Goal: Task Accomplishment & Management: Manage account settings

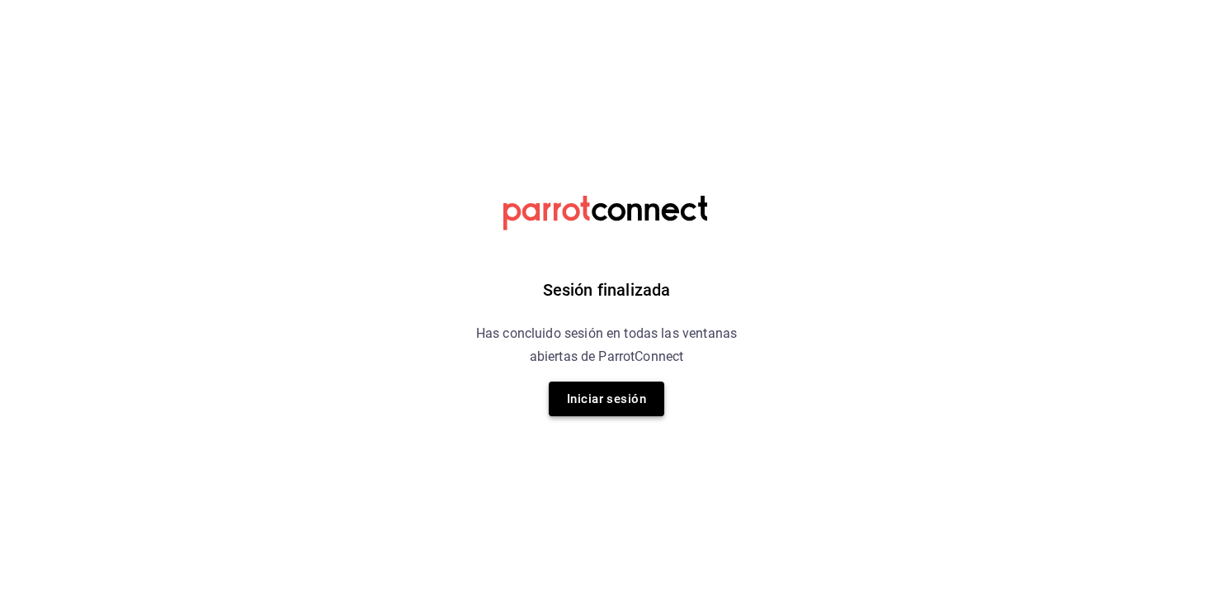
click at [560, 407] on button "Iniciar sesión" at bounding box center [607, 398] width 116 height 35
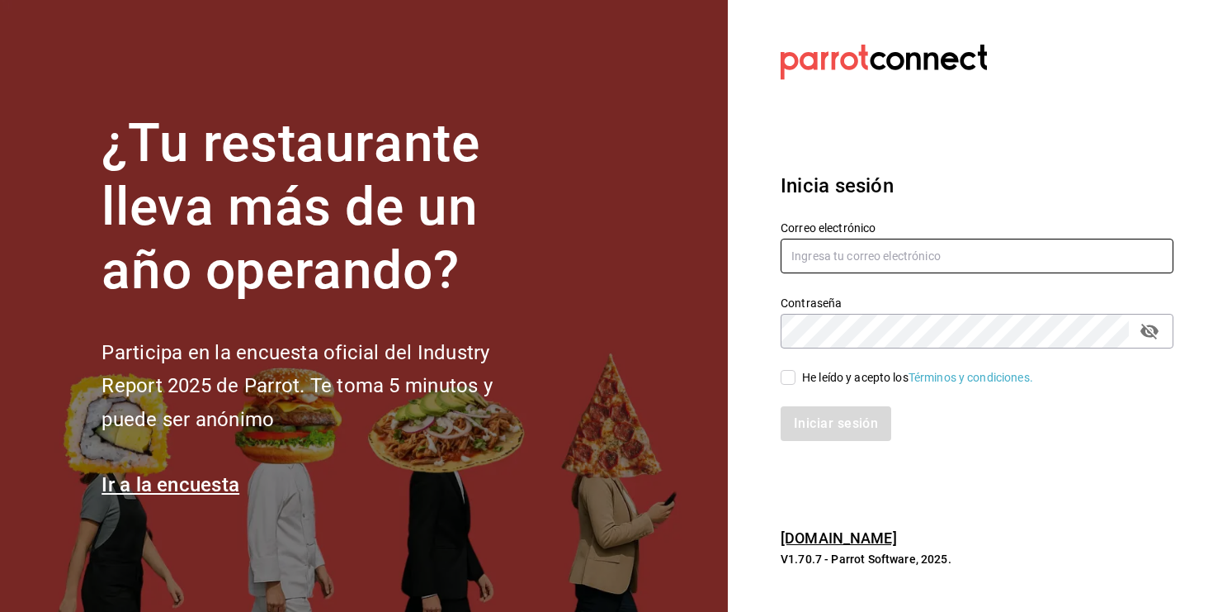
click at [845, 248] on input "text" at bounding box center [977, 256] width 393 height 35
type input "lungojrz@gmail.com"
click at [788, 383] on input "He leído y acepto los Términos y condiciones." at bounding box center [788, 377] width 15 height 15
checkbox input "true"
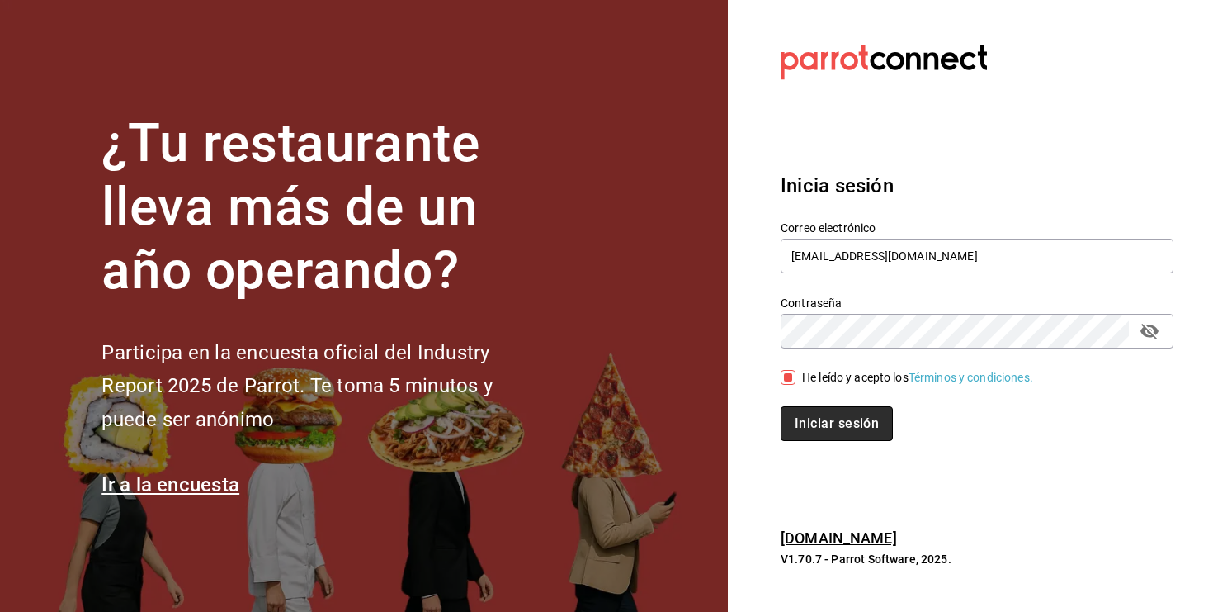
click at [798, 412] on button "Iniciar sesión" at bounding box center [837, 423] width 112 height 35
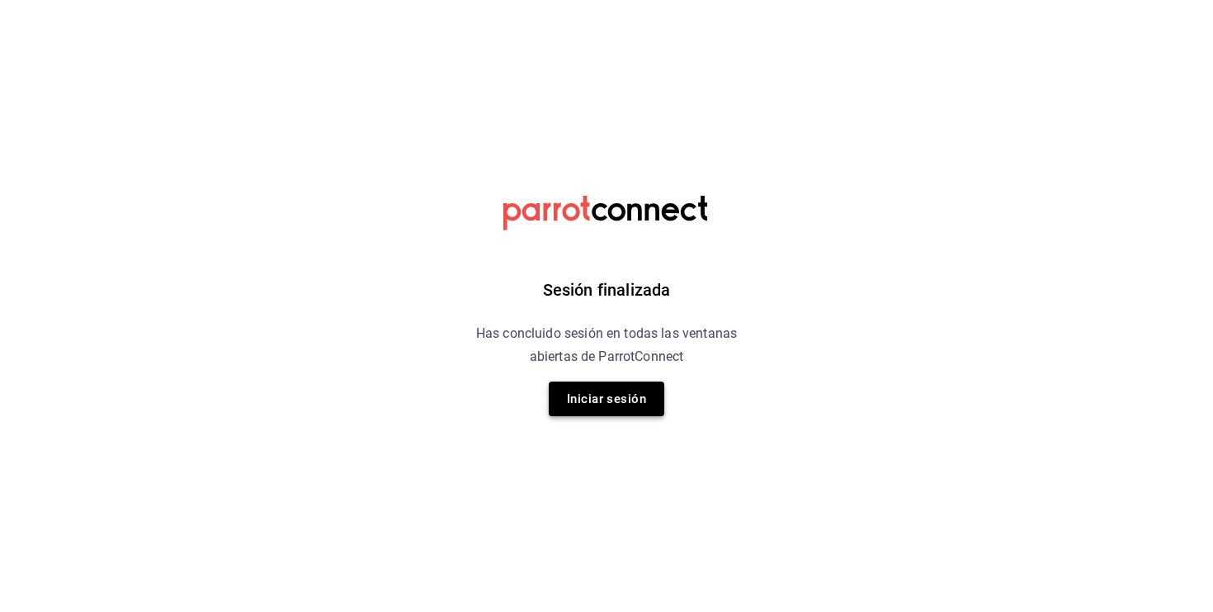
click at [602, 389] on button "Iniciar sesión" at bounding box center [607, 398] width 116 height 35
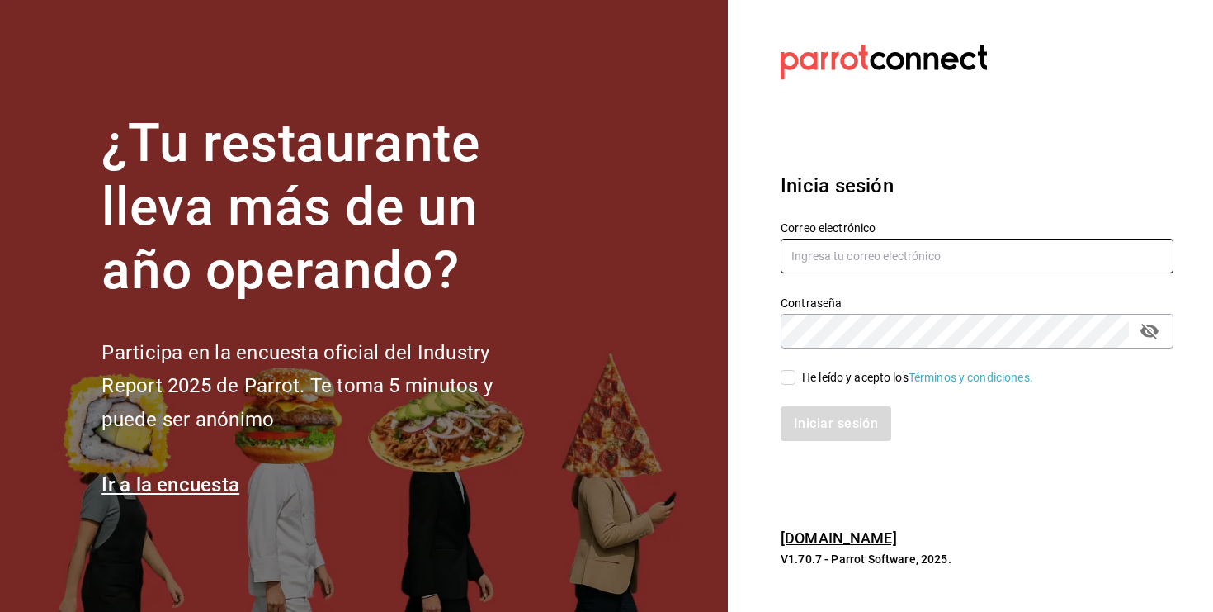
click at [818, 254] on input "text" at bounding box center [977, 256] width 393 height 35
type input "lungojrz@gmail.com"
click at [778, 390] on div "Iniciar sesión" at bounding box center [967, 413] width 413 height 54
click at [781, 385] on label "He leído y acepto los Términos y condiciones." at bounding box center [907, 377] width 253 height 17
click at [781, 385] on input "He leído y acepto los Términos y condiciones." at bounding box center [788, 377] width 15 height 15
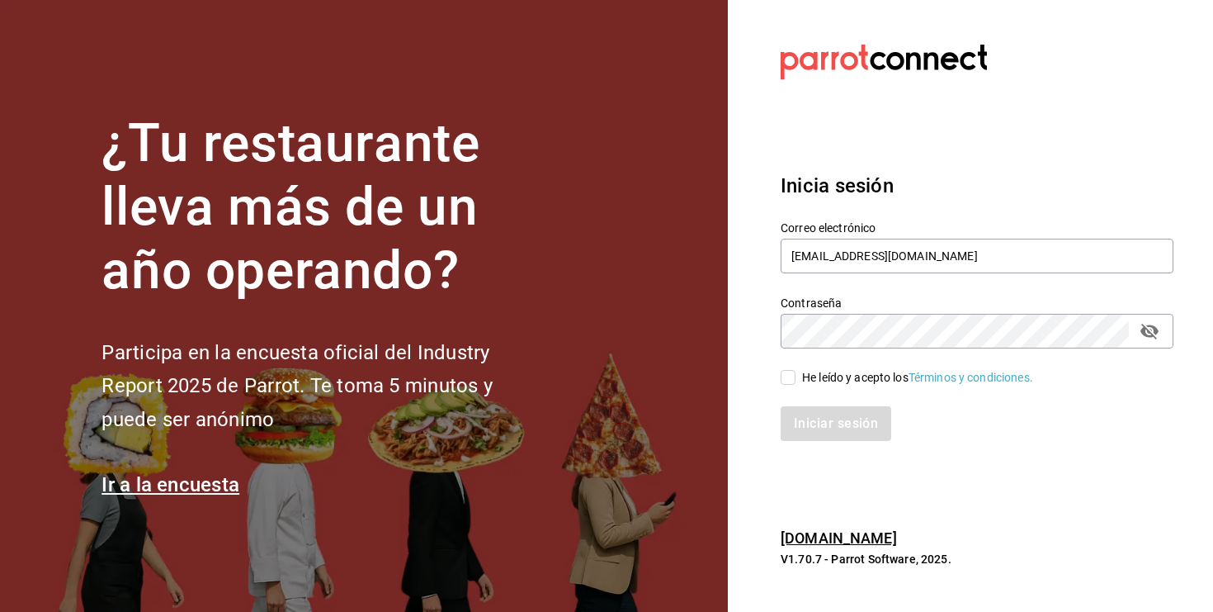
checkbox input "true"
click at [813, 401] on div "Iniciar sesión" at bounding box center [967, 413] width 413 height 54
click at [813, 405] on div "Iniciar sesión" at bounding box center [967, 413] width 413 height 54
click at [810, 428] on button "Iniciar sesión" at bounding box center [837, 423] width 112 height 35
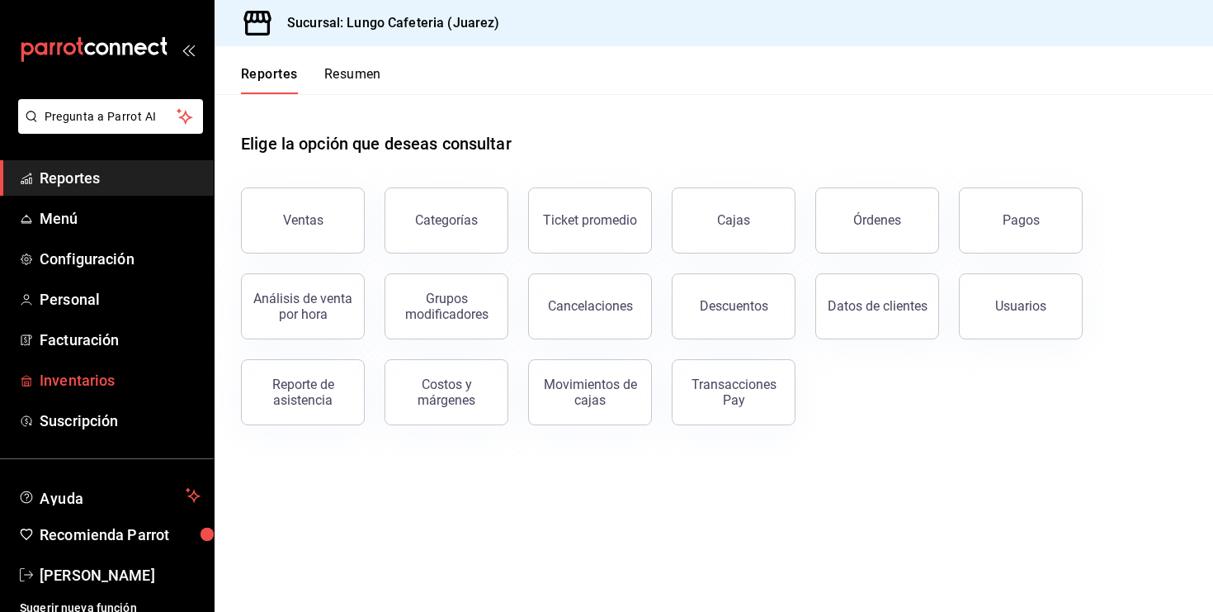
click at [54, 382] on span "Inventarios" at bounding box center [120, 380] width 161 height 22
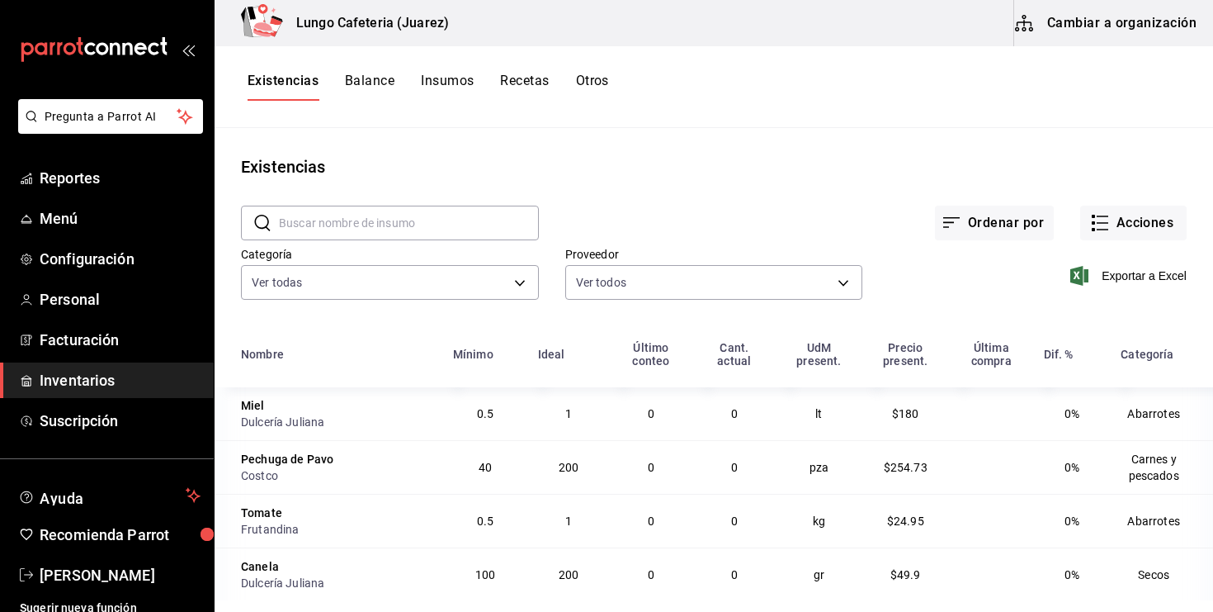
click at [1185, 17] on button "Cambiar a organización" at bounding box center [1108, 23] width 186 height 46
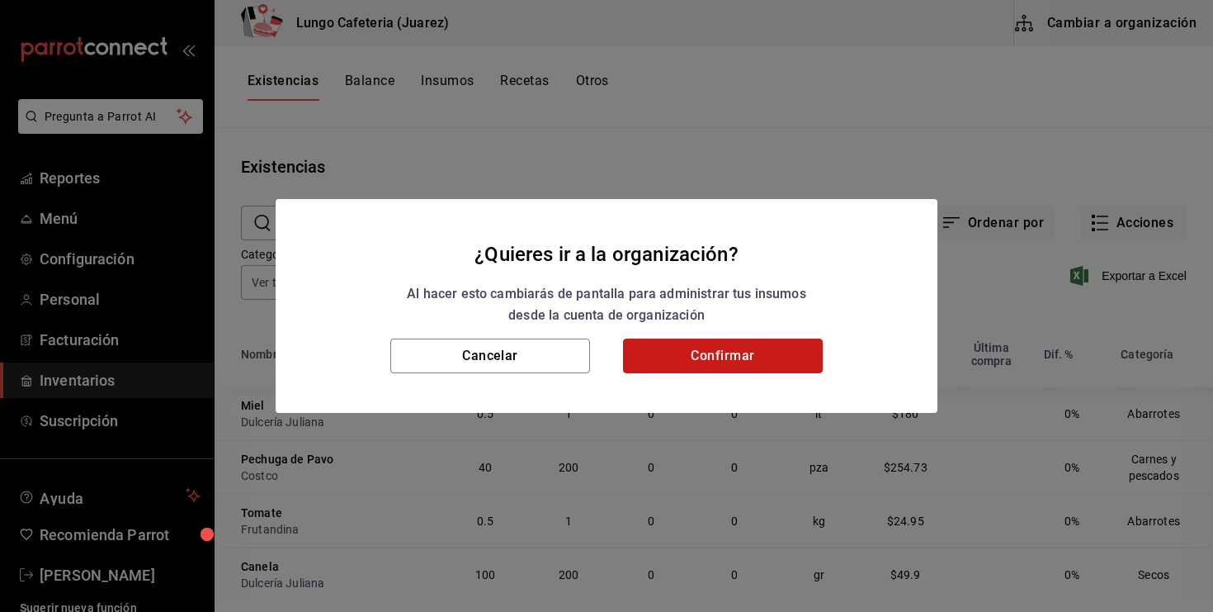
click at [679, 351] on button "Confirmar" at bounding box center [723, 355] width 200 height 35
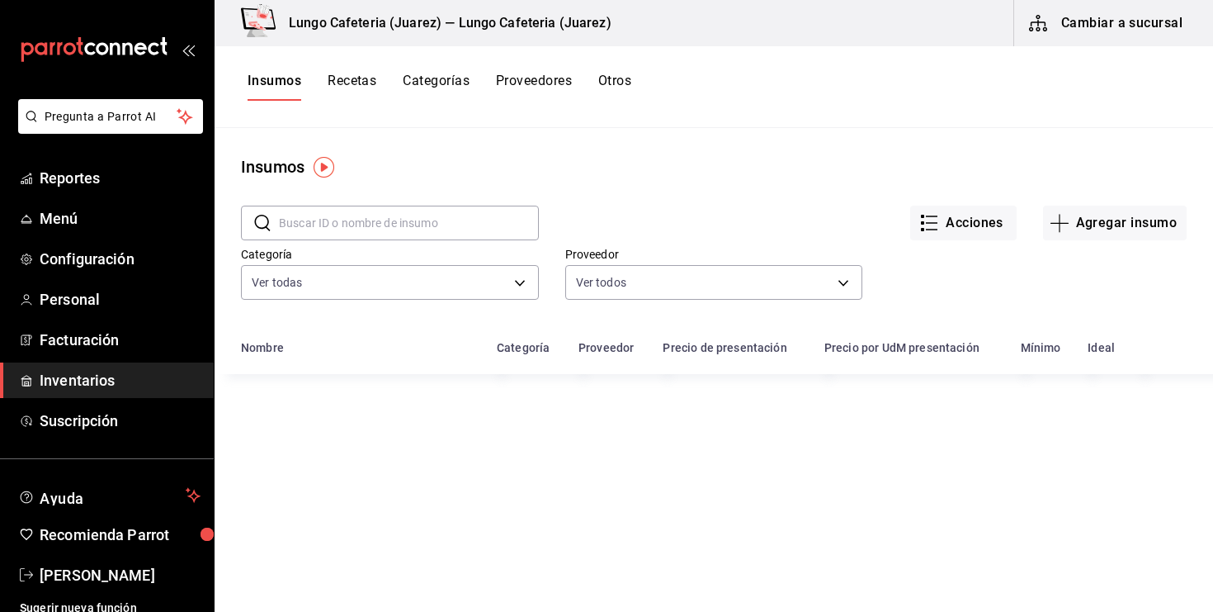
click at [345, 83] on button "Recetas" at bounding box center [352, 87] width 49 height 28
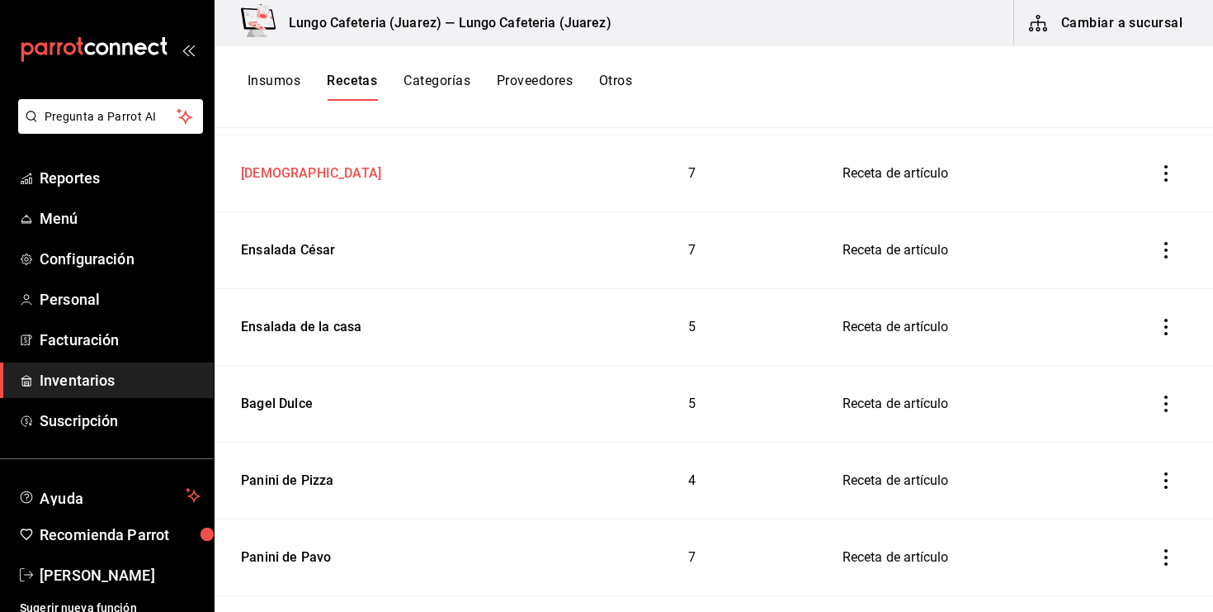
scroll to position [297, 0]
click at [291, 575] on td "Panini de Pavo" at bounding box center [389, 558] width 348 height 77
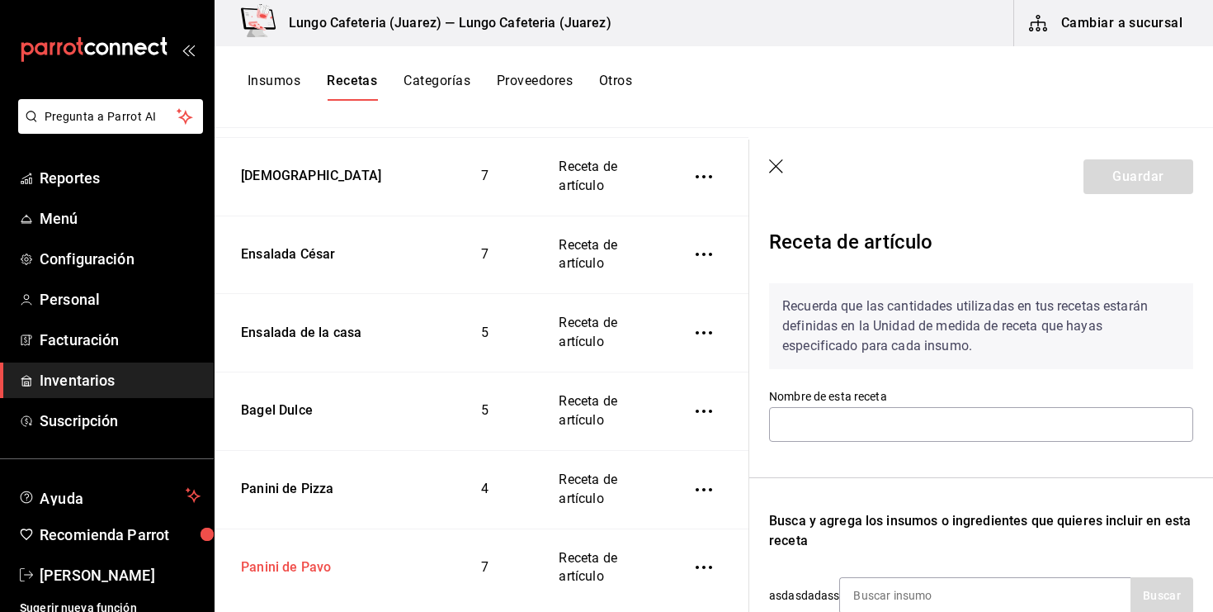
type input "Panini de Pavo"
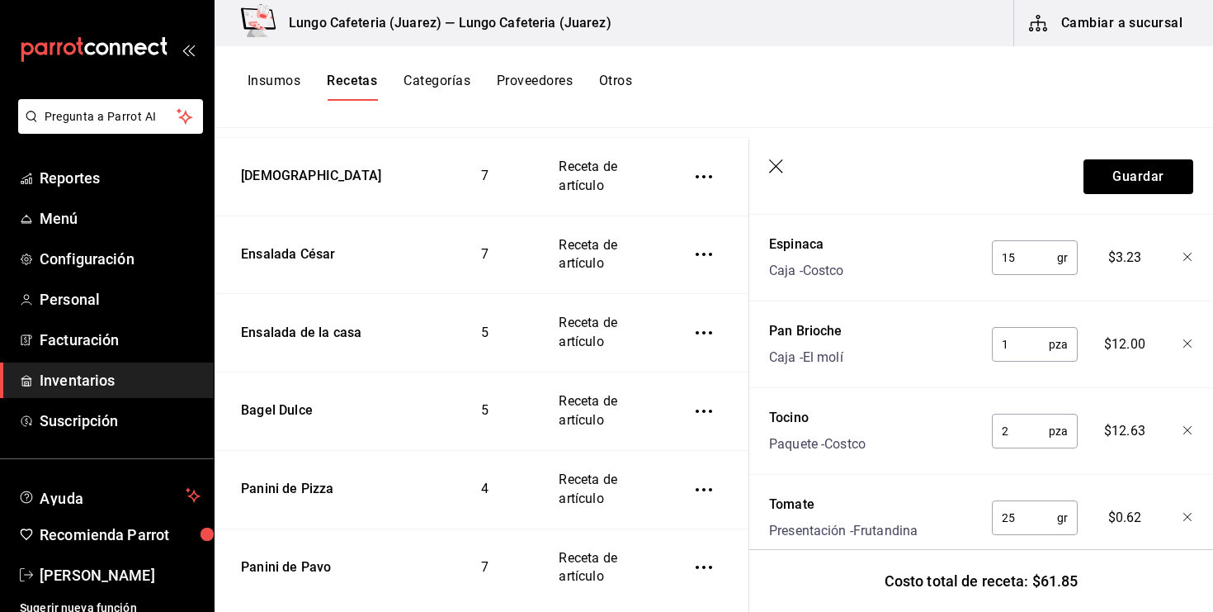
scroll to position [589, 0]
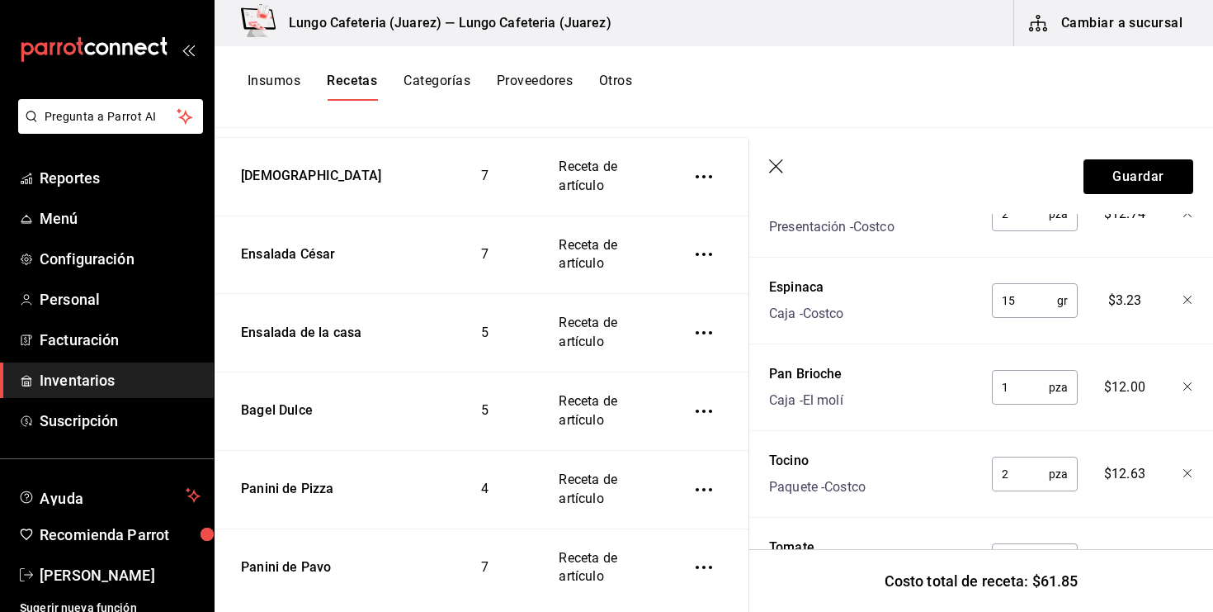
click at [274, 77] on button "Insumos" at bounding box center [274, 87] width 53 height 28
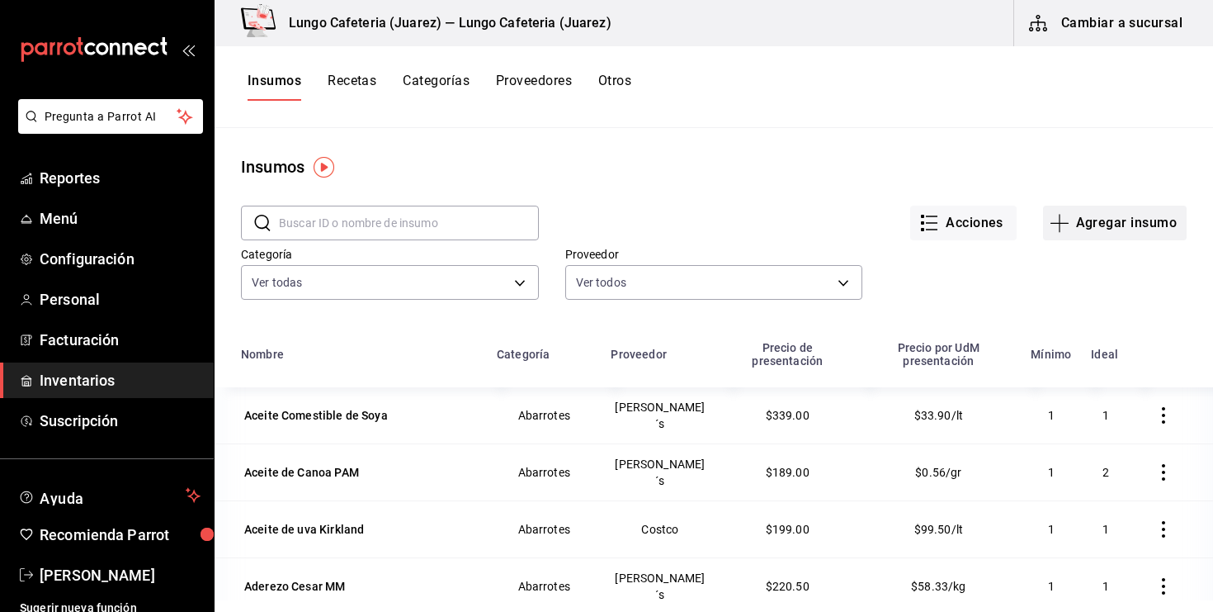
click at [1067, 220] on icon "button" at bounding box center [1060, 223] width 20 height 20
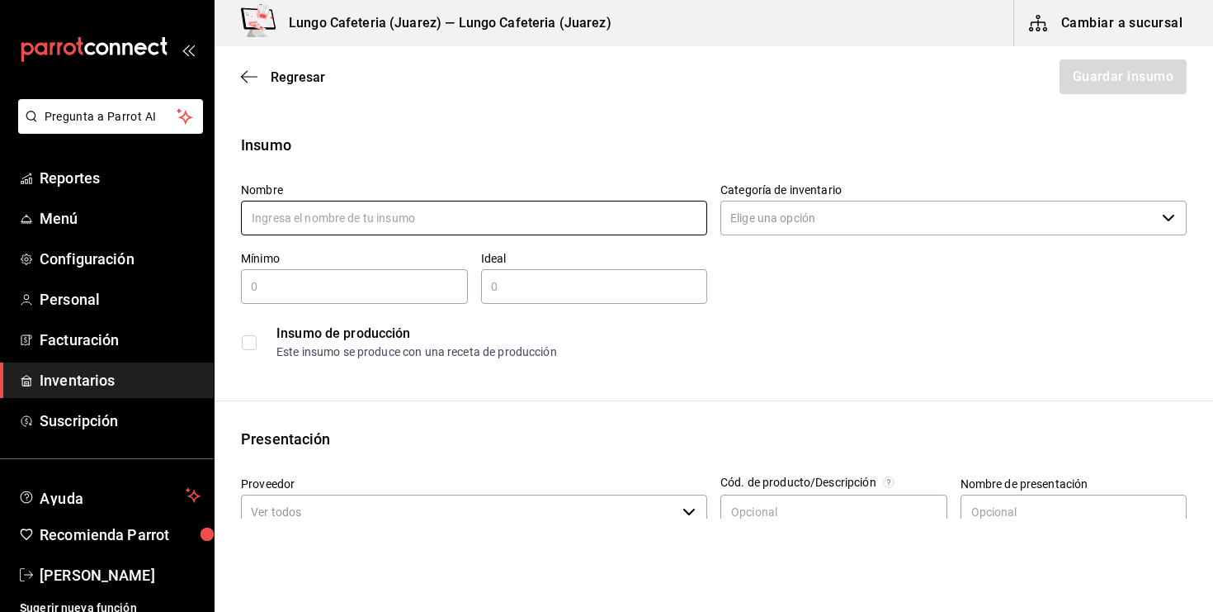
click at [417, 215] on input "text" at bounding box center [474, 218] width 466 height 35
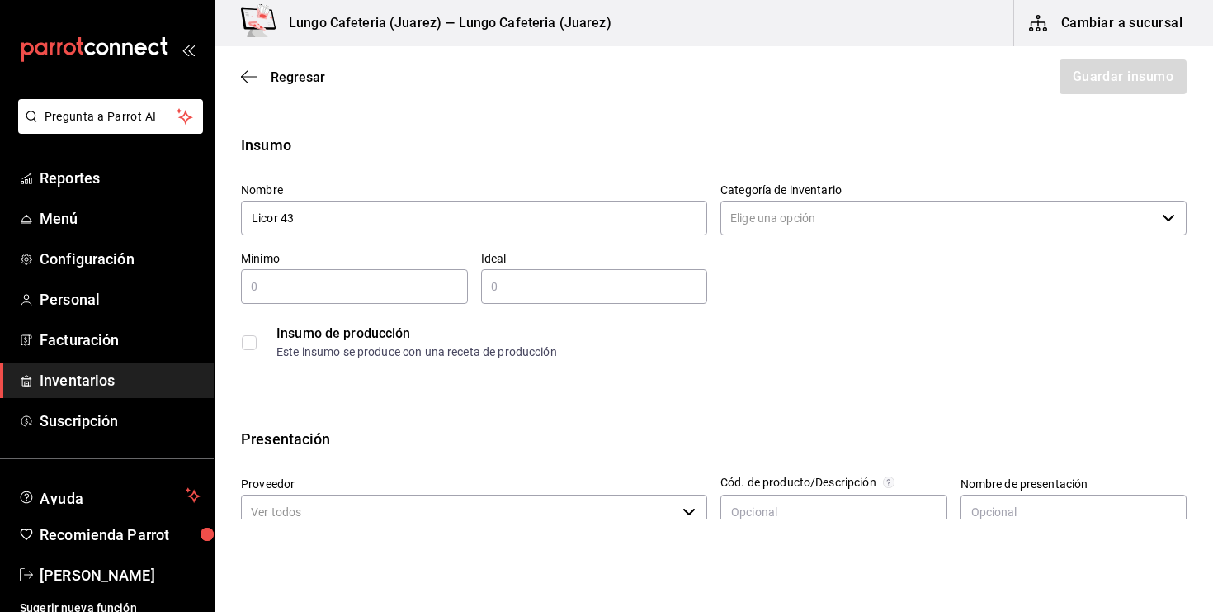
type input "Licor 43"
click at [288, 296] on div "​" at bounding box center [354, 286] width 227 height 35
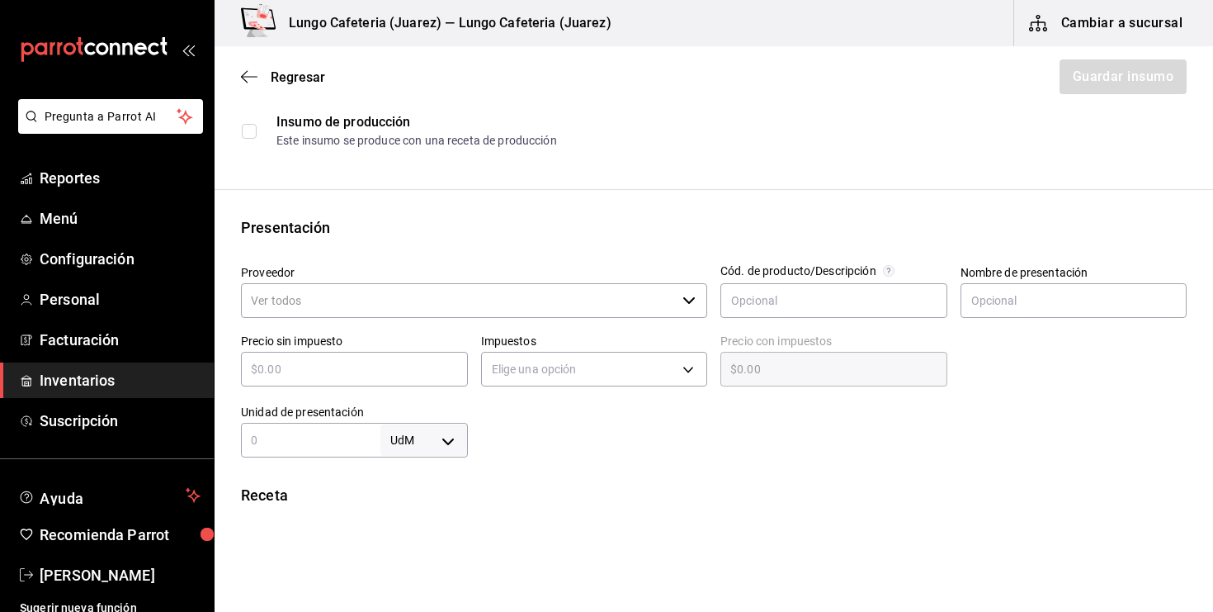
scroll to position [210, 0]
click at [298, 299] on input "Proveedor" at bounding box center [458, 301] width 435 height 35
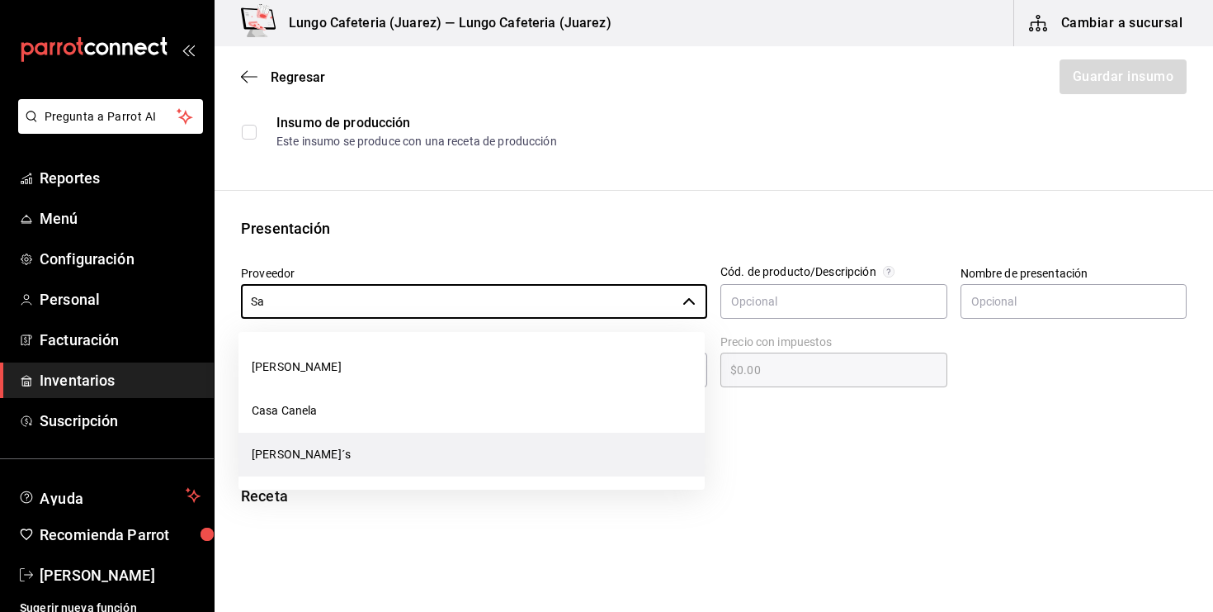
click at [291, 453] on li "[PERSON_NAME]´s" at bounding box center [472, 455] width 466 height 44
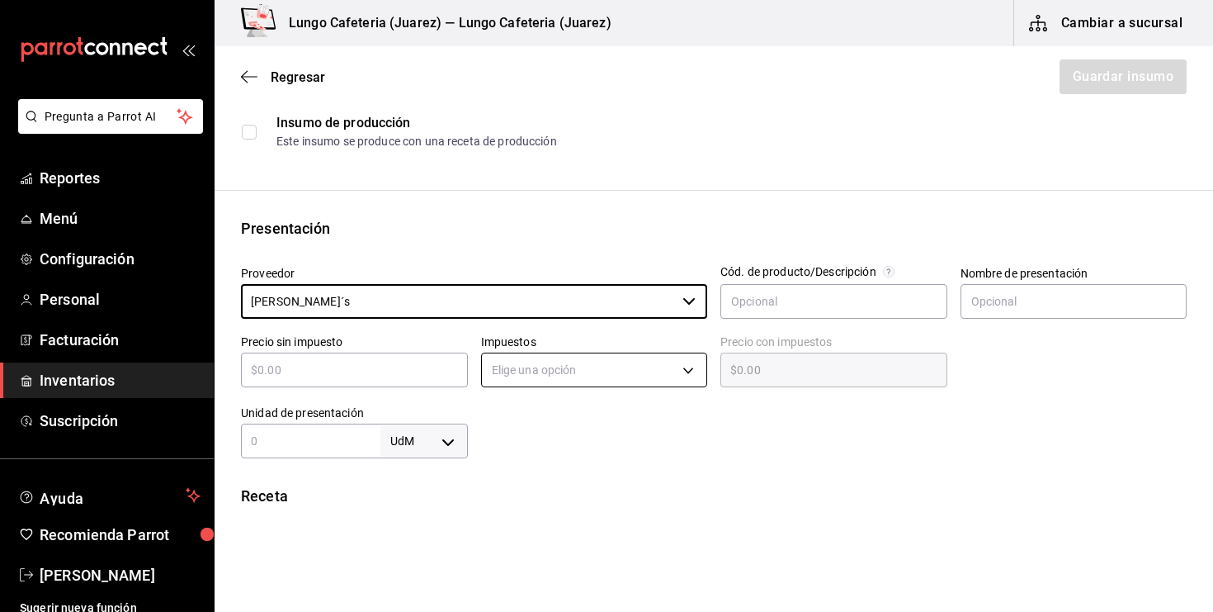
type input "[PERSON_NAME]´s"
click at [532, 376] on body "Pregunta a Parrot AI Reportes Menú Configuración Personal Facturación Inventari…" at bounding box center [606, 259] width 1213 height 518
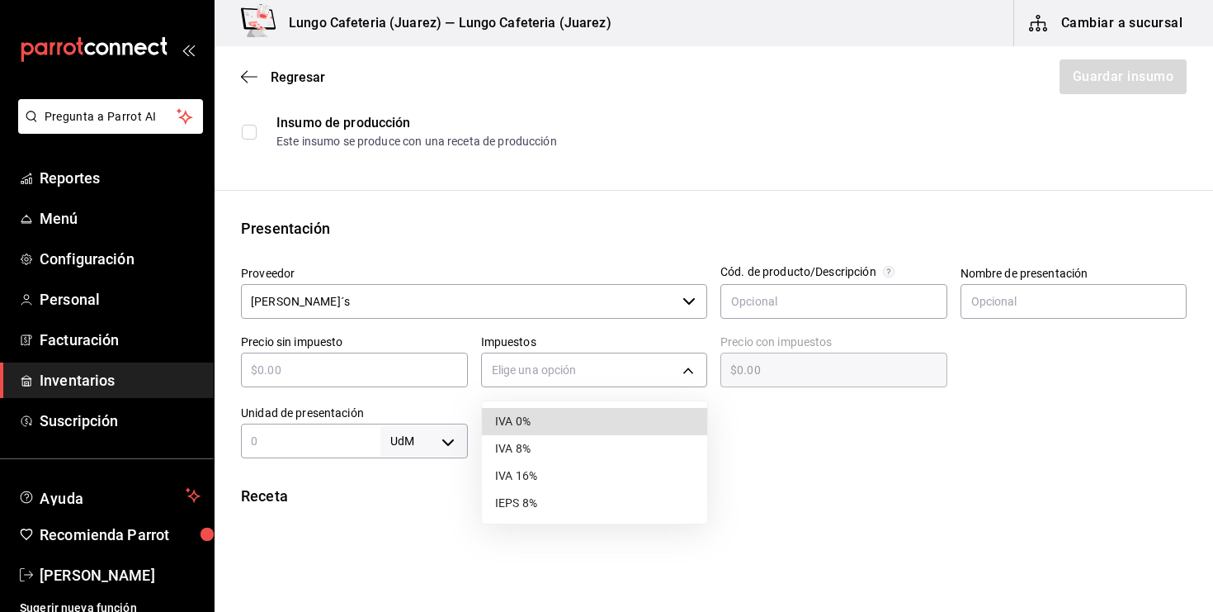
click at [523, 415] on li "IVA 0%" at bounding box center [594, 421] width 225 height 27
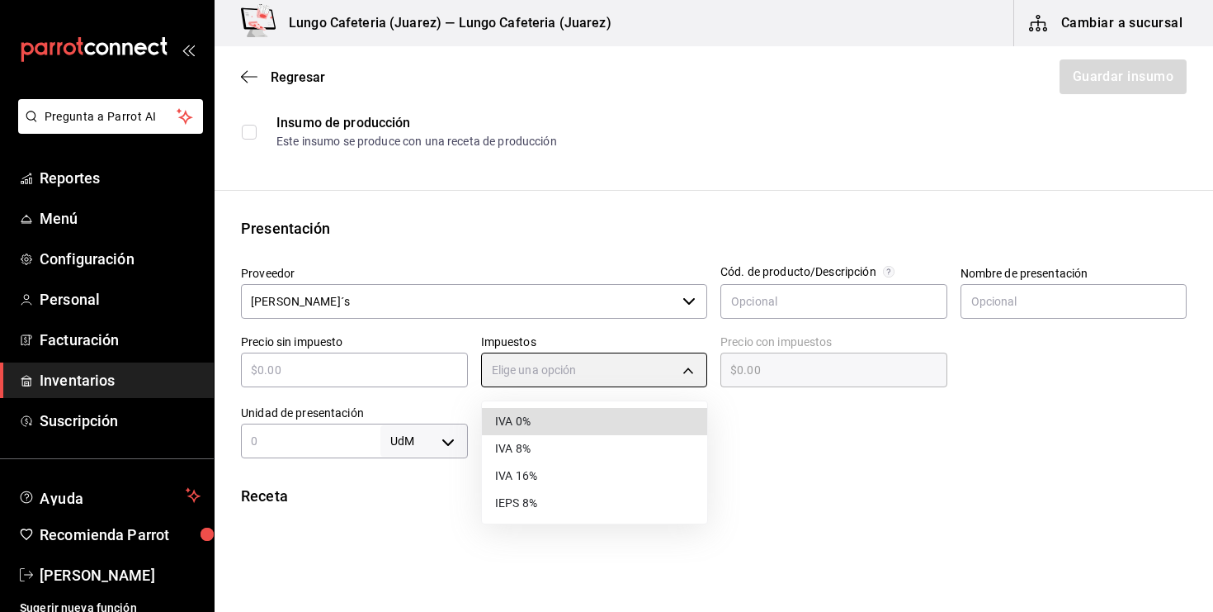
type input "IVA_0"
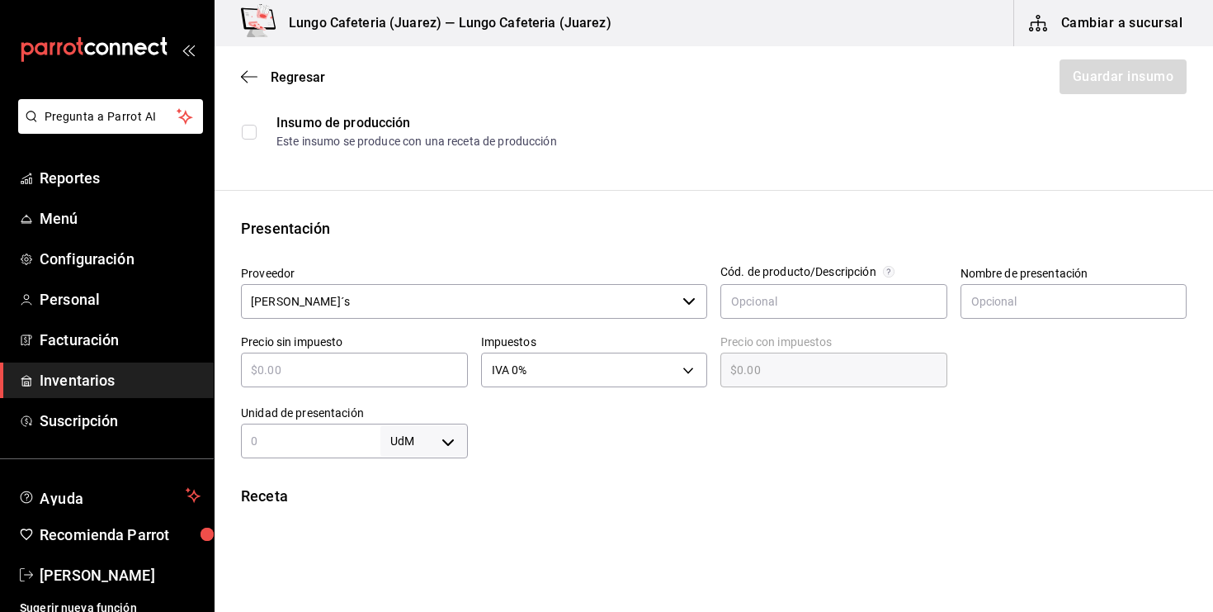
click at [345, 438] on input "text" at bounding box center [311, 441] width 140 height 20
type input "1"
click at [485, 449] on div at bounding box center [828, 425] width 720 height 66
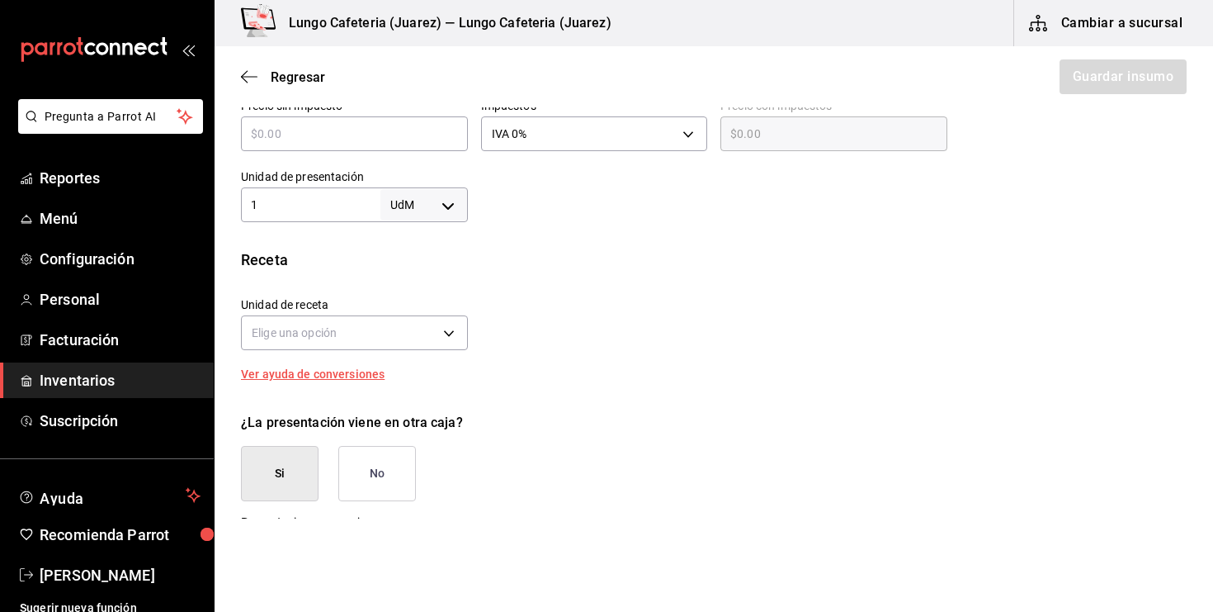
scroll to position [452, 0]
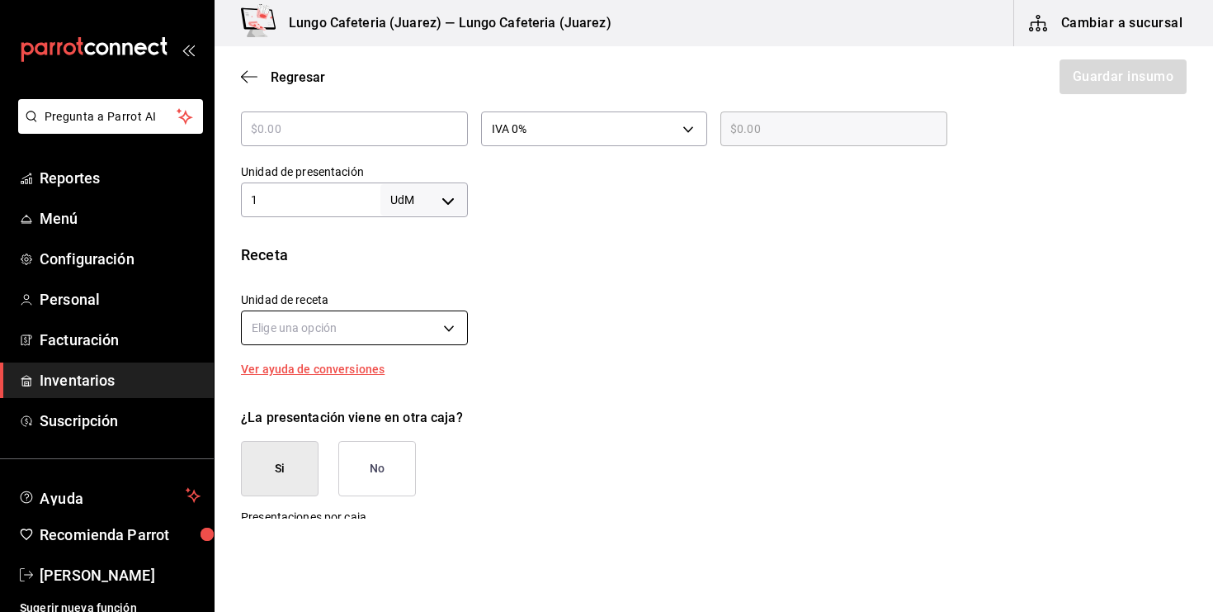
click at [364, 334] on body "Pregunta a Parrot AI Reportes Menú Configuración Personal Facturación Inventari…" at bounding box center [606, 259] width 1213 height 518
click at [439, 329] on div at bounding box center [606, 306] width 1213 height 612
click at [332, 132] on input "text" at bounding box center [354, 129] width 227 height 20
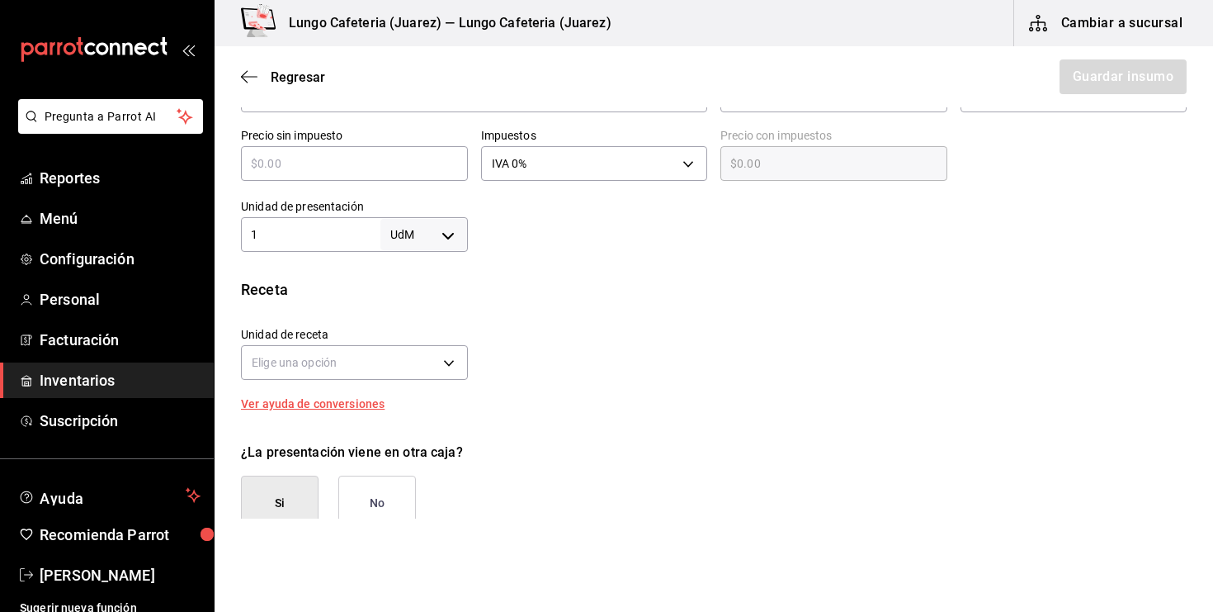
scroll to position [407, 0]
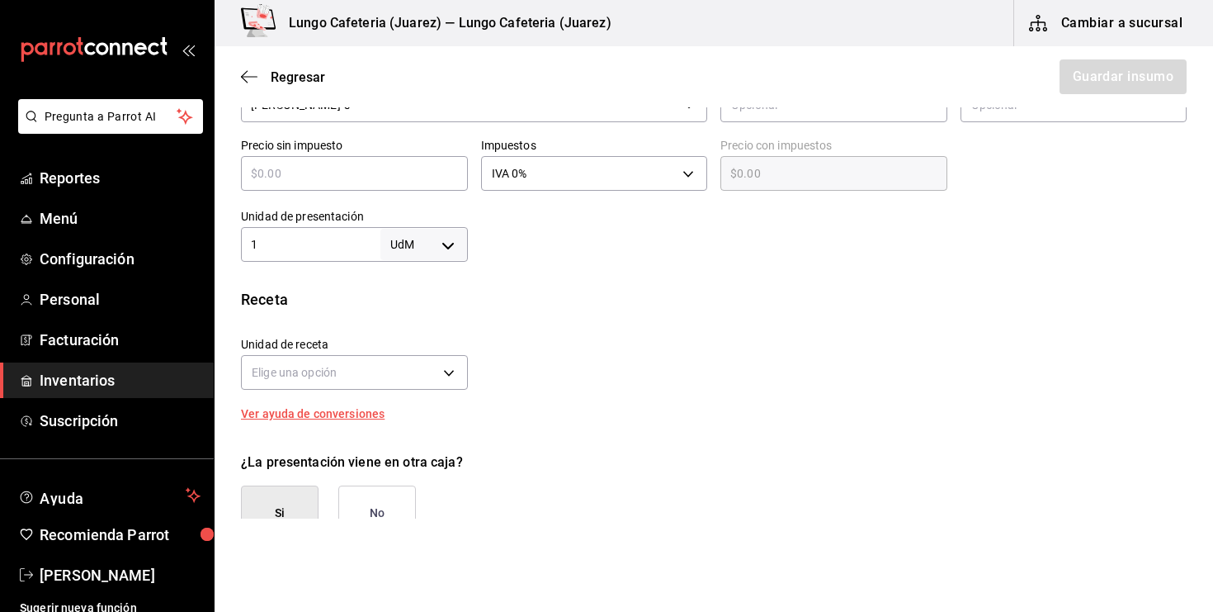
click at [281, 171] on input "text" at bounding box center [354, 173] width 227 height 20
type input "$4"
type input "$4.00"
type input "$48"
type input "$48.00"
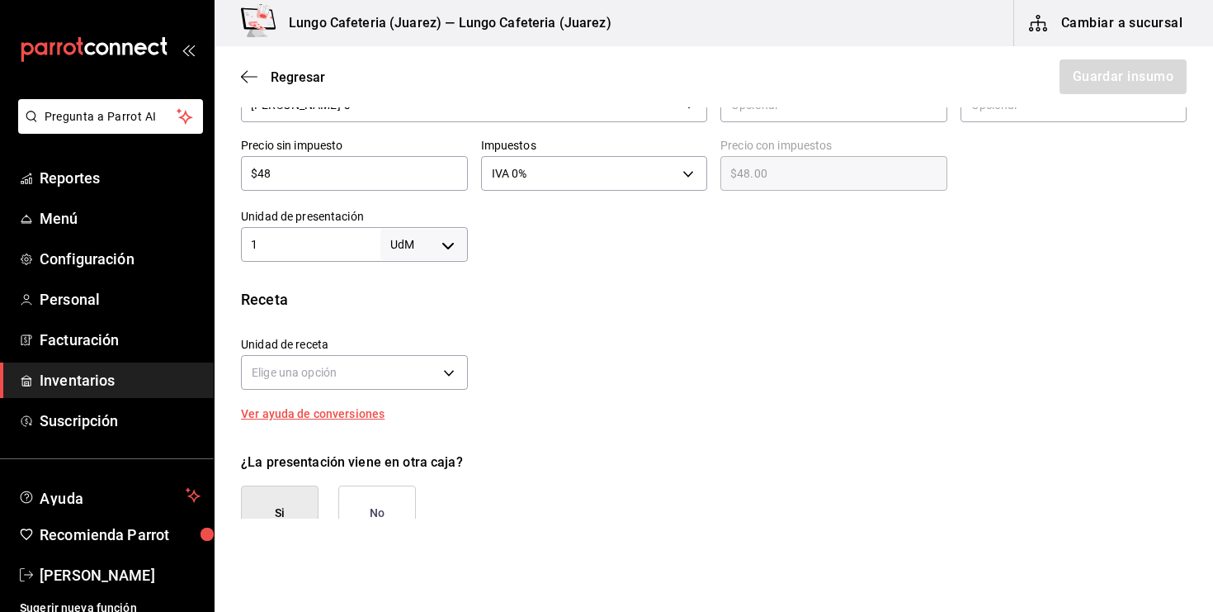
type input "$489"
type input "$489.00"
type input "$489"
click at [522, 315] on div "Receta Unidad de receta Elige una opción Factor de conversión ​ Ver ayuda de co…" at bounding box center [714, 353] width 999 height 131
click at [437, 330] on div "Unidad de receta Elige una opción" at bounding box center [348, 359] width 240 height 71
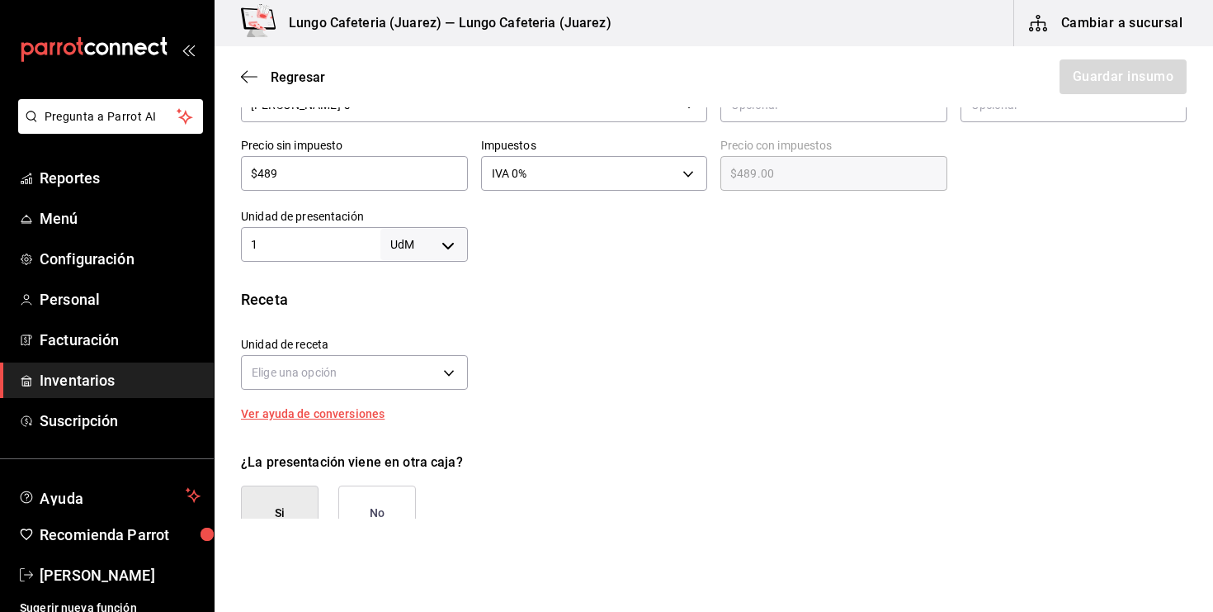
click at [456, 242] on body "Pregunta a Parrot AI Reportes Menú Configuración Personal Facturación Inventari…" at bounding box center [606, 259] width 1213 height 518
click at [433, 376] on li "lt" at bounding box center [424, 375] width 86 height 27
type input "LITER"
type input "1"
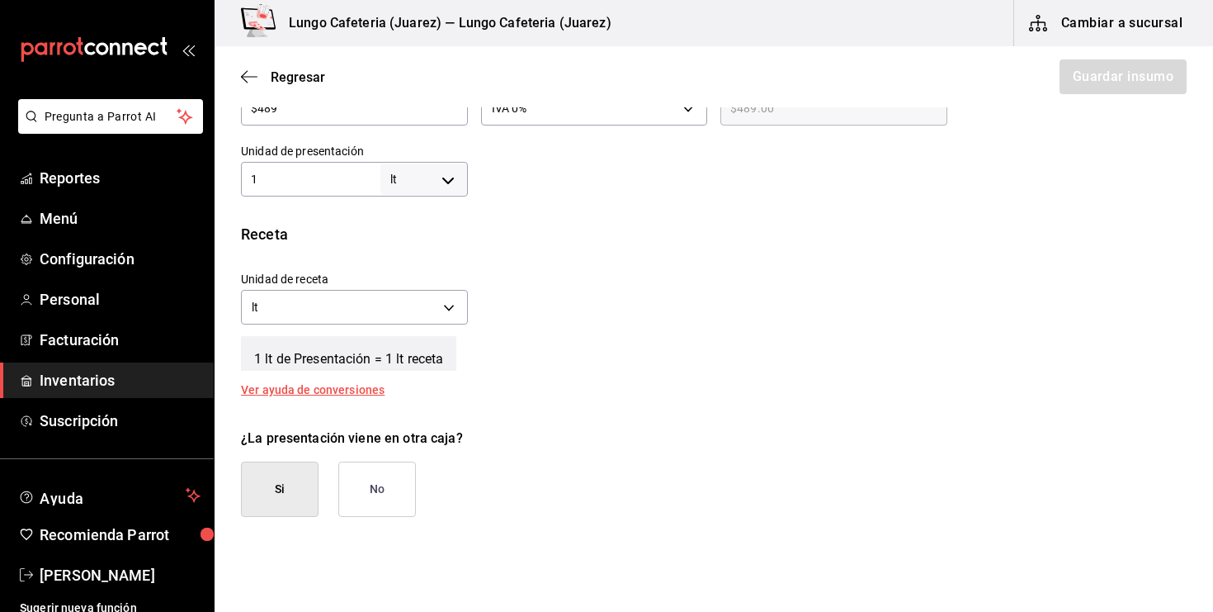
scroll to position [473, 0]
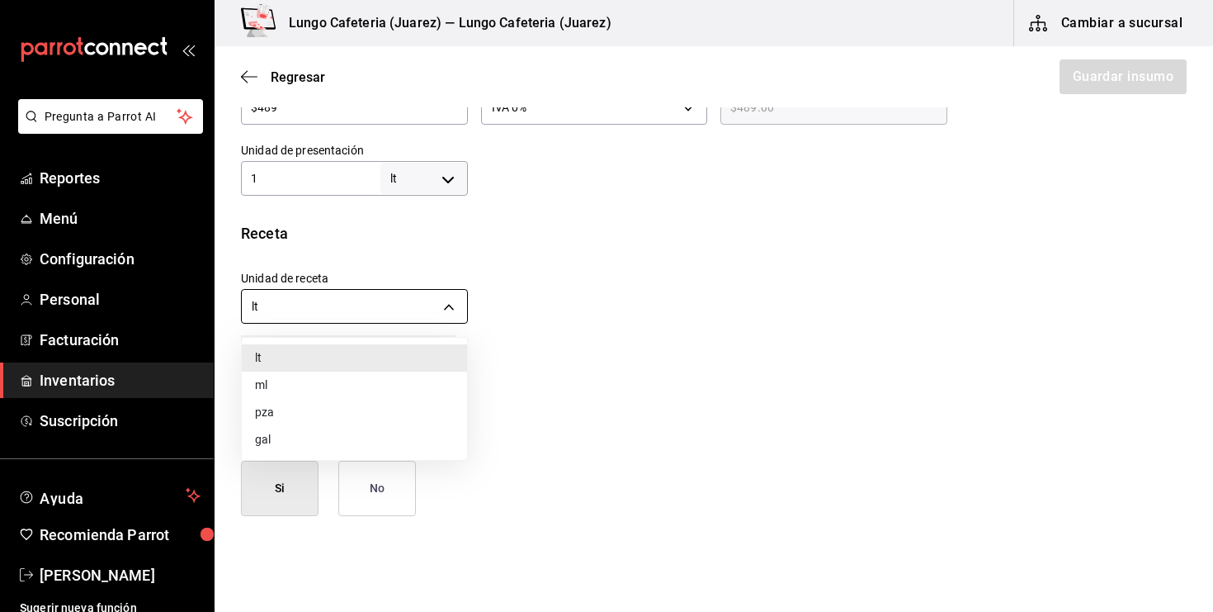
click at [449, 311] on body "Pregunta a Parrot AI Reportes Menú Configuración Personal Facturación Inventari…" at bounding box center [606, 259] width 1213 height 518
click at [347, 388] on li "ml" at bounding box center [354, 384] width 225 height 27
type input "MILLILITER"
type input "1,000"
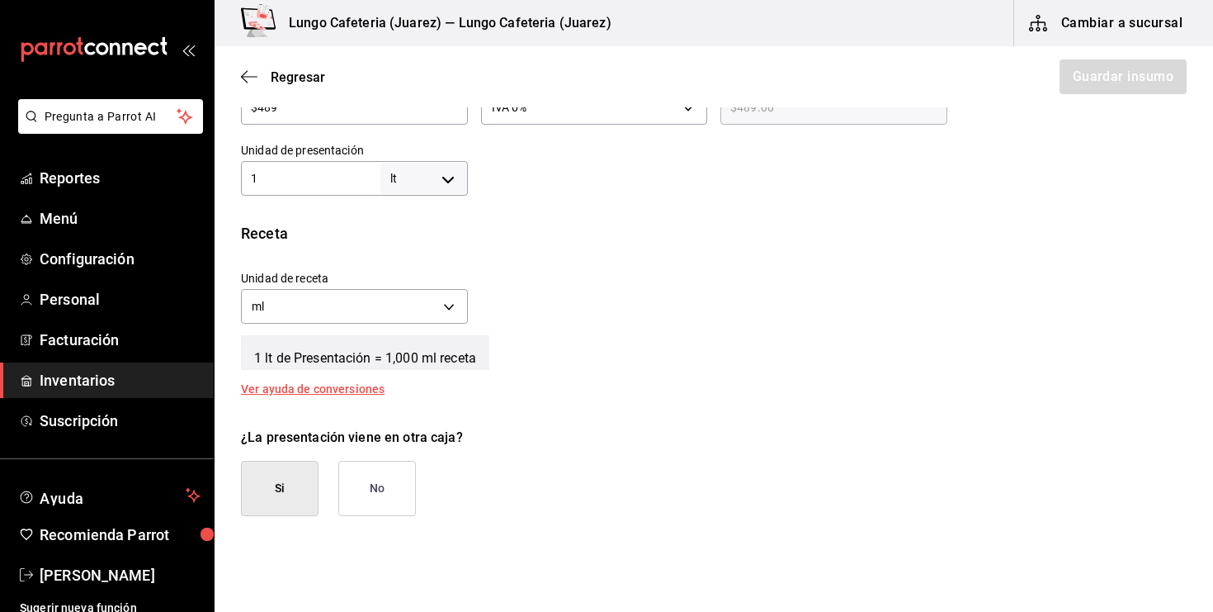
click at [541, 419] on div "¿La presentación viene en otra caja? Si No" at bounding box center [707, 465] width 959 height 102
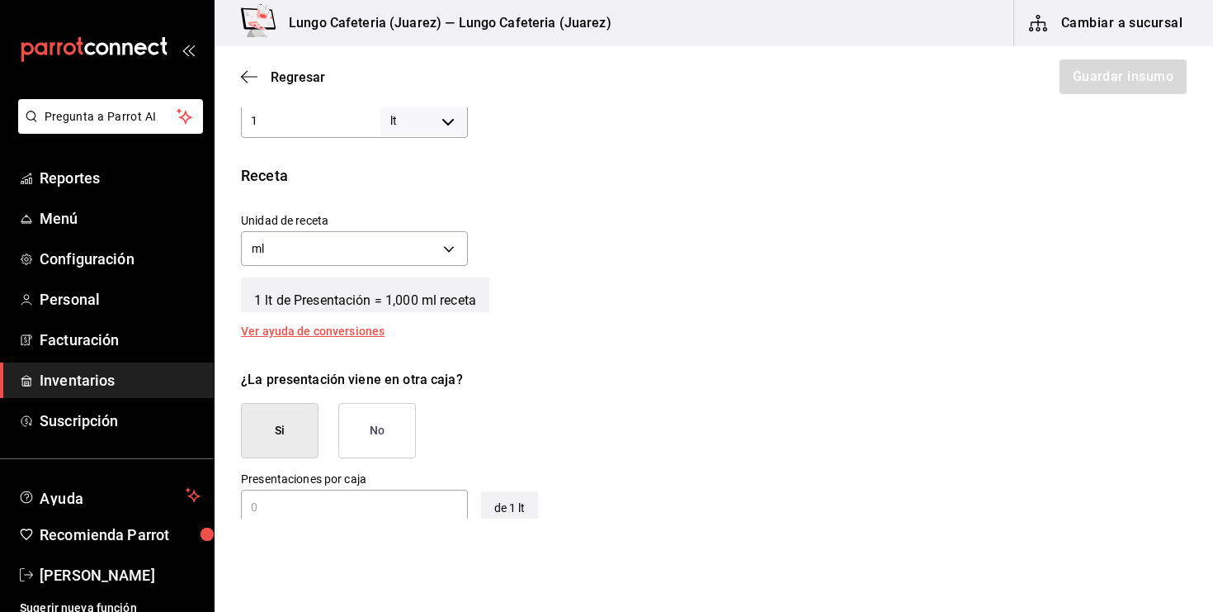
scroll to position [530, 0]
click at [397, 435] on button "No" at bounding box center [377, 431] width 78 height 55
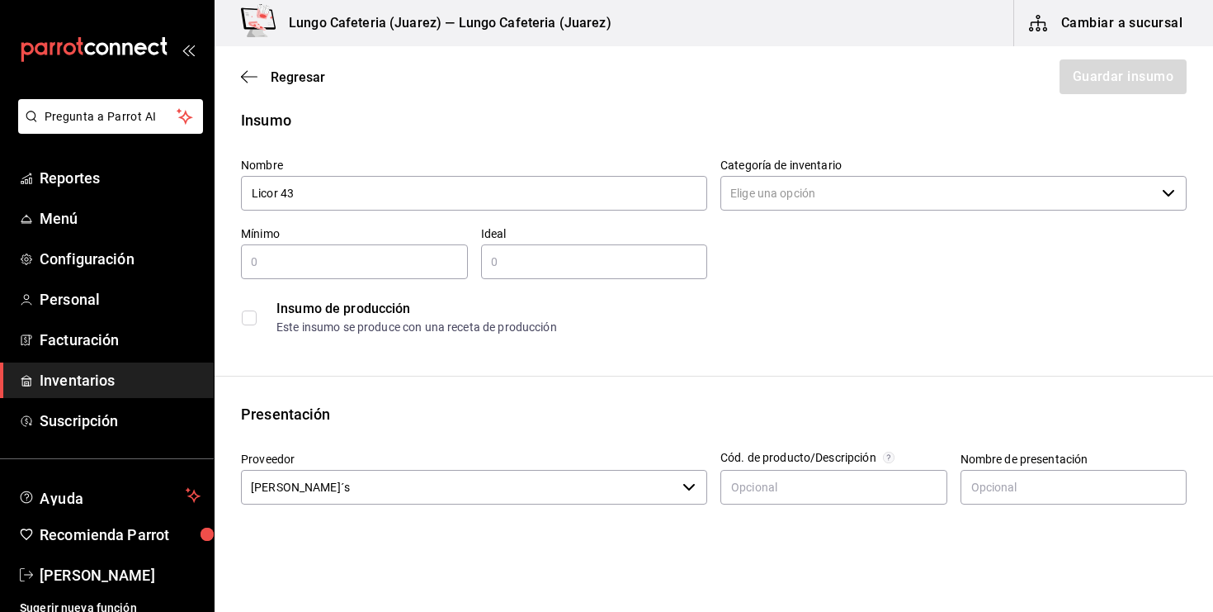
scroll to position [0, 0]
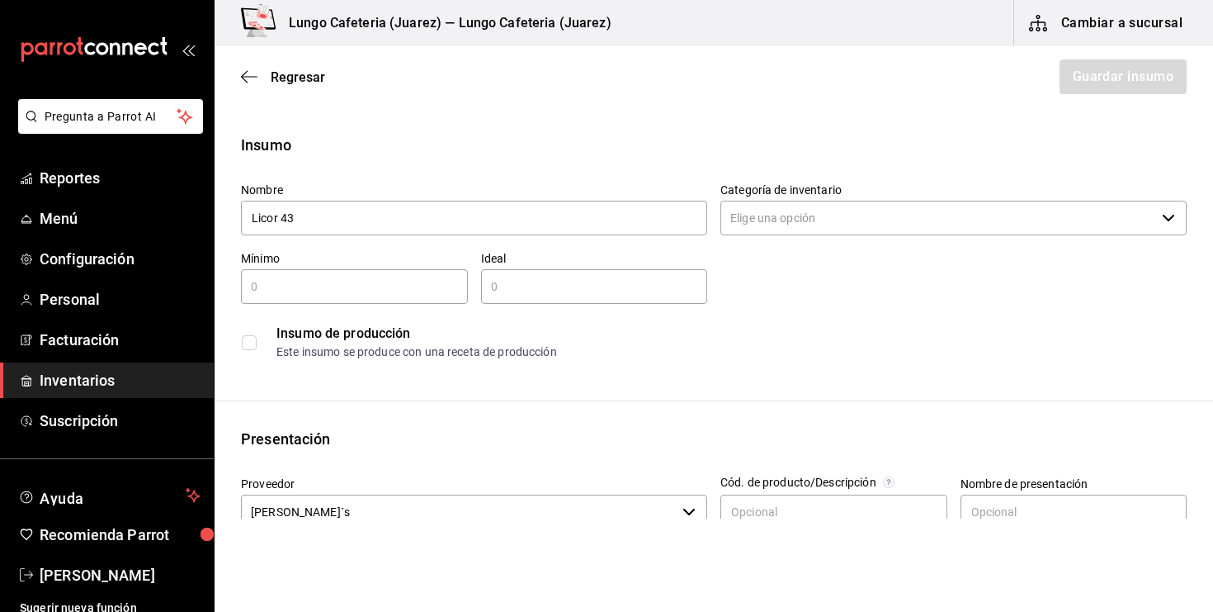
click at [818, 219] on input "Categoría de inventario" at bounding box center [938, 218] width 435 height 35
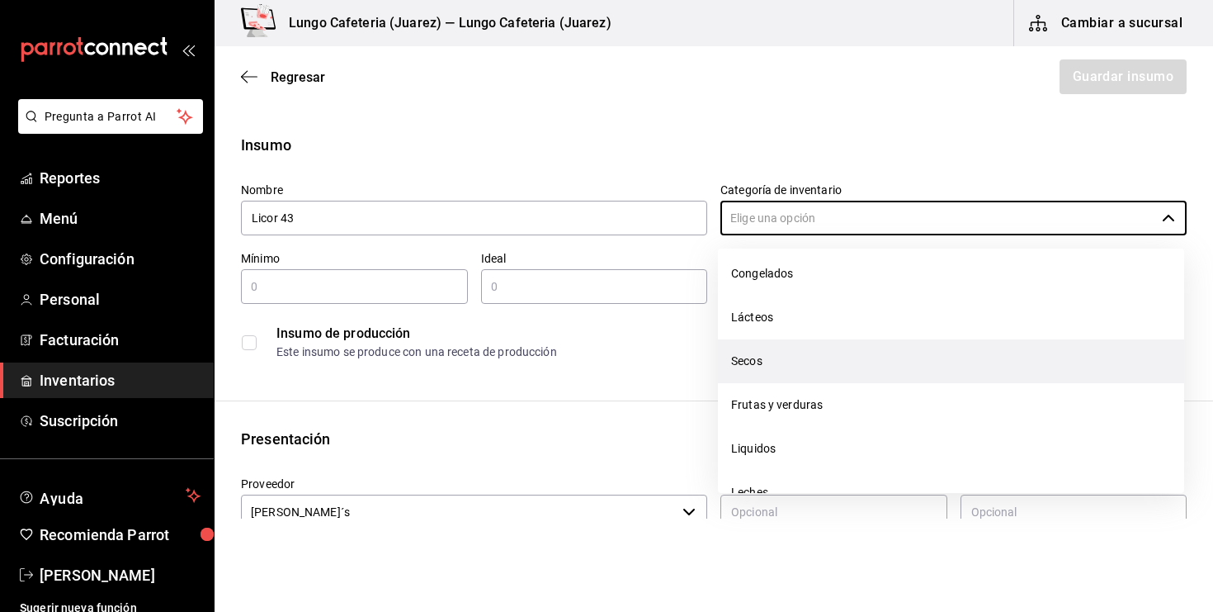
scroll to position [99, 0]
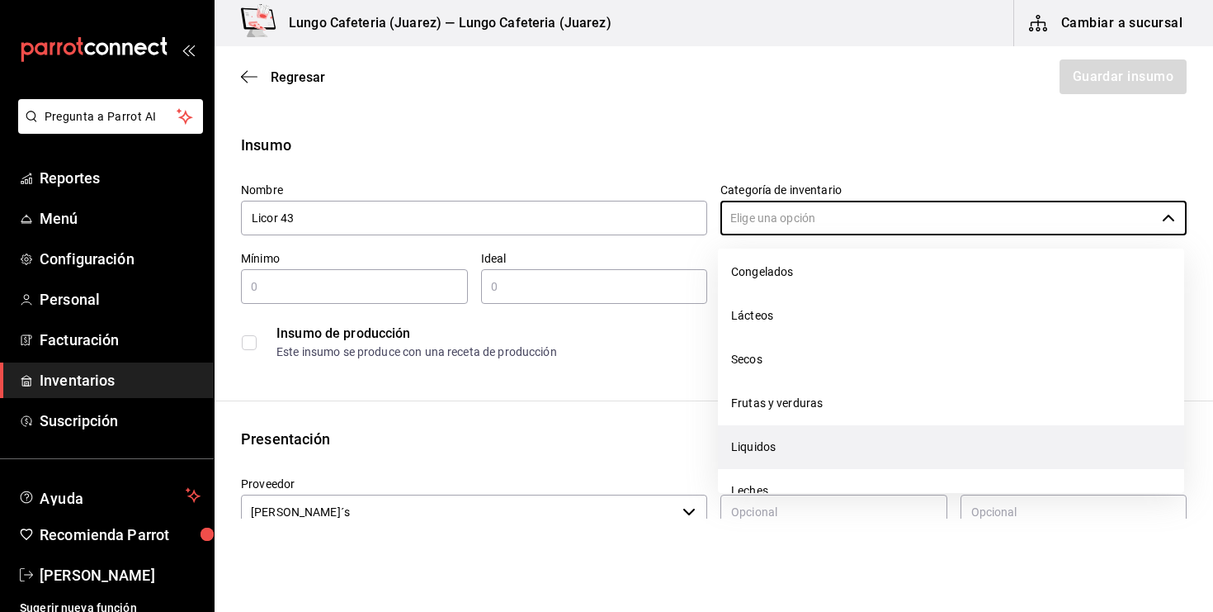
click at [761, 442] on li "Liquidos" at bounding box center [951, 447] width 466 height 44
type input "Liquidos"
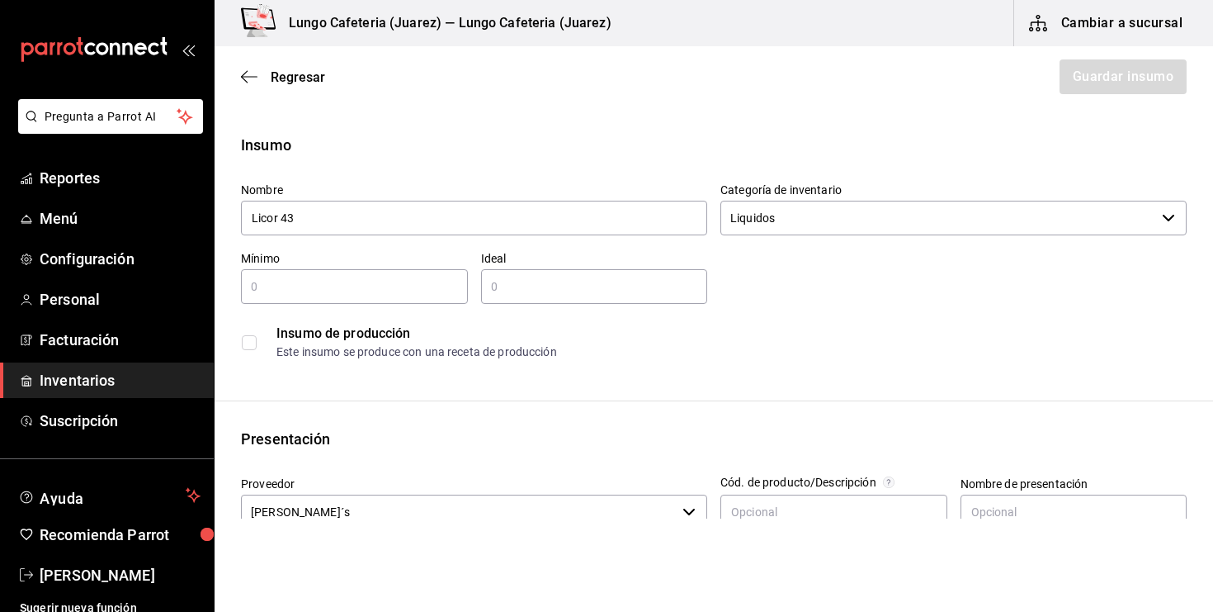
click at [419, 290] on input "text" at bounding box center [354, 287] width 227 height 20
type input "0.5"
type input "1"
click at [374, 376] on div "Insumo Nombre Licor 43 Categoría de inventario Liquidos ​ Mínimo 0.5 ​ Ideal 1 …" at bounding box center [714, 611] width 999 height 954
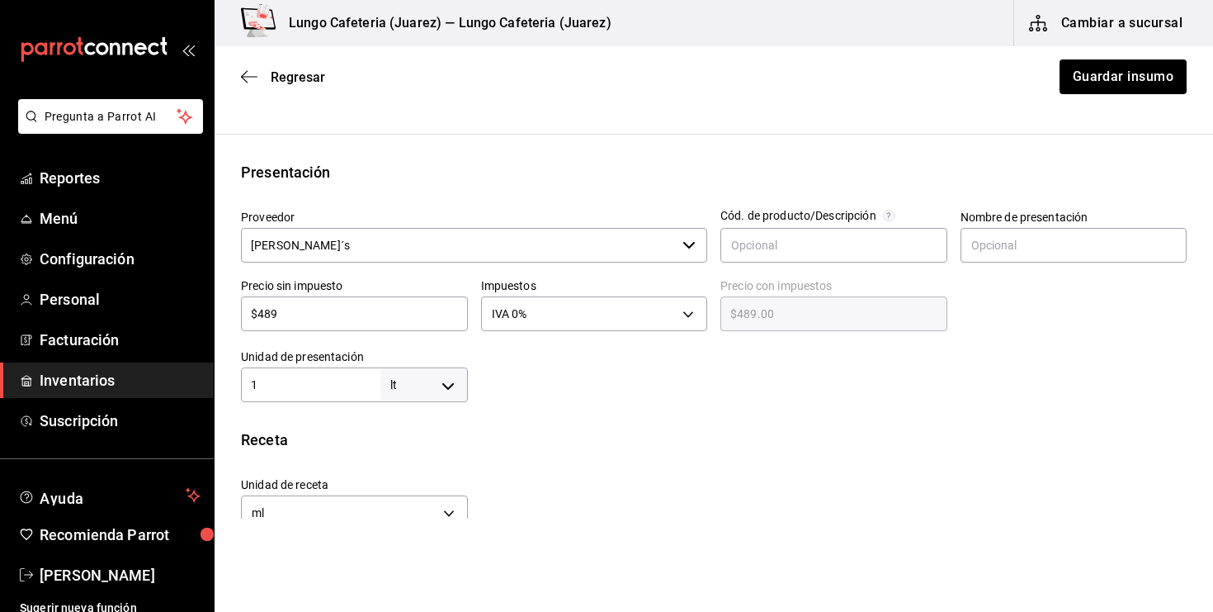
scroll to position [268, 0]
click at [1092, 90] on button "Guardar insumo" at bounding box center [1122, 76] width 129 height 35
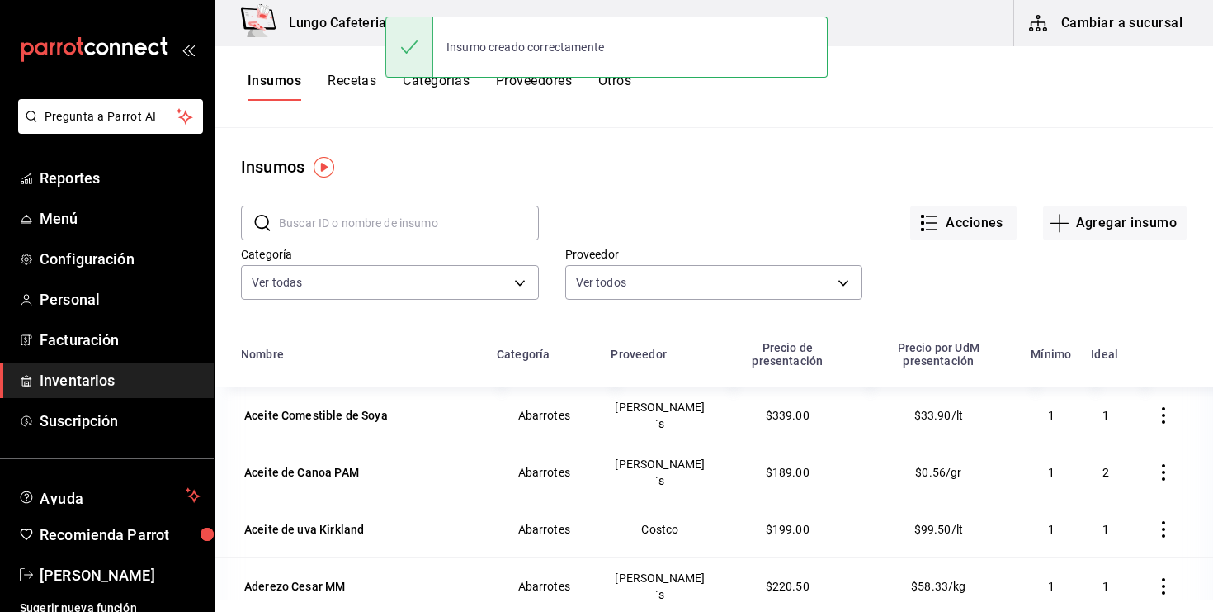
click at [442, 136] on main "Insumos ​ ​ Acciones Agregar insumo Categoría Ver todas a10117c9-0cf0-4d57-9a14…" at bounding box center [714, 364] width 999 height 472
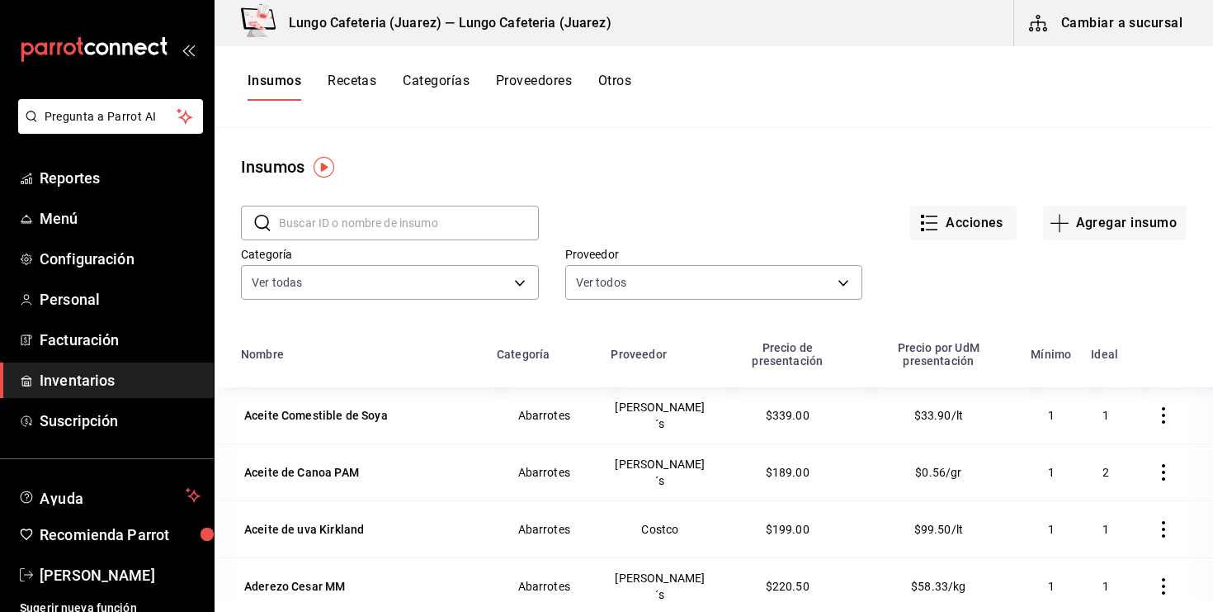
click at [338, 78] on button "Recetas" at bounding box center [352, 87] width 49 height 28
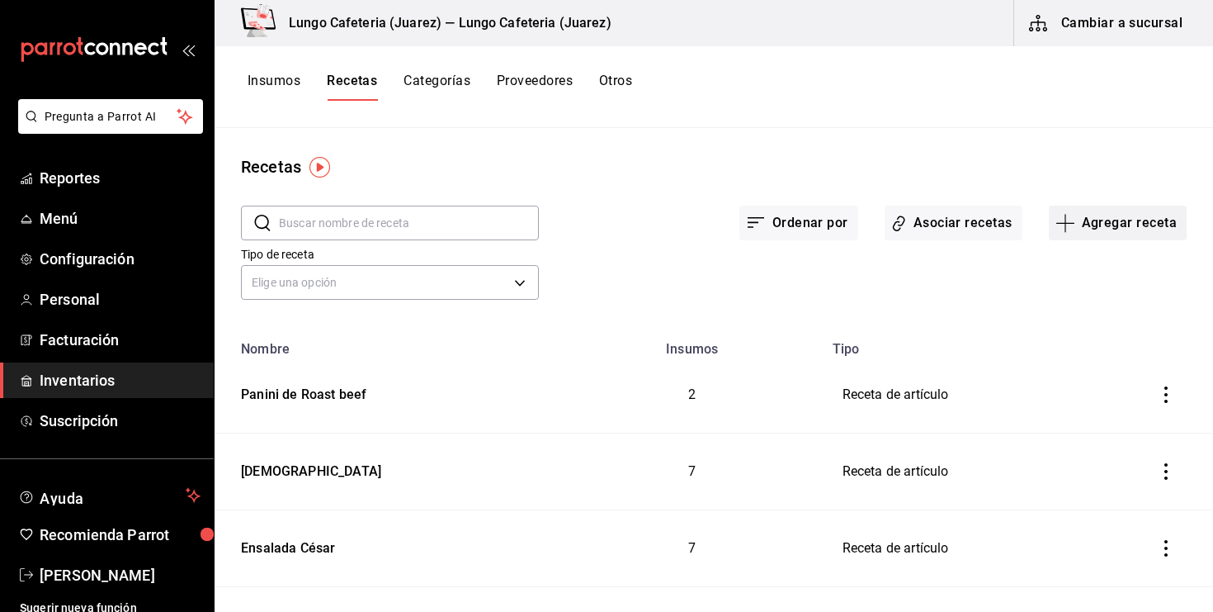
click at [1065, 225] on icon "button" at bounding box center [1066, 223] width 20 height 20
click at [1123, 261] on span "Receta" at bounding box center [1117, 268] width 139 height 17
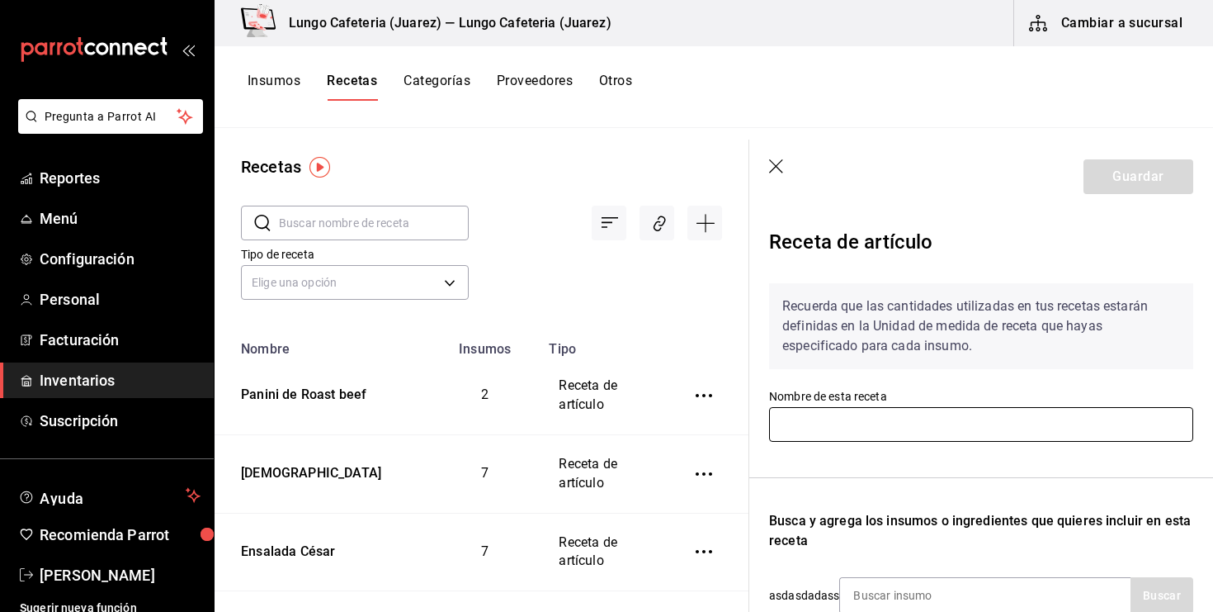
click at [925, 440] on input "text" at bounding box center [981, 424] width 424 height 35
type input "Carajillos"
click at [944, 483] on div "Recuerda que las cantidades utilizadas en tus recetas estarán definidas en la U…" at bounding box center [981, 537] width 424 height 535
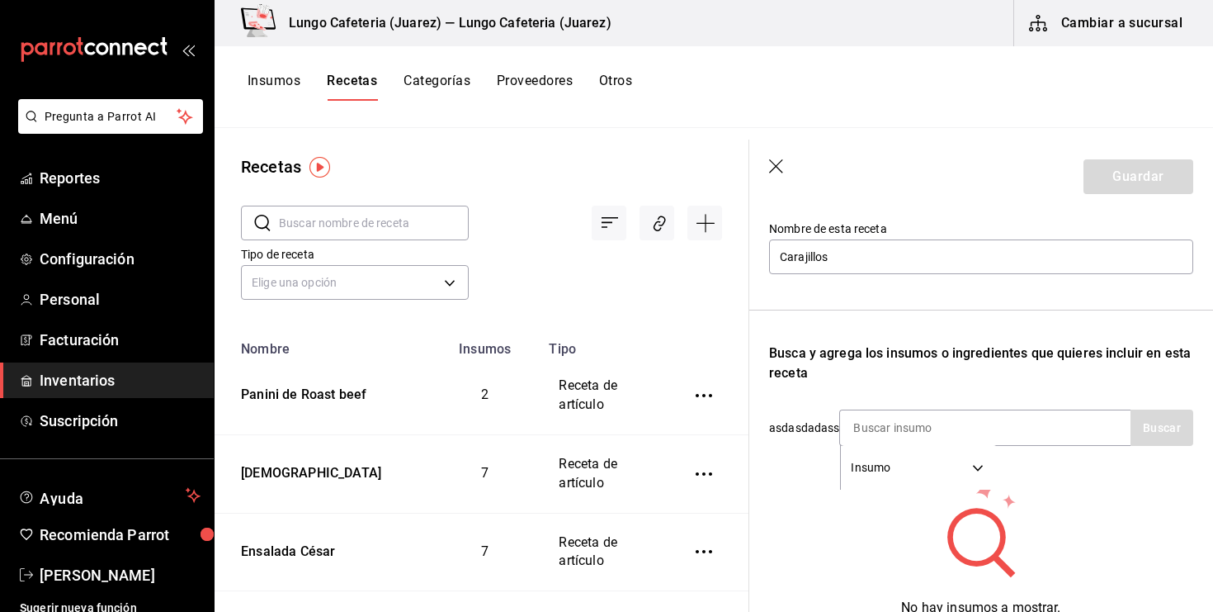
scroll to position [226, 0]
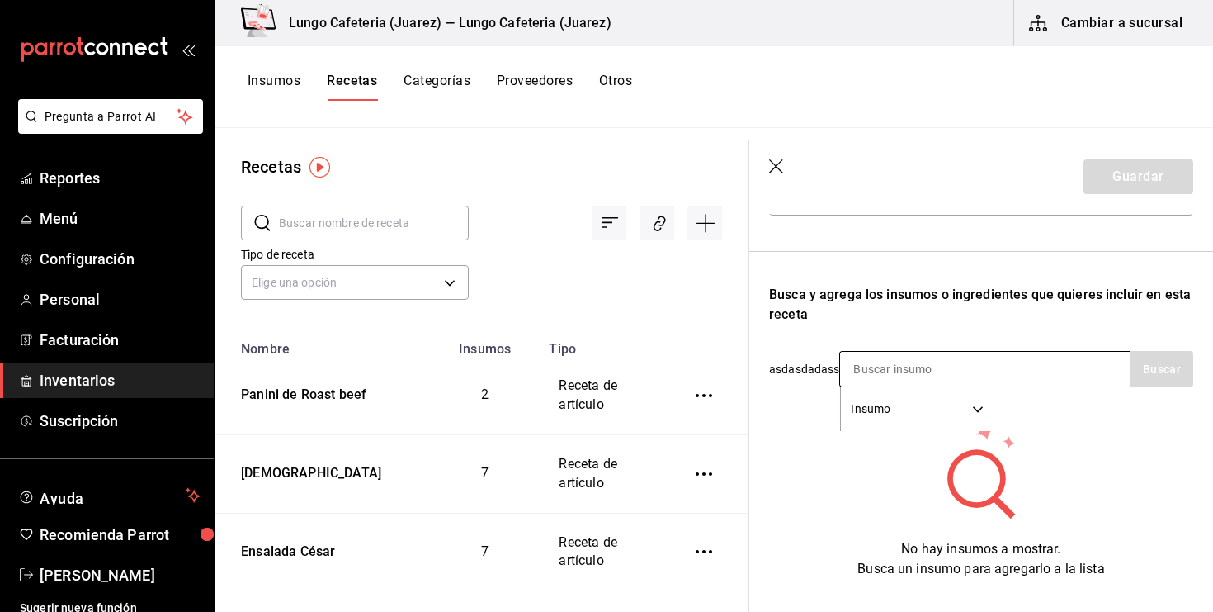
click at [921, 363] on input at bounding box center [922, 369] width 165 height 35
type input "Lico"
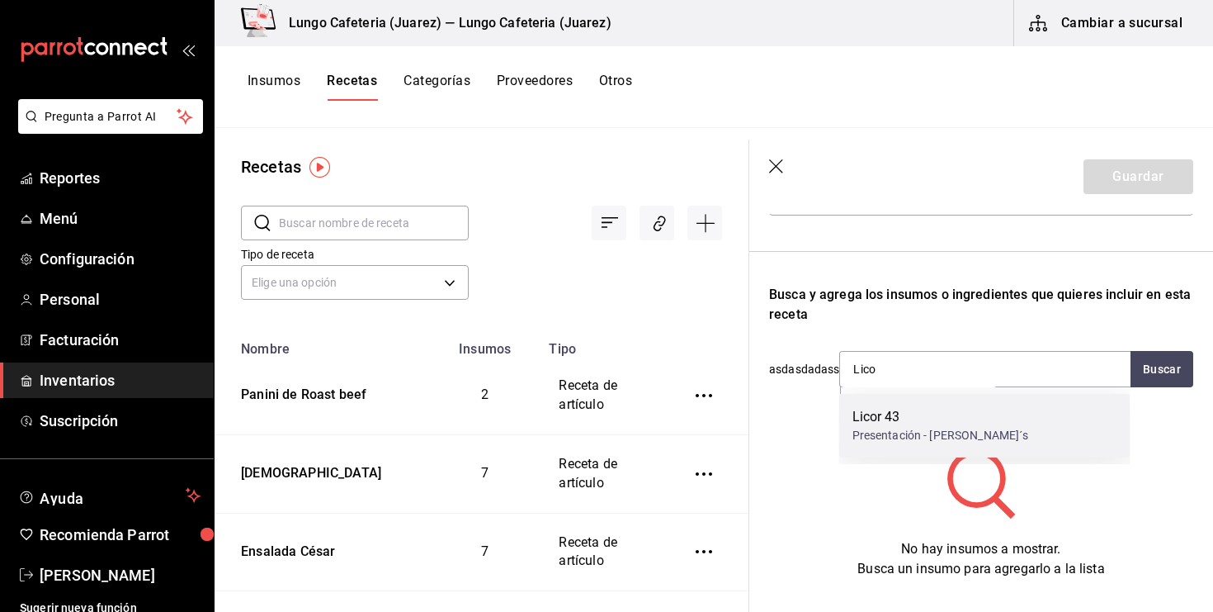
click at [892, 409] on div "Licor 43" at bounding box center [941, 417] width 177 height 20
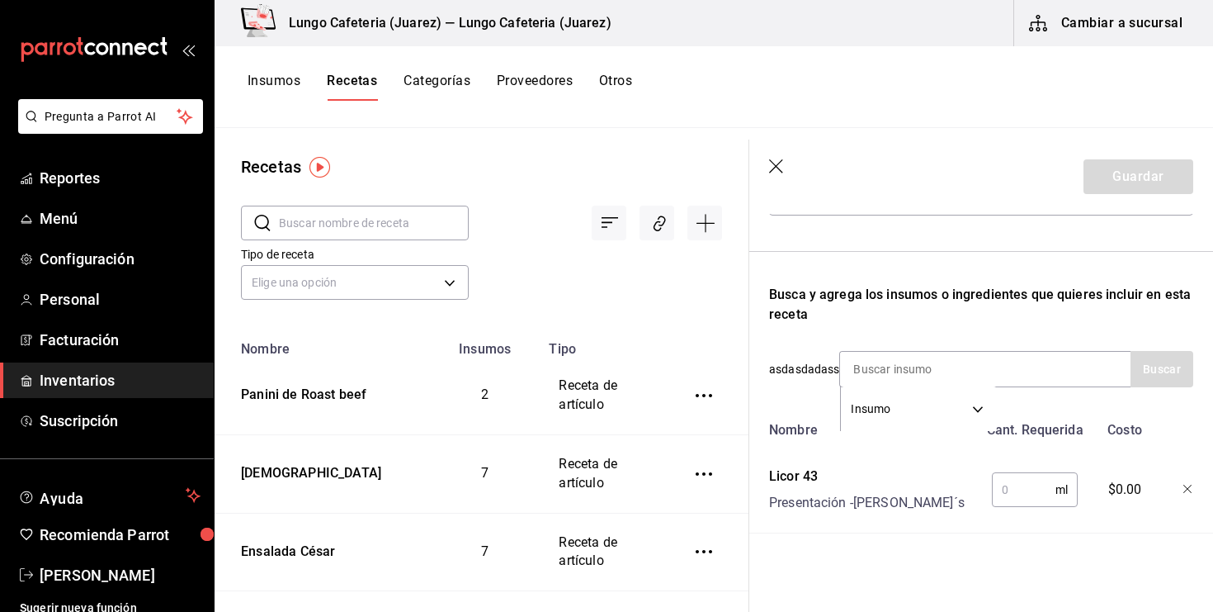
click at [1030, 493] on input "text" at bounding box center [1024, 489] width 64 height 33
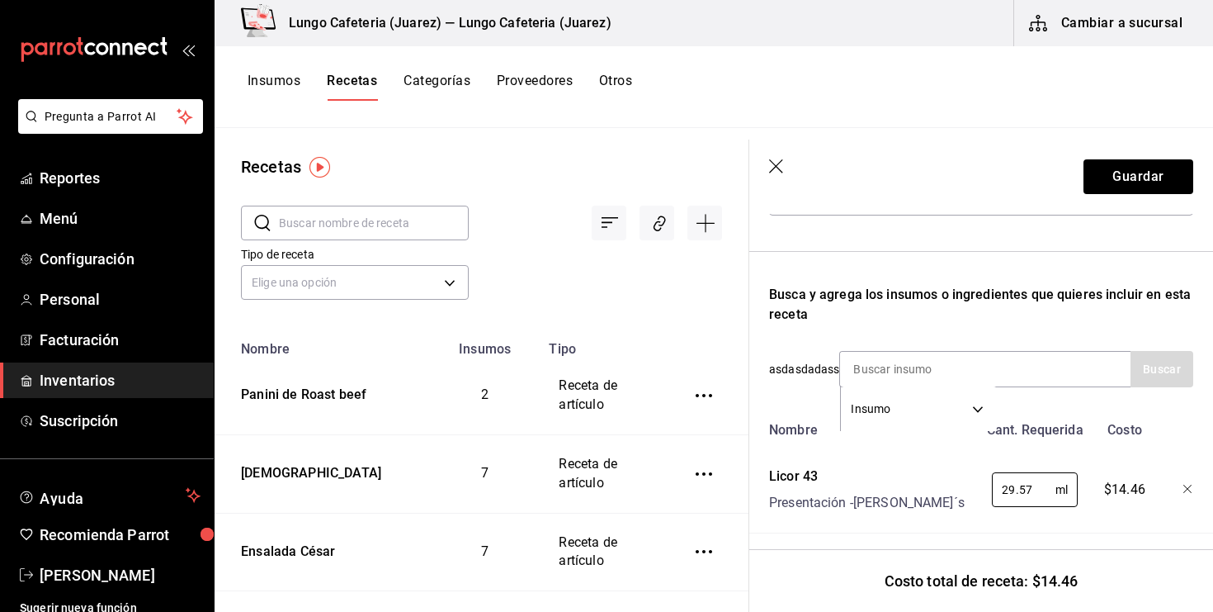
type input "29.57"
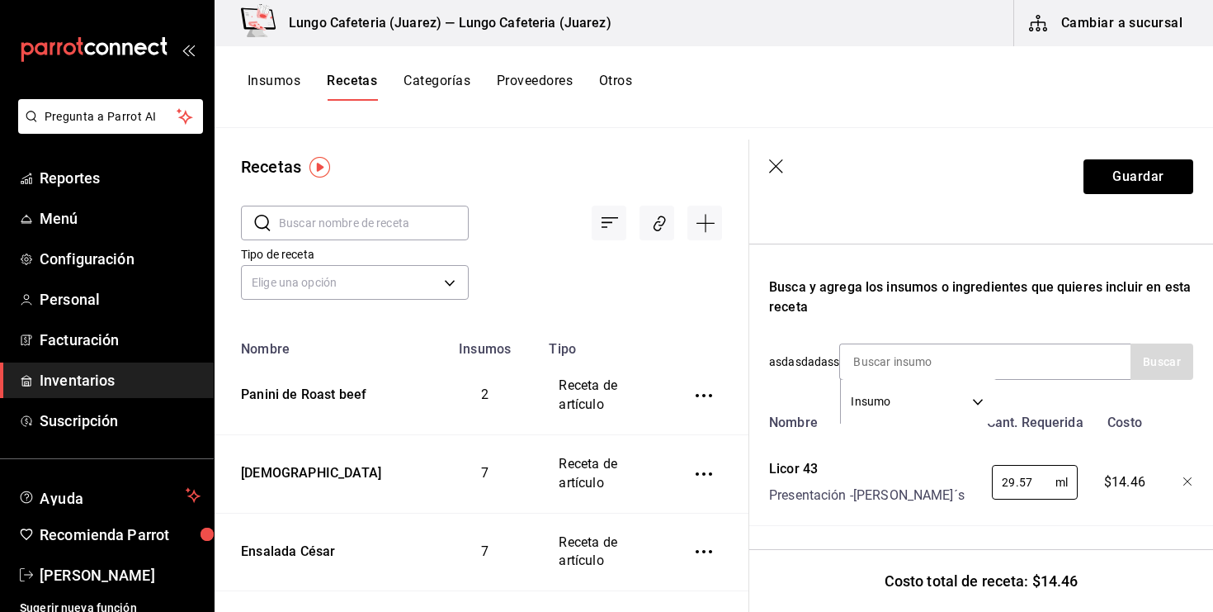
scroll to position [231, 0]
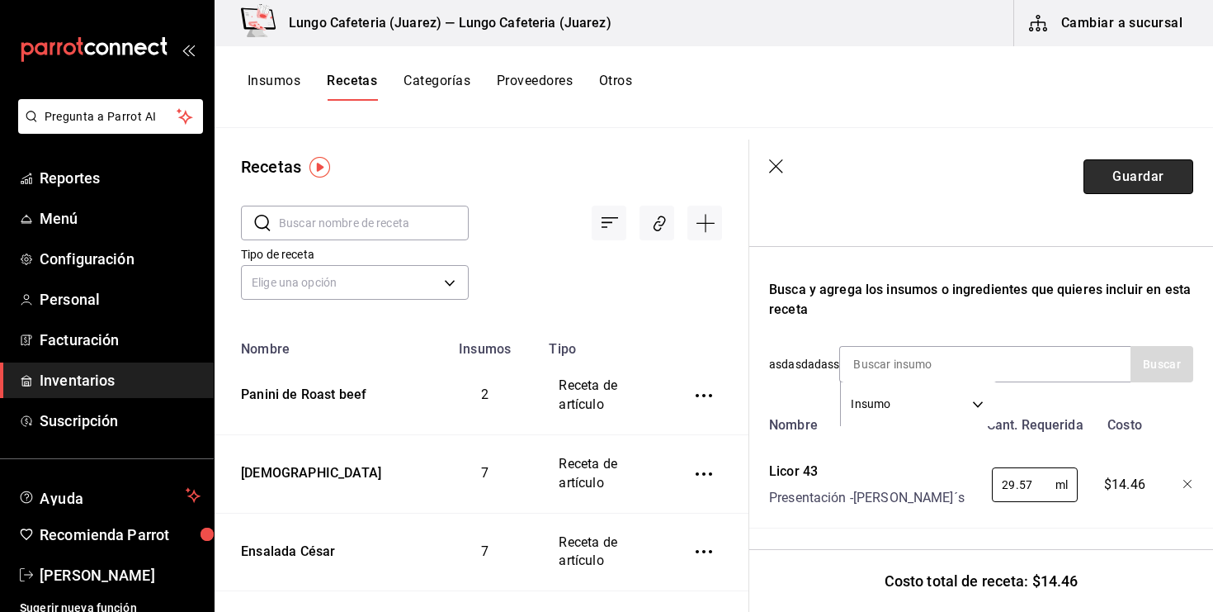
click at [1148, 172] on button "Guardar" at bounding box center [1139, 176] width 110 height 35
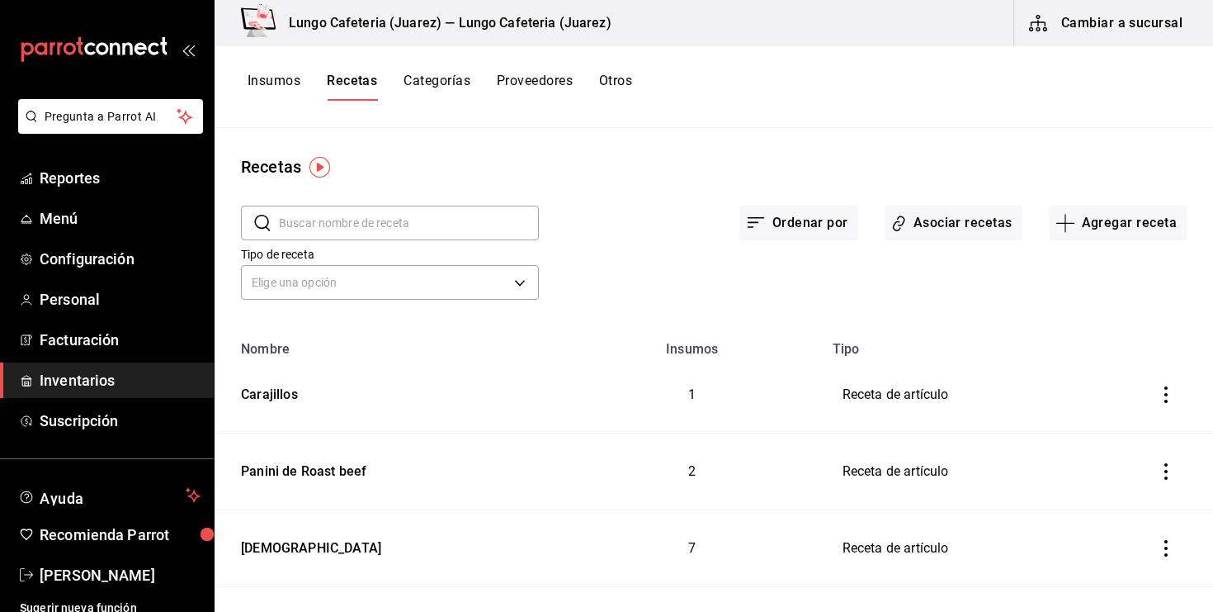
click at [295, 78] on button "Insumos" at bounding box center [274, 87] width 53 height 28
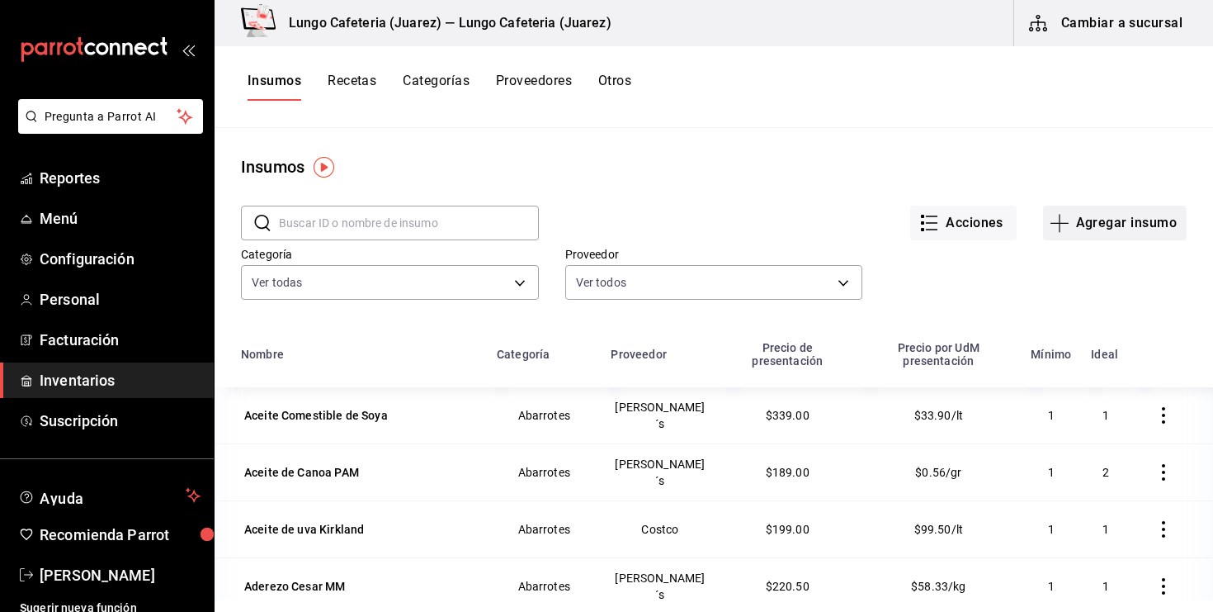
click at [1067, 226] on icon "button" at bounding box center [1060, 223] width 20 height 20
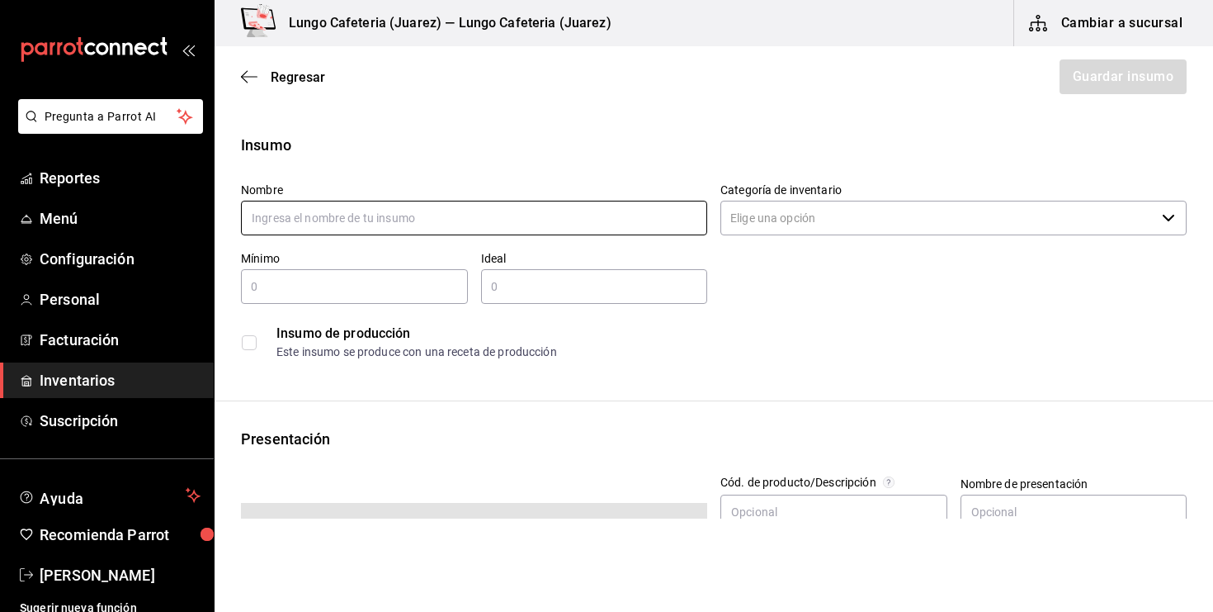
click at [516, 220] on input "text" at bounding box center [474, 218] width 466 height 35
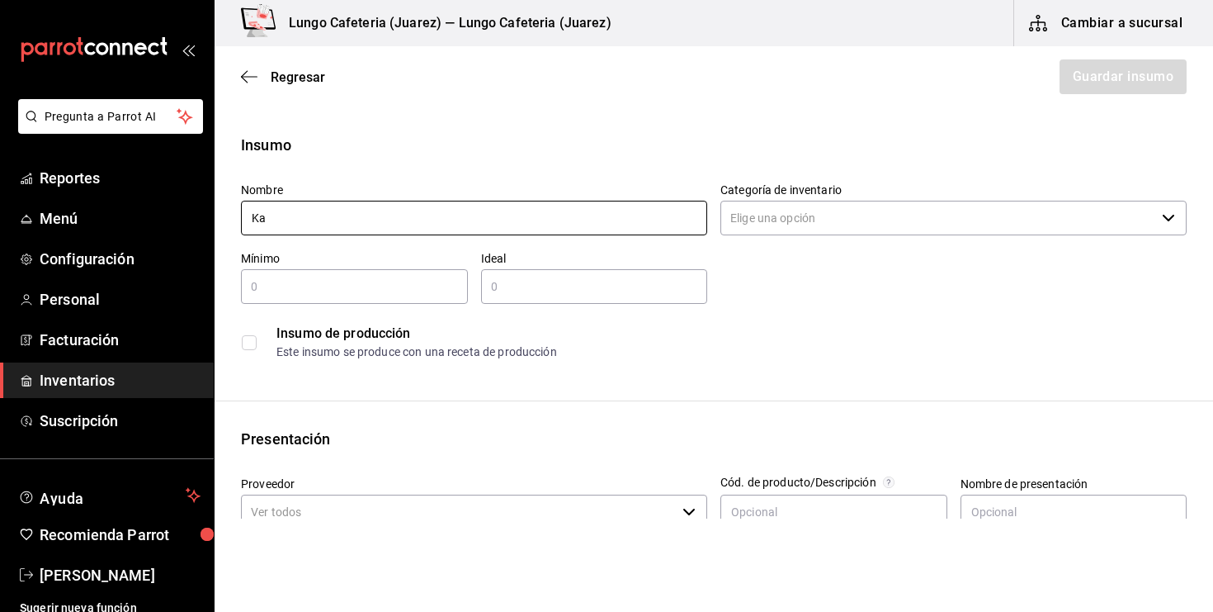
type input "K"
type input "l"
type input "k"
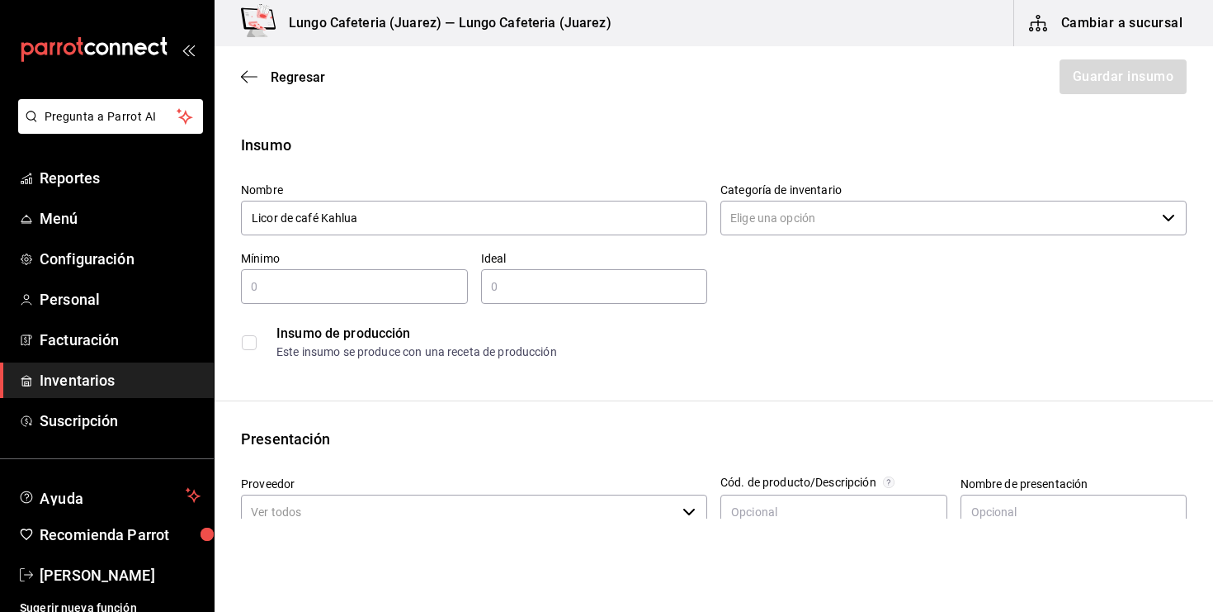
type input "Licor de café Kahlua"
click at [338, 296] on input "text" at bounding box center [354, 287] width 227 height 20
type input "5"
type input "0.5"
type input "1"
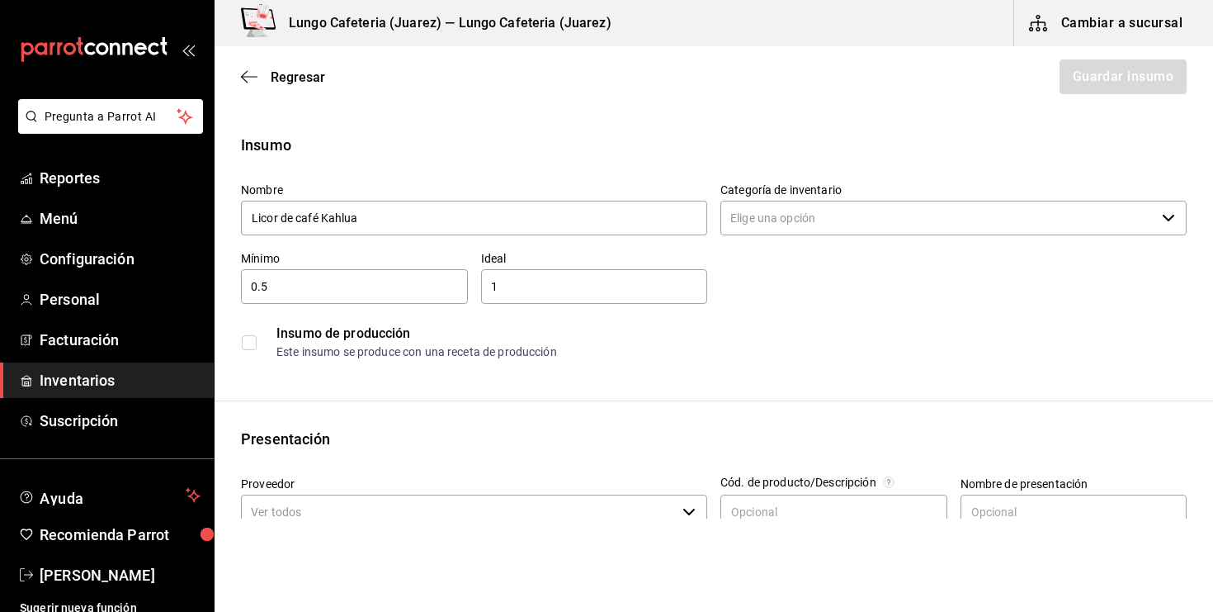
click at [263, 345] on div "Insumo de producción Este insumo se produce con una receta de producción" at bounding box center [714, 342] width 946 height 50
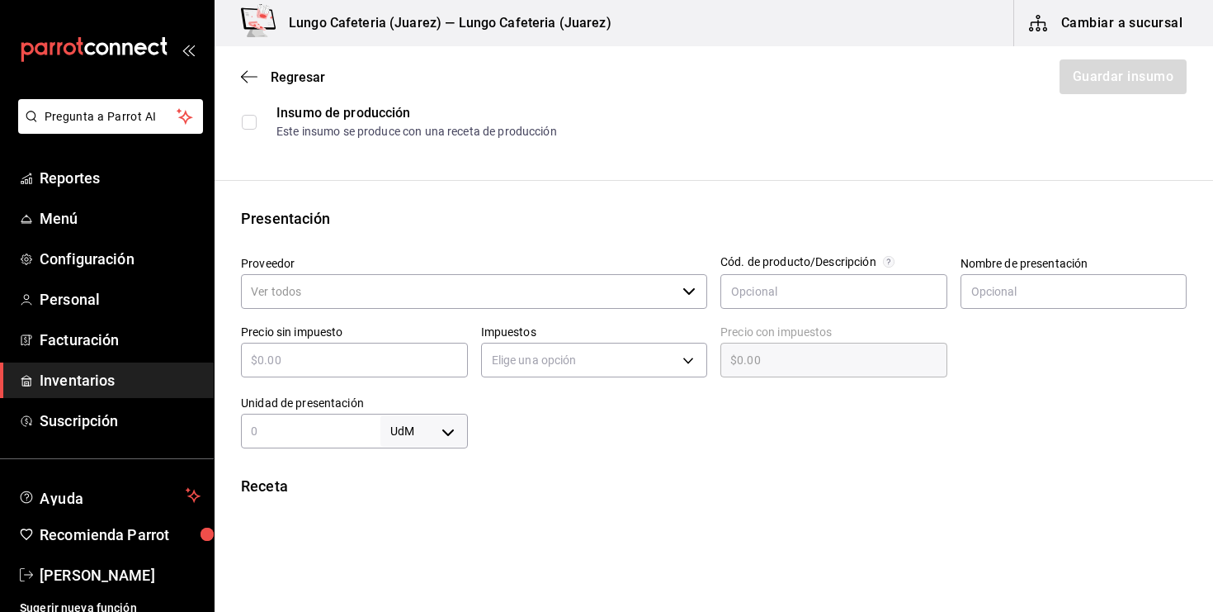
scroll to position [112, 0]
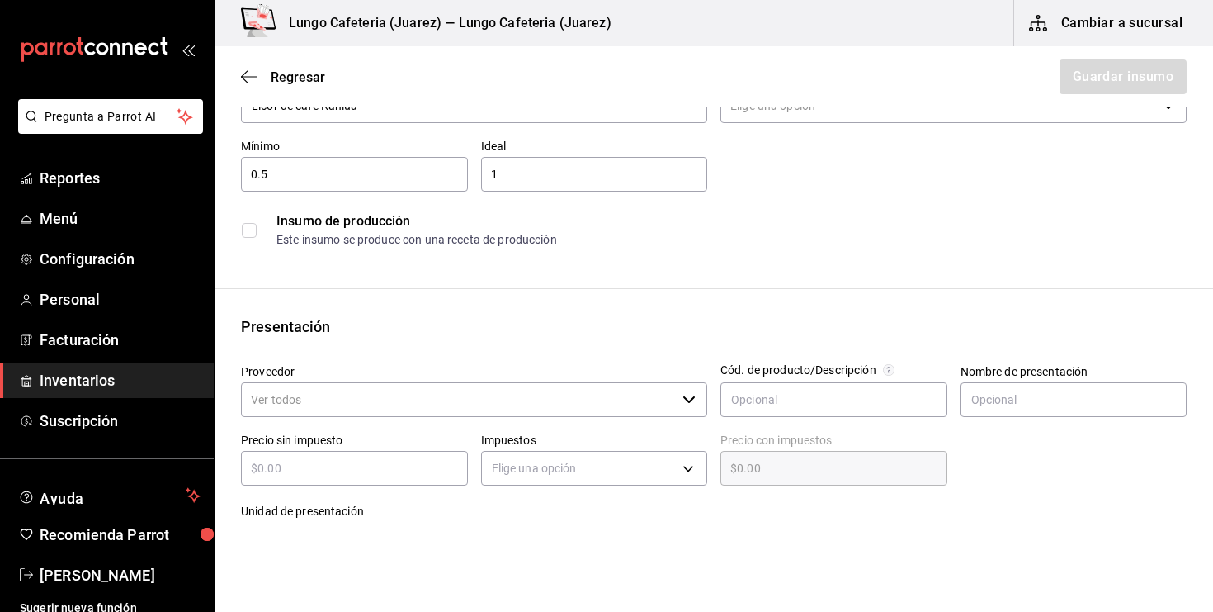
click at [892, 111] on input "Categoría de inventario" at bounding box center [938, 105] width 435 height 35
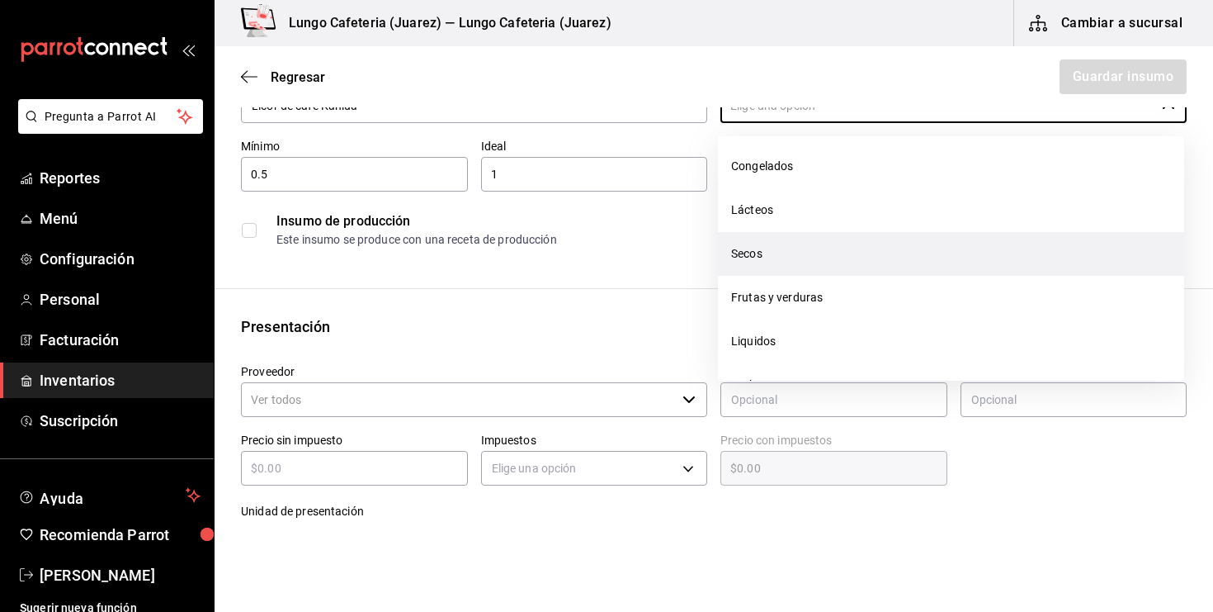
scroll to position [97, 0]
click at [776, 343] on li "Liquidos" at bounding box center [951, 337] width 466 height 44
type input "Liquidos"
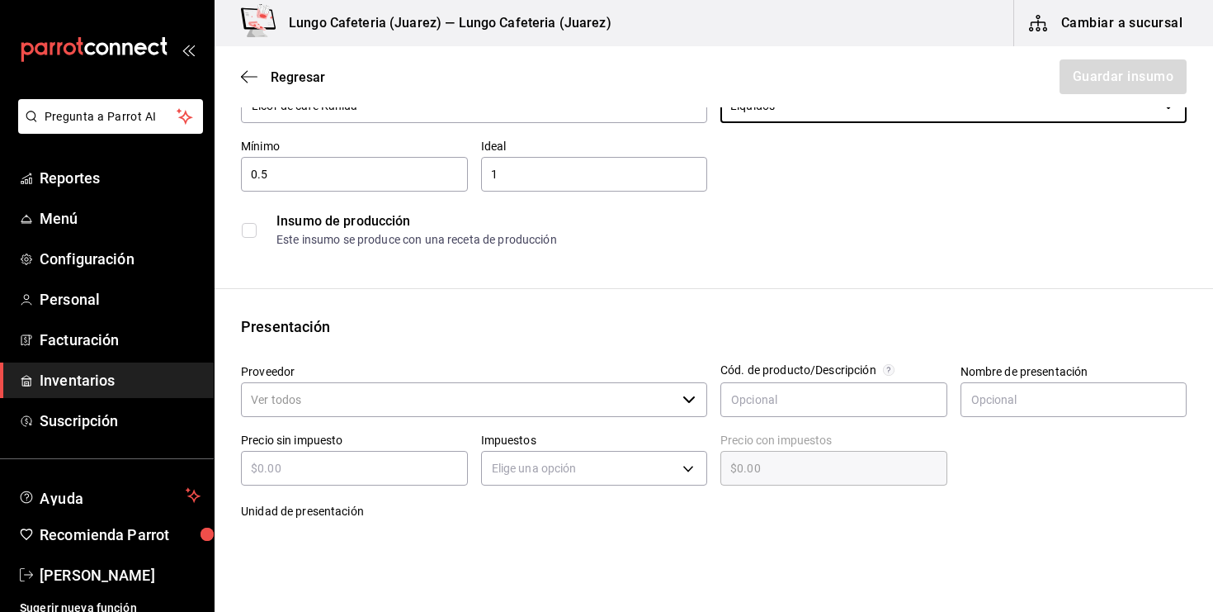
click at [461, 327] on div "Presentación" at bounding box center [714, 326] width 946 height 22
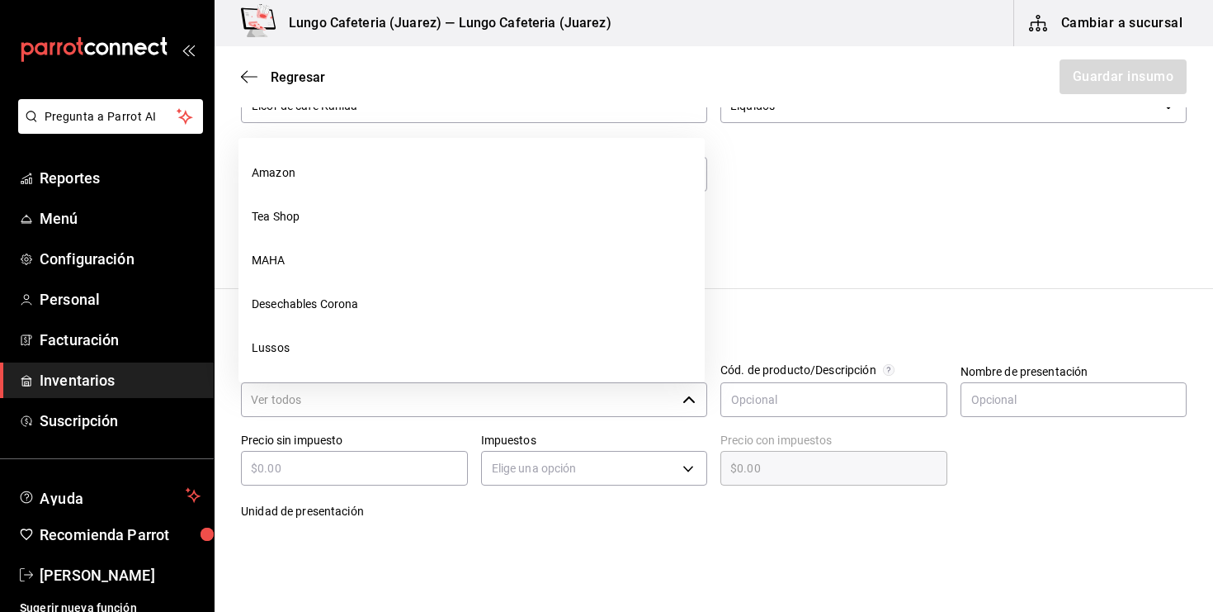
click at [386, 414] on input "Proveedor" at bounding box center [458, 399] width 435 height 35
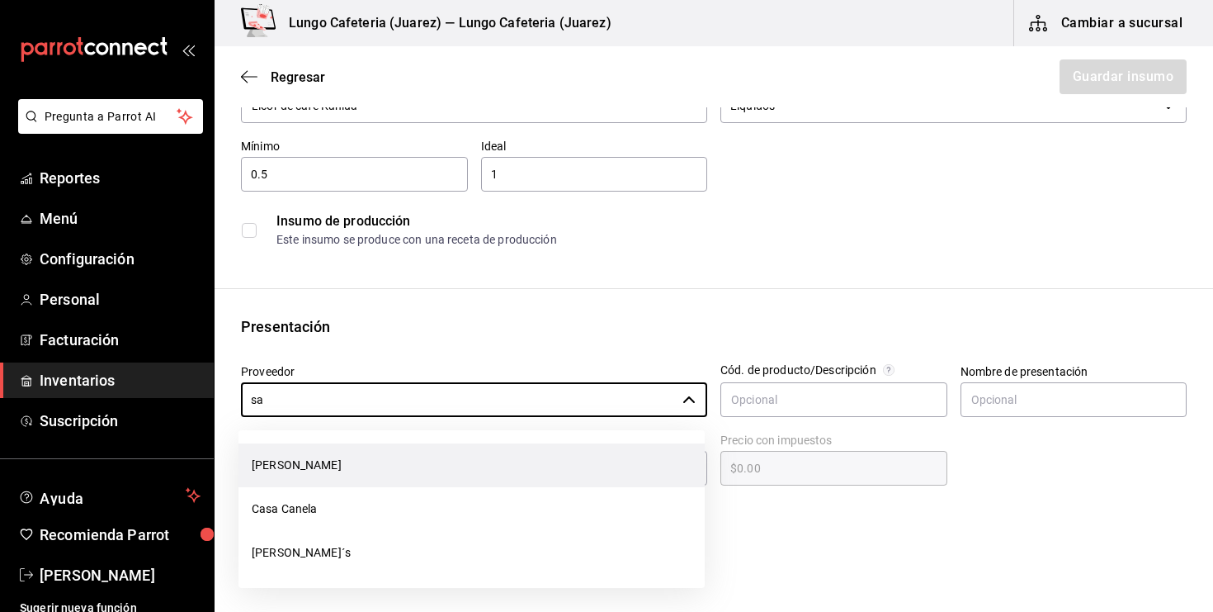
click at [343, 445] on li "[PERSON_NAME]" at bounding box center [472, 465] width 466 height 44
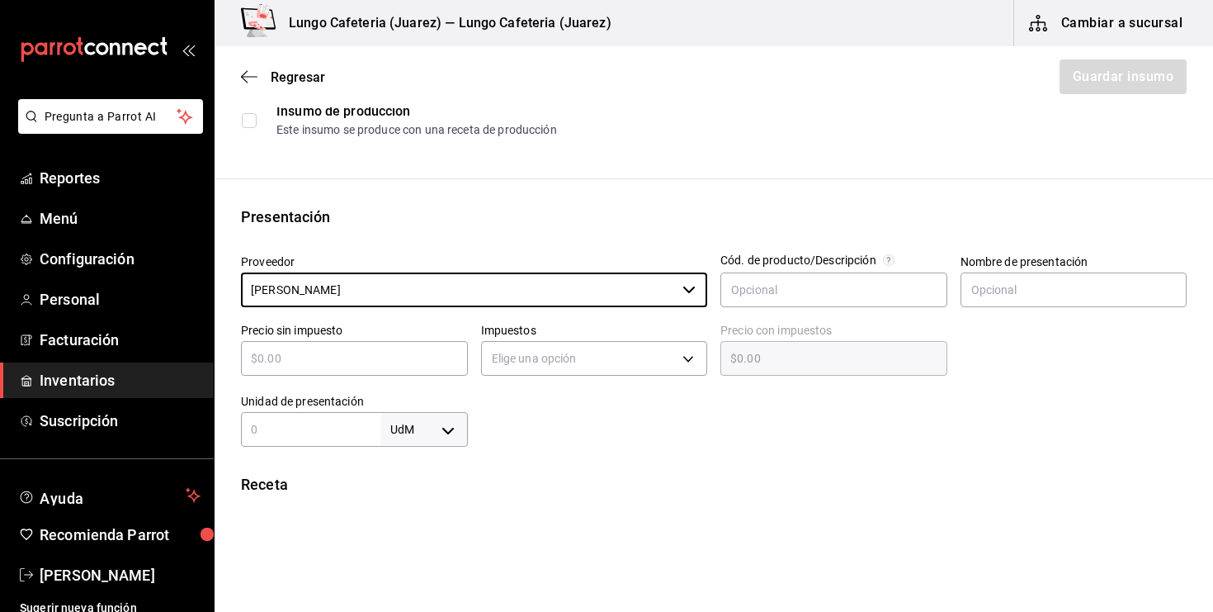
scroll to position [244, 0]
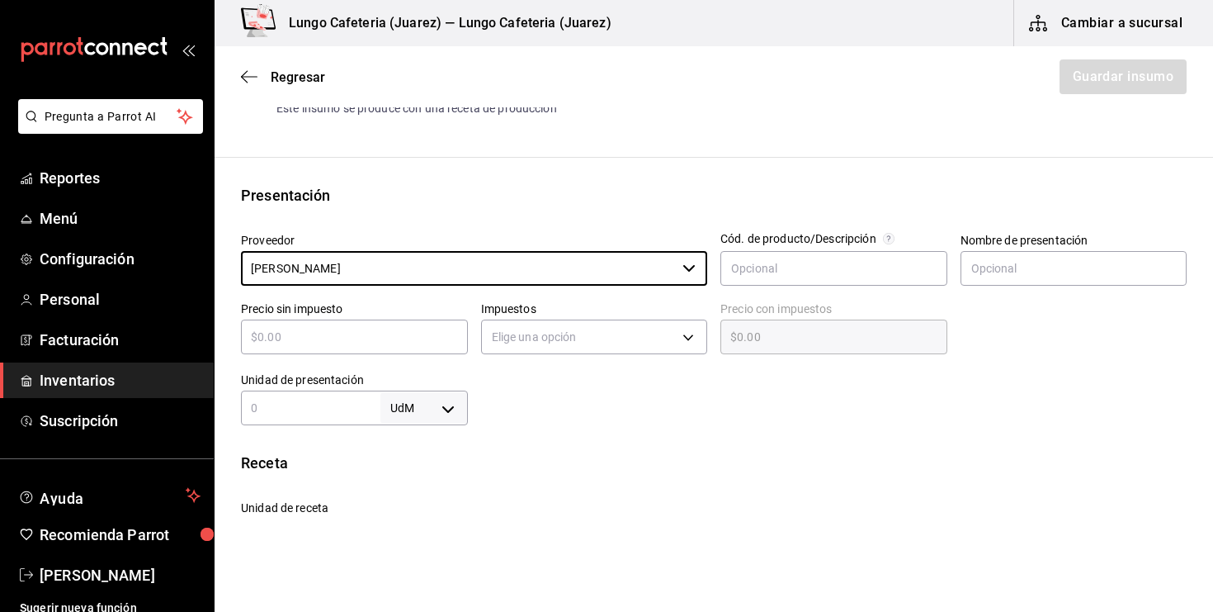
type input "[PERSON_NAME]"
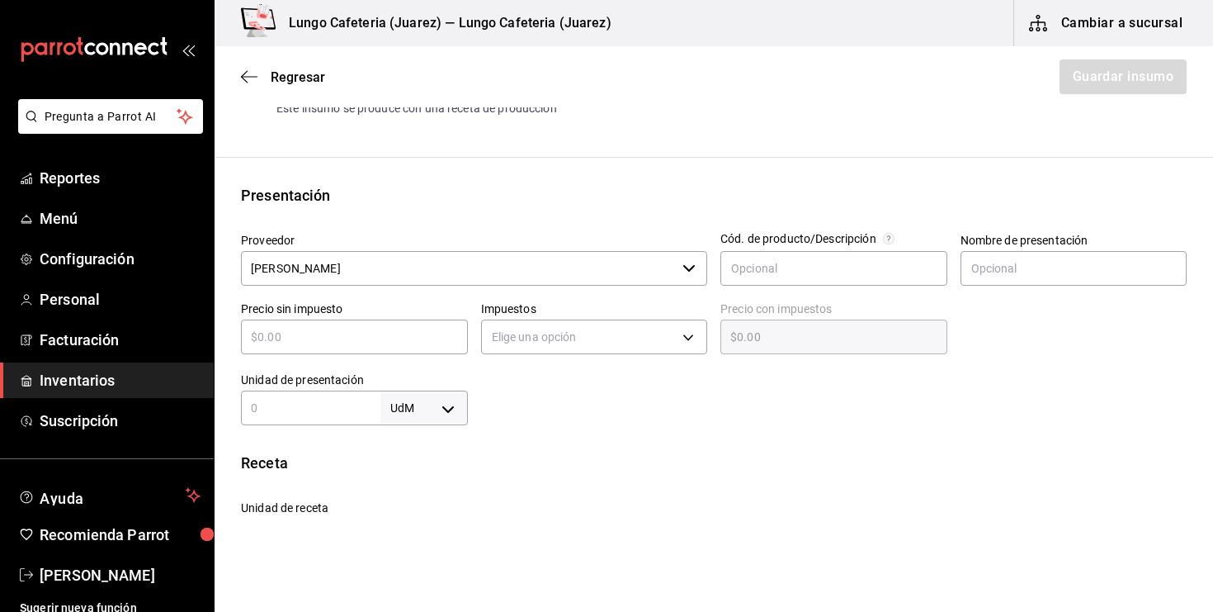
click at [401, 352] on div "​" at bounding box center [354, 336] width 227 height 35
type input "$2"
type input "$2.00"
type input "$21"
type input "$21.00"
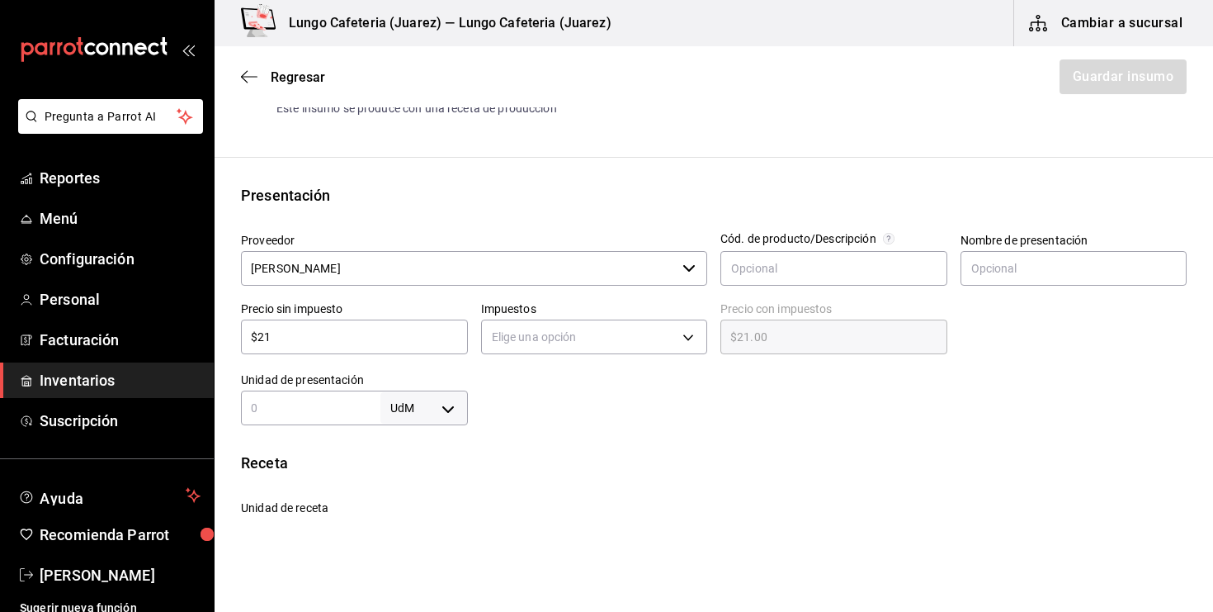
type input "$219"
type input "$219.00"
type input "$219"
click at [551, 430] on div "Insumo Nombre Licor de café Kahlua Categoría de inventario Liquidos ​ Mínimo 0.…" at bounding box center [714, 380] width 999 height 981
click at [555, 357] on div "Impuestos Elige una opción" at bounding box center [594, 330] width 227 height 58
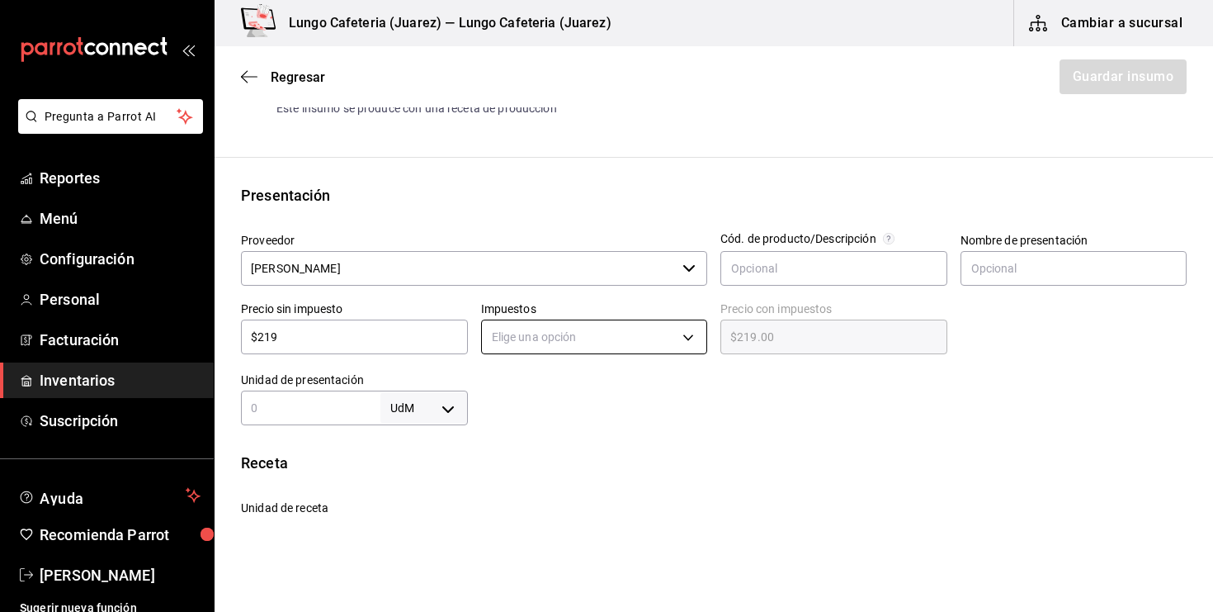
click at [555, 335] on body "Pregunta a Parrot AI Reportes Menú Configuración Personal Facturación Inventari…" at bounding box center [606, 259] width 1213 height 518
click at [546, 395] on li "IVA 0%" at bounding box center [594, 388] width 225 height 27
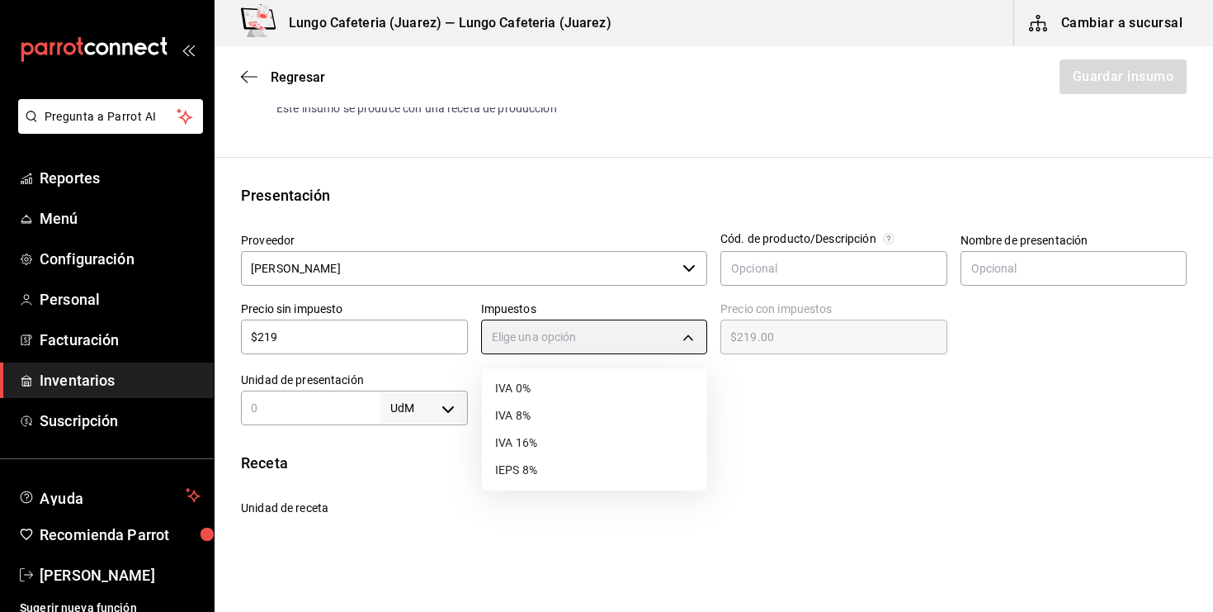
type input "IVA_0"
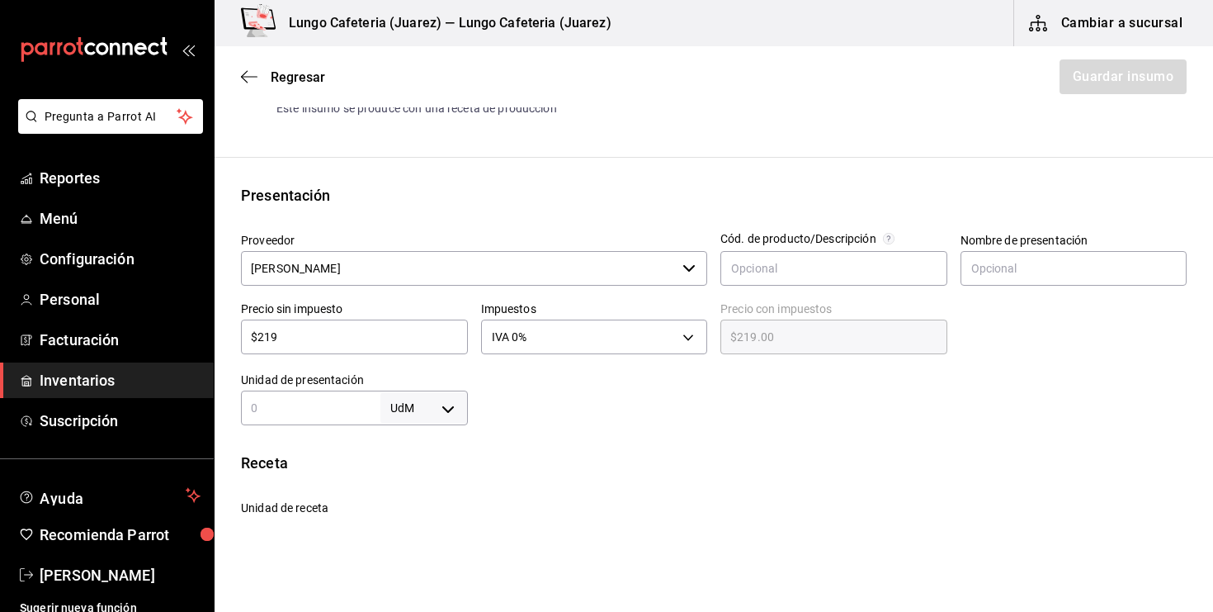
click at [360, 415] on input "text" at bounding box center [311, 408] width 140 height 20
click at [457, 415] on body "Pregunta a Parrot AI Reportes Menú Configuración Personal Facturación Inventari…" at bounding box center [606, 259] width 1213 height 518
click at [425, 513] on li "lt" at bounding box center [424, 508] width 86 height 27
type input "LITER"
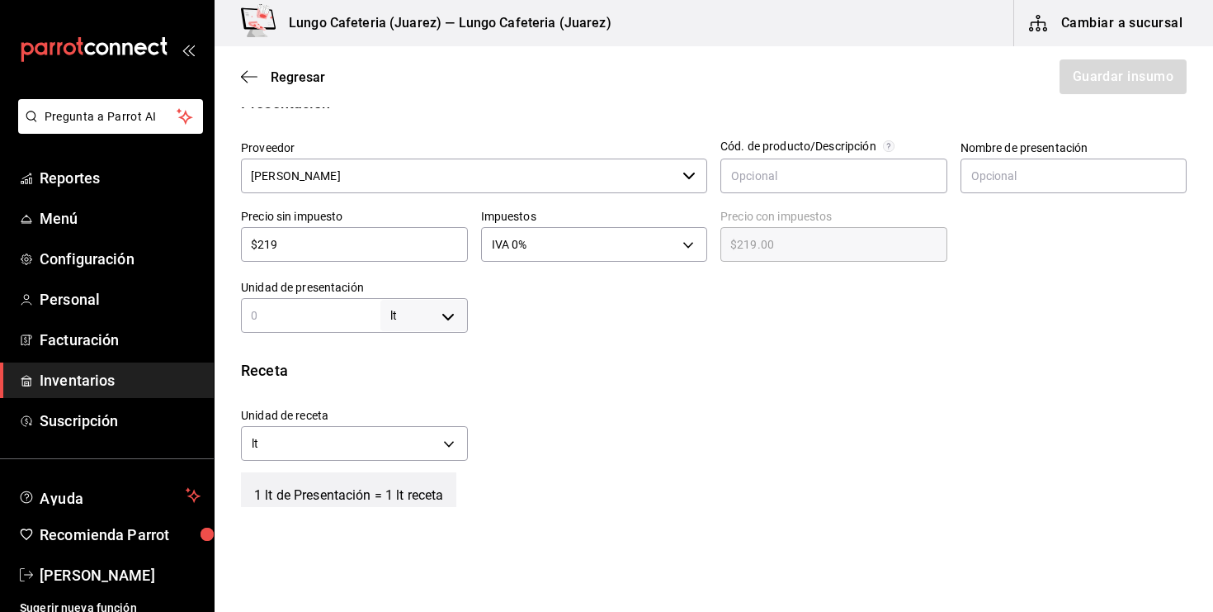
scroll to position [335, 0]
click at [318, 321] on input "text" at bounding box center [311, 316] width 140 height 20
type input "1"
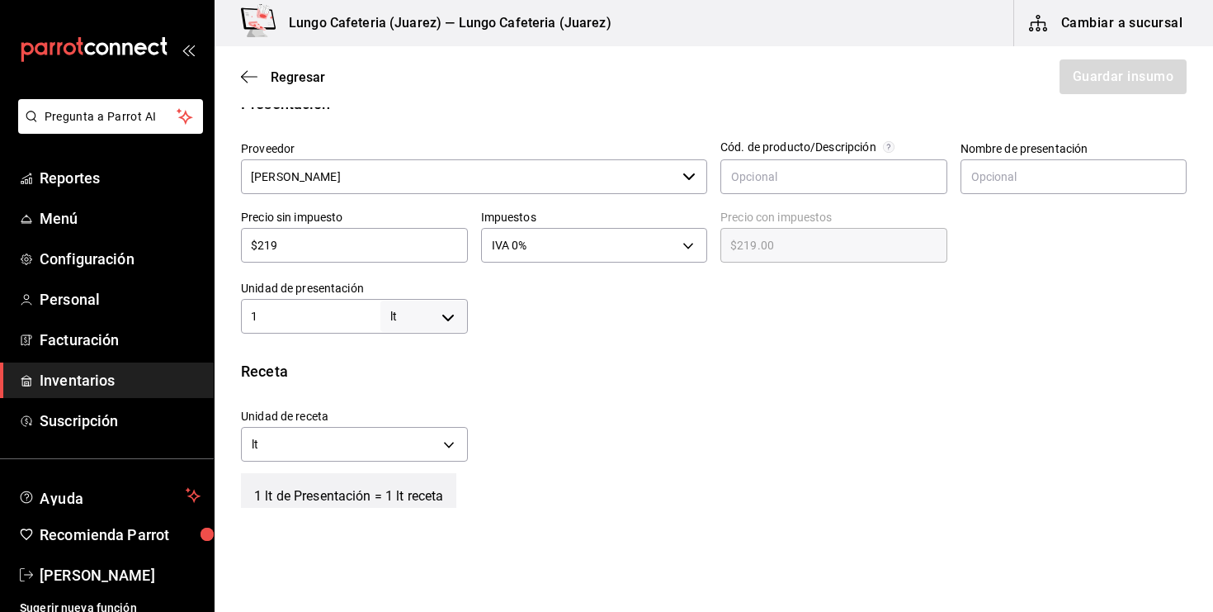
click at [507, 400] on div "Unidad de receta lt LITER Factor de conversión 1 ​" at bounding box center [707, 430] width 959 height 71
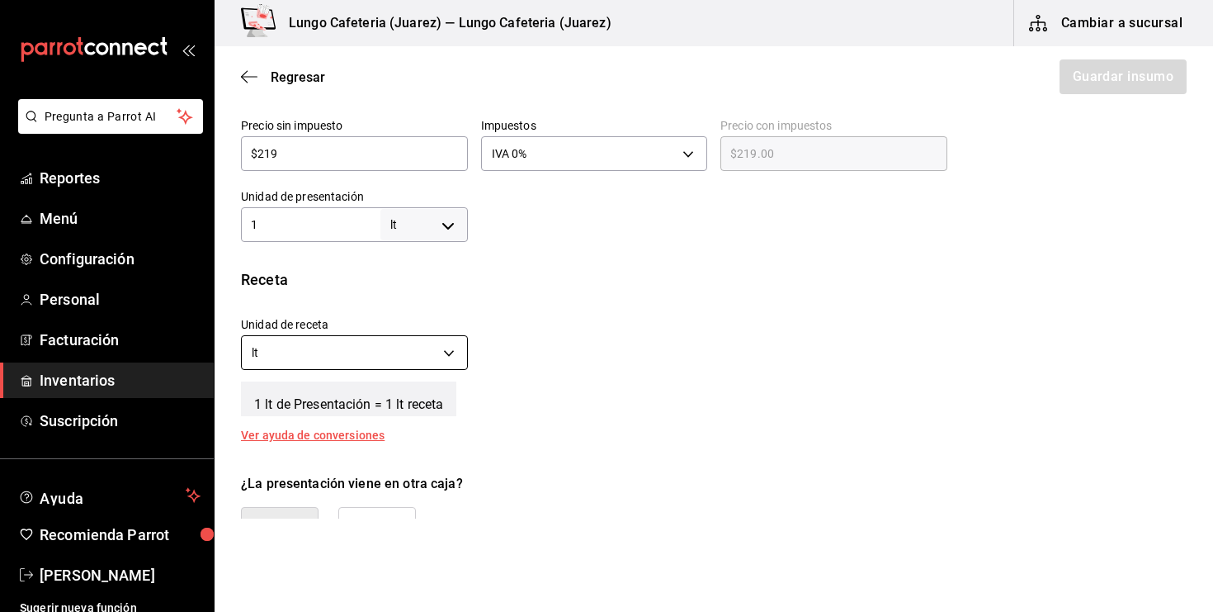
scroll to position [442, 0]
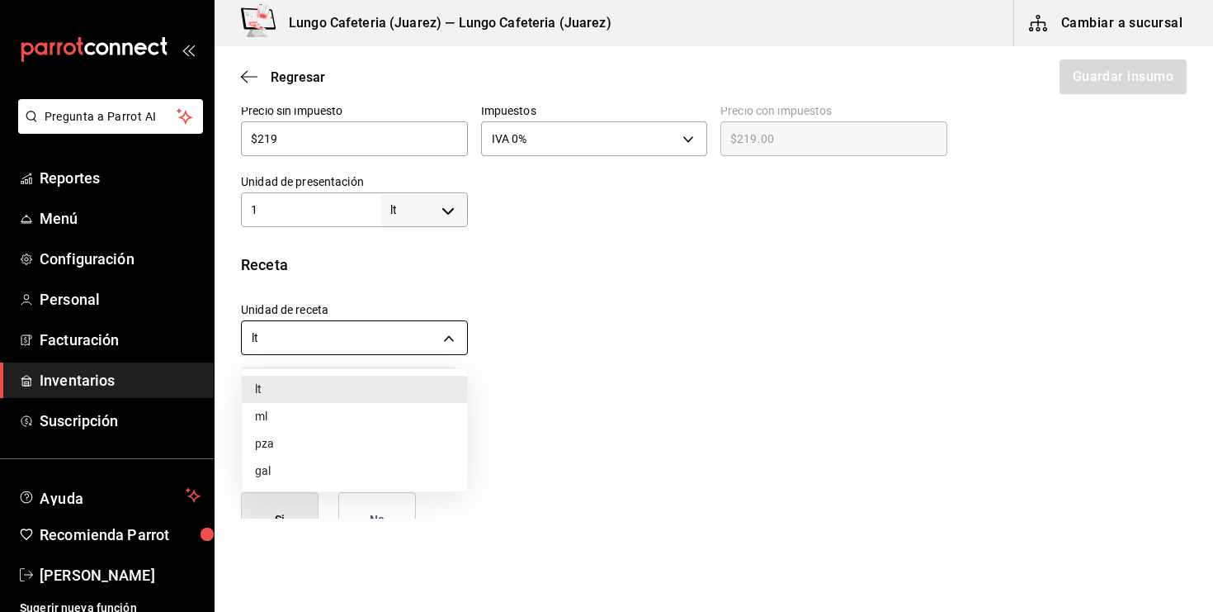
click at [450, 326] on body "Pregunta a Parrot AI Reportes Menú Configuración Personal Facturación Inventari…" at bounding box center [606, 259] width 1213 height 518
click at [360, 422] on li "ml" at bounding box center [354, 416] width 225 height 27
type input "MILLILITER"
type input "1,000"
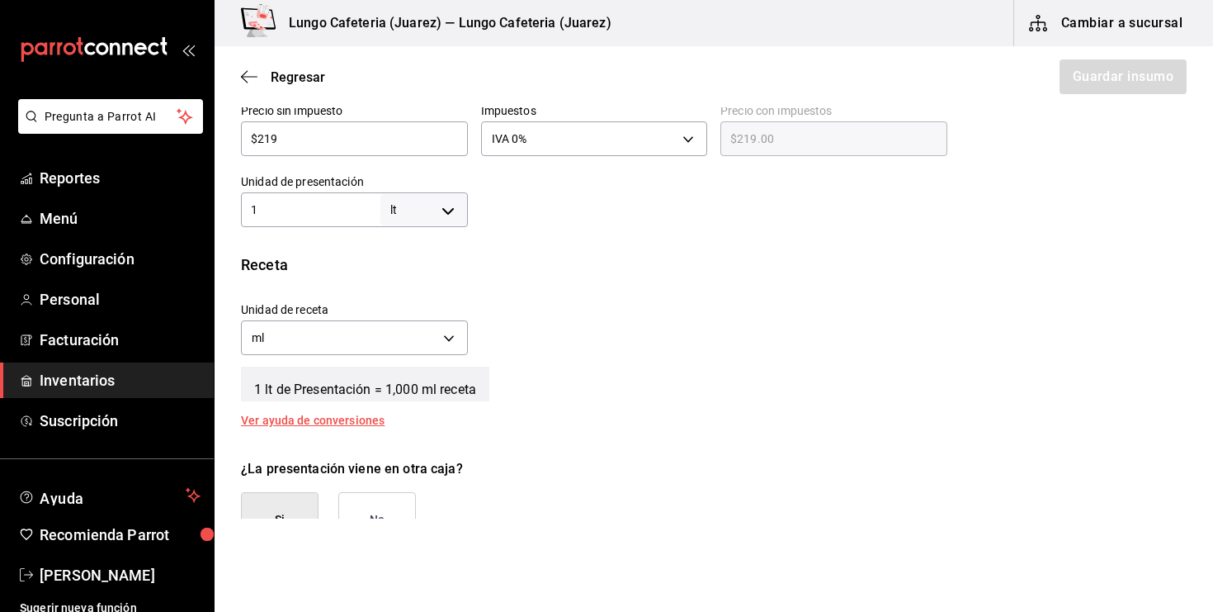
click at [578, 423] on div "Receta Unidad de receta ml MILLILITER Factor de conversión 1,000 ​ 1 lt de Pres…" at bounding box center [714, 339] width 999 height 173
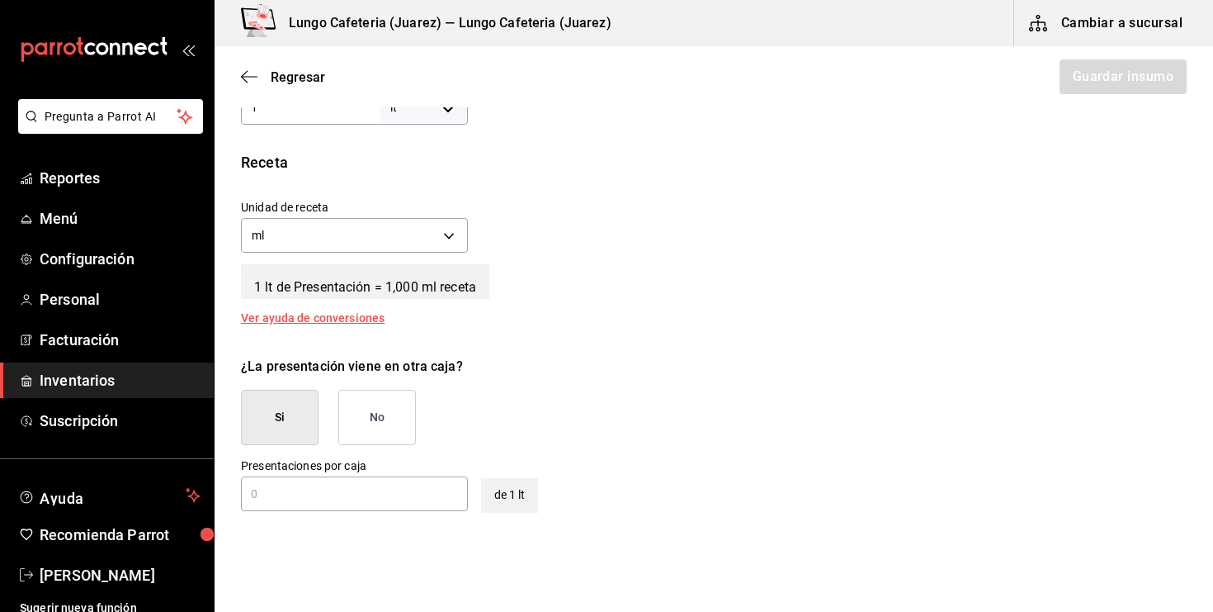
click at [372, 425] on button "No" at bounding box center [377, 417] width 78 height 55
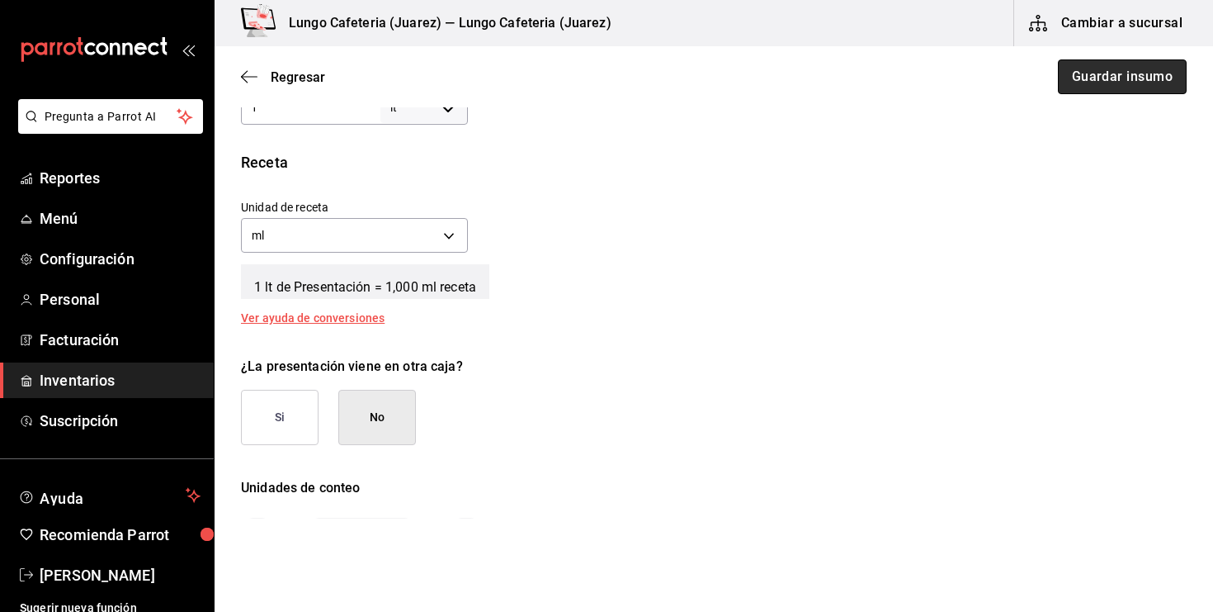
click at [1155, 69] on button "Guardar insumo" at bounding box center [1122, 76] width 129 height 35
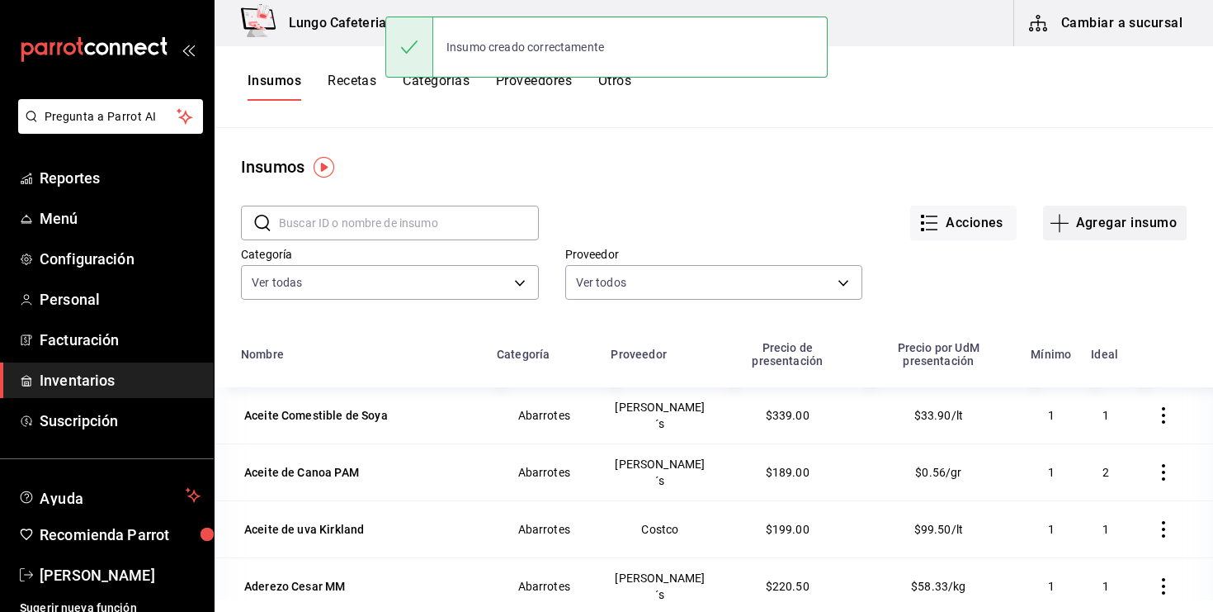
click at [1062, 220] on icon "button" at bounding box center [1060, 223] width 20 height 20
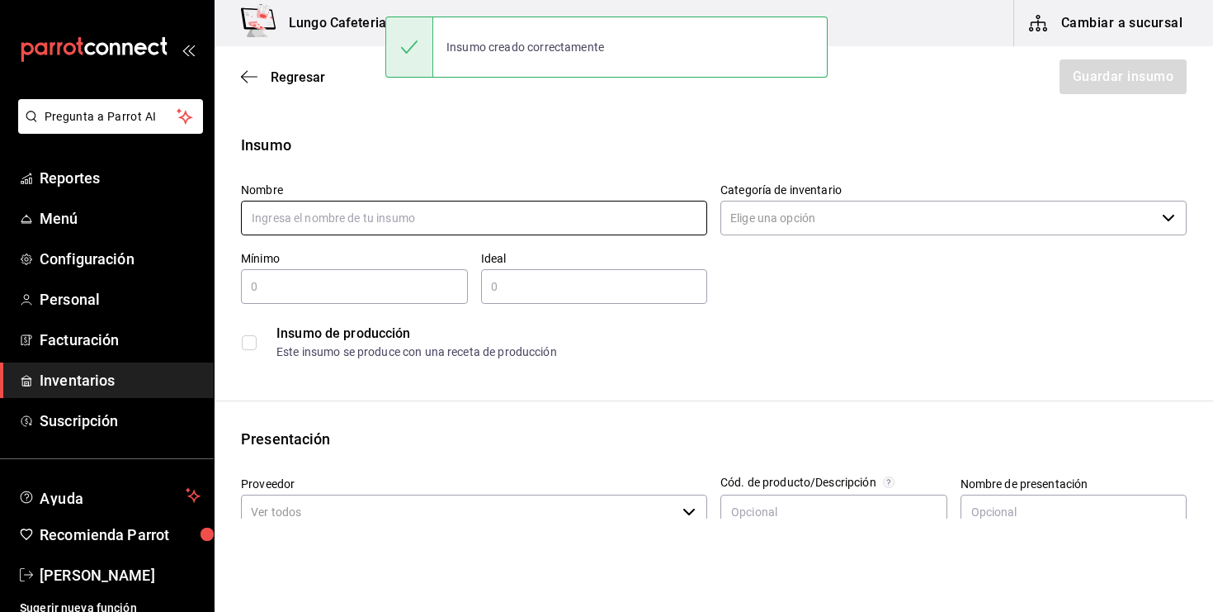
click at [473, 215] on input "text" at bounding box center [474, 218] width 466 height 35
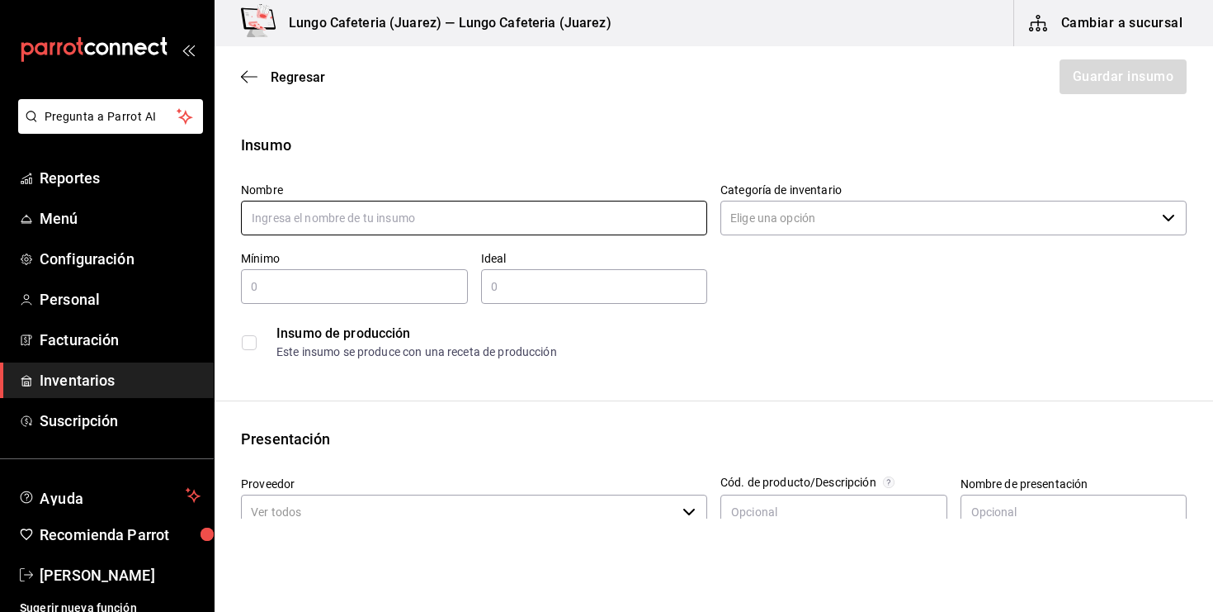
type input "V"
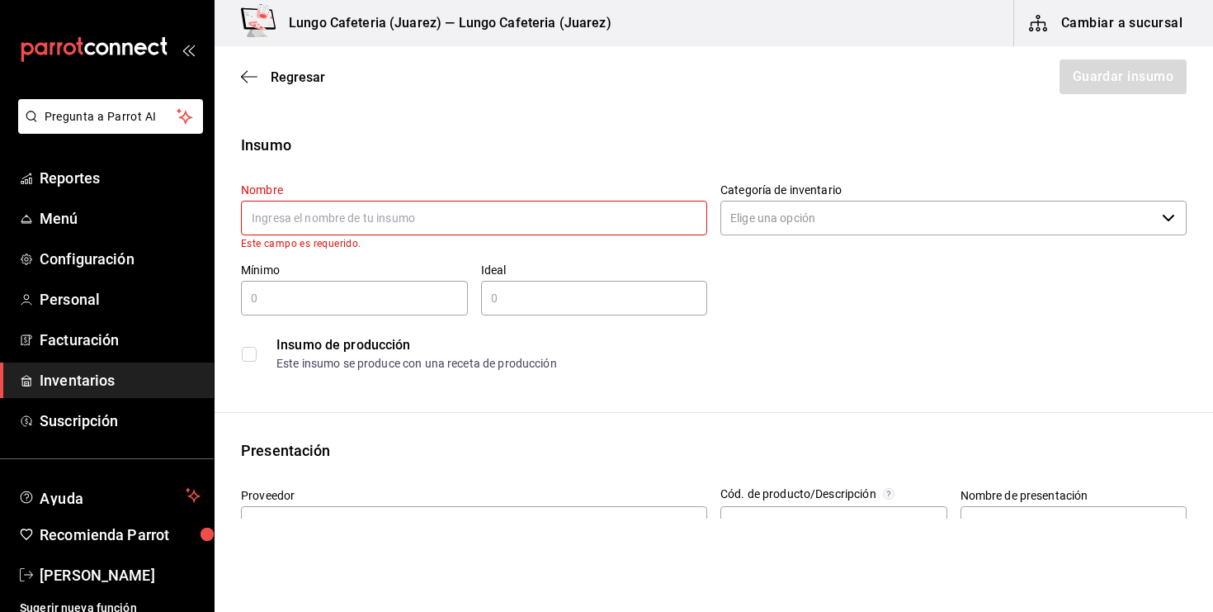
type input "s"
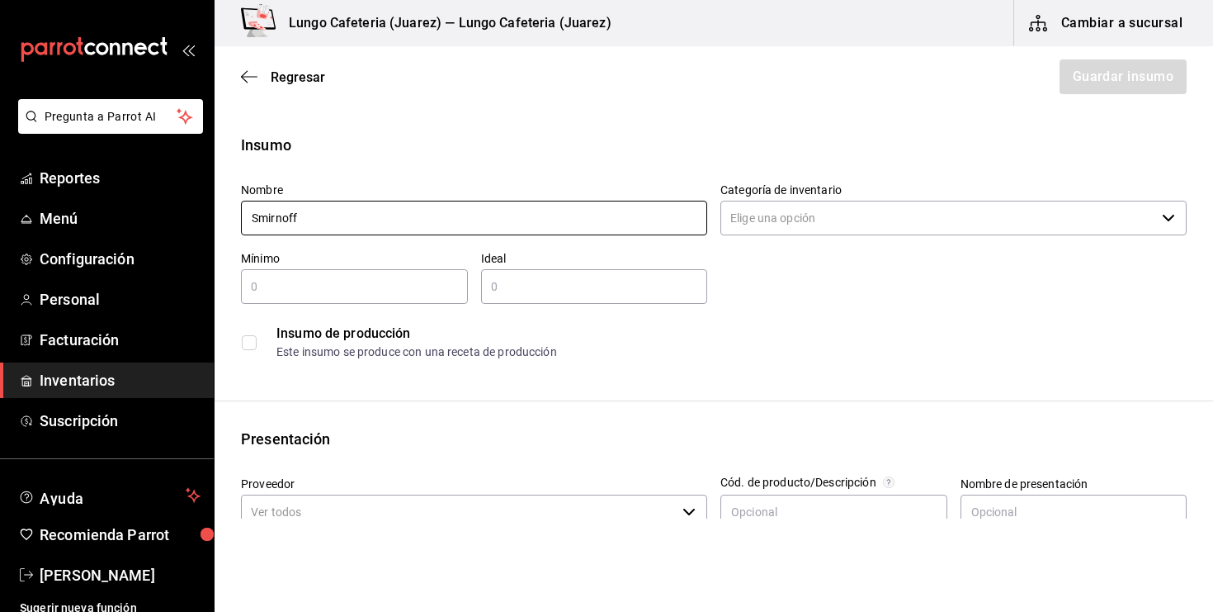
click at [254, 225] on input "Smirnoff" at bounding box center [474, 218] width 466 height 35
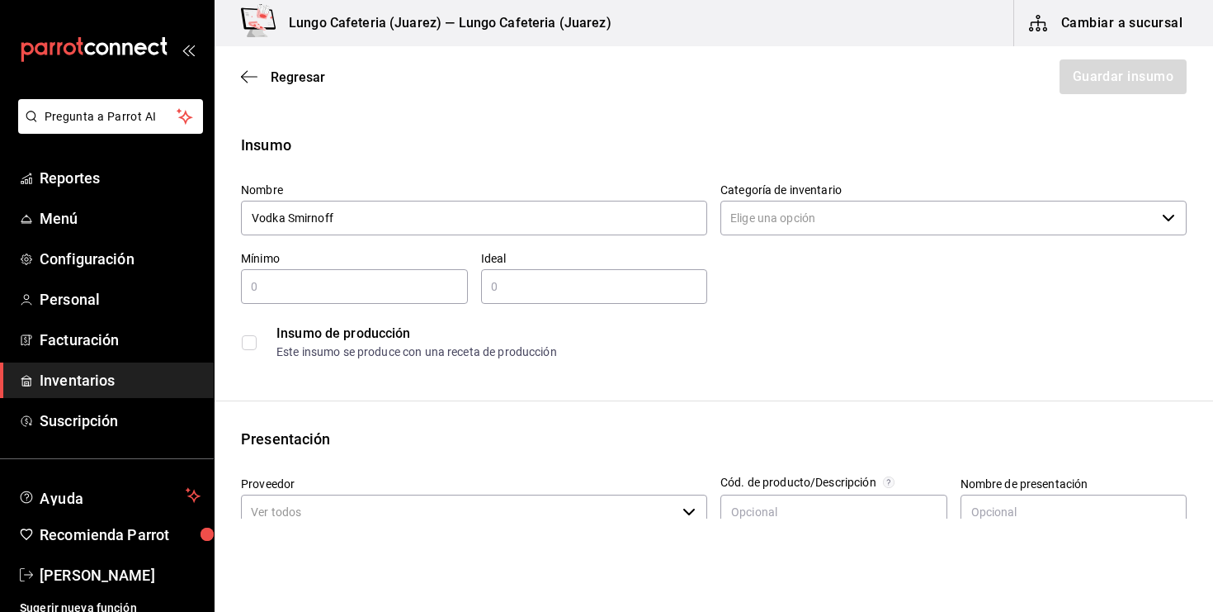
type input "Vodka Smirnoff"
click at [843, 215] on input "Categoría de inventario" at bounding box center [938, 218] width 435 height 35
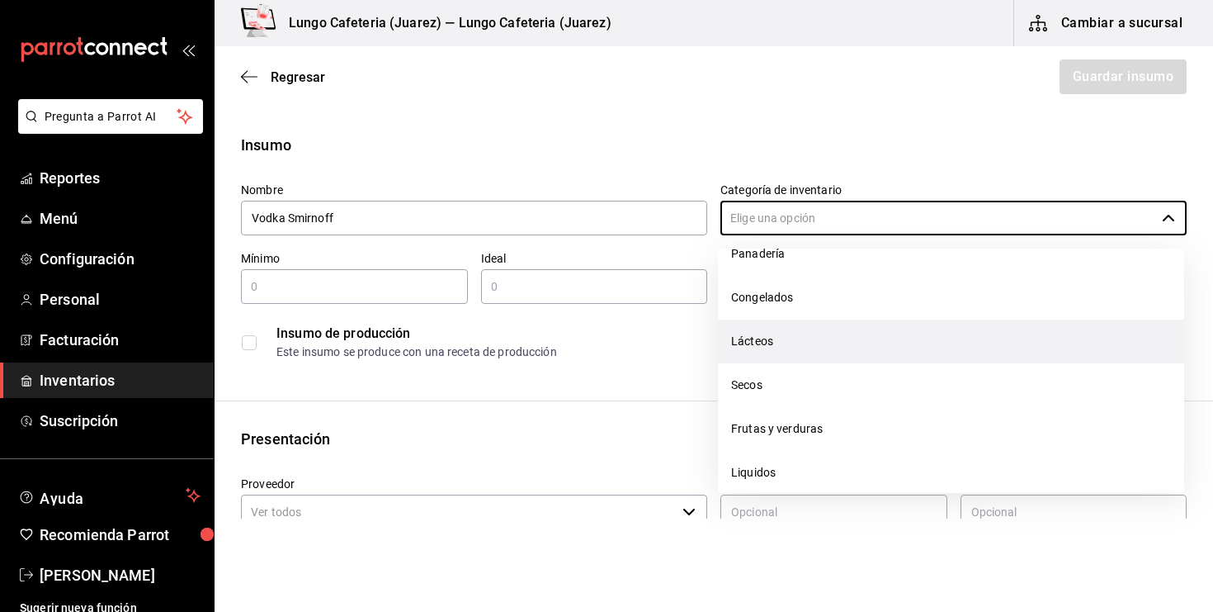
scroll to position [104, 0]
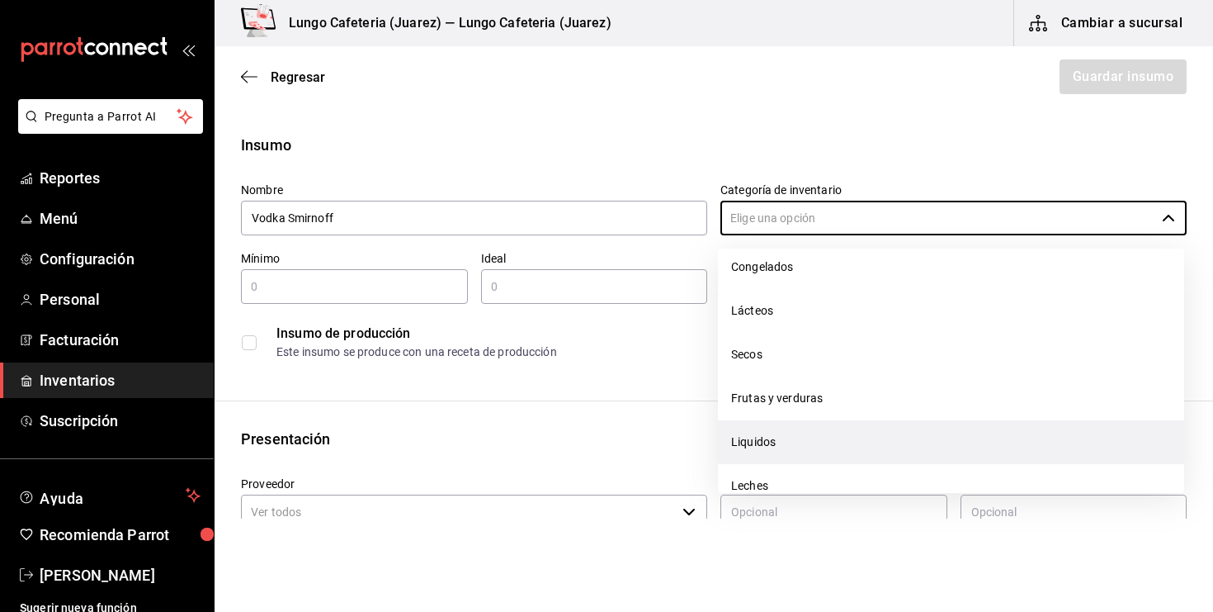
click at [803, 430] on li "Liquidos" at bounding box center [951, 442] width 466 height 44
type input "Liquidos"
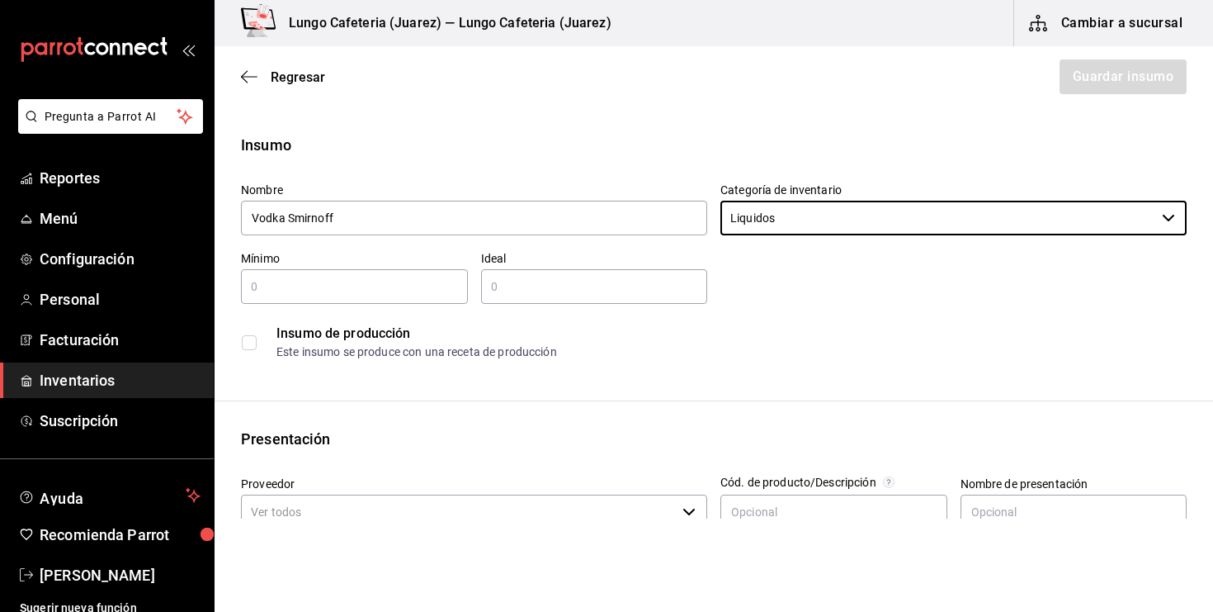
click at [333, 291] on input "text" at bounding box center [354, 287] width 227 height 20
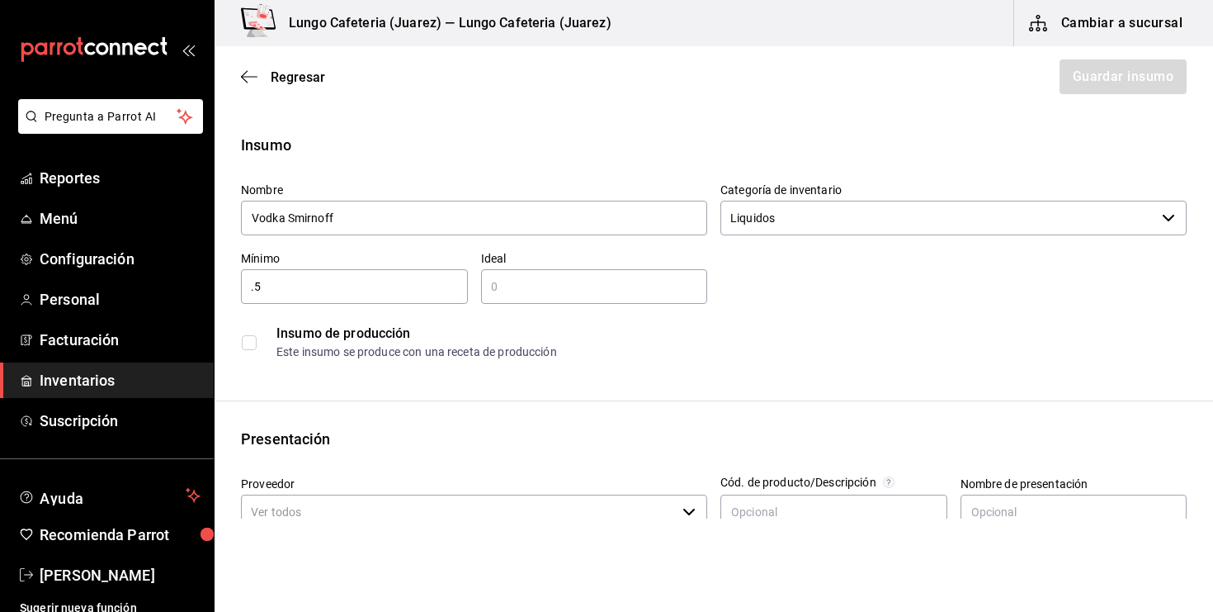
type input "0.5"
type input "1"
click at [196, 393] on link "Inventarios" at bounding box center [107, 379] width 214 height 35
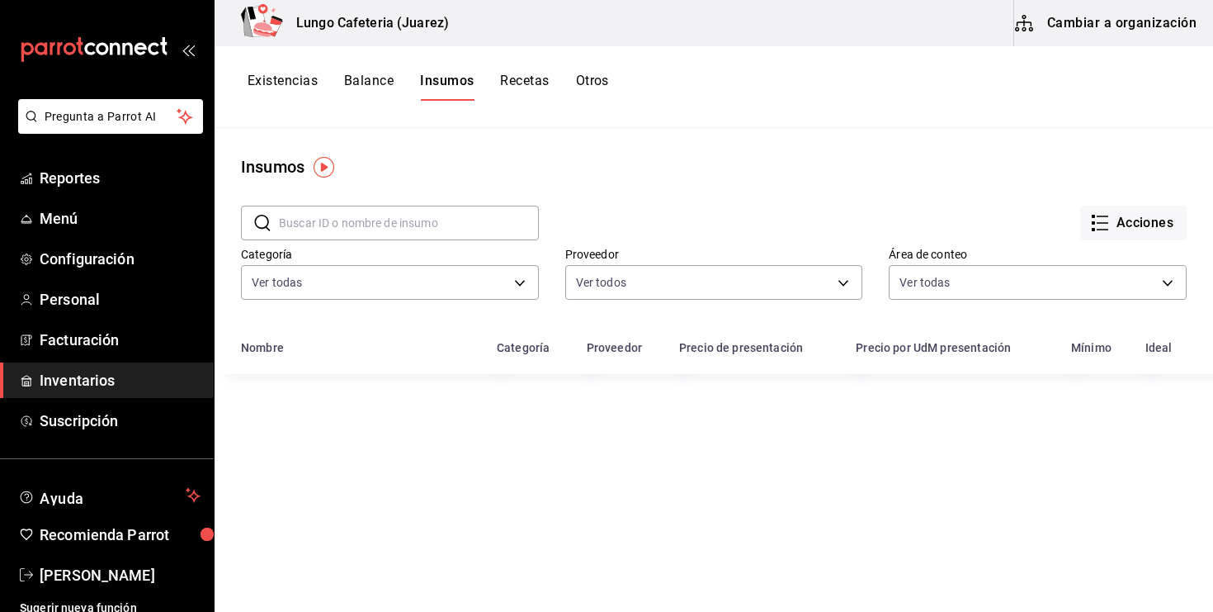
click at [302, 88] on button "Existencias" at bounding box center [283, 87] width 70 height 28
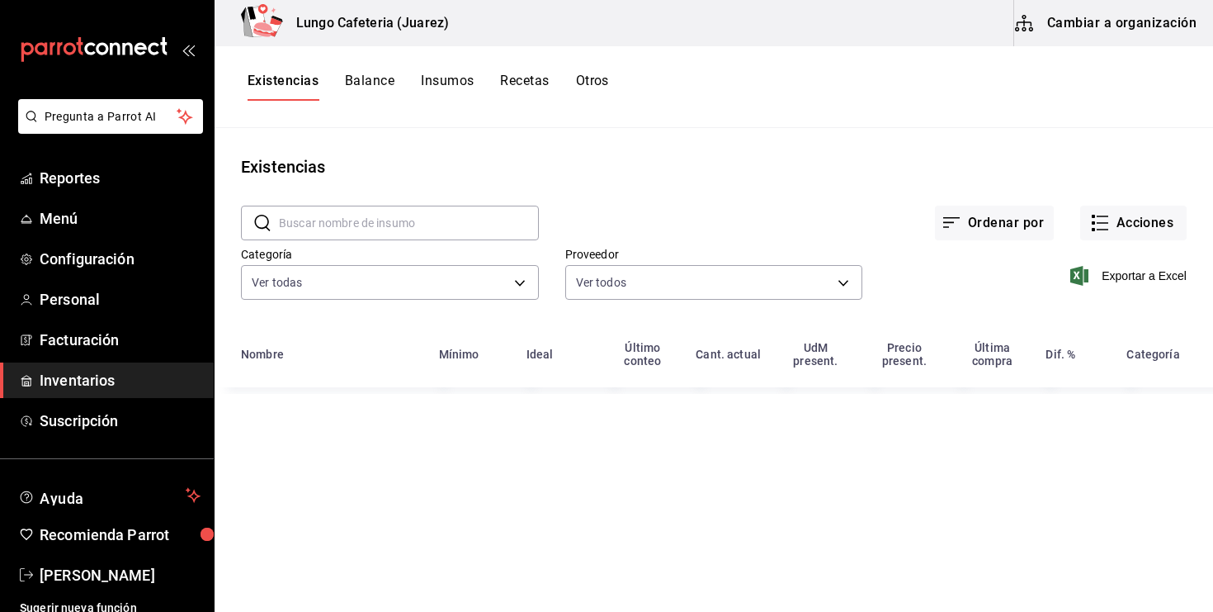
click at [1170, 16] on button "Cambiar a organización" at bounding box center [1108, 23] width 186 height 46
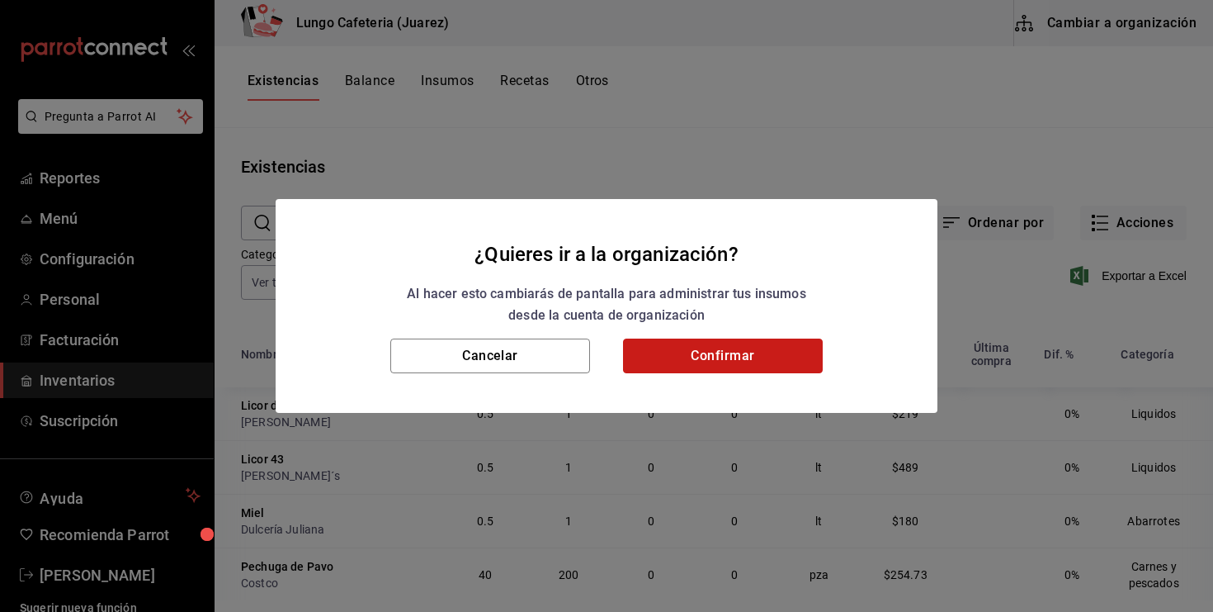
click at [810, 343] on button "Confirmar" at bounding box center [723, 355] width 200 height 35
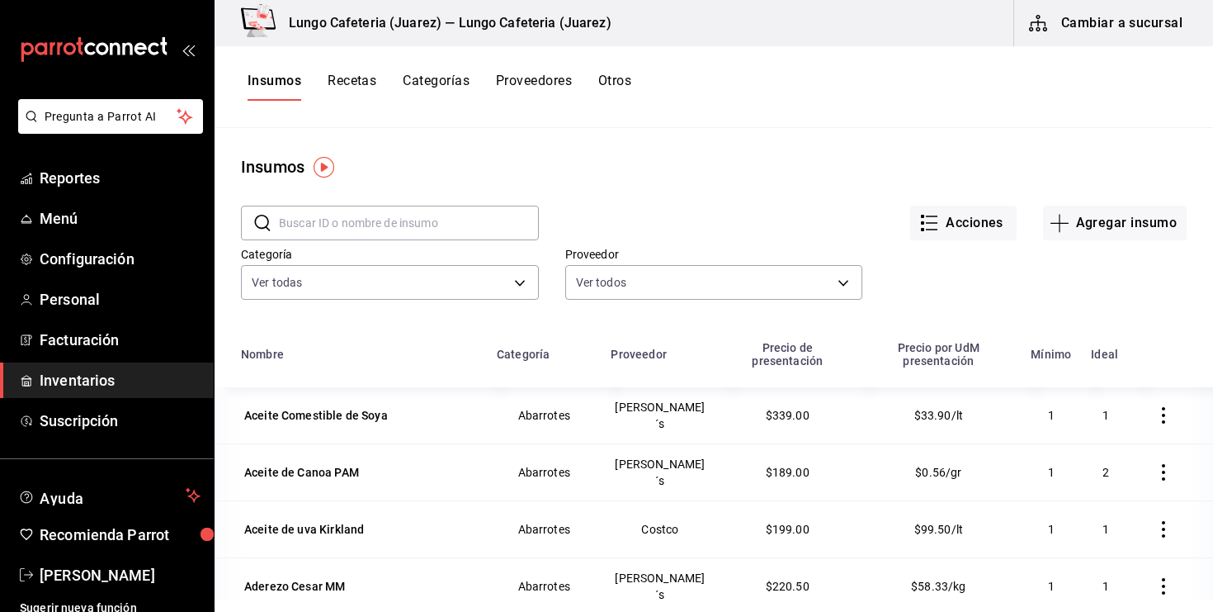
click at [423, 225] on input "text" at bounding box center [409, 222] width 260 height 33
click at [1090, 220] on button "Agregar insumo" at bounding box center [1115, 223] width 144 height 35
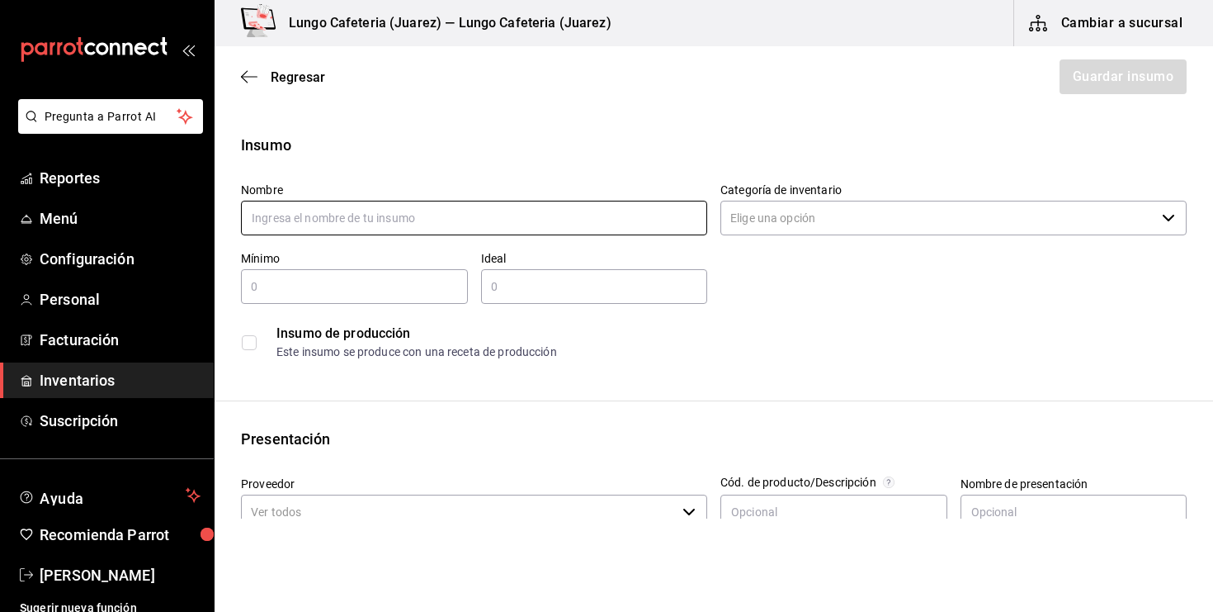
click at [652, 228] on input "text" at bounding box center [474, 218] width 466 height 35
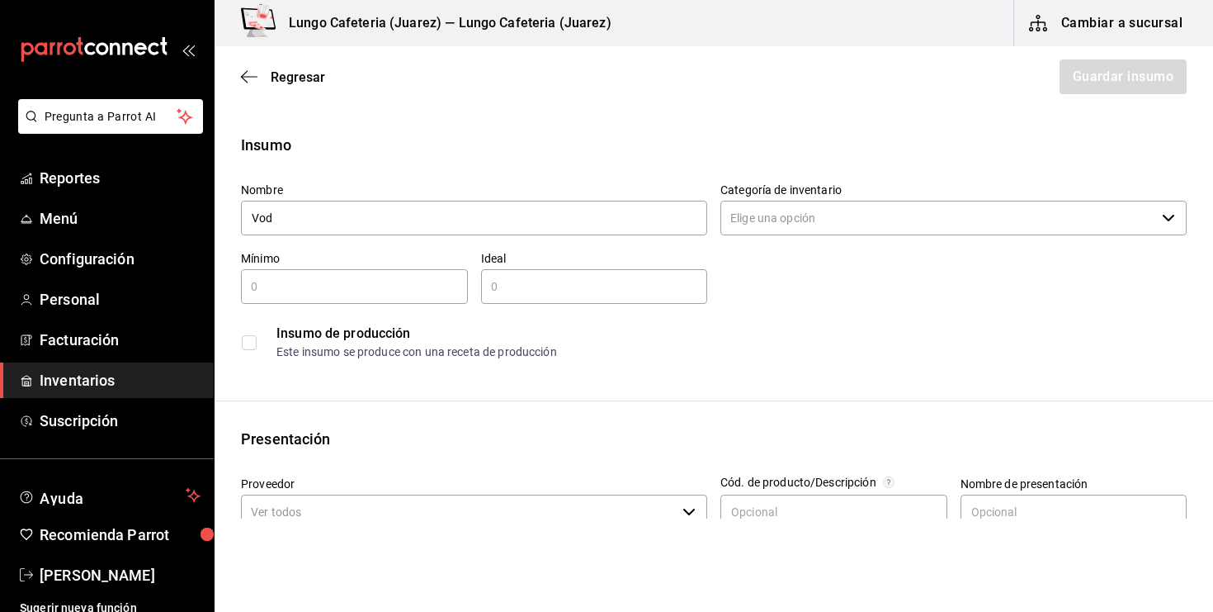
type input "Vodka Smirnoff"
click at [366, 267] on div "Mínimo ​" at bounding box center [354, 277] width 227 height 53
click at [393, 246] on div "Mínimo ​" at bounding box center [348, 271] width 240 height 66
click at [380, 286] on input "text" at bounding box center [354, 287] width 227 height 20
type input "0.5"
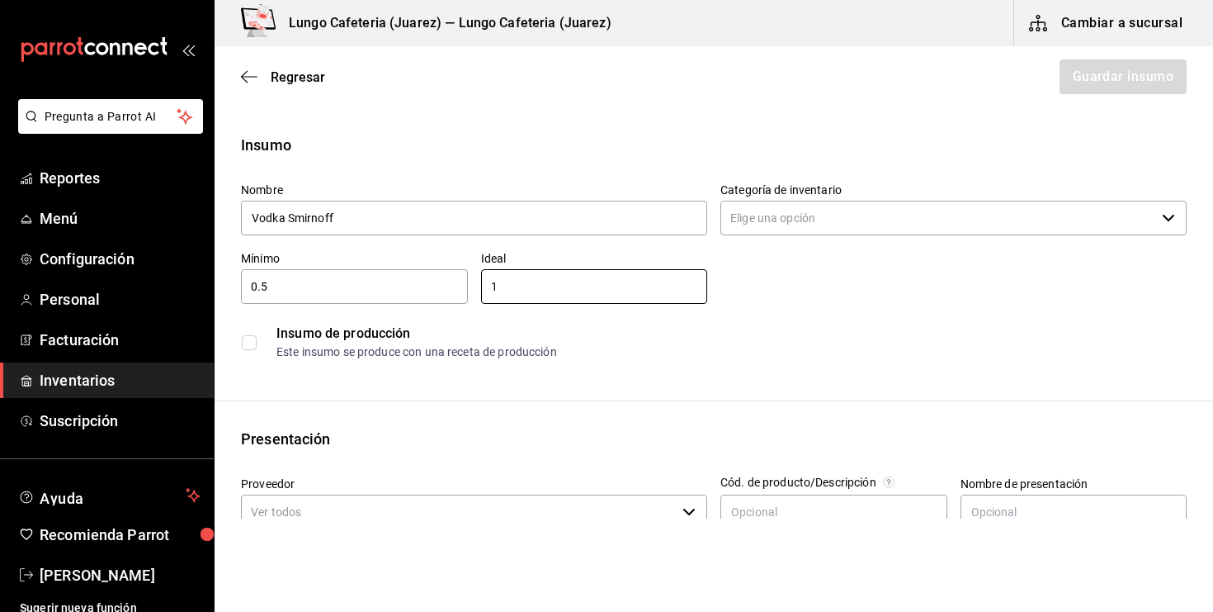
type input "1"
click at [783, 193] on label "Categoría de inventario" at bounding box center [954, 190] width 466 height 12
click at [783, 201] on input "Categoría de inventario" at bounding box center [938, 218] width 435 height 35
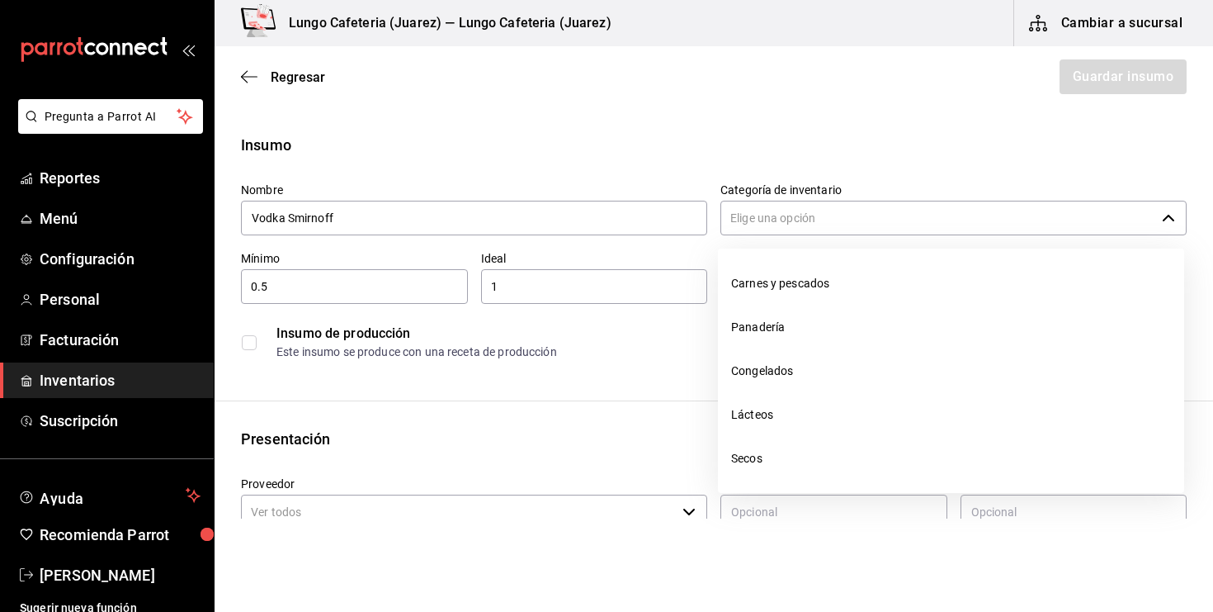
click at [779, 215] on input "Categoría de inventario" at bounding box center [938, 218] width 435 height 35
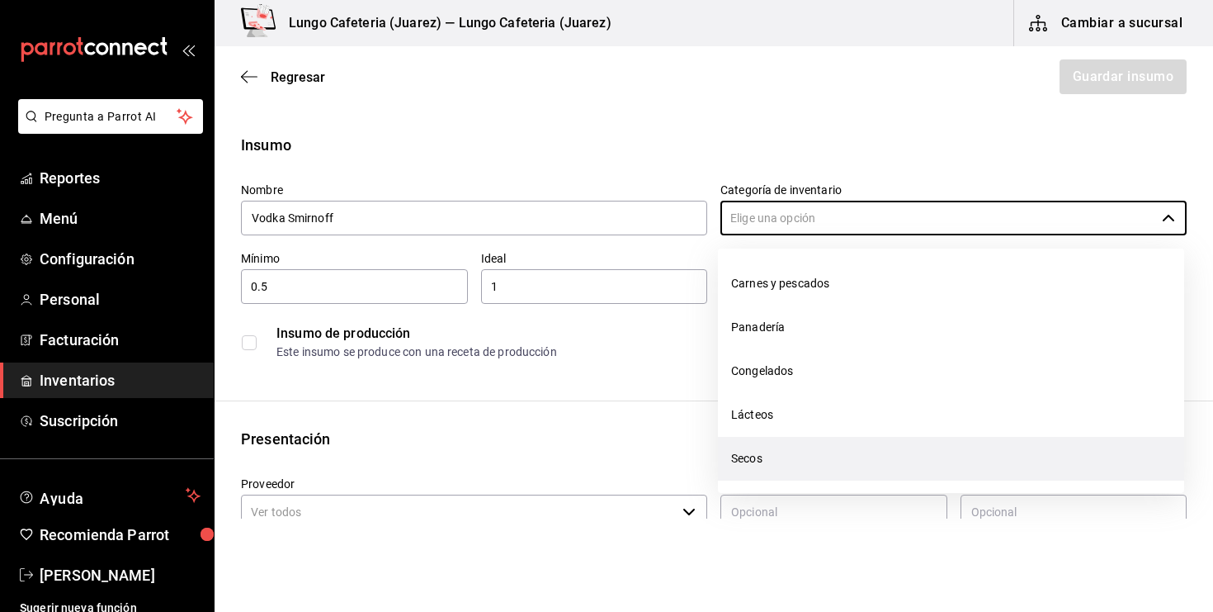
scroll to position [80, 0]
click at [754, 449] on li "Liquidos" at bounding box center [951, 466] width 466 height 44
type input "Liquidos"
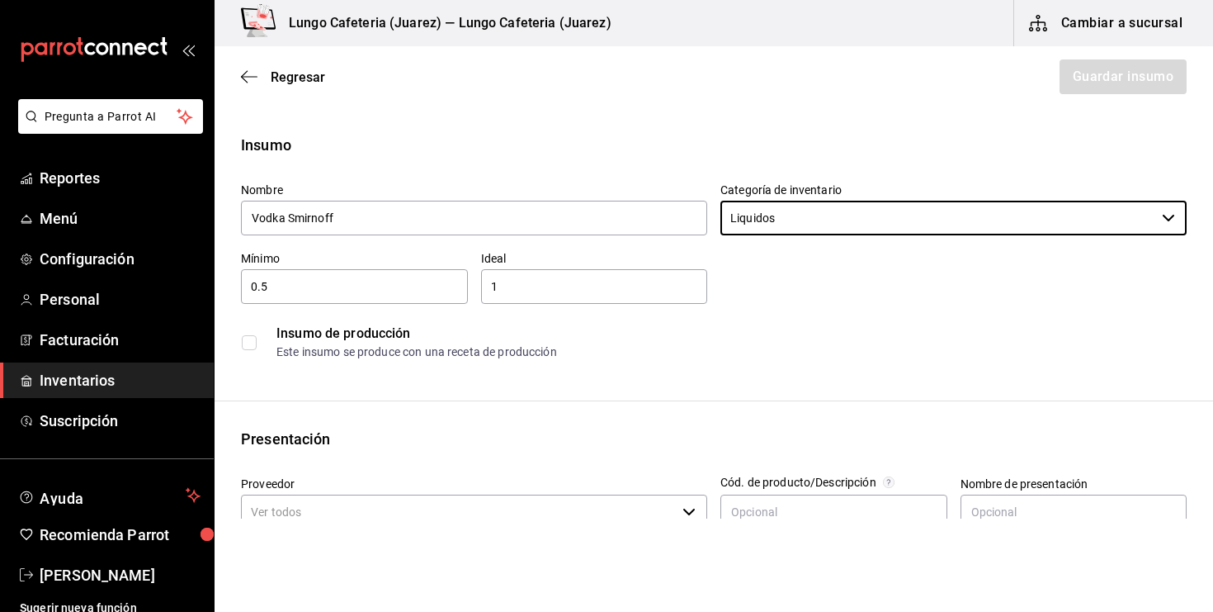
click at [517, 419] on div "Insumo Nombre Vodka Smirnoff Categoría de inventario Liquidos ​ Mínimo 0.5 ​ Id…" at bounding box center [714, 624] width 999 height 981
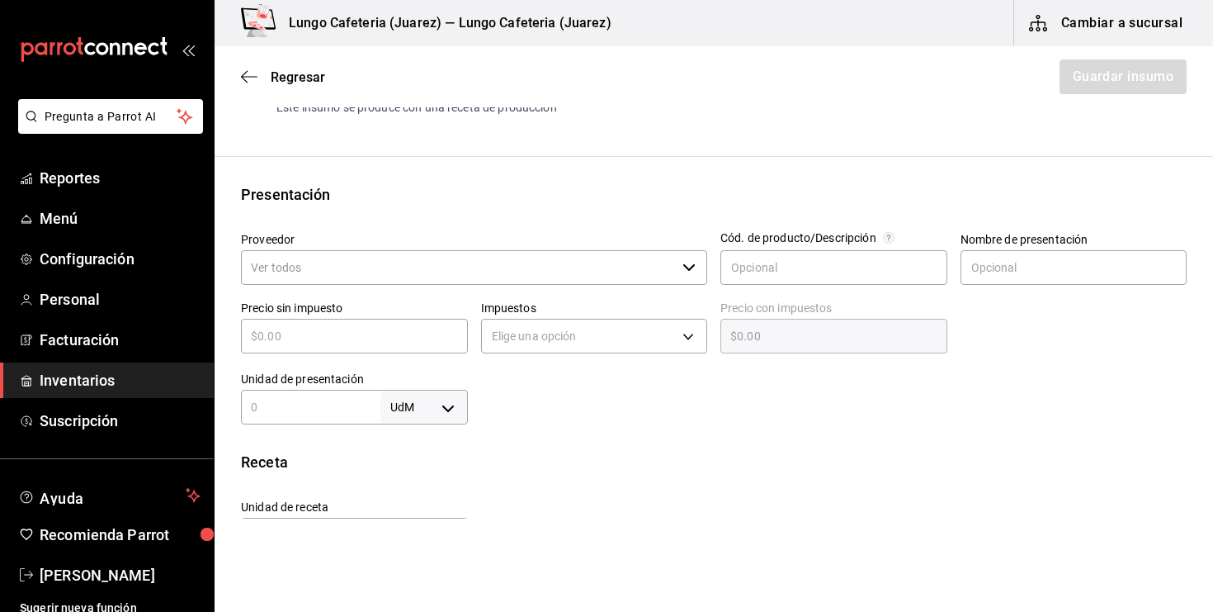
scroll to position [246, 0]
click at [445, 263] on input "Proveedor" at bounding box center [458, 265] width 435 height 35
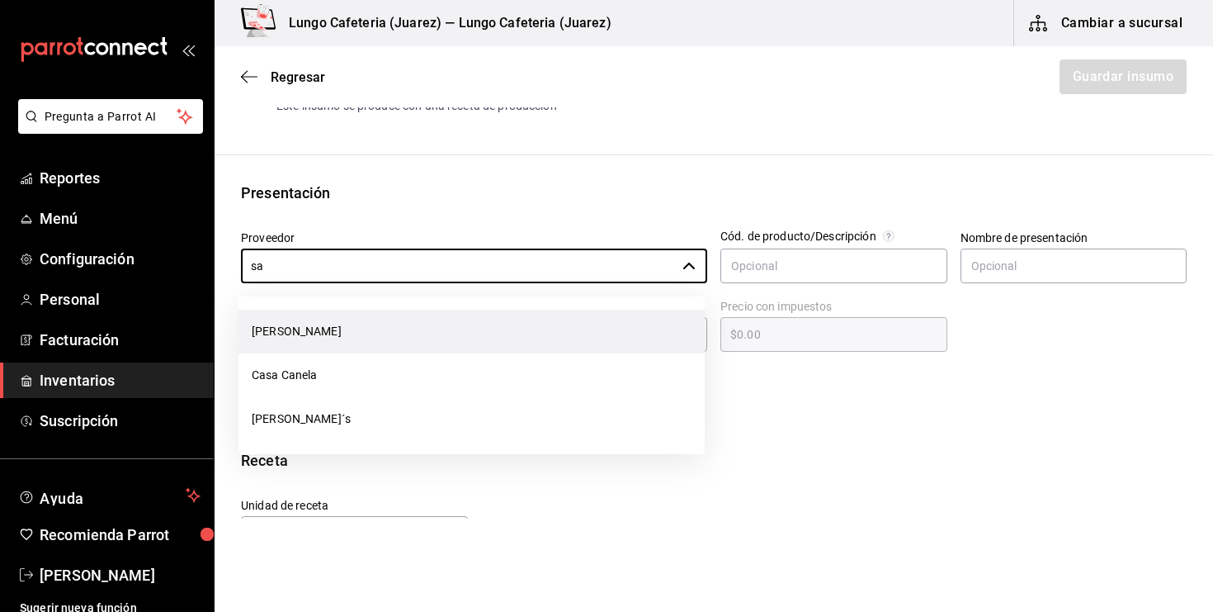
click at [409, 340] on li "[PERSON_NAME]" at bounding box center [472, 332] width 466 height 44
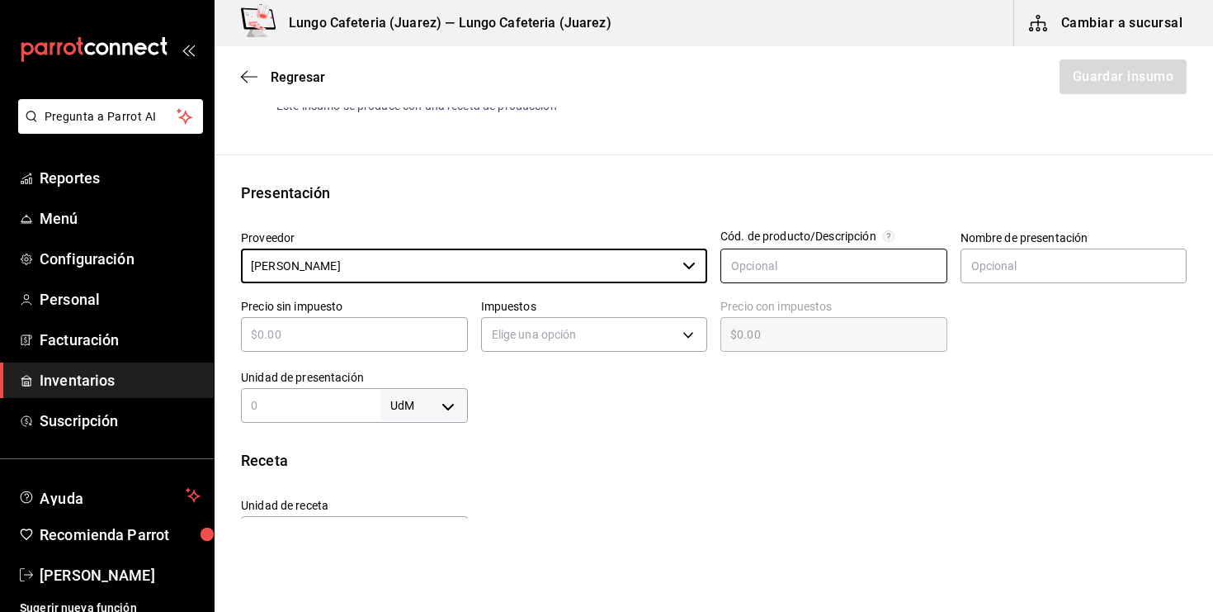
type input "[PERSON_NAME]"
click at [828, 268] on input "text" at bounding box center [834, 265] width 227 height 35
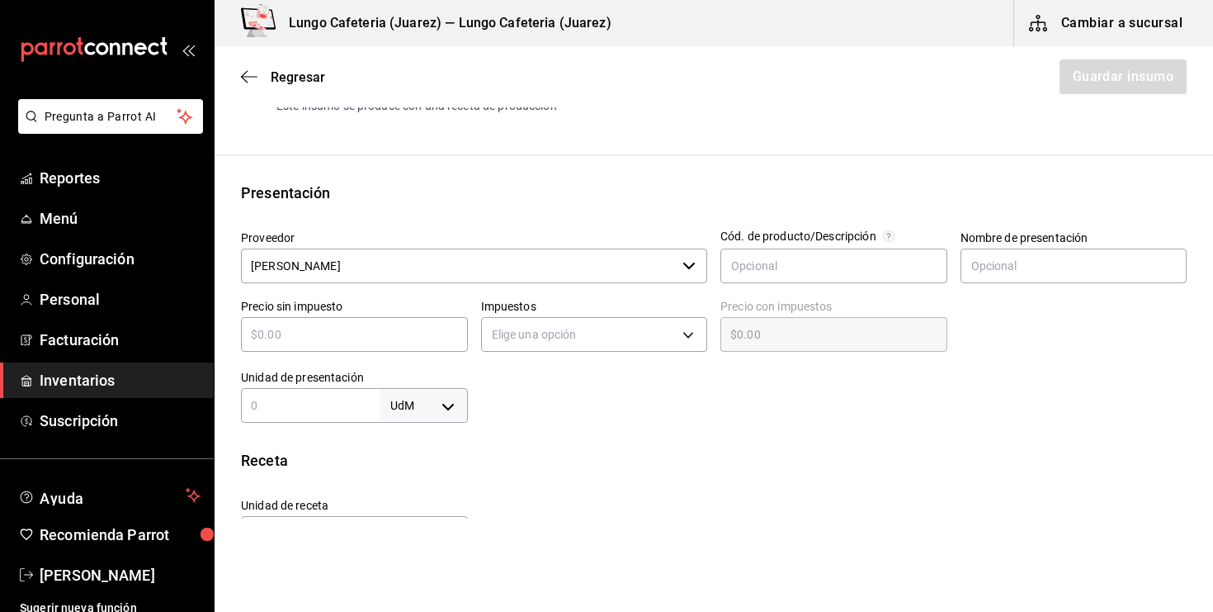
click at [390, 327] on input "text" at bounding box center [354, 334] width 227 height 20
type input "$2"
type input "$2.00"
type input "$23"
type input "$23.00"
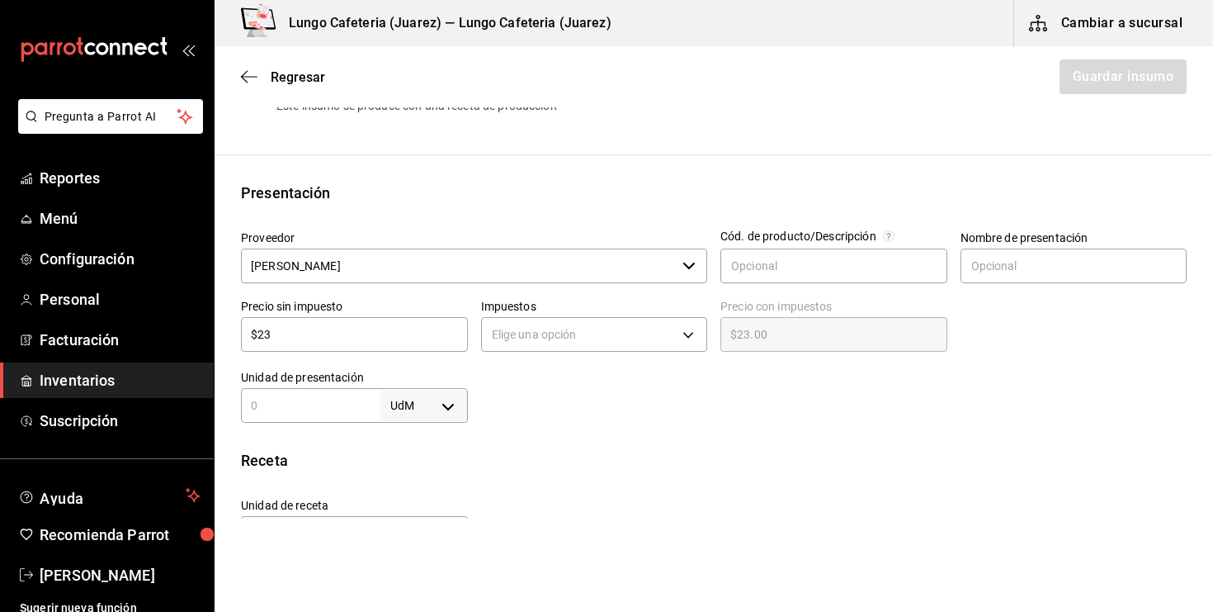
type input "$239"
type input "$239.00"
type input "$239"
click at [369, 411] on input "text" at bounding box center [311, 405] width 140 height 20
click at [599, 342] on body "Pregunta a Parrot AI Reportes Menú Configuración Personal Facturación Inventari…" at bounding box center [606, 259] width 1213 height 518
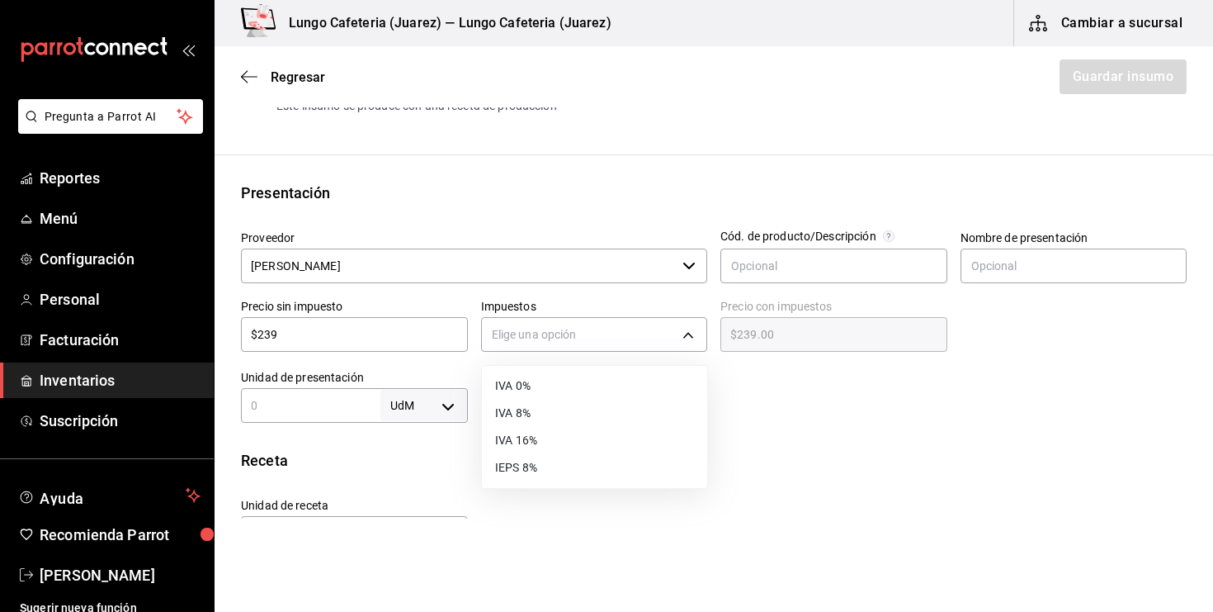
click at [578, 381] on li "IVA 0%" at bounding box center [594, 385] width 225 height 27
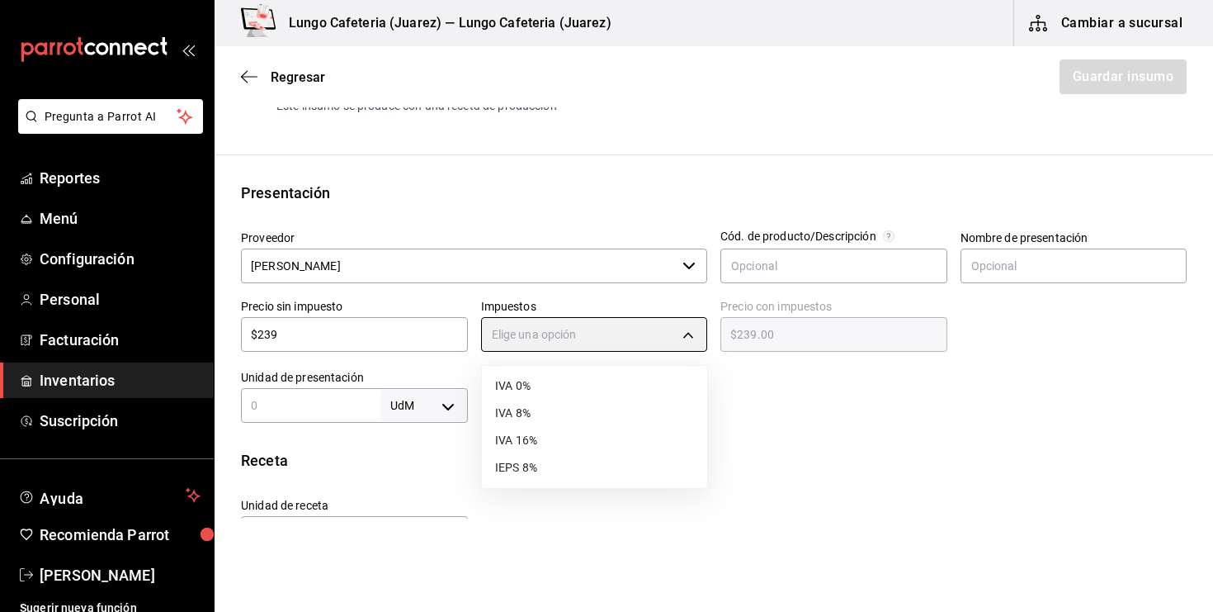
type input "IVA_0"
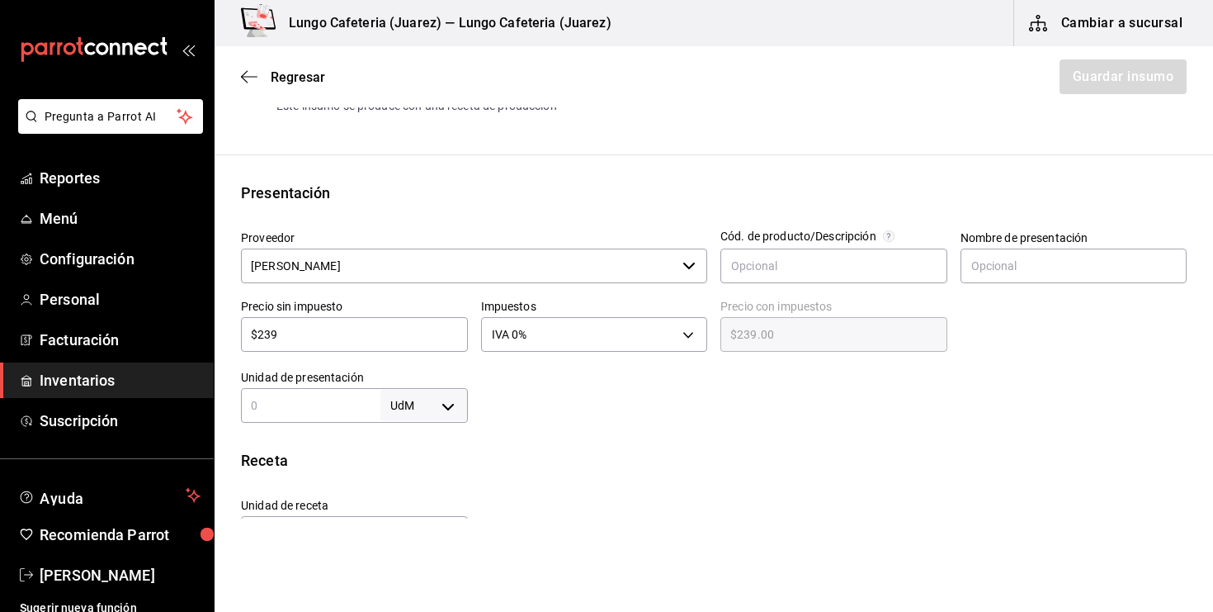
click at [311, 413] on input "text" at bounding box center [311, 405] width 140 height 20
type input "1"
click at [448, 403] on body "Pregunta a Parrot AI Reportes Menú Configuración Personal Facturación Inventari…" at bounding box center [606, 259] width 1213 height 518
click at [419, 499] on li "lt" at bounding box center [424, 508] width 86 height 27
type input "LITER"
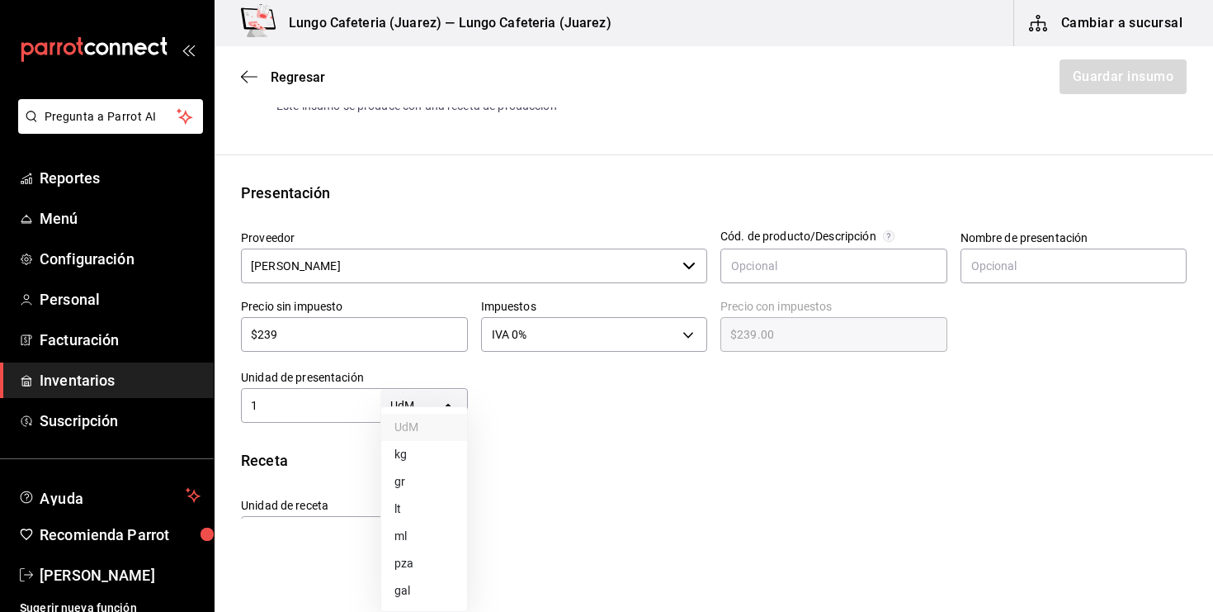
type input "LITER"
type input "1"
click at [375, 341] on input "$239" at bounding box center [354, 334] width 227 height 20
type input "$2"
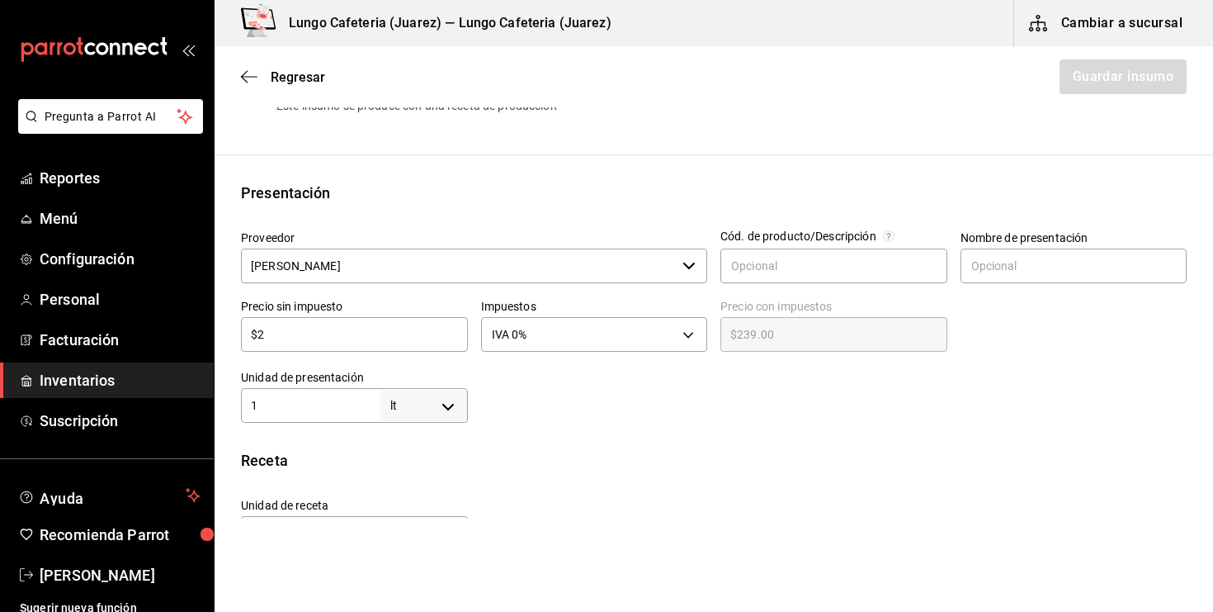
type input "$2.00"
type input "$28"
type input "$28.00"
type input "$284"
type input "$284.00"
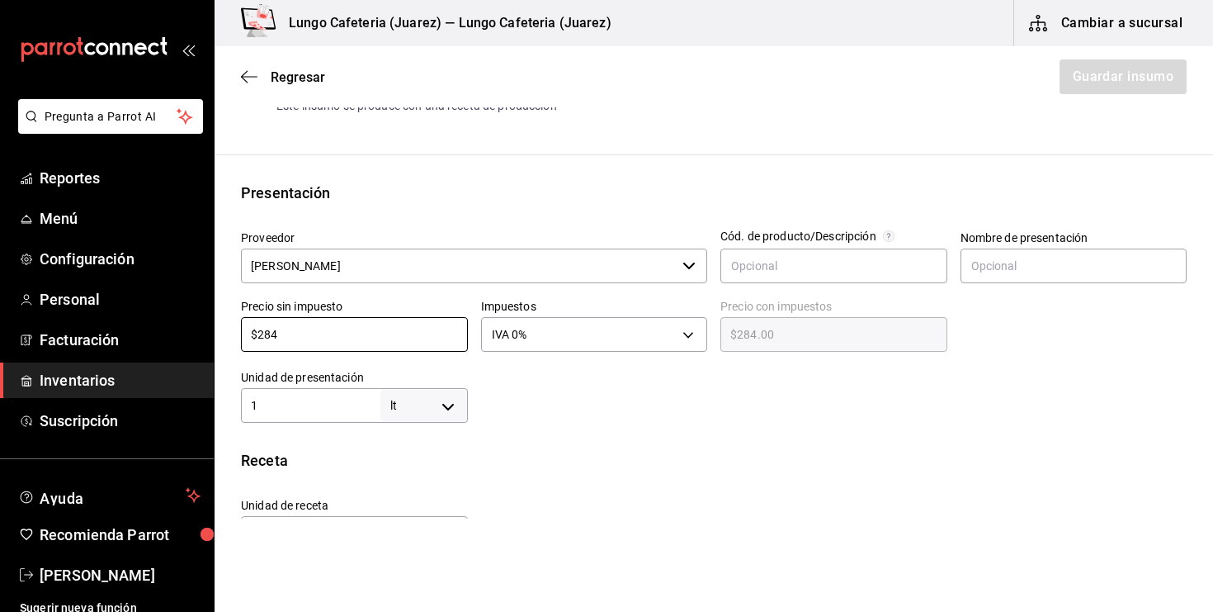
type input "$284"
click at [545, 483] on div "Receta Unidad de receta lt LITER Factor de conversión 1 ​ 1 lt de Presentación …" at bounding box center [714, 535] width 999 height 173
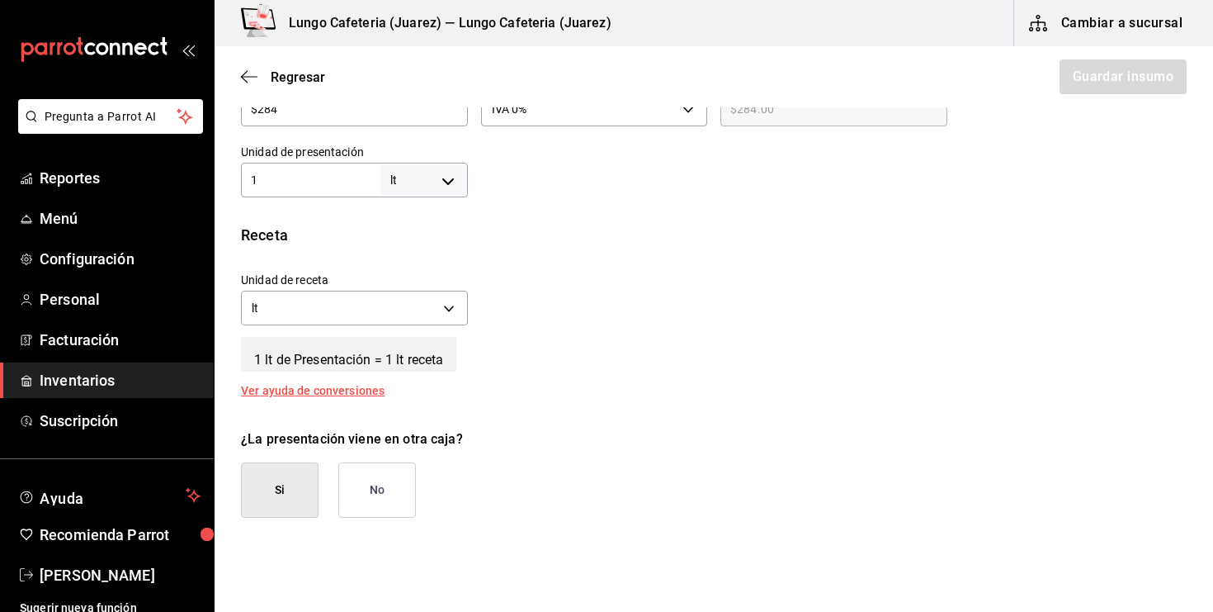
scroll to position [496, 0]
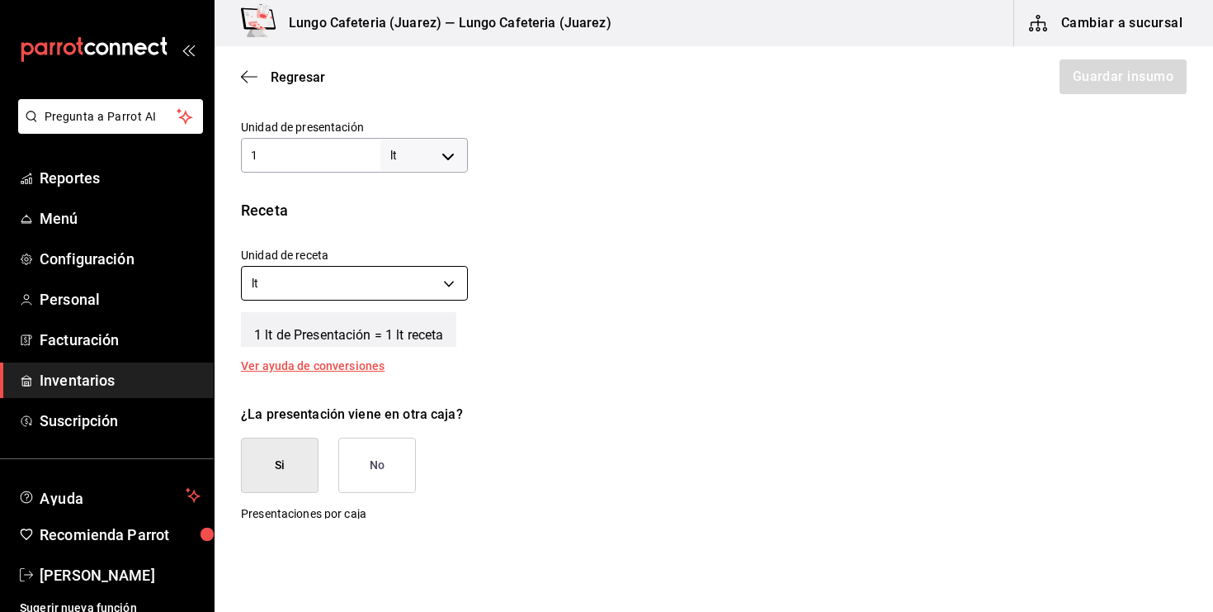
click at [438, 291] on body "Pregunta a Parrot AI Reportes Menú Configuración Personal Facturación Inventari…" at bounding box center [606, 259] width 1213 height 518
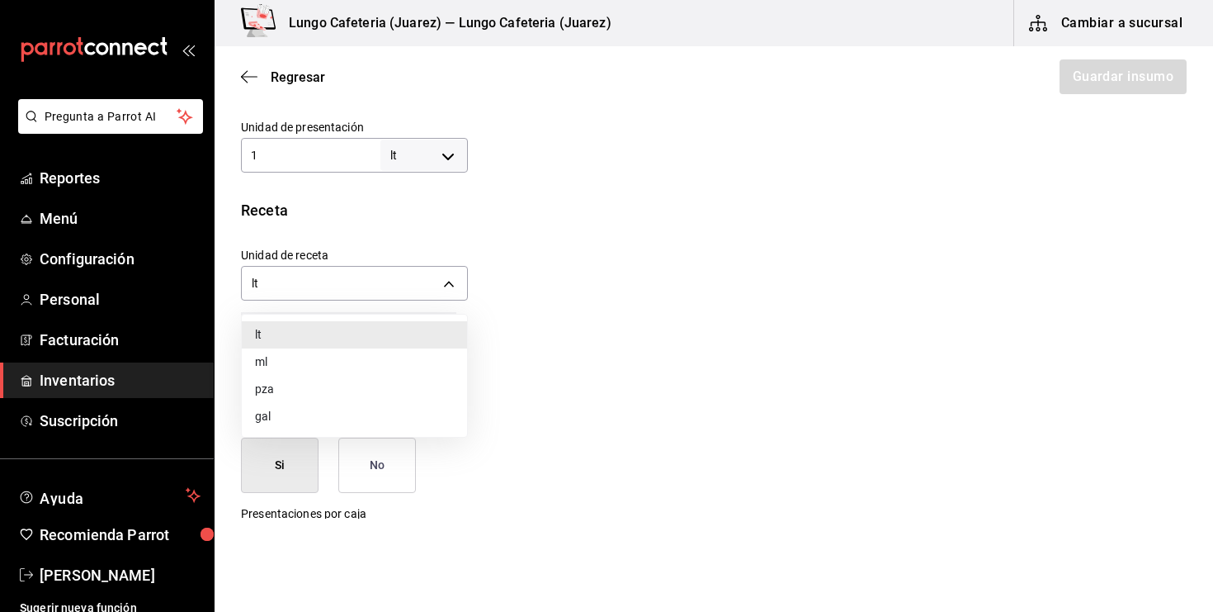
click at [394, 360] on li "ml" at bounding box center [354, 361] width 225 height 27
type input "MILLILITER"
type input "1,000"
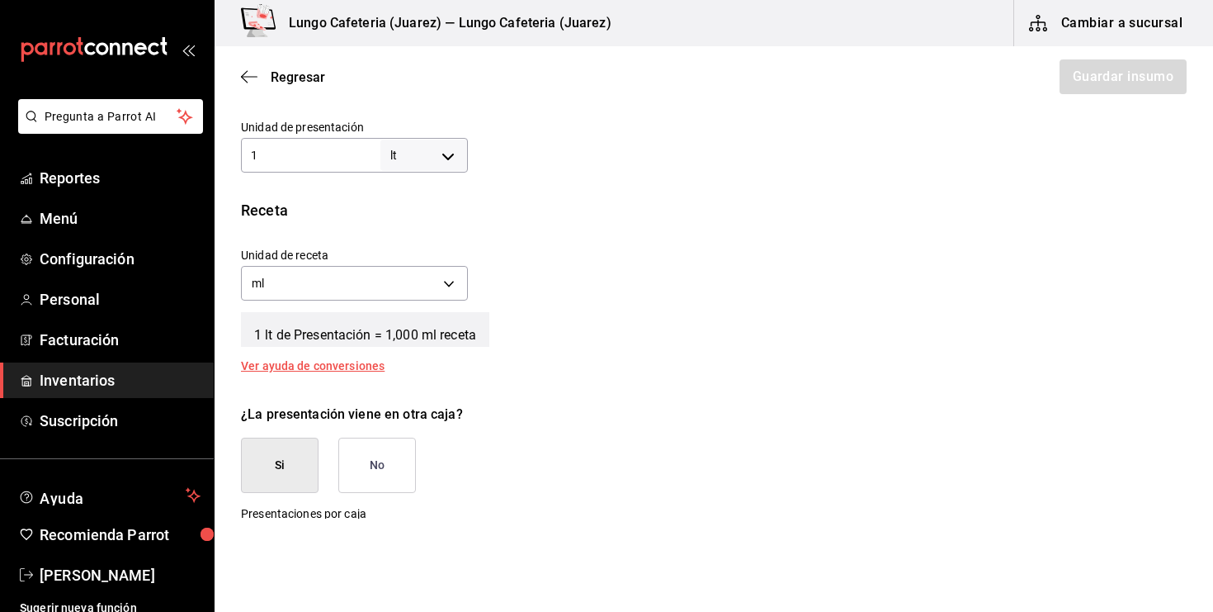
click at [383, 453] on button "No" at bounding box center [377, 465] width 78 height 55
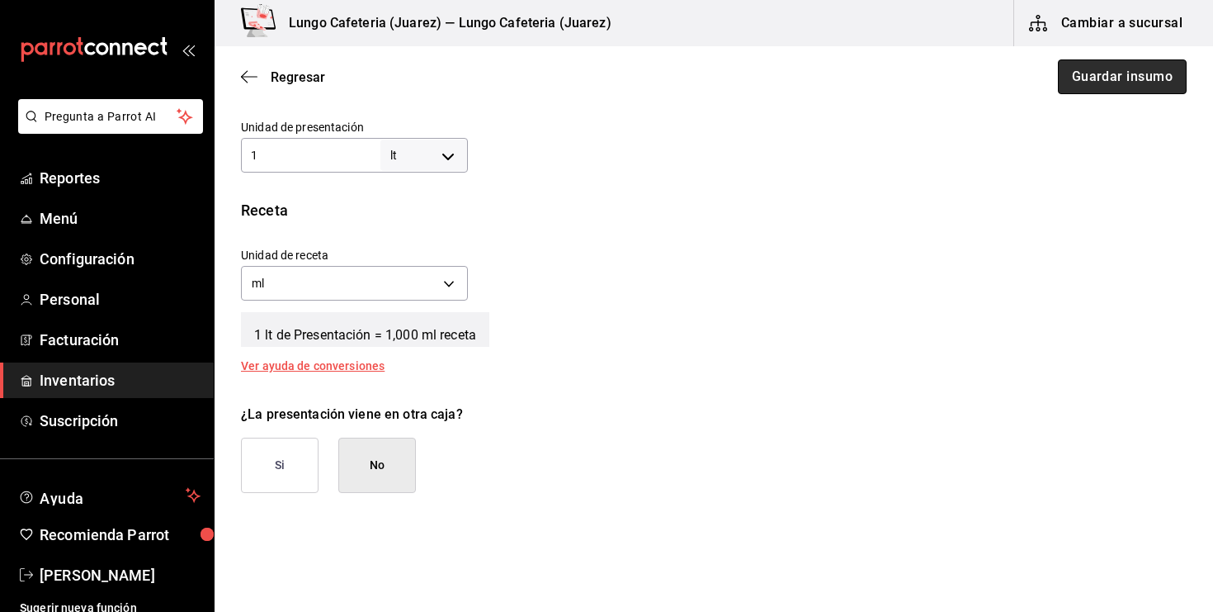
click at [1114, 76] on button "Guardar insumo" at bounding box center [1122, 76] width 129 height 35
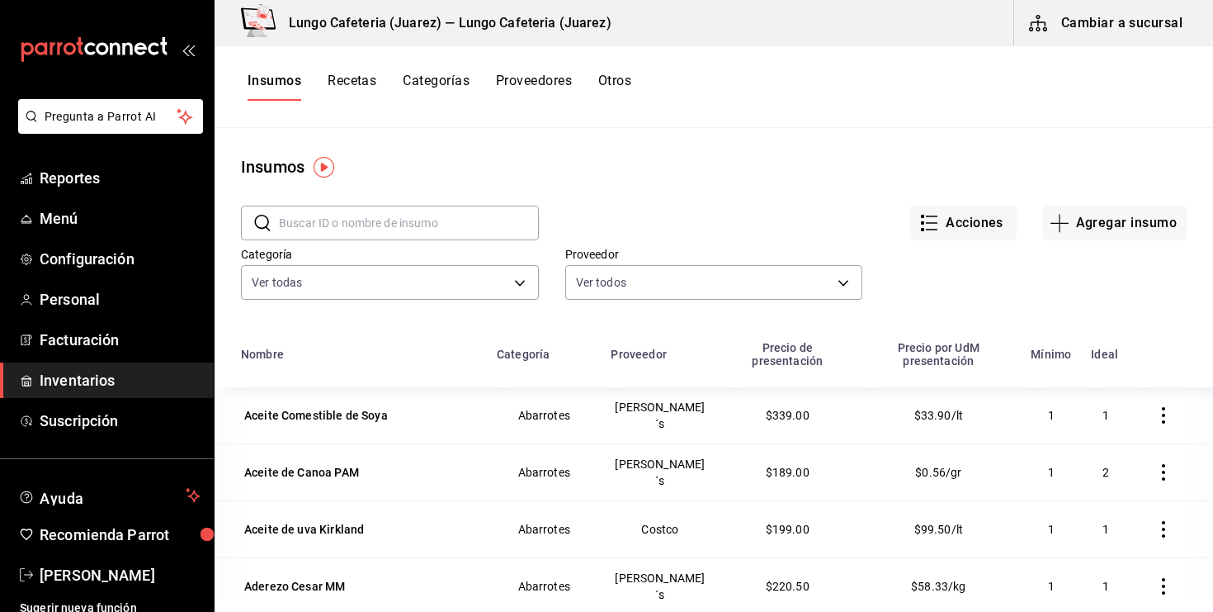
click at [357, 81] on button "Recetas" at bounding box center [352, 87] width 49 height 28
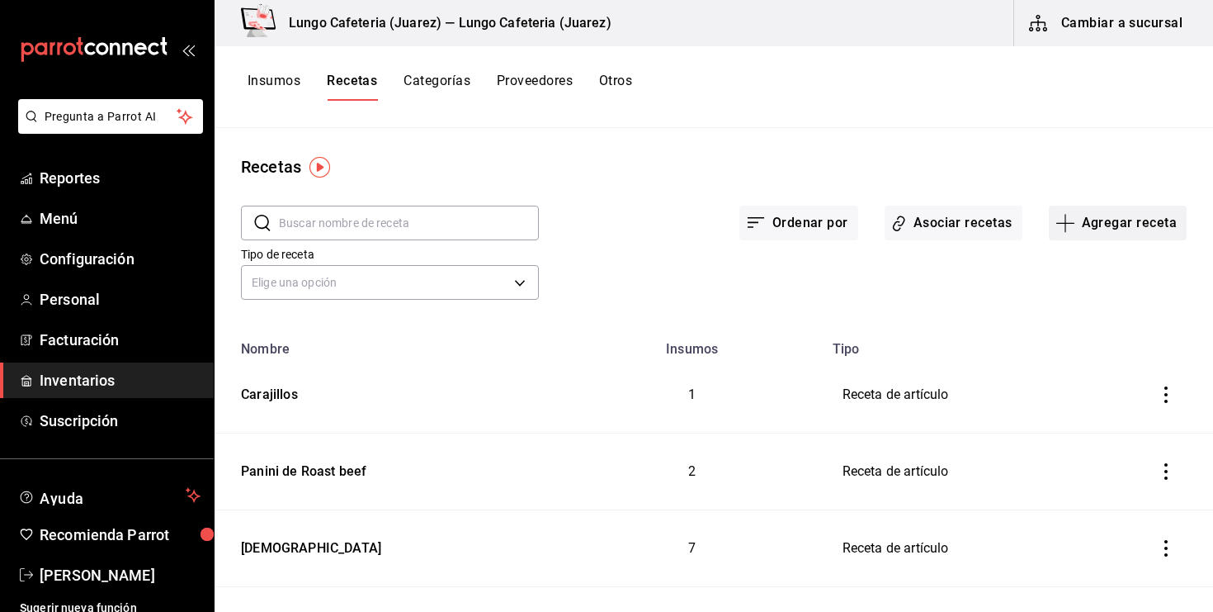
click at [1064, 229] on icon "button" at bounding box center [1066, 223] width 20 height 20
click at [1076, 267] on span "Receta" at bounding box center [1117, 268] width 139 height 17
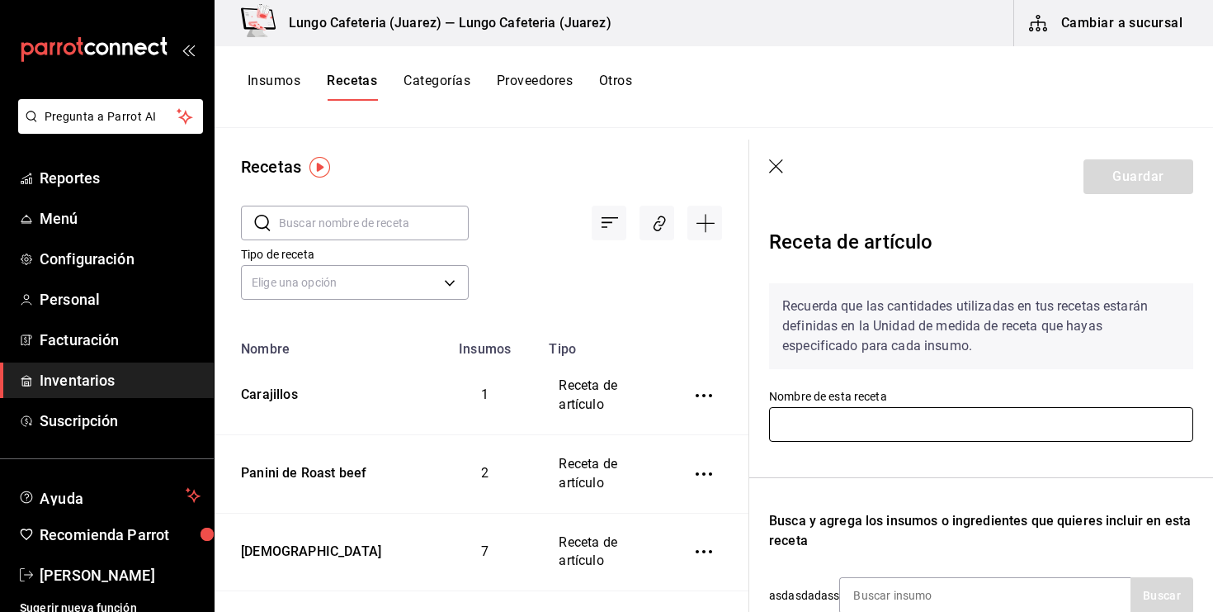
click at [898, 433] on input "text" at bounding box center [981, 424] width 424 height 35
type input "M"
type input "Espresso martini"
click at [992, 462] on div "Recuerda que las cantidades utilizadas en tus recetas estarán definidas en la U…" at bounding box center [981, 537] width 424 height 535
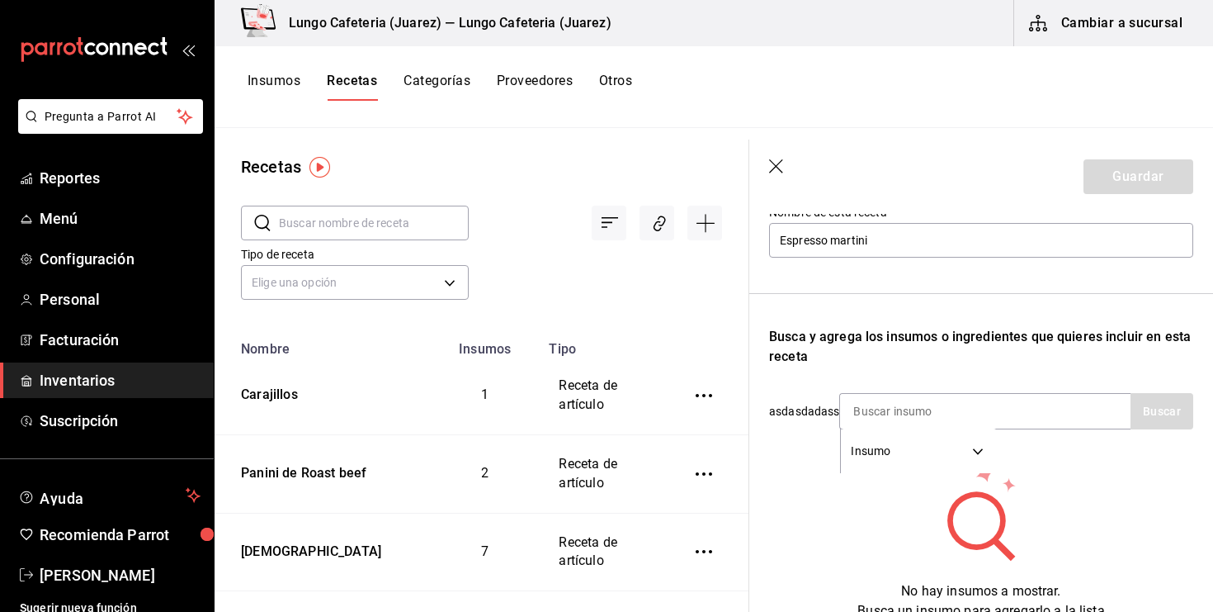
scroll to position [183, 0]
click at [975, 402] on input at bounding box center [922, 412] width 165 height 35
type input "Vo"
click at [1156, 438] on div "Recuerda que las cantidades utilizadas en tus recetas estarán definidas en la U…" at bounding box center [981, 354] width 424 height 535
click at [957, 421] on input "Vo" at bounding box center [922, 412] width 165 height 35
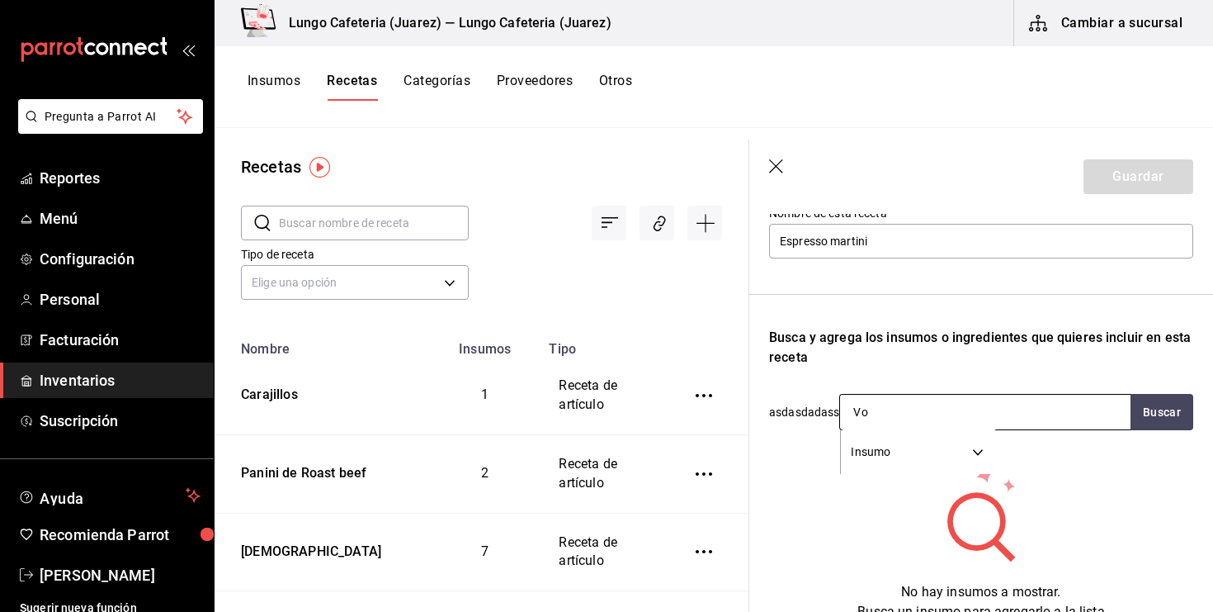
click at [957, 421] on input "Vo" at bounding box center [922, 412] width 165 height 35
type input "ka"
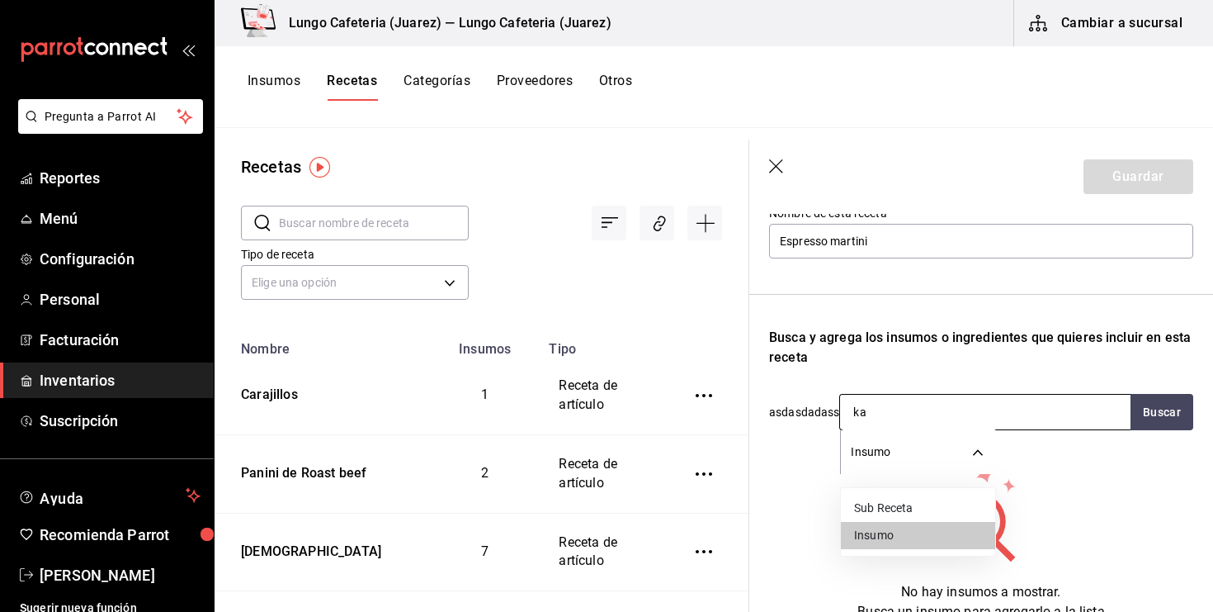
click at [873, 447] on body "Pregunta a Parrot AI Reportes Menú Configuración Personal Facturación Inventari…" at bounding box center [606, 300] width 1213 height 600
click at [887, 532] on li "Insumo" at bounding box center [918, 535] width 154 height 27
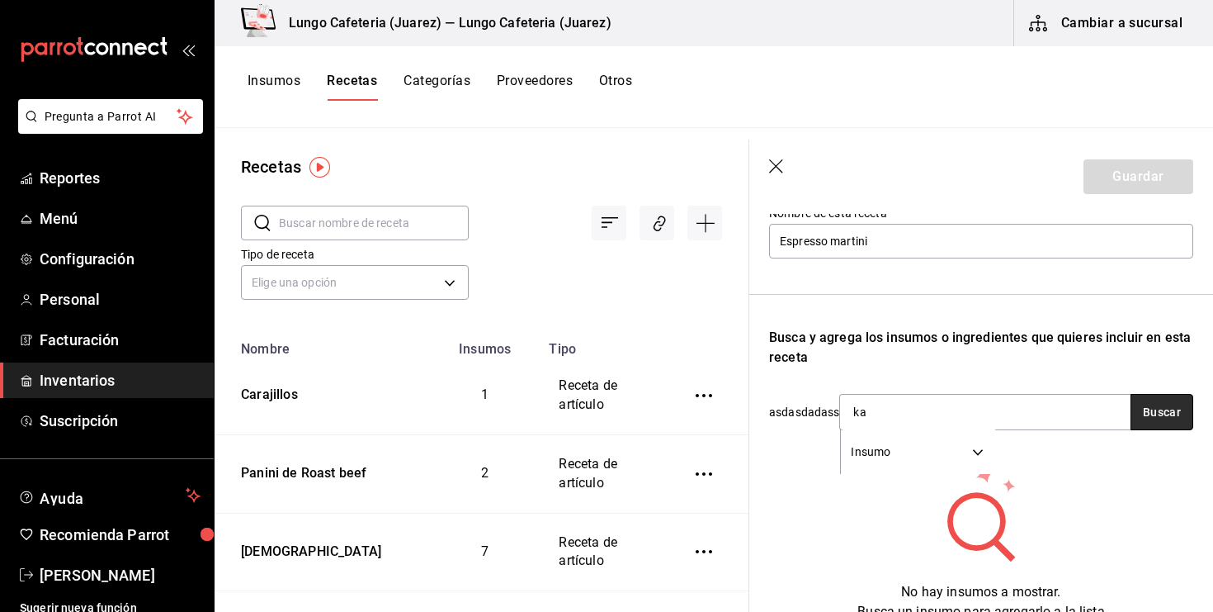
click at [1156, 415] on button "Buscar" at bounding box center [1162, 412] width 63 height 36
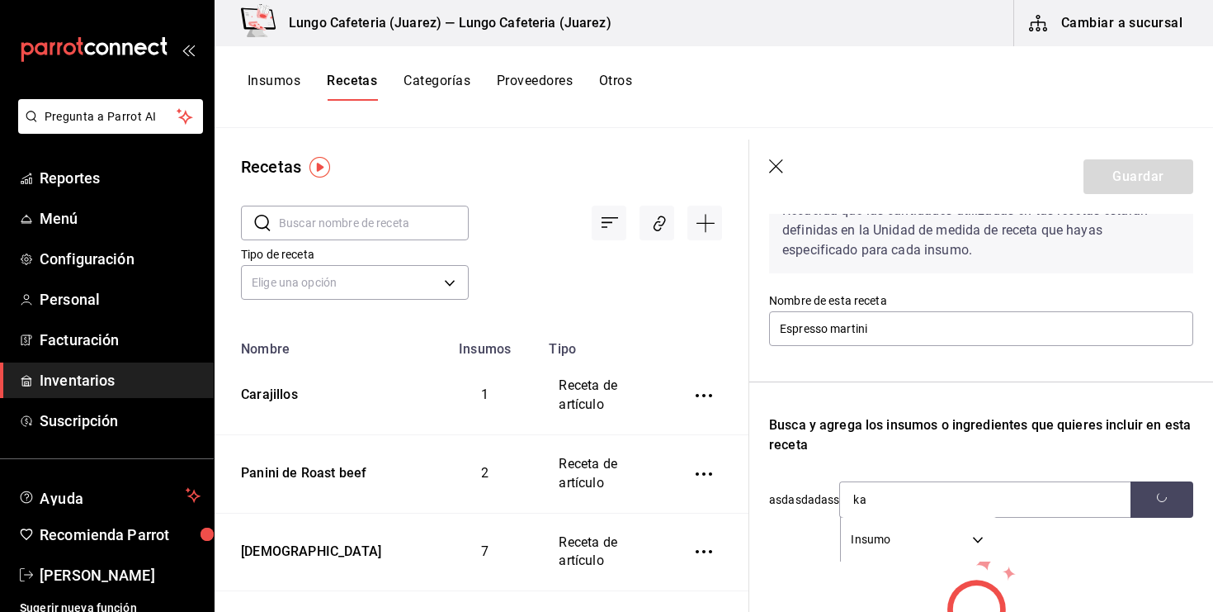
scroll to position [89, 0]
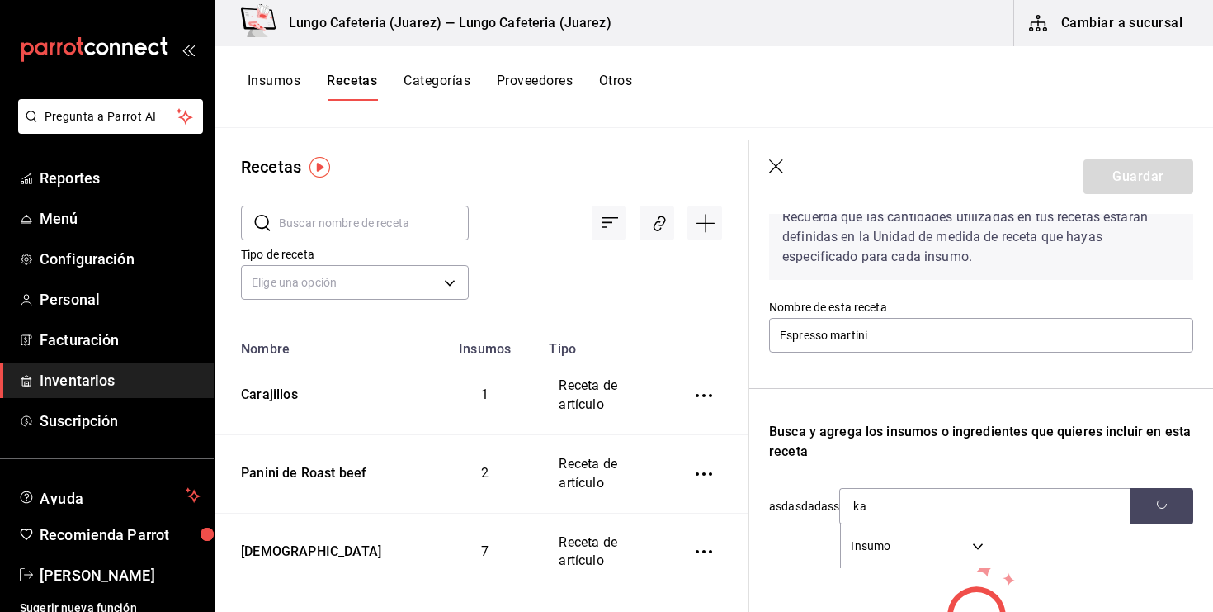
click at [348, 78] on button "Recetas" at bounding box center [352, 87] width 50 height 28
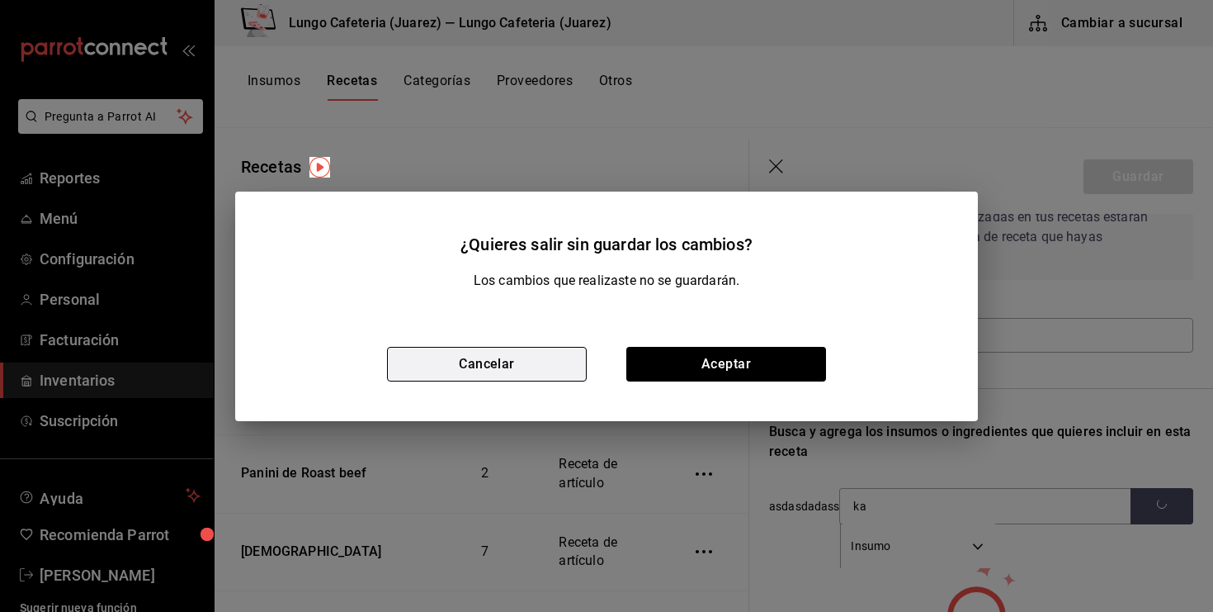
click at [579, 361] on button "Cancelar" at bounding box center [487, 364] width 200 height 35
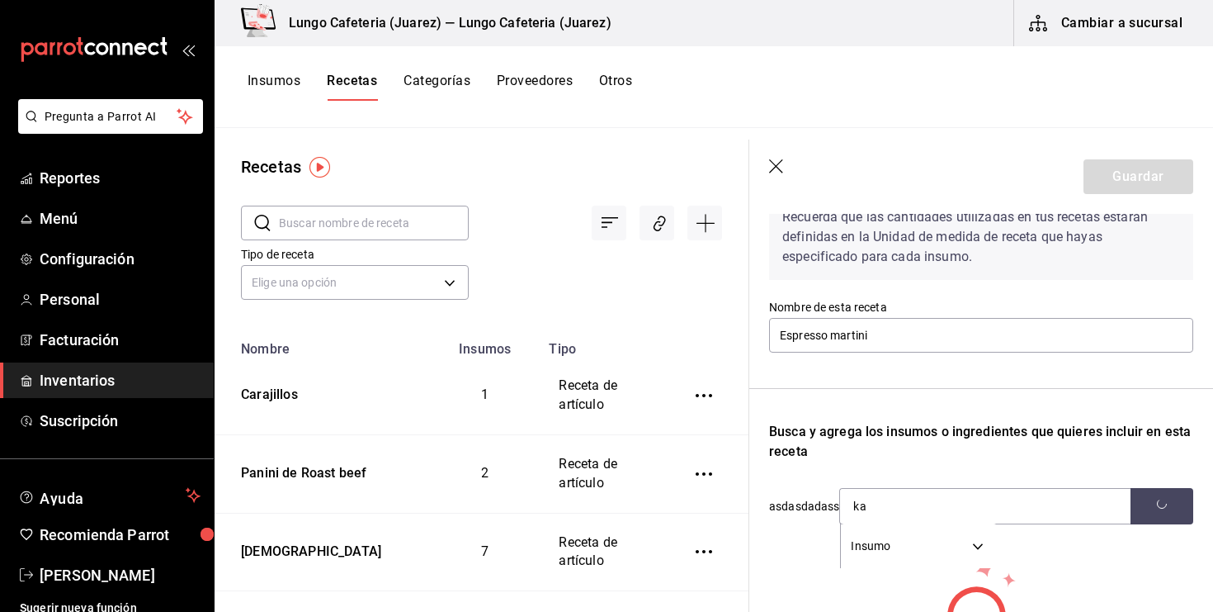
click at [298, 83] on button "Insumos" at bounding box center [274, 87] width 53 height 28
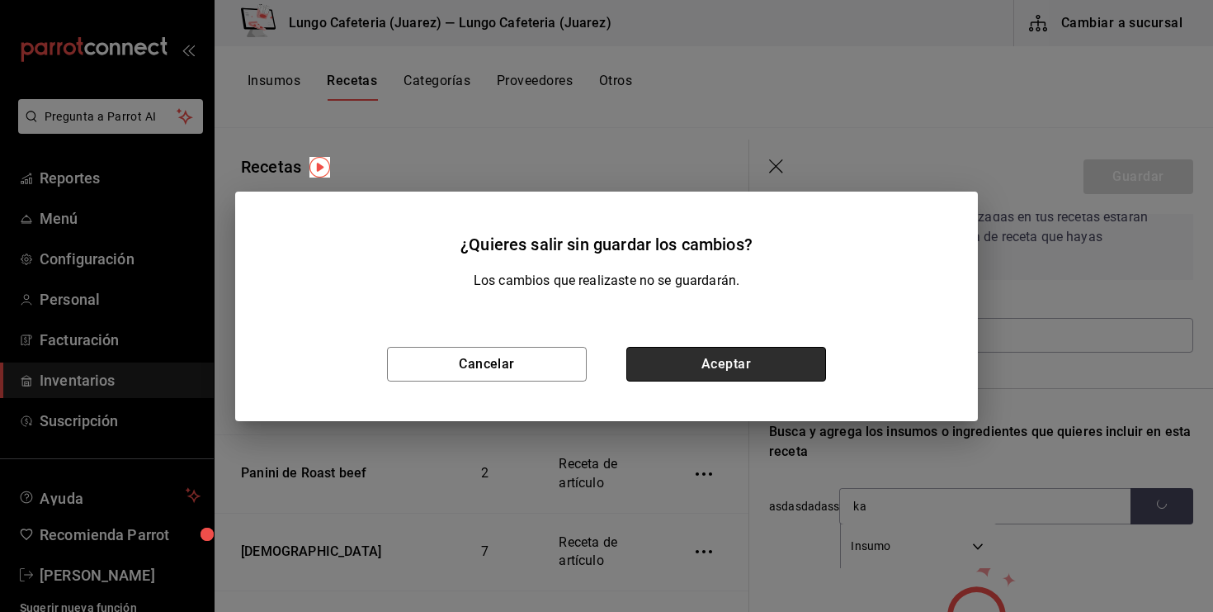
click at [772, 363] on button "Aceptar" at bounding box center [727, 364] width 200 height 35
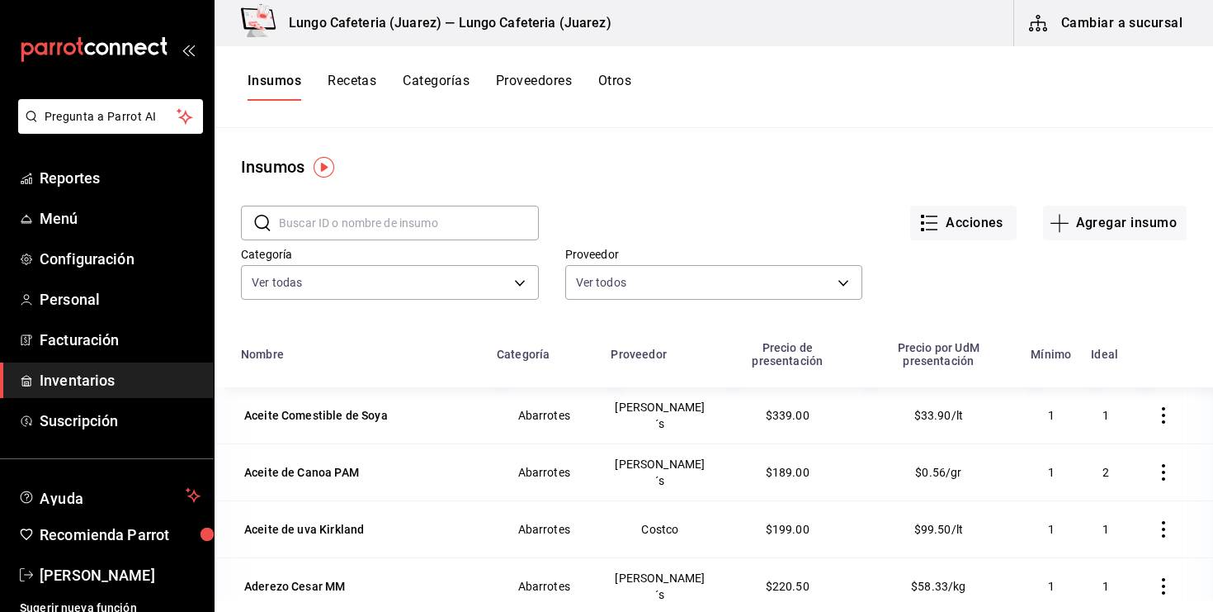
click at [396, 211] on input "text" at bounding box center [409, 222] width 260 height 33
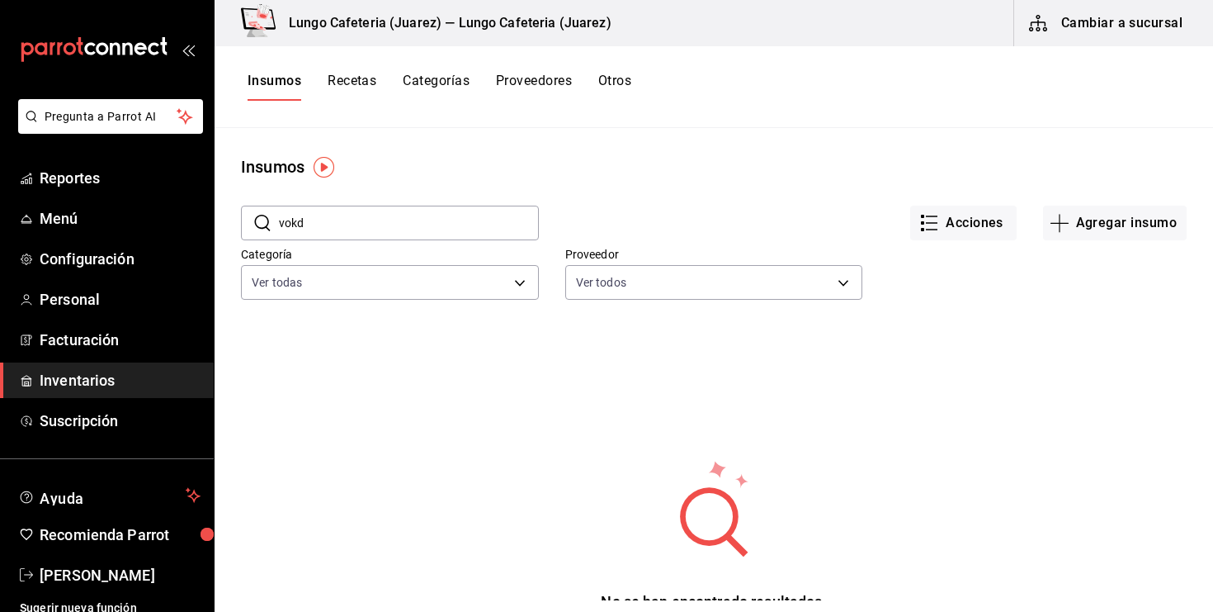
click at [396, 211] on input "vokd" at bounding box center [409, 222] width 260 height 33
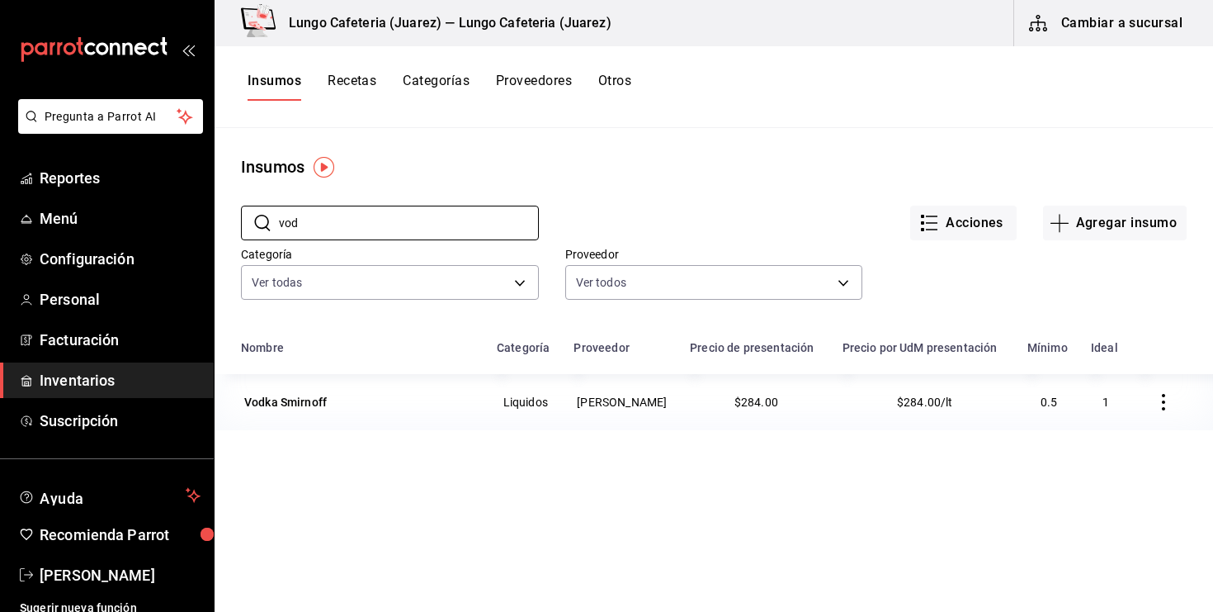
type input "vod"
click at [362, 81] on button "Recetas" at bounding box center [352, 87] width 49 height 28
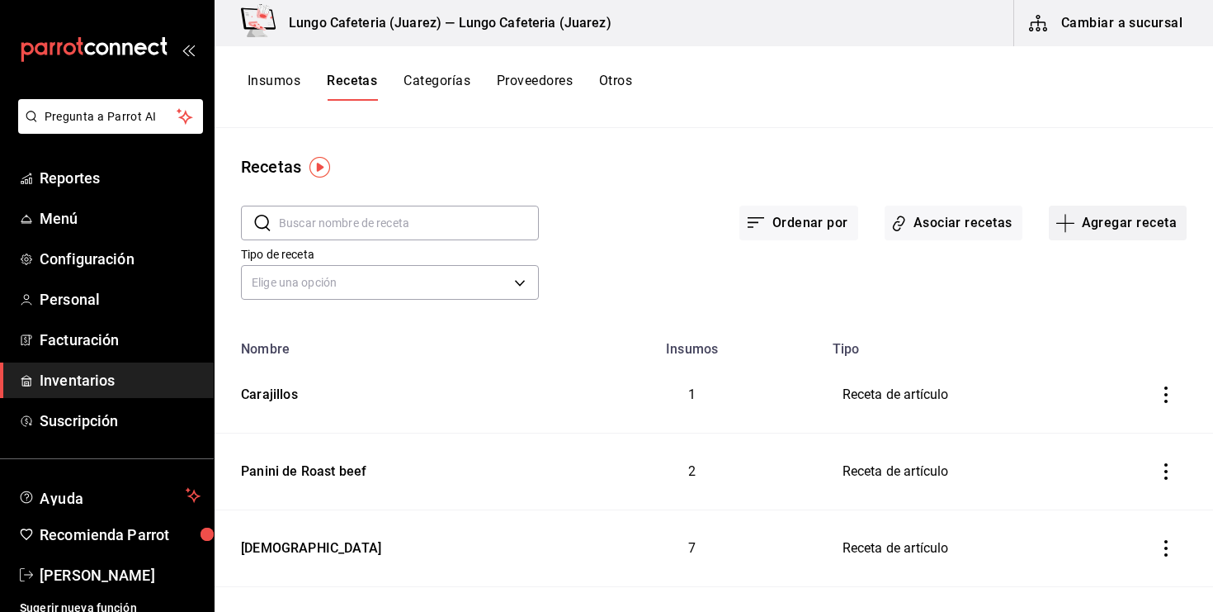
click at [1062, 229] on icon "button" at bounding box center [1066, 223] width 20 height 20
click at [1103, 268] on span "Receta" at bounding box center [1117, 268] width 139 height 17
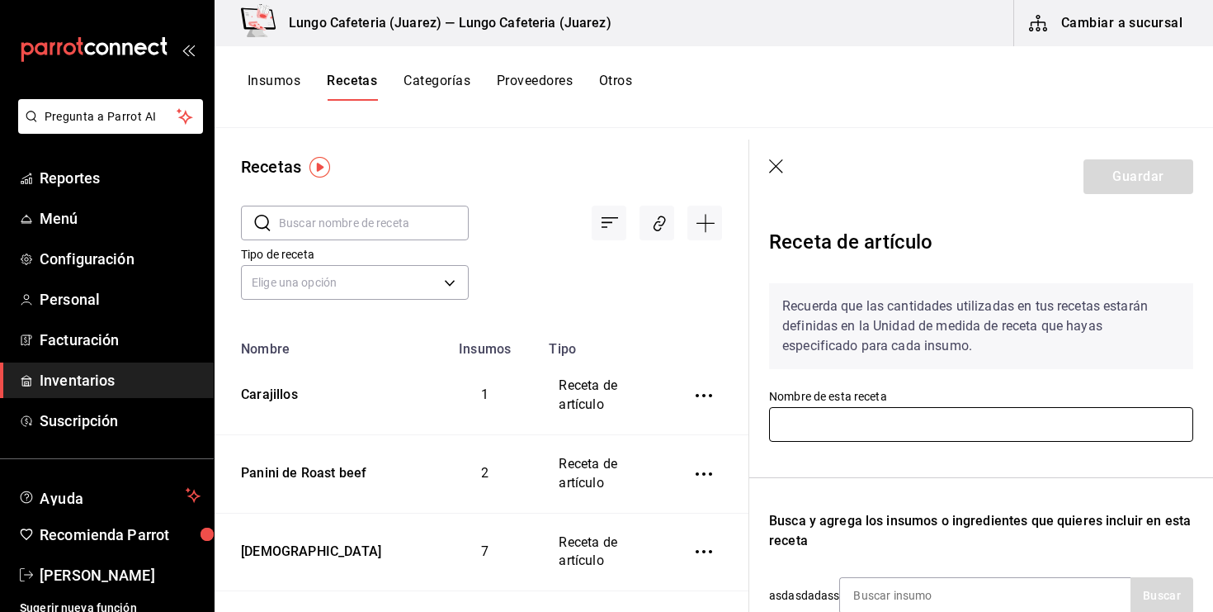
click at [868, 423] on input "text" at bounding box center [981, 424] width 424 height 35
type input "Espresso martini"
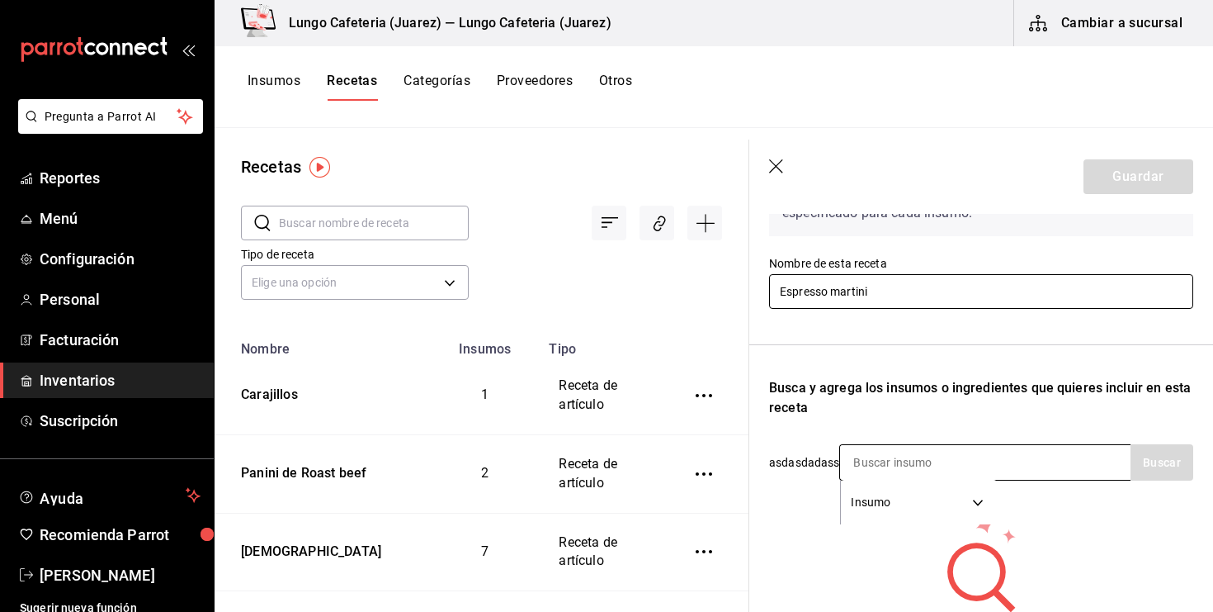
scroll to position [132, 0]
click at [920, 466] on input at bounding box center [922, 463] width 165 height 35
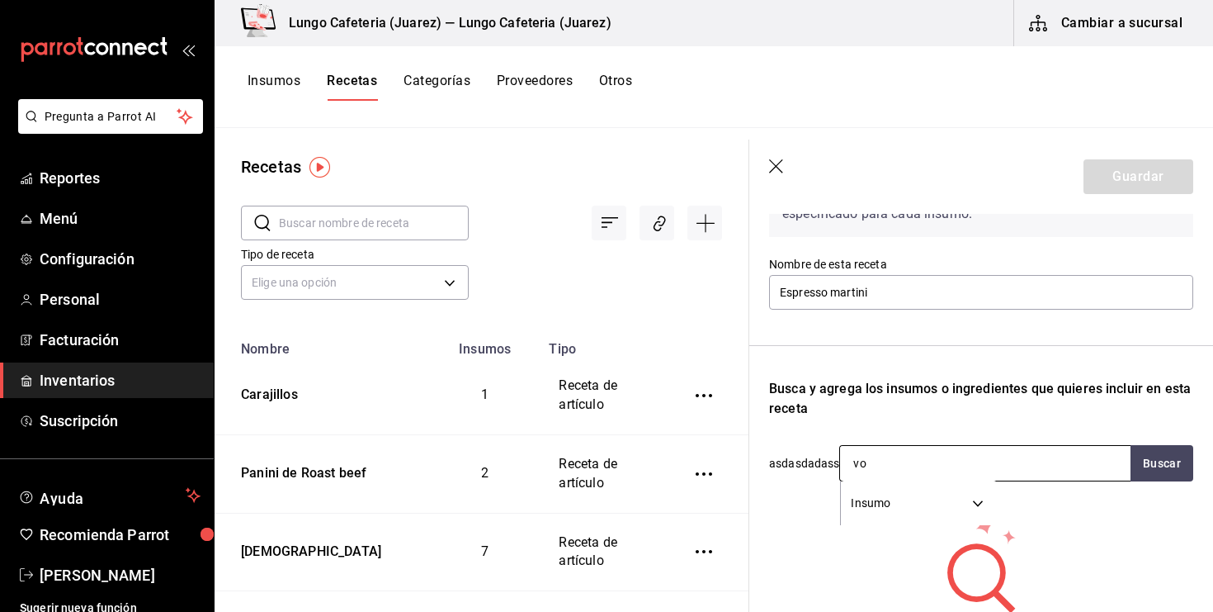
type input "vod"
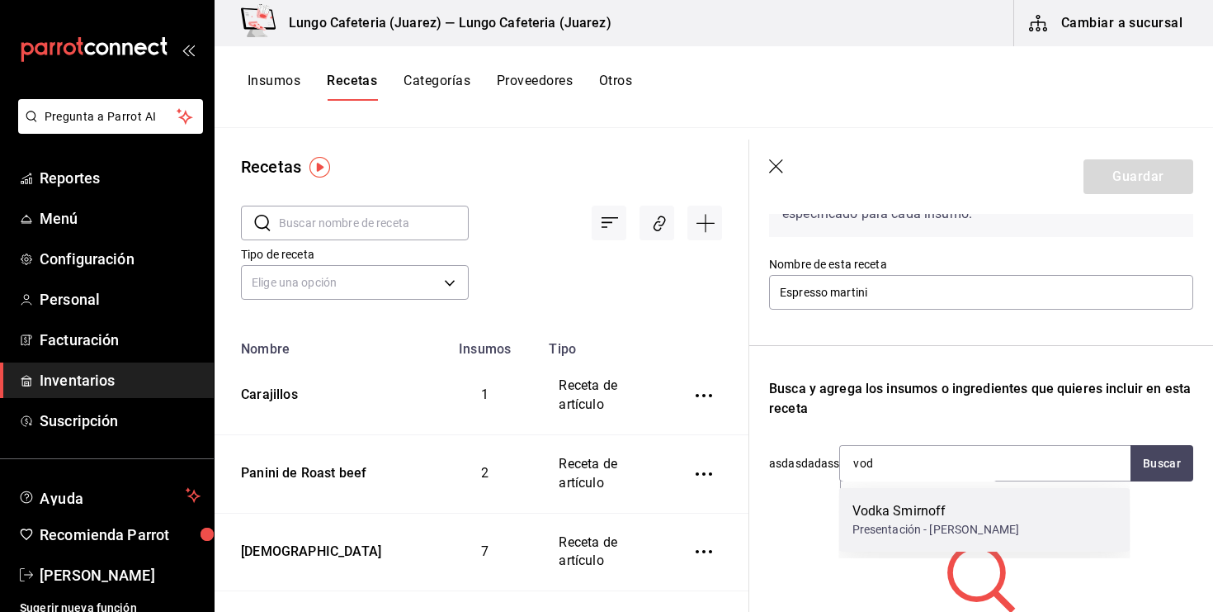
click at [909, 502] on div "Vodka Smirnoff" at bounding box center [937, 511] width 168 height 20
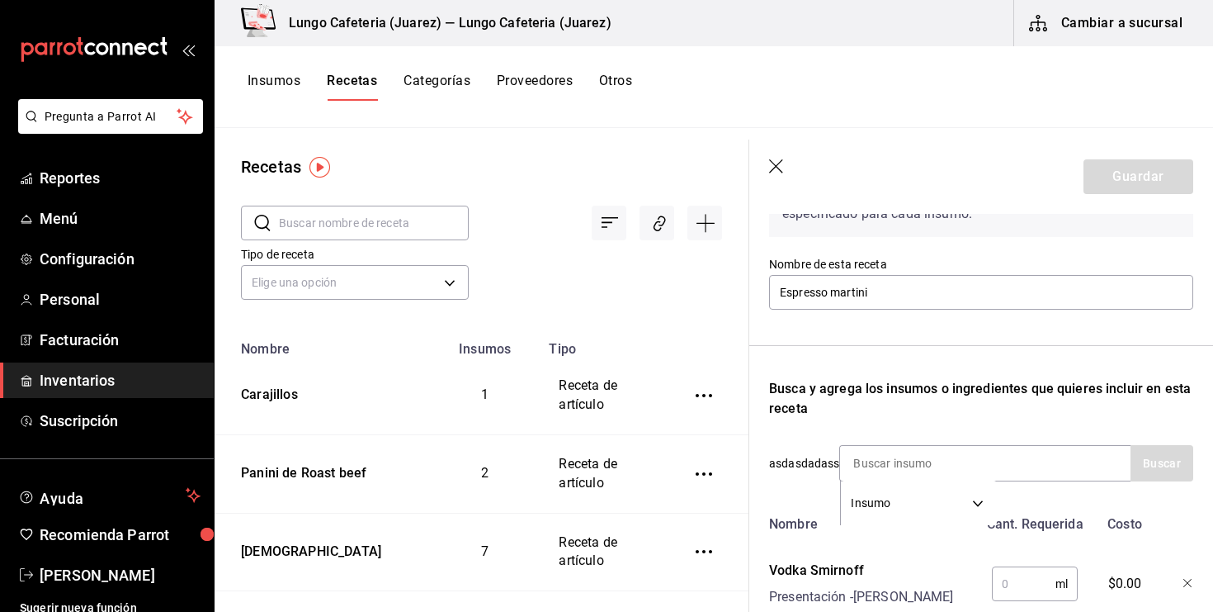
click at [1010, 584] on input "text" at bounding box center [1024, 583] width 64 height 33
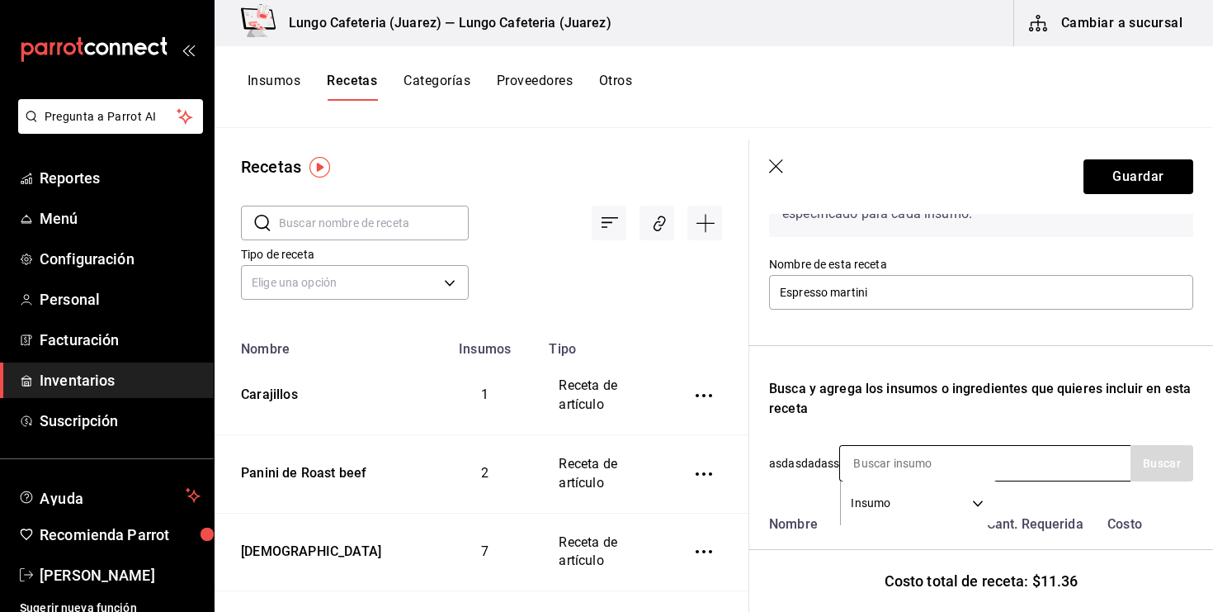
type input "40"
click at [967, 462] on input at bounding box center [922, 463] width 165 height 35
type input "kah"
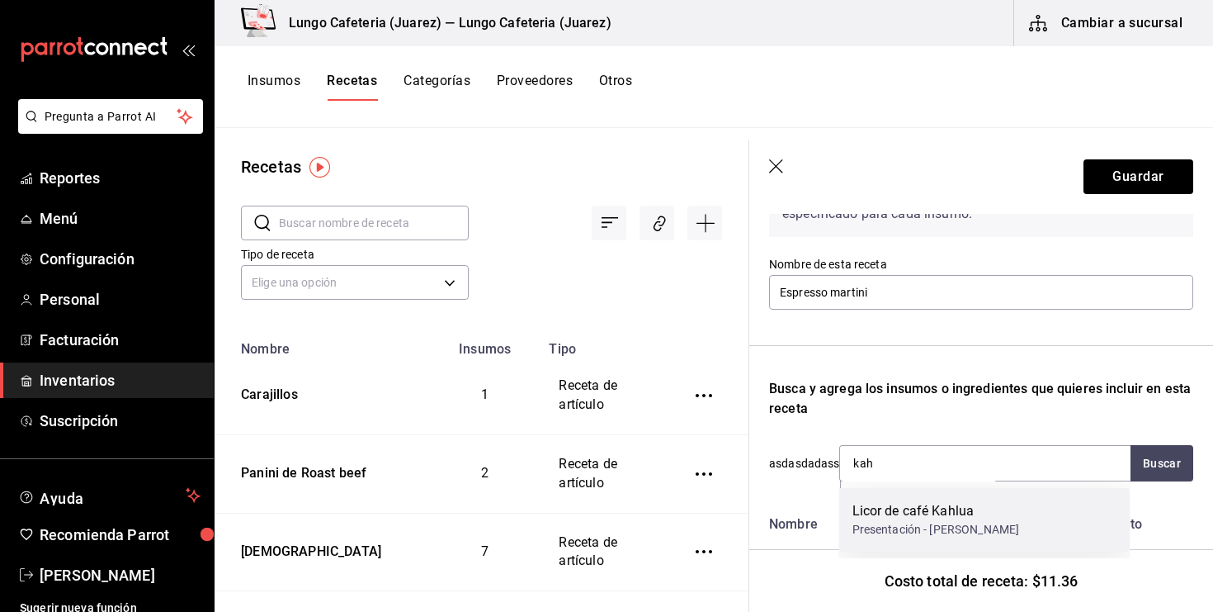
click at [925, 506] on div "Licor de café Kahlua" at bounding box center [937, 511] width 168 height 20
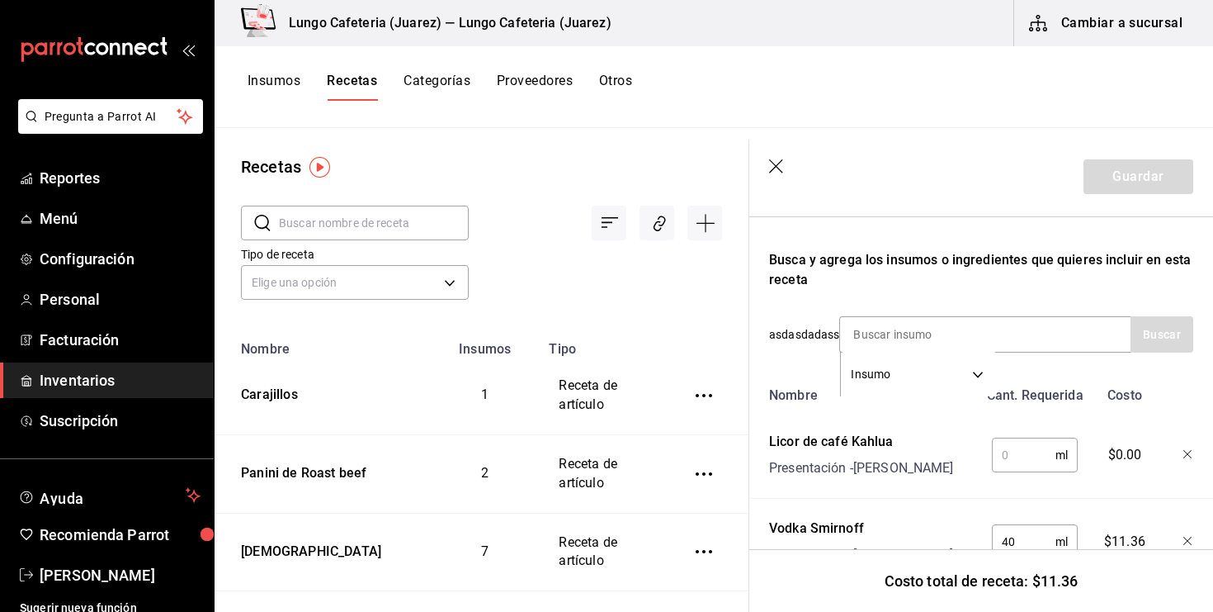
scroll to position [262, 0]
click at [1021, 459] on input "text" at bounding box center [1024, 454] width 64 height 33
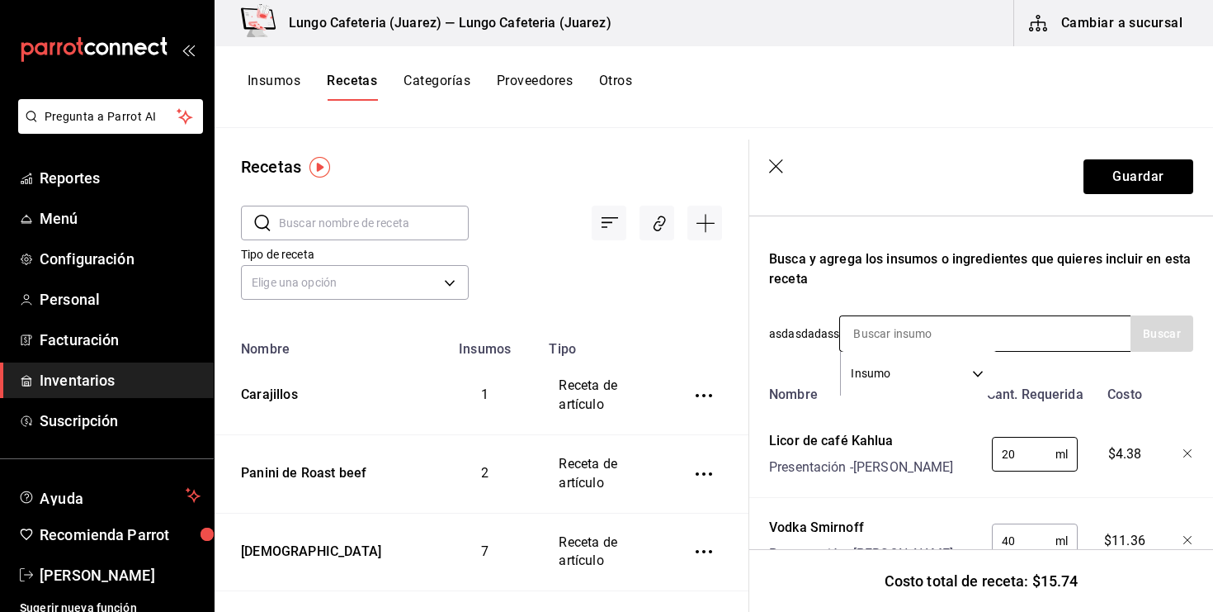
type input "20"
click at [895, 324] on input at bounding box center [922, 333] width 165 height 35
click at [877, 274] on div "Busca y agrega los insumos o ingredientes que quieres incluir en esta receta" at bounding box center [981, 269] width 424 height 40
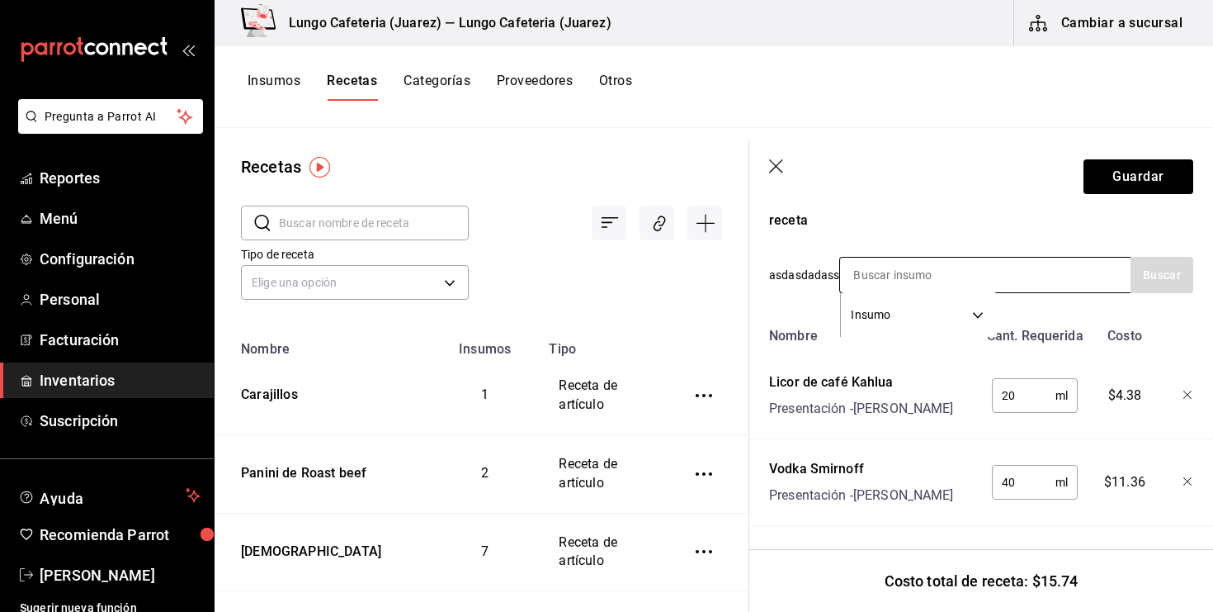
click at [910, 277] on input at bounding box center [922, 275] width 165 height 35
click at [912, 383] on div "Licor de café Kahlua Presentación - Sam's" at bounding box center [870, 392] width 215 height 53
click at [715, 159] on div "Recetas" at bounding box center [482, 166] width 534 height 25
click at [1110, 166] on button "Guardar" at bounding box center [1139, 176] width 110 height 35
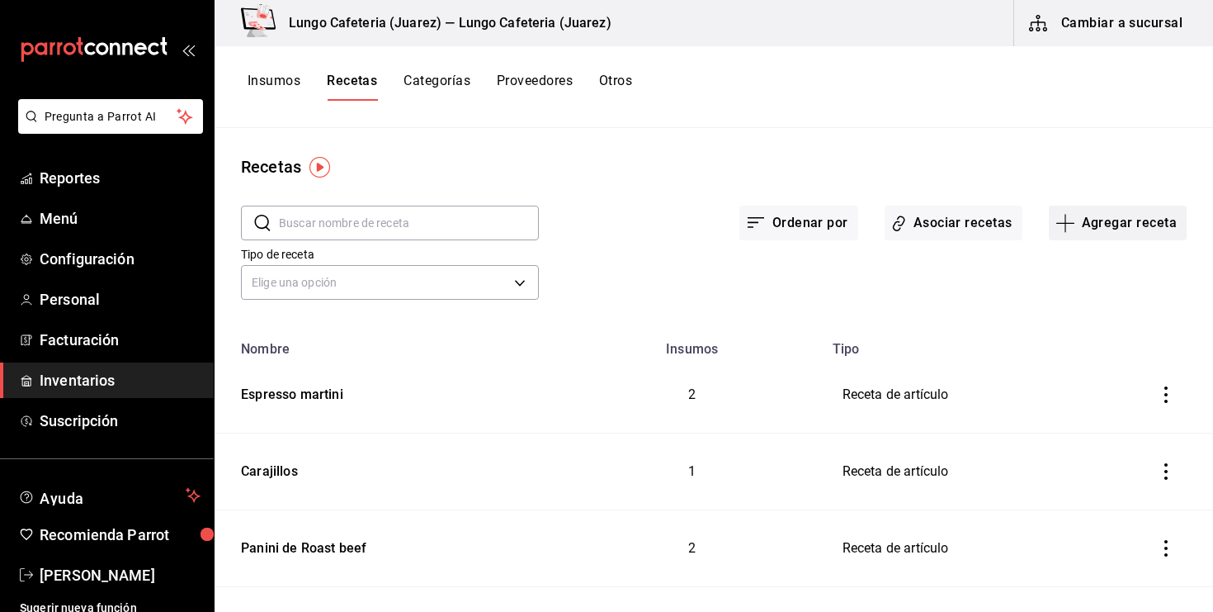
click at [1079, 225] on button "Agregar receta" at bounding box center [1118, 223] width 138 height 35
click at [619, 106] on div at bounding box center [606, 306] width 1213 height 612
click at [1076, 227] on icon "button" at bounding box center [1066, 223] width 20 height 20
click at [603, 95] on div at bounding box center [606, 306] width 1213 height 612
click at [276, 83] on button "Insumos" at bounding box center [274, 87] width 53 height 28
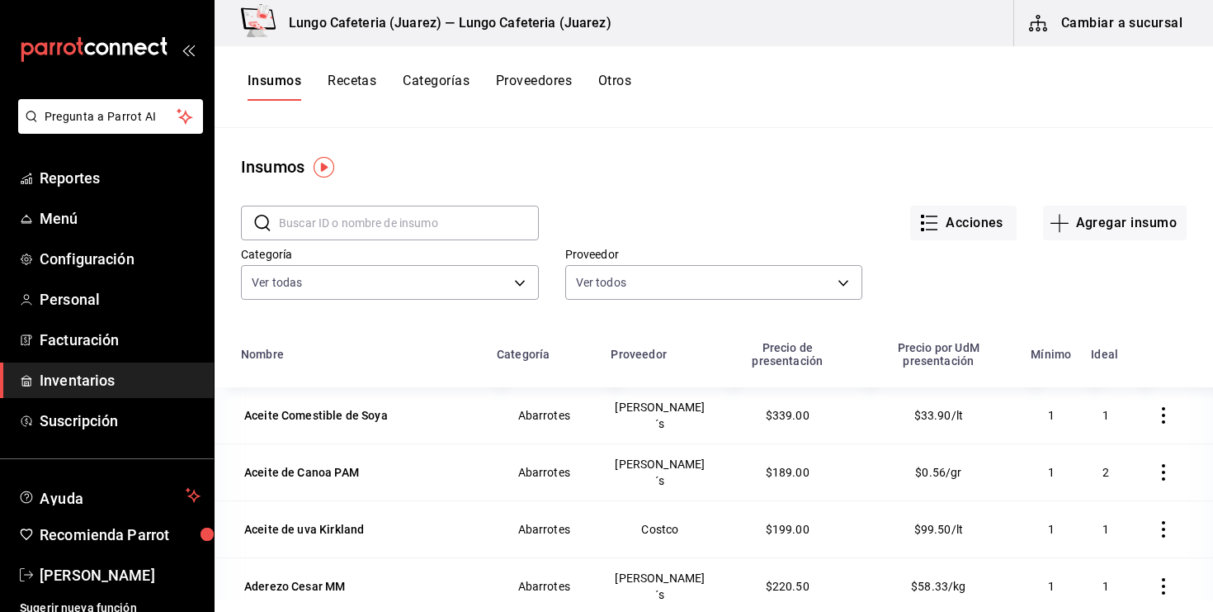
click at [395, 170] on div "Insumos" at bounding box center [714, 166] width 999 height 25
click at [397, 224] on input "text" at bounding box center [409, 222] width 260 height 33
click at [1063, 229] on icon "button" at bounding box center [1060, 223] width 20 height 20
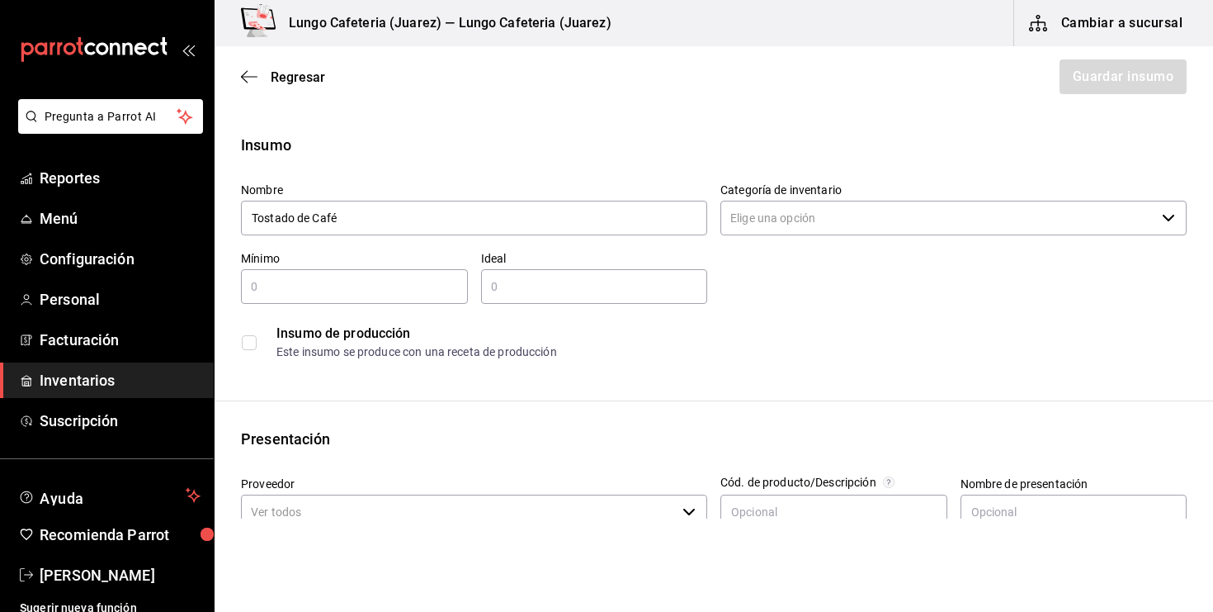
type input "Tostado de Café"
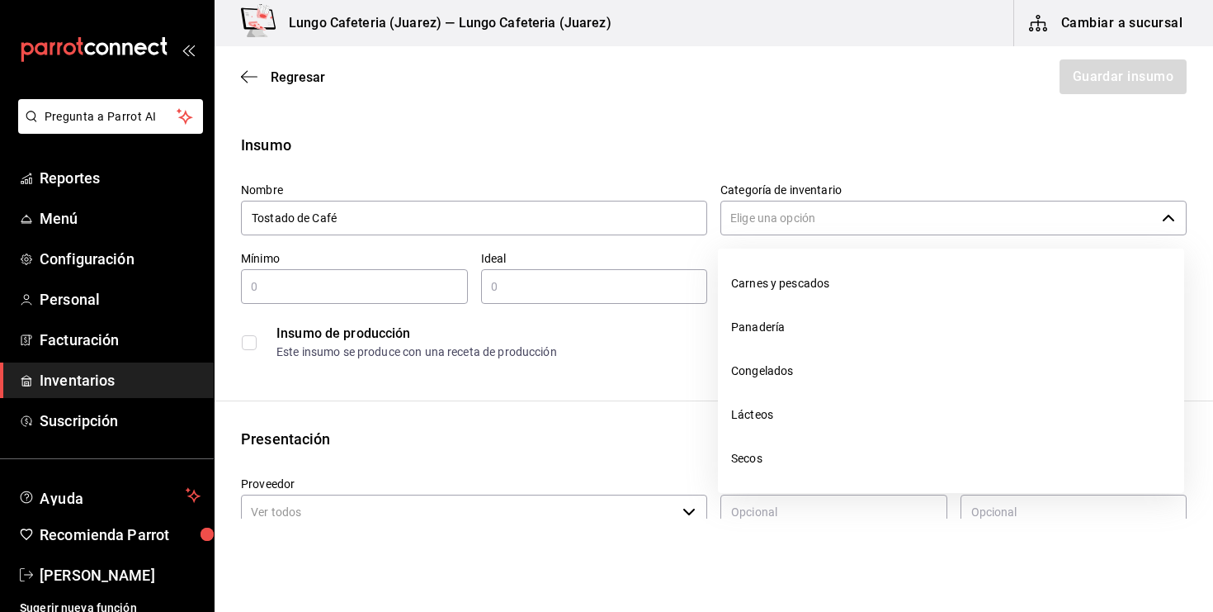
click at [854, 211] on input "Categoría de inventario" at bounding box center [938, 218] width 435 height 35
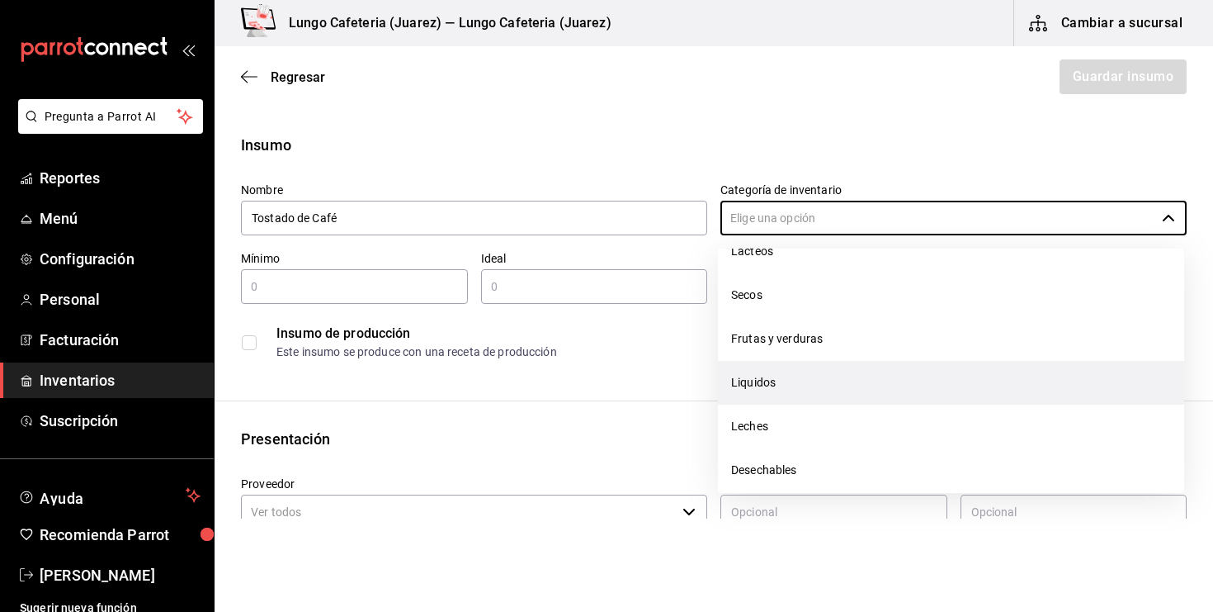
scroll to position [174, 0]
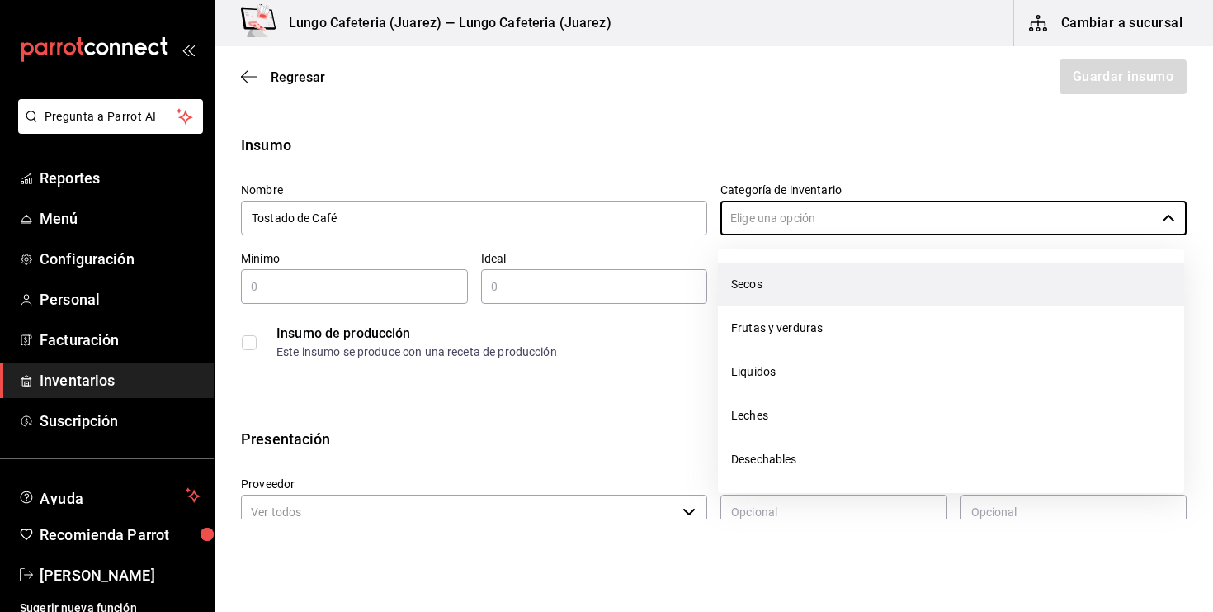
click at [807, 295] on li "Secos" at bounding box center [951, 285] width 466 height 44
type input "Secos"
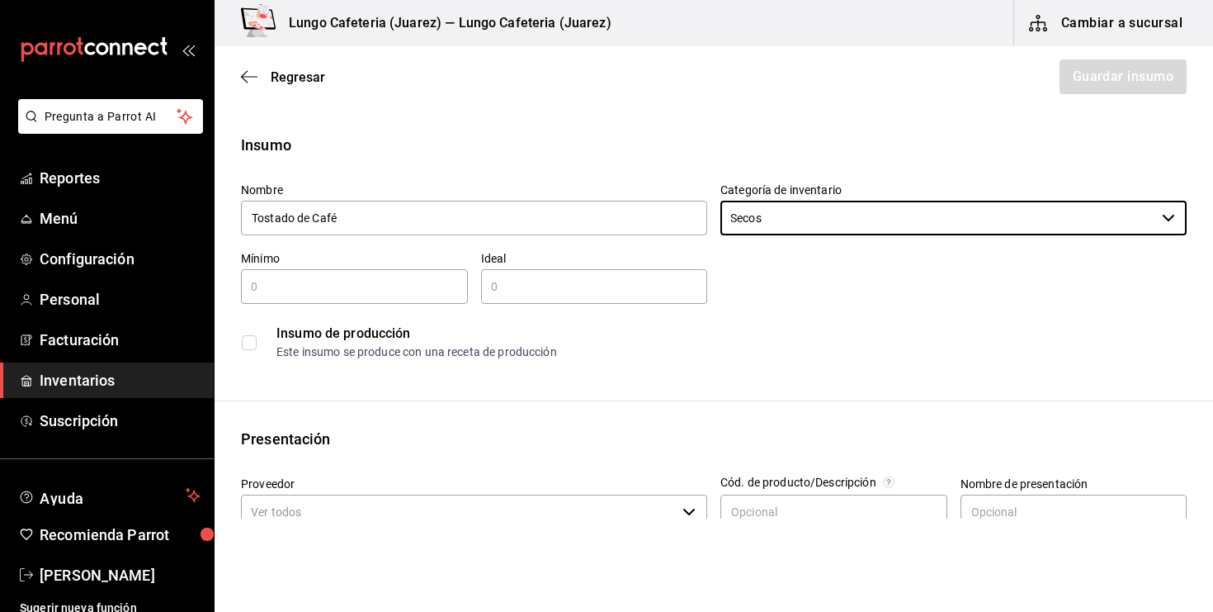
click at [328, 283] on input "text" at bounding box center [354, 287] width 227 height 20
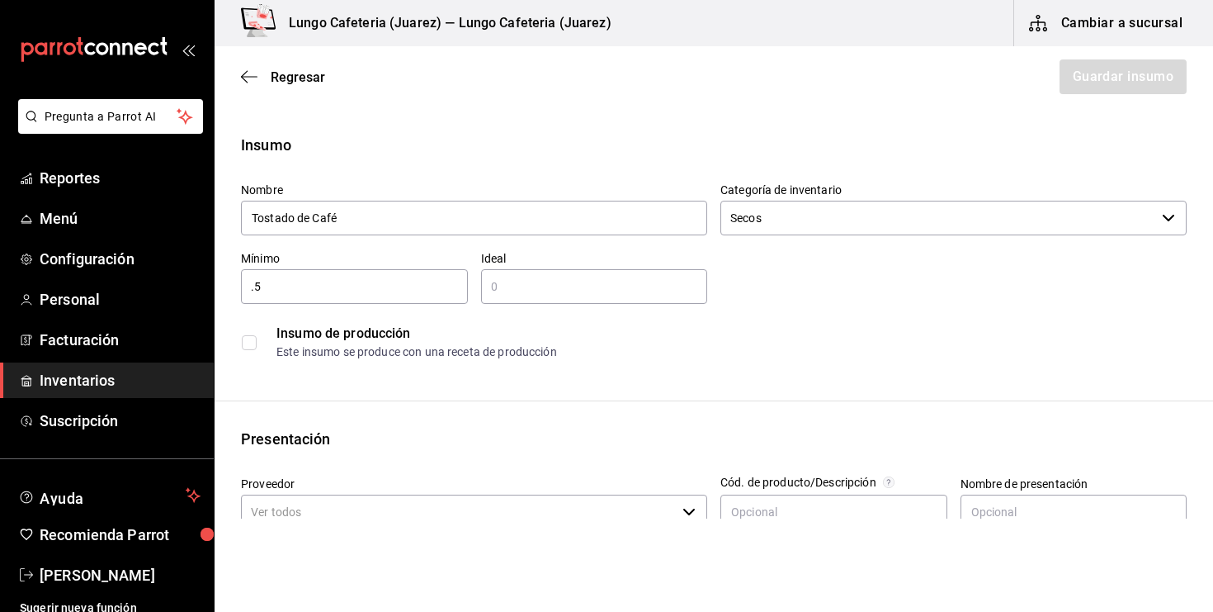
type input "0.5"
type input "1"
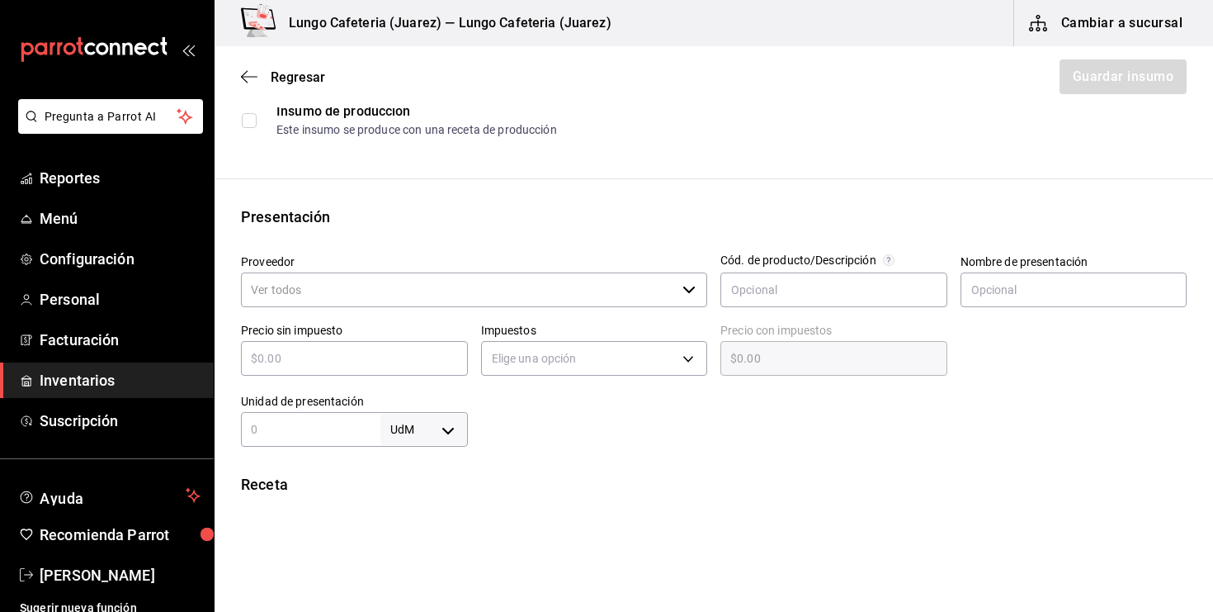
scroll to position [248, 0]
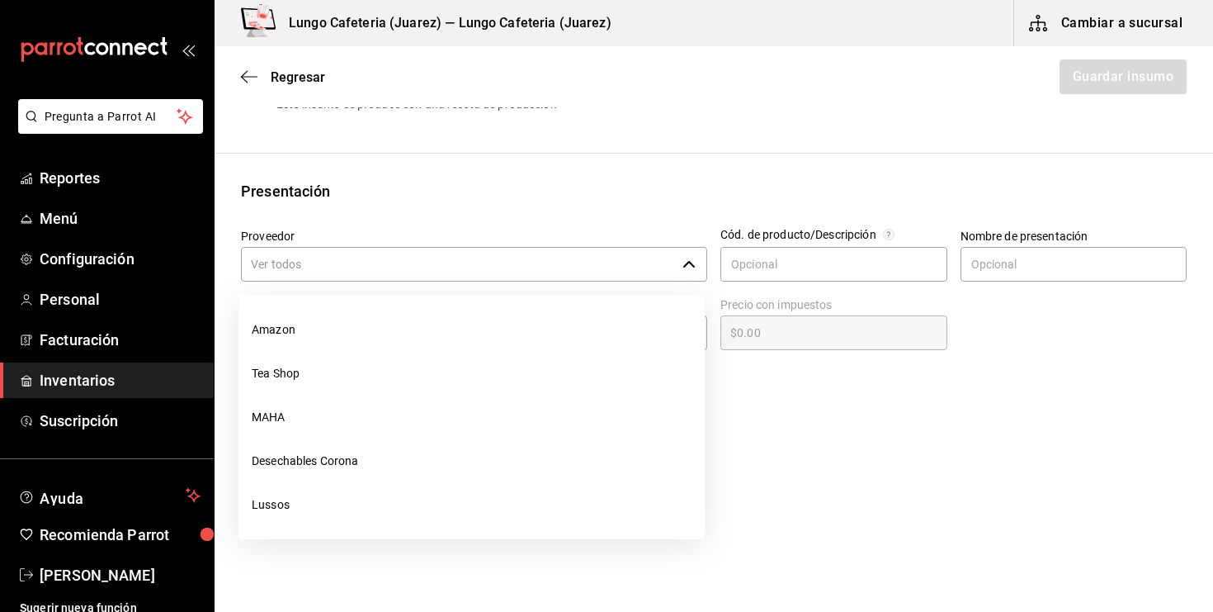
click at [325, 263] on input "Proveedor" at bounding box center [458, 264] width 435 height 35
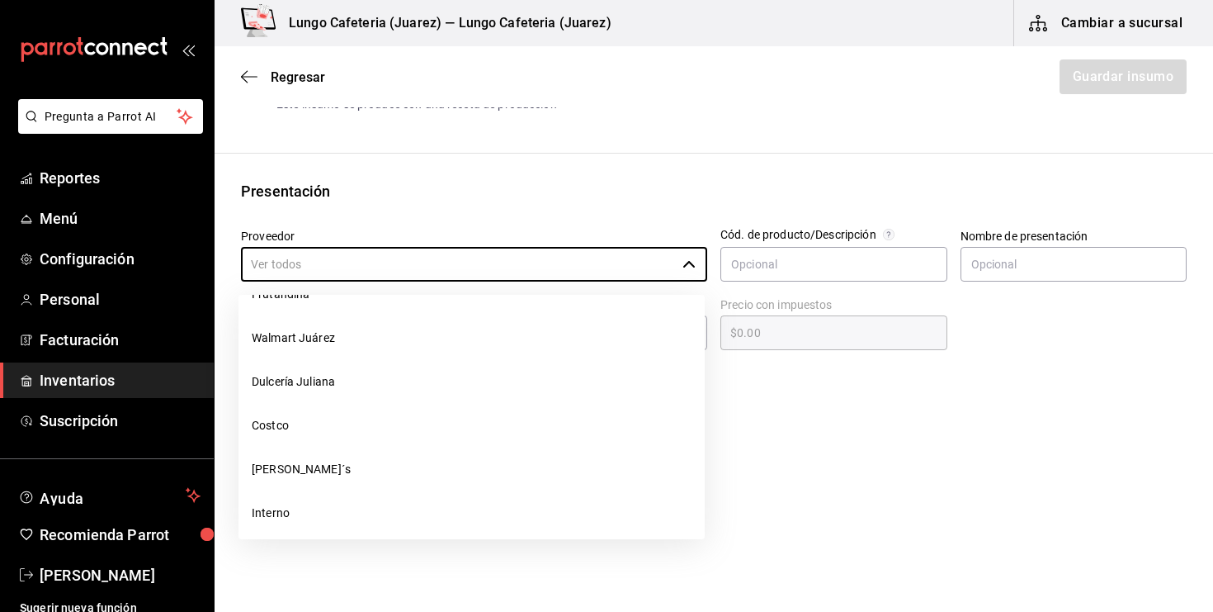
scroll to position [613, 0]
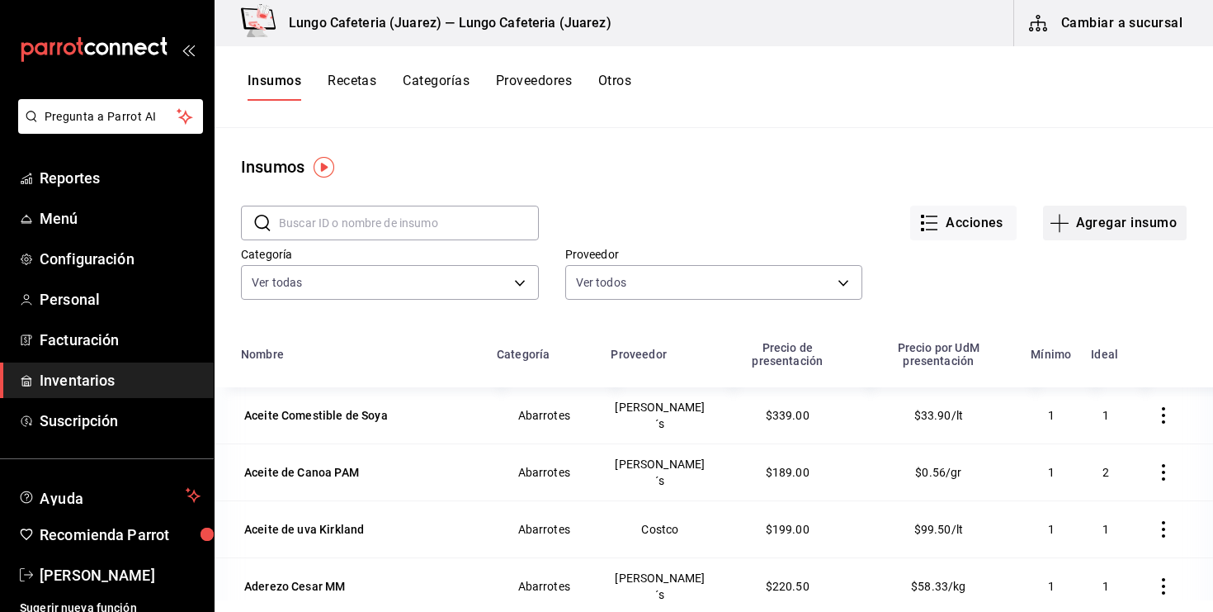
click at [1073, 218] on button "Agregar insumo" at bounding box center [1115, 223] width 144 height 35
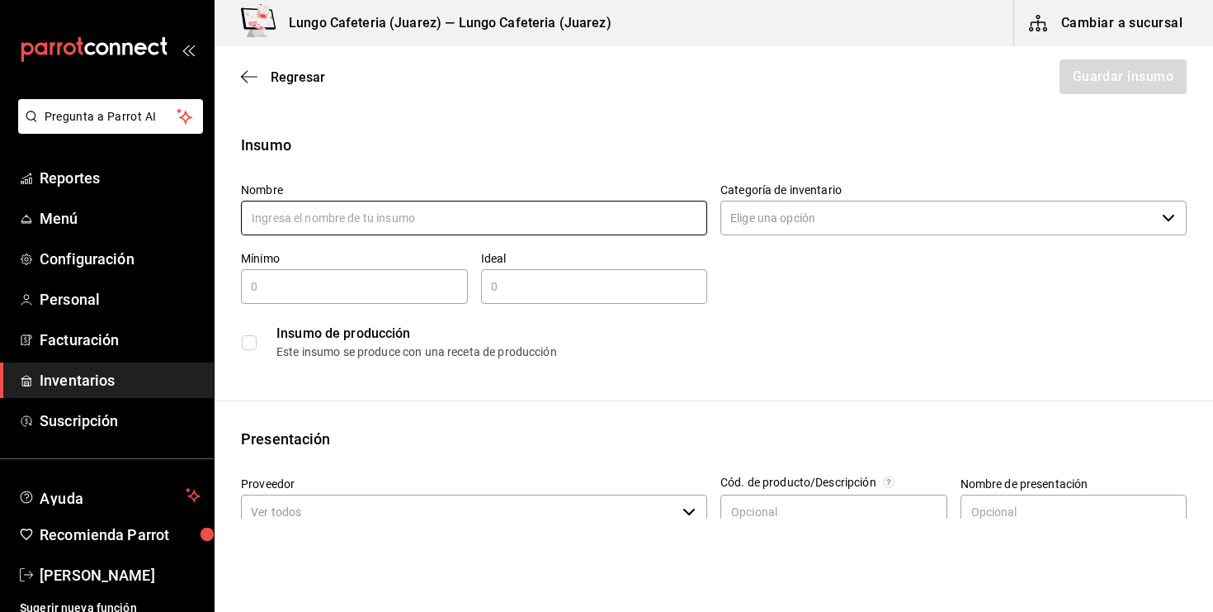
click at [671, 227] on input "text" at bounding box center [474, 218] width 466 height 35
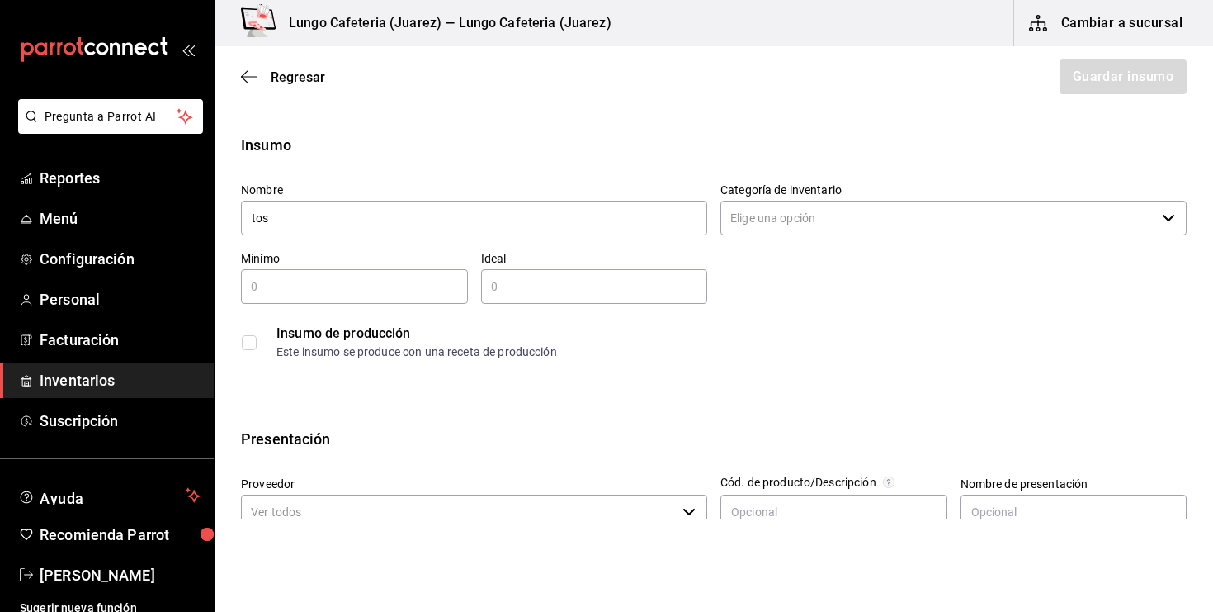
type input "Tostado de Café"
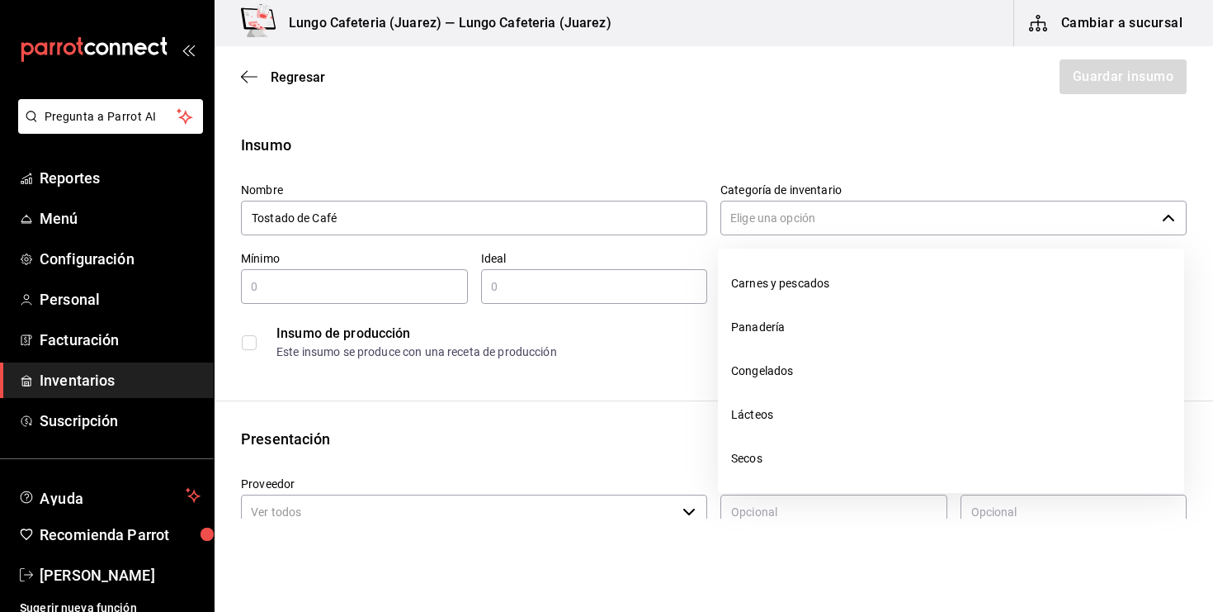
click at [797, 215] on input "Categoría de inventario" at bounding box center [938, 218] width 435 height 35
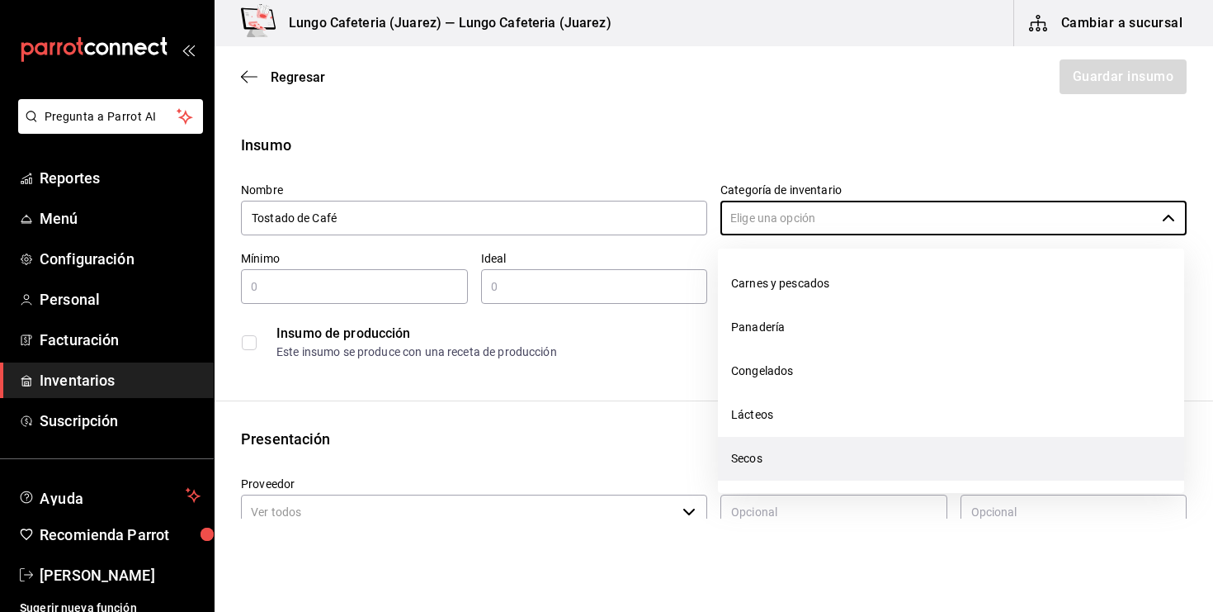
click at [757, 452] on li "Secos" at bounding box center [951, 459] width 466 height 44
type input "Secos"
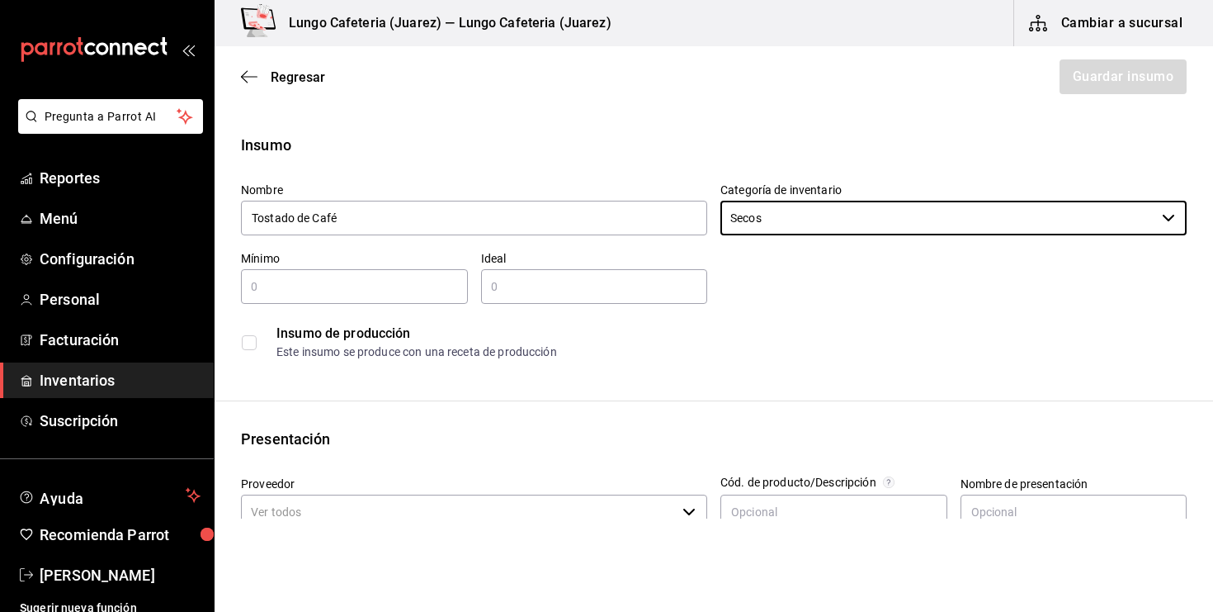
click at [391, 288] on input "text" at bounding box center [354, 287] width 227 height 20
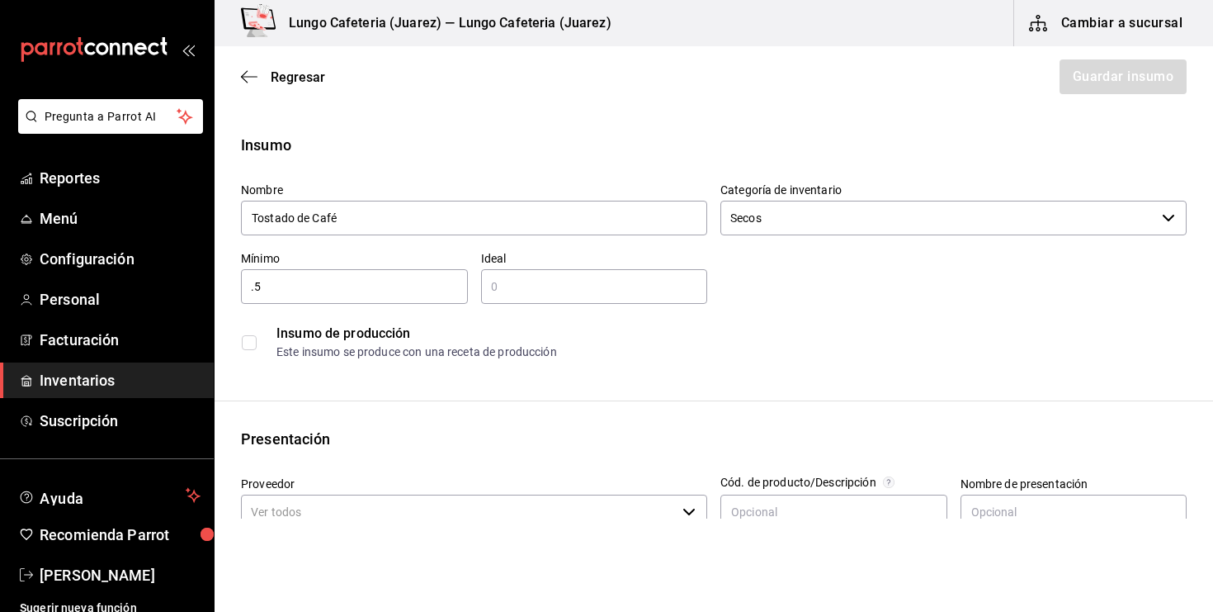
type input "0.5"
type input "1"
click at [332, 370] on div "Insumo Nombre Tostado de Café Categoría de inventario Secos ​ Mínimo 0.5 ​ Idea…" at bounding box center [714, 624] width 999 height 981
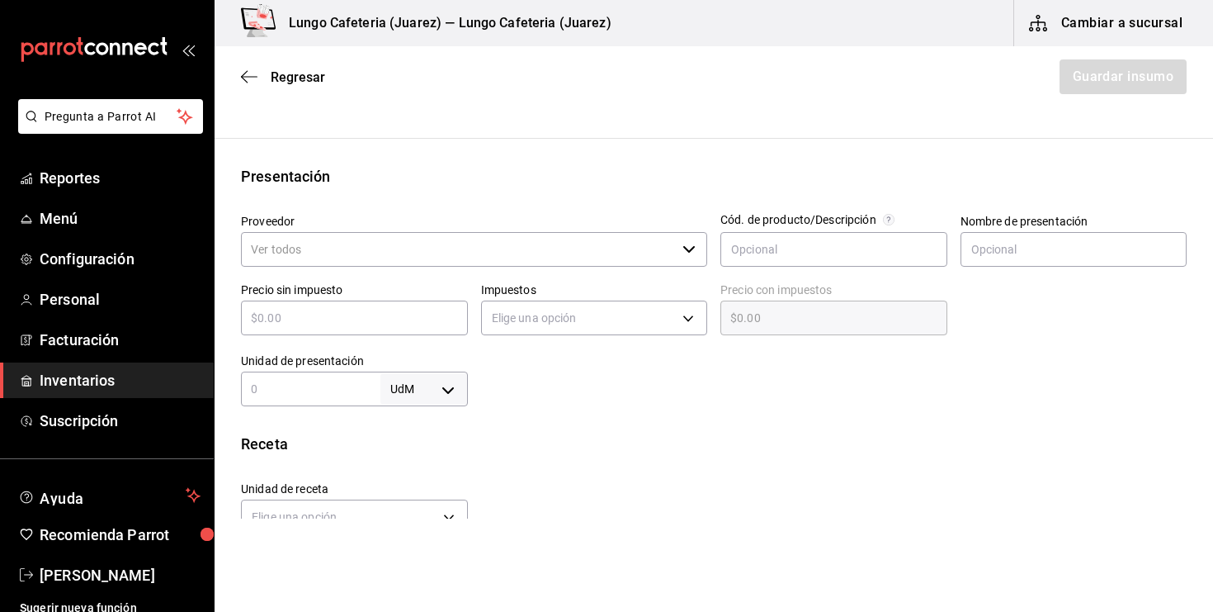
scroll to position [265, 0]
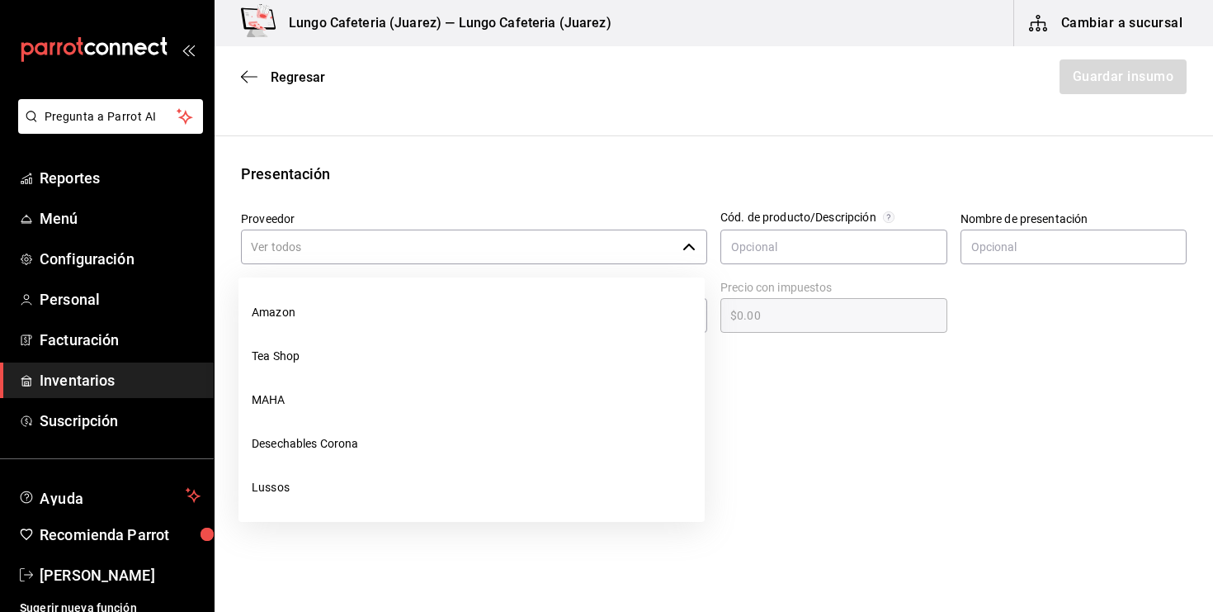
click at [352, 248] on input "Proveedor" at bounding box center [458, 246] width 435 height 35
type input "A"
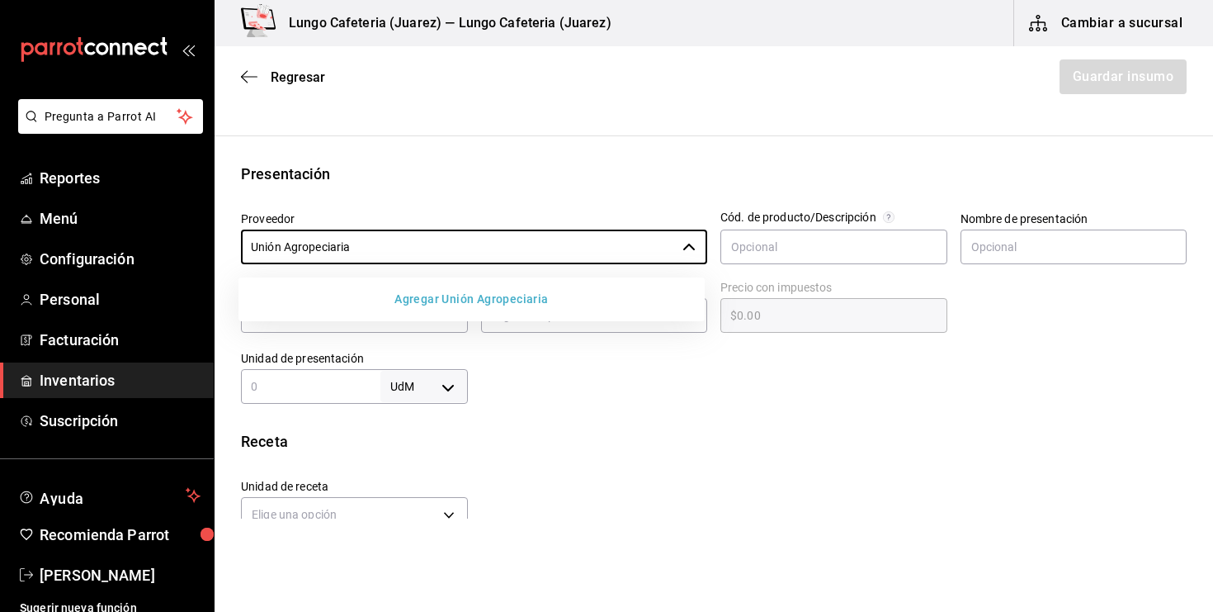
type input "Unión Agropeciaria"
click at [380, 296] on button "Agregar Unión Agropeciaria" at bounding box center [471, 299] width 453 height 31
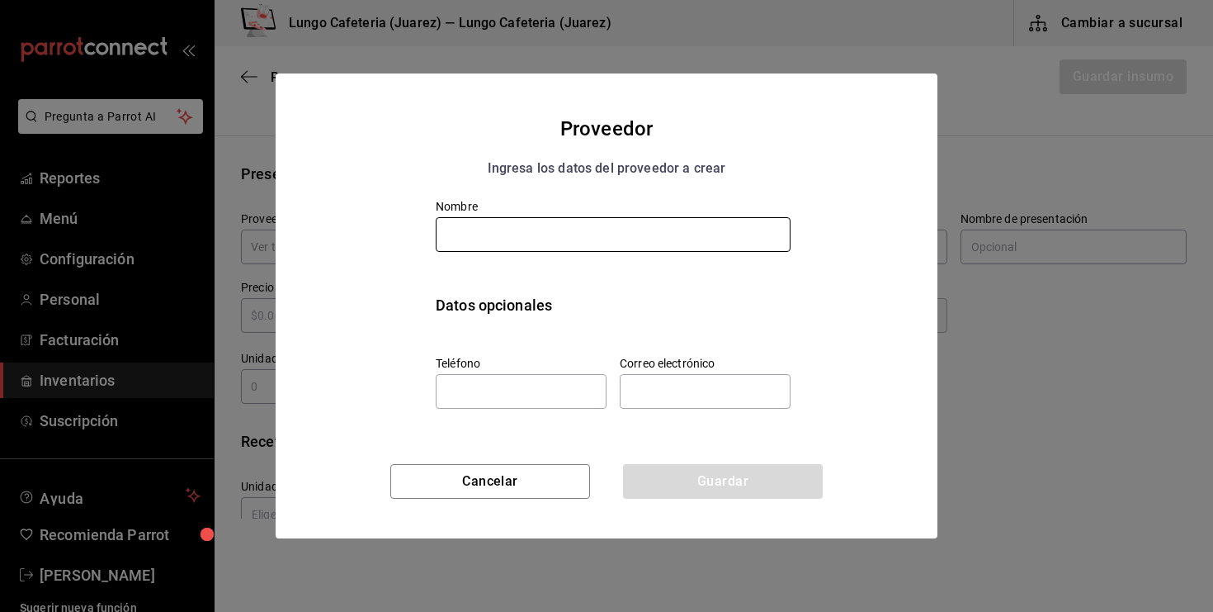
click at [579, 248] on input "text" at bounding box center [613, 234] width 355 height 35
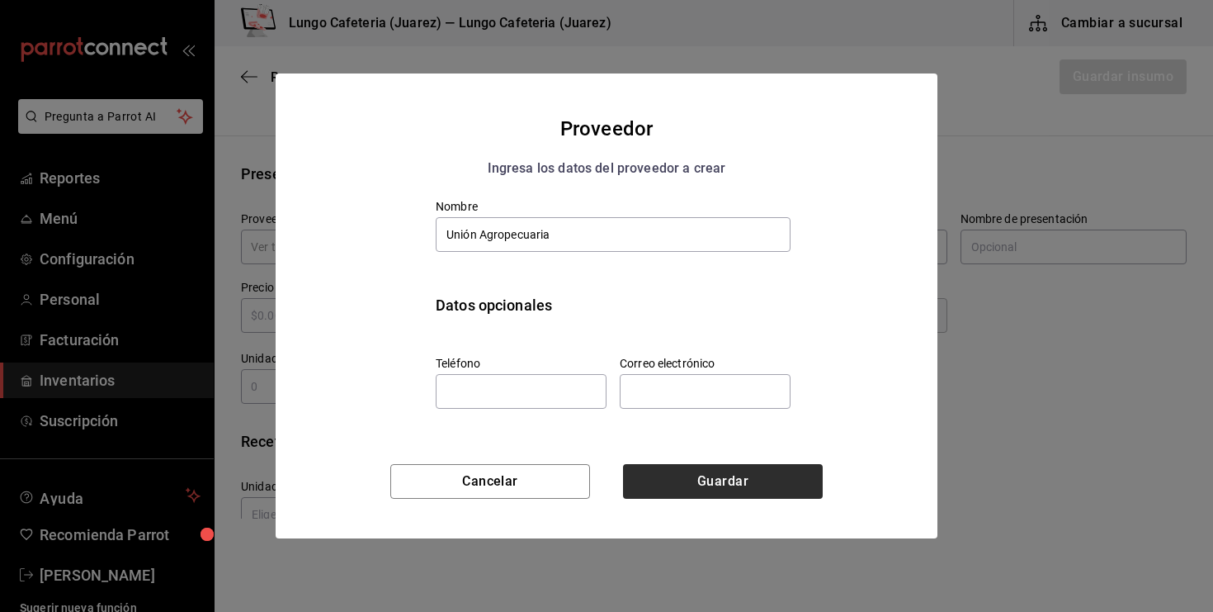
type input "Unión Agropecuaria"
click at [704, 473] on button "Guardar" at bounding box center [723, 481] width 200 height 35
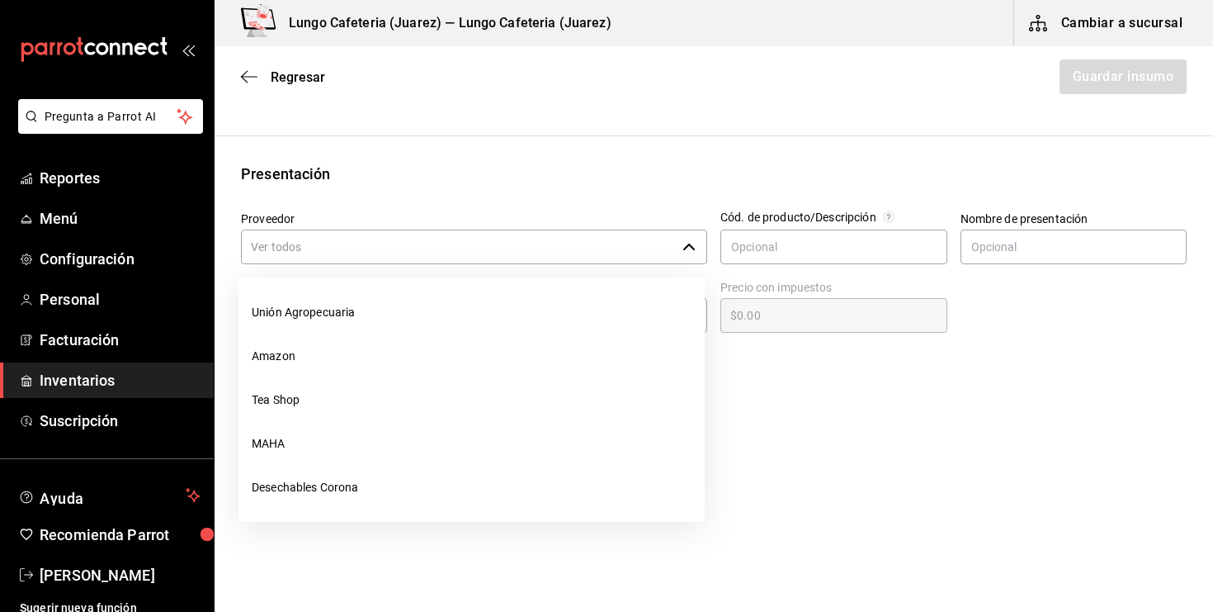
click at [464, 260] on input "Proveedor" at bounding box center [458, 246] width 435 height 35
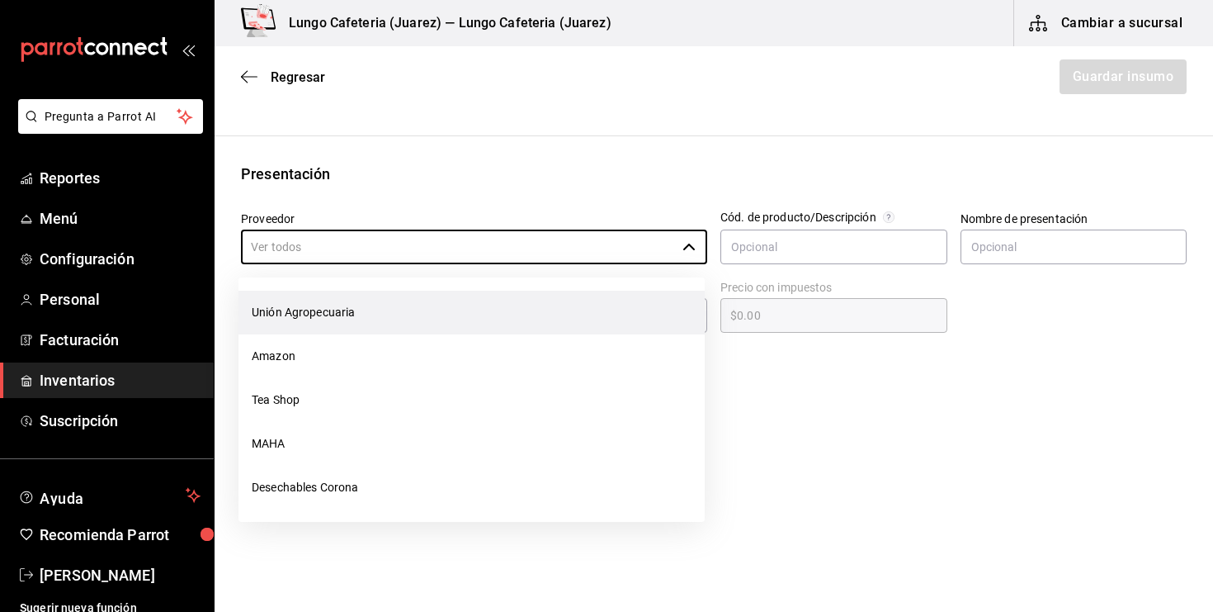
click at [419, 300] on li "Unión Agropecuaria" at bounding box center [472, 313] width 466 height 44
type input "Unión Agropecuaria"
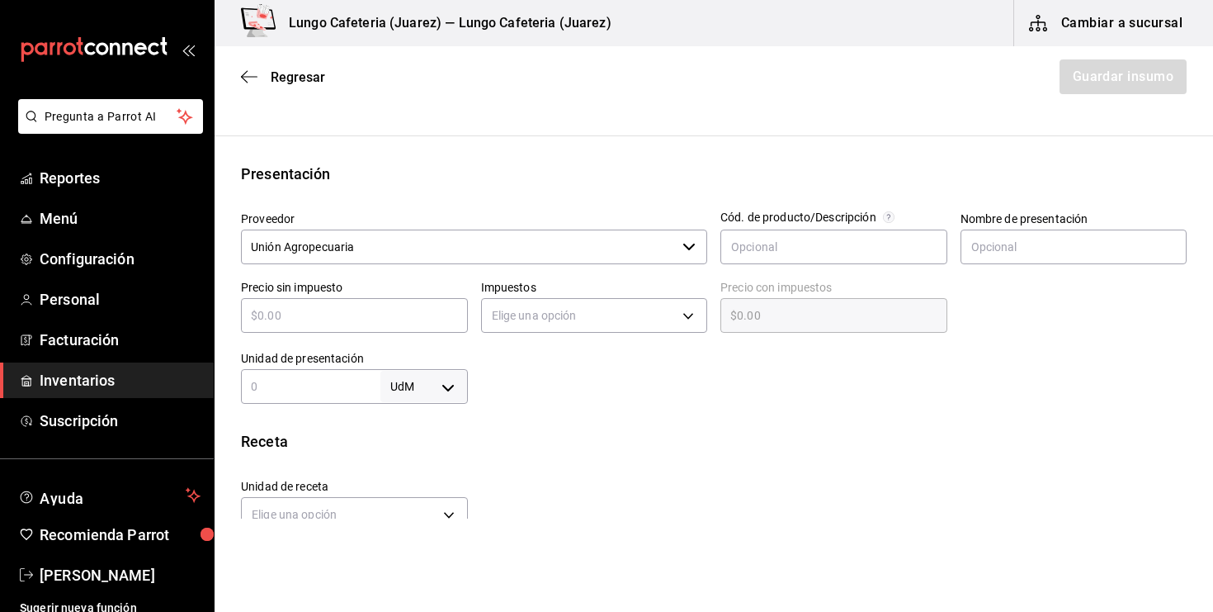
click at [321, 329] on div "​" at bounding box center [354, 315] width 227 height 35
type input "$1"
type input "$1.00"
type input "$17"
type input "$17.00"
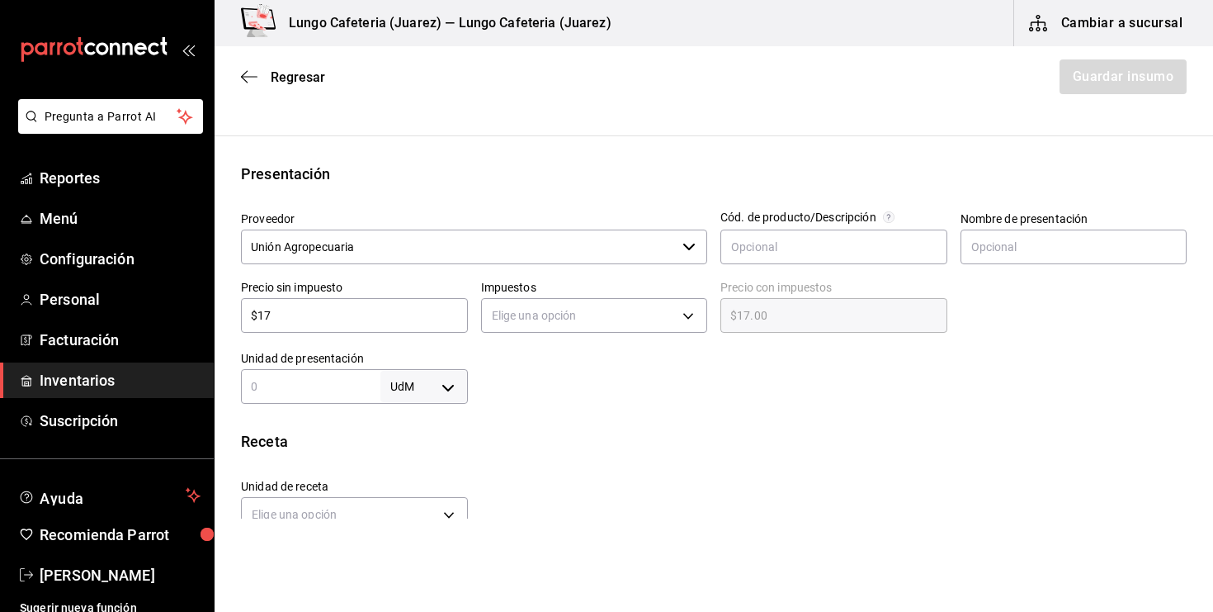
type input "$170"
type input "$170.00"
type input "$170"
click at [608, 337] on div "Impuestos Elige una opción" at bounding box center [594, 309] width 227 height 58
click at [612, 320] on body "Pregunta a Parrot AI Reportes Menú Configuración Personal Facturación Inventari…" at bounding box center [606, 259] width 1213 height 518
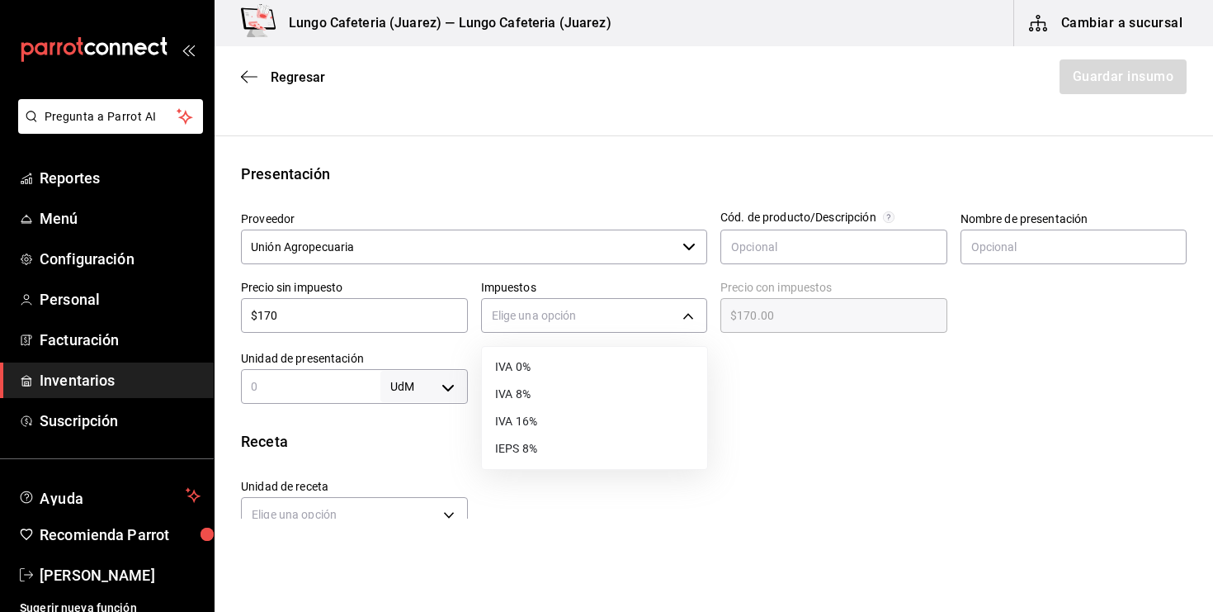
click at [573, 363] on li "IVA 0%" at bounding box center [594, 366] width 225 height 27
type input "IVA_0"
click at [306, 387] on input "text" at bounding box center [311, 386] width 140 height 20
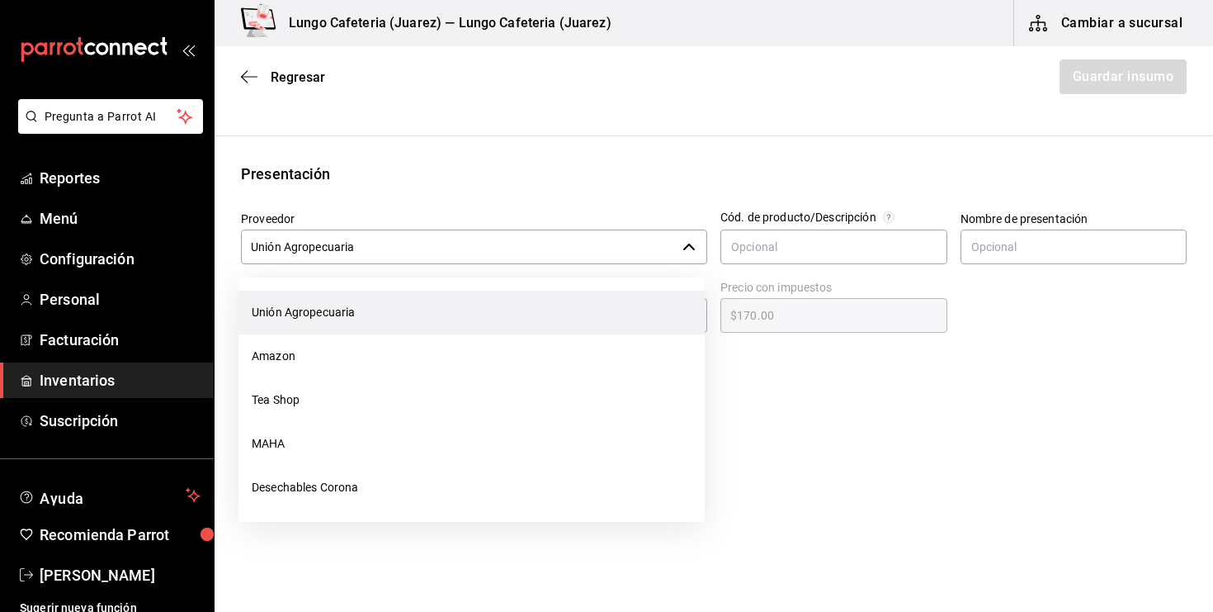
click at [322, 253] on input "Unión Agropecuaria" at bounding box center [458, 246] width 435 height 35
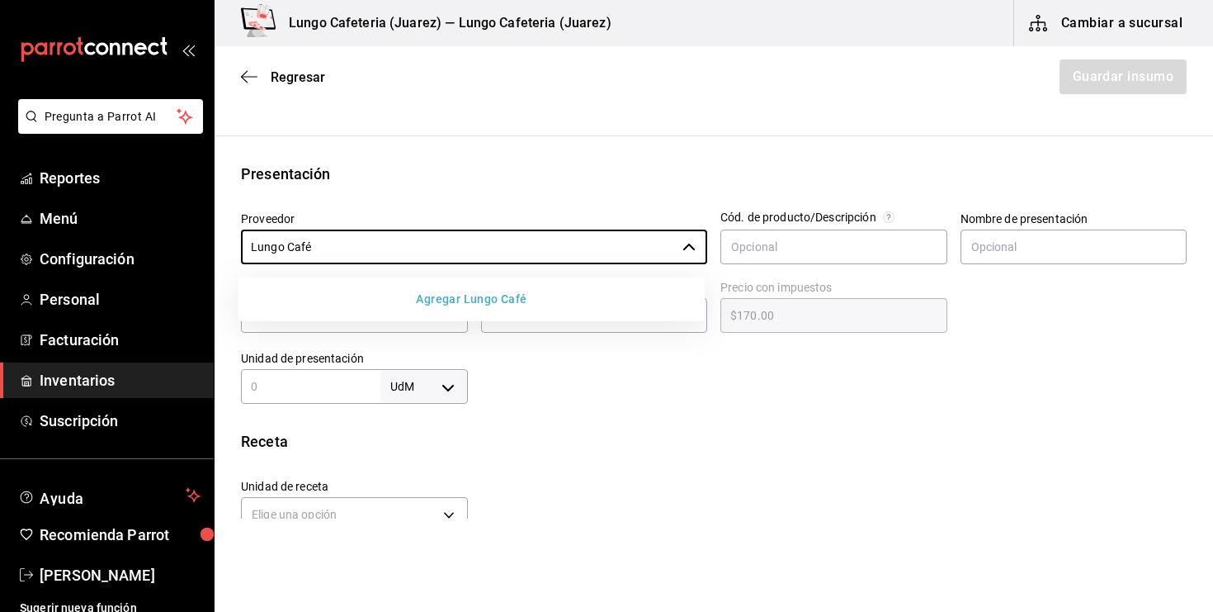
type input "Unión Agropecuaria"
click at [469, 304] on button "Agregar Lungo Café" at bounding box center [471, 299] width 453 height 31
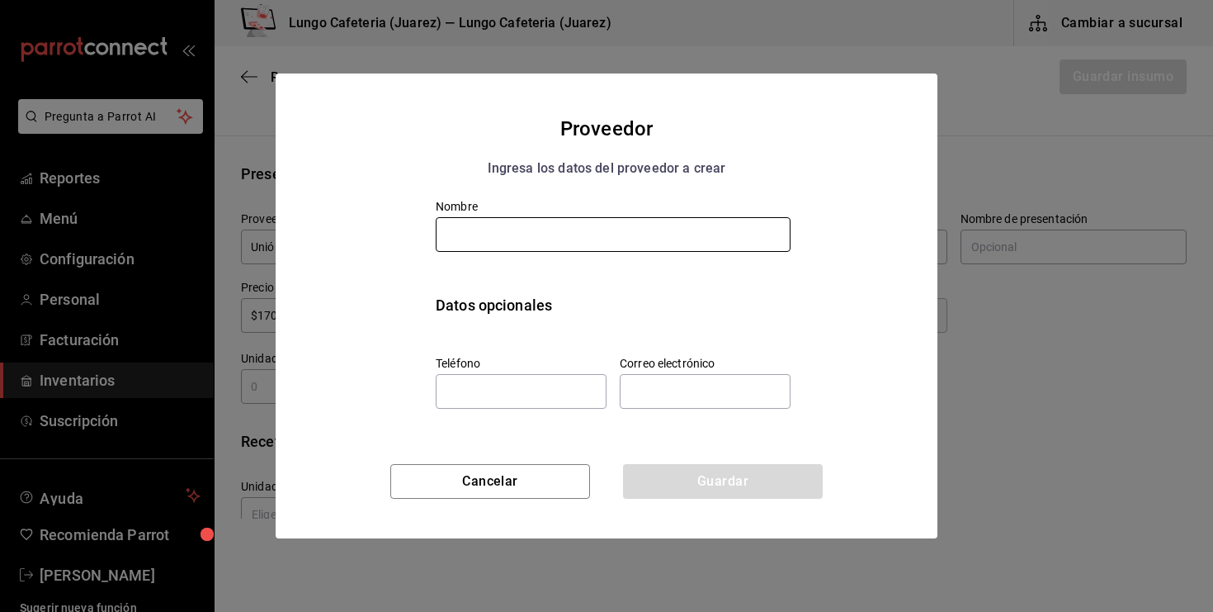
click at [534, 245] on input "text" at bounding box center [613, 234] width 355 height 35
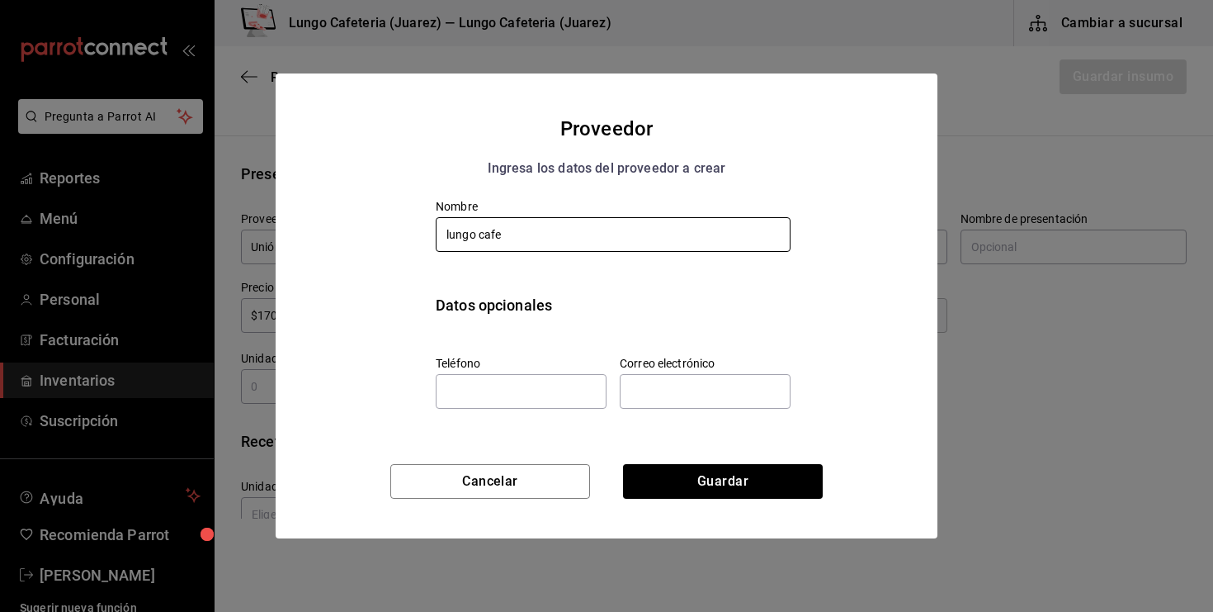
click at [449, 230] on input "lungo cafe" at bounding box center [613, 234] width 355 height 35
type input "Lungo Café"
click at [551, 393] on input "tel" at bounding box center [521, 391] width 171 height 35
type input "6561124513"
click at [650, 394] on input "text" at bounding box center [705, 391] width 171 height 35
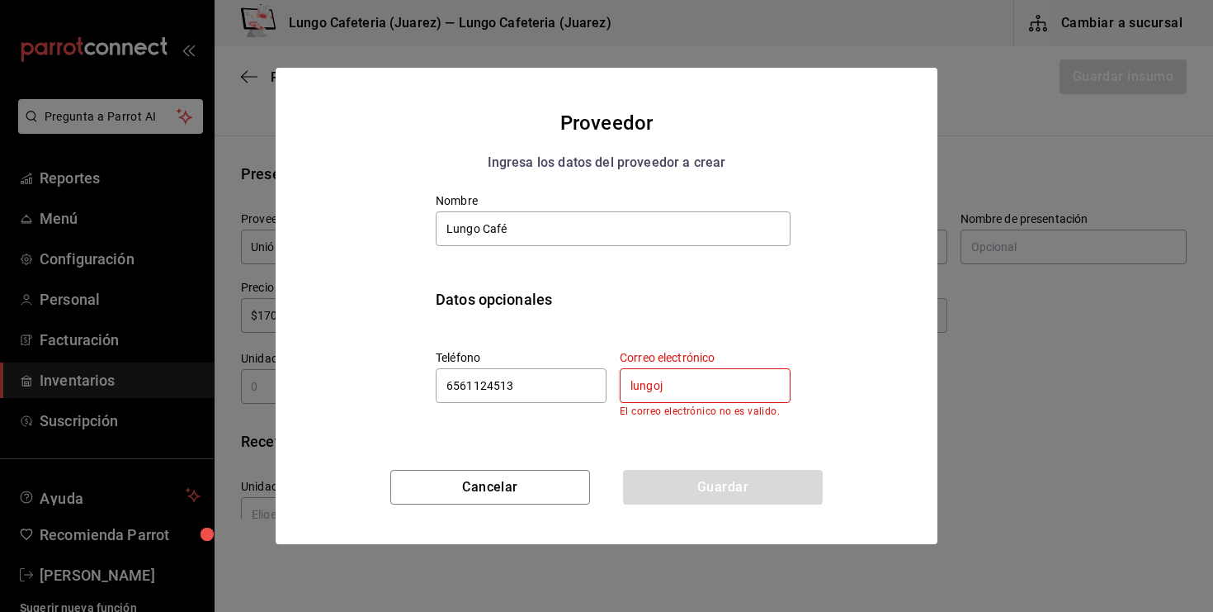
type input "[EMAIL_ADDRESS][DOMAIN_NAME]"
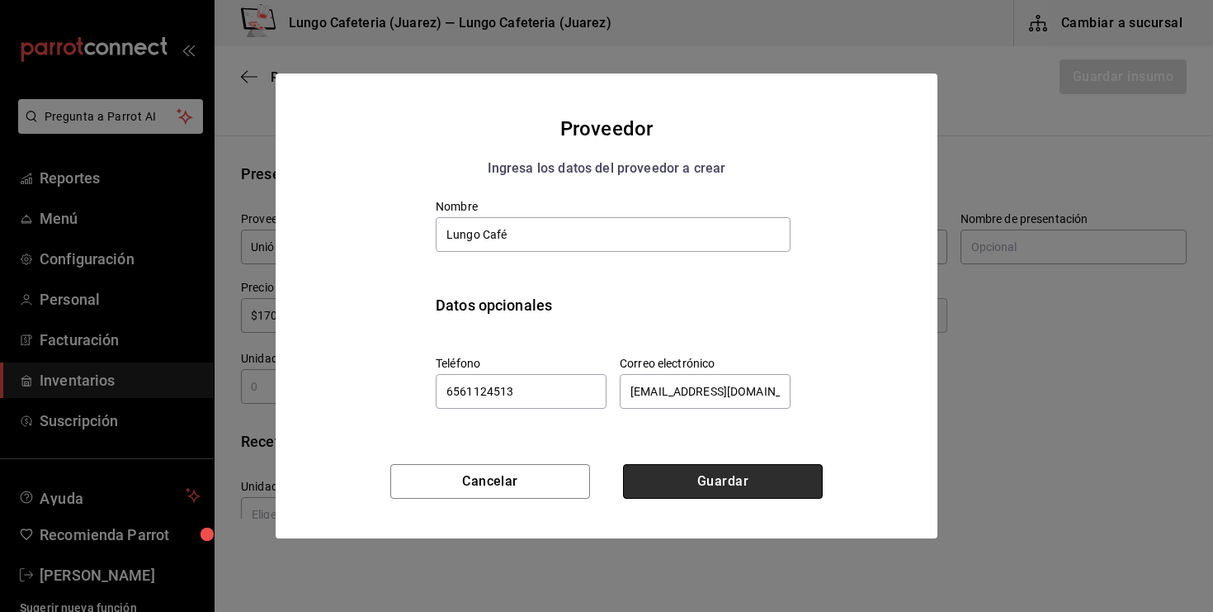
click at [694, 473] on button "Guardar" at bounding box center [723, 481] width 200 height 35
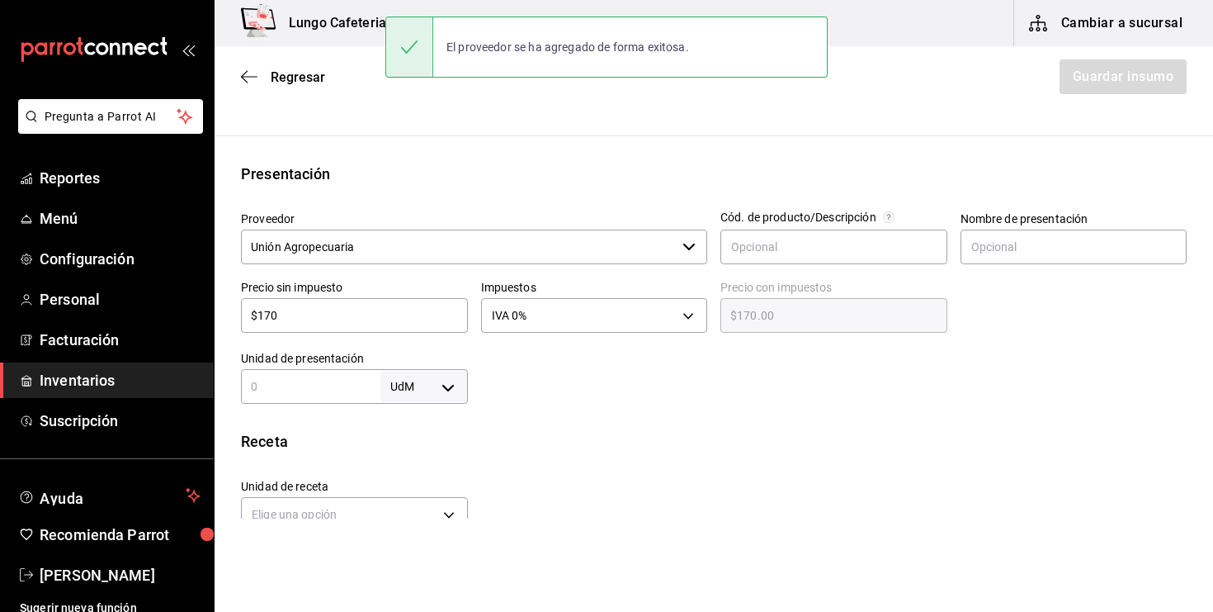
click at [542, 253] on input "Unión Agropecuaria" at bounding box center [458, 246] width 435 height 35
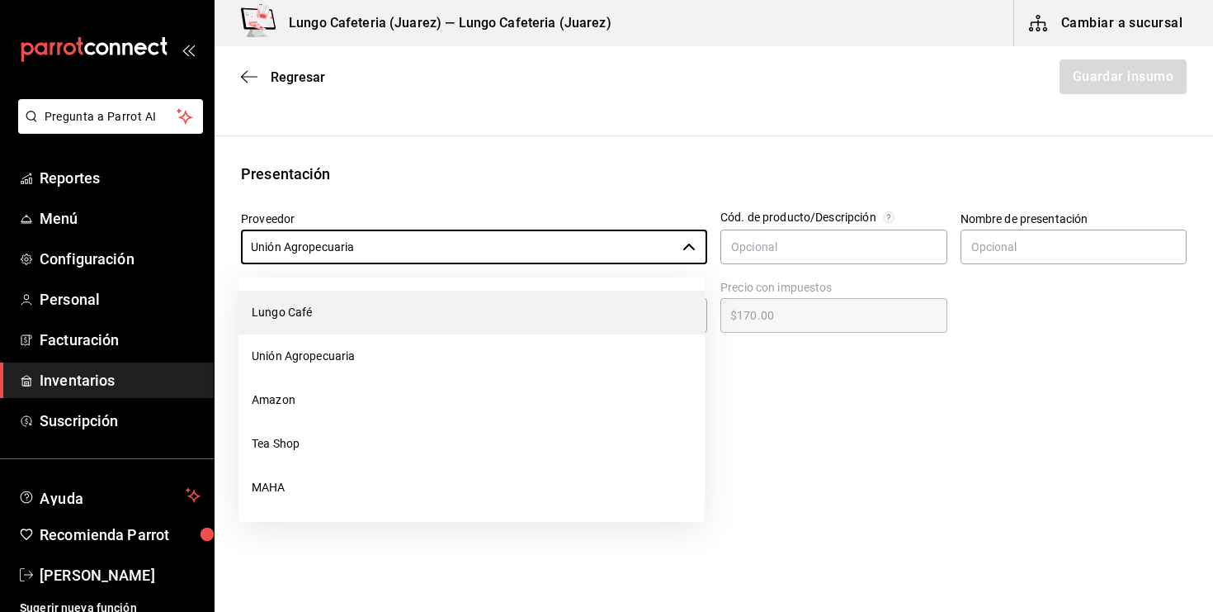
click at [480, 307] on li "Lungo Café" at bounding box center [472, 313] width 466 height 44
type input "Lungo Café"
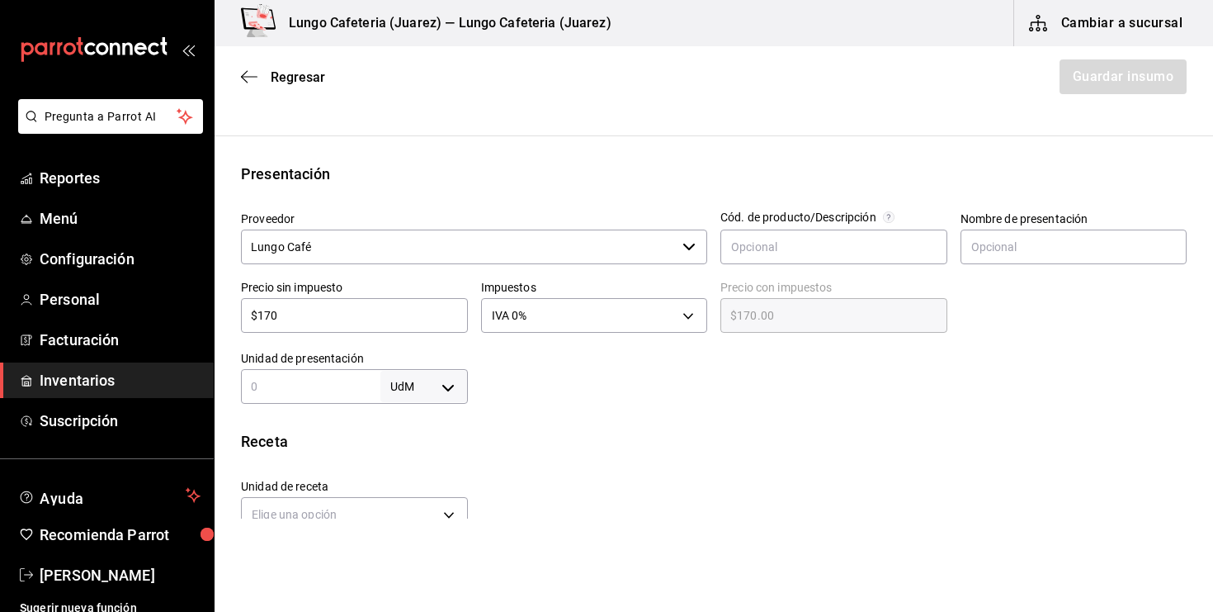
click at [306, 307] on input "$170" at bounding box center [354, 315] width 227 height 20
type input "$1"
type input "$1.00"
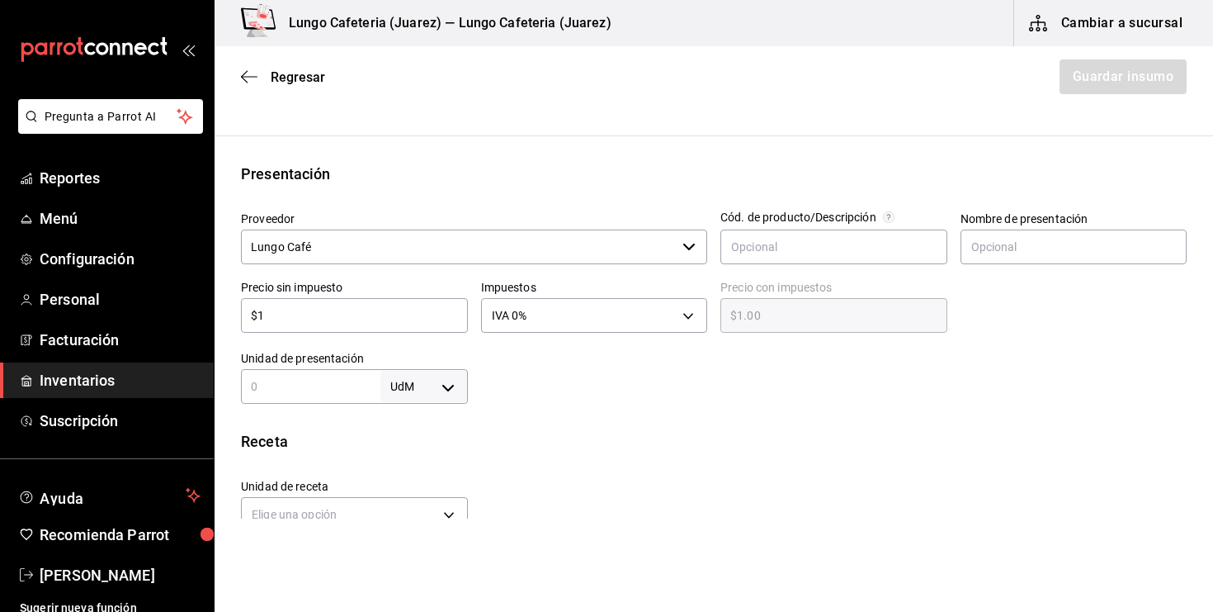
type input "$10"
type input "$10.00"
type input "$10"
click at [581, 446] on div "Receta" at bounding box center [714, 441] width 946 height 22
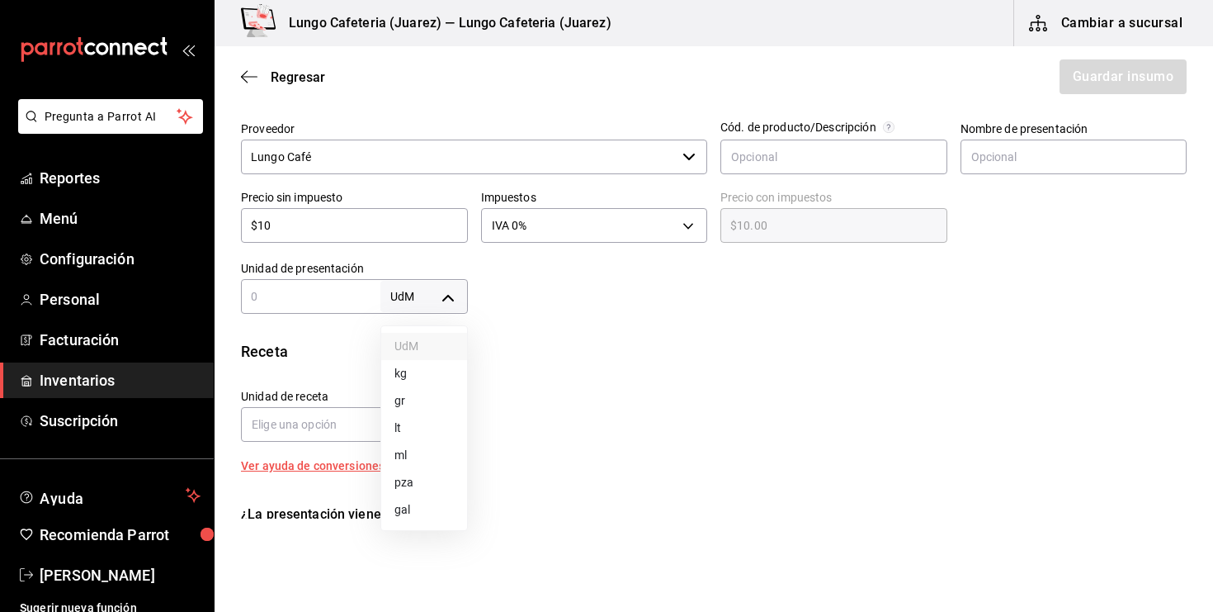
click at [447, 287] on body "Pregunta a Parrot AI Reportes Menú Configuración Personal Facturación Inventari…" at bounding box center [606, 259] width 1213 height 518
click at [402, 480] on li "pza" at bounding box center [424, 482] width 86 height 27
type input "UNIT"
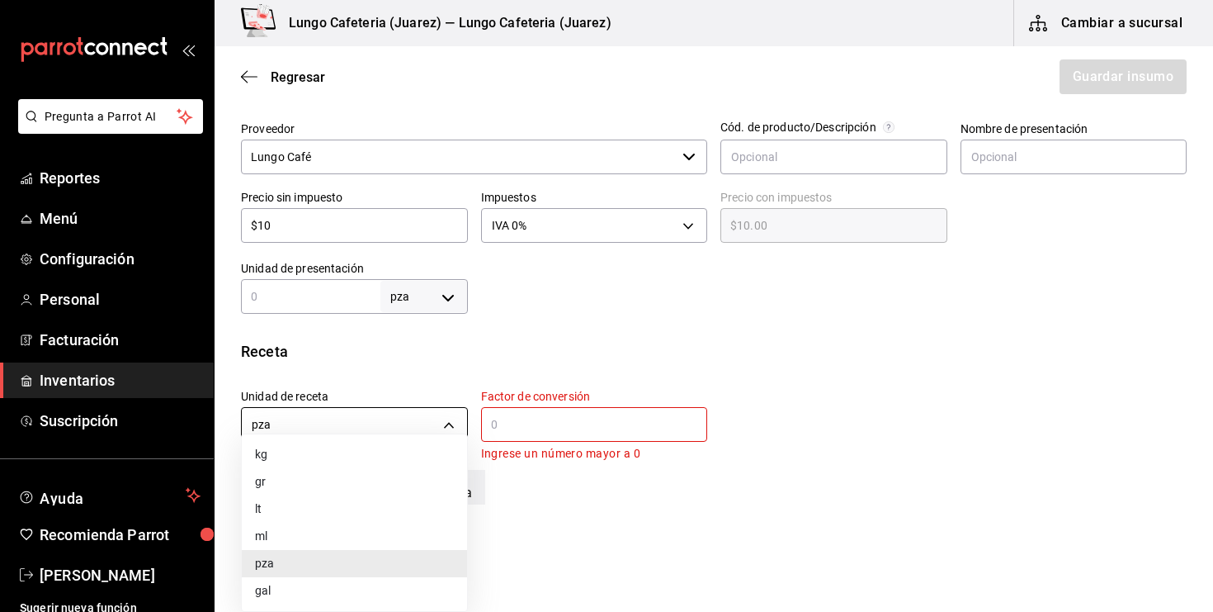
click at [440, 428] on body "Pregunta a Parrot AI Reportes Menú Configuración Personal Facturación Inventari…" at bounding box center [606, 259] width 1213 height 518
click at [343, 553] on li "pza" at bounding box center [354, 563] width 225 height 27
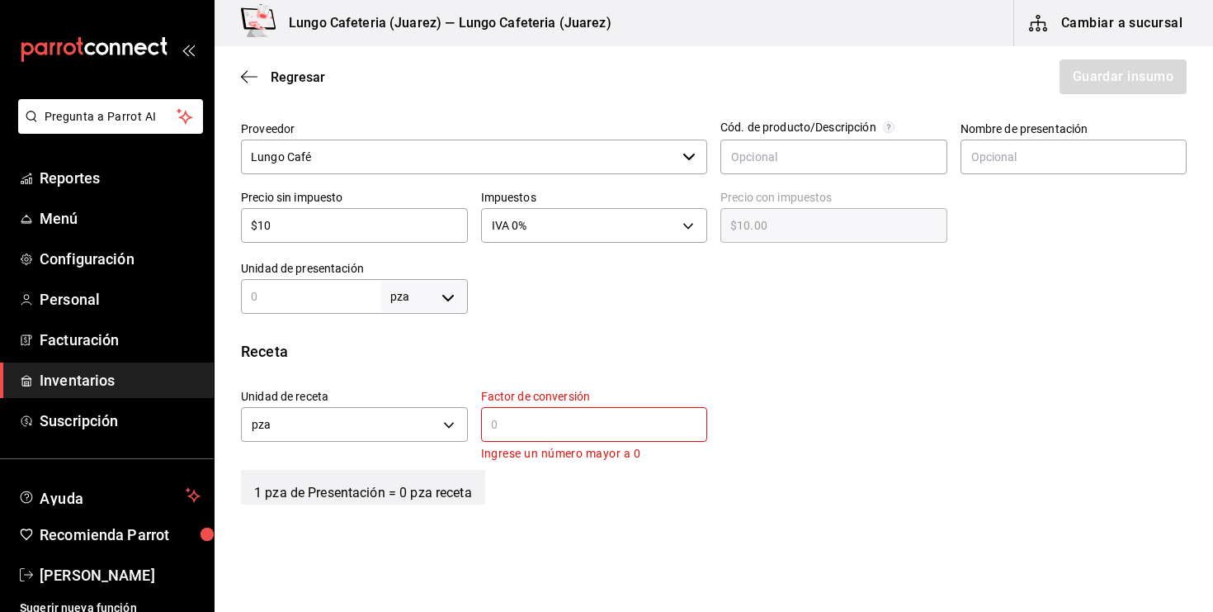
click at [628, 412] on div "​" at bounding box center [594, 424] width 227 height 35
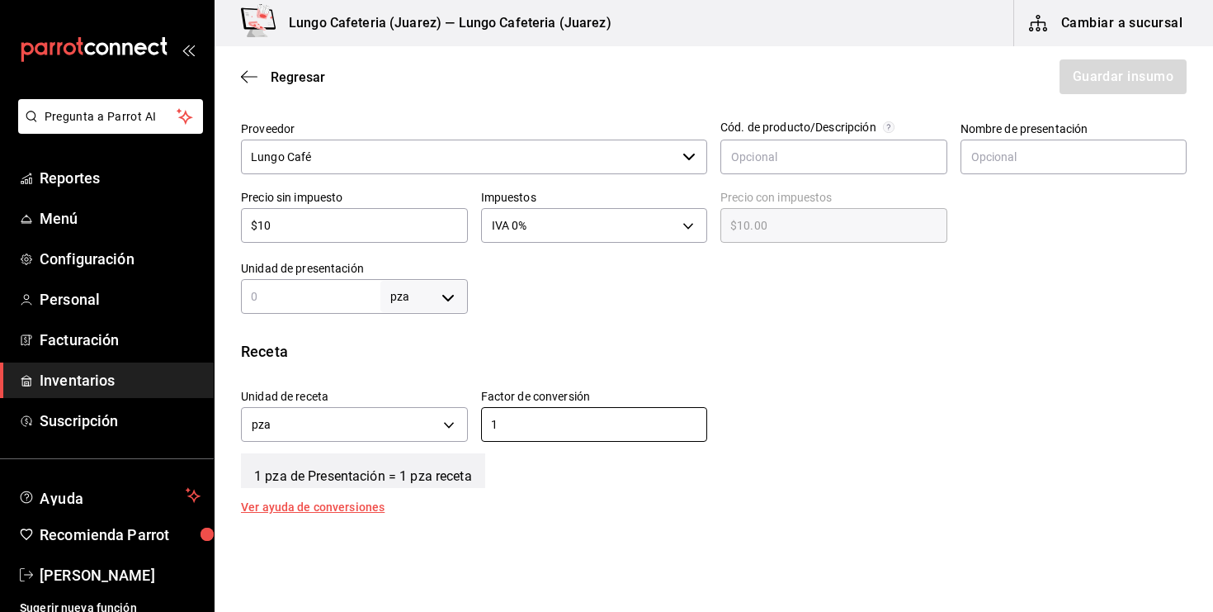
type input "1"
click at [674, 347] on div "Receta" at bounding box center [714, 351] width 946 height 22
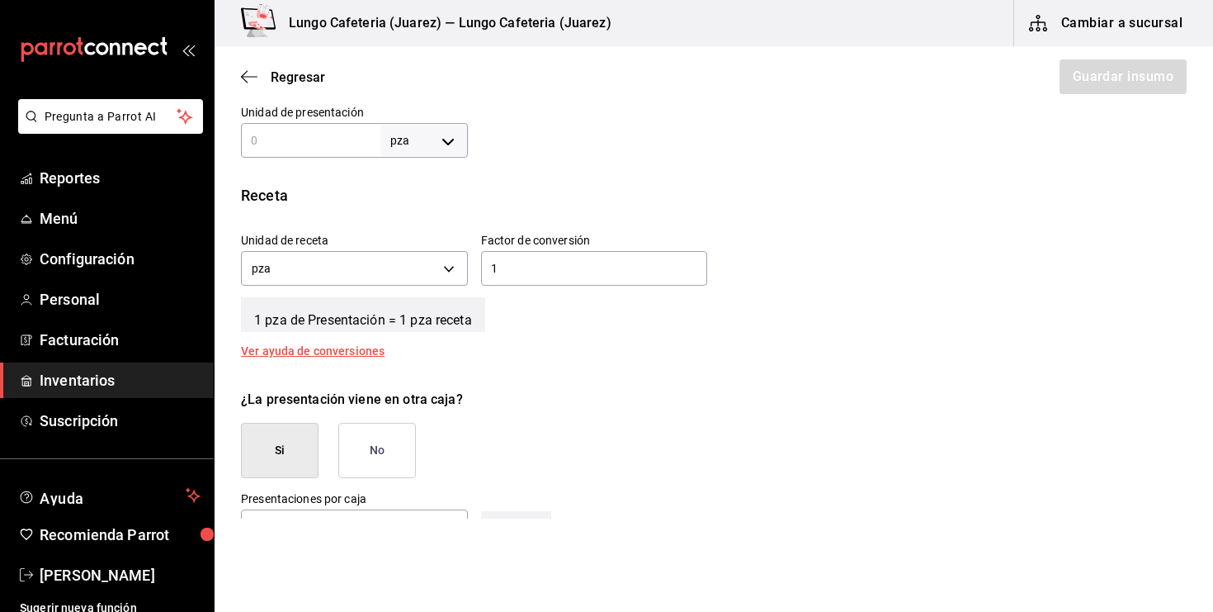
scroll to position [509, 0]
click at [364, 452] on button "No" at bounding box center [377, 451] width 78 height 55
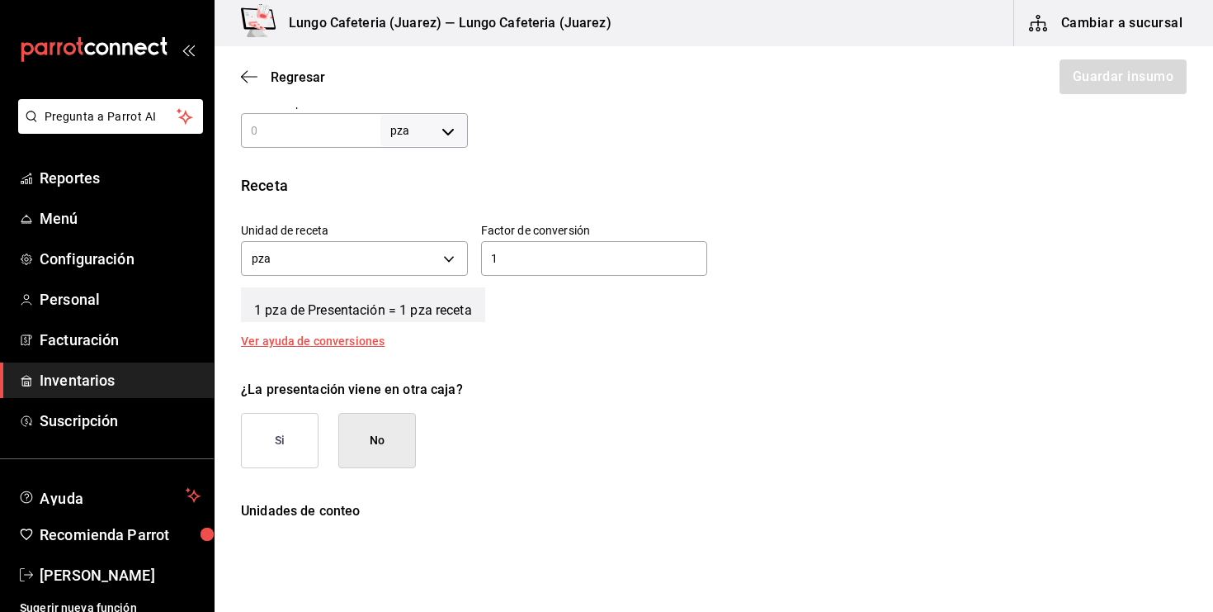
scroll to position [514, 0]
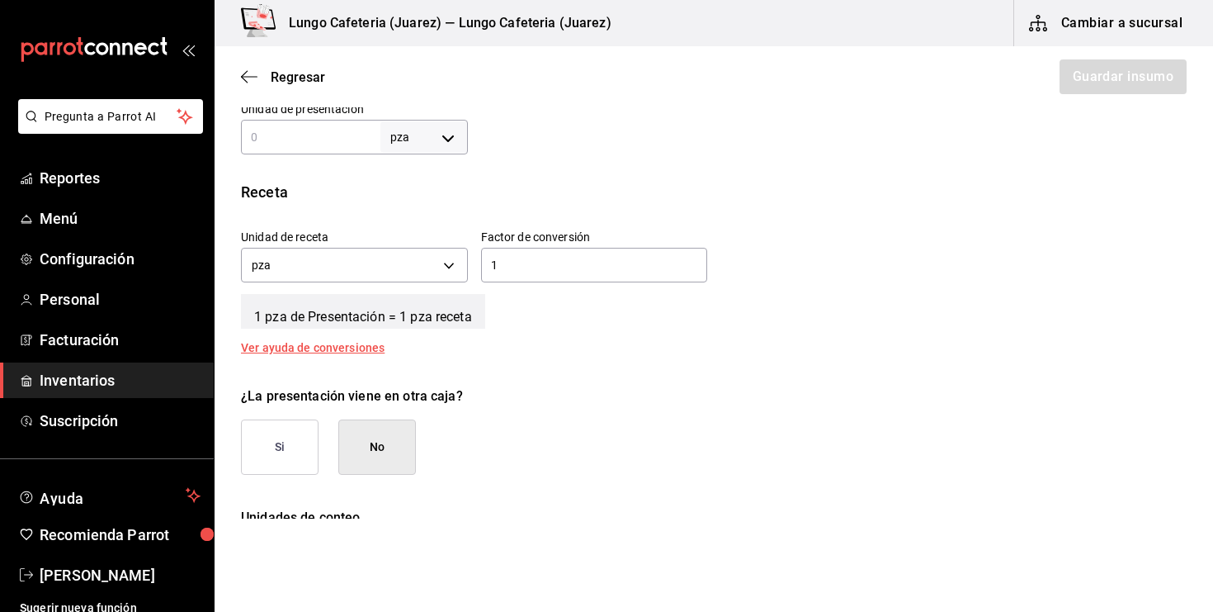
click at [295, 453] on button "Si" at bounding box center [280, 446] width 78 height 55
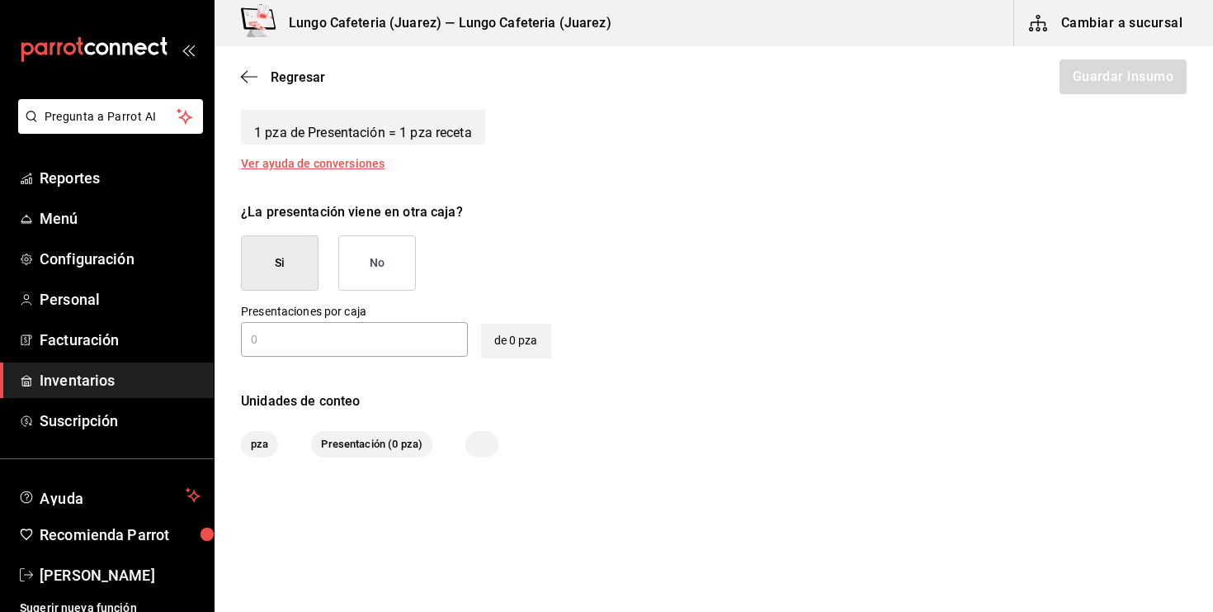
scroll to position [699, 0]
click at [354, 272] on button "No" at bounding box center [377, 261] width 78 height 55
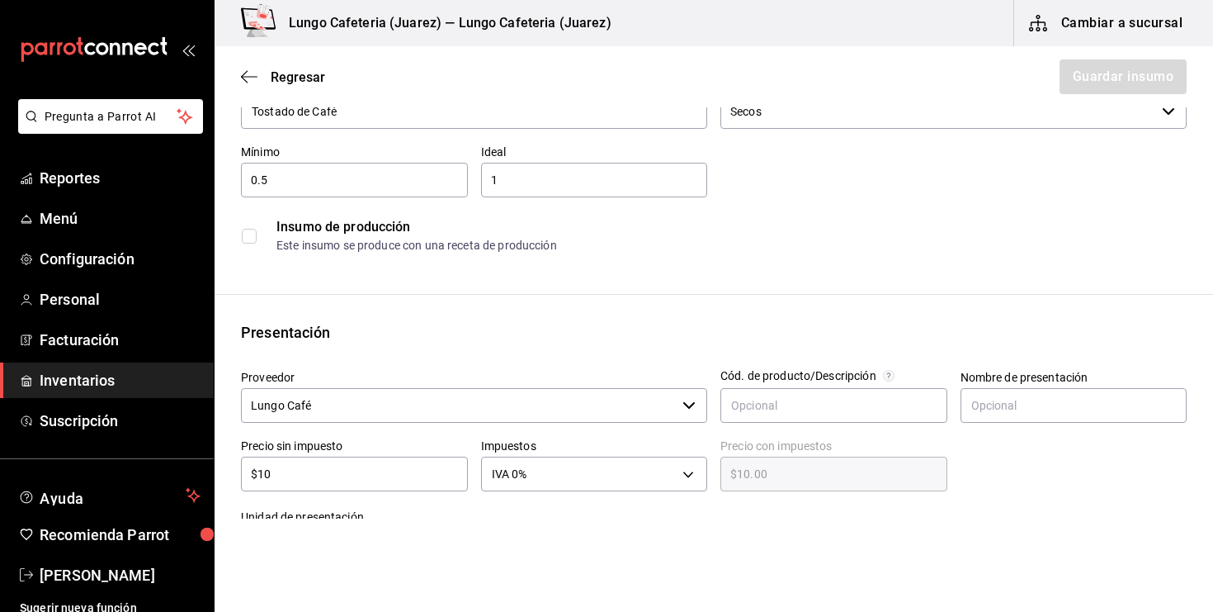
scroll to position [148, 0]
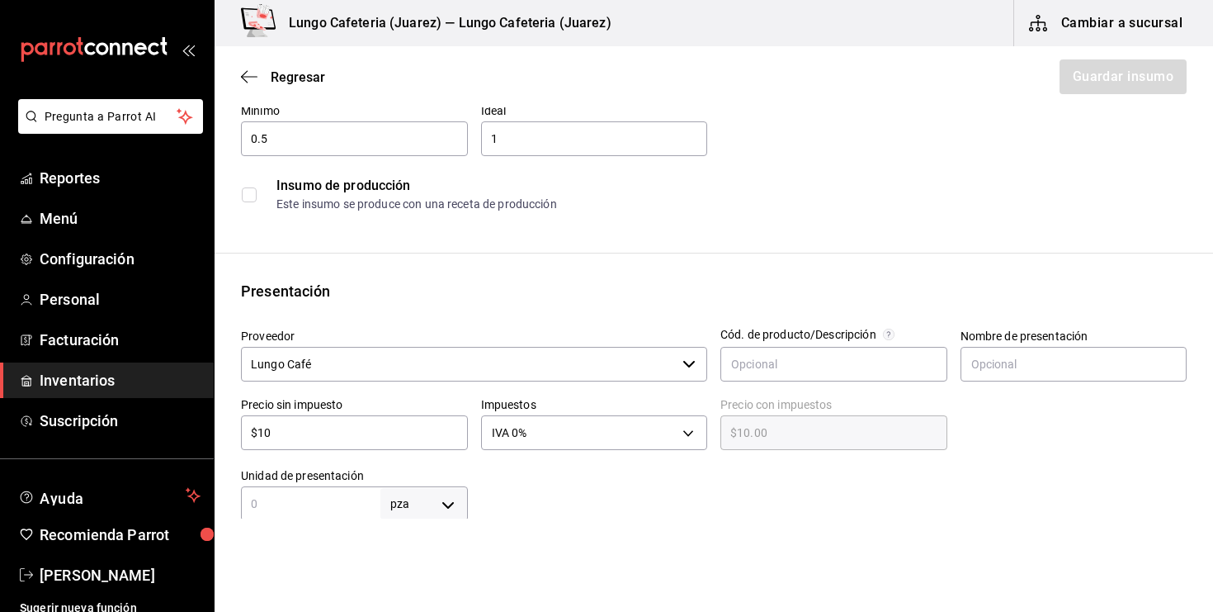
click at [320, 518] on html "Pregunta a Parrot AI Reportes Menú Configuración Personal Facturación Inventari…" at bounding box center [606, 259] width 1213 height 518
click at [320, 512] on input "1" at bounding box center [311, 504] width 140 height 20
type input "1"
click at [607, 504] on div at bounding box center [828, 488] width 720 height 66
click at [1117, 77] on button "Guardar insumo" at bounding box center [1122, 76] width 129 height 35
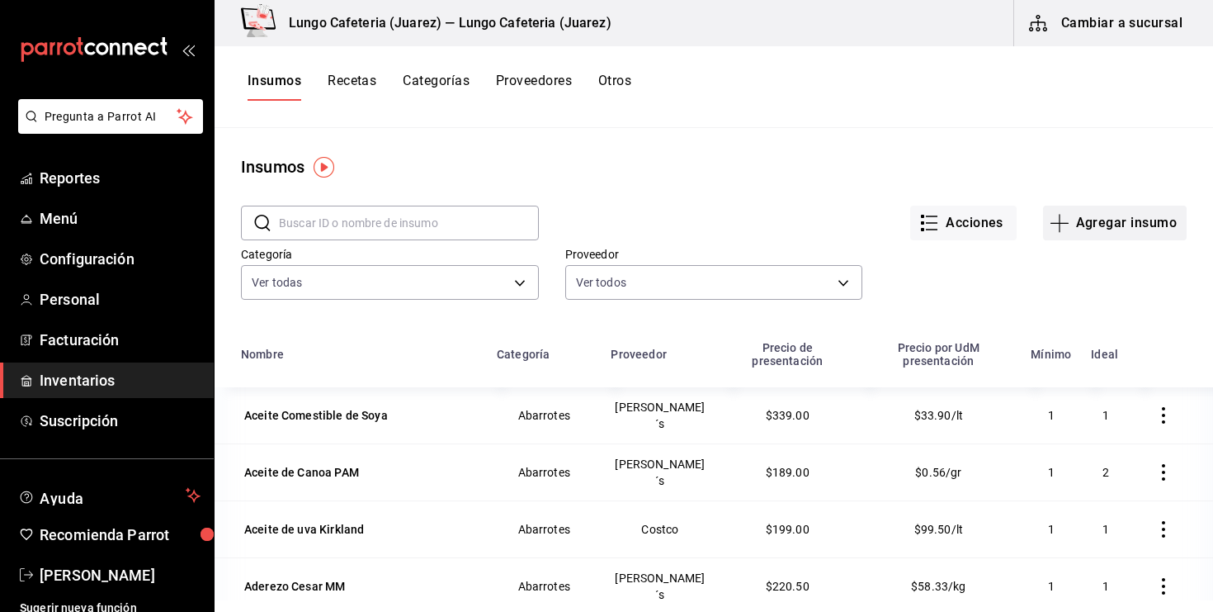
click at [1065, 218] on icon "button" at bounding box center [1060, 223] width 20 height 20
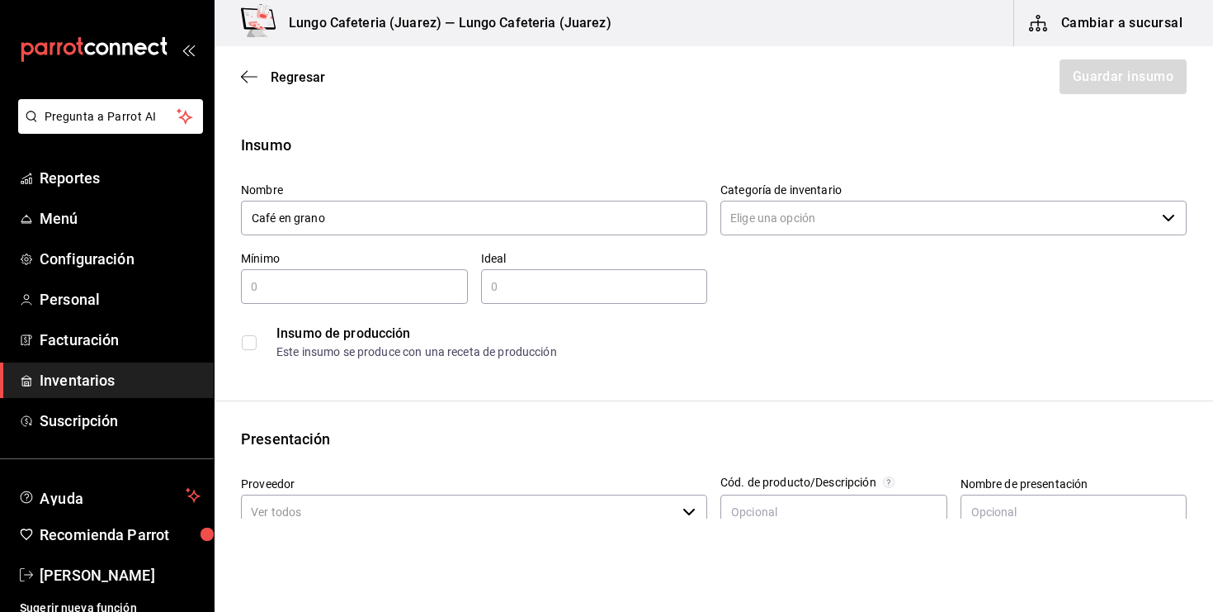
type input "Café en grano"
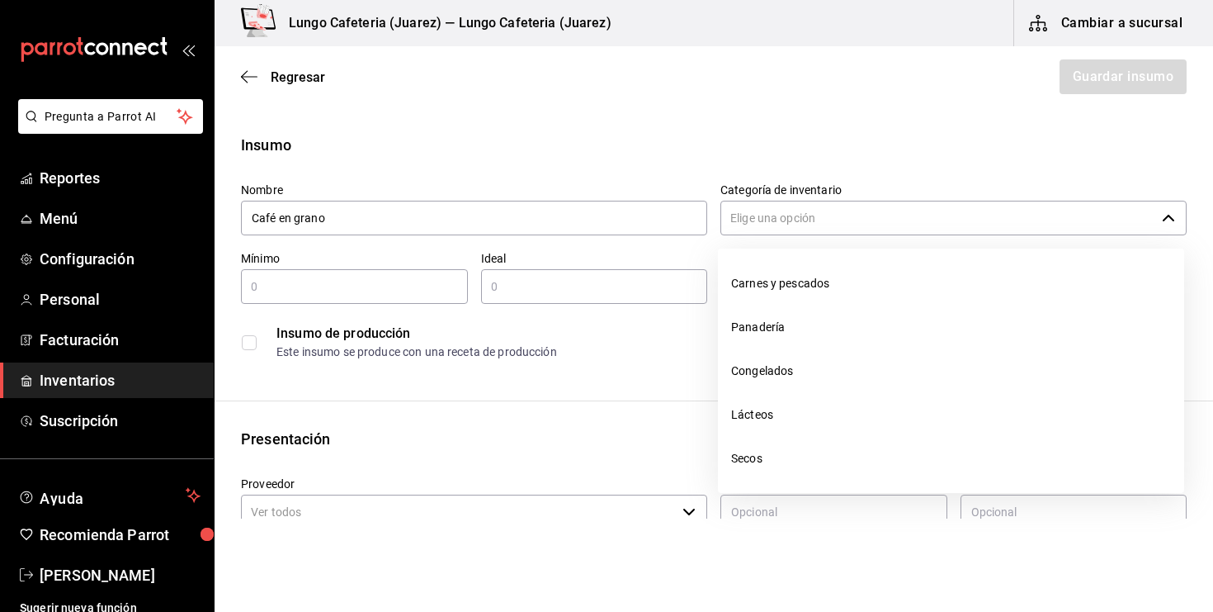
click at [916, 223] on input "Categoría de inventario" at bounding box center [938, 218] width 435 height 35
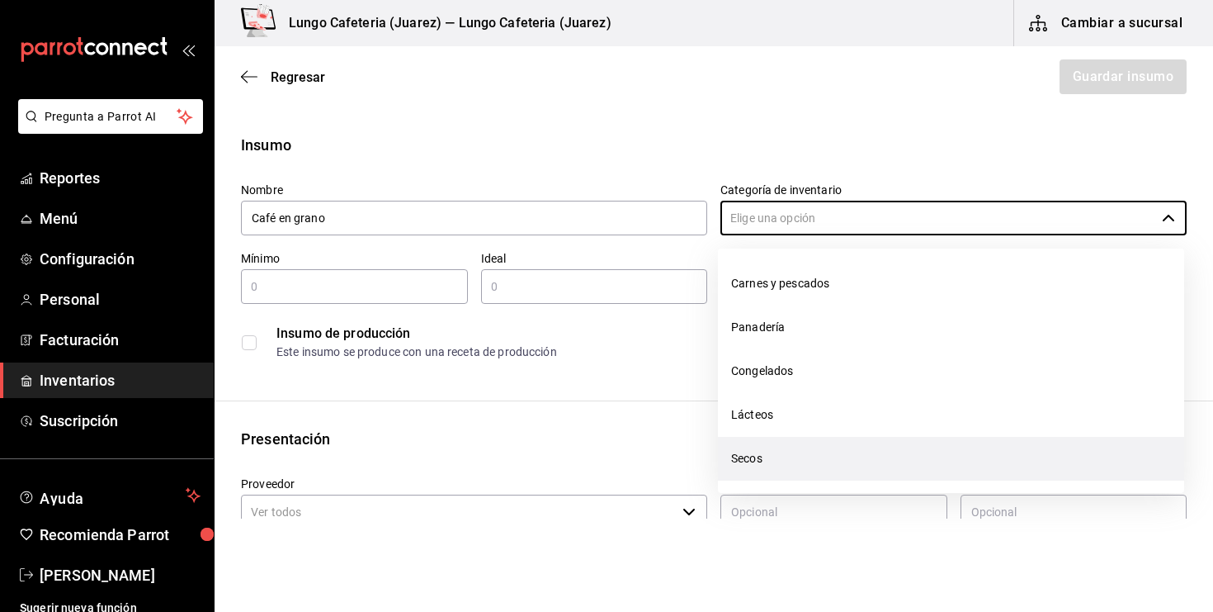
click at [777, 456] on li "Secos" at bounding box center [951, 459] width 466 height 44
type input "Secos"
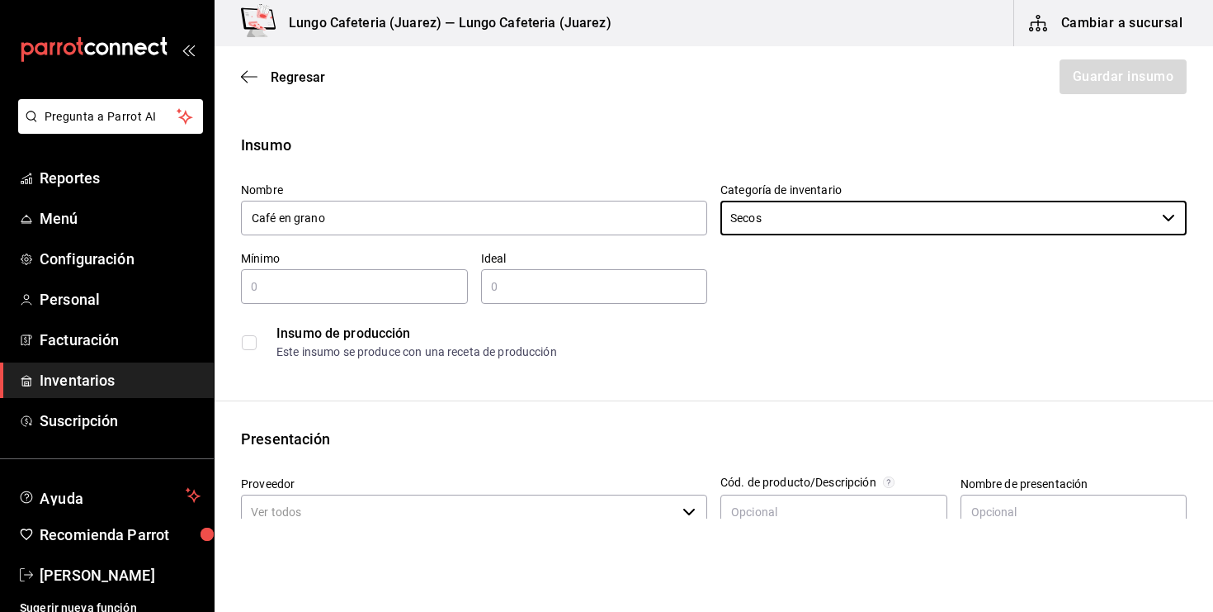
click at [414, 280] on input "text" at bounding box center [354, 287] width 227 height 20
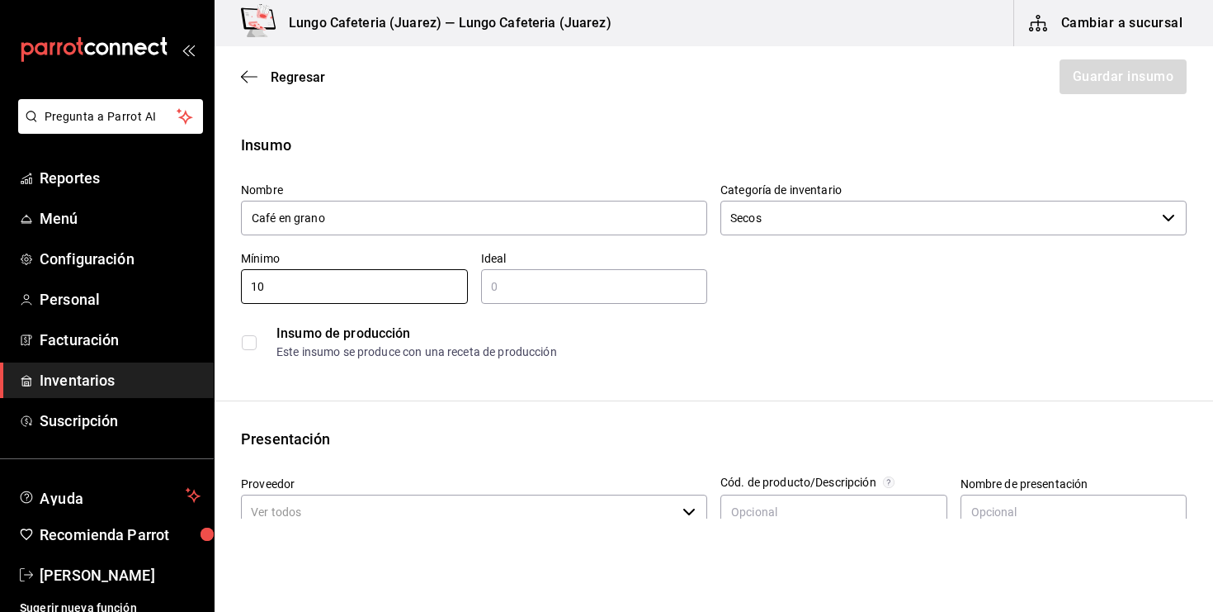
type input "10"
click at [605, 284] on input "text" at bounding box center [594, 287] width 227 height 20
type input "50"
click at [319, 293] on input "10" at bounding box center [354, 287] width 227 height 20
type input "15"
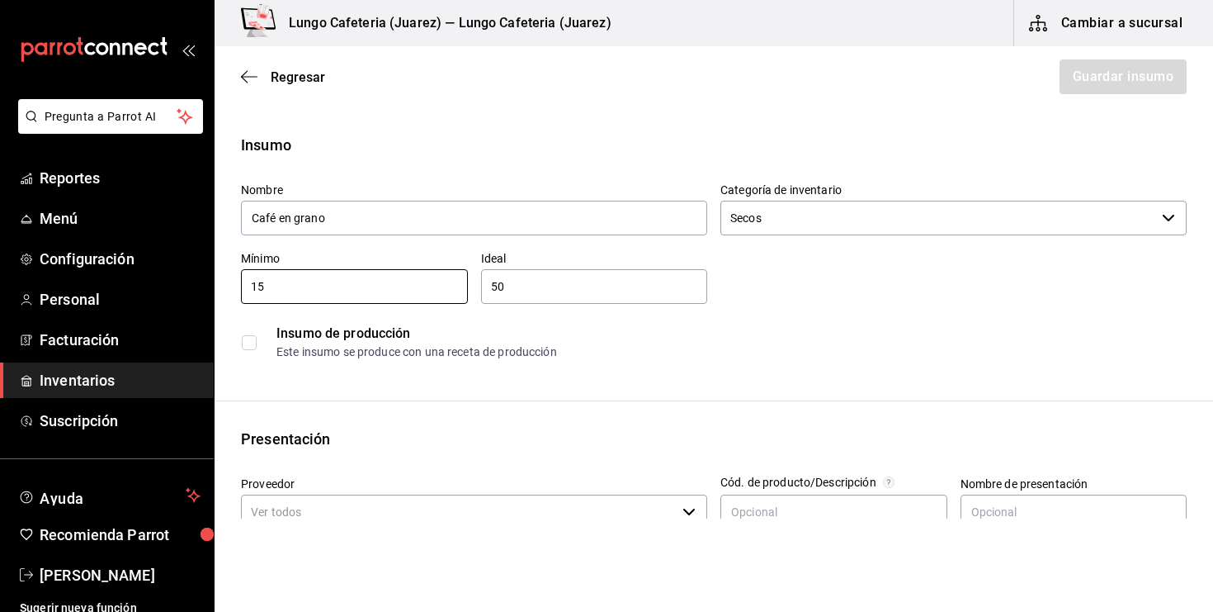
click at [458, 369] on div "Insumo Nombre Café en grano Categoría de inventario Secos ​ Mínimo 15 ​ Ideal 5…" at bounding box center [714, 624] width 999 height 981
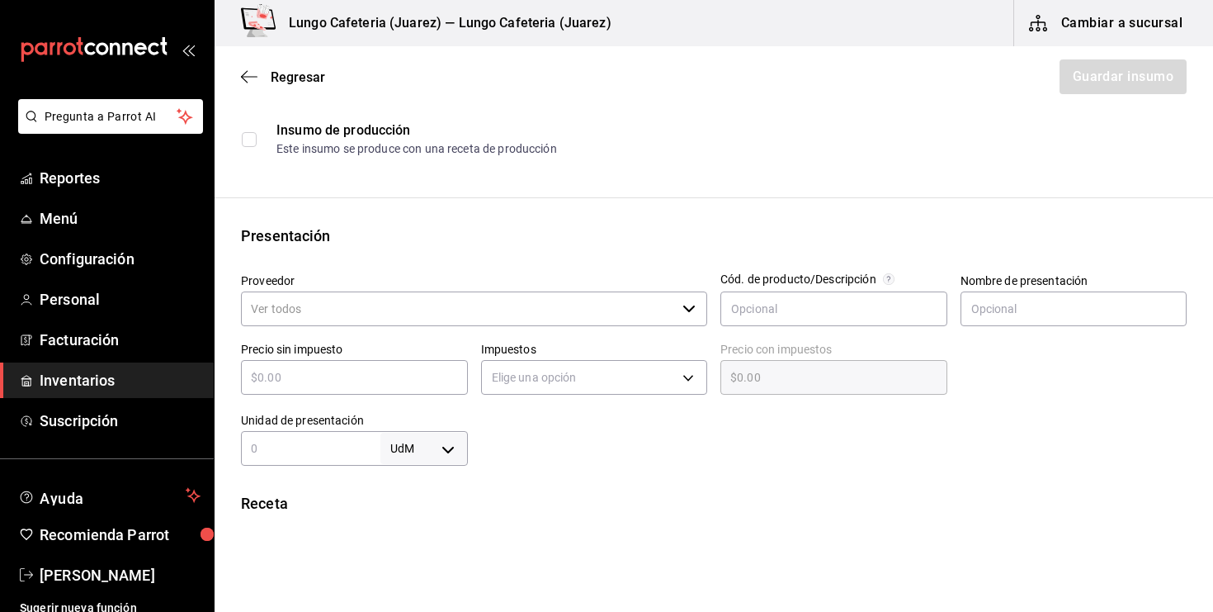
scroll to position [202, 0]
click at [446, 331] on div "Precio sin impuesto ​" at bounding box center [348, 364] width 240 height 71
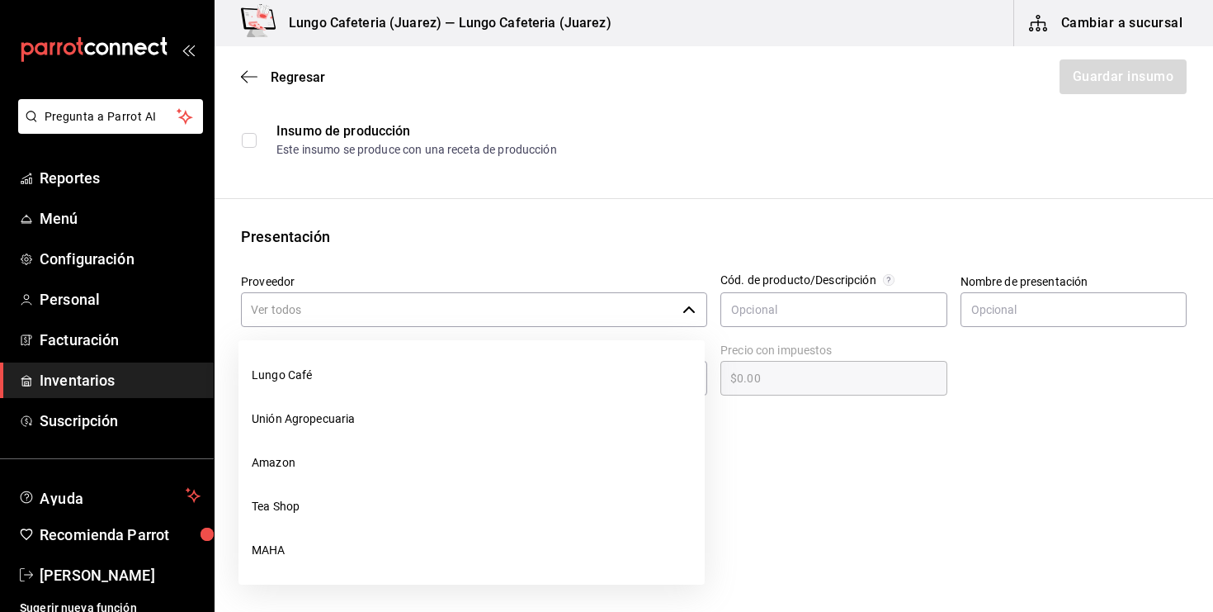
click at [443, 315] on input "Proveedor" at bounding box center [458, 309] width 435 height 35
type input "l"
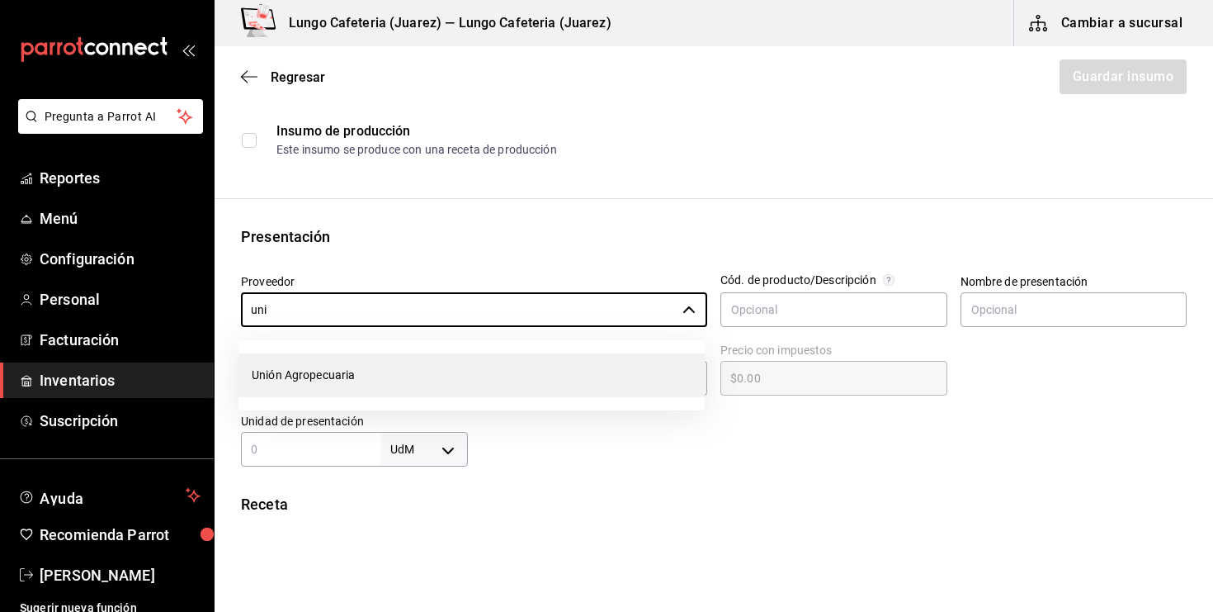
click at [404, 356] on li "Unión Agropecuaria" at bounding box center [472, 375] width 466 height 44
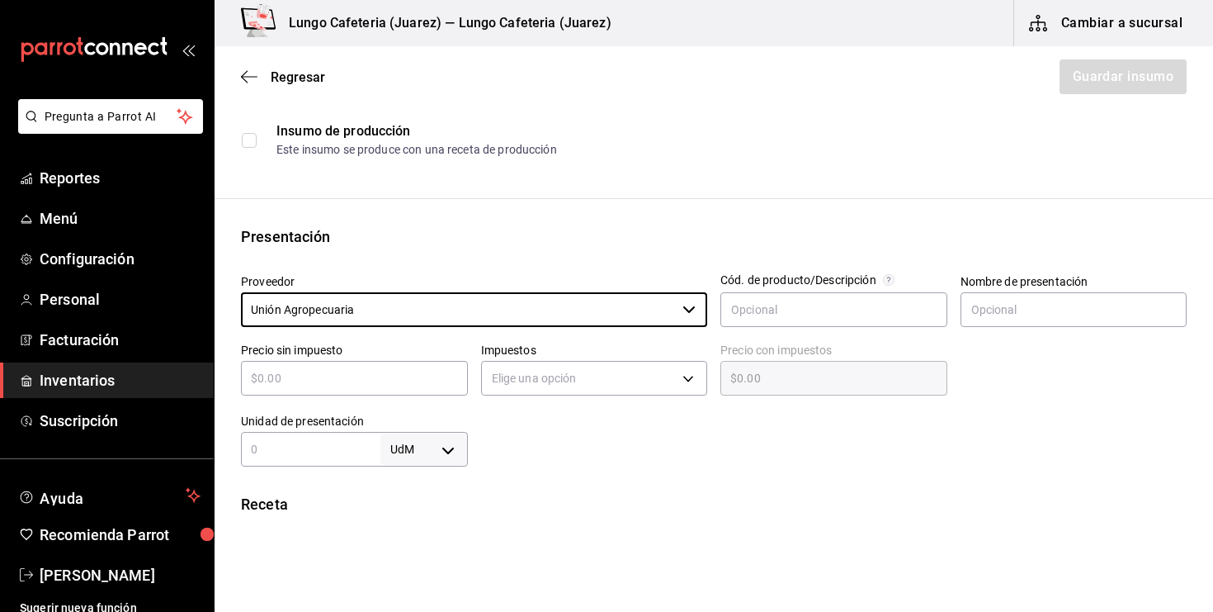
type input "Unión Agropecuaria"
click at [448, 371] on input "text" at bounding box center [354, 378] width 227 height 20
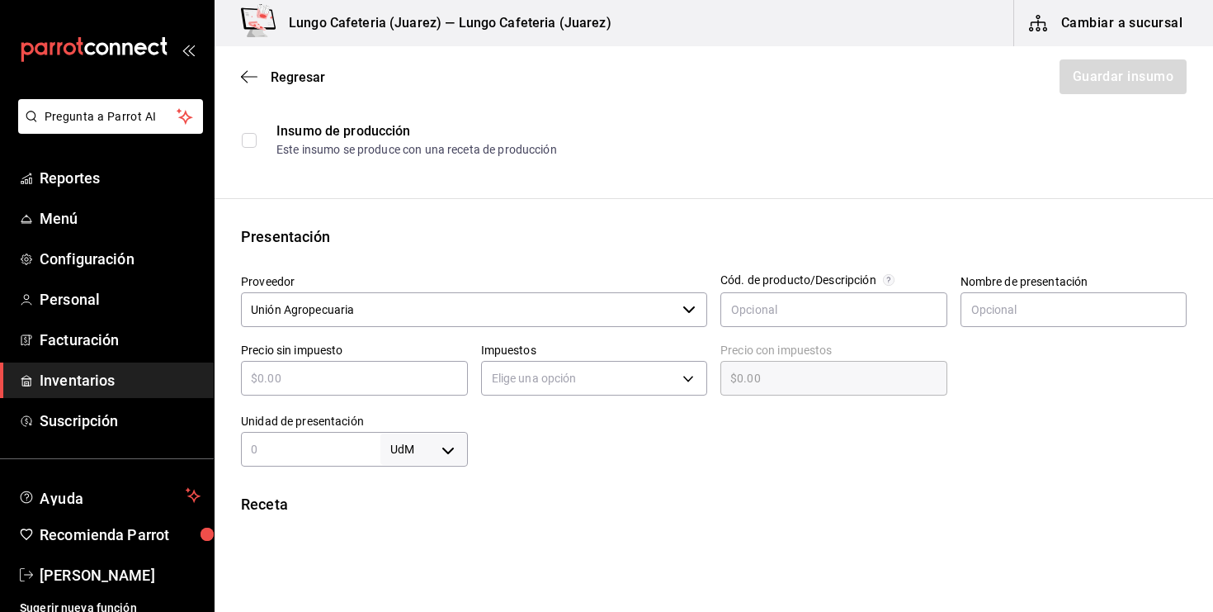
type input "$1"
type input "$1.00"
type input "$17"
type input "$17.00"
type input "$170"
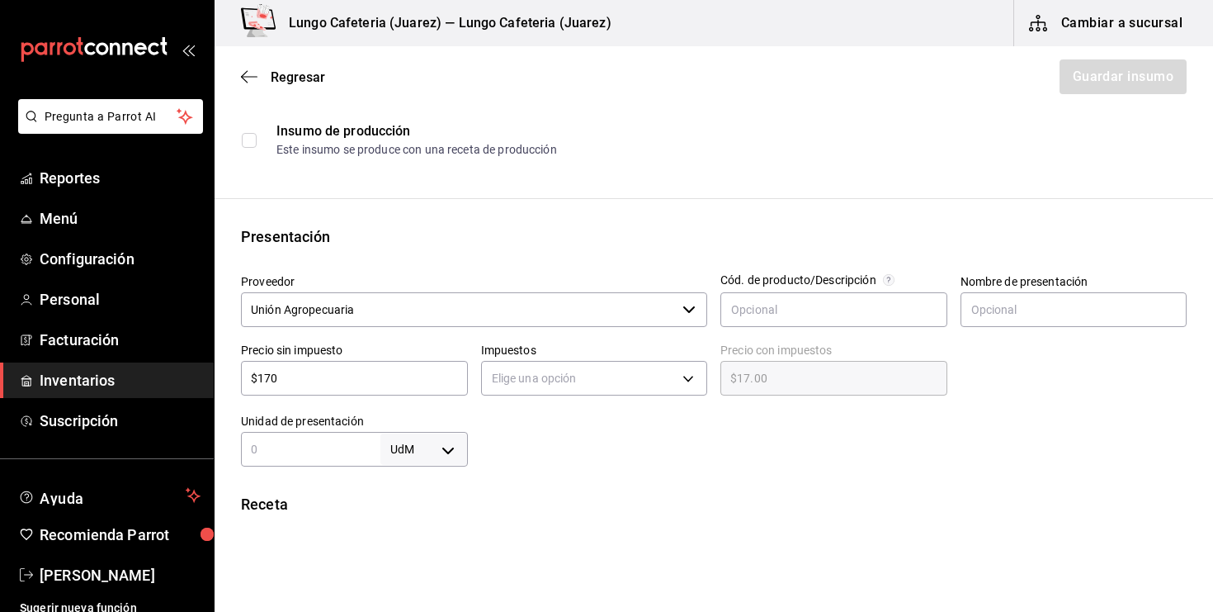
type input "$170.00"
type input "$170"
click at [589, 381] on body "Pregunta a Parrot AI Reportes Menú Configuración Personal Facturación Inventari…" at bounding box center [606, 259] width 1213 height 518
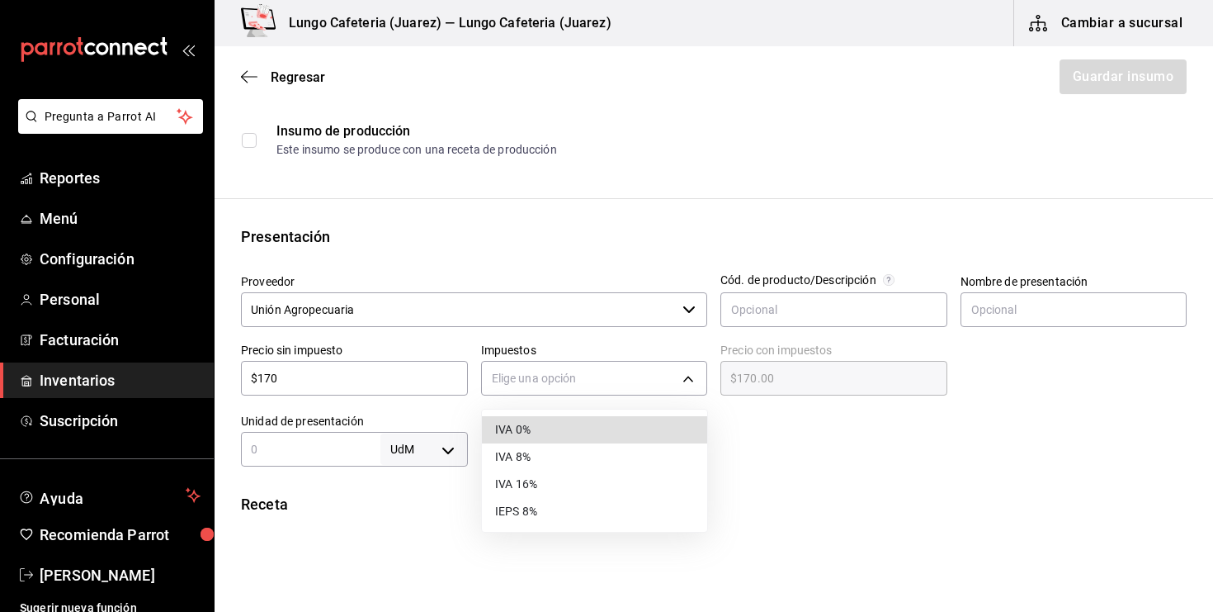
click at [567, 434] on li "IVA 0%" at bounding box center [594, 429] width 225 height 27
type input "IVA_0"
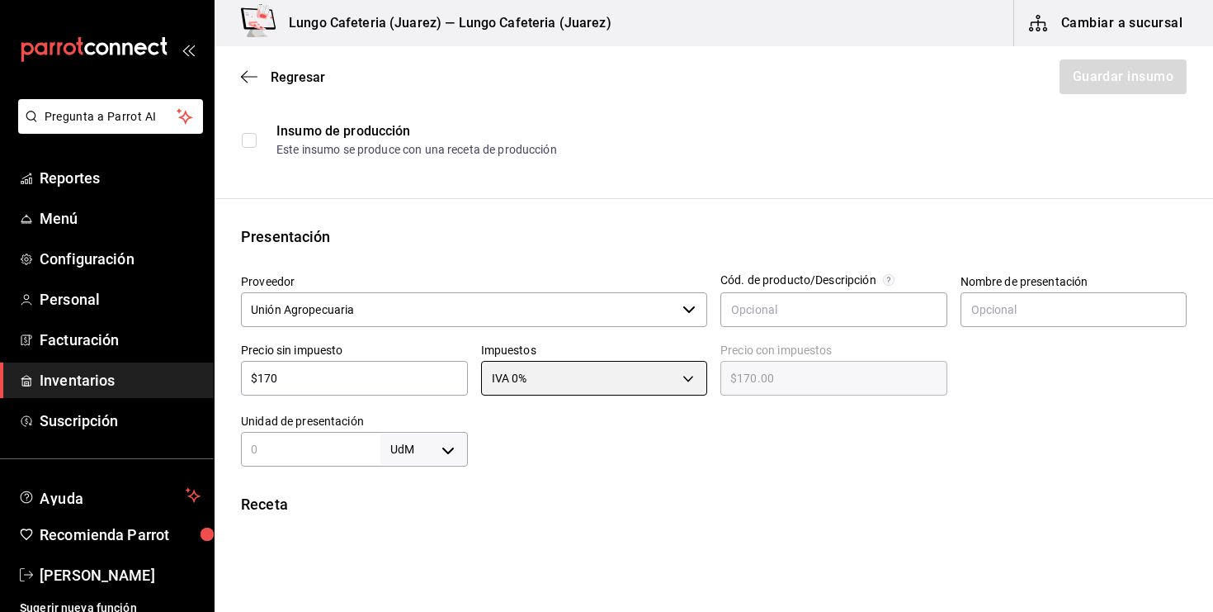
scroll to position [296, 0]
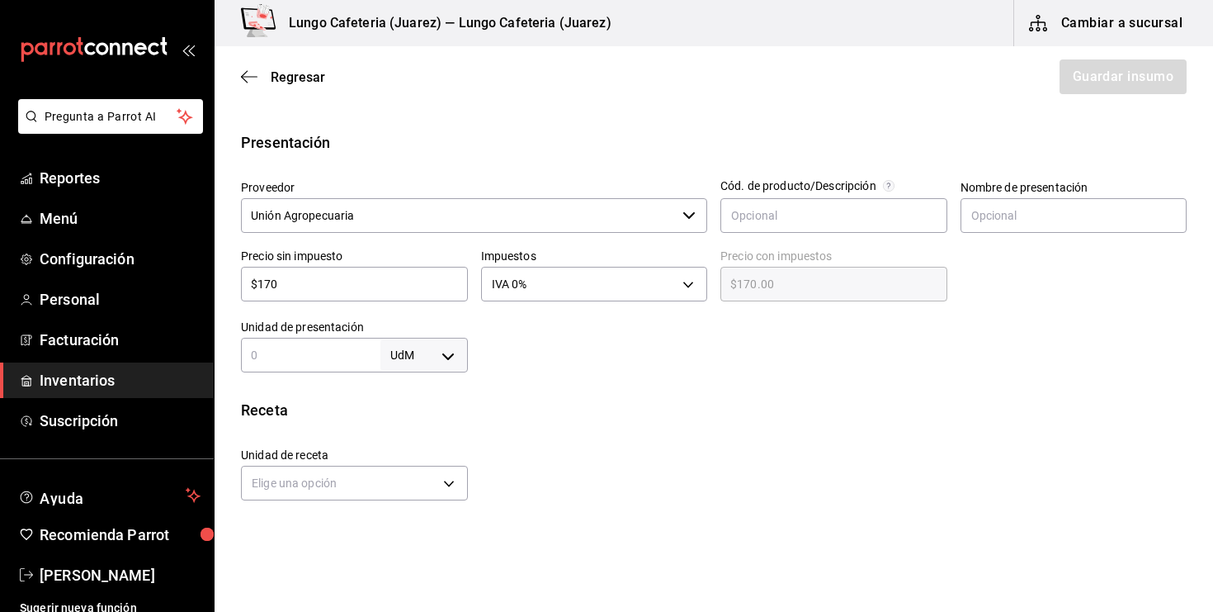
click at [445, 357] on body "Pregunta a Parrot AI Reportes Menú Configuración Personal Facturación Inventari…" at bounding box center [606, 259] width 1213 height 518
click at [432, 430] on li "kg" at bounding box center [424, 432] width 86 height 27
type input "KILOGRAM"
click at [355, 371] on div "kg KILOGRAM ​" at bounding box center [354, 355] width 227 height 35
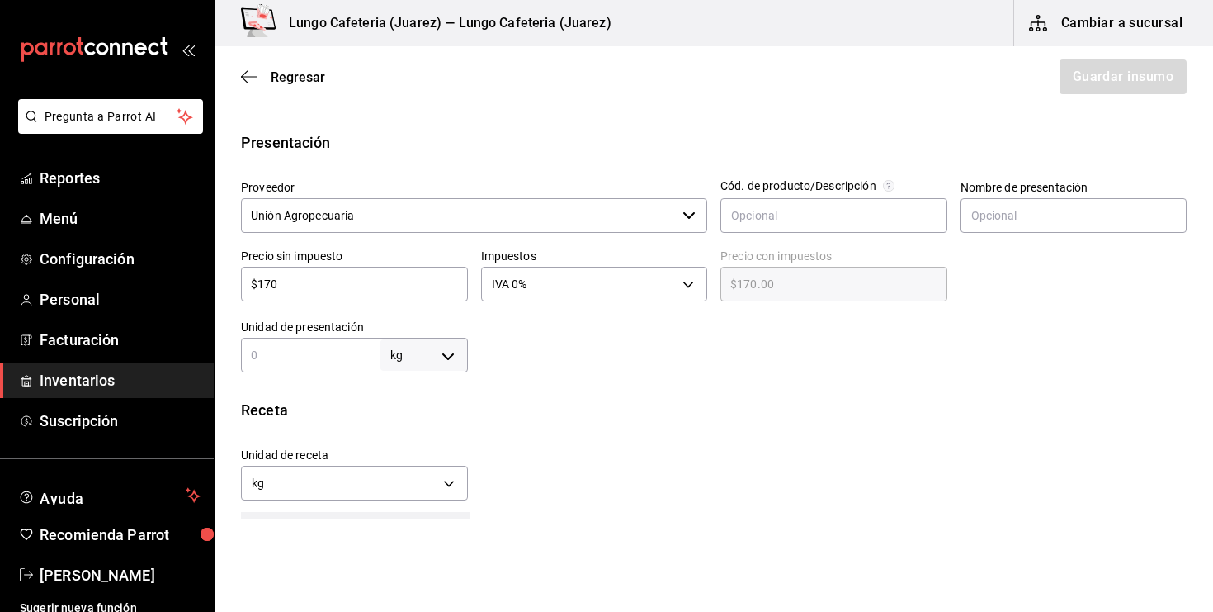
type input "1"
click at [566, 390] on div "Insumo Nombre Café en grano Categoría de inventario Secos ​ Mínimo 15 ​ Ideal 5…" at bounding box center [714, 348] width 999 height 1022
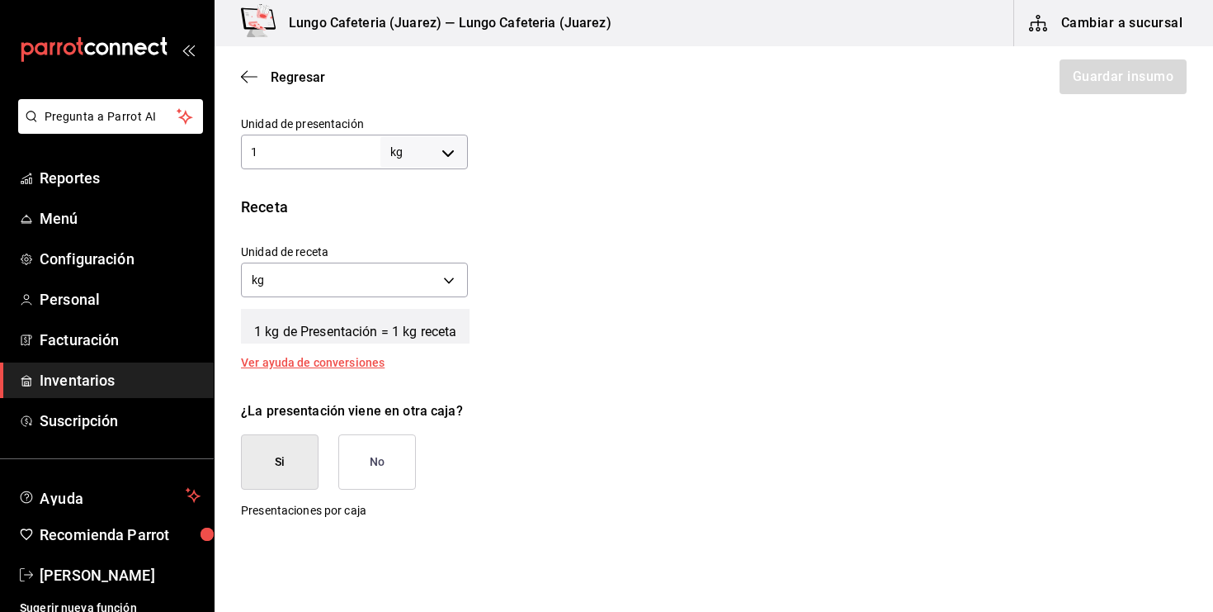
scroll to position [499, 0]
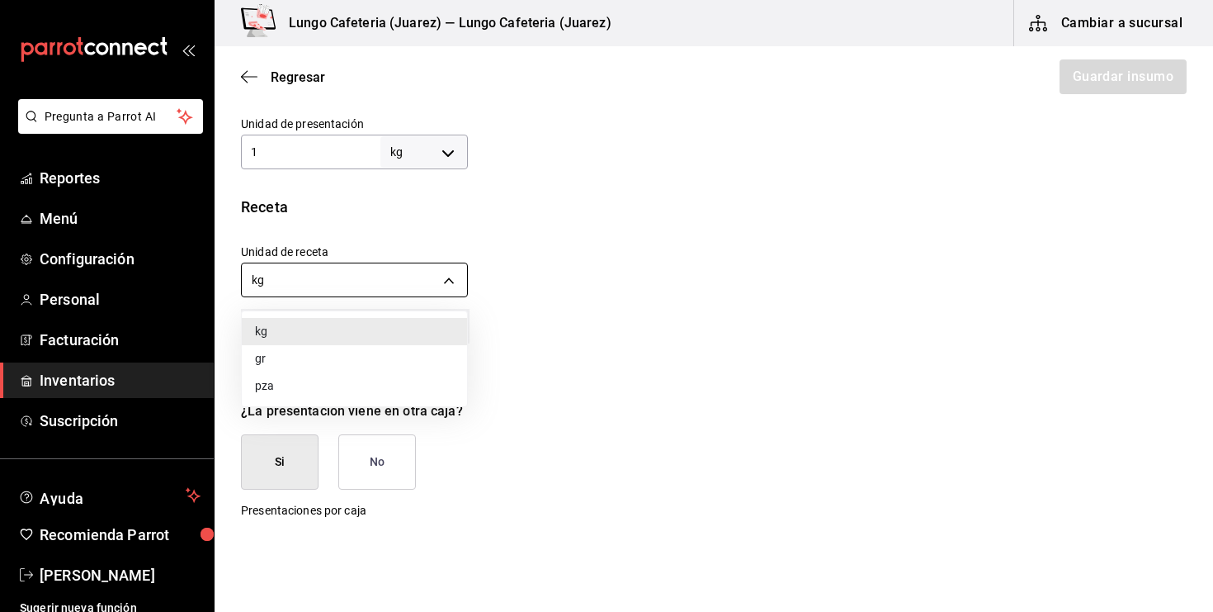
click at [438, 279] on body "Pregunta a Parrot AI Reportes Menú Configuración Personal Facturación Inventari…" at bounding box center [606, 259] width 1213 height 518
click at [549, 269] on div at bounding box center [606, 306] width 1213 height 612
click at [446, 277] on body "Pregunta a Parrot AI Reportes Menú Configuración Personal Facturación Inventari…" at bounding box center [606, 259] width 1213 height 518
click at [391, 363] on li "gr" at bounding box center [354, 358] width 225 height 27
type input "GRAM"
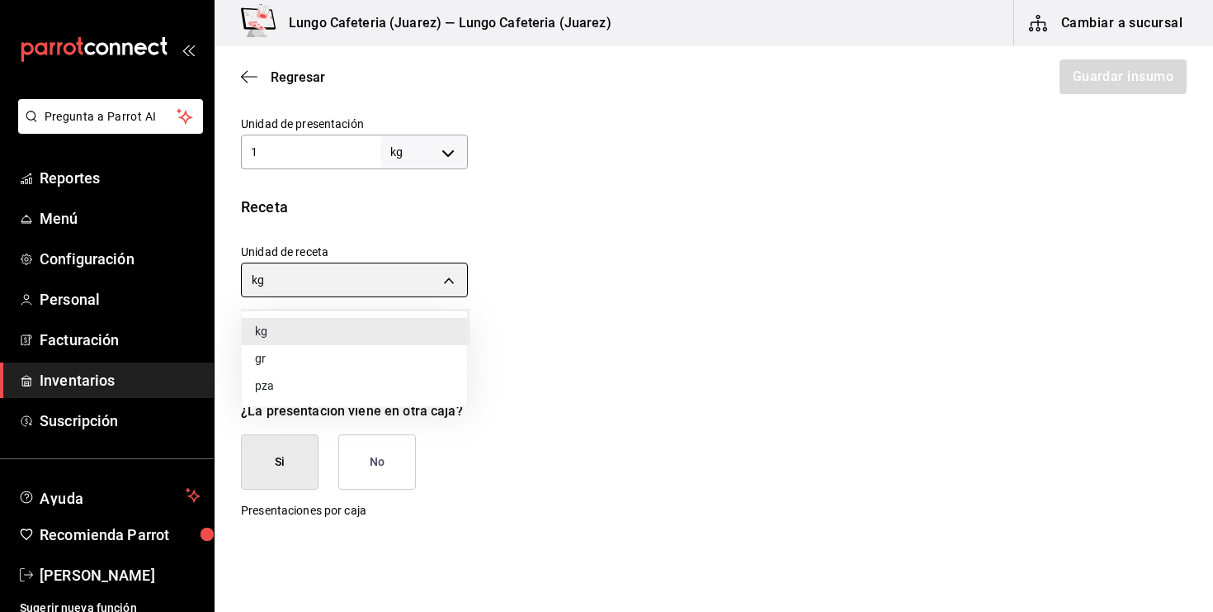
type input "1,000"
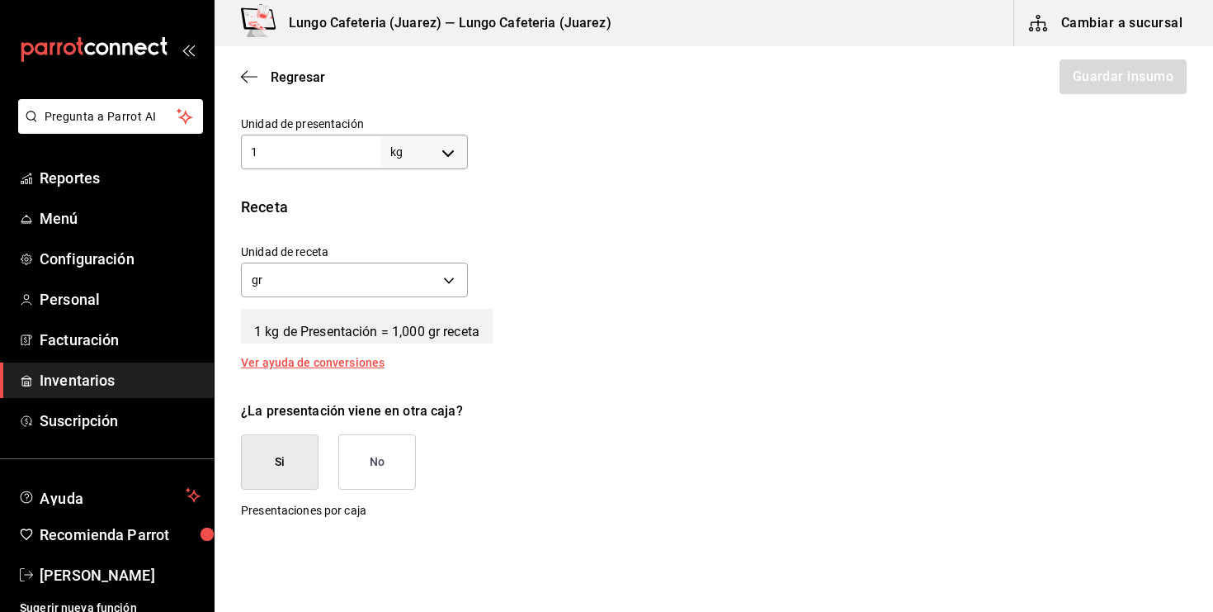
click at [370, 452] on button "No" at bounding box center [377, 461] width 78 height 55
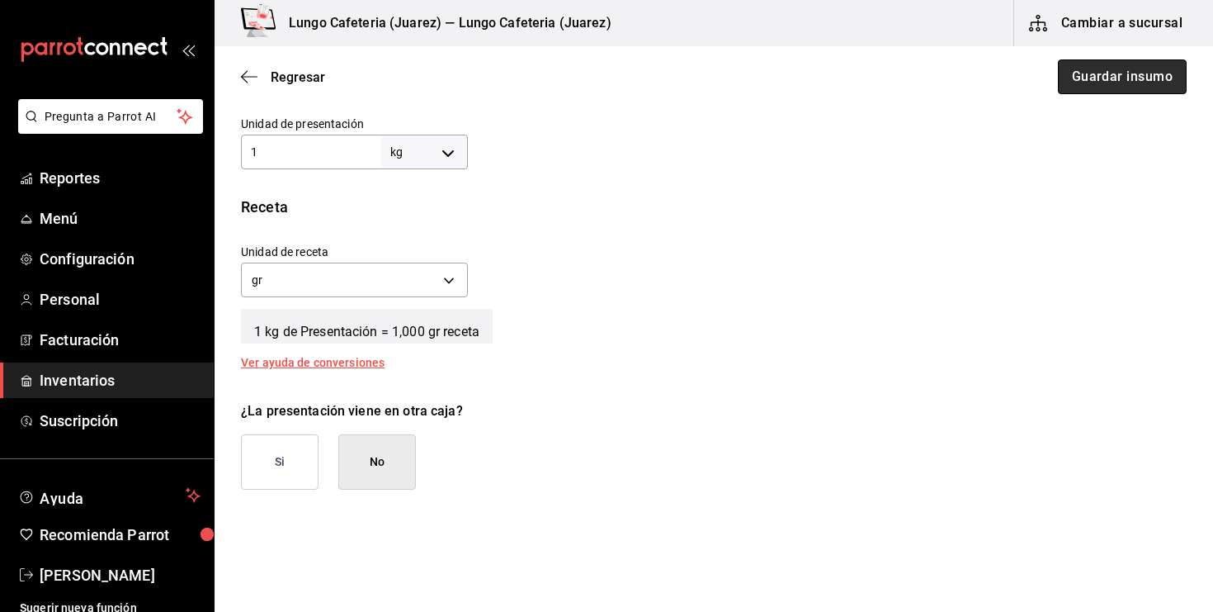
click at [1133, 69] on button "Guardar insumo" at bounding box center [1122, 76] width 129 height 35
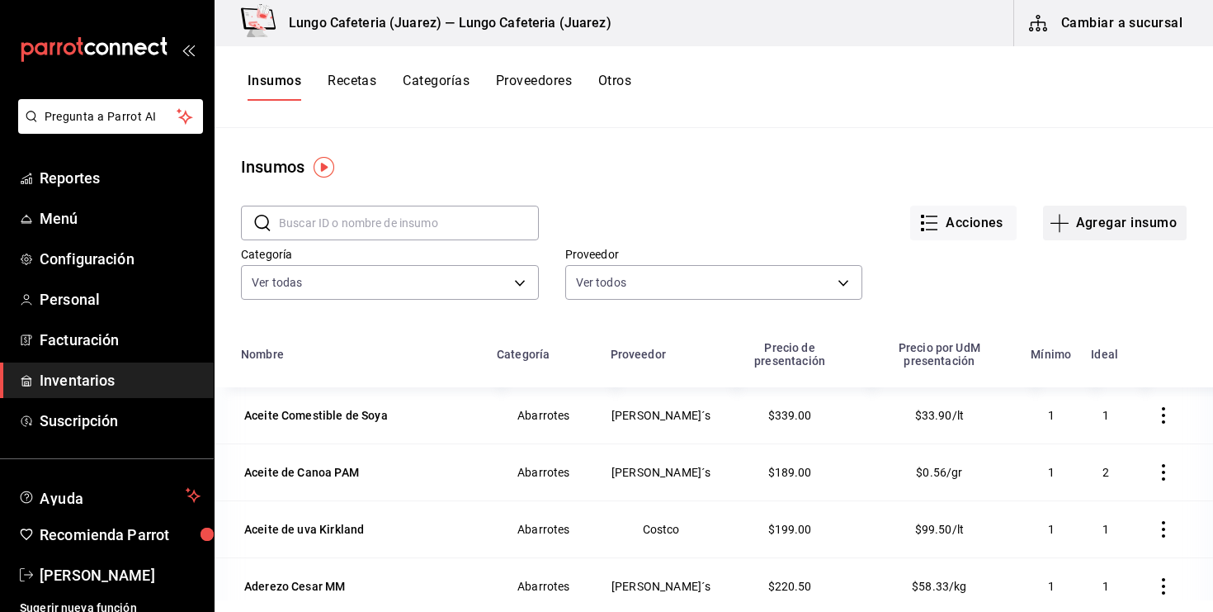
click at [1057, 229] on icon "button" at bounding box center [1060, 223] width 20 height 20
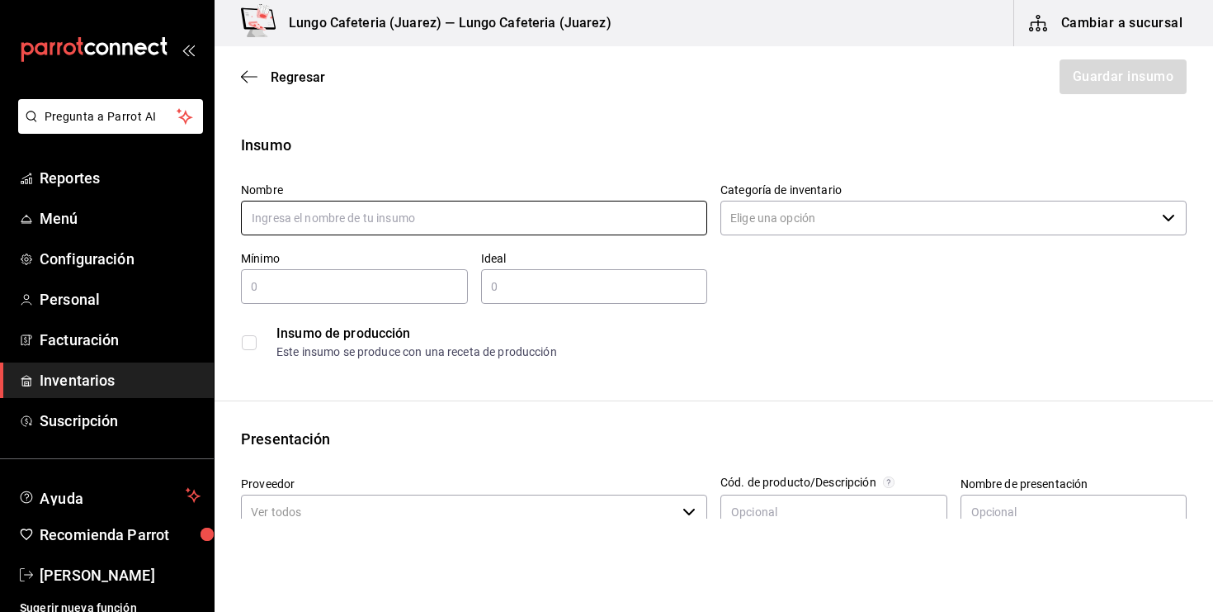
click at [475, 228] on input "text" at bounding box center [474, 218] width 466 height 35
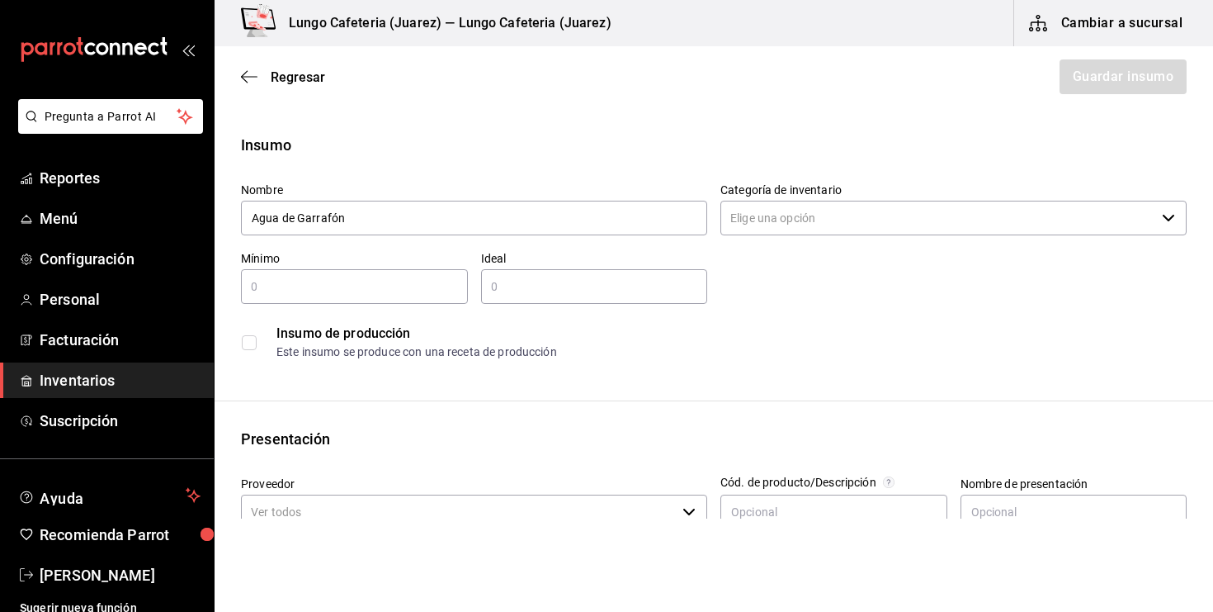
type input "Agua de Garrafón"
click at [404, 297] on div "​" at bounding box center [354, 286] width 227 height 35
type input "3"
type input "6"
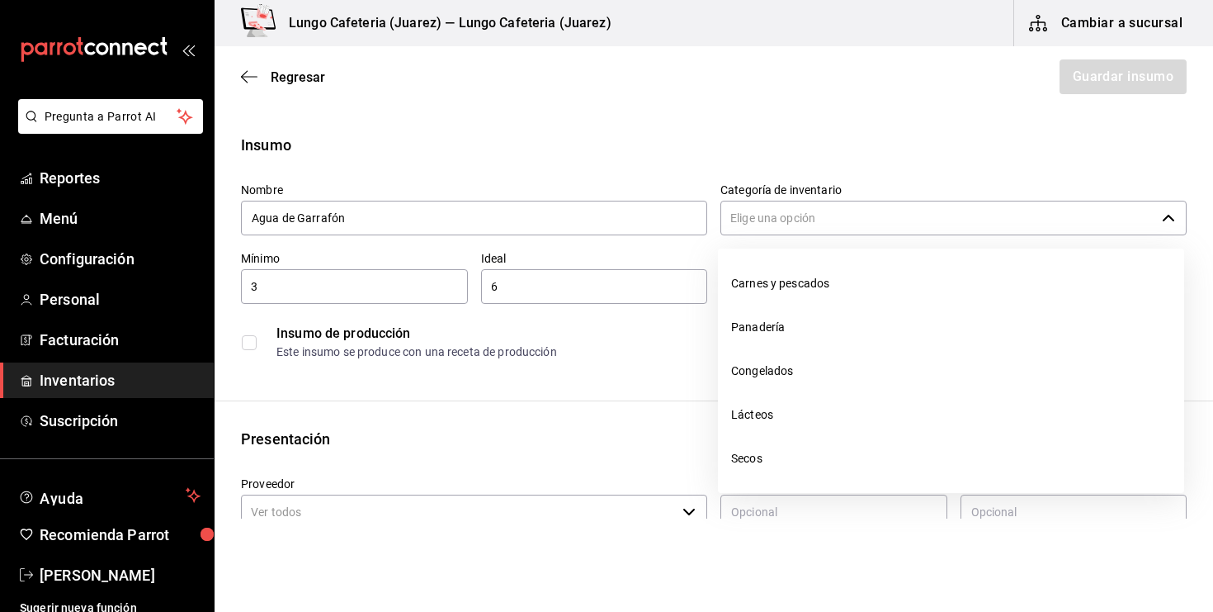
click at [820, 224] on input "Categoría de inventario" at bounding box center [938, 218] width 435 height 35
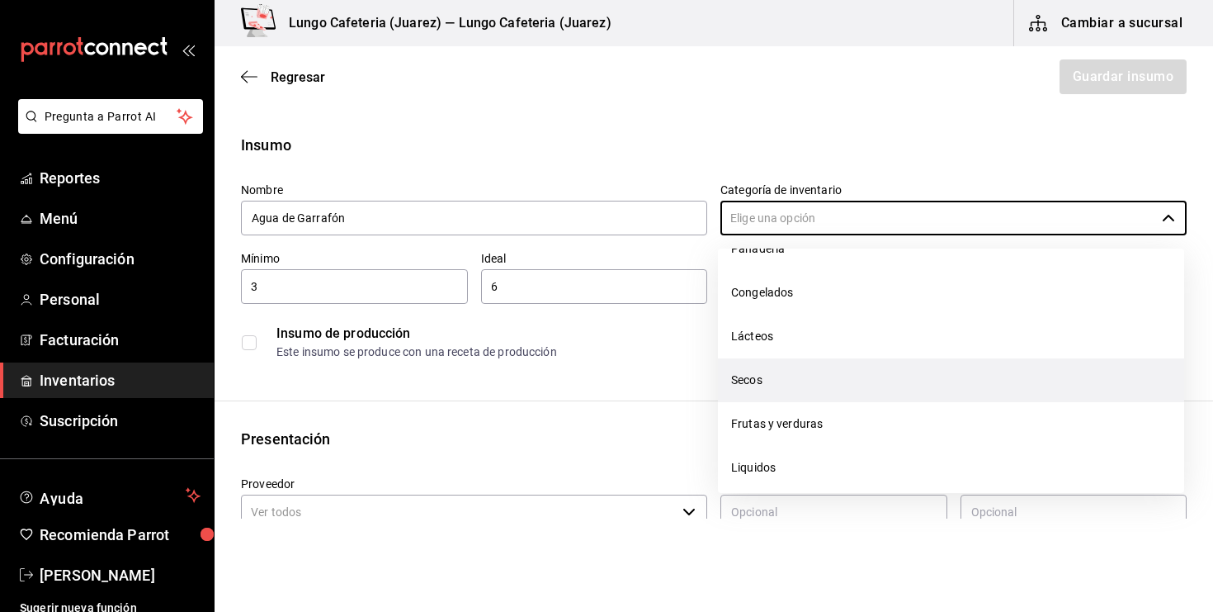
scroll to position [78, 0]
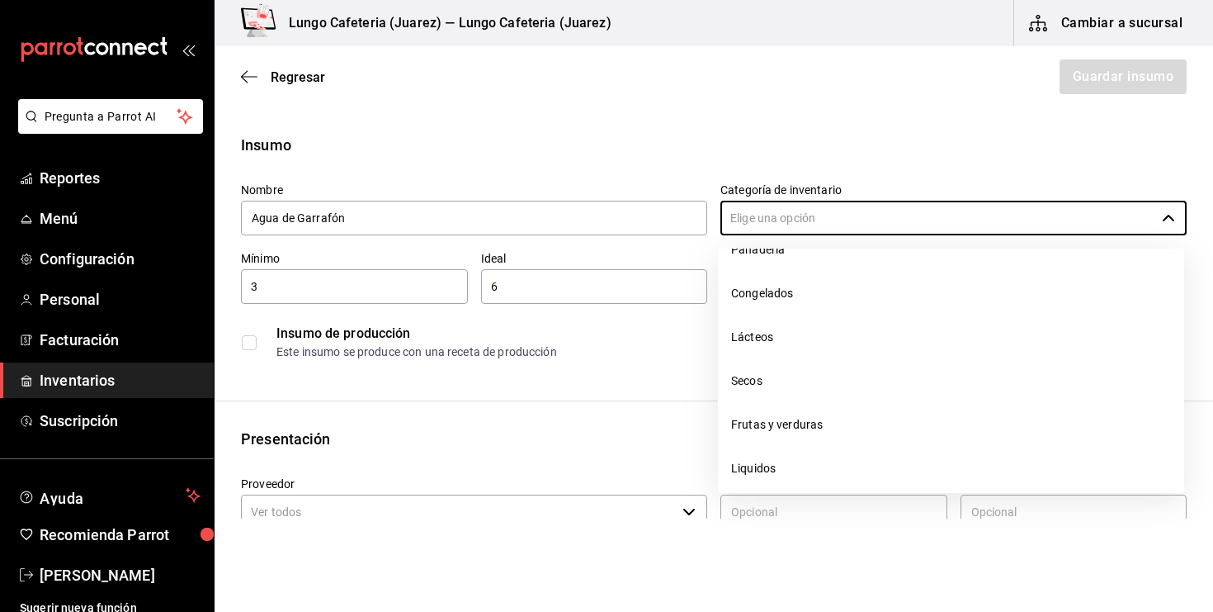
click at [776, 458] on li "Liquidos" at bounding box center [951, 469] width 466 height 44
type input "Liquidos"
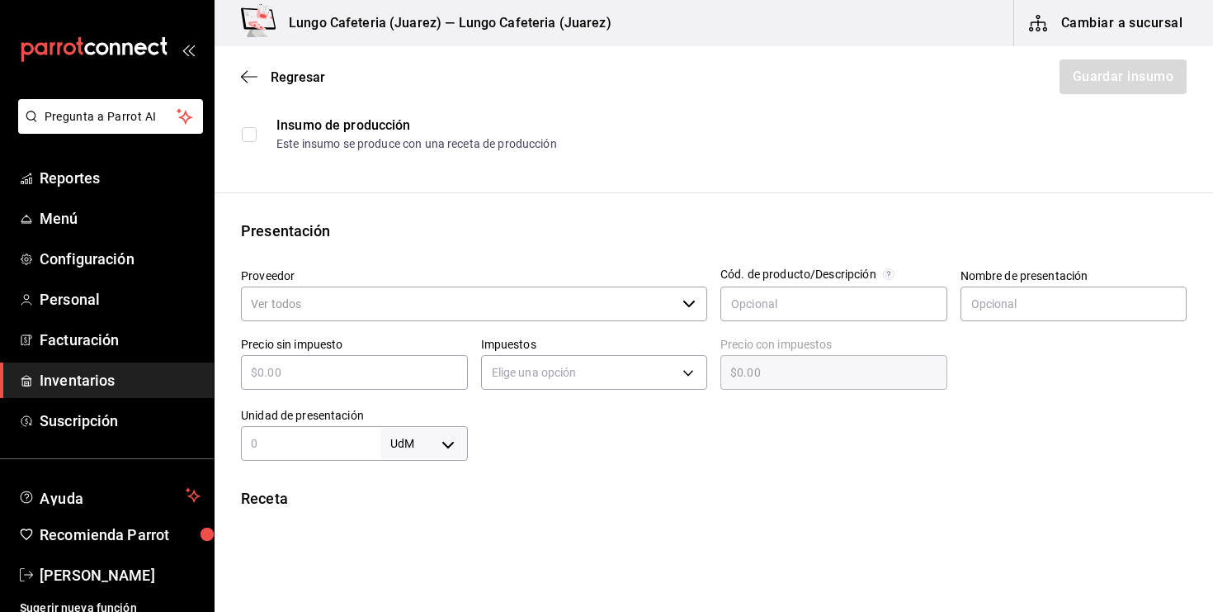
scroll to position [207, 0]
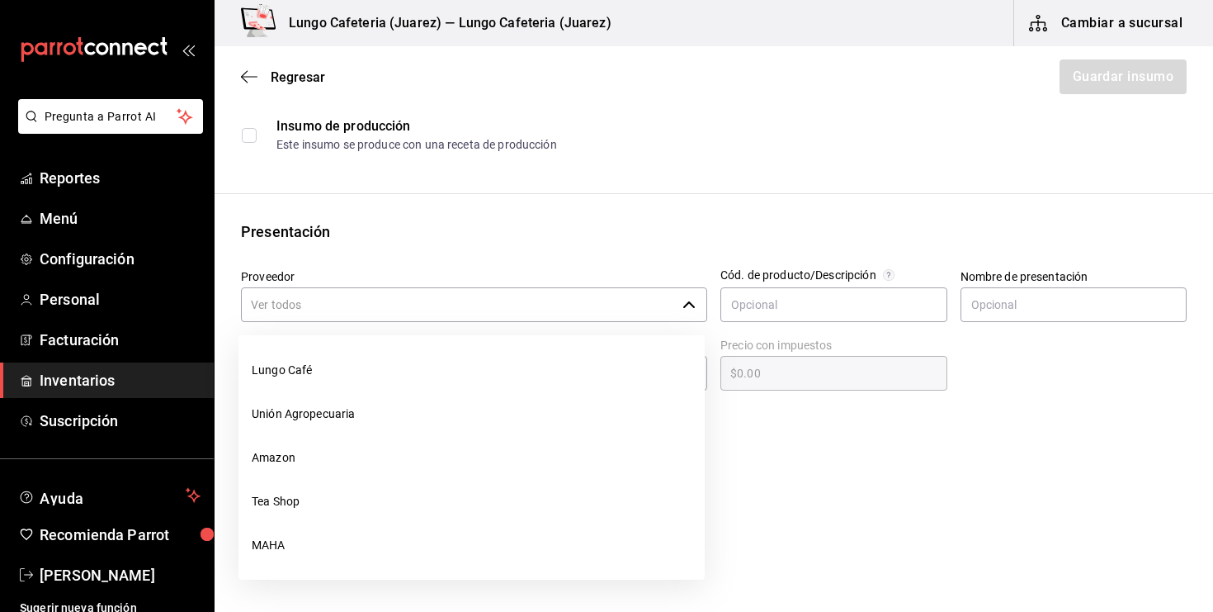
click at [414, 303] on input "Proveedor" at bounding box center [458, 304] width 435 height 35
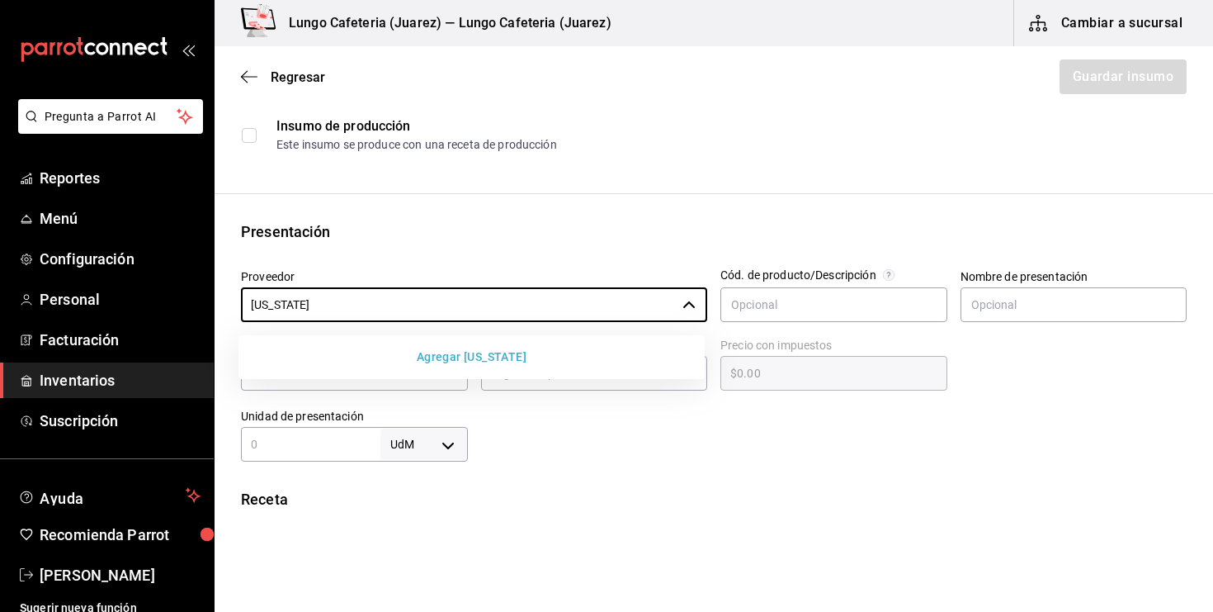
type input "[US_STATE]"
click at [448, 342] on button "Agregar [US_STATE]" at bounding box center [471, 357] width 453 height 31
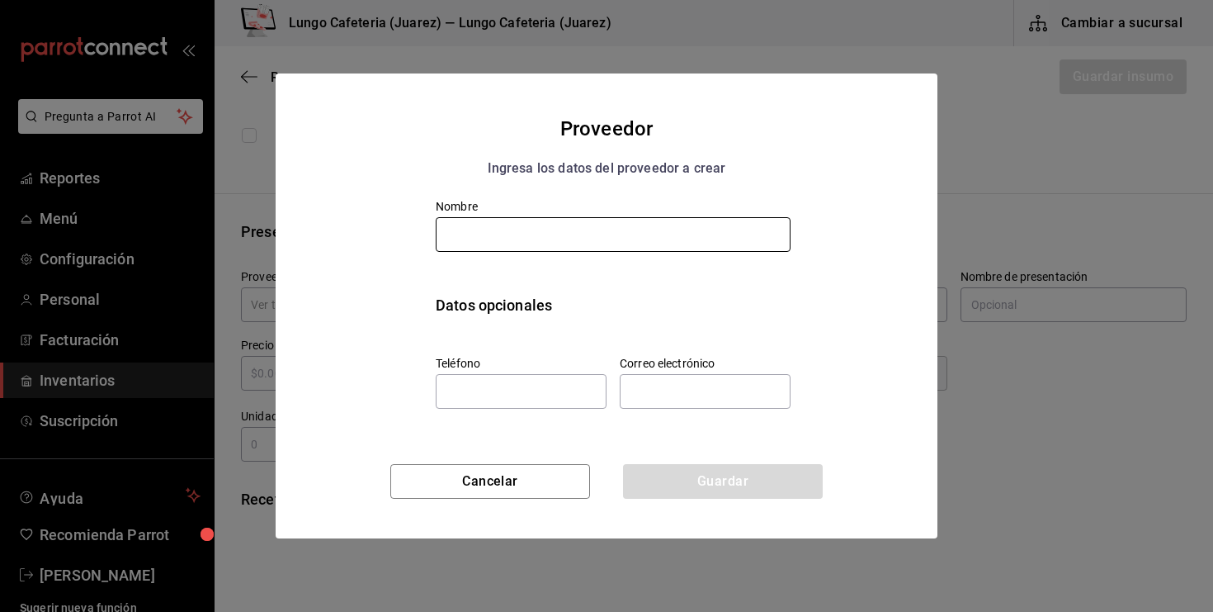
click at [477, 235] on input "text" at bounding box center [613, 234] width 355 height 35
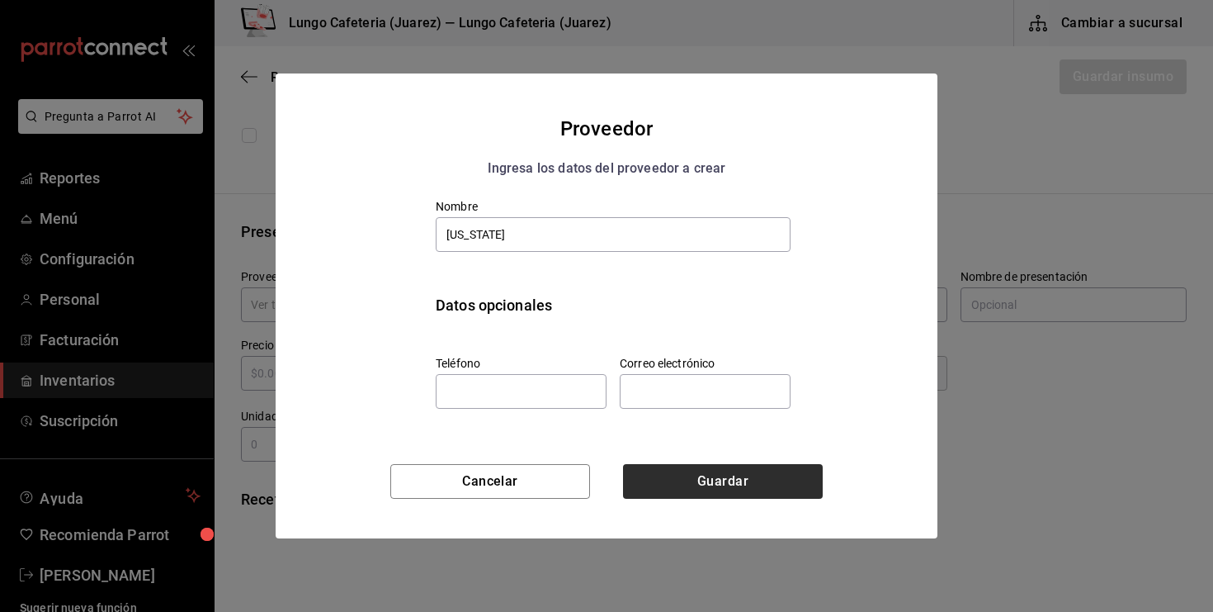
type input "[US_STATE]"
click at [652, 494] on button "Guardar" at bounding box center [723, 481] width 200 height 35
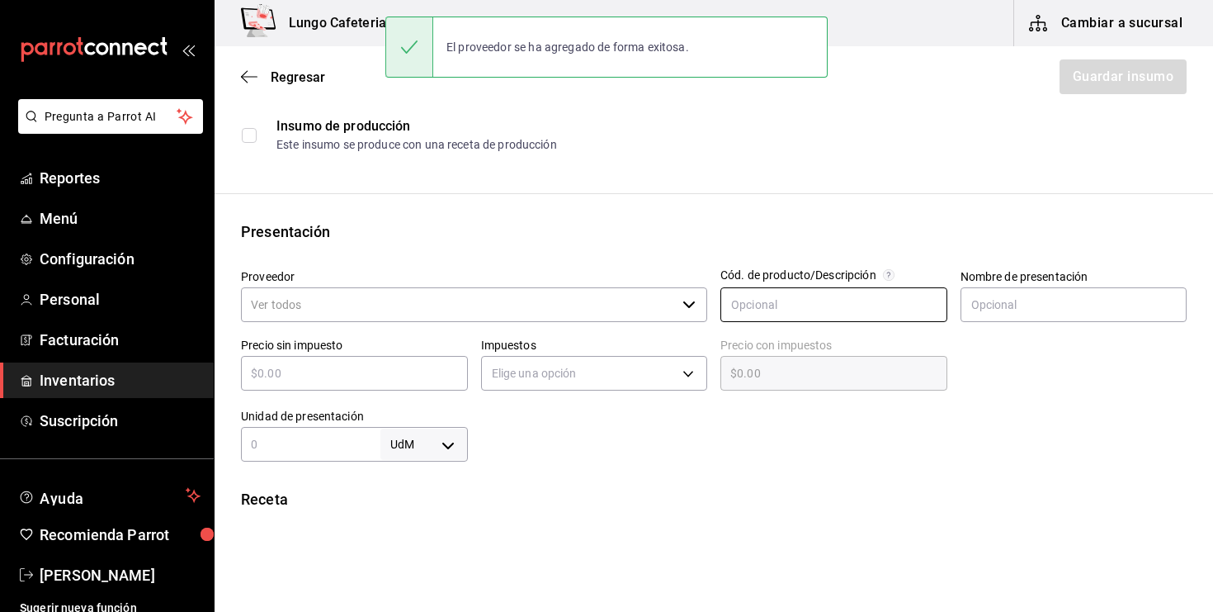
click at [777, 311] on input "text" at bounding box center [834, 304] width 227 height 35
click at [356, 386] on div "​" at bounding box center [354, 373] width 227 height 35
type input "$4"
type input "$4.00"
type input "$45"
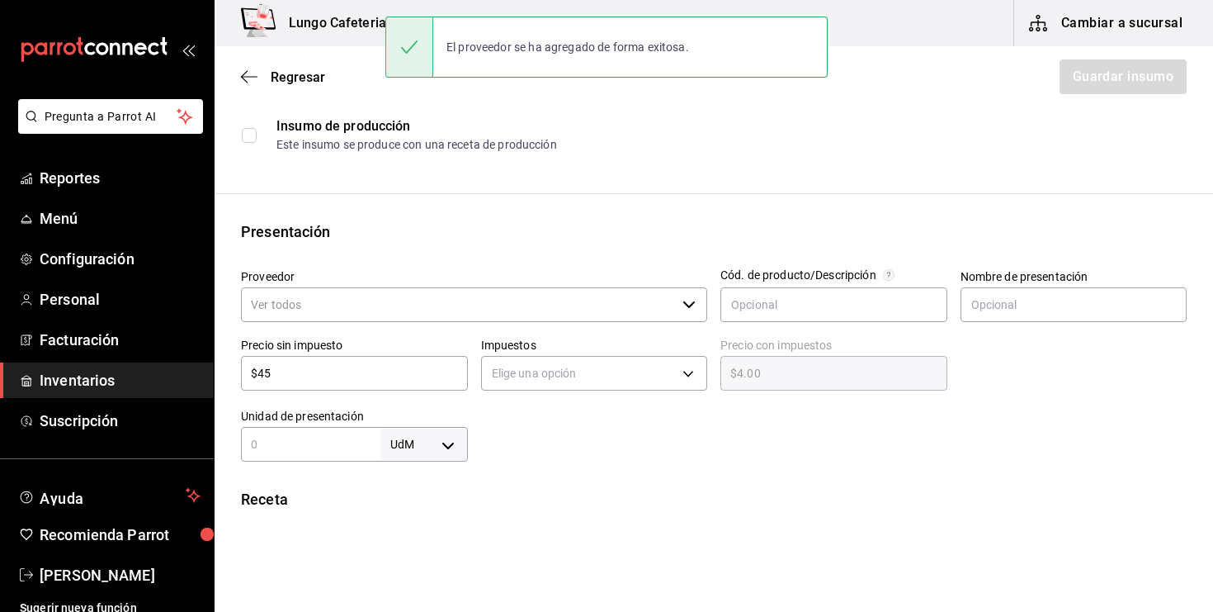
type input "$45.00"
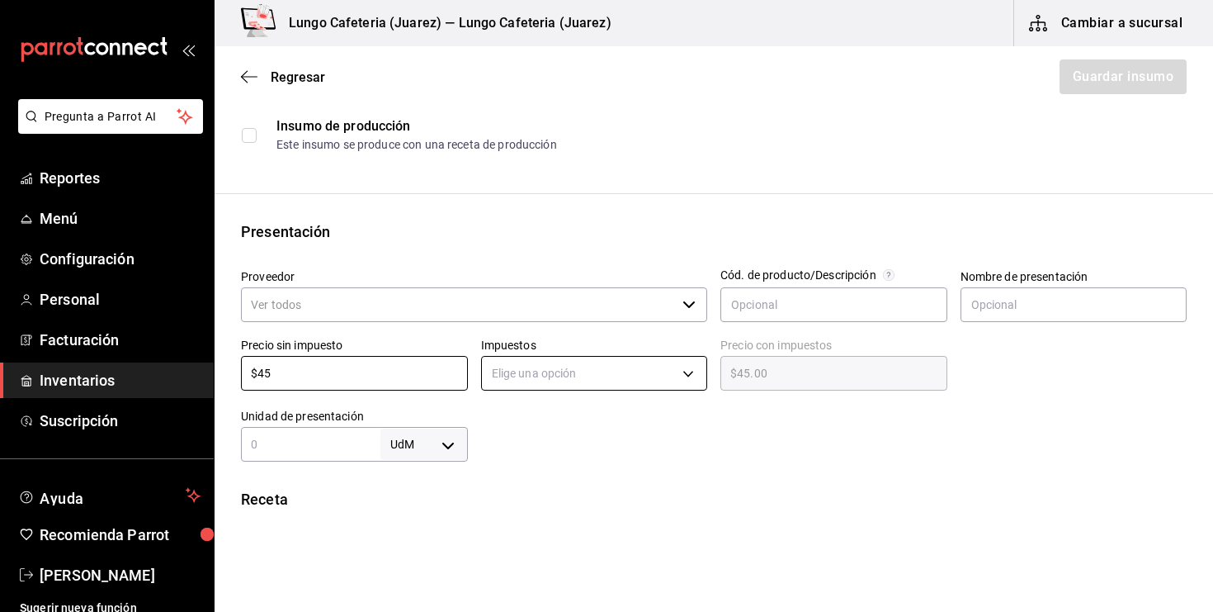
type input "$45"
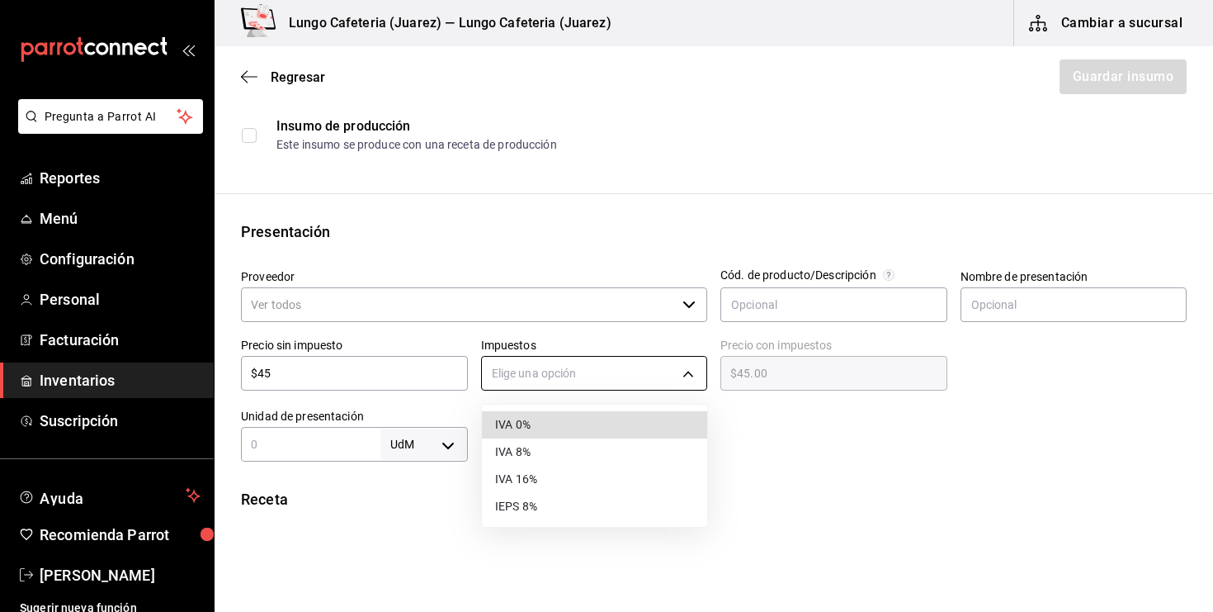
click at [556, 381] on body "Pregunta a Parrot AI Reportes Menú Configuración Personal Facturación Inventari…" at bounding box center [606, 259] width 1213 height 518
click at [553, 420] on li "IVA 0%" at bounding box center [594, 424] width 225 height 27
type input "IVA_0"
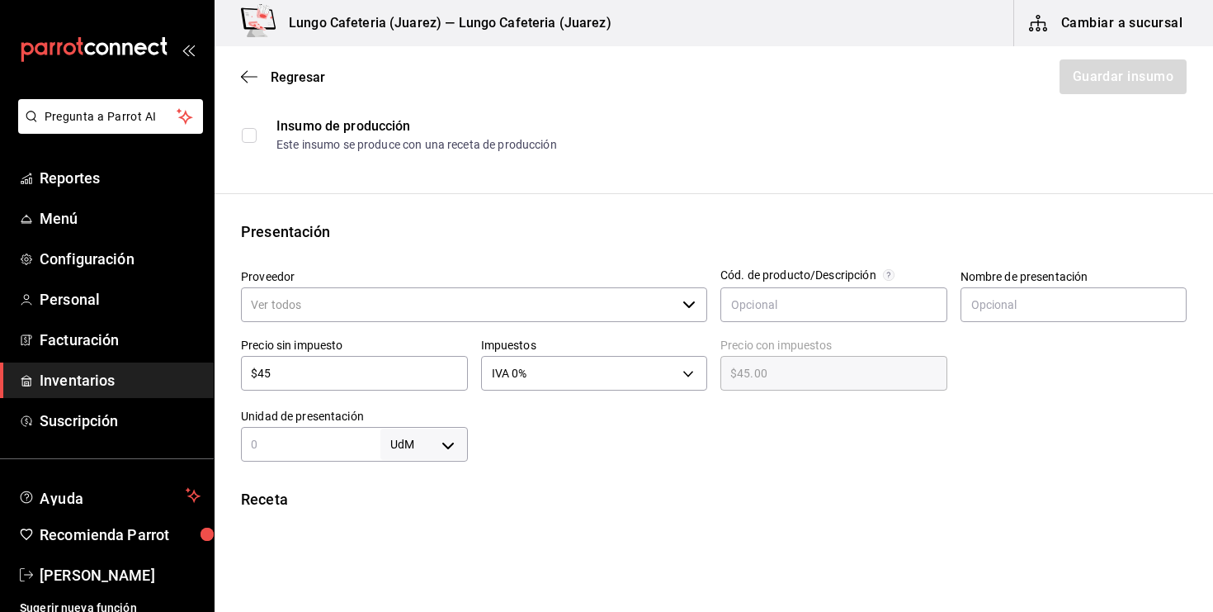
click at [334, 440] on input "text" at bounding box center [311, 444] width 140 height 20
type input "1"
click at [456, 457] on body "Pregunta a Parrot AI Reportes Menú Configuración Personal Facturación Inventari…" at bounding box center [606, 259] width 1213 height 518
click at [409, 511] on li "lt" at bounding box center [424, 508] width 86 height 27
type input "LITER"
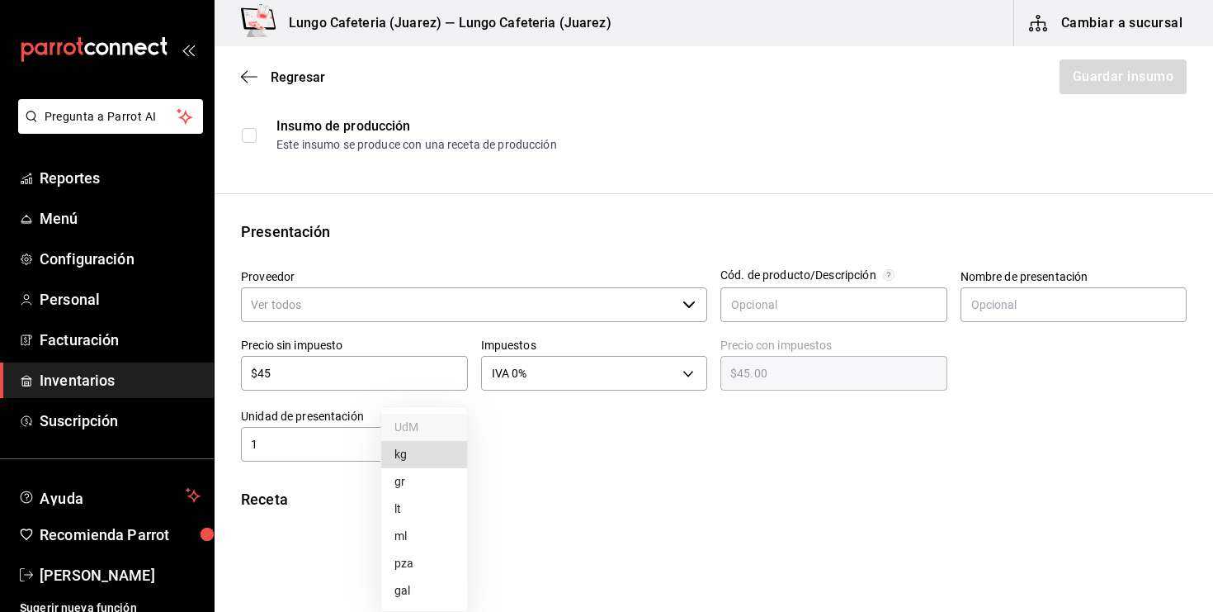
type input "LITER"
type input "1"
click at [351, 448] on input "1" at bounding box center [311, 444] width 140 height 20
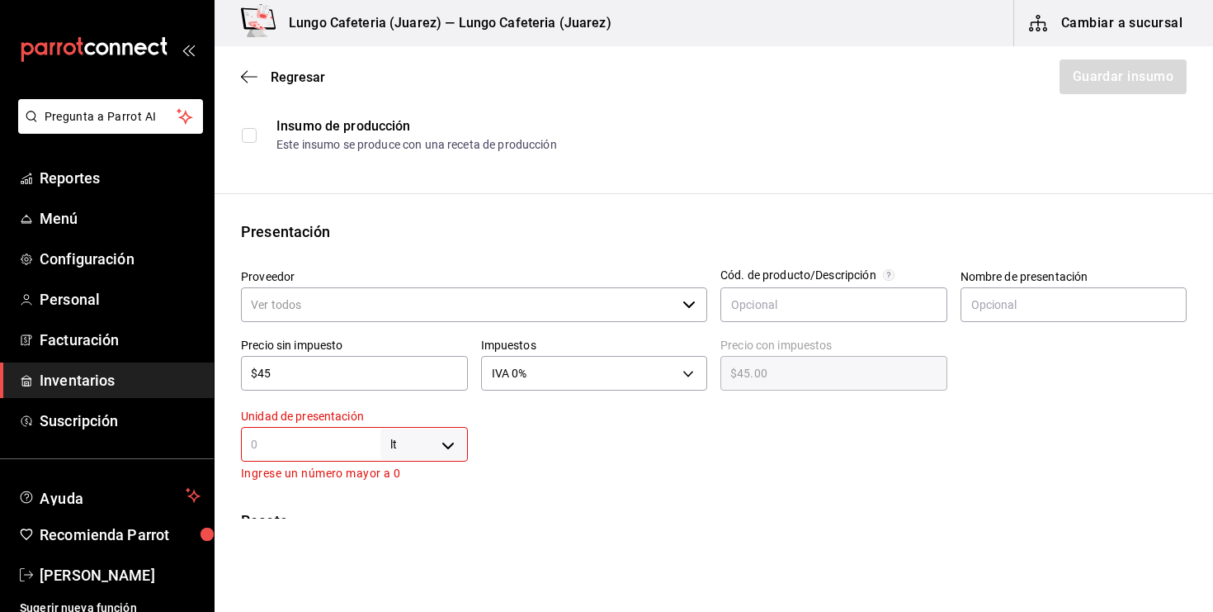
type input "2"
type input "20"
type input "200"
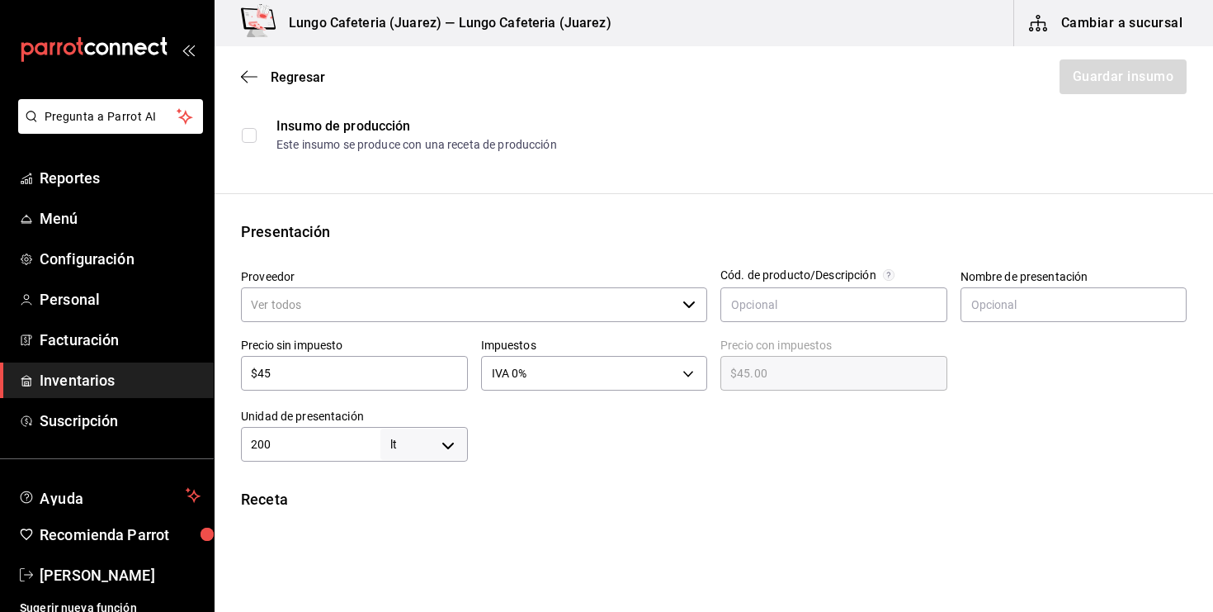
type input "200"
type input "2,000"
type input "20,000"
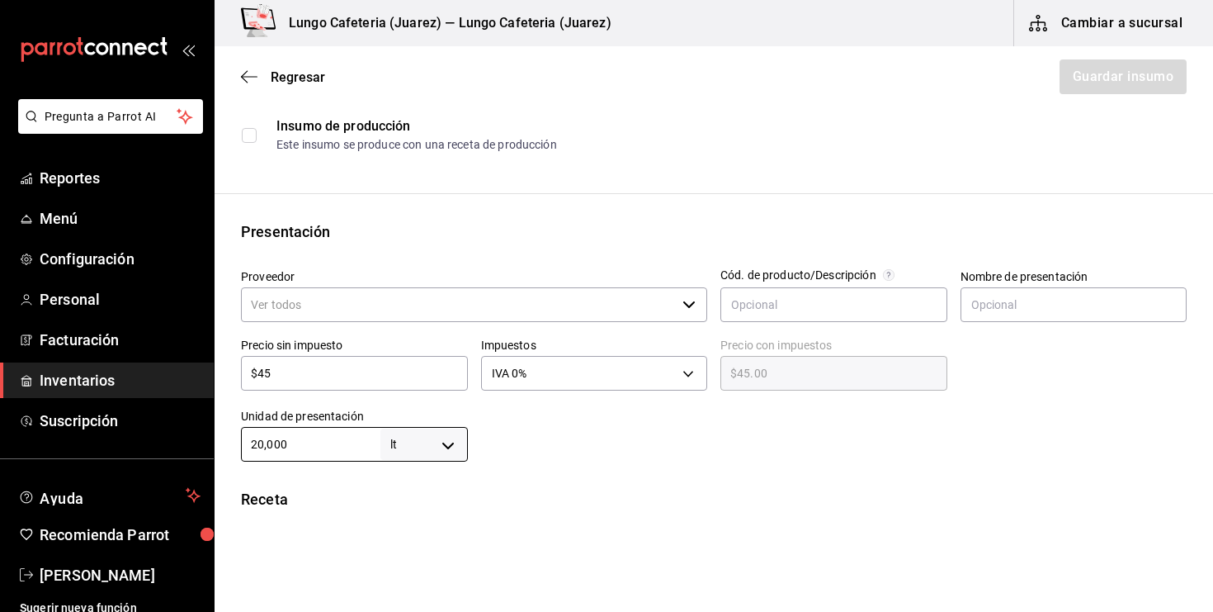
type input "20,000"
click at [598, 481] on div "Insumo Nombre Agua de Garrafón Categoría de inventario Liquidos ​ Mínimo 3 ​ Id…" at bounding box center [714, 438] width 999 height 1022
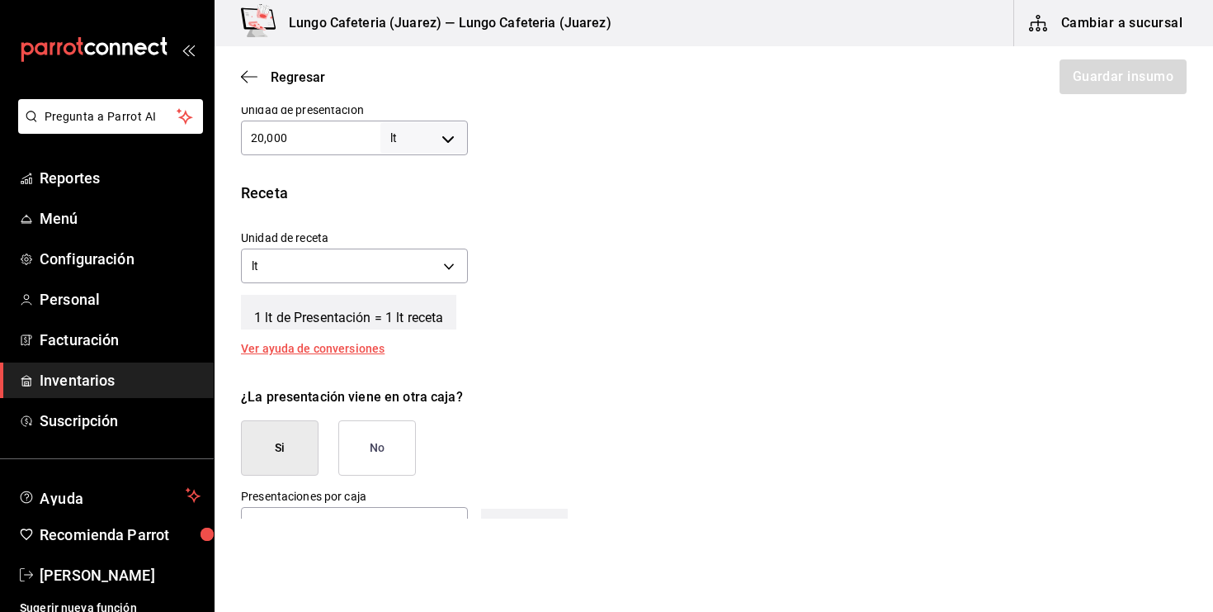
scroll to position [523, 0]
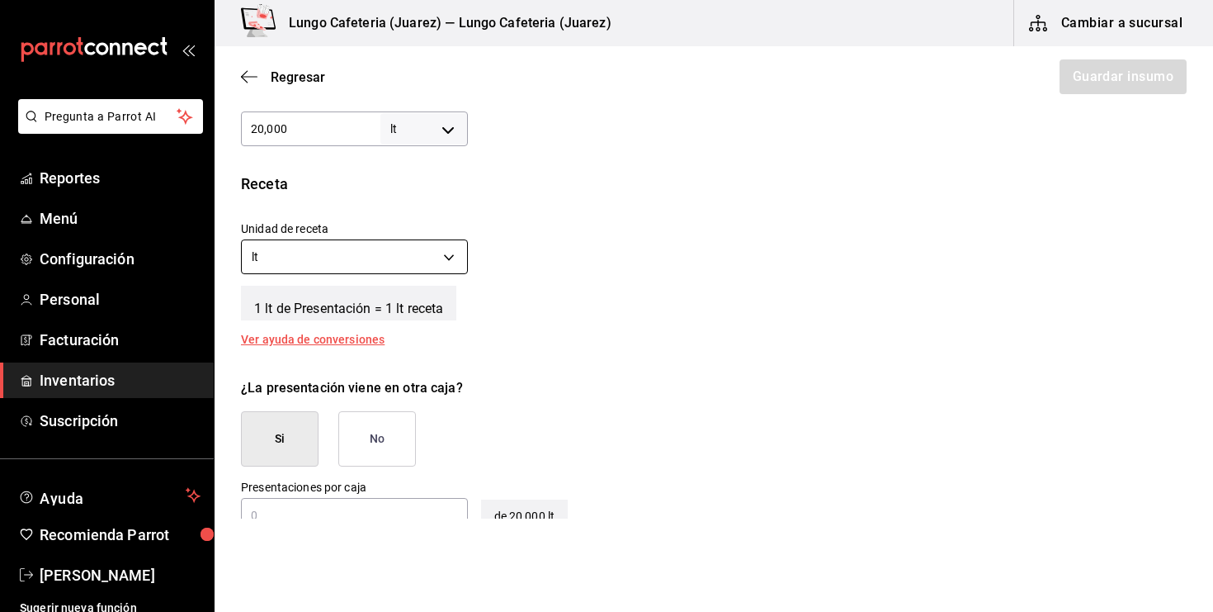
click at [452, 259] on body "Pregunta a Parrot AI Reportes Menú Configuración Personal Facturación Inventari…" at bounding box center [606, 259] width 1213 height 518
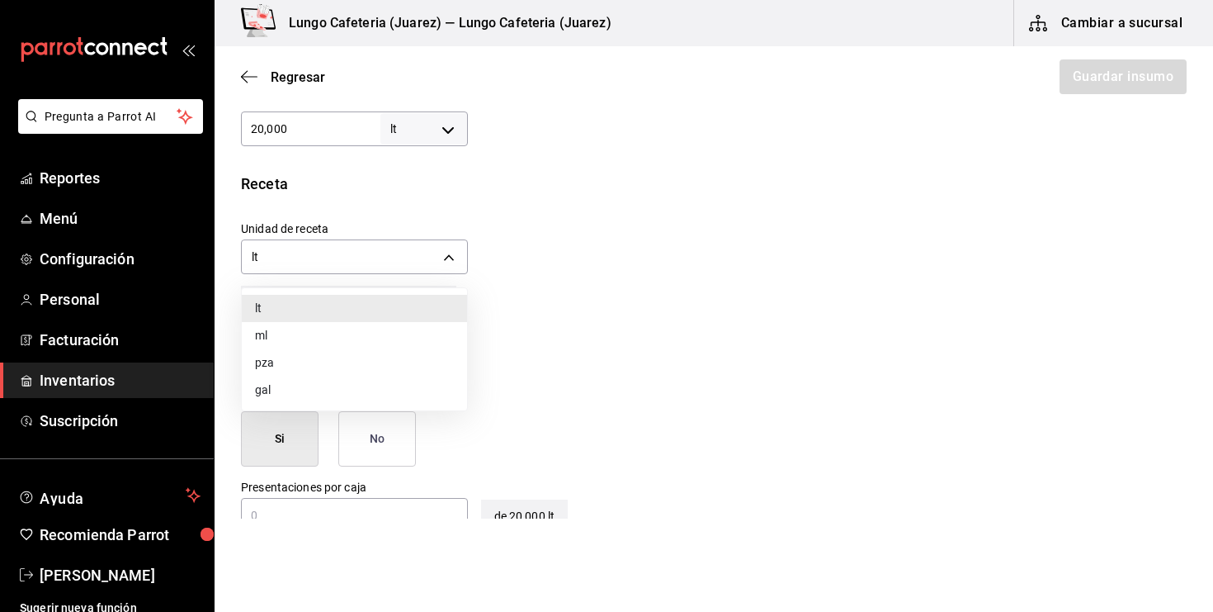
click at [368, 340] on li "ml" at bounding box center [354, 335] width 225 height 27
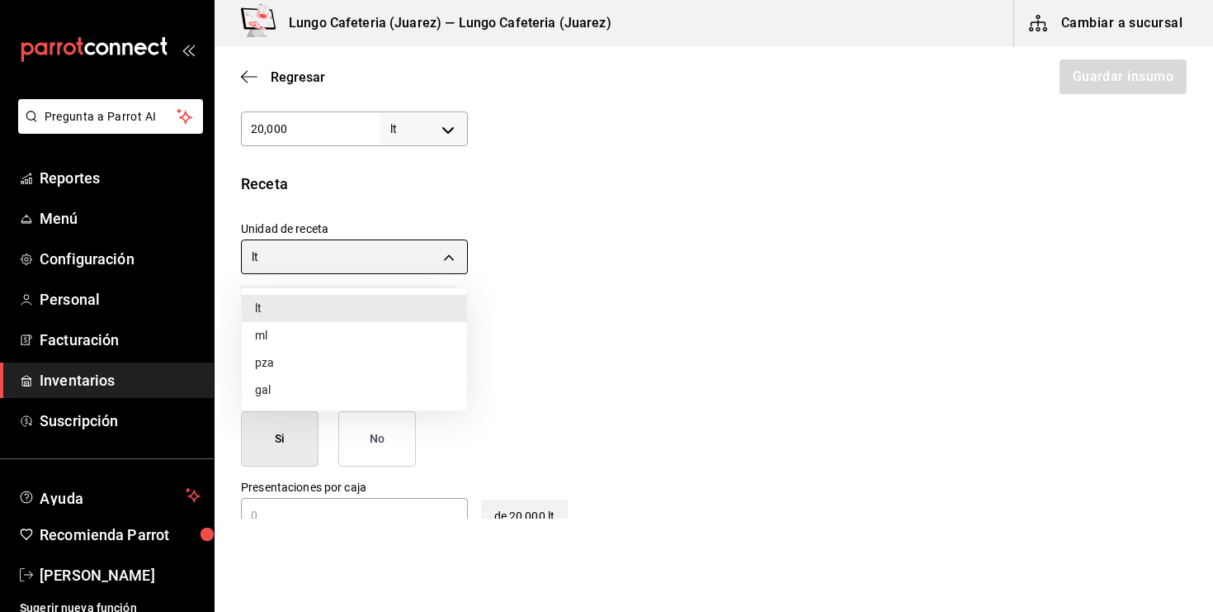
type input "MILLILITER"
type input "20,000,000"
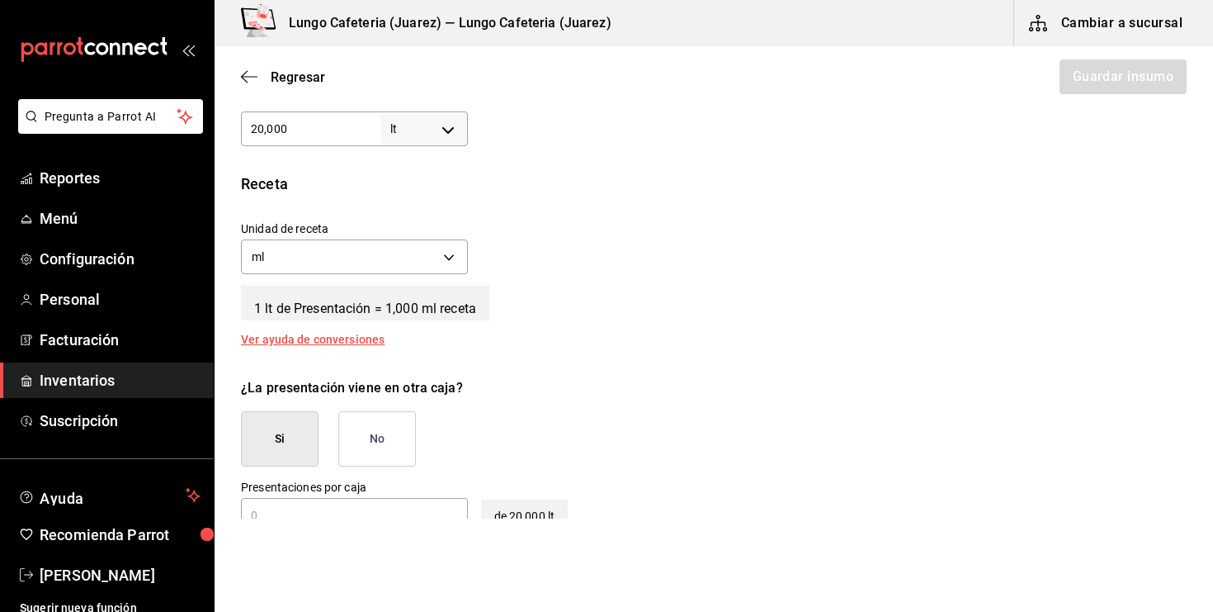
click at [546, 380] on div "¿La presentación viene en otra caja?" at bounding box center [714, 388] width 946 height 20
click at [381, 417] on button "No" at bounding box center [377, 438] width 78 height 55
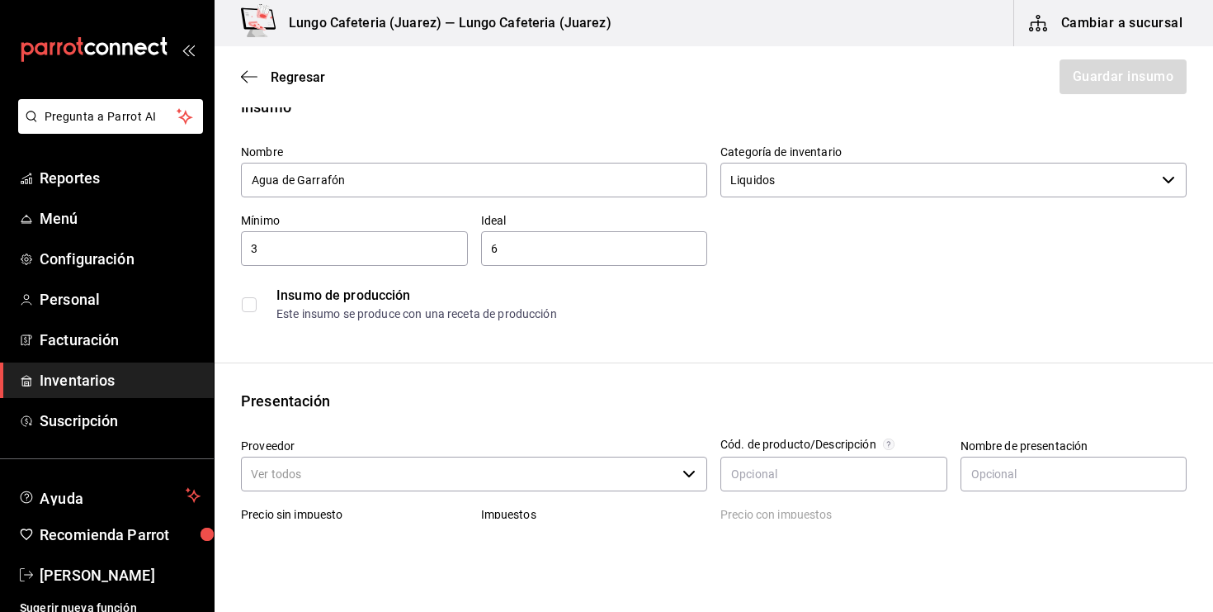
scroll to position [41, 0]
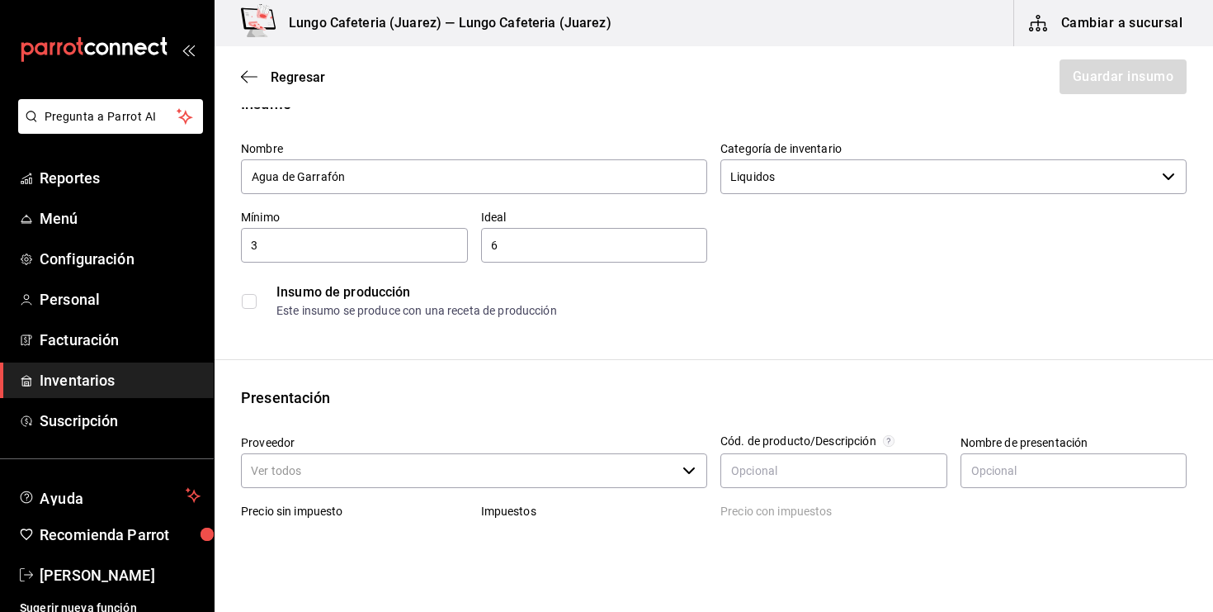
click at [535, 309] on div "Este insumo se produce con una receta de producción" at bounding box center [732, 310] width 910 height 17
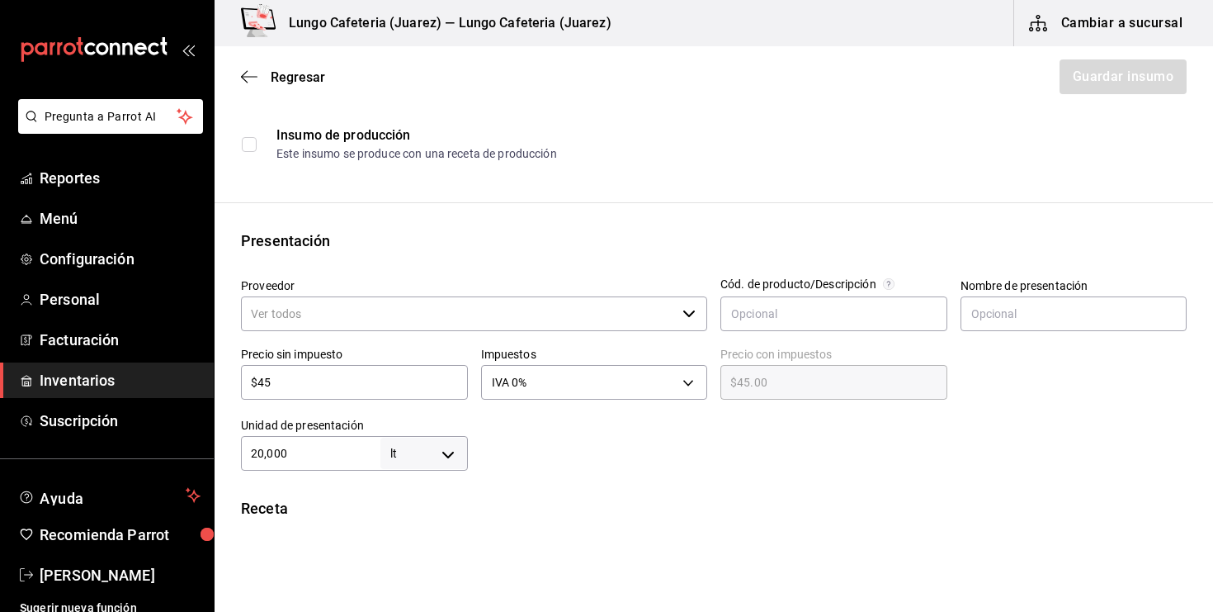
scroll to position [198, 0]
click at [547, 462] on div at bounding box center [828, 437] width 720 height 66
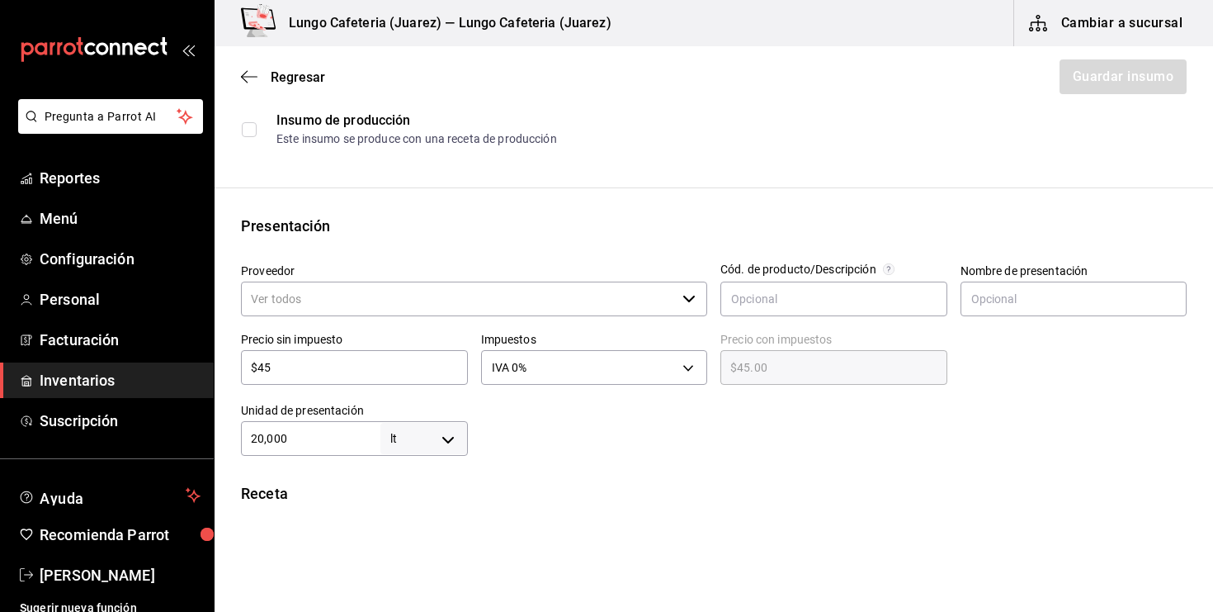
scroll to position [214, 0]
click at [456, 292] on input "Proveedor" at bounding box center [458, 298] width 435 height 35
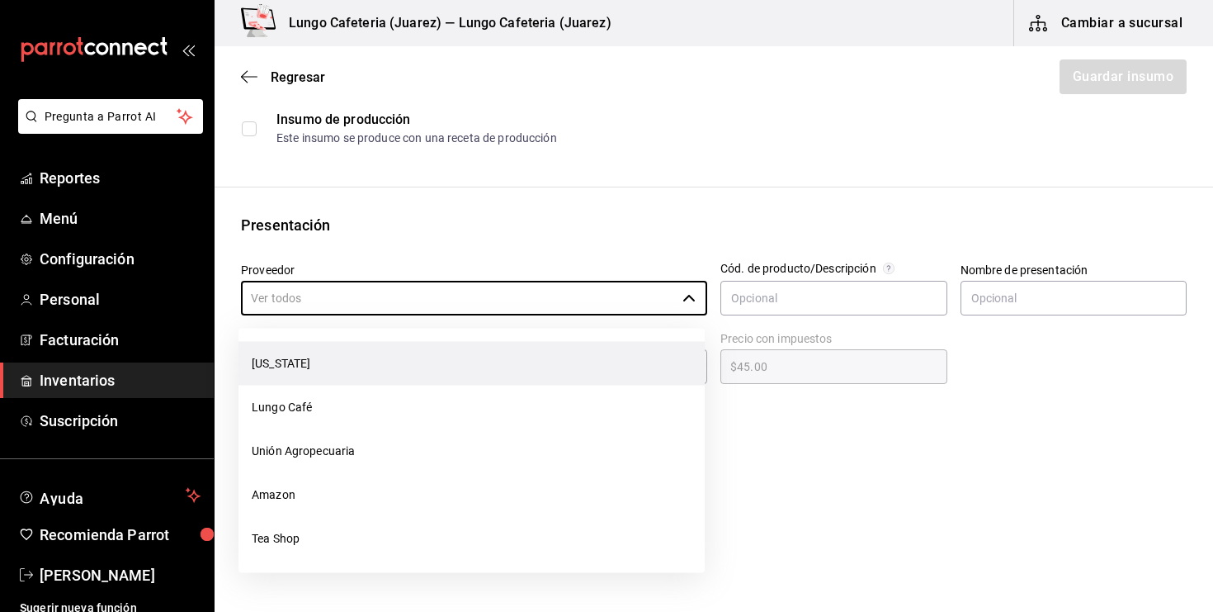
click at [425, 361] on li "[US_STATE]" at bounding box center [472, 364] width 466 height 44
type input "[US_STATE]"
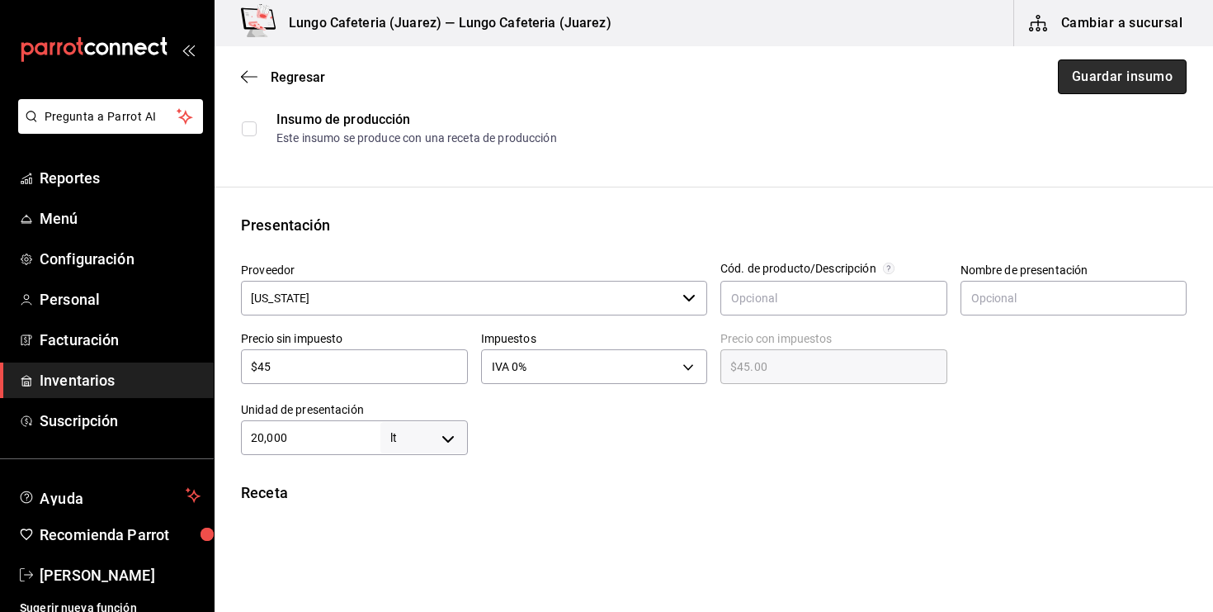
click at [1115, 88] on button "Guardar insumo" at bounding box center [1122, 76] width 129 height 35
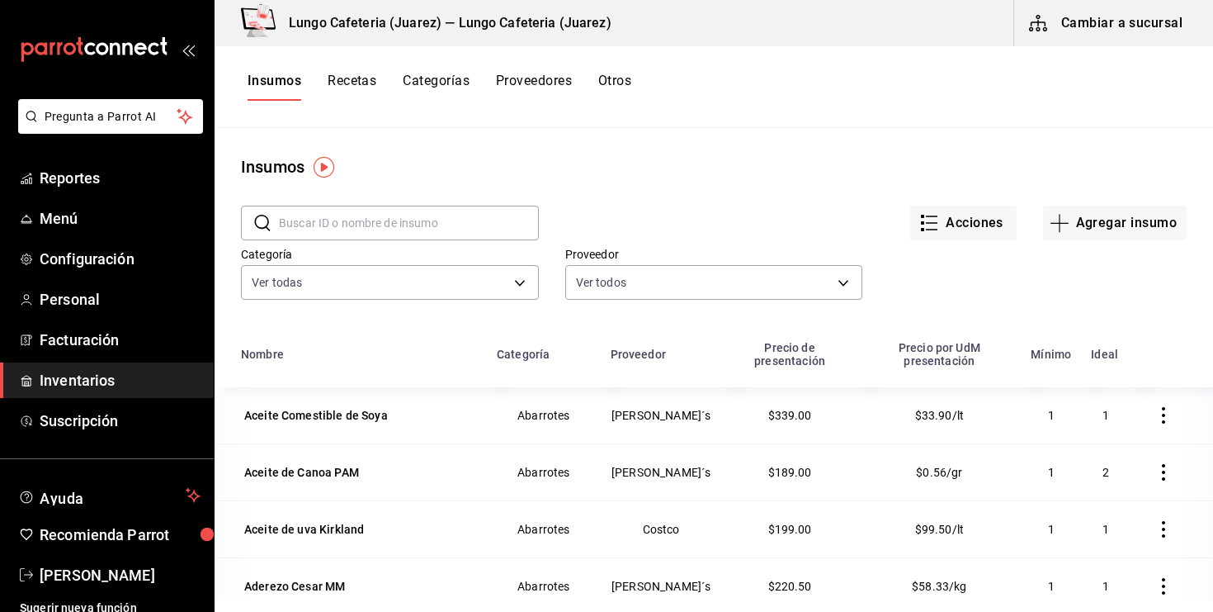
click at [367, 90] on button "Recetas" at bounding box center [352, 87] width 49 height 28
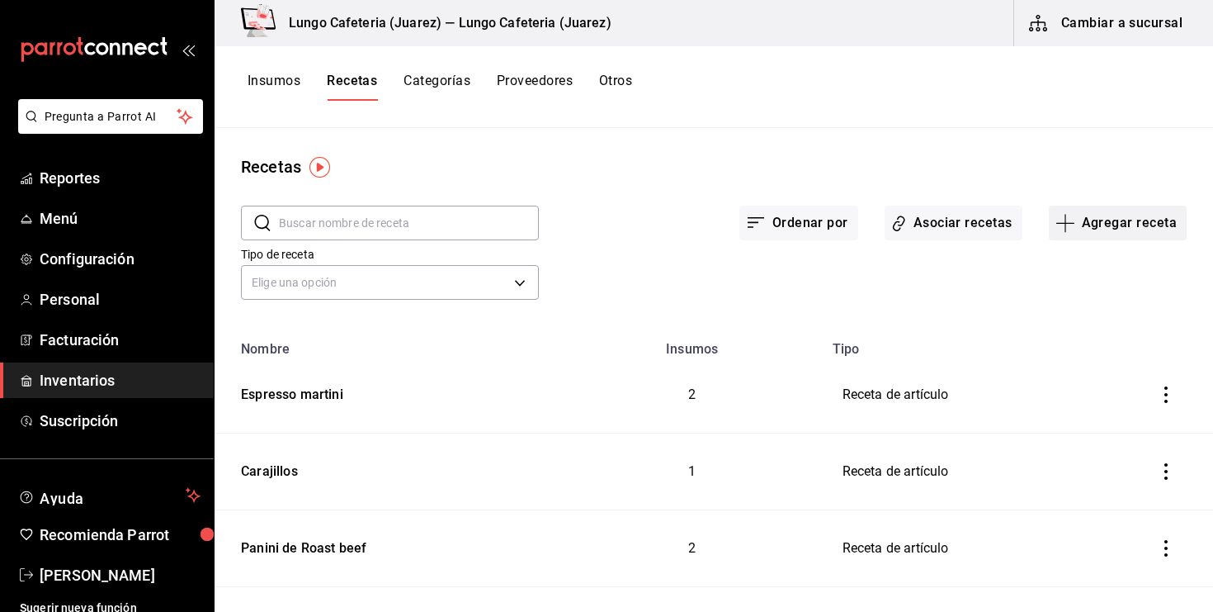
click at [1069, 221] on icon "button" at bounding box center [1066, 223] width 20 height 20
click at [1079, 352] on span "Receta de producción" at bounding box center [1117, 356] width 139 height 17
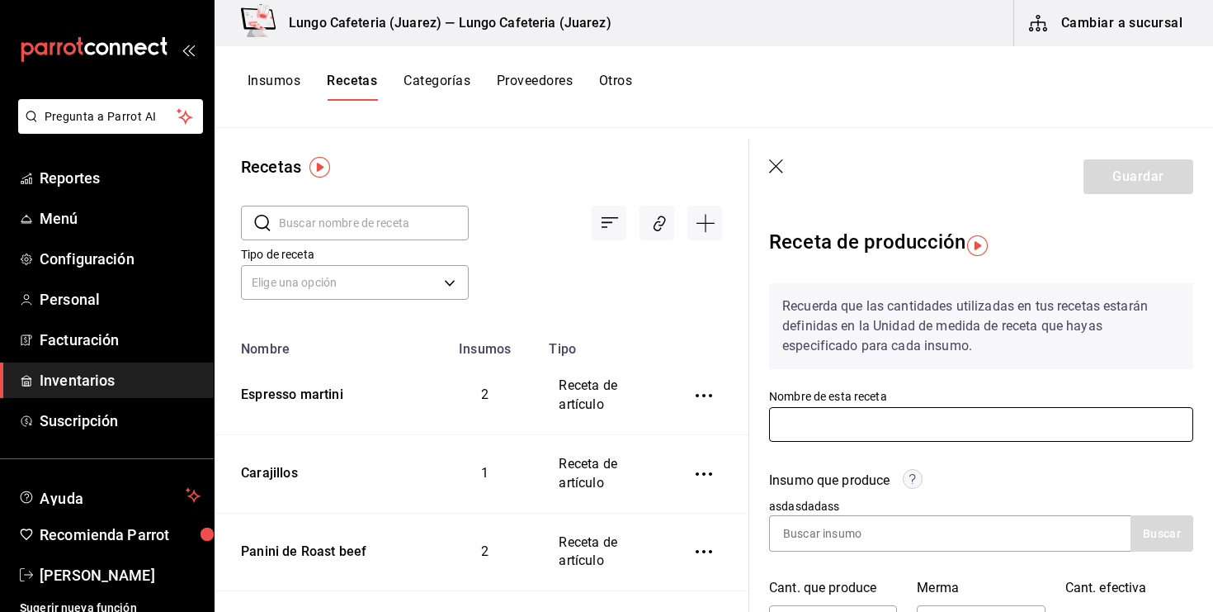
click at [1007, 418] on input "text" at bounding box center [981, 424] width 424 height 35
type input "R"
click at [970, 386] on div "Recuerda que las cantidades utilizadas en tus recetas estarán definidas en la U…" at bounding box center [981, 336] width 424 height 106
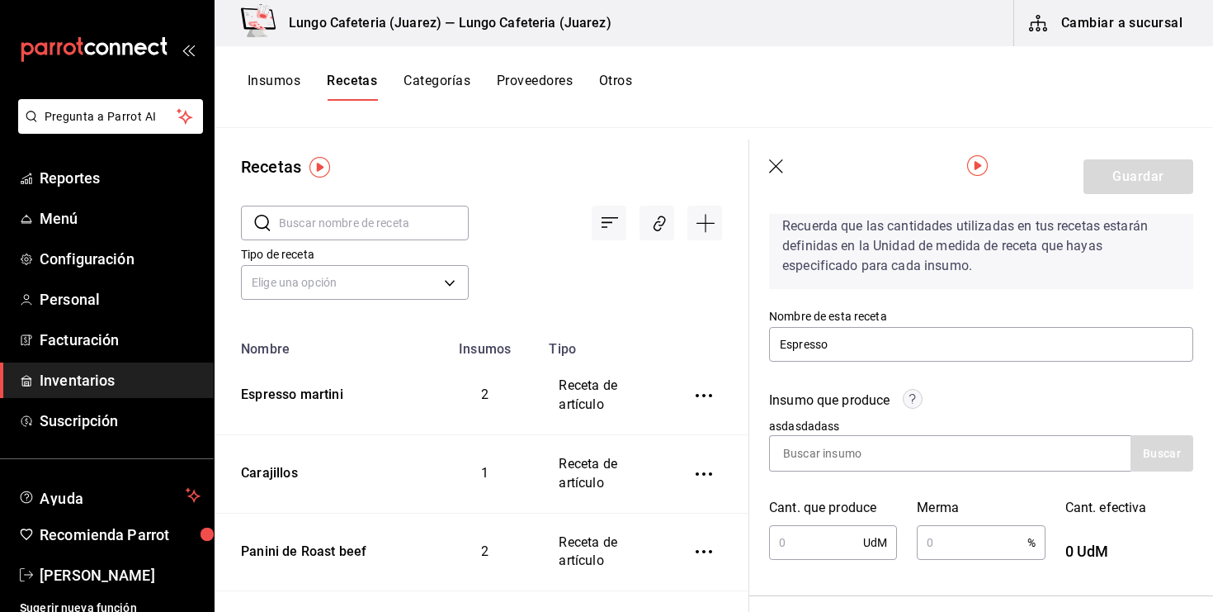
scroll to position [78, 0]
click at [953, 354] on input "Espresso" at bounding box center [981, 346] width 424 height 35
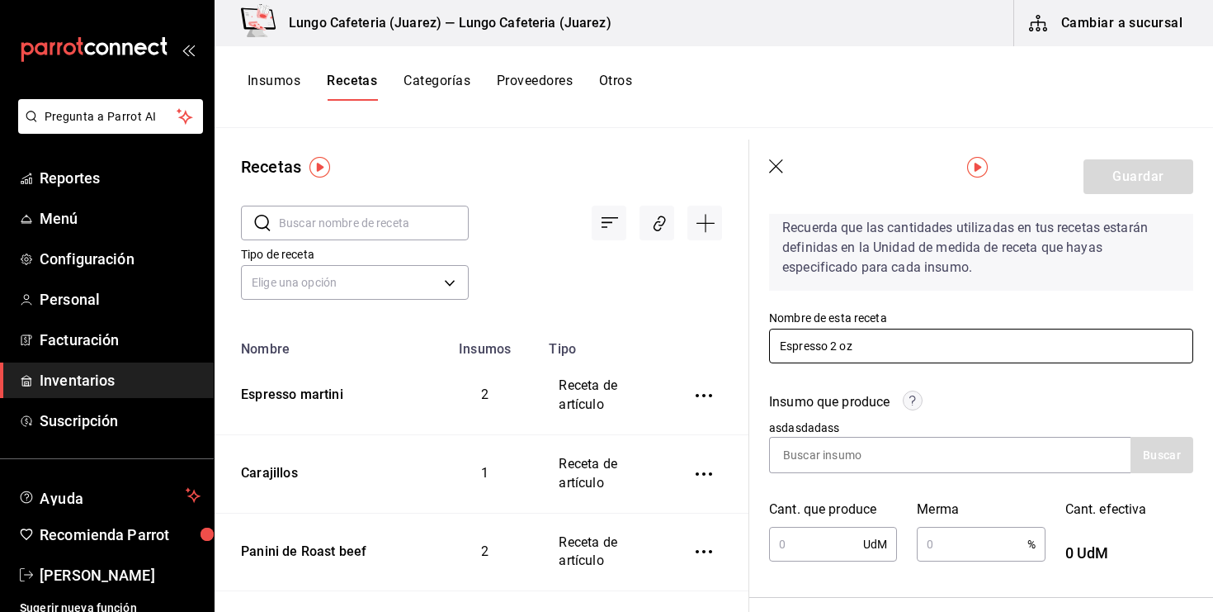
type input "Espresso 2 oz"
click at [992, 290] on div "Recuerda que las cantidades utilizadas en tus recetas estarán definidas en la U…" at bounding box center [981, 248] width 424 height 86
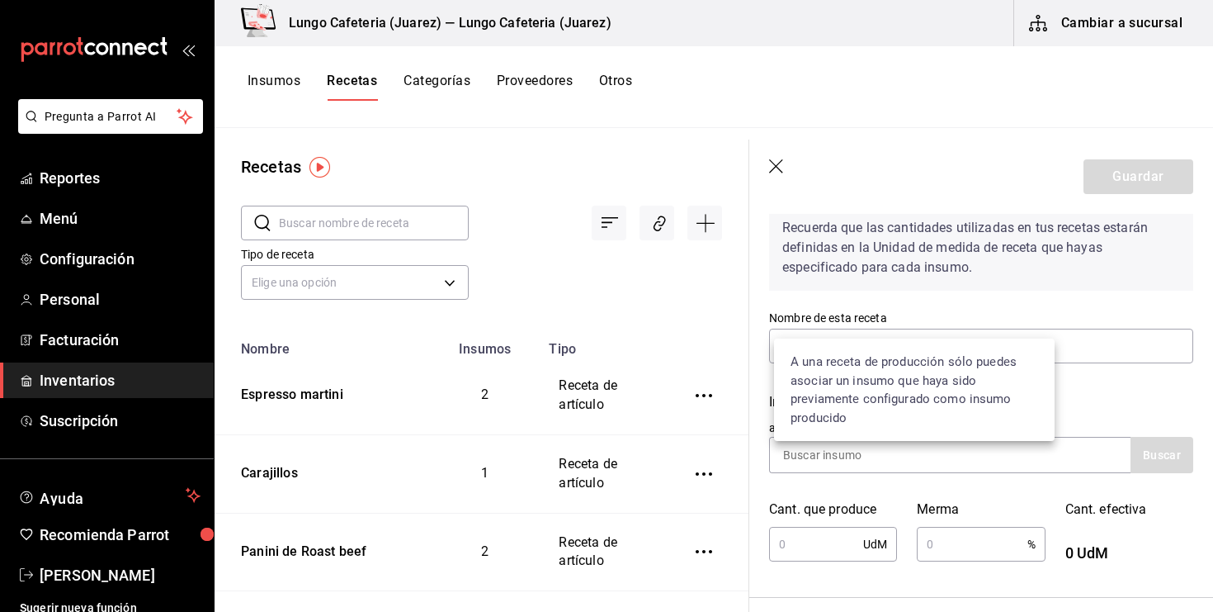
scroll to position [191, 0]
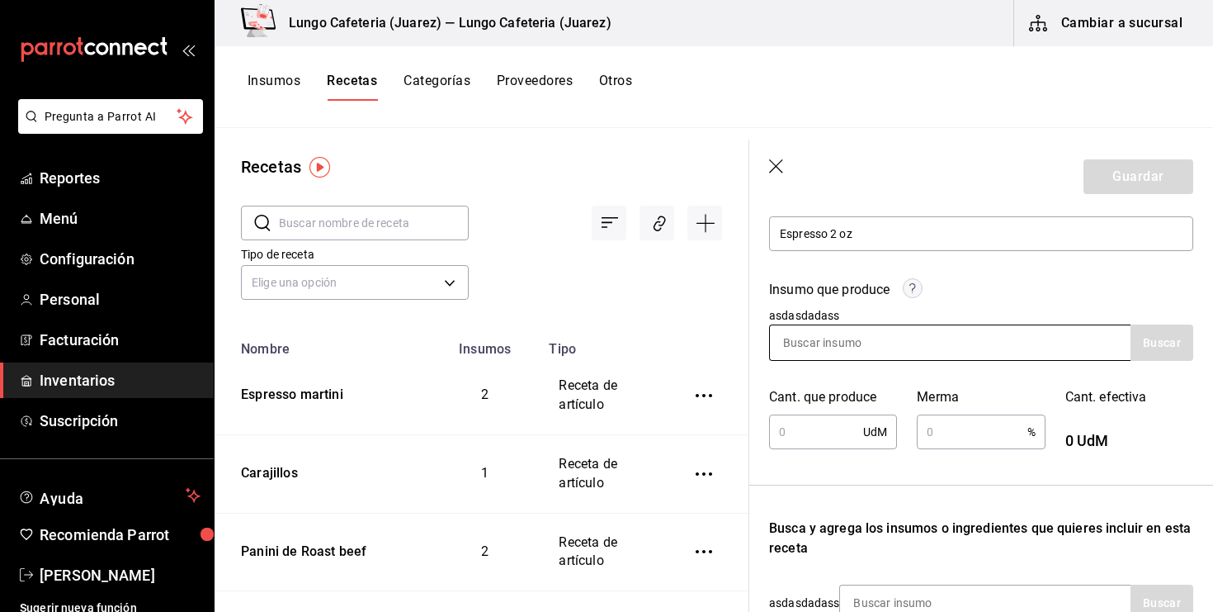
click at [832, 333] on input at bounding box center [852, 342] width 165 height 35
click at [842, 354] on input at bounding box center [852, 342] width 165 height 35
type input "t"
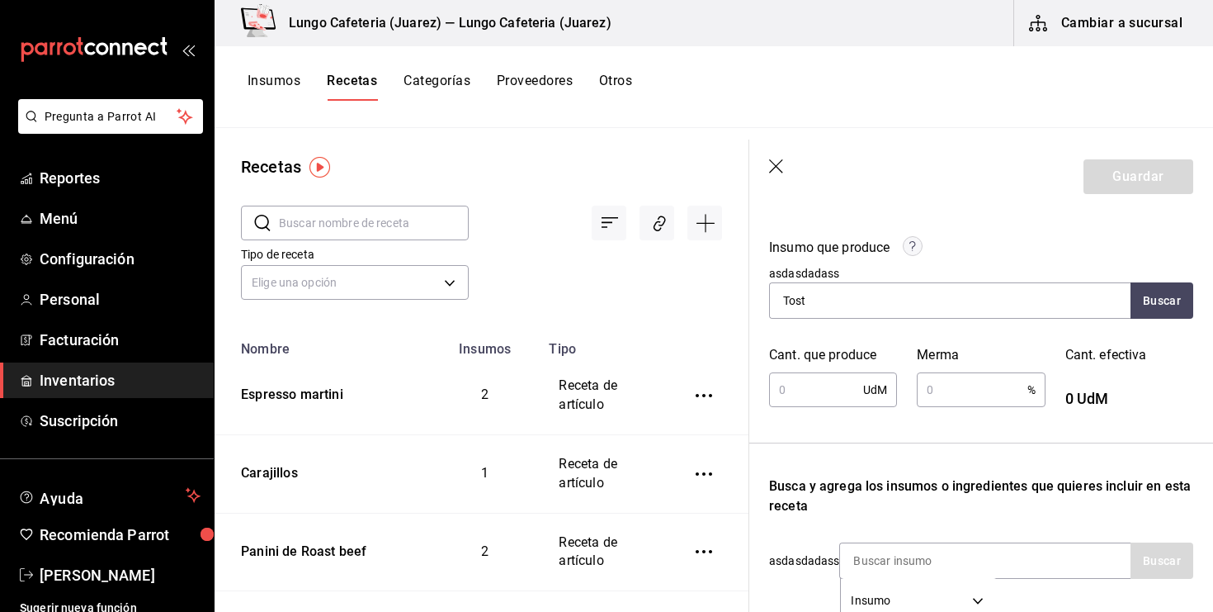
scroll to position [234, 0]
click at [914, 295] on input "Tost" at bounding box center [852, 299] width 165 height 35
type input "T"
type input "tos"
click at [824, 299] on input "tos" at bounding box center [852, 299] width 165 height 35
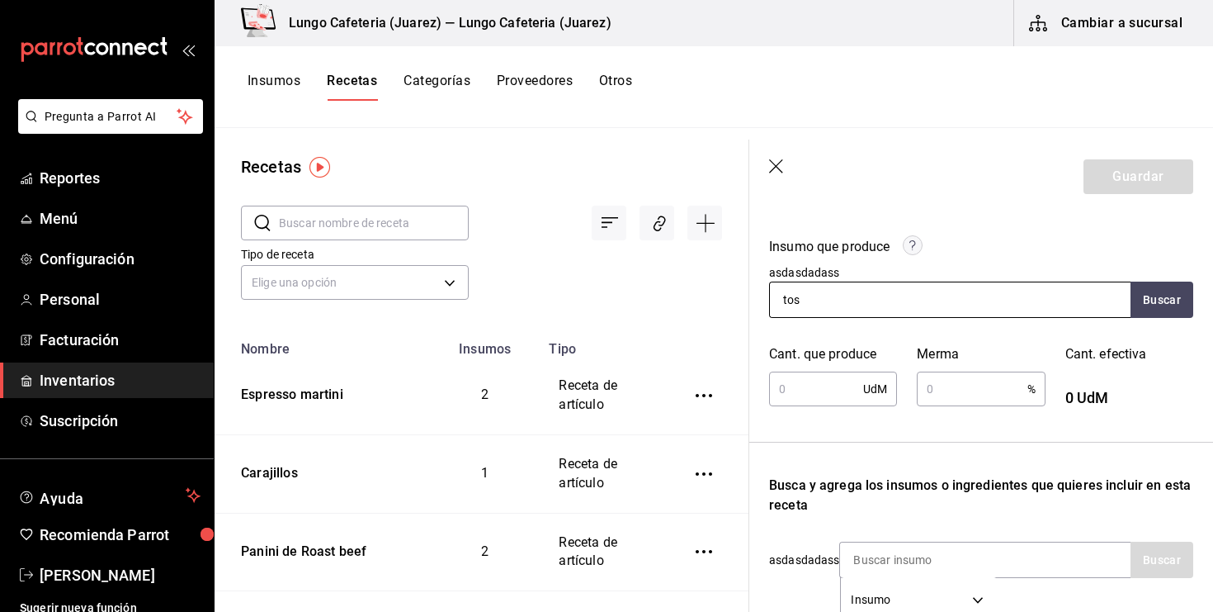
click at [824, 299] on input "tos" at bounding box center [852, 299] width 165 height 35
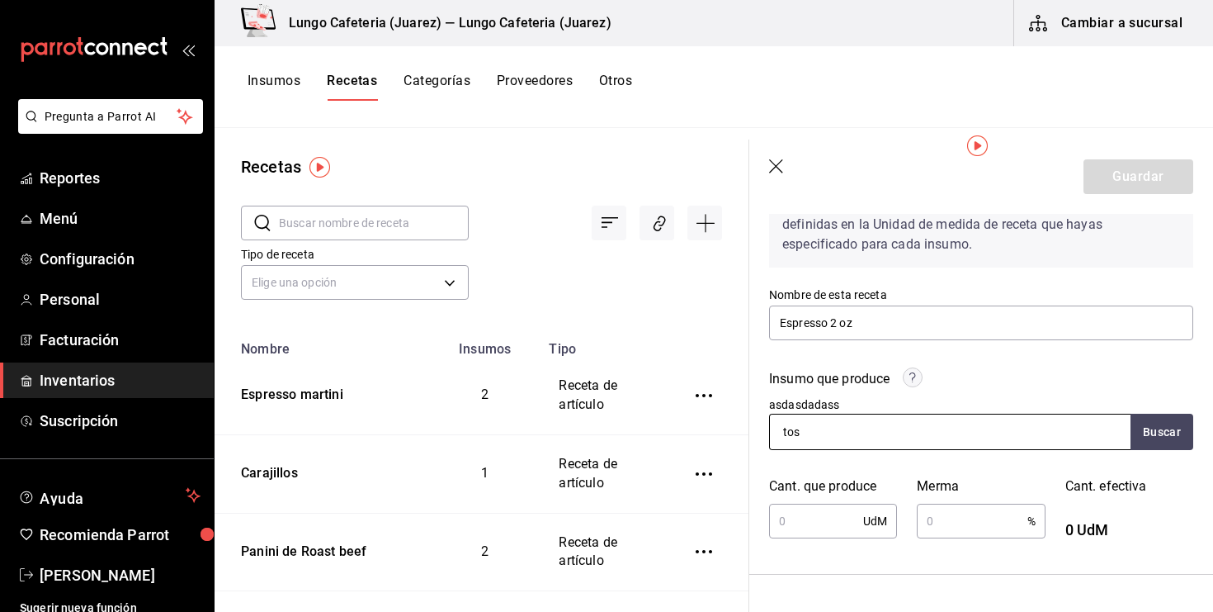
scroll to position [102, 0]
type input "agua"
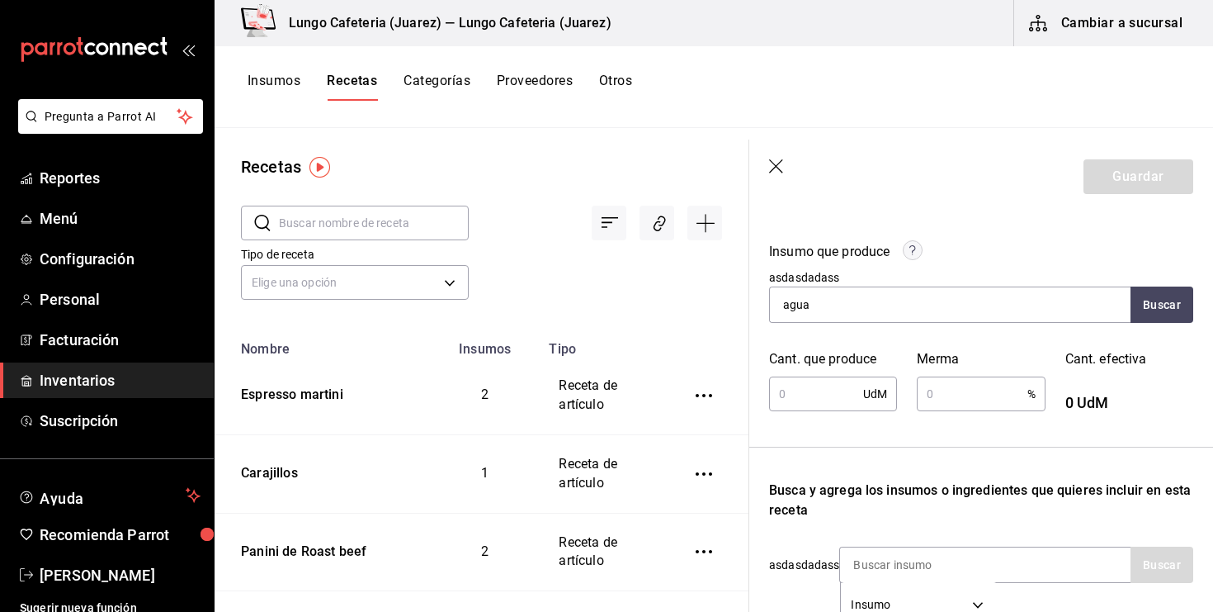
scroll to position [231, 0]
click at [874, 314] on input "agua" at bounding box center [852, 302] width 165 height 35
click at [971, 251] on div "Insumo que produce" at bounding box center [981, 252] width 424 height 27
click at [916, 257] on circle at bounding box center [913, 248] width 19 height 19
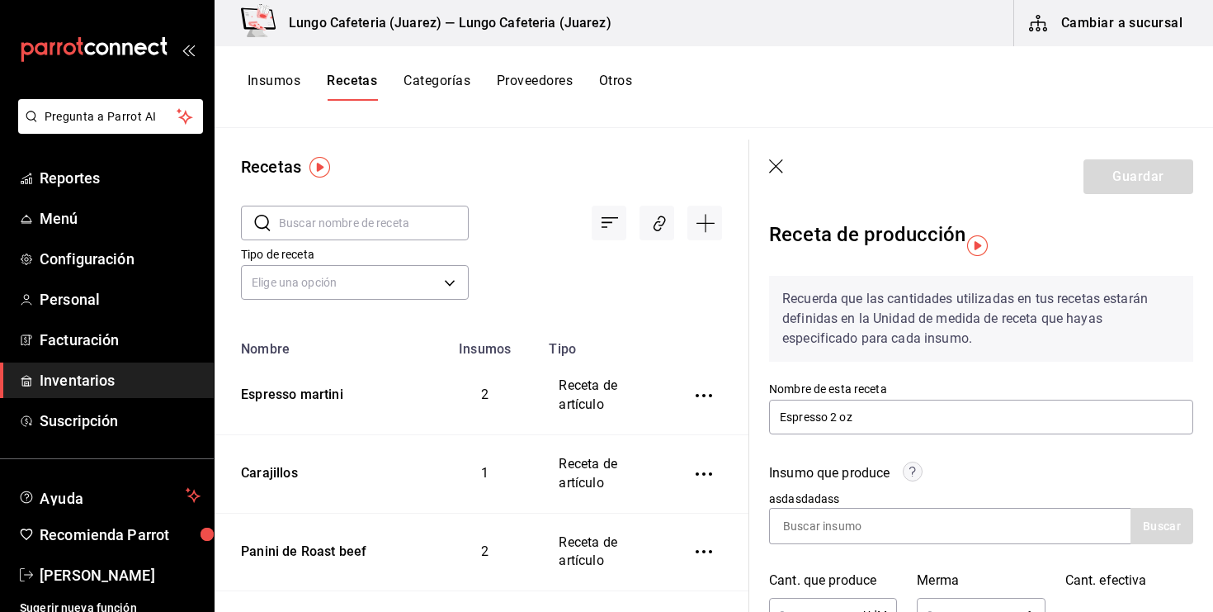
scroll to position [0, 0]
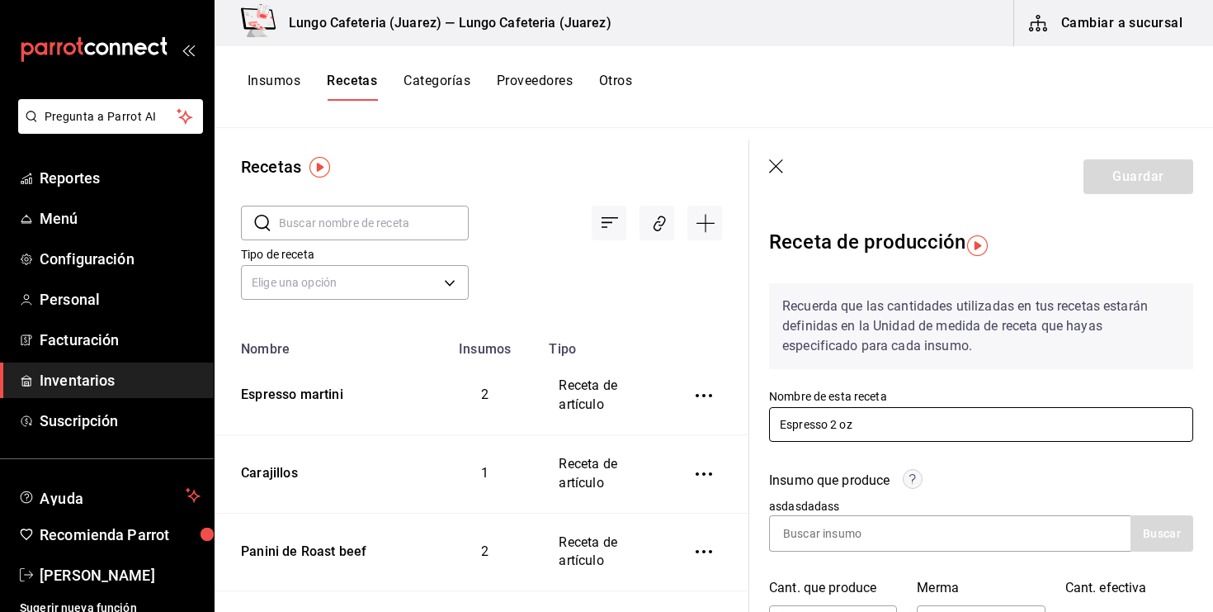
drag, startPoint x: 816, startPoint y: 426, endPoint x: 764, endPoint y: 424, distance: 52.0
click at [778, 175] on icon "button" at bounding box center [777, 167] width 17 height 17
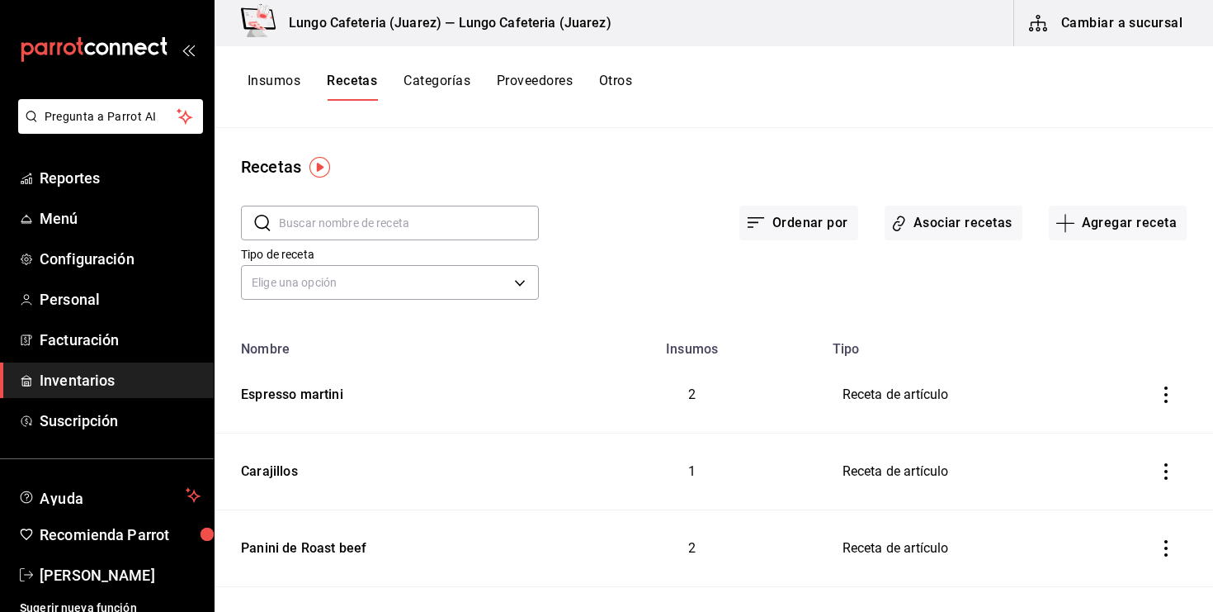
click at [281, 80] on button "Insumos" at bounding box center [274, 87] width 53 height 28
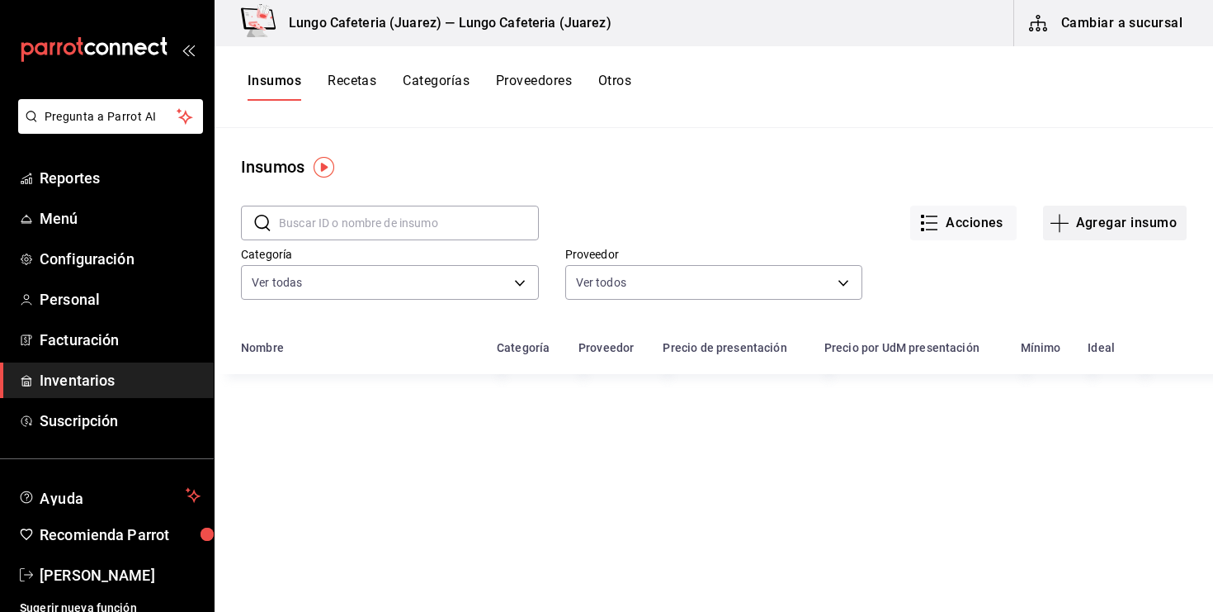
click at [1062, 223] on icon "button" at bounding box center [1060, 223] width 18 height 1
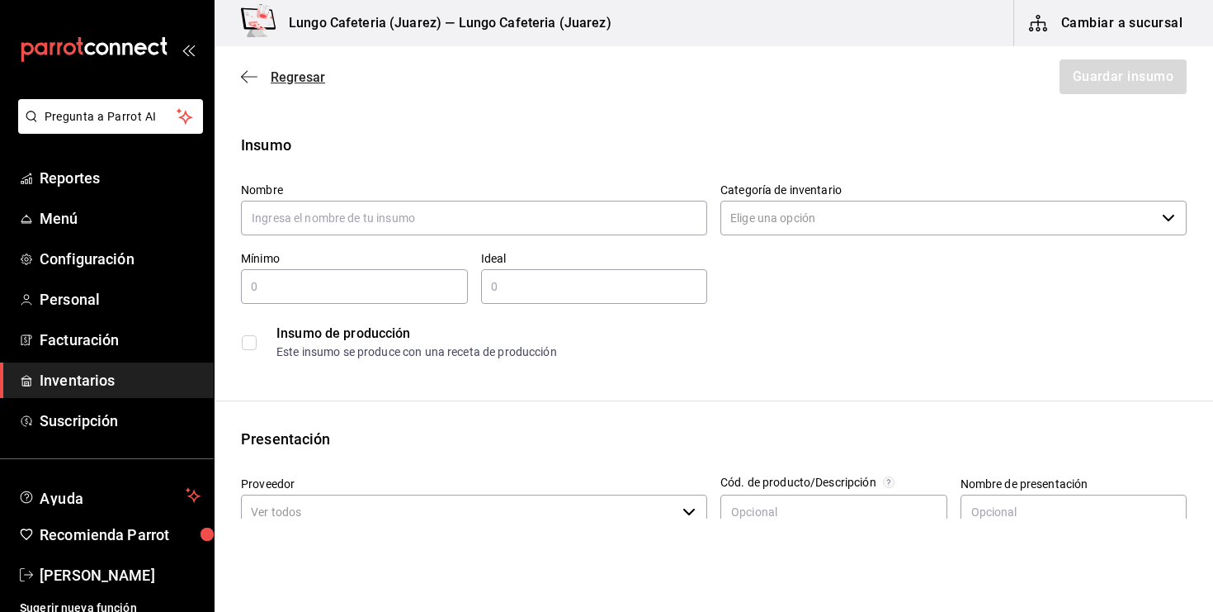
click at [243, 70] on icon "button" at bounding box center [249, 76] width 17 height 15
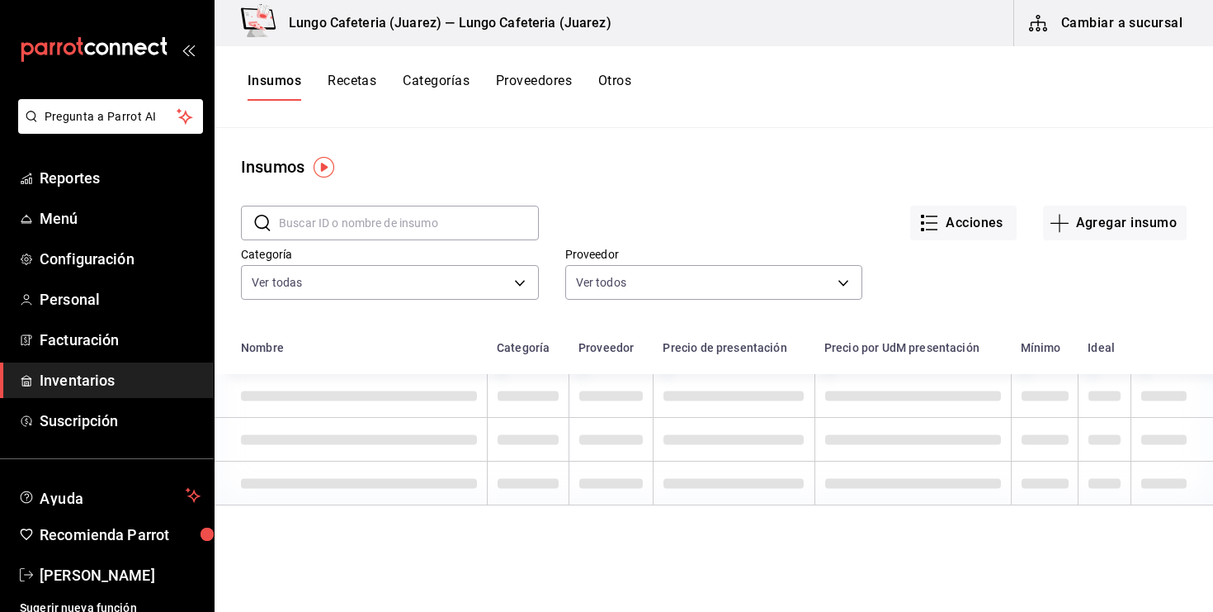
click at [414, 223] on input "text" at bounding box center [409, 222] width 260 height 33
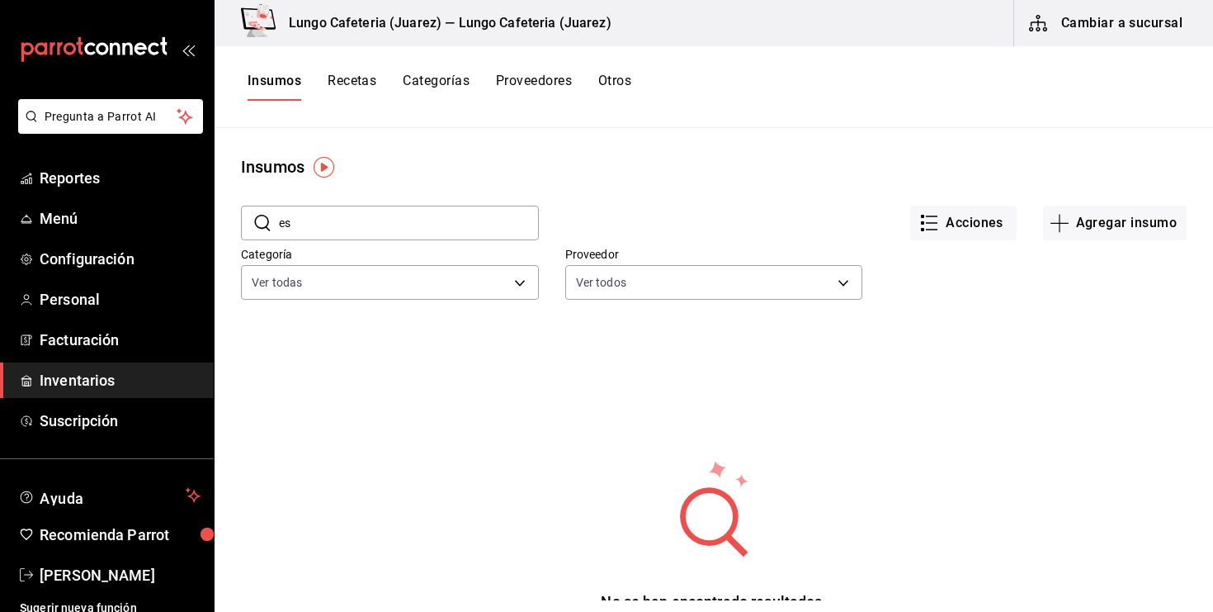
type input "e"
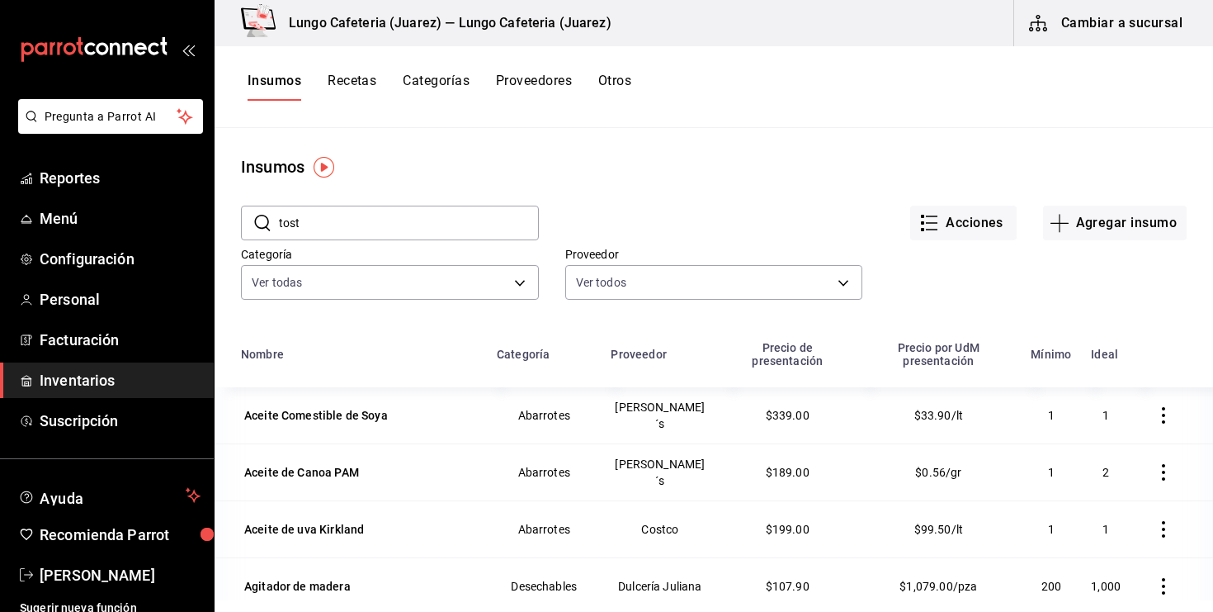
type input "tost"
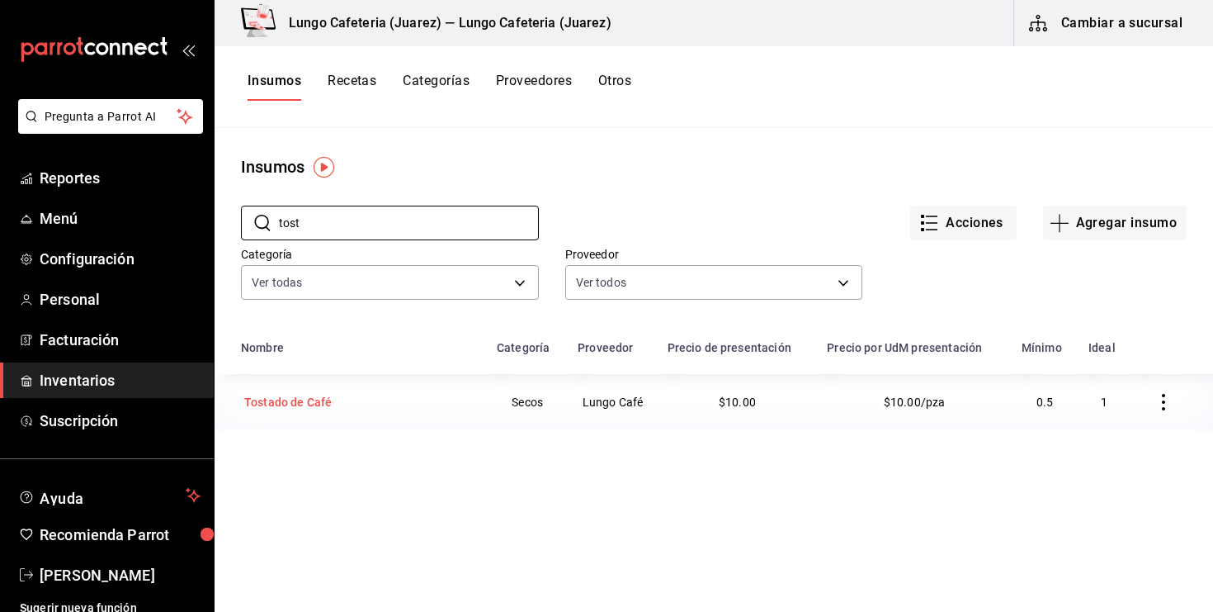
click at [343, 406] on div "Tostado de Café" at bounding box center [359, 401] width 236 height 23
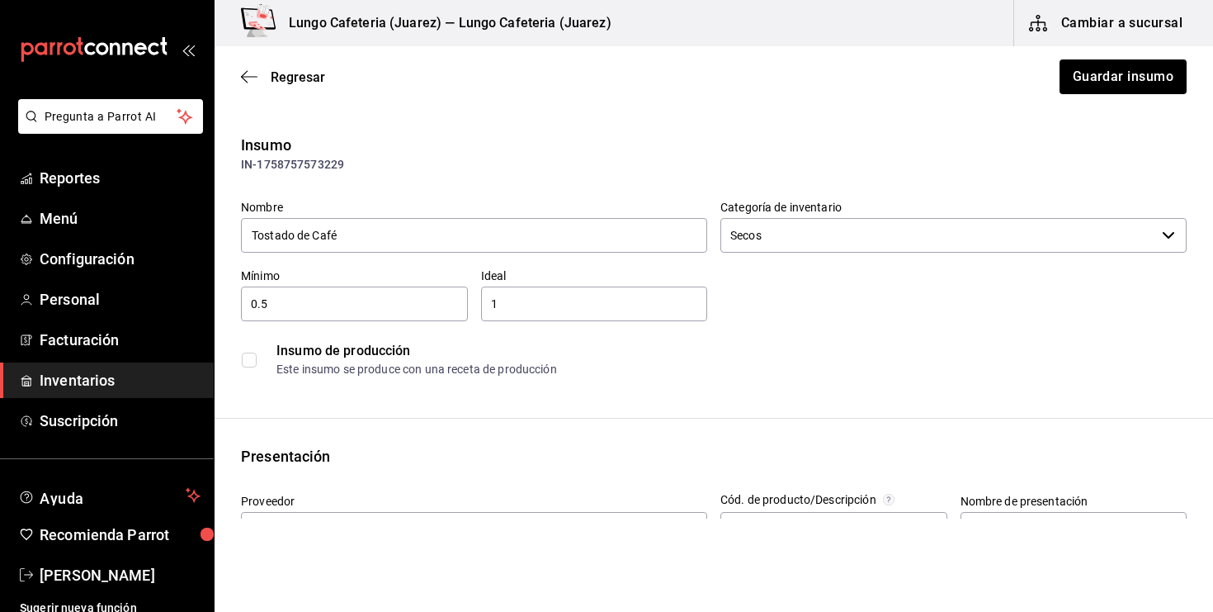
click at [333, 349] on div "Insumo de producción" at bounding box center [732, 351] width 910 height 20
click at [249, 362] on input "checkbox" at bounding box center [249, 359] width 15 height 15
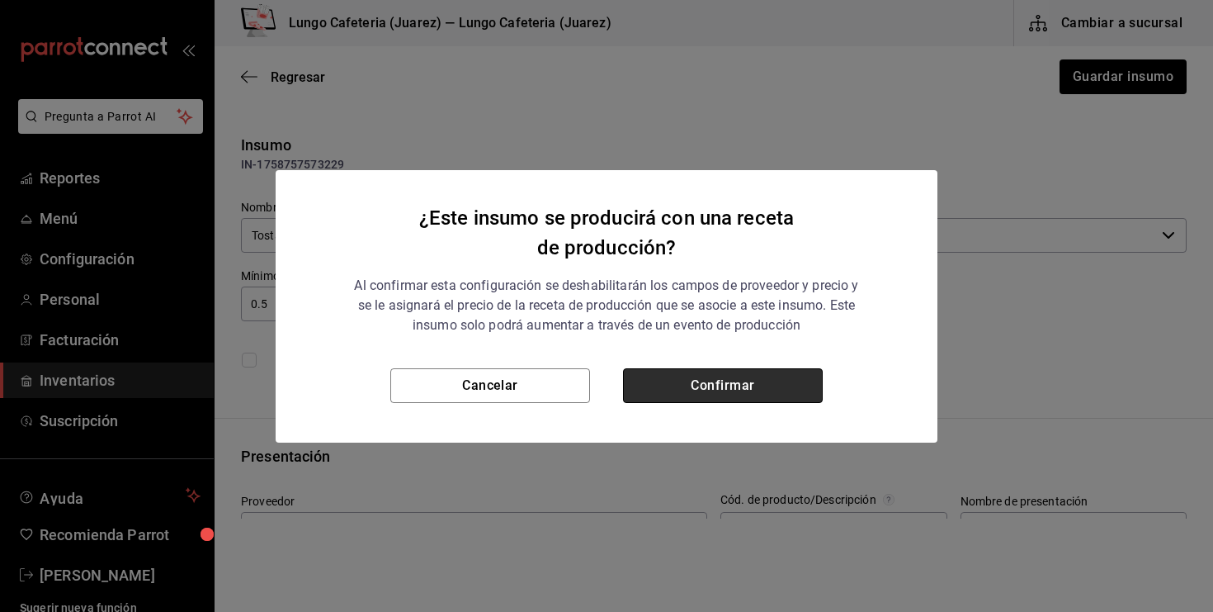
click at [651, 393] on button "Confirmar" at bounding box center [723, 385] width 200 height 35
checkbox input "true"
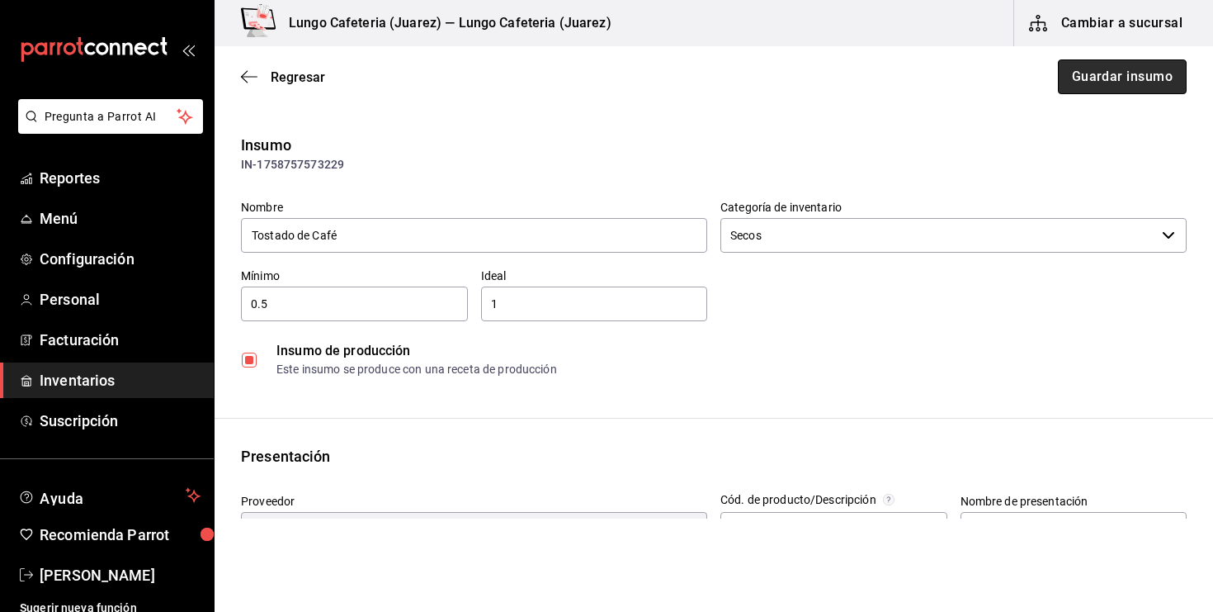
click at [1115, 77] on button "Guardar insumo" at bounding box center [1122, 76] width 129 height 35
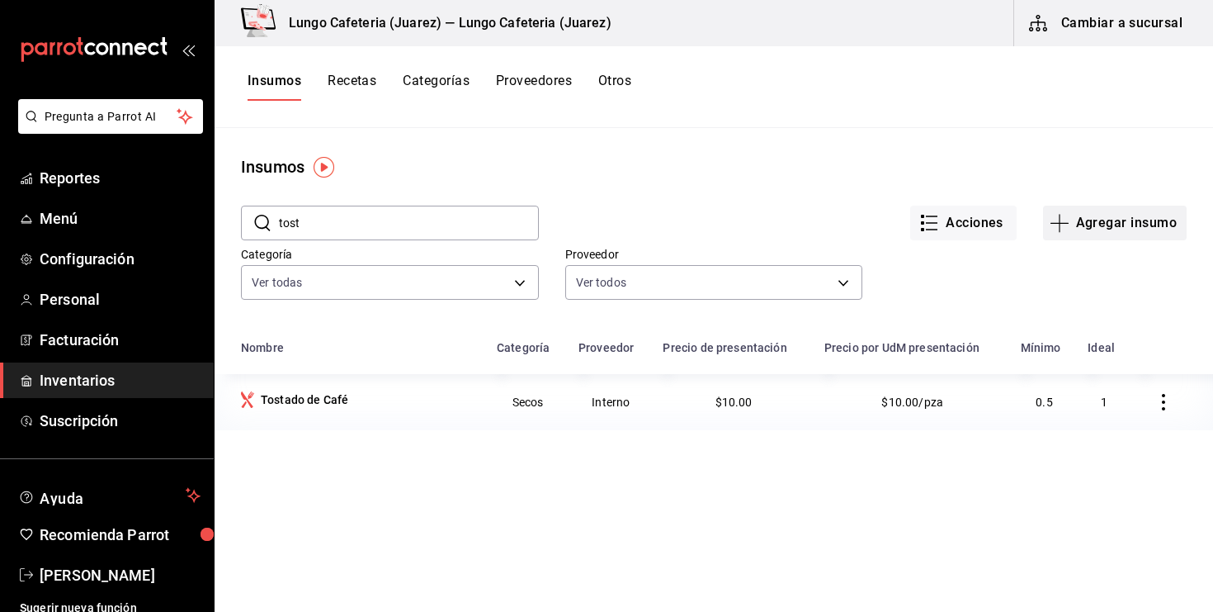
click at [1067, 229] on icon "button" at bounding box center [1060, 223] width 20 height 20
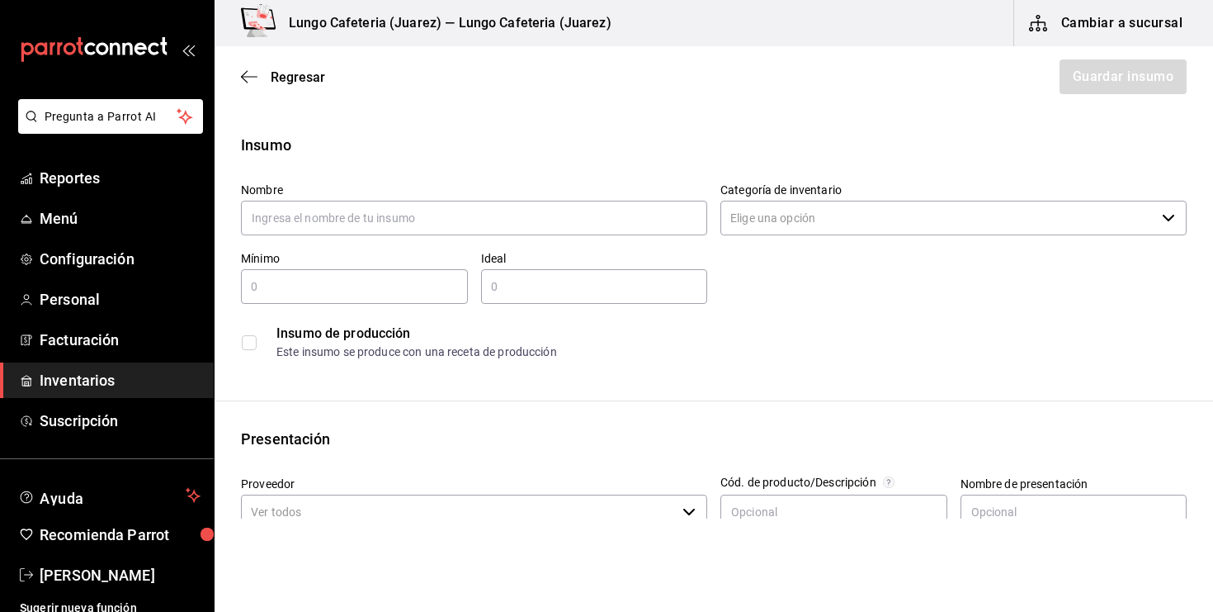
click at [236, 69] on div "Regresar Guardar insumo" at bounding box center [714, 76] width 999 height 61
click at [250, 75] on icon "button" at bounding box center [249, 76] width 17 height 15
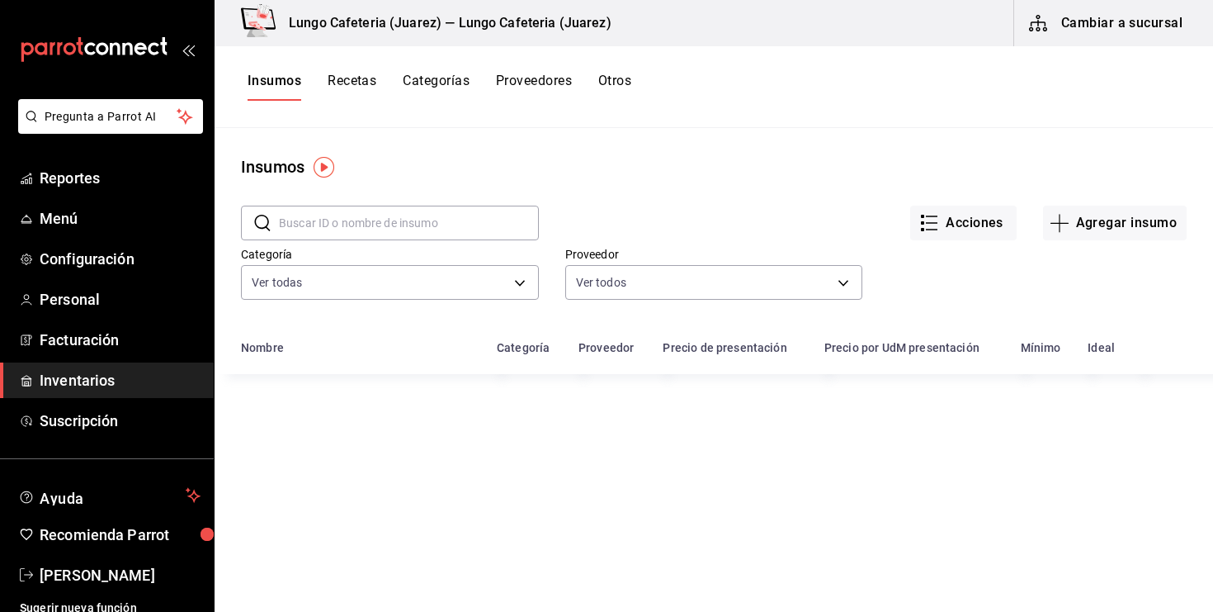
click at [430, 240] on div "Categoría Ver todas a10117c9-0cf0-4d57-9a14-cc90eaf55a3a,4b239fc5-3f53-4271-aa4…" at bounding box center [377, 262] width 324 height 84
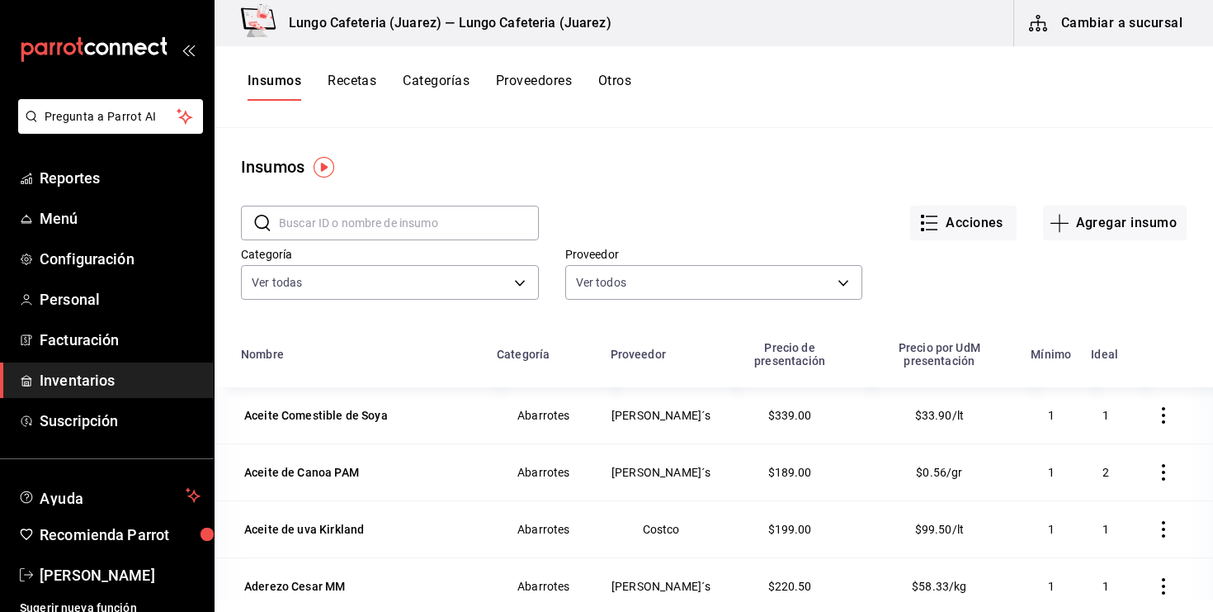
click at [430, 231] on input "text" at bounding box center [409, 222] width 260 height 33
click at [429, 231] on input "text" at bounding box center [409, 222] width 260 height 33
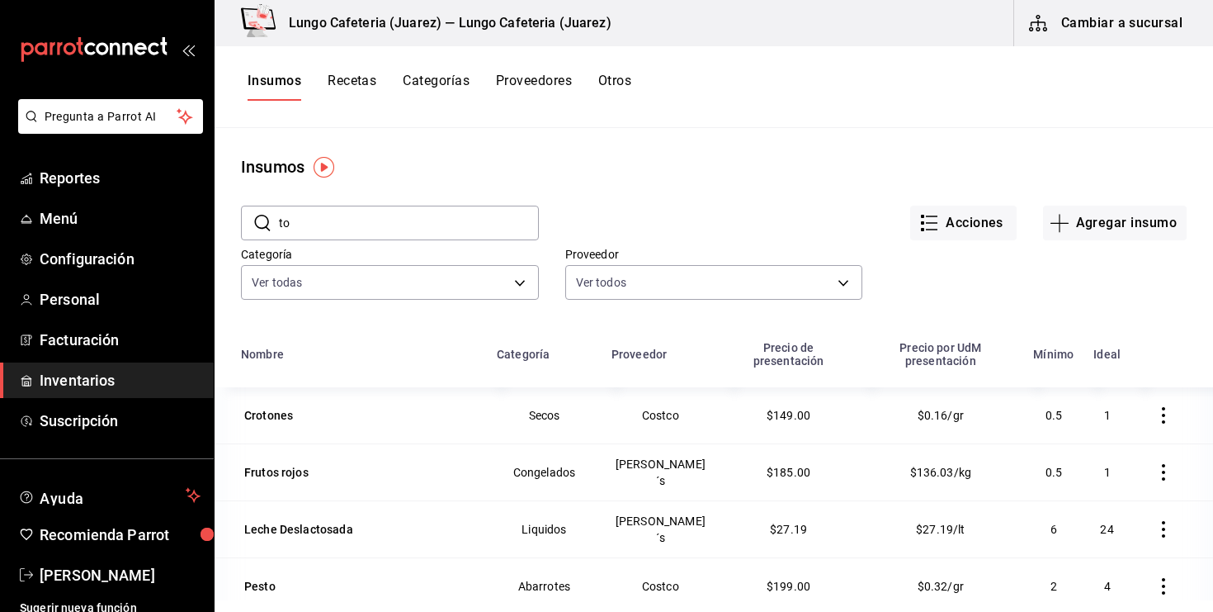
scroll to position [1, 0]
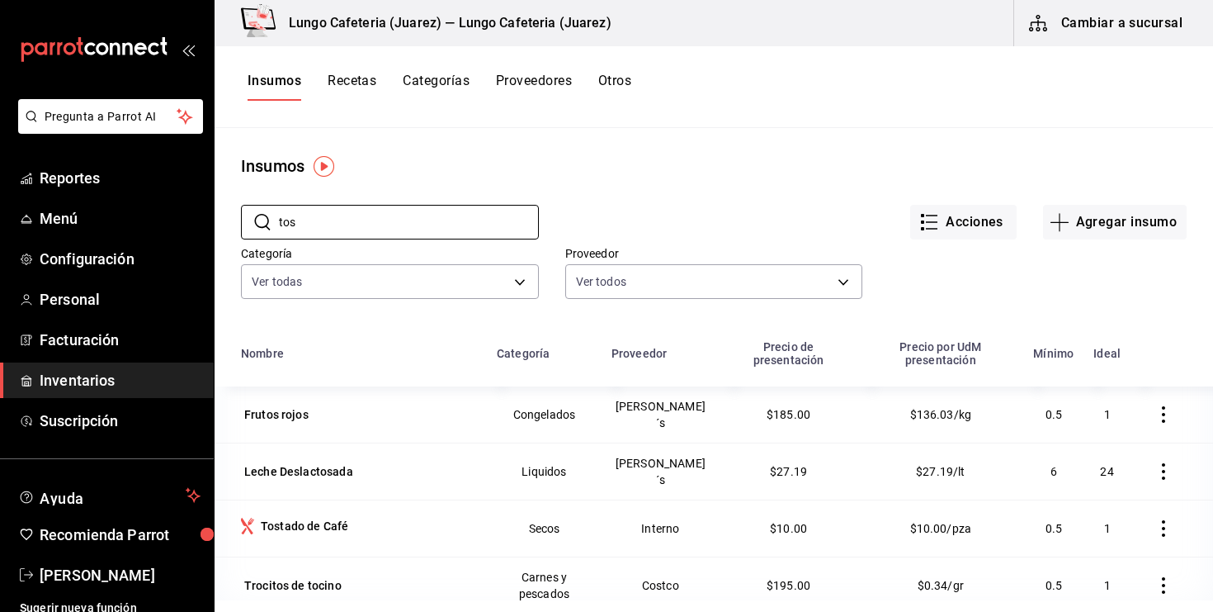
click at [319, 240] on div "Categoría Ver todas a10117c9-0cf0-4d57-9a14-cc90eaf55a3a,4b239fc5-3f53-4271-aa4…" at bounding box center [377, 262] width 324 height 84
click at [319, 232] on input "tos" at bounding box center [409, 222] width 260 height 33
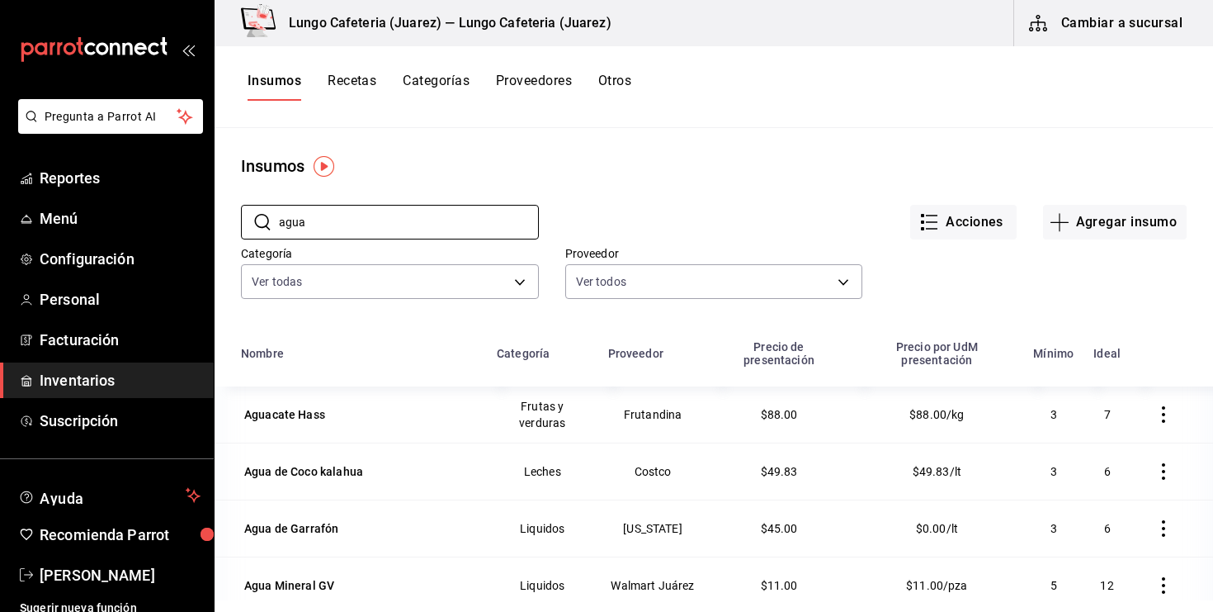
type input "agua"
click at [409, 182] on div "​ agua ​" at bounding box center [377, 208] width 324 height 61
click at [371, 83] on button "Recetas" at bounding box center [352, 87] width 49 height 28
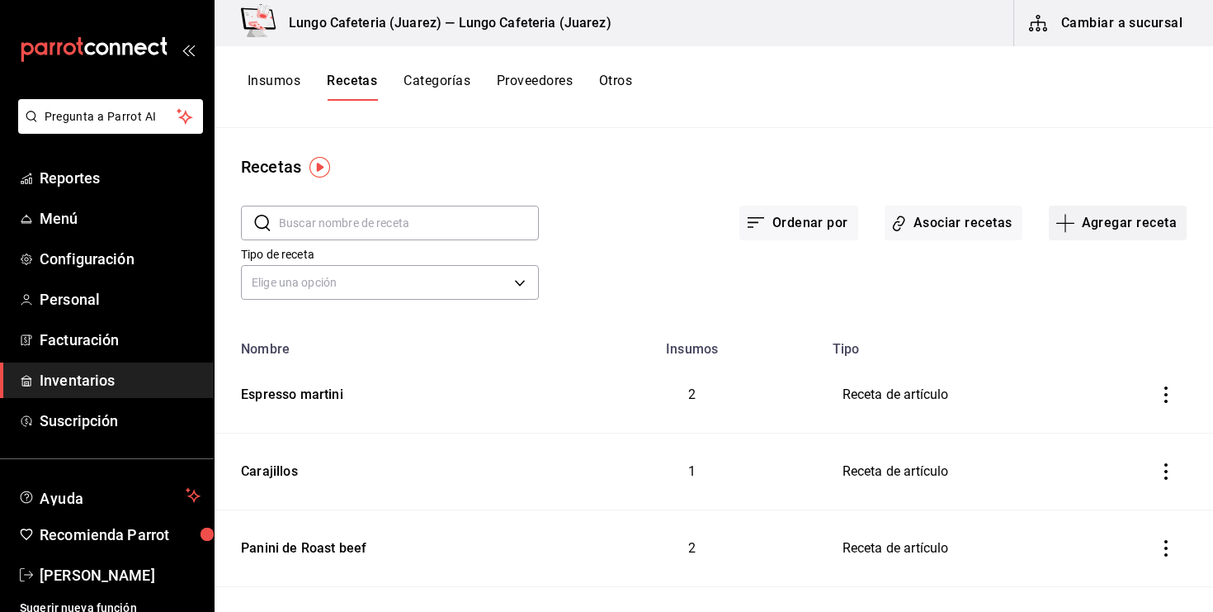
click at [1082, 208] on button "Agregar receta" at bounding box center [1118, 223] width 138 height 35
click at [1070, 269] on span "Receta" at bounding box center [1117, 268] width 139 height 17
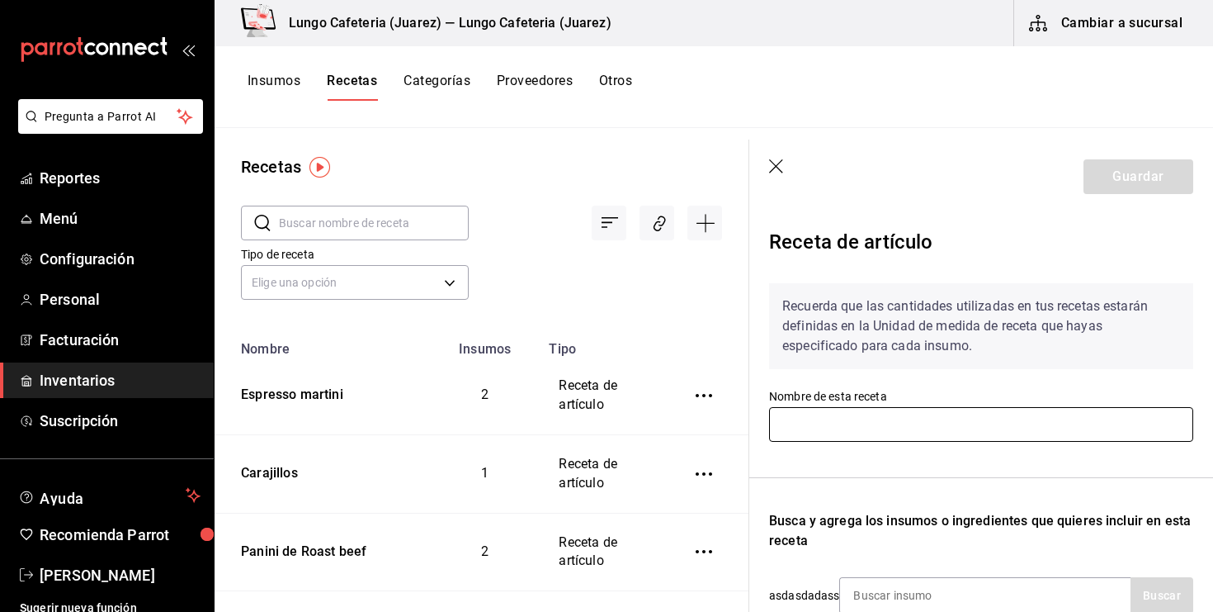
click at [830, 419] on input "text" at bounding box center [981, 424] width 424 height 35
type input "e"
click at [868, 267] on div "Receta de artículo" at bounding box center [981, 245] width 424 height 50
drag, startPoint x: 859, startPoint y: 417, endPoint x: 739, endPoint y: 417, distance: 120.5
click at [739, 417] on div "Recetas ​ ​ Tipo de receta Elige una opción default Nombre Insumos Tipo Espress…" at bounding box center [714, 364] width 999 height 472
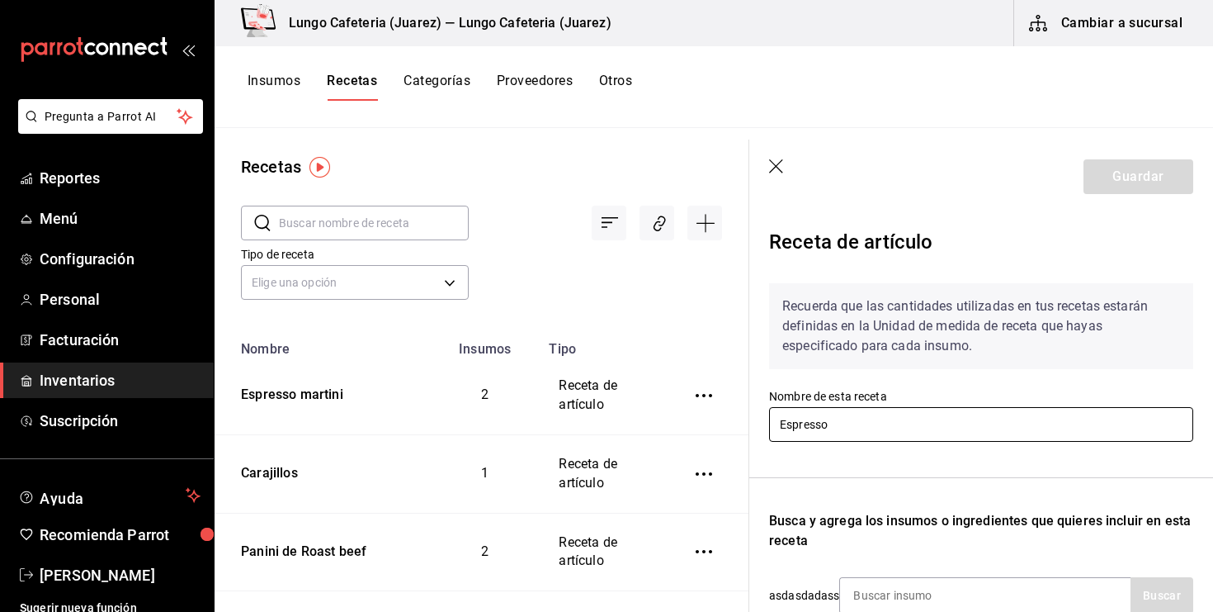
drag, startPoint x: 833, startPoint y: 416, endPoint x: 775, endPoint y: 415, distance: 57.8
click at [774, 415] on input "Espresso" at bounding box center [981, 424] width 424 height 35
click at [775, 415] on input "Espresso" at bounding box center [981, 424] width 424 height 35
click at [780, 415] on input "Espresso" at bounding box center [981, 424] width 424 height 35
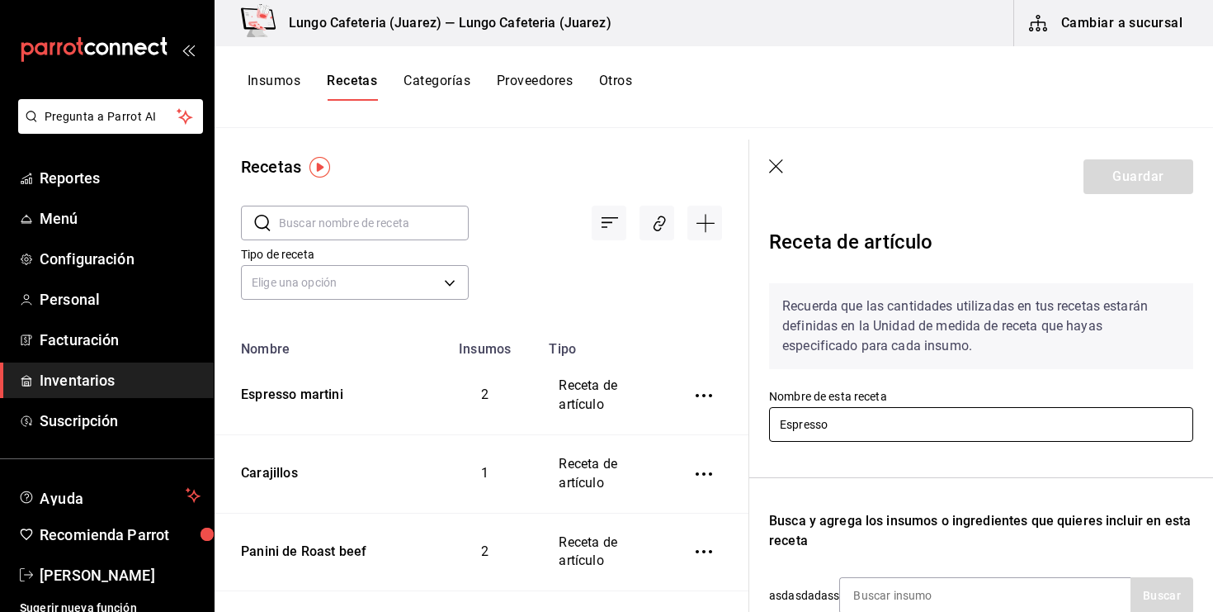
click at [780, 415] on input "Espresso" at bounding box center [981, 424] width 424 height 35
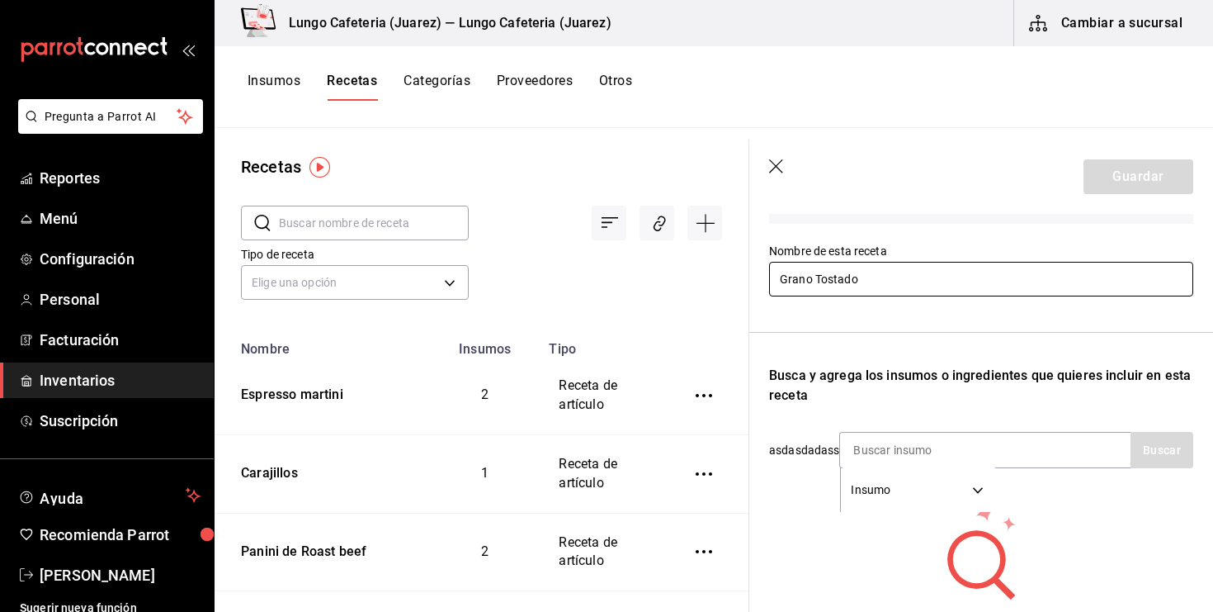
scroll to position [181, 0]
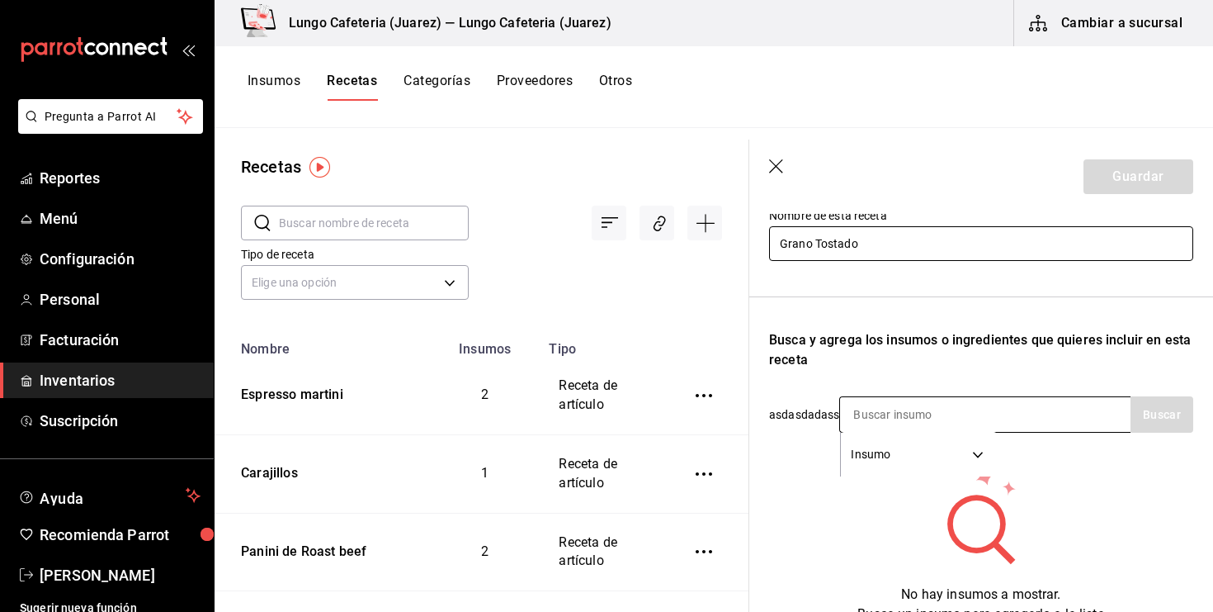
type input "Grano Tostado"
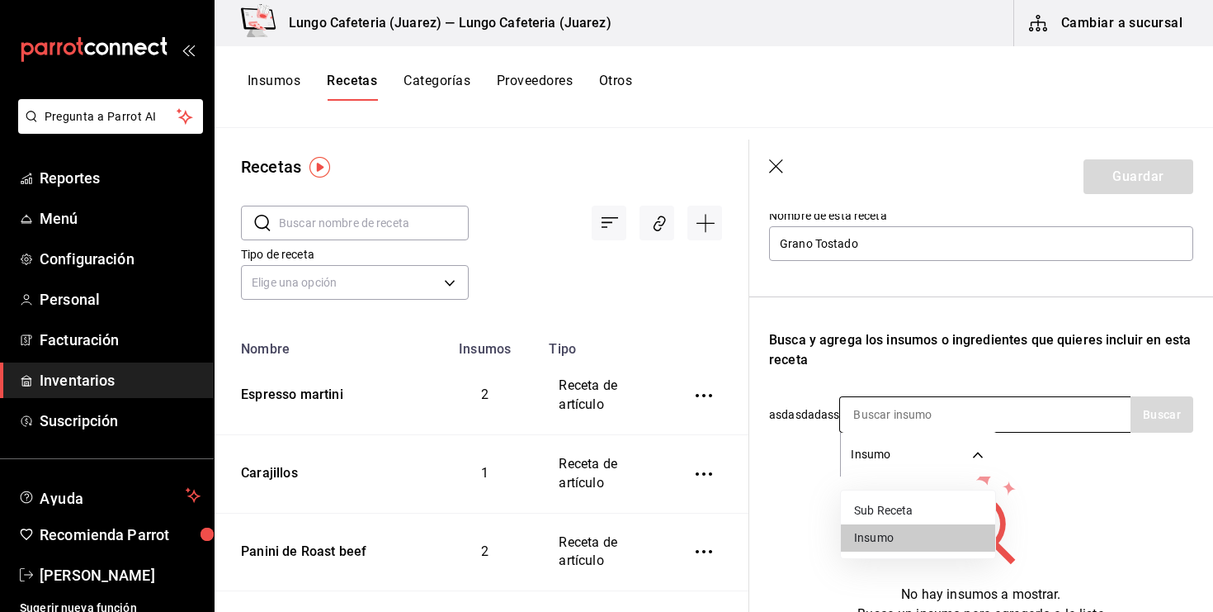
click at [958, 436] on body "Pregunta a Parrot AI Reportes Menú Configuración Personal Facturación Inventari…" at bounding box center [606, 300] width 1213 height 600
click at [944, 416] on div at bounding box center [606, 306] width 1213 height 612
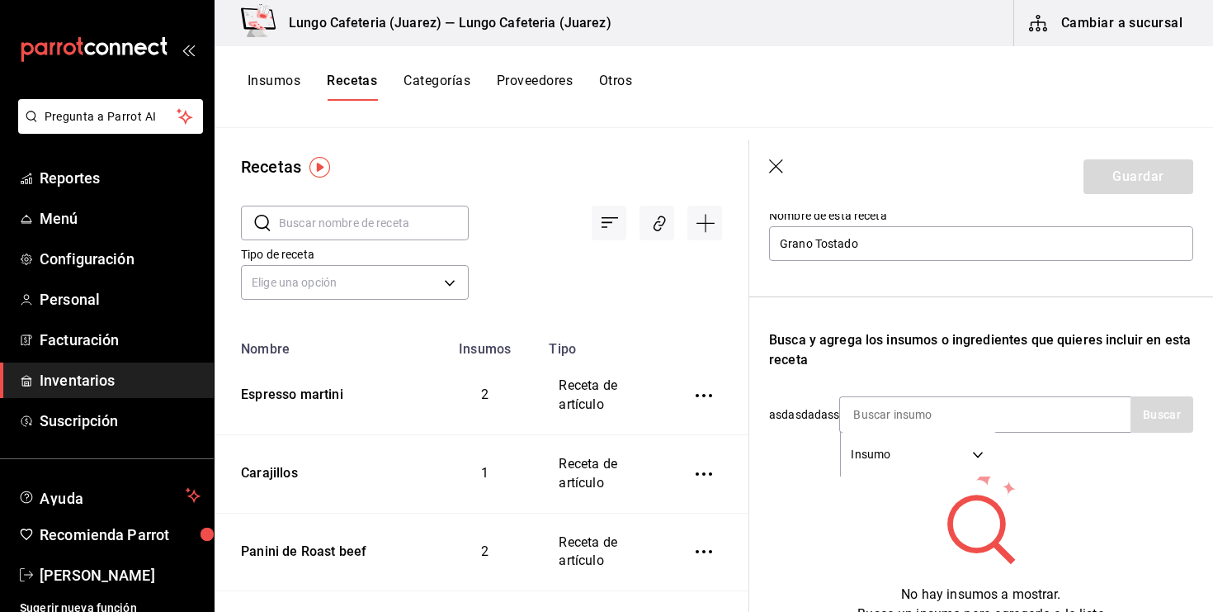
click at [944, 416] on input at bounding box center [922, 414] width 165 height 35
click at [915, 442] on body "Pregunta a Parrot AI Reportes Menú Configuración Personal Facturación Inventari…" at bounding box center [606, 300] width 1213 height 600
click at [851, 346] on div at bounding box center [606, 306] width 1213 height 612
click at [875, 241] on input "Grano Tostado" at bounding box center [981, 243] width 424 height 35
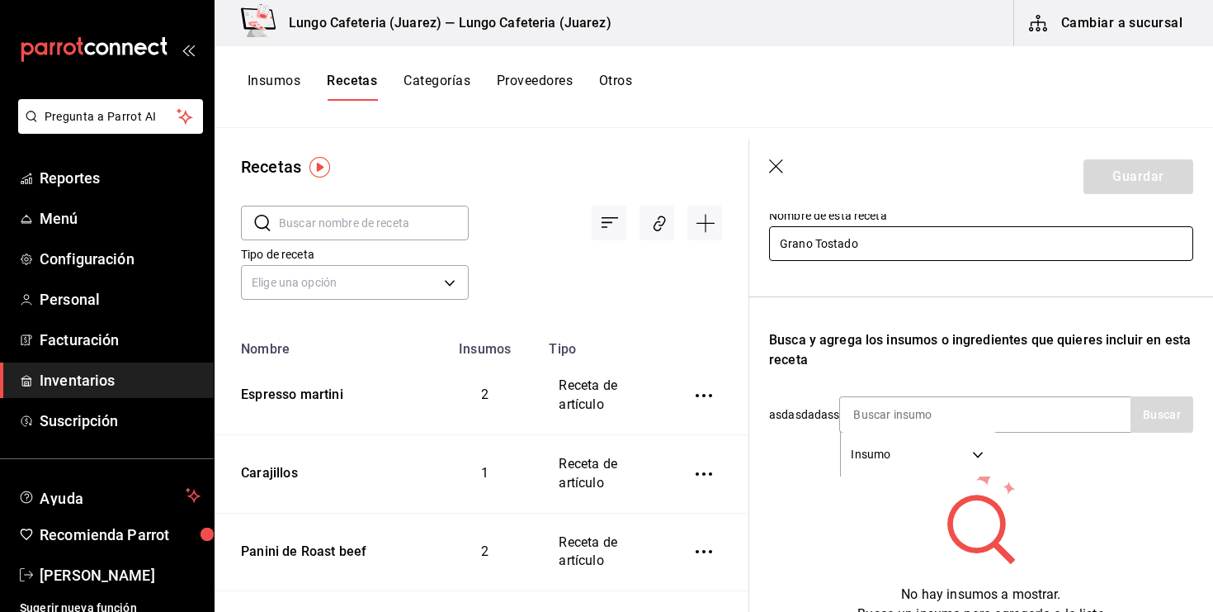
click at [875, 241] on input "Grano Tostado" at bounding box center [981, 243] width 424 height 35
click at [783, 157] on header "Guardar" at bounding box center [982, 177] width 464 height 74
click at [783, 158] on header "Guardar" at bounding box center [982, 177] width 464 height 74
click at [780, 163] on icon "button" at bounding box center [777, 167] width 17 height 17
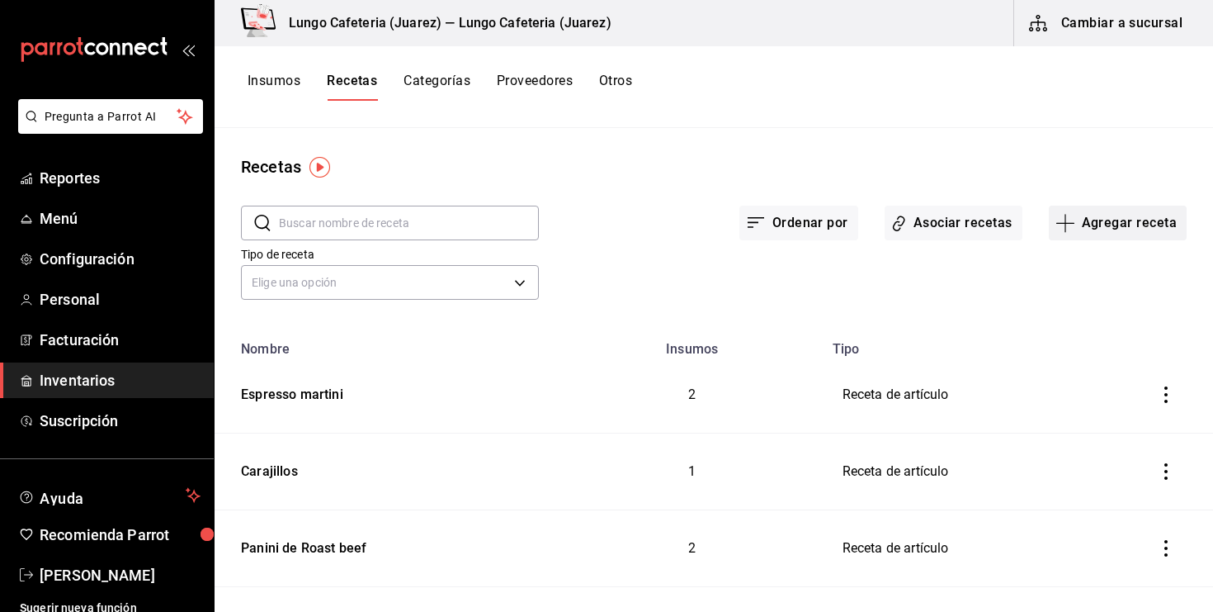
click at [1084, 220] on button "Agregar receta" at bounding box center [1118, 223] width 138 height 35
click at [1085, 315] on span "Subreceta" at bounding box center [1117, 312] width 139 height 17
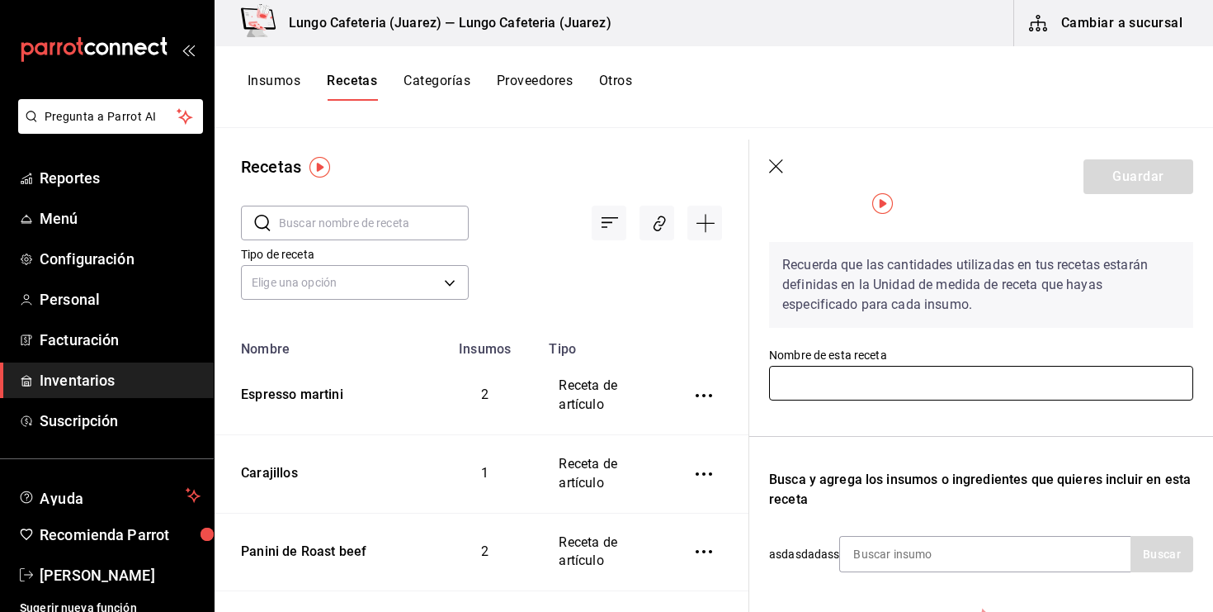
scroll to position [42, 0]
click at [822, 393] on input "text" at bounding box center [981, 382] width 424 height 35
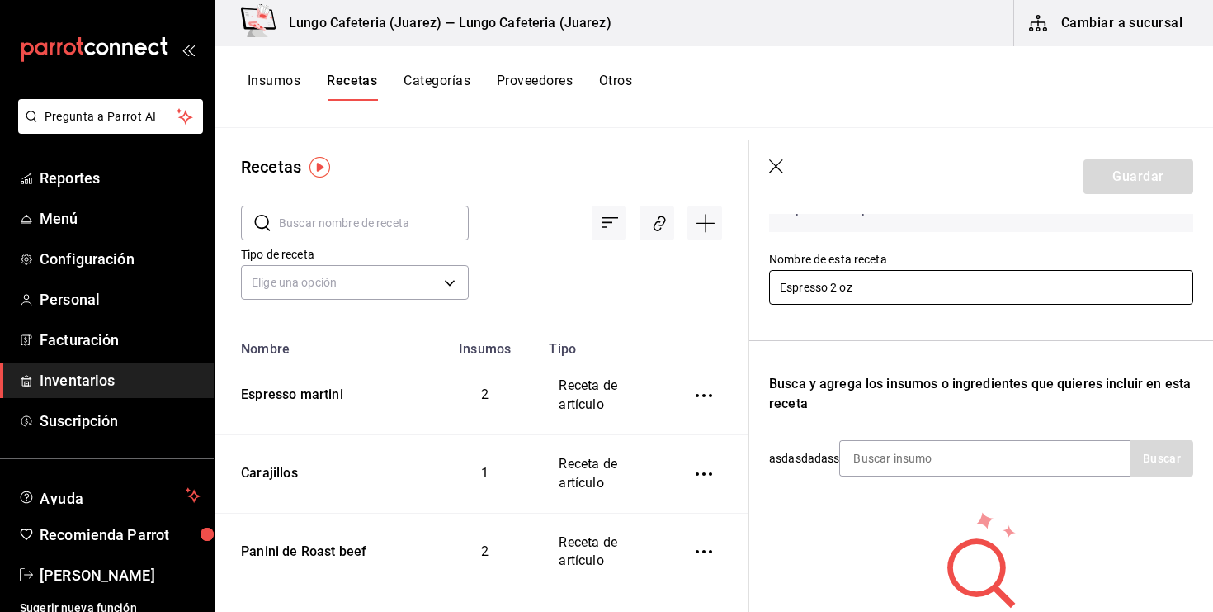
scroll to position [161, 0]
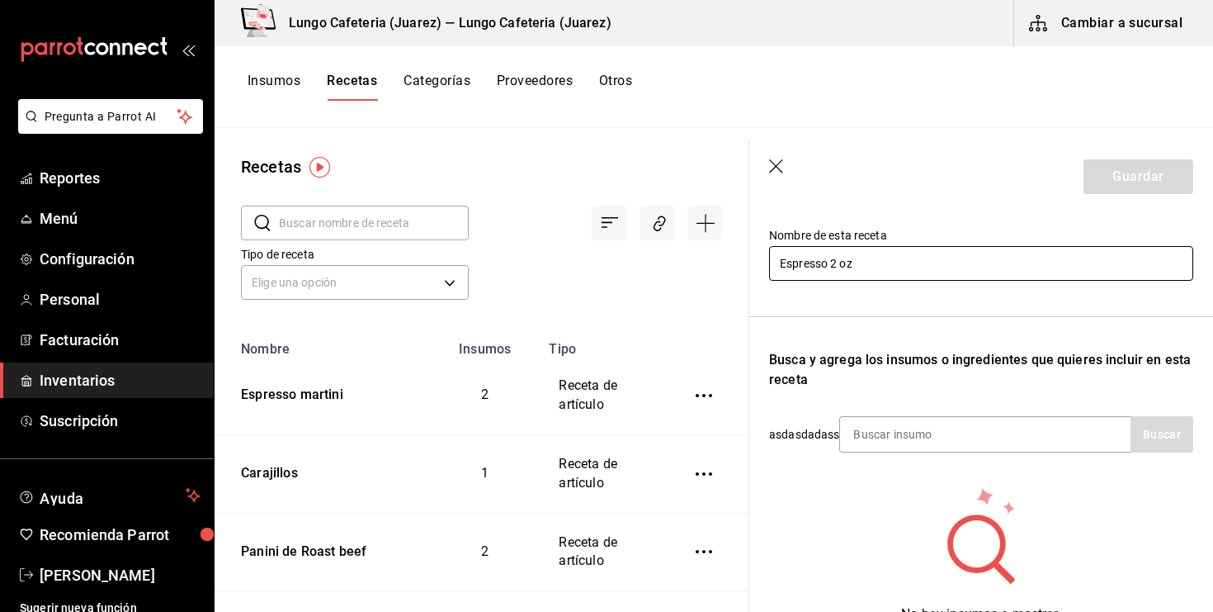
type input "Espresso 2 oz"
click at [874, 435] on input at bounding box center [922, 434] width 165 height 35
click at [1011, 442] on div at bounding box center [985, 434] width 291 height 36
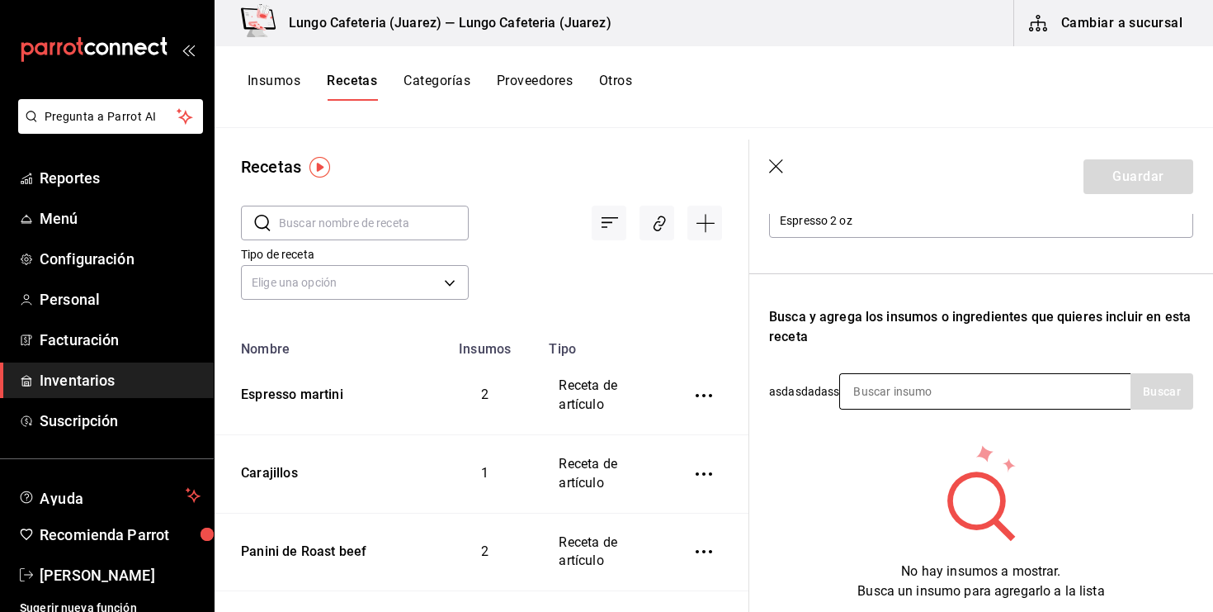
click at [978, 394] on input at bounding box center [922, 391] width 165 height 35
type input "tost"
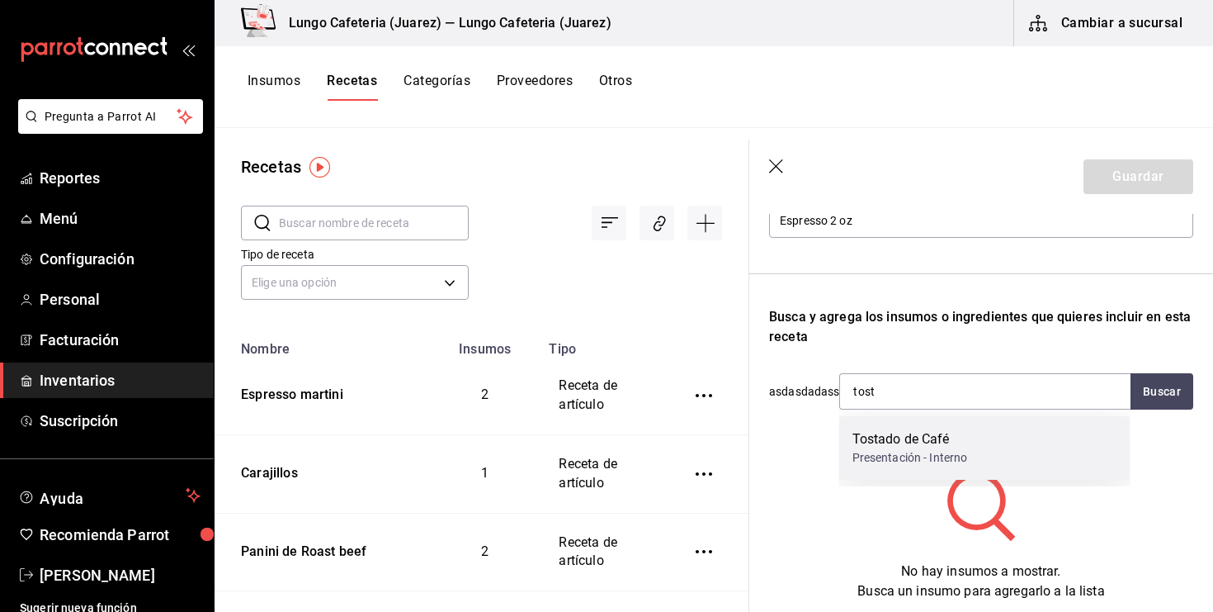
click at [926, 453] on div "Presentación - Interno" at bounding box center [911, 457] width 116 height 17
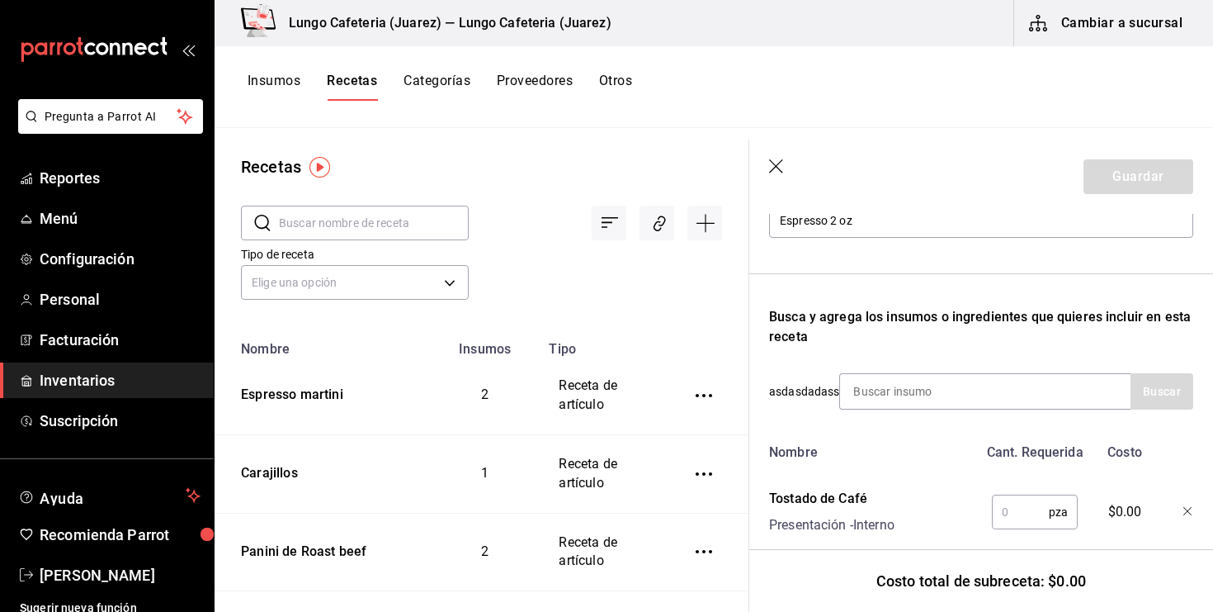
click at [1024, 517] on input "text" at bounding box center [1020, 511] width 57 height 33
type input "1"
click at [977, 403] on input at bounding box center [922, 391] width 165 height 35
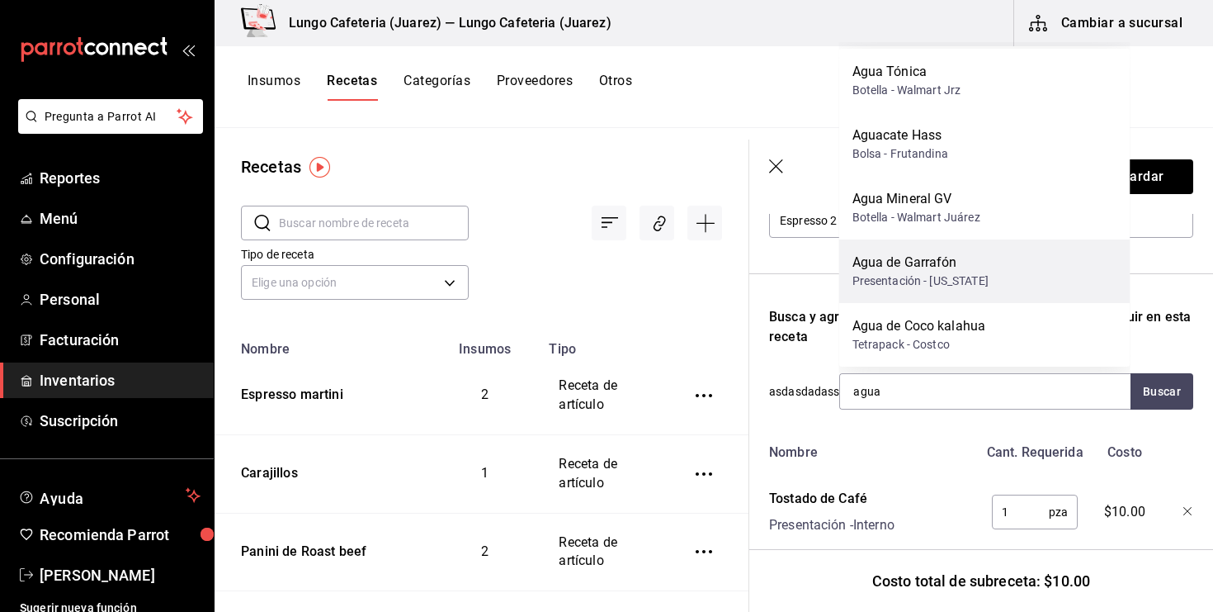
click at [920, 279] on div "Presentación - [US_STATE]" at bounding box center [921, 280] width 136 height 17
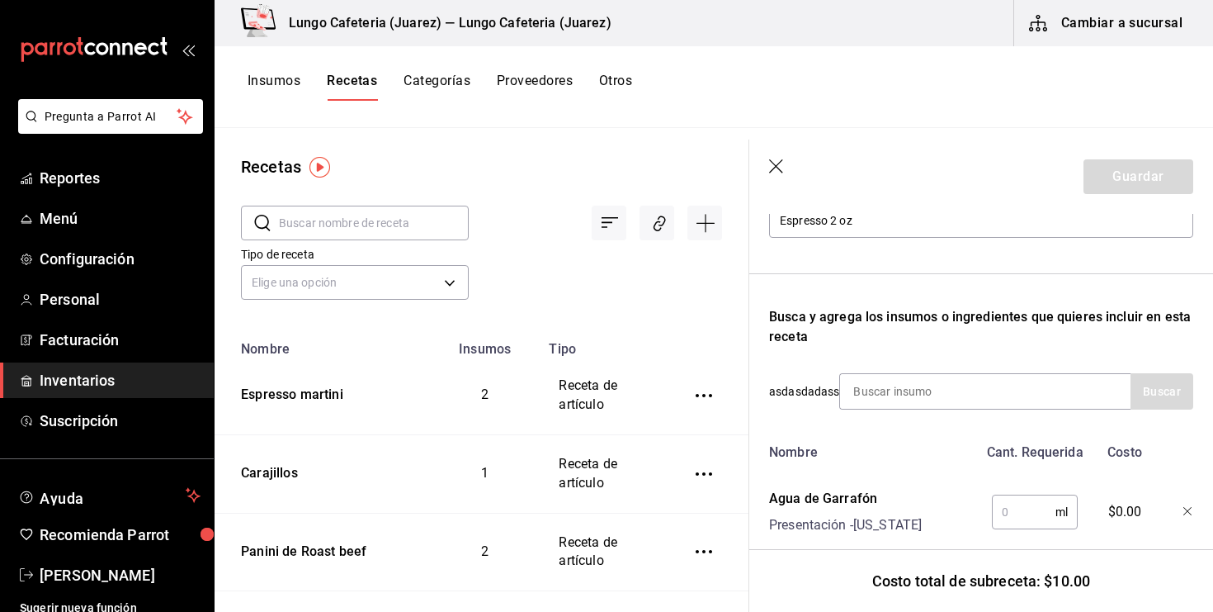
click at [1014, 513] on input "text" at bounding box center [1024, 511] width 64 height 33
click at [1027, 516] on input "30" at bounding box center [1024, 511] width 64 height 33
click at [968, 509] on div "Agua de Garrafón Presentación - [US_STATE]" at bounding box center [870, 508] width 215 height 53
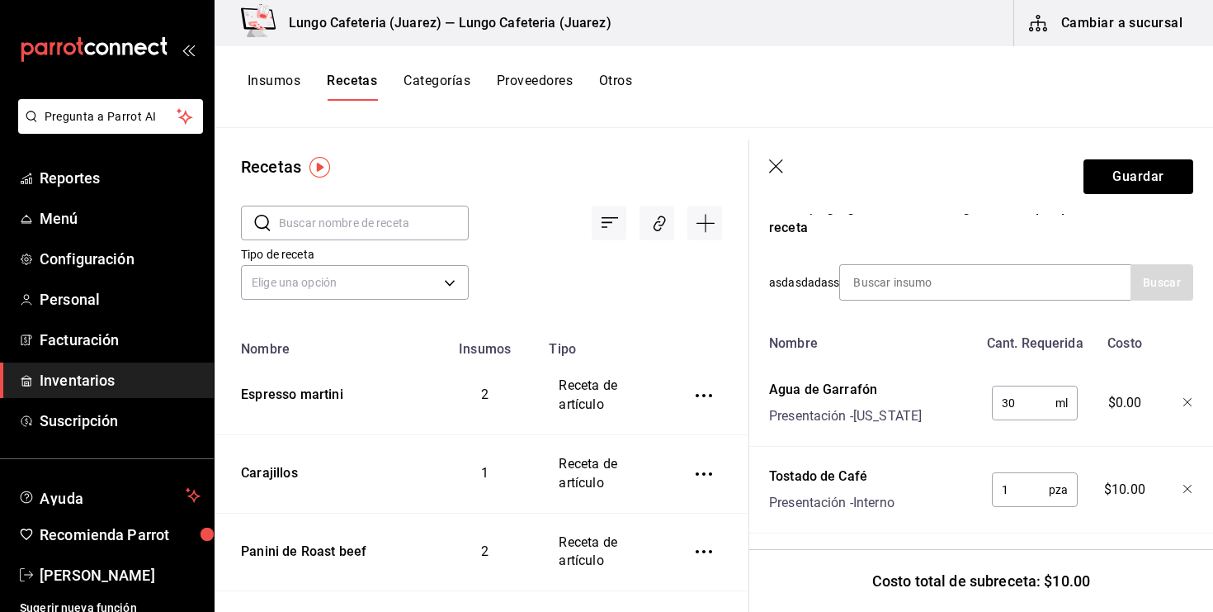
scroll to position [319, 0]
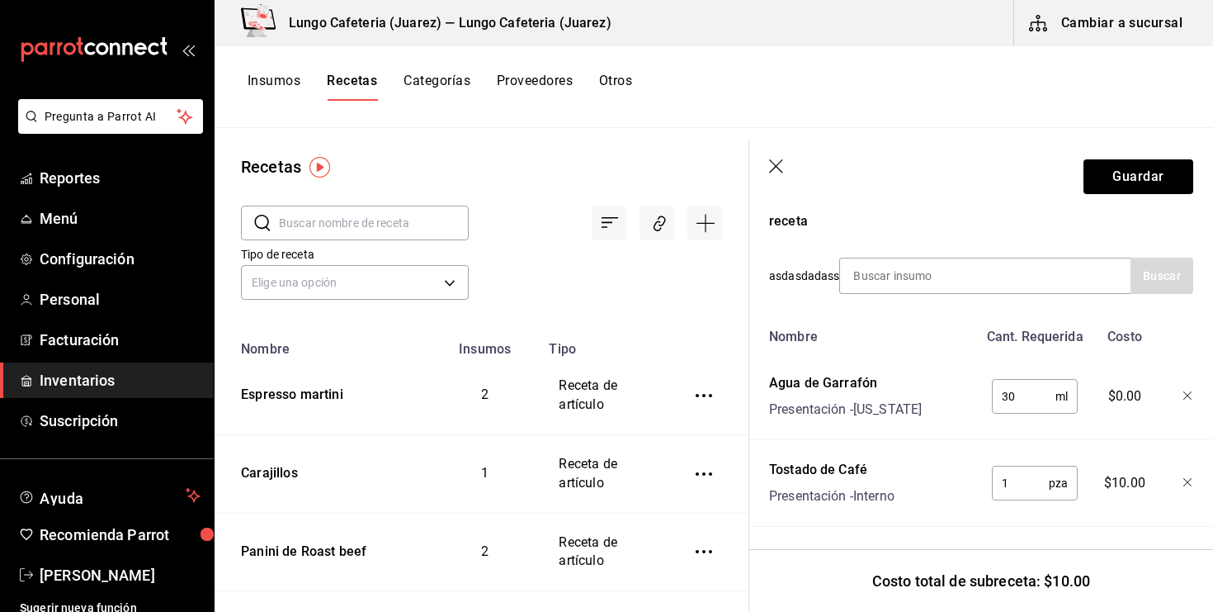
click at [1016, 387] on input "30" at bounding box center [1024, 396] width 64 height 33
click at [1190, 391] on icon "button" at bounding box center [1188, 395] width 8 height 8
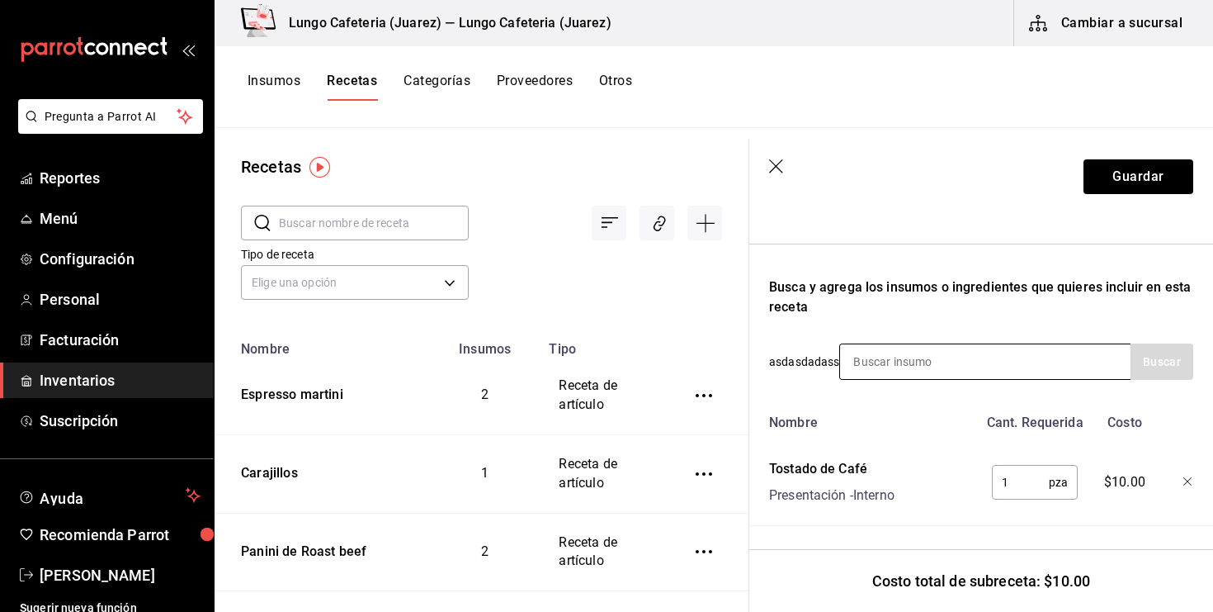
click at [919, 352] on input at bounding box center [922, 361] width 165 height 35
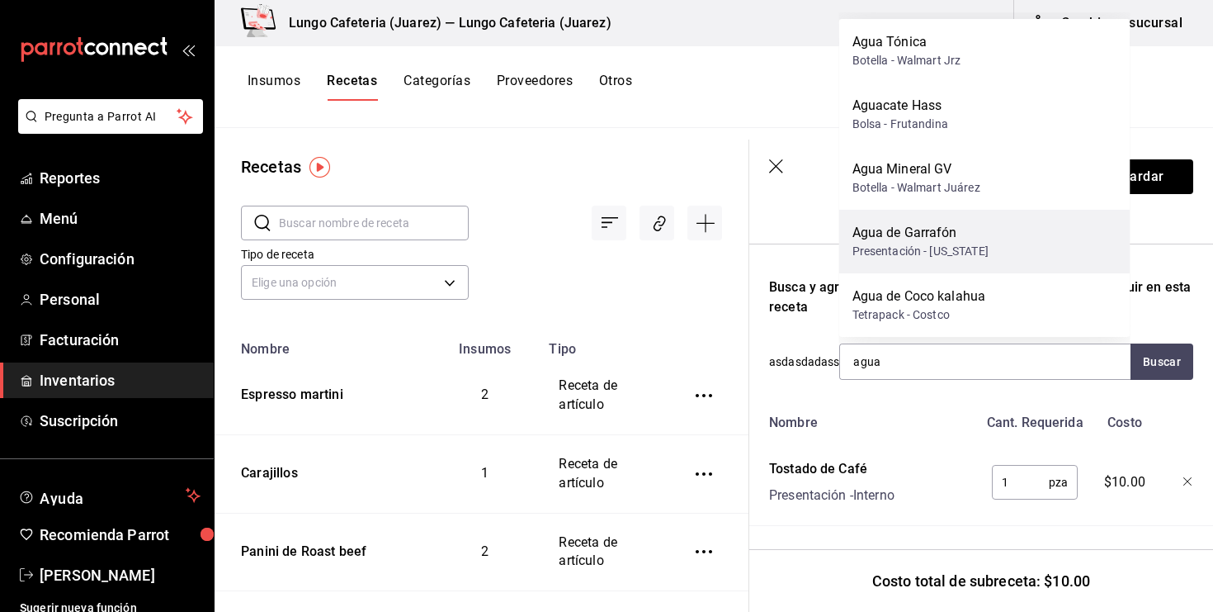
click at [911, 234] on div "Agua de Garrafón" at bounding box center [921, 233] width 136 height 20
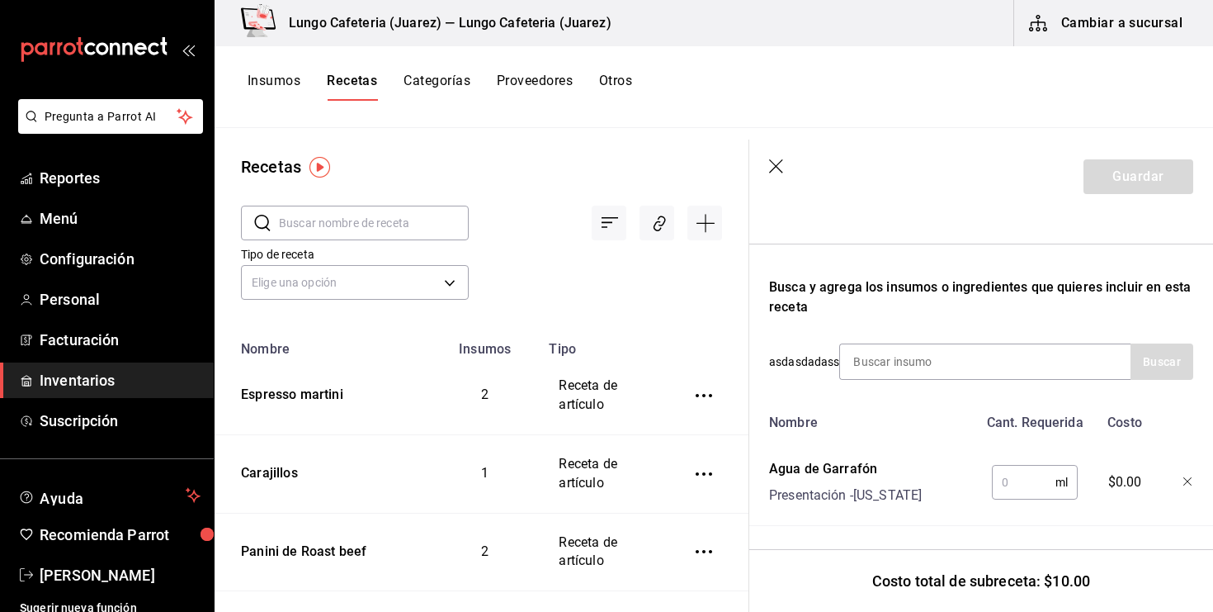
scroll to position [294, 0]
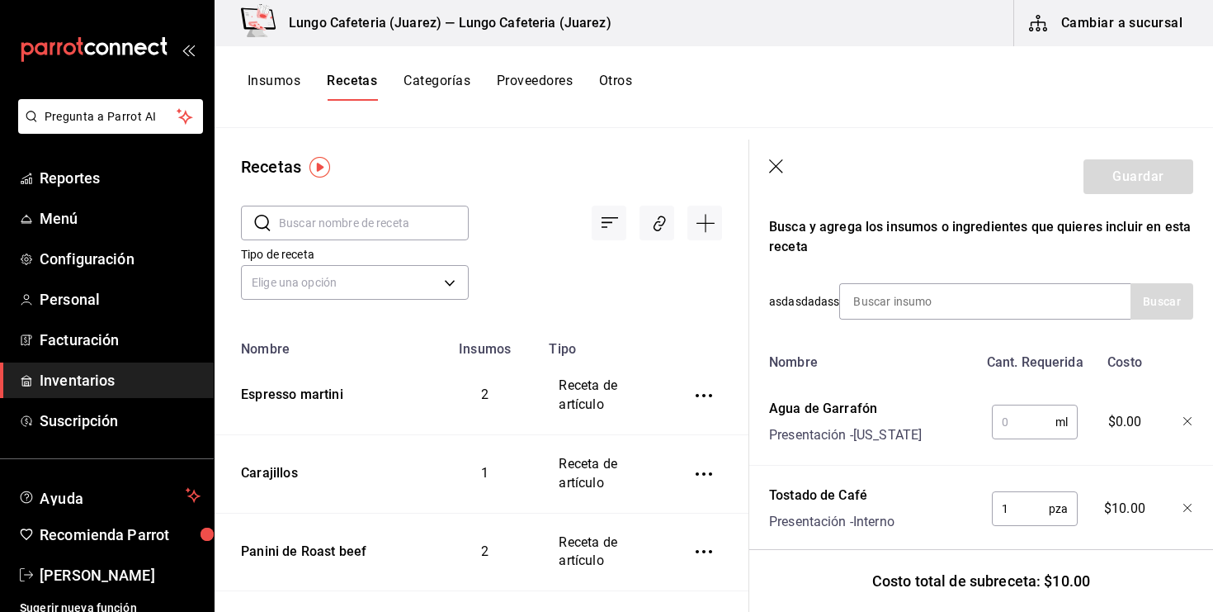
click at [996, 430] on input "text" at bounding box center [1024, 421] width 64 height 33
click at [1009, 421] on input "1" at bounding box center [1024, 421] width 64 height 33
click at [1034, 428] on input "1,000" at bounding box center [1024, 421] width 64 height 33
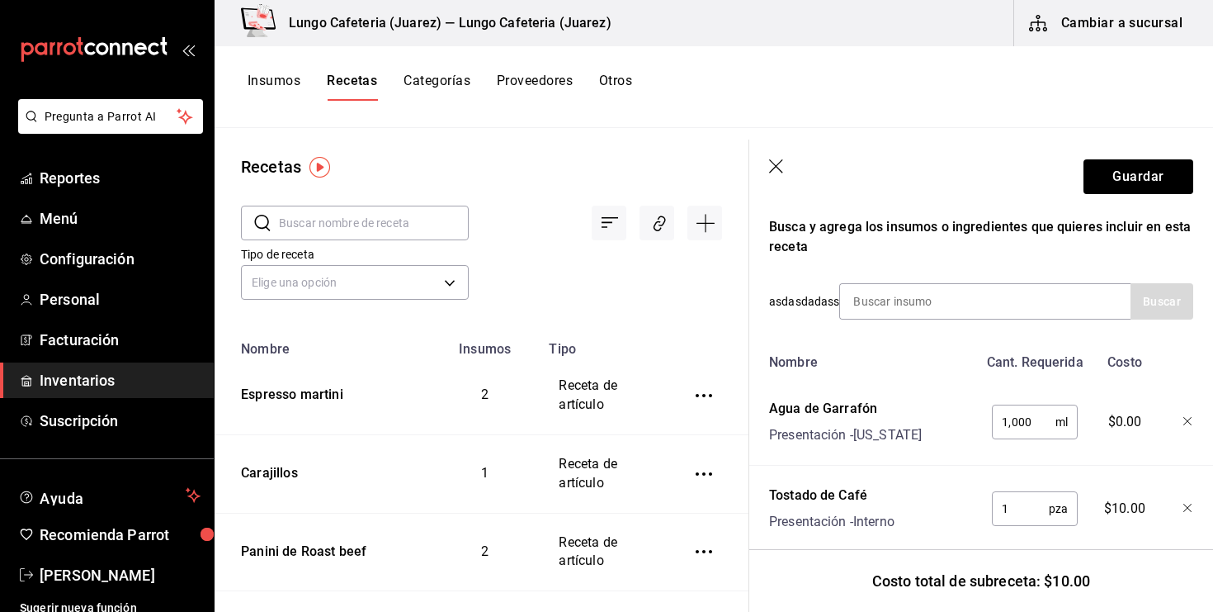
click at [1034, 428] on input "1,000" at bounding box center [1024, 421] width 64 height 33
click at [1180, 413] on div at bounding box center [1176, 418] width 36 height 53
click at [1185, 415] on div at bounding box center [1176, 418] width 36 height 53
click at [1190, 422] on icon "button" at bounding box center [1188, 421] width 8 height 8
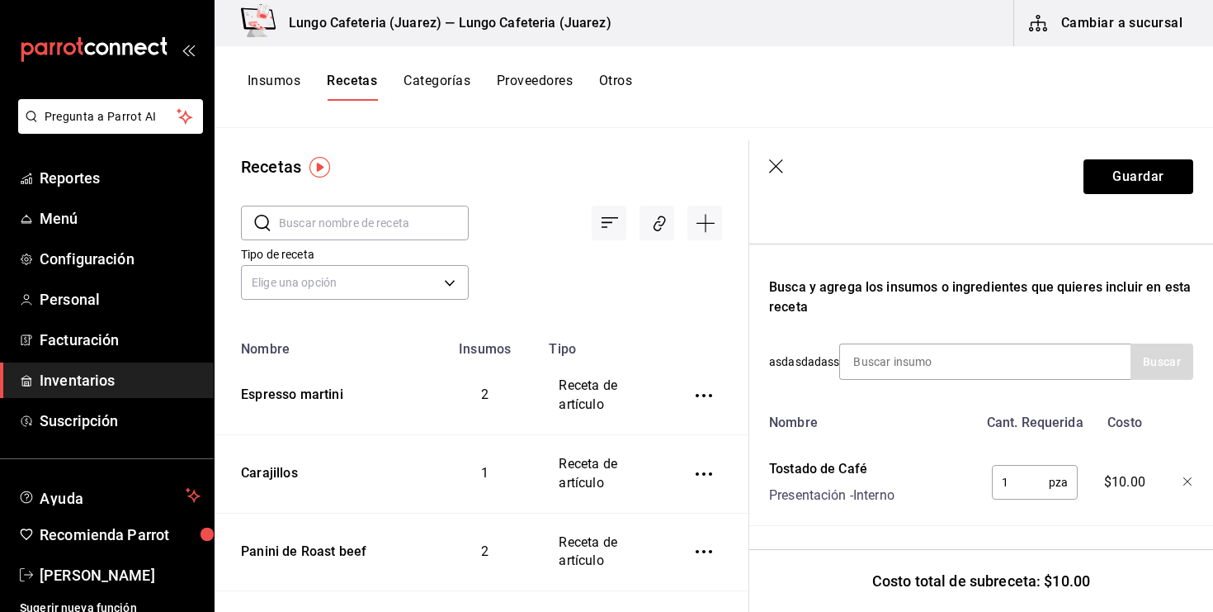
scroll to position [234, 0]
click at [915, 351] on input at bounding box center [922, 361] width 165 height 35
click at [923, 370] on input at bounding box center [922, 361] width 165 height 35
click at [963, 354] on input "cafe" at bounding box center [922, 361] width 165 height 35
click at [923, 371] on input "cafe" at bounding box center [922, 361] width 165 height 35
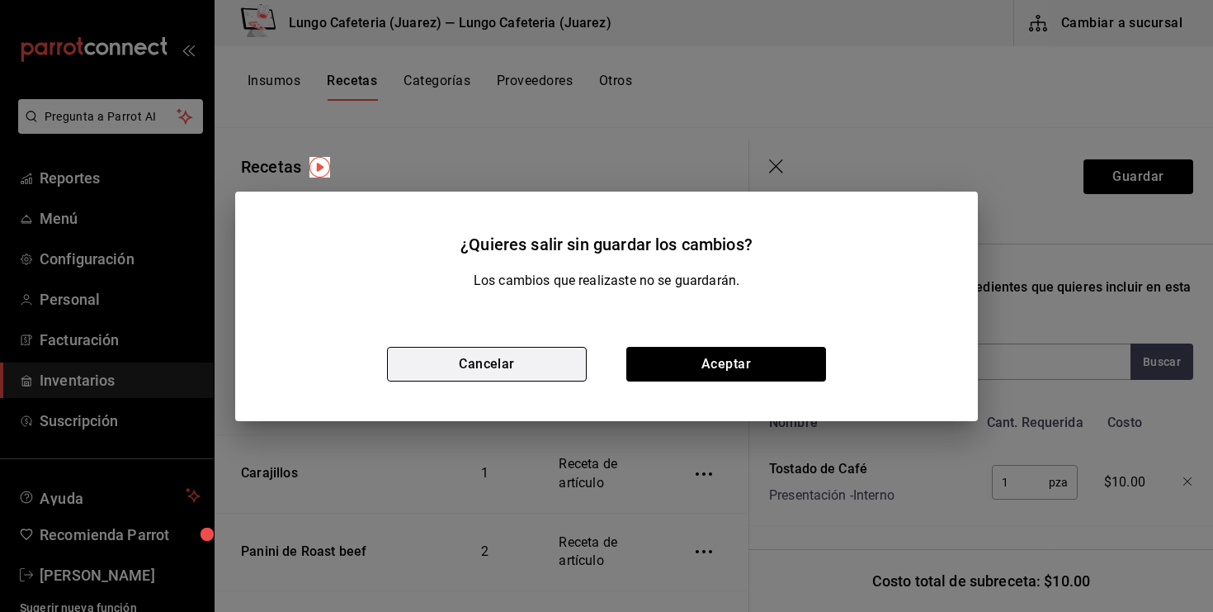
click at [536, 364] on button "Cancelar" at bounding box center [487, 364] width 200 height 35
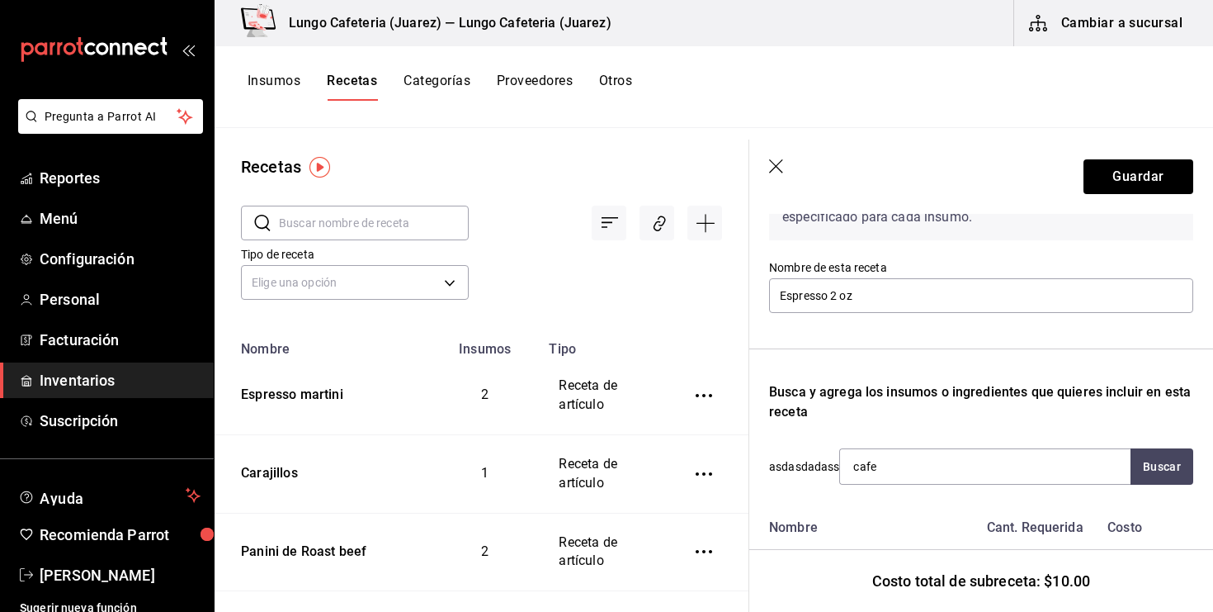
scroll to position [234, 0]
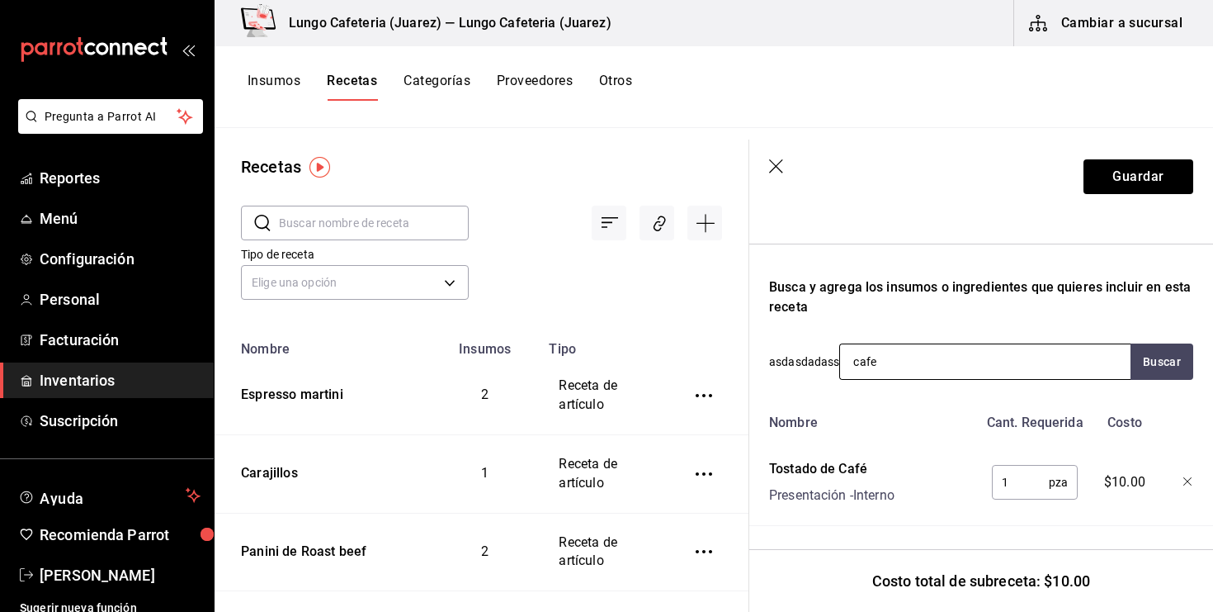
click at [899, 355] on input "cafe" at bounding box center [922, 361] width 165 height 35
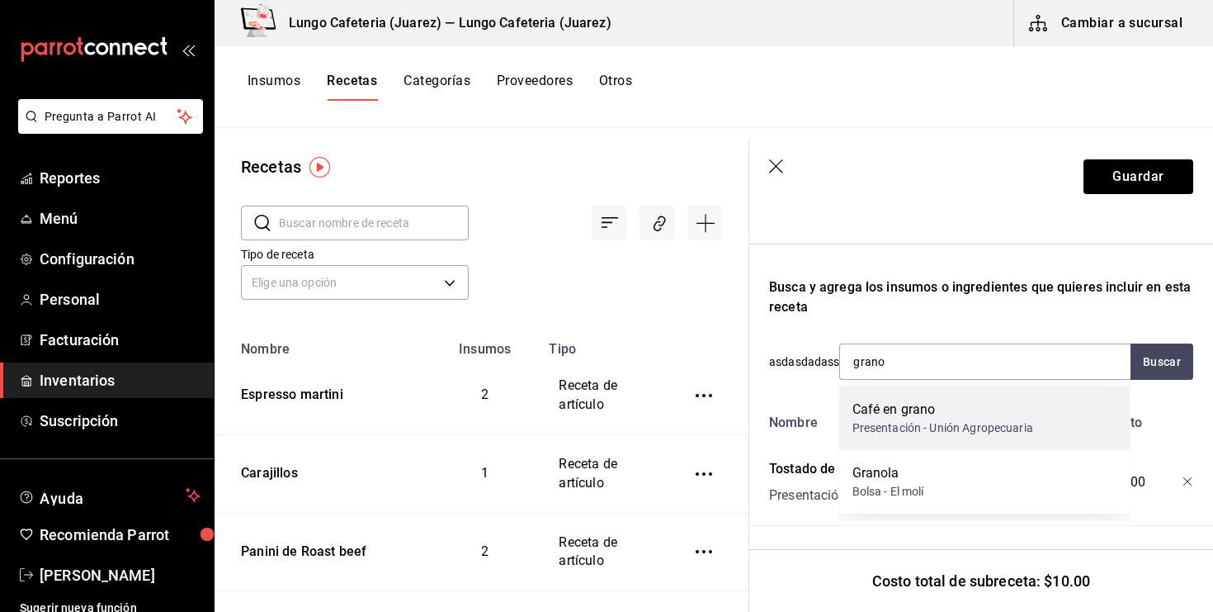
click at [906, 409] on div "Café en grano" at bounding box center [943, 410] width 181 height 20
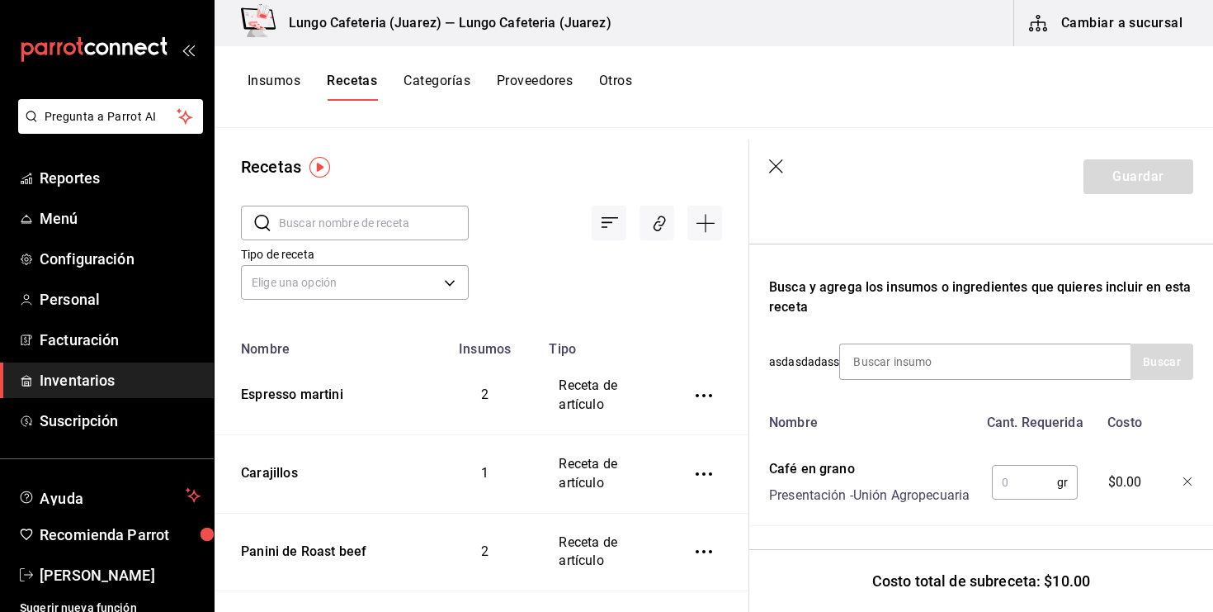
click at [997, 484] on input "text" at bounding box center [1024, 482] width 65 height 33
click at [927, 447] on div "Nombre Cant. Requerida Costo Café en grano Presentación - Unión Agropecuaria 18…" at bounding box center [981, 509] width 424 height 206
click at [923, 362] on input at bounding box center [922, 361] width 165 height 35
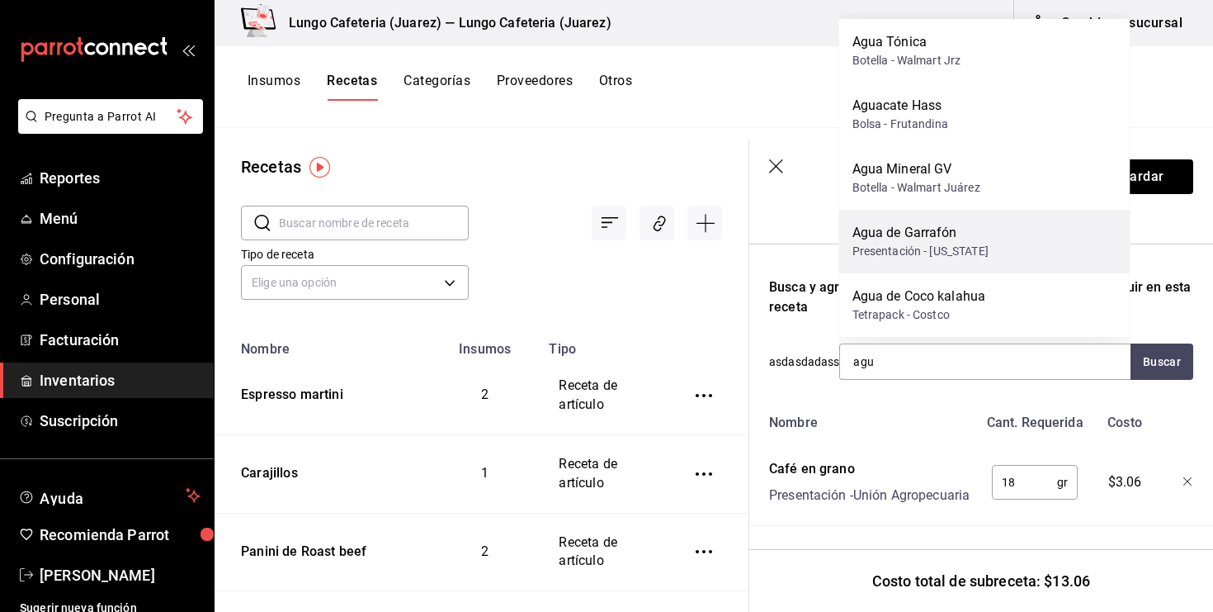
click at [920, 250] on div "Presentación - [US_STATE]" at bounding box center [921, 251] width 136 height 17
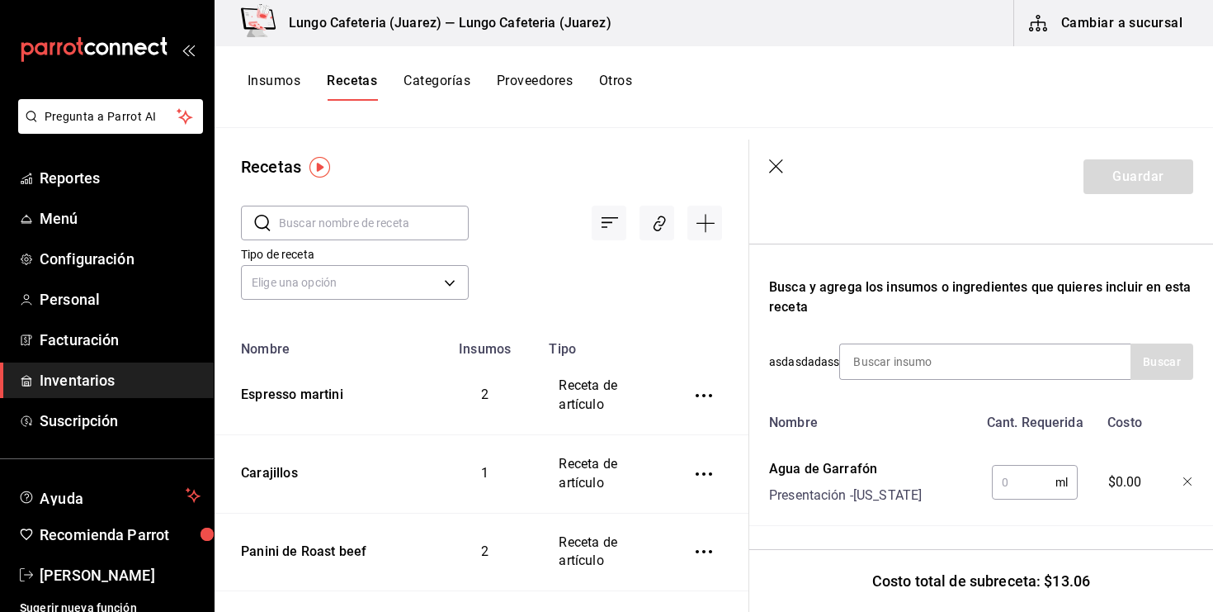
click at [1010, 474] on input "text" at bounding box center [1024, 482] width 64 height 33
click at [1187, 480] on icon "button" at bounding box center [1189, 482] width 10 height 10
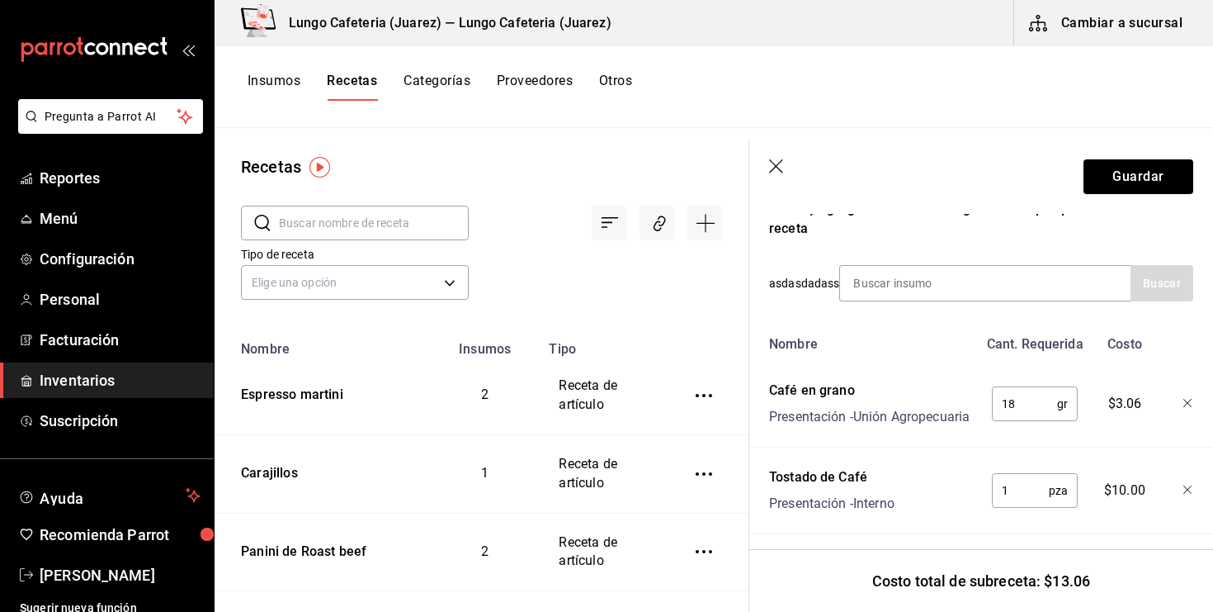
scroll to position [320, 0]
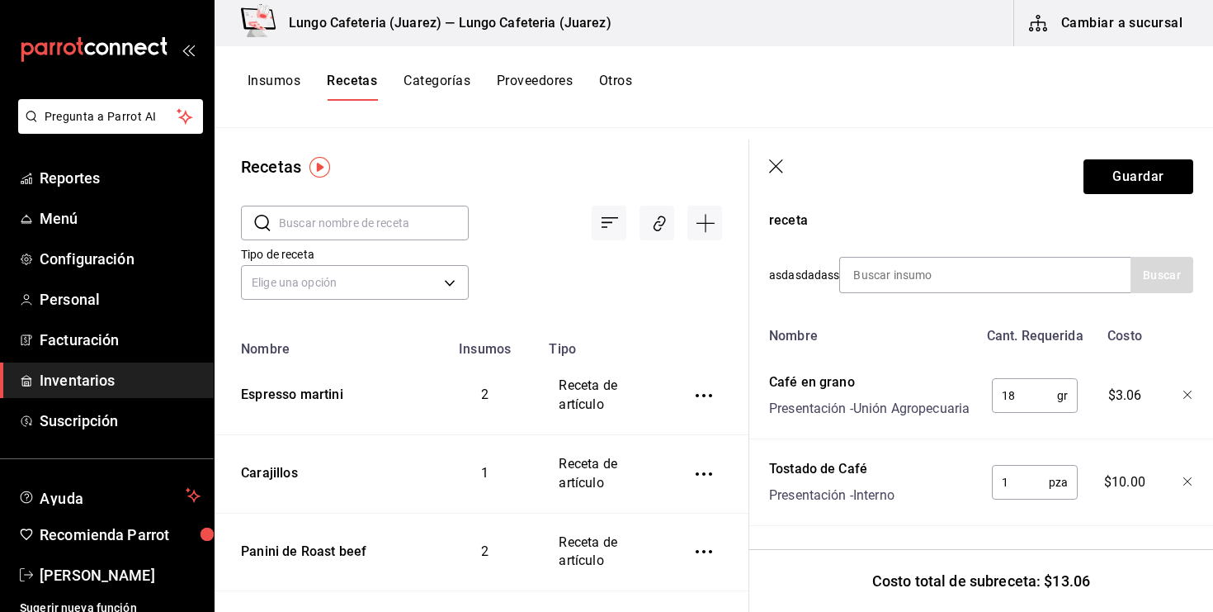
click at [1019, 395] on input "18" at bounding box center [1024, 395] width 65 height 33
click at [1082, 449] on div "Nombre Cant. Requerida Costo Café en grano Presentación - Unión Agropecuaria 1,…" at bounding box center [981, 422] width 424 height 206
click at [1050, 279] on div at bounding box center [985, 275] width 291 height 36
click at [935, 283] on input at bounding box center [922, 275] width 165 height 35
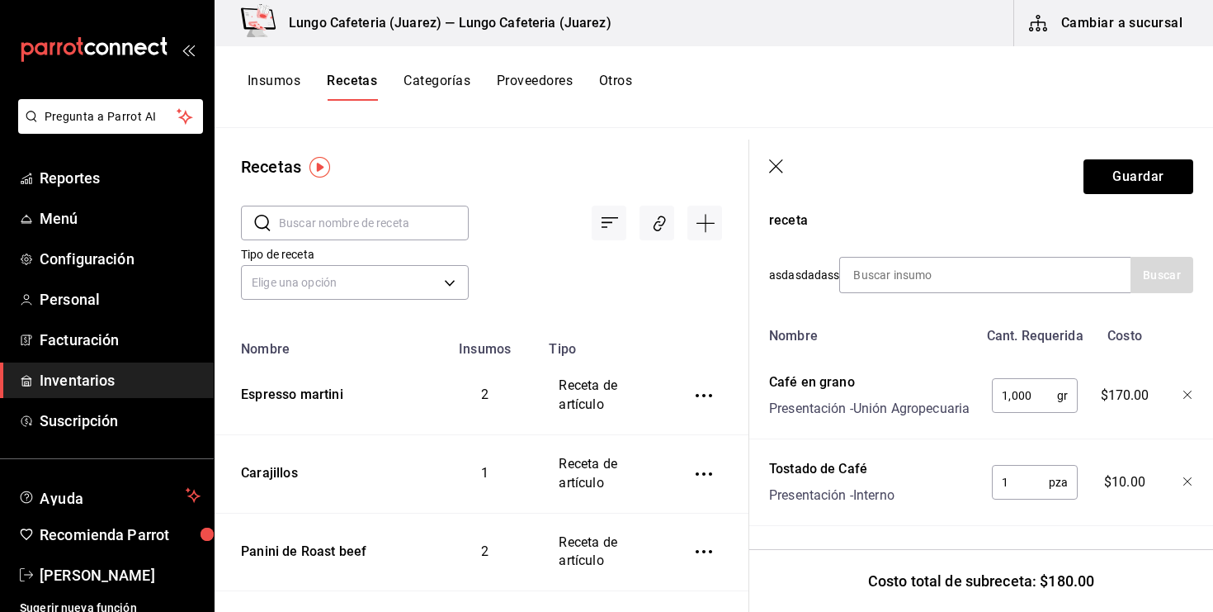
click at [1032, 473] on input "1" at bounding box center [1020, 482] width 57 height 33
click at [1016, 479] on input "1" at bounding box center [1020, 482] width 57 height 33
click at [1104, 186] on button "Guardar" at bounding box center [1139, 176] width 110 height 35
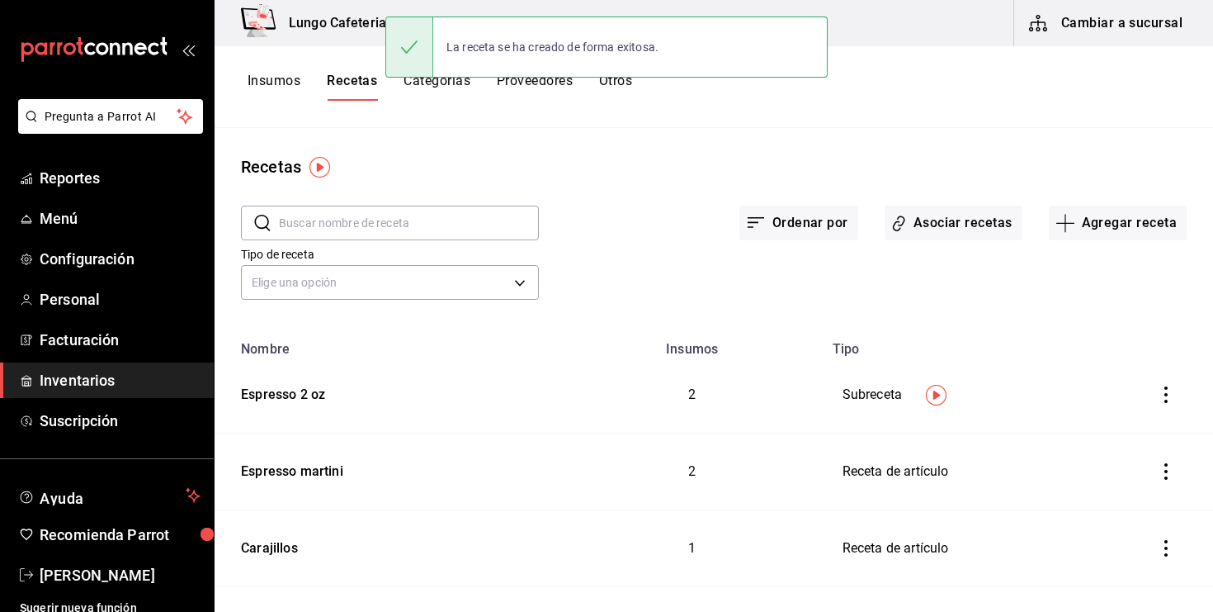
click at [282, 92] on button "Insumos" at bounding box center [274, 87] width 53 height 28
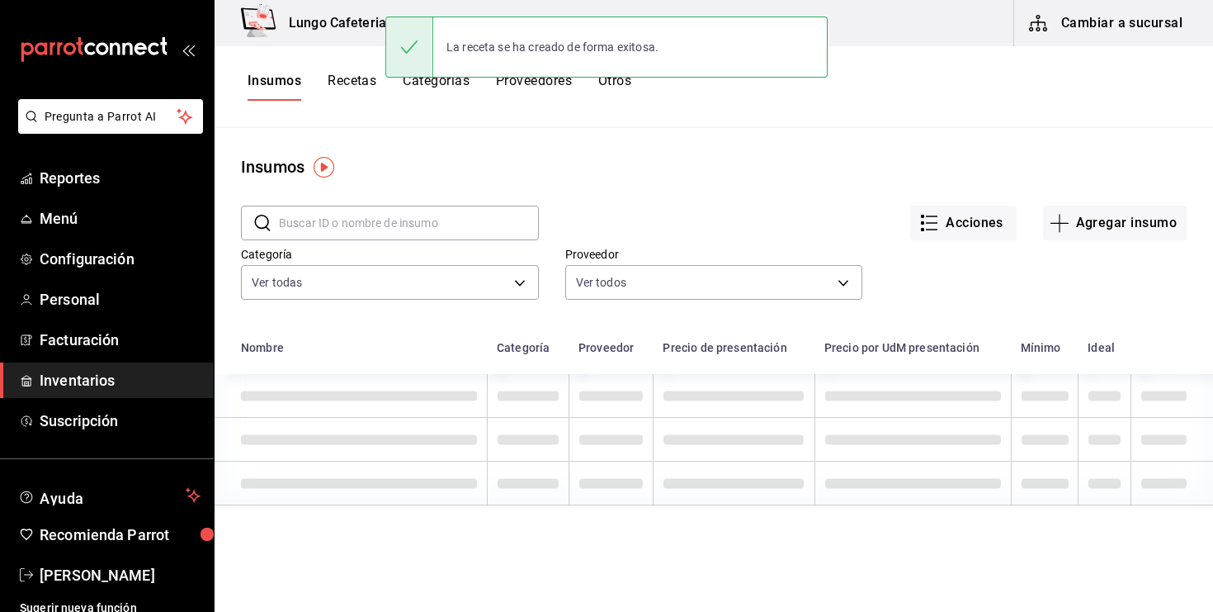
click at [427, 229] on input "text" at bounding box center [409, 222] width 260 height 33
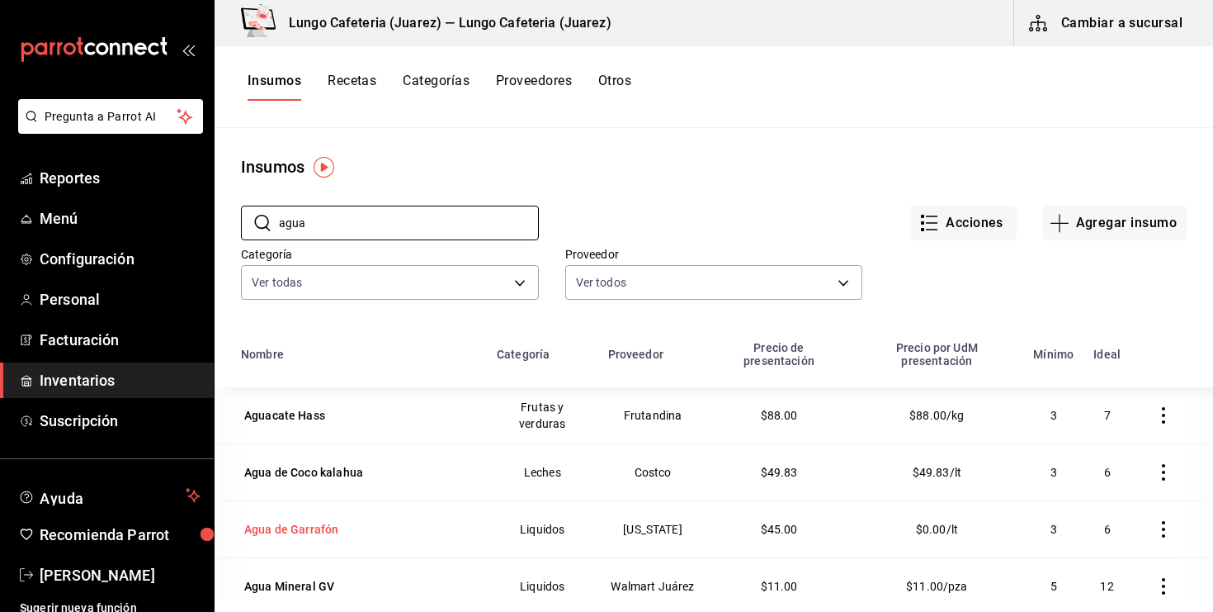
click at [294, 521] on div "Agua de Garrafón" at bounding box center [291, 529] width 94 height 17
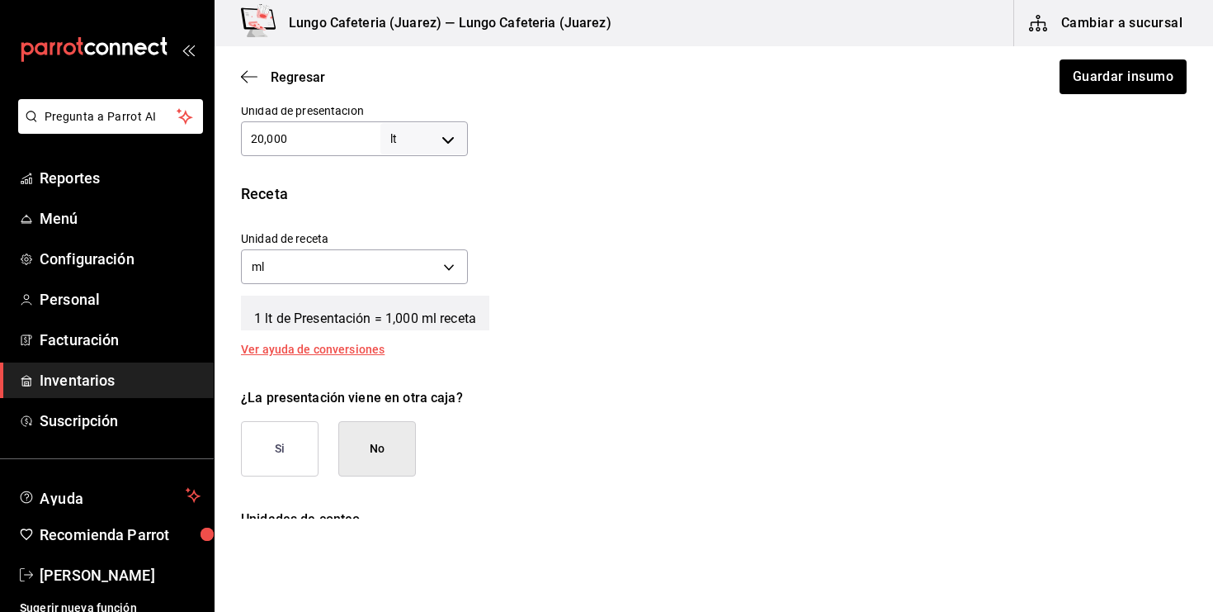
scroll to position [532, 0]
click at [406, 447] on button "No" at bounding box center [377, 446] width 78 height 55
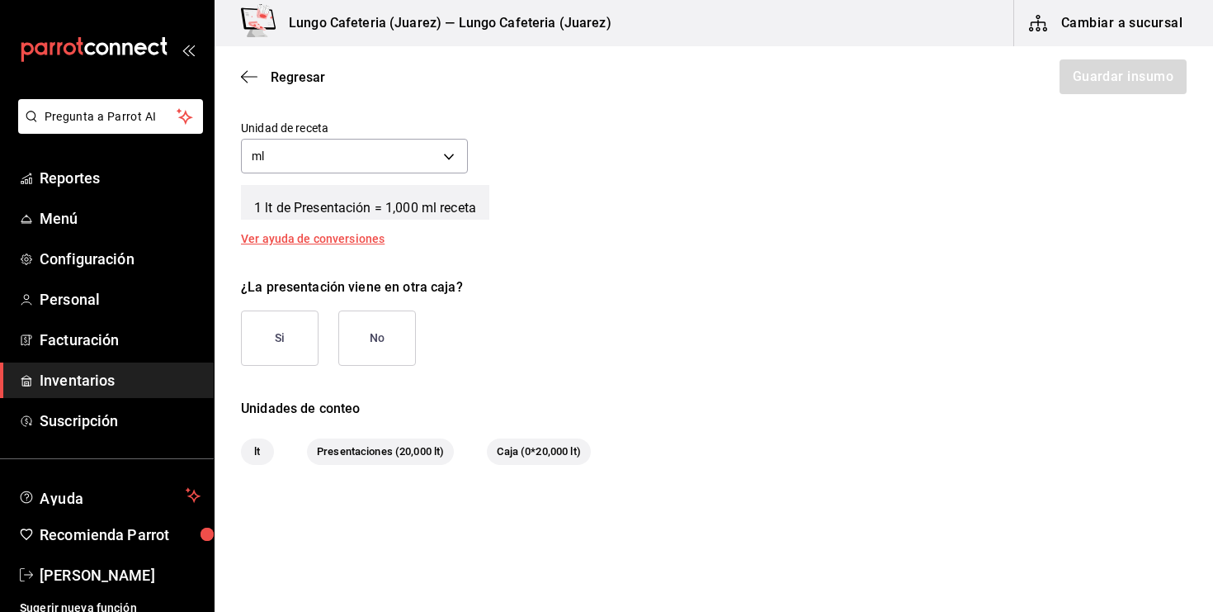
scroll to position [641, 0]
click at [371, 348] on button "No" at bounding box center [377, 337] width 78 height 55
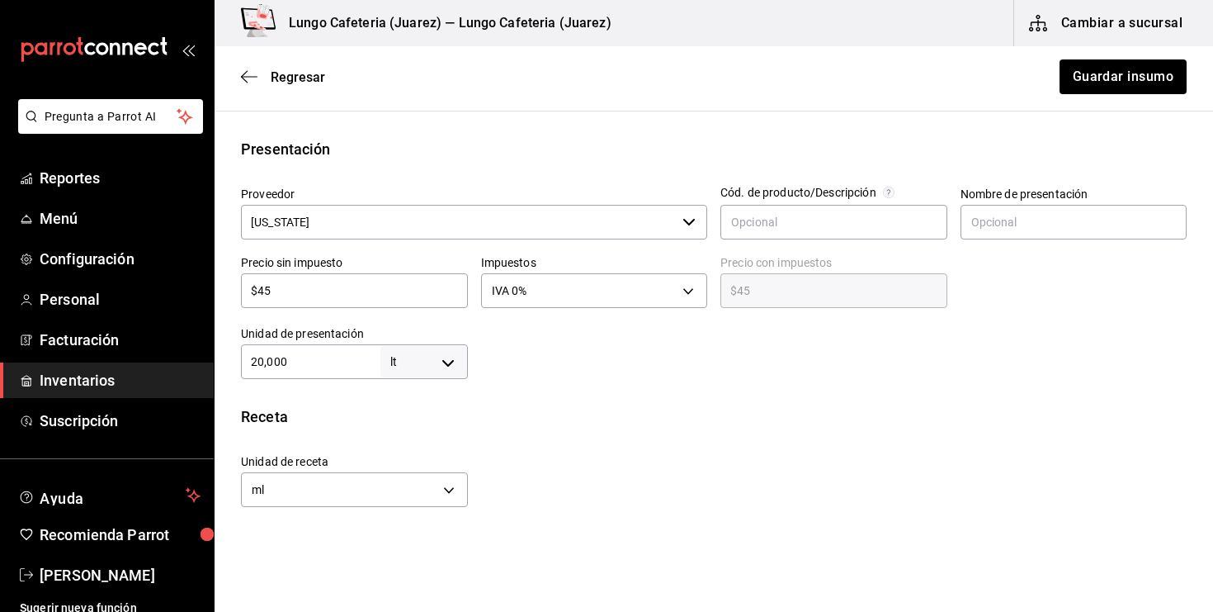
scroll to position [274, 0]
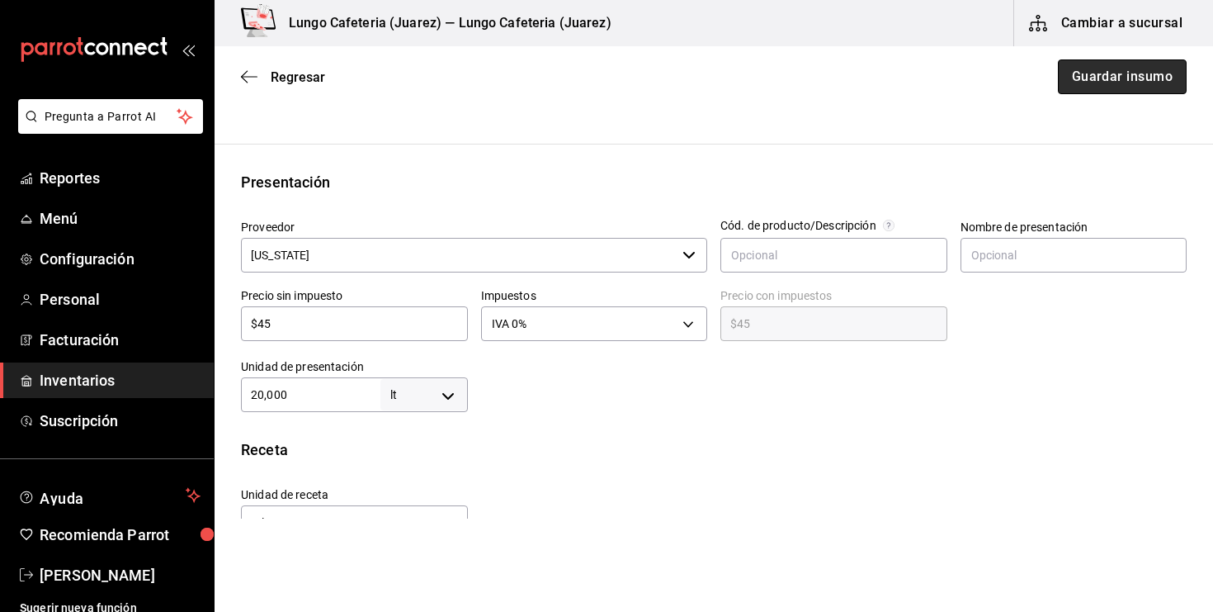
click at [1114, 66] on button "Guardar insumo" at bounding box center [1122, 76] width 129 height 35
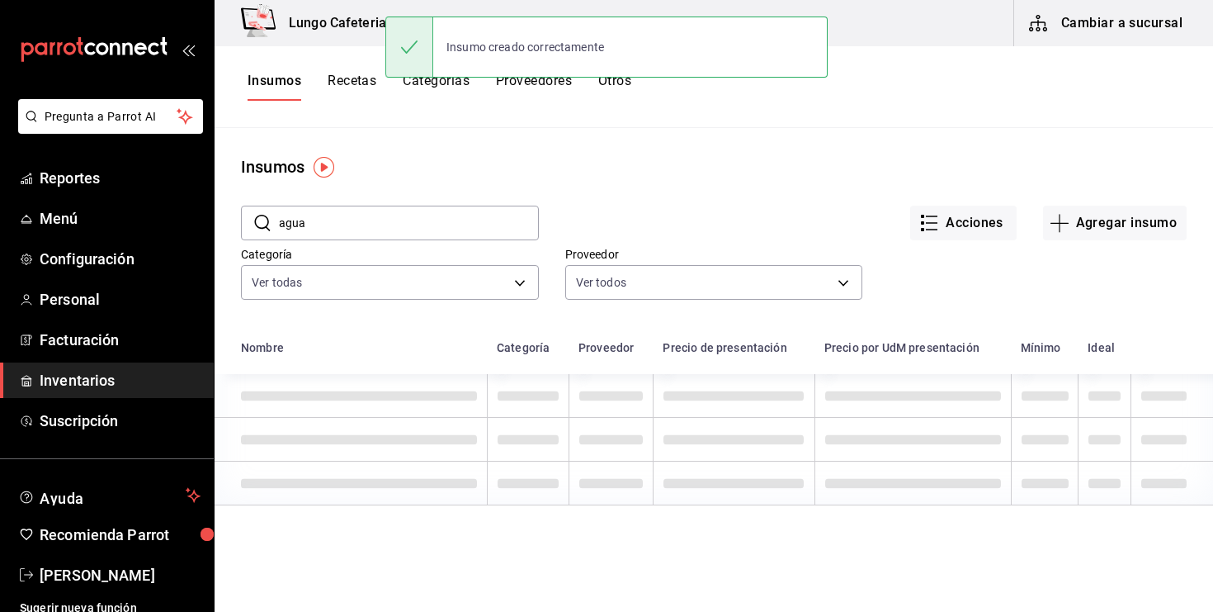
click at [370, 88] on button "Recetas" at bounding box center [352, 87] width 49 height 28
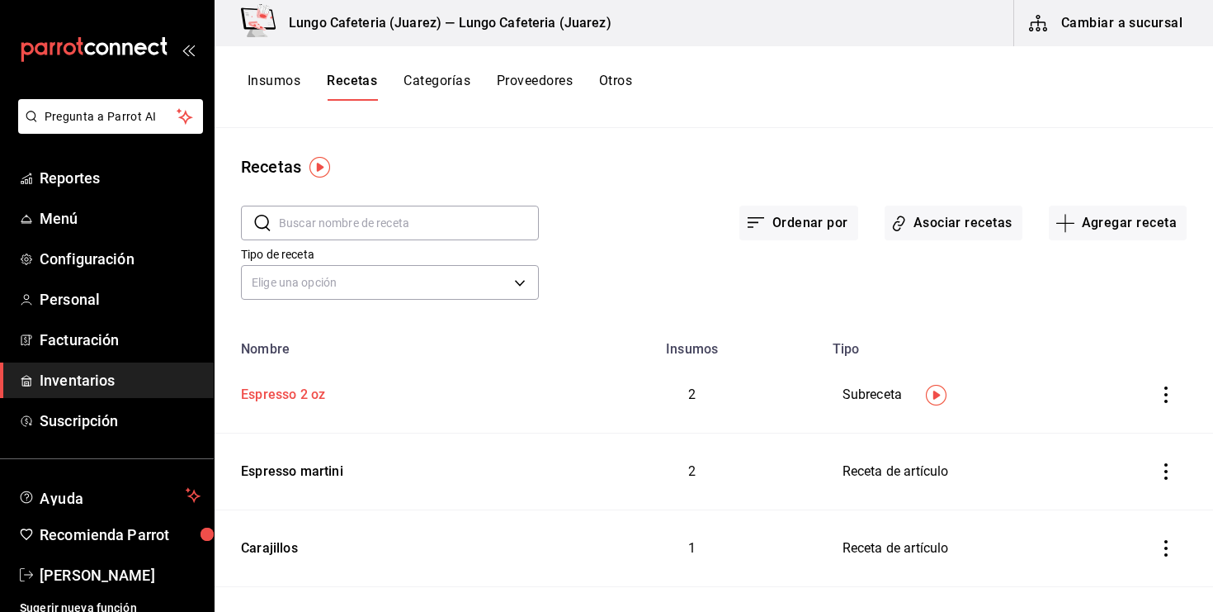
click at [309, 406] on td "Espresso 2 oz" at bounding box center [389, 395] width 348 height 77
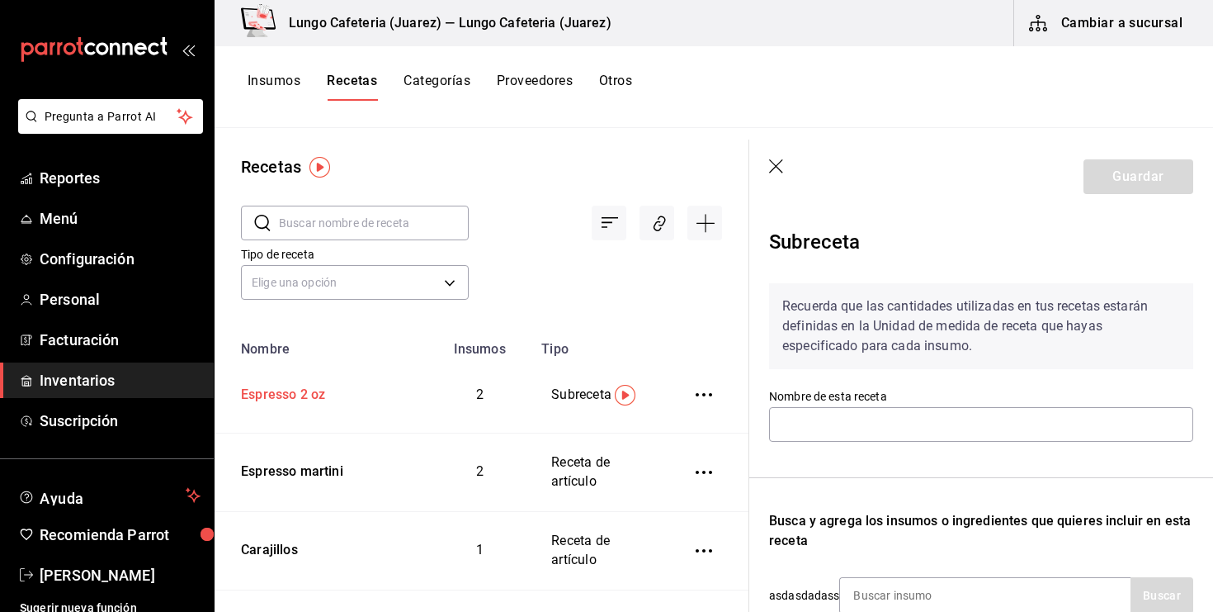
type input "Espresso 2 oz"
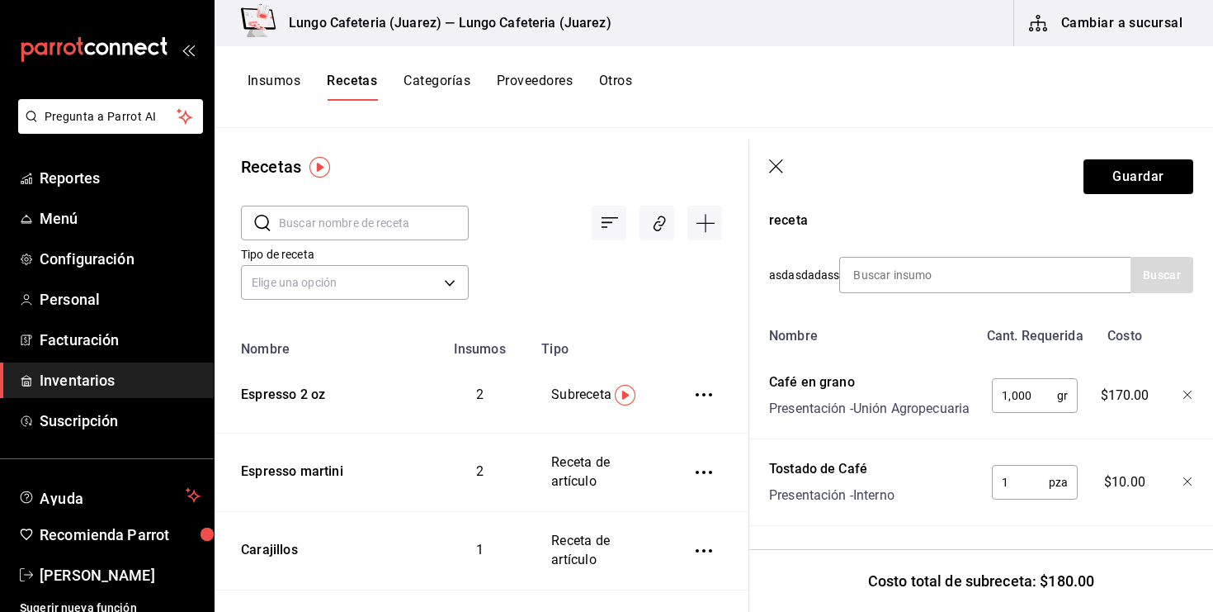
scroll to position [320, 4]
click at [917, 292] on div at bounding box center [980, 275] width 291 height 36
click at [916, 277] on input at bounding box center [918, 275] width 165 height 35
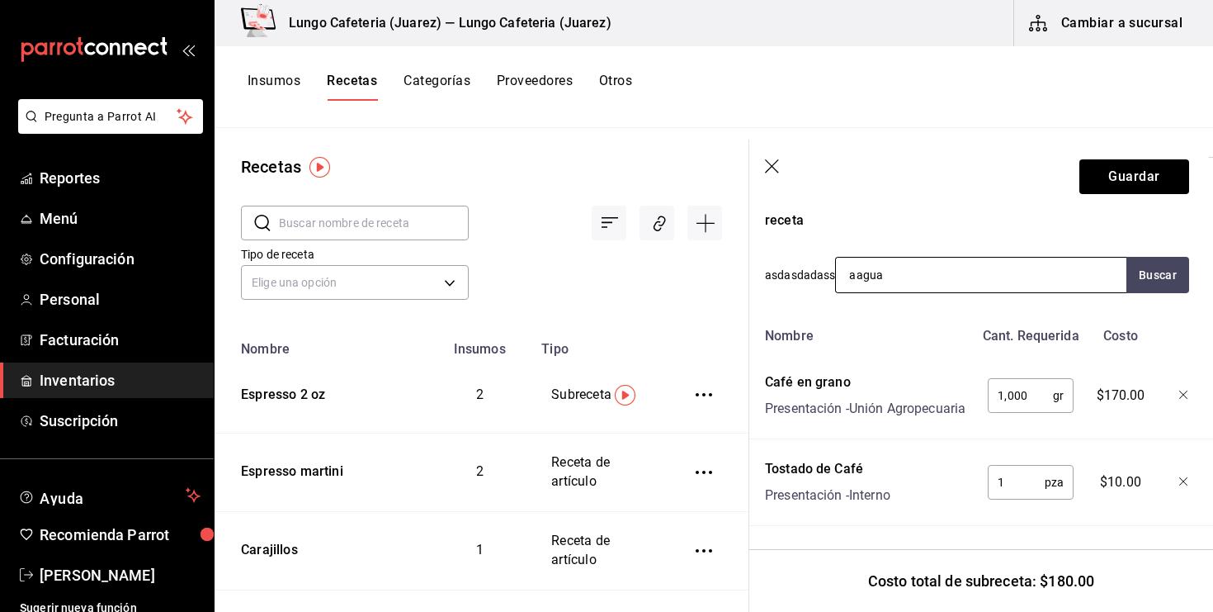
click at [875, 285] on input "aagua" at bounding box center [918, 275] width 165 height 35
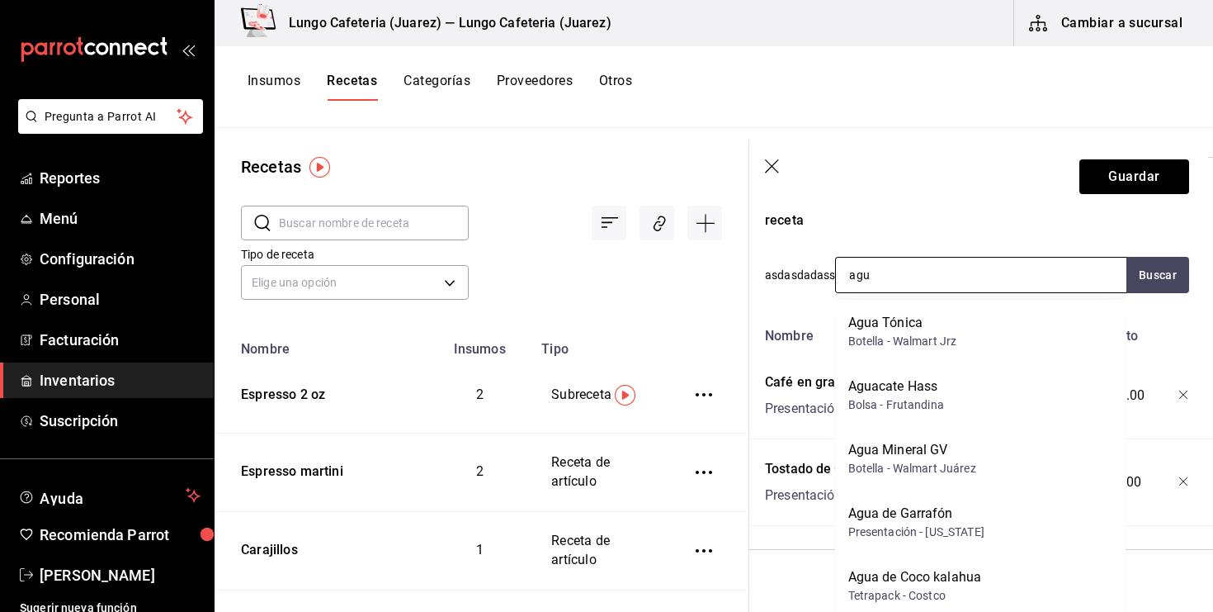
type input "agua"
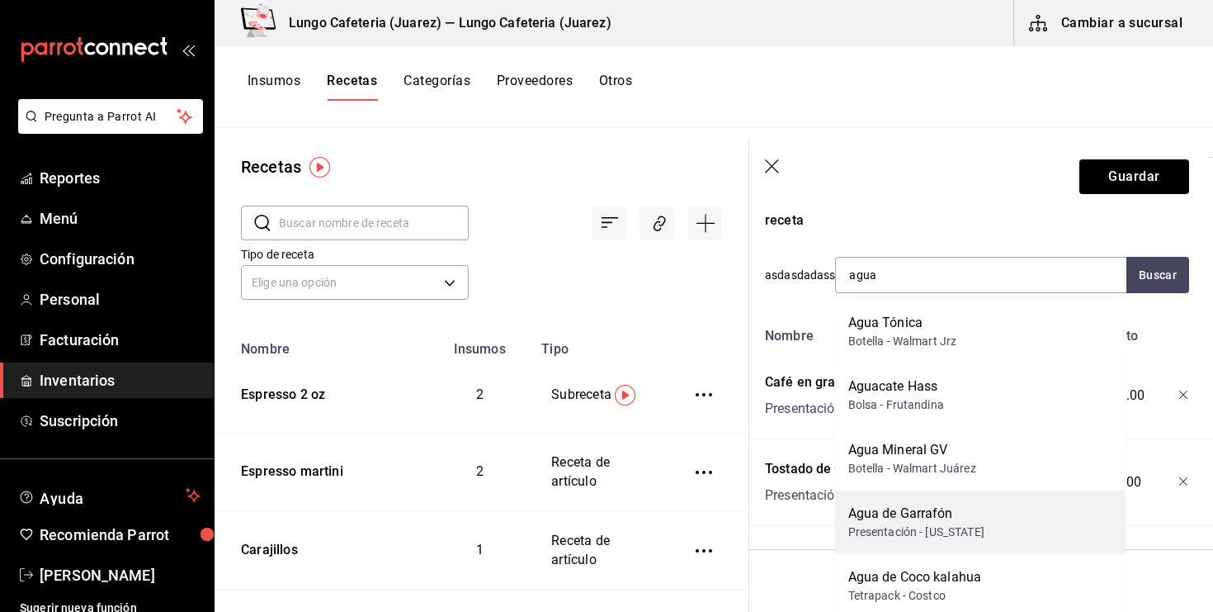
click at [906, 512] on div "Agua de Garrafón" at bounding box center [917, 514] width 136 height 20
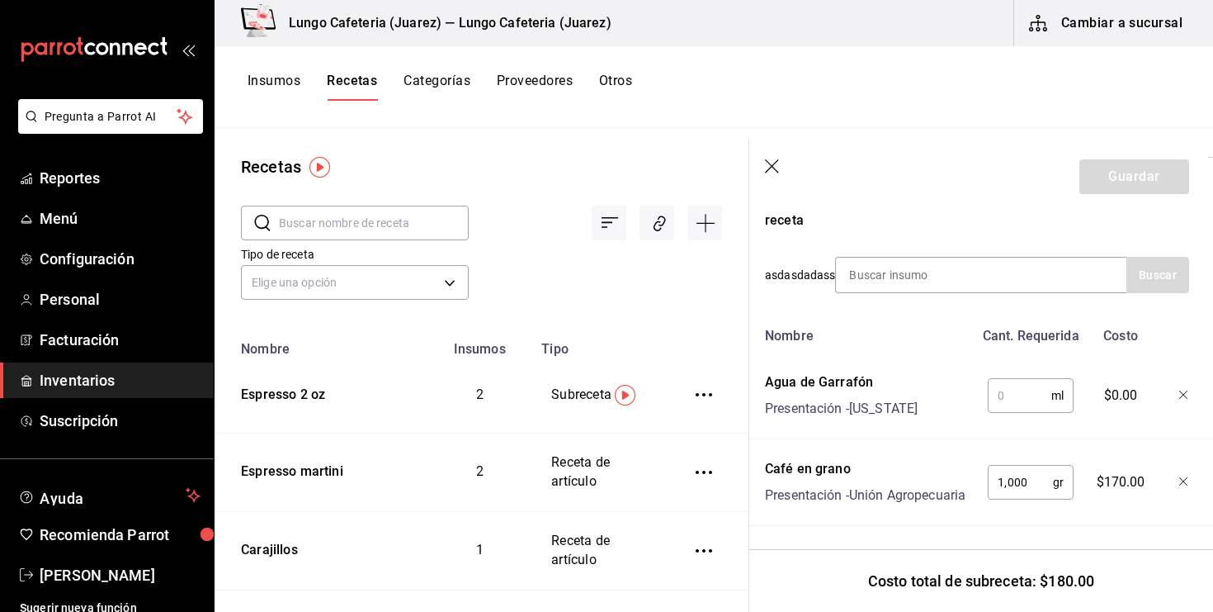
click at [1034, 398] on input "text" at bounding box center [1020, 395] width 64 height 33
type input "1,500"
click at [922, 440] on div "Nombre Cant. Requerida Costo Agua de Garrafón Presentación - Alaska 1,500 ml ​ …" at bounding box center [977, 465] width 424 height 293
click at [1149, 171] on button "Guardar" at bounding box center [1135, 176] width 110 height 35
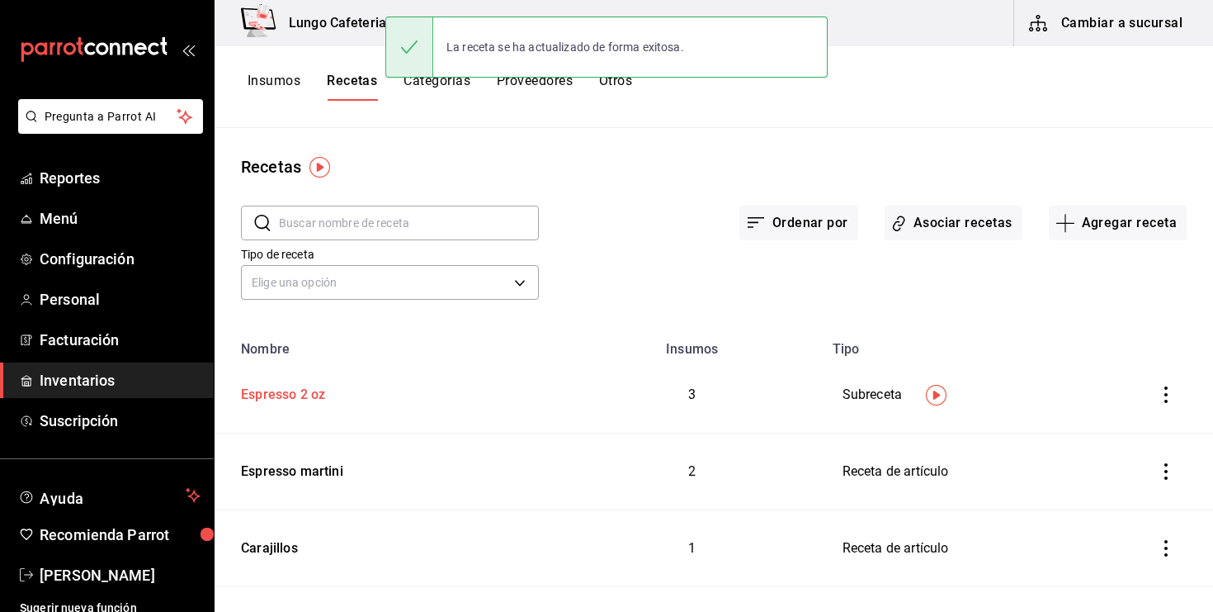
click at [348, 393] on div "Espresso 2 oz" at bounding box center [388, 392] width 308 height 26
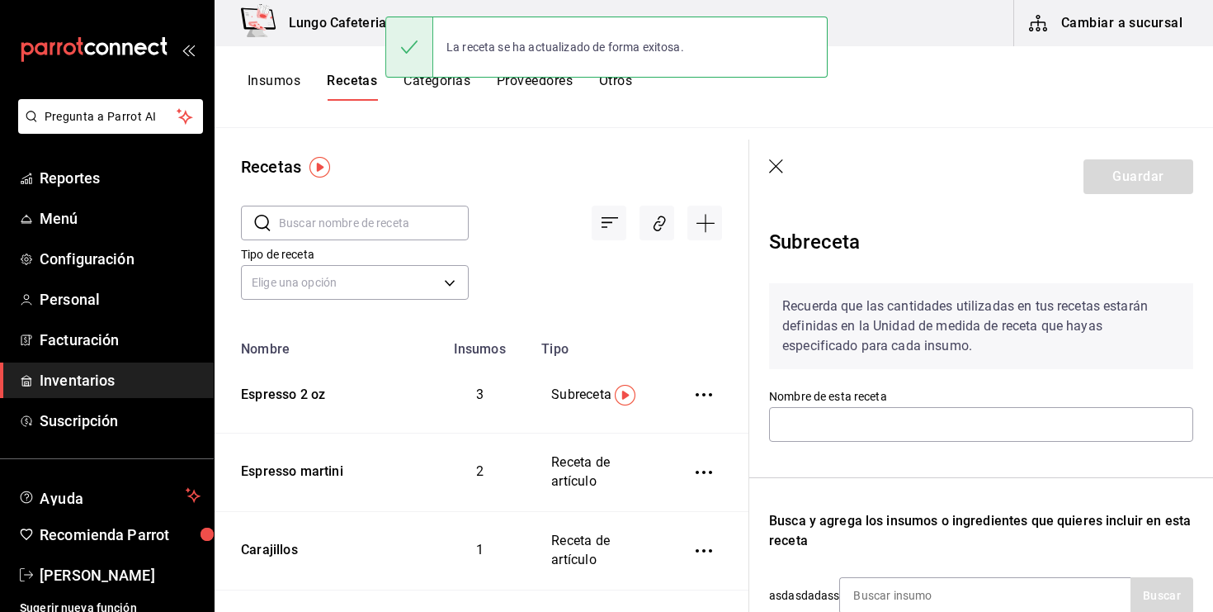
type input "Espresso 2 oz"
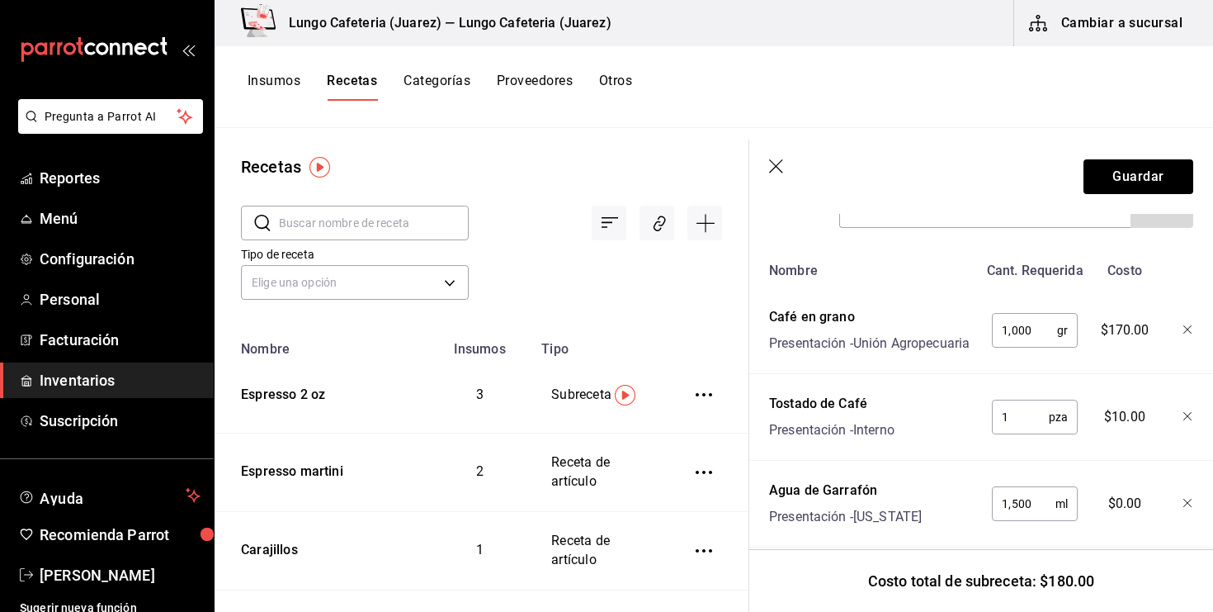
scroll to position [407, 0]
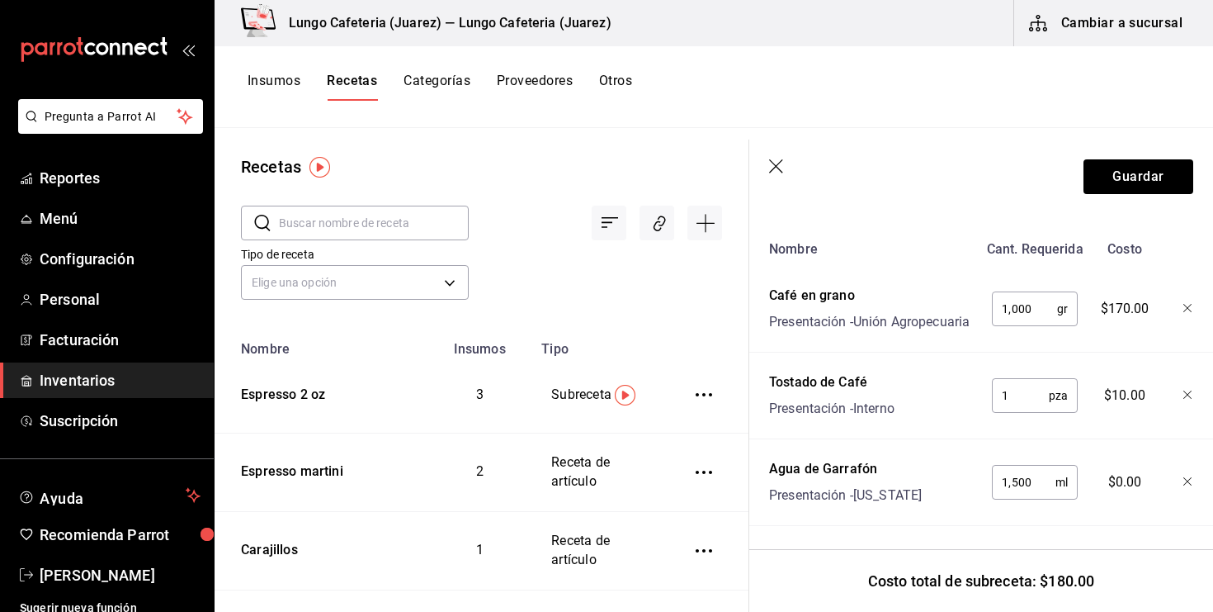
click at [1189, 478] on icon "button" at bounding box center [1189, 482] width 10 height 10
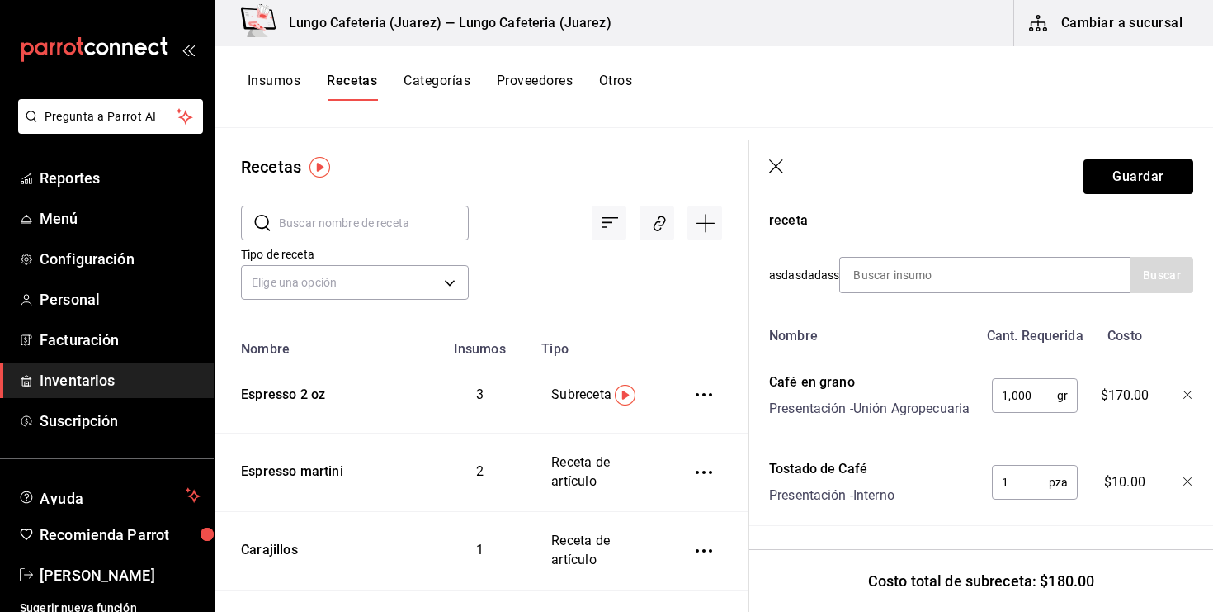
scroll to position [320, 0]
click at [281, 85] on button "Insumos" at bounding box center [274, 87] width 53 height 28
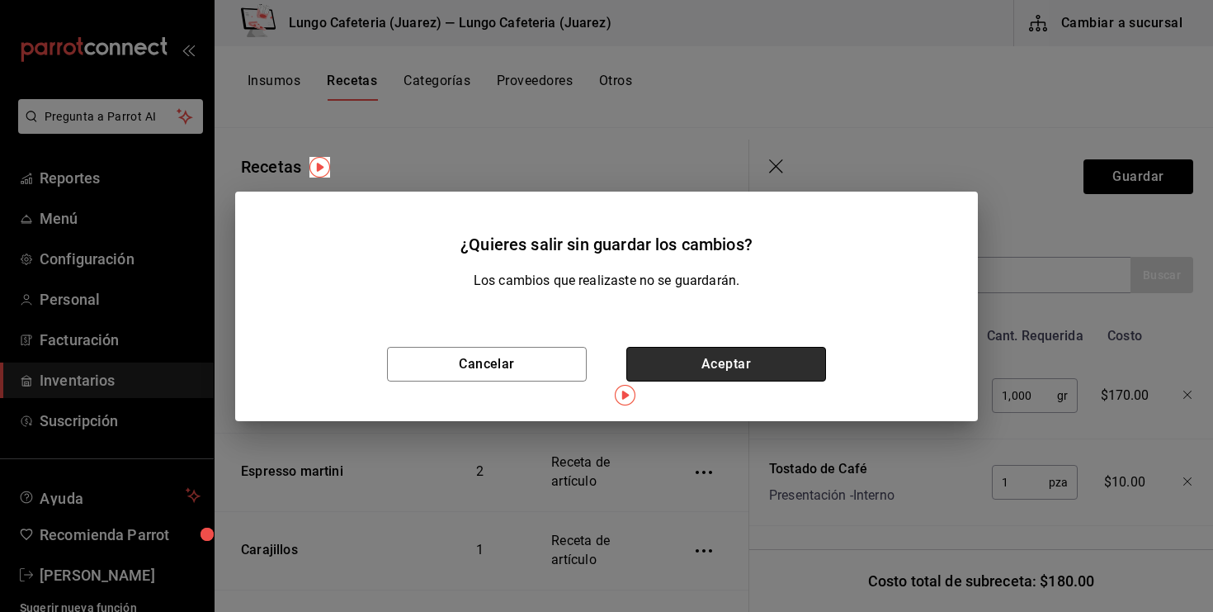
click at [692, 362] on button "Aceptar" at bounding box center [727, 364] width 200 height 35
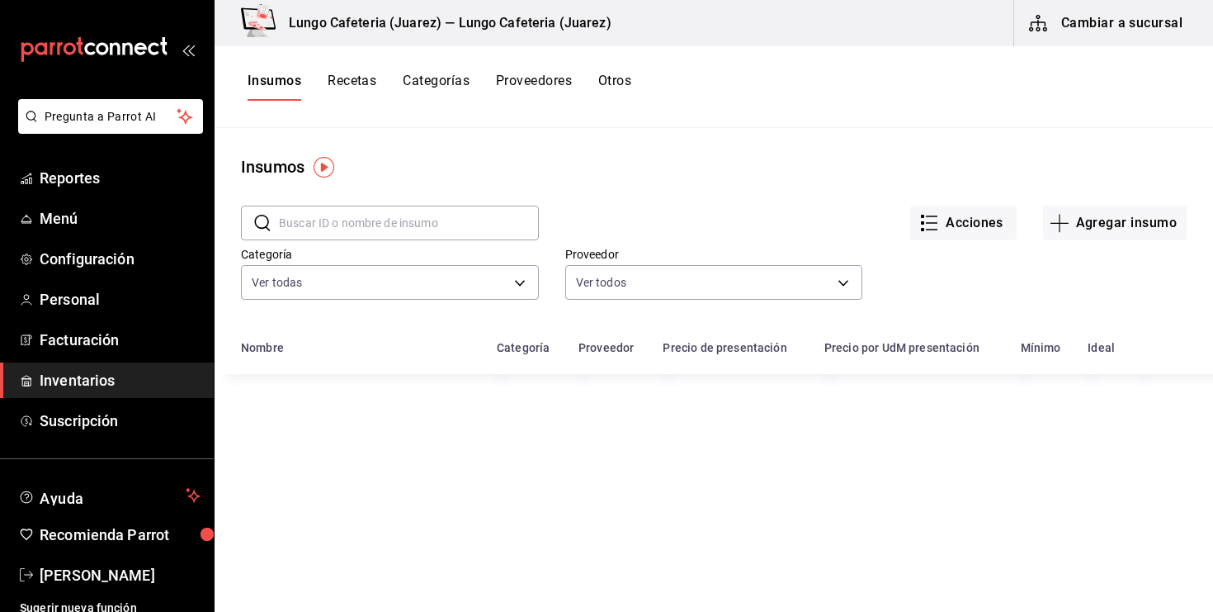
click at [344, 209] on input "text" at bounding box center [409, 222] width 260 height 33
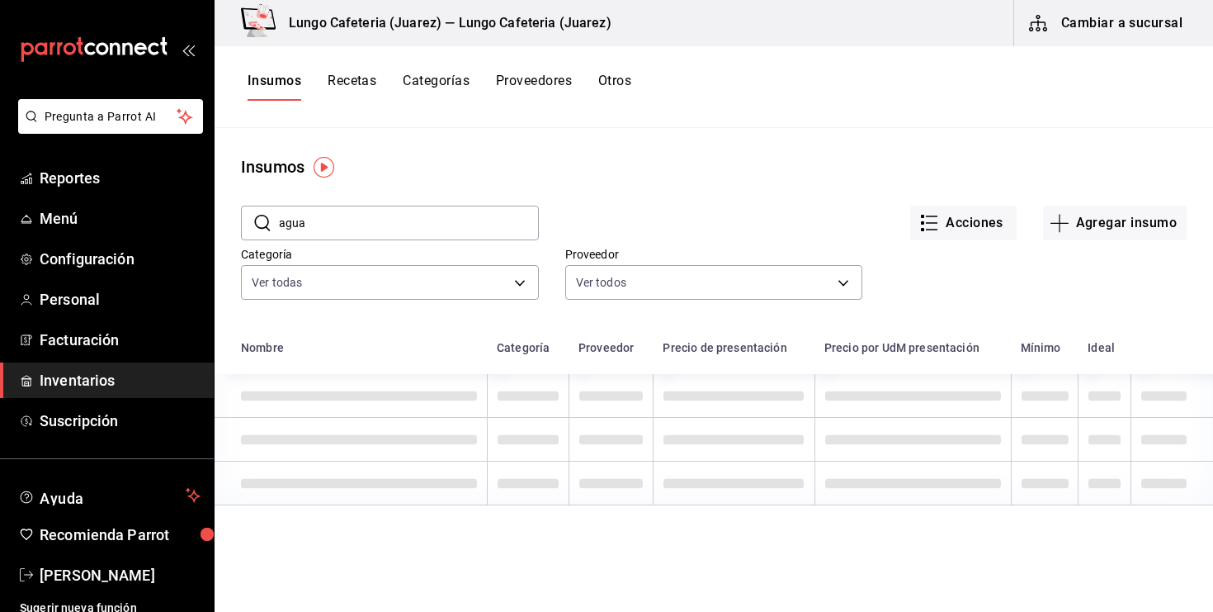
type input "agua"
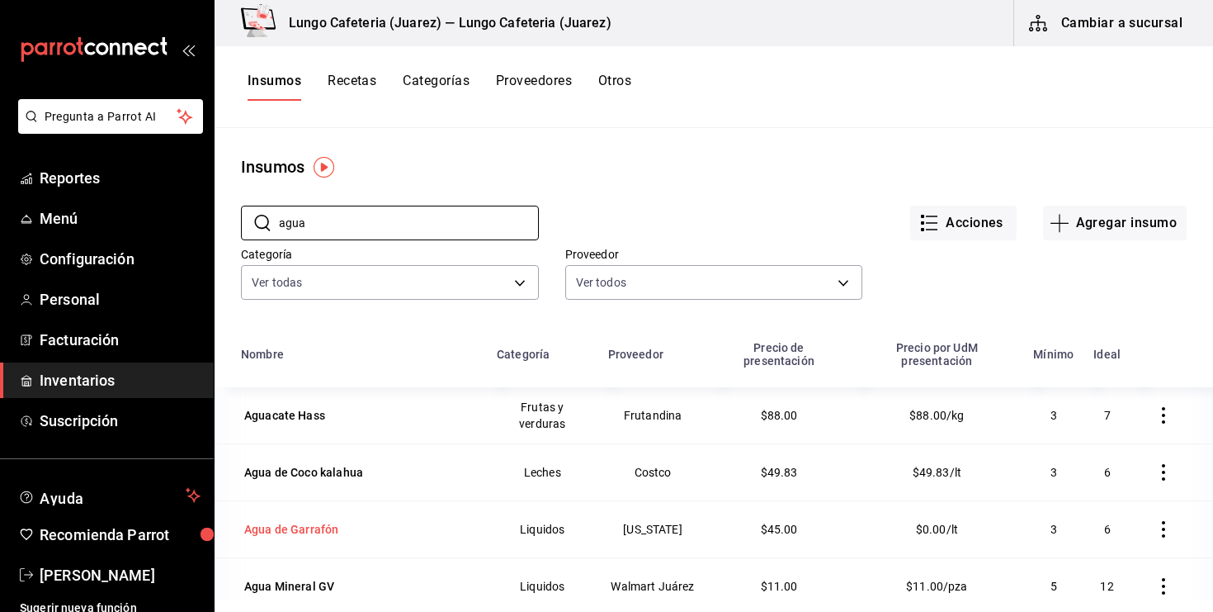
click at [305, 523] on div "Agua de Garrafón" at bounding box center [291, 529] width 94 height 17
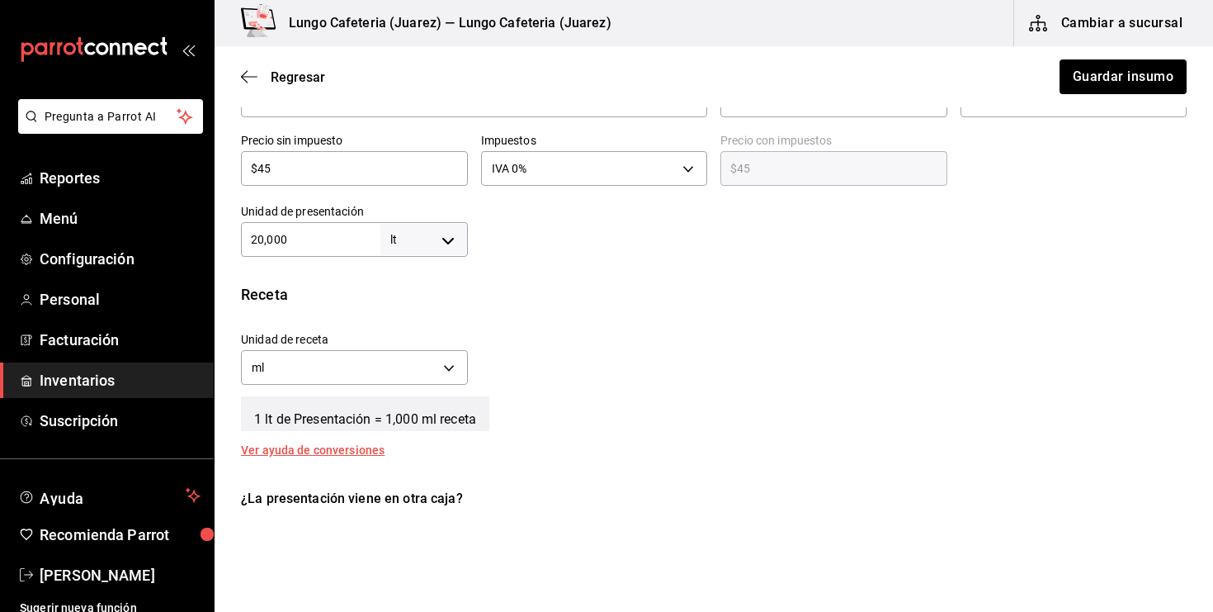
scroll to position [430, 0]
click at [339, 252] on div "20,000 lt LITER ​" at bounding box center [354, 238] width 227 height 35
click at [442, 316] on div "Receta Unidad de receta ml MILLILITER Factor de conversión 20,000,000 ​ 1 lt de…" at bounding box center [714, 368] width 999 height 173
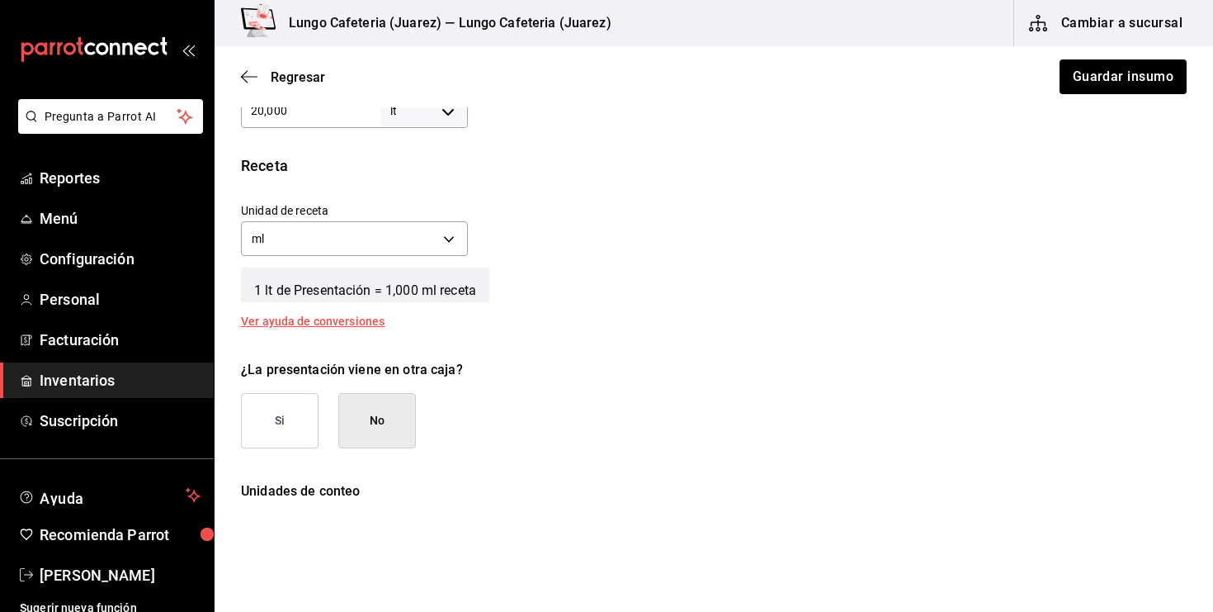
scroll to position [566, 0]
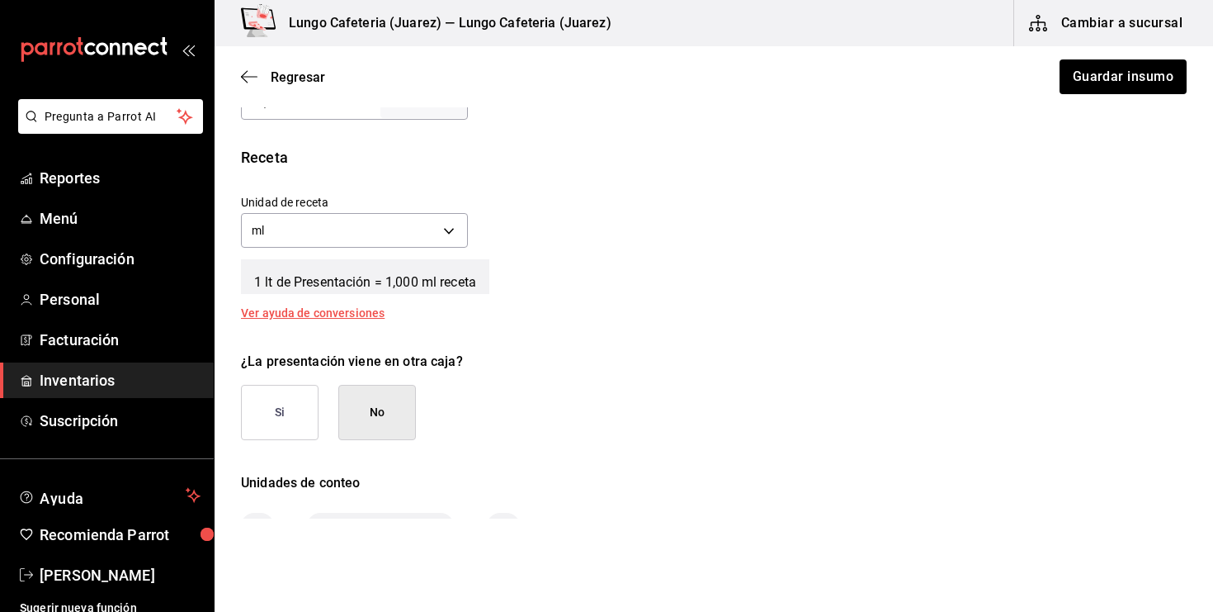
click at [341, 314] on div "Ver ayuda de conversiones" at bounding box center [322, 313] width 163 height 12
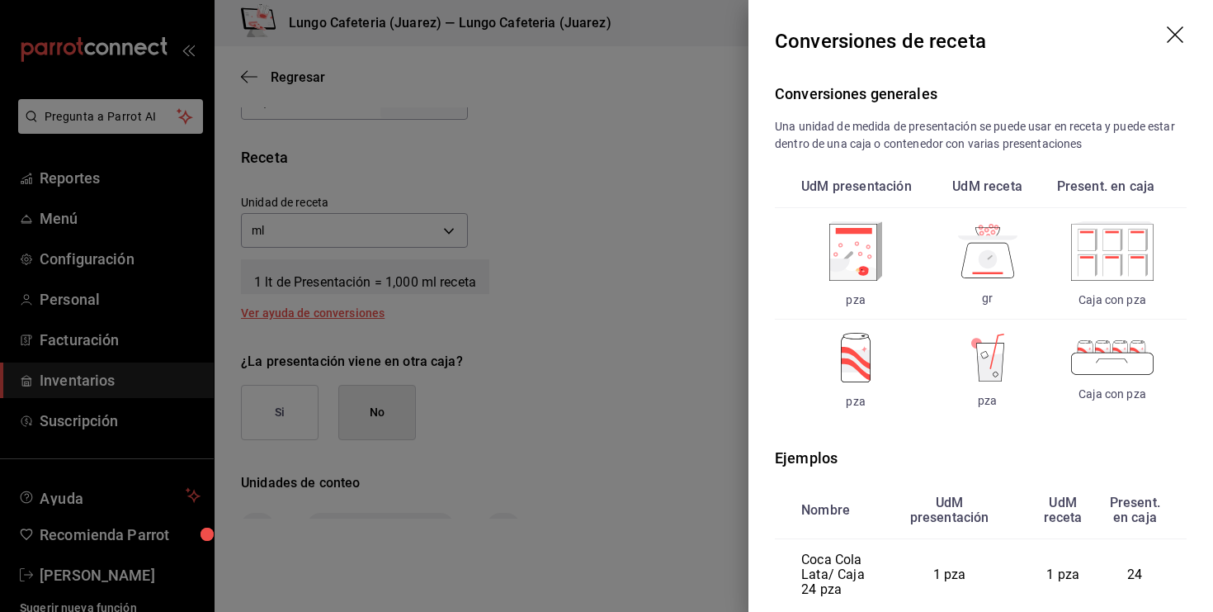
click at [688, 419] on div at bounding box center [606, 306] width 1213 height 612
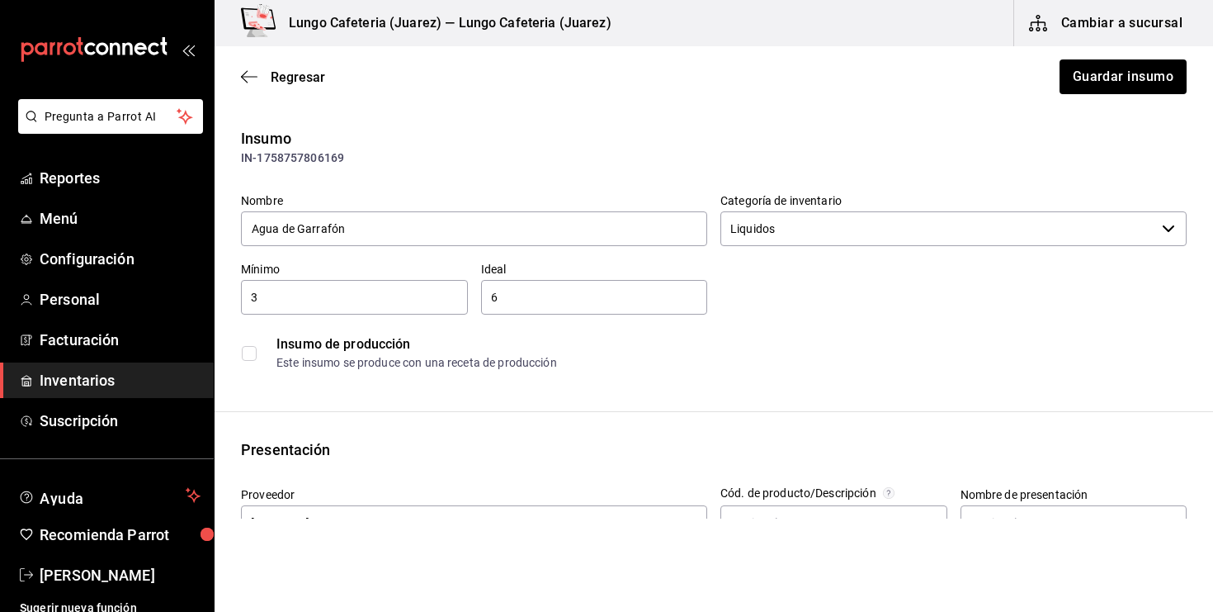
scroll to position [0, 0]
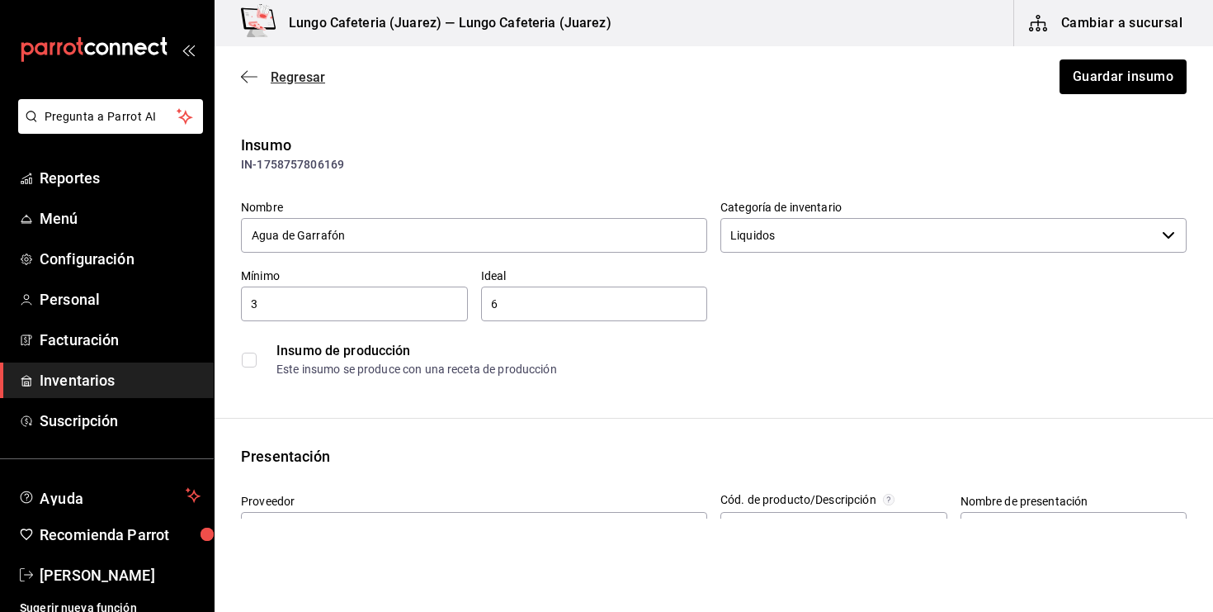
click at [254, 74] on icon "button" at bounding box center [249, 76] width 17 height 15
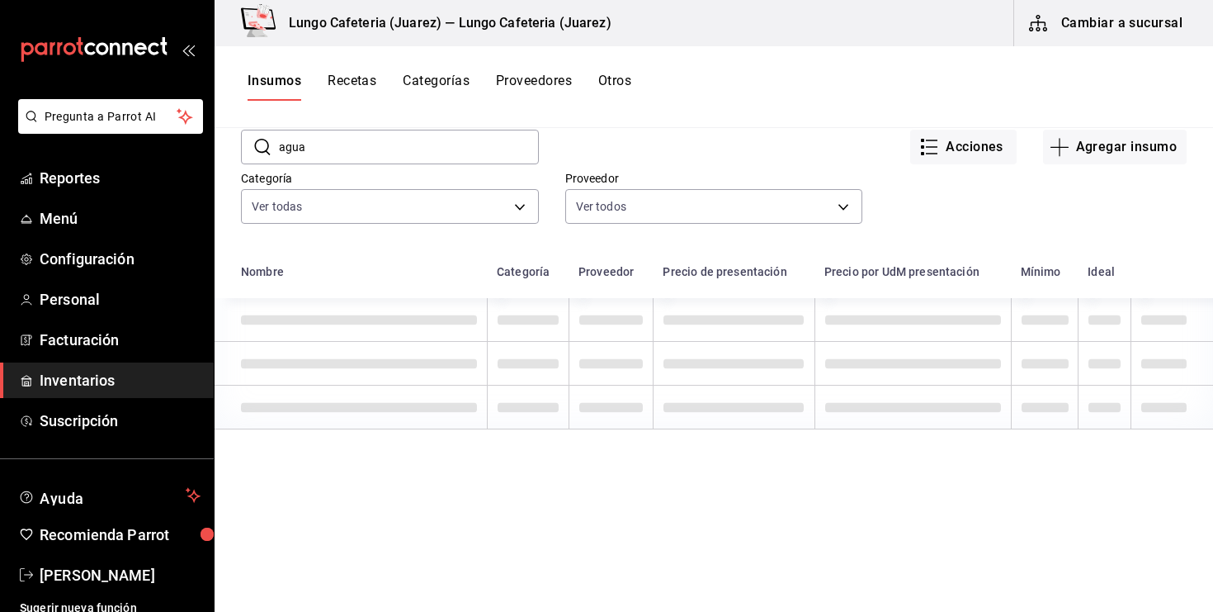
scroll to position [78, 0]
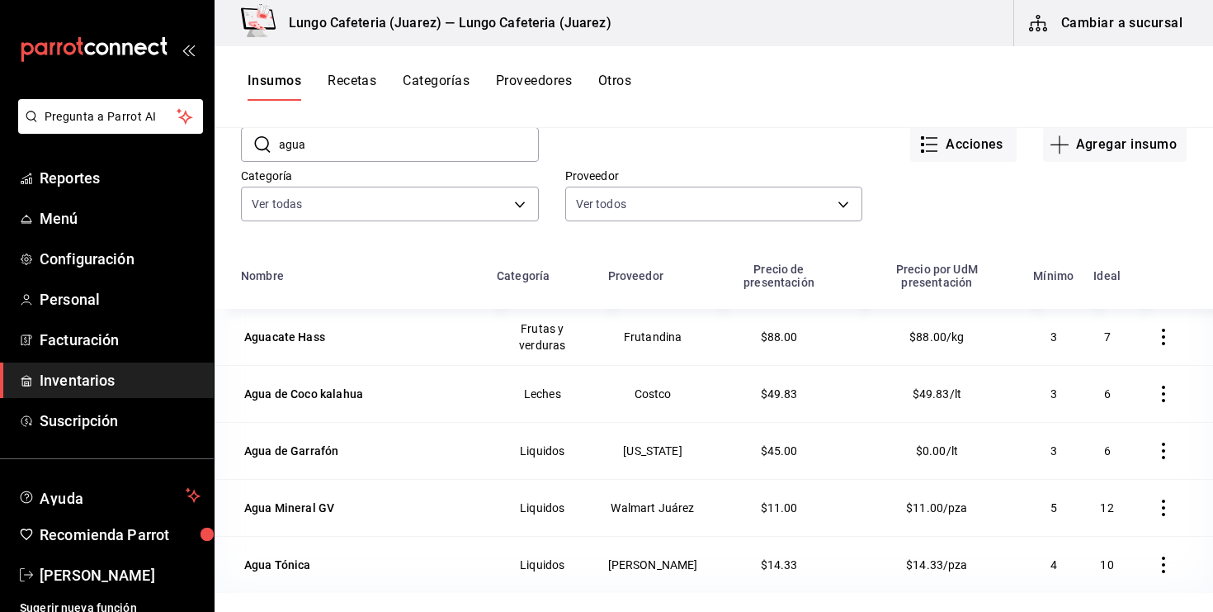
click at [1169, 442] on icon "button" at bounding box center [1164, 450] width 17 height 17
click at [1129, 438] on span "Eliminar" at bounding box center [1114, 438] width 42 height 13
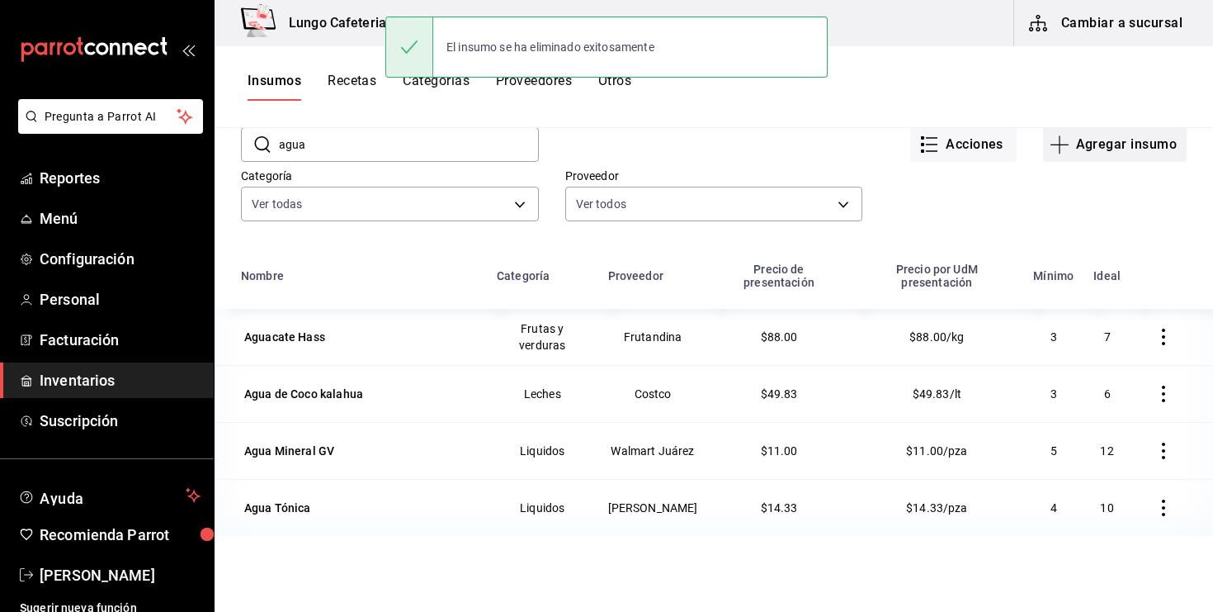
click at [1057, 154] on button "Agregar insumo" at bounding box center [1115, 144] width 144 height 35
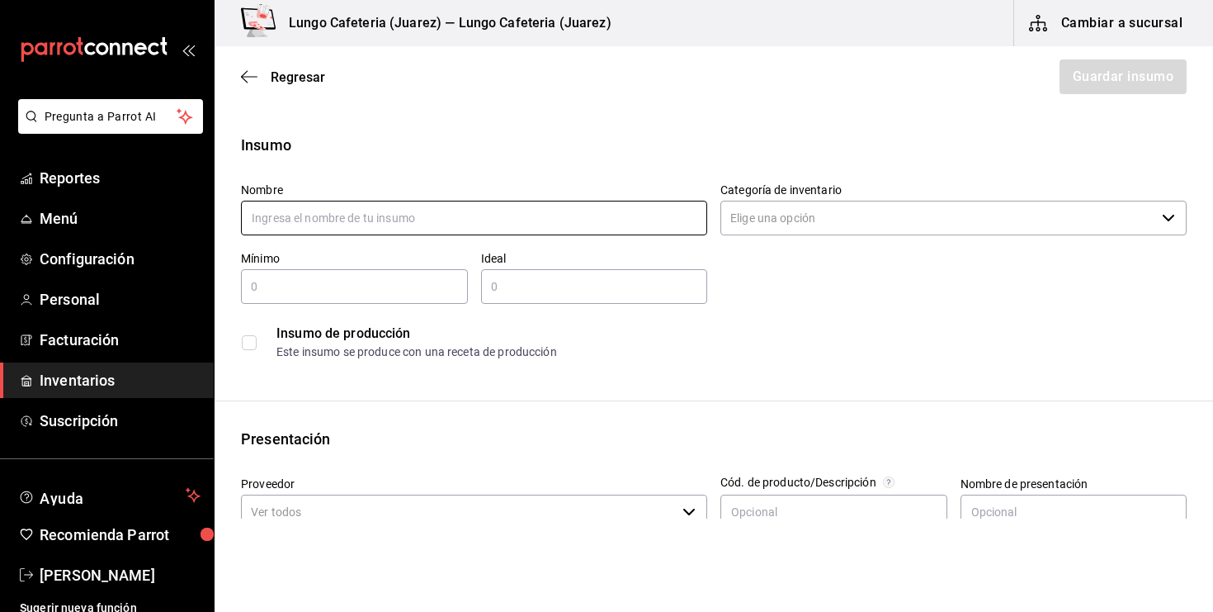
click at [629, 229] on input "text" at bounding box center [474, 218] width 466 height 35
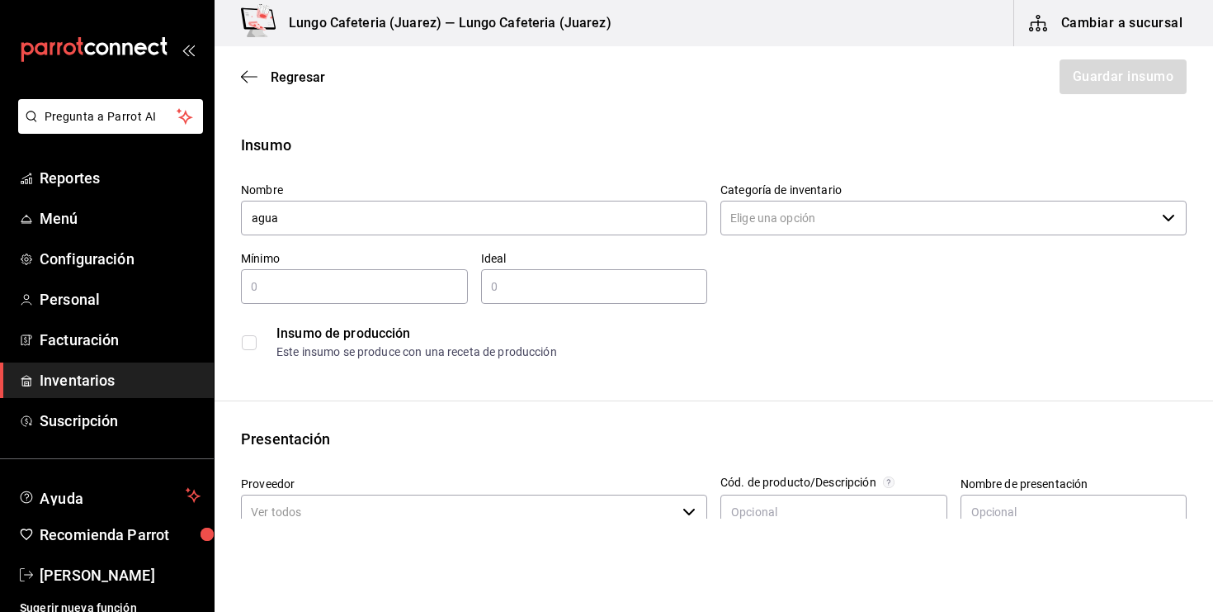
type input "Agua de Garrafón"
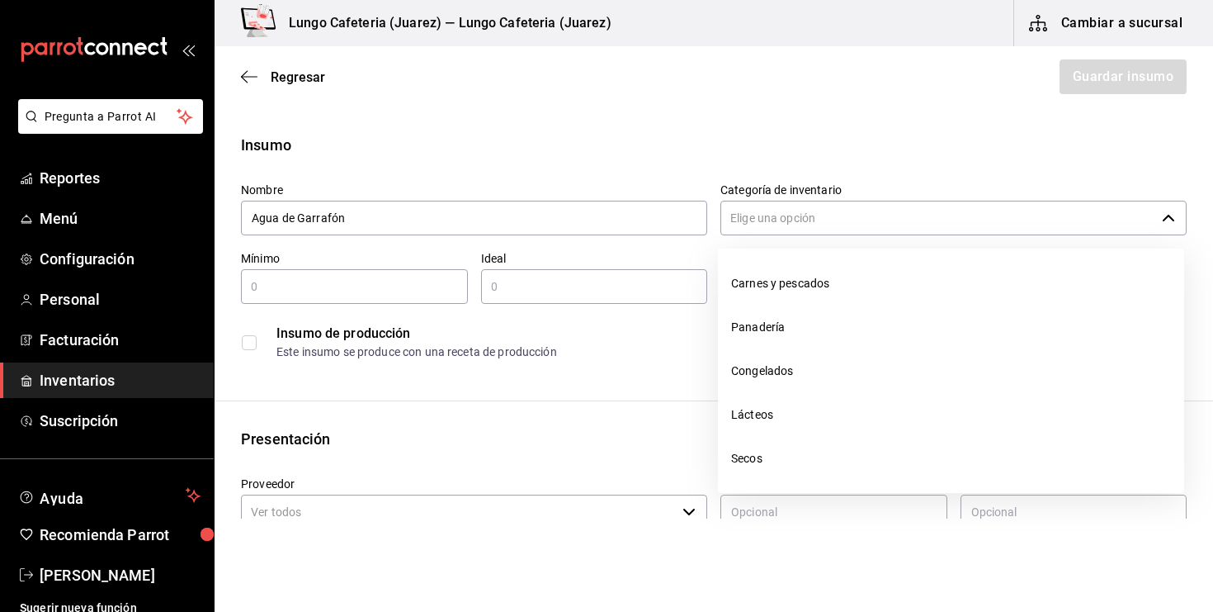
click at [784, 225] on input "Categoría de inventario" at bounding box center [938, 218] width 435 height 35
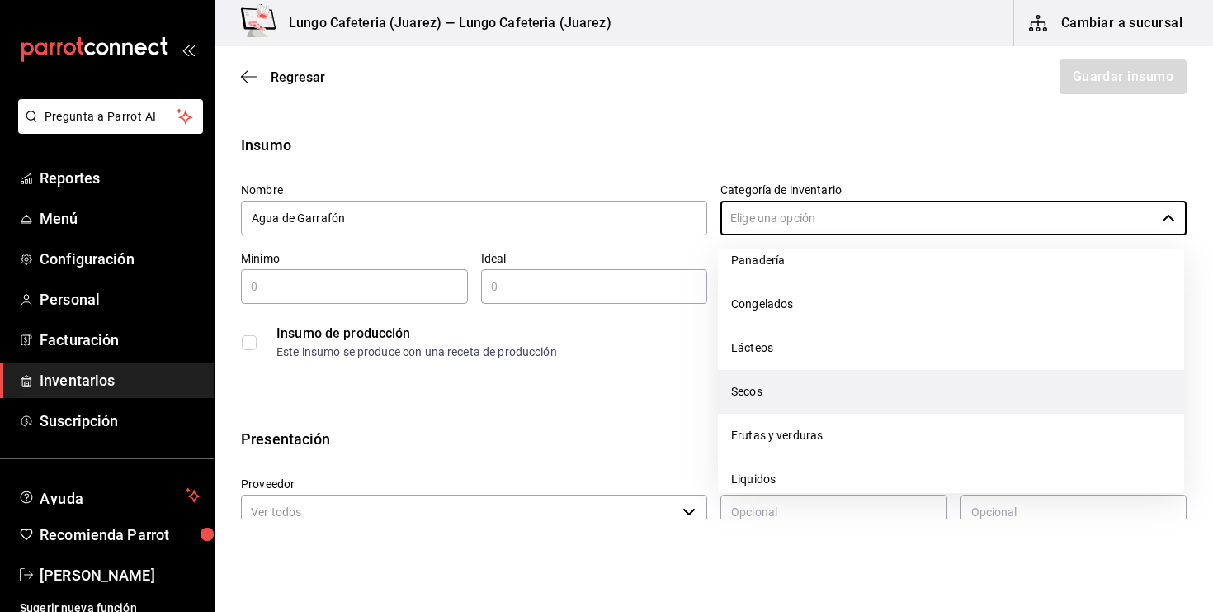
scroll to position [88, 0]
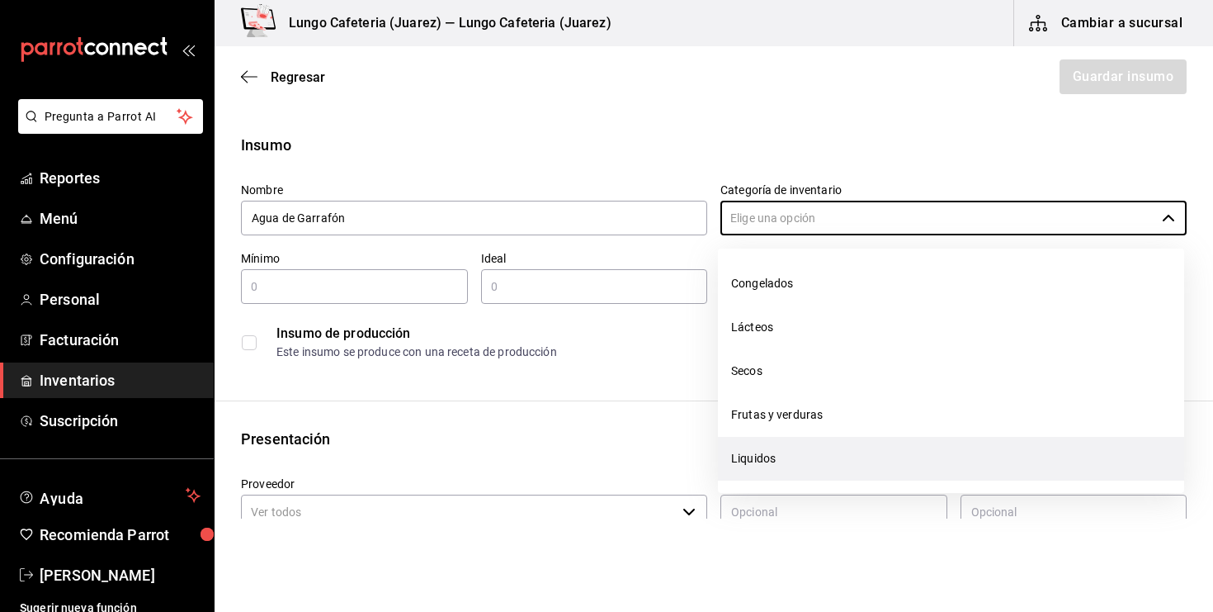
click at [770, 465] on li "Liquidos" at bounding box center [951, 459] width 466 height 44
type input "Liquidos"
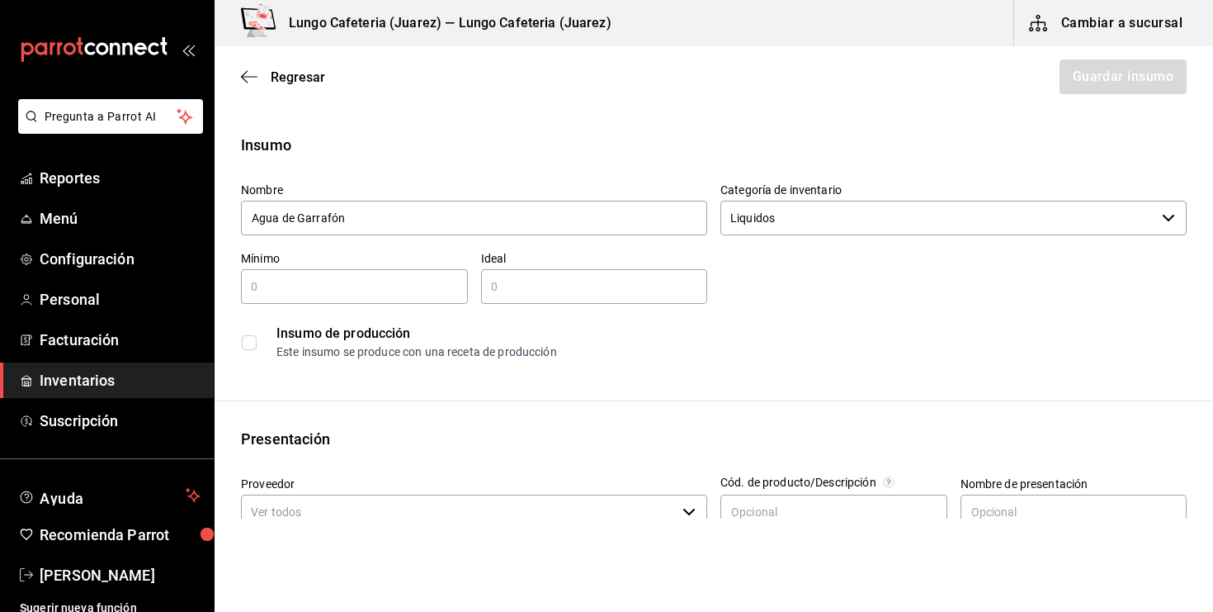
click at [310, 278] on input "text" at bounding box center [354, 287] width 227 height 20
type input "5"
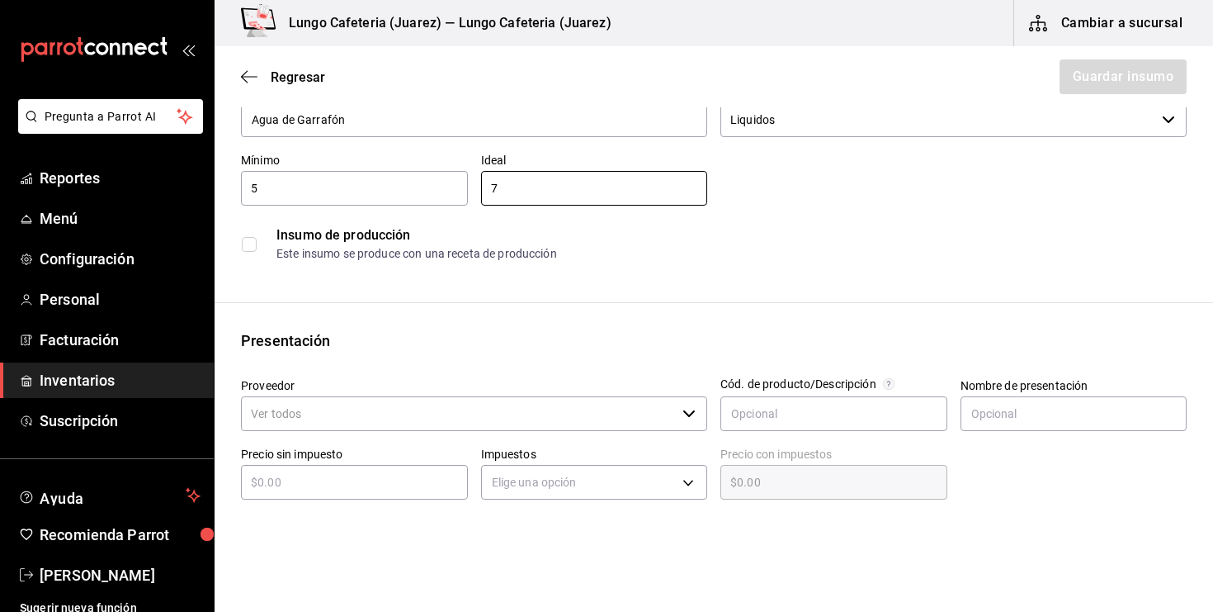
scroll to position [120, 0]
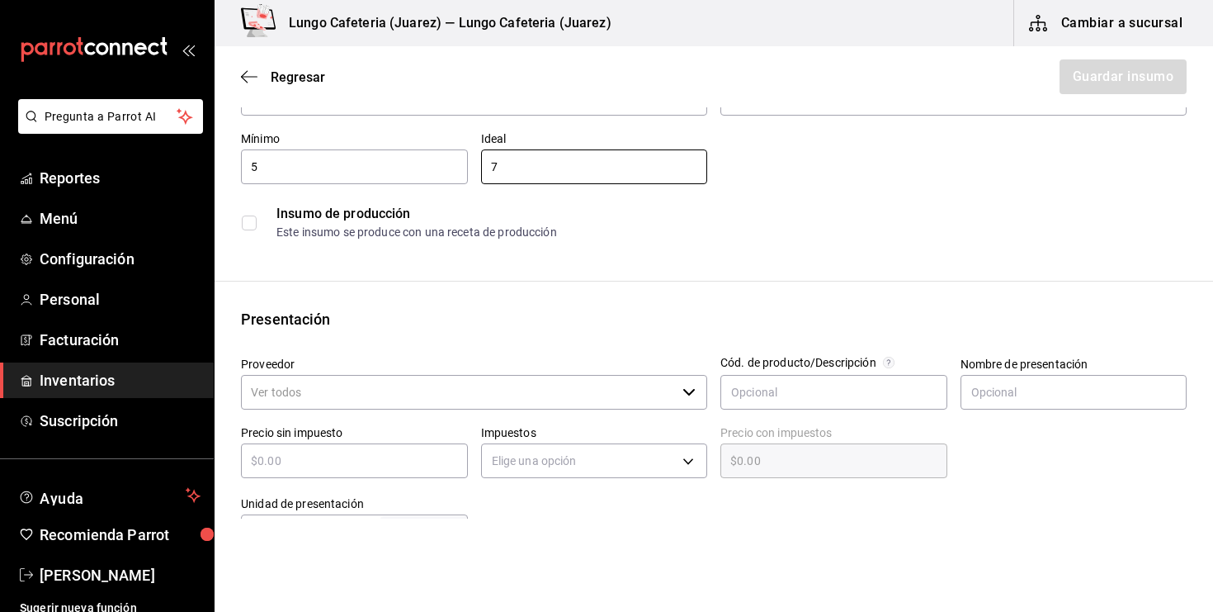
type input "7"
click at [296, 390] on input "Proveedor" at bounding box center [458, 392] width 435 height 35
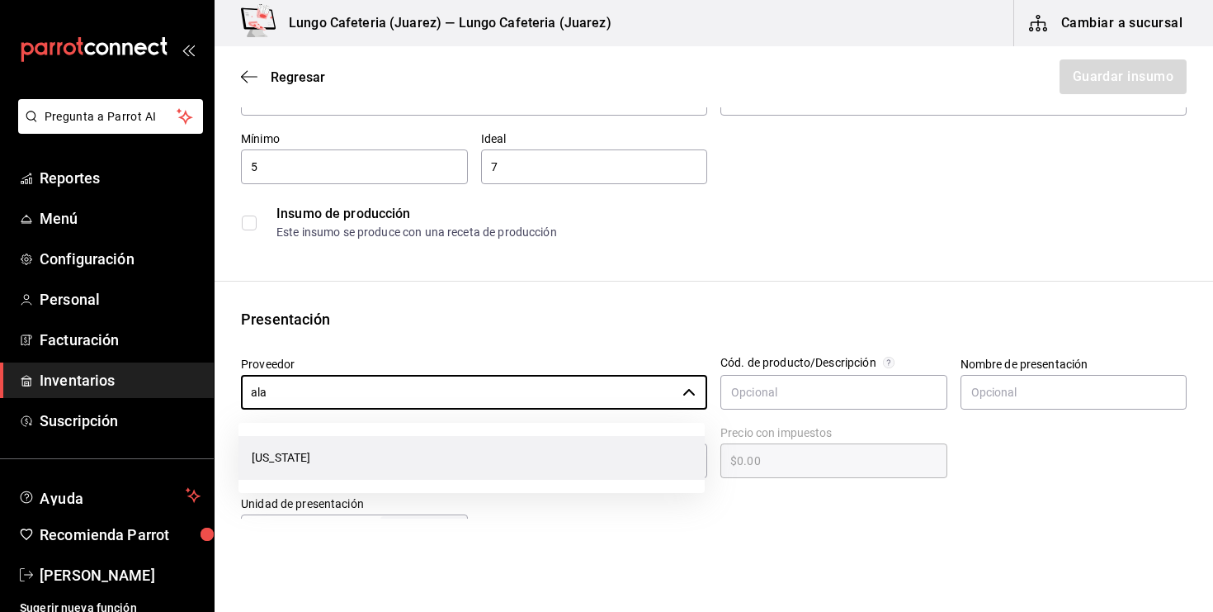
click at [333, 457] on li "[US_STATE]" at bounding box center [472, 458] width 466 height 44
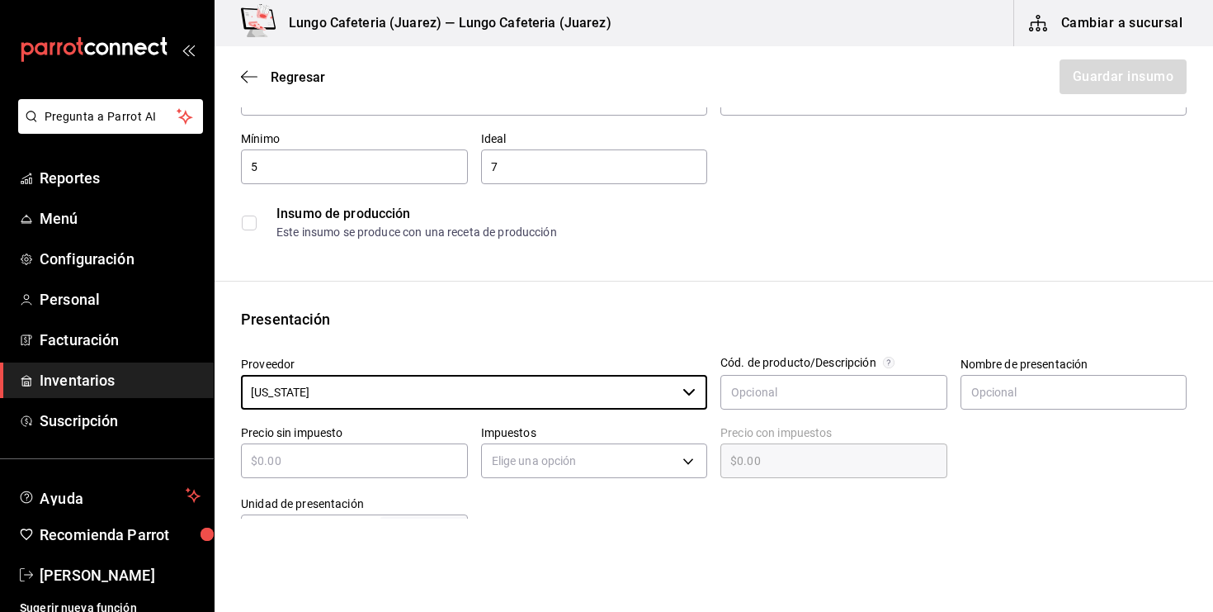
type input "[US_STATE]"
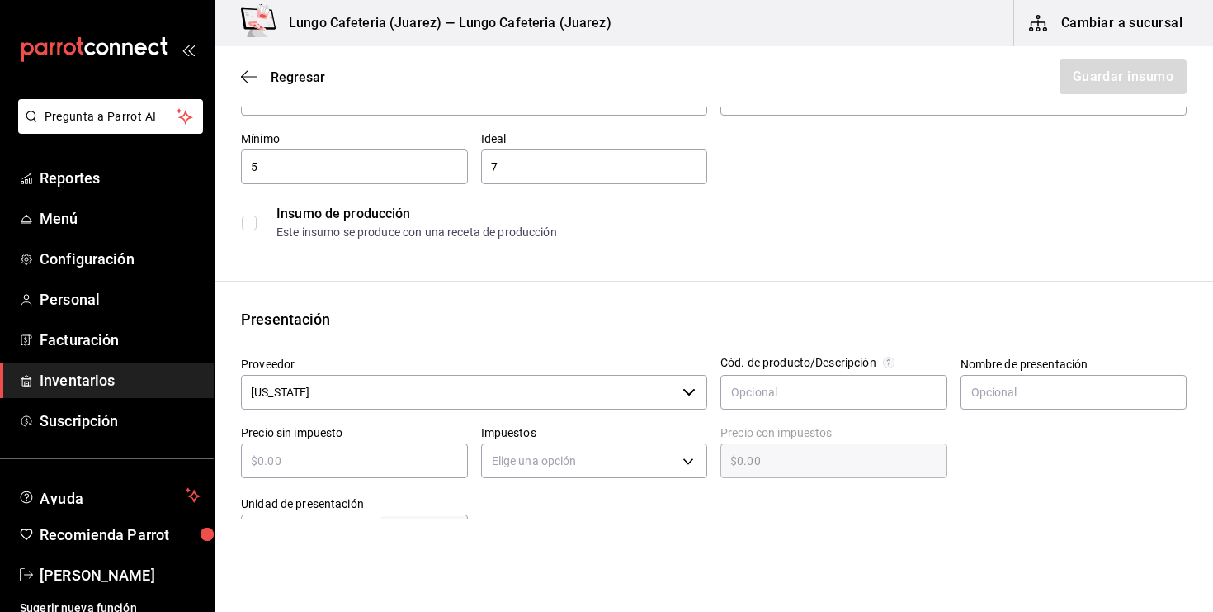
click at [338, 475] on div "​" at bounding box center [354, 460] width 227 height 35
type input "$4"
type input "$4.00"
type input "$45"
type input "$45.00"
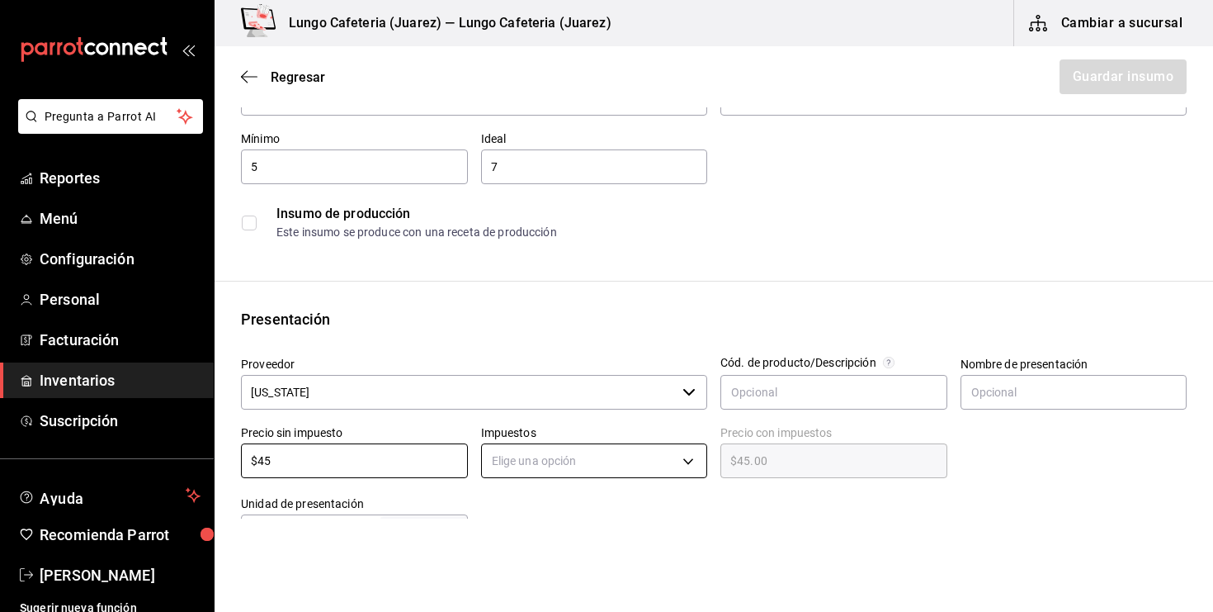
type input "$45"
click at [556, 461] on body "Pregunta a Parrot AI Reportes Menú Configuración Personal Facturación Inventari…" at bounding box center [606, 259] width 1213 height 518
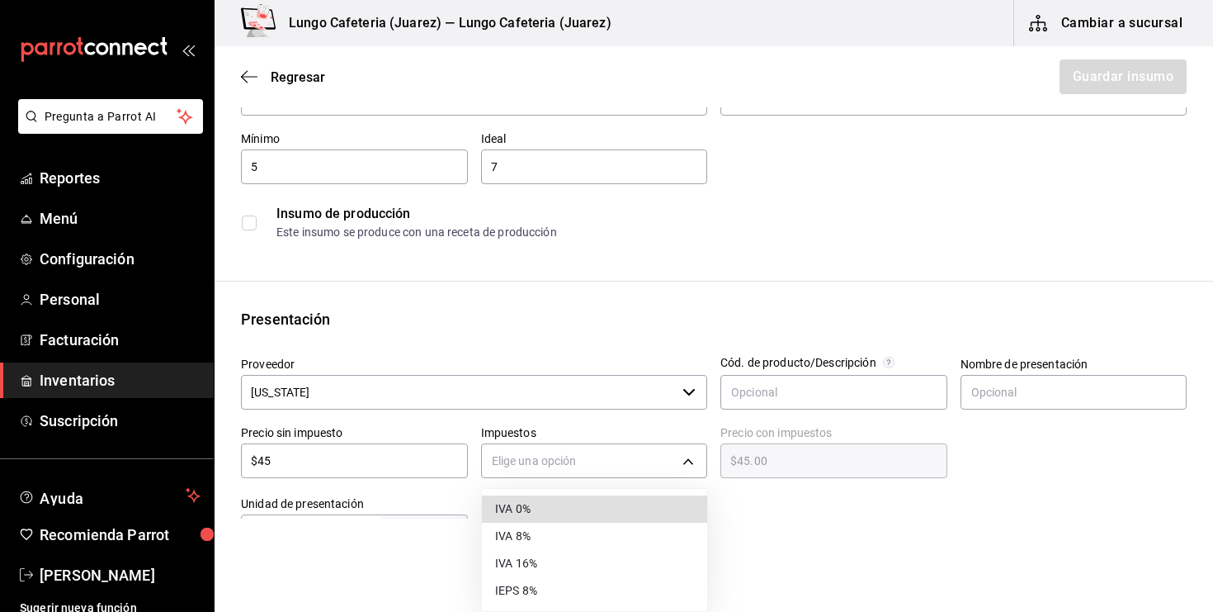
click at [585, 508] on li "IVA 0%" at bounding box center [594, 508] width 225 height 27
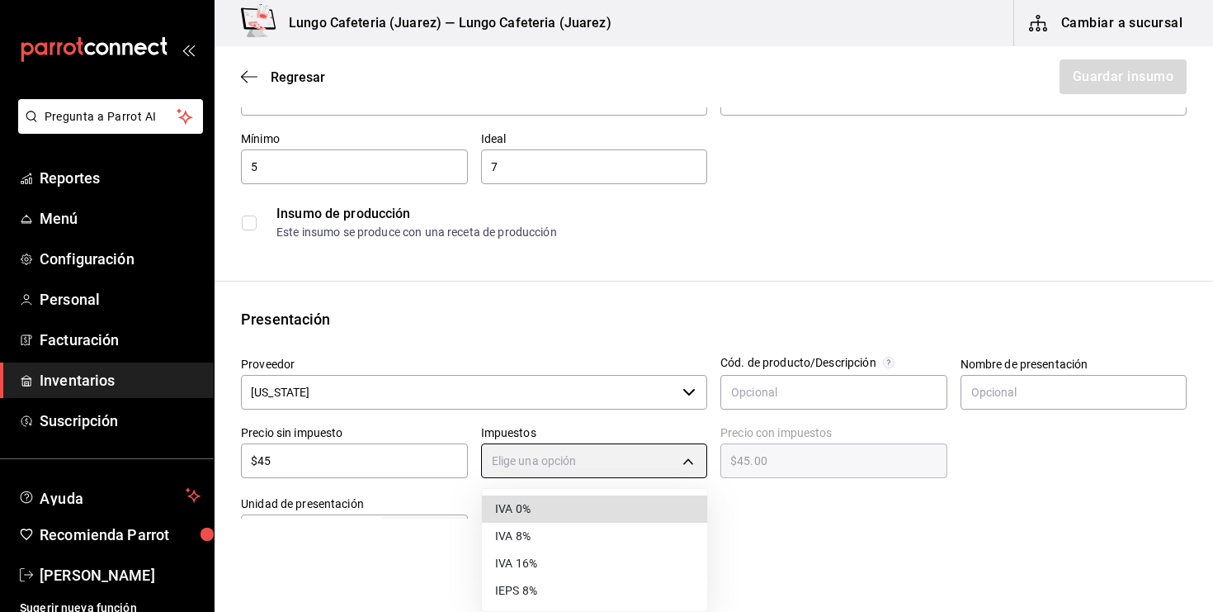
type input "IVA_0"
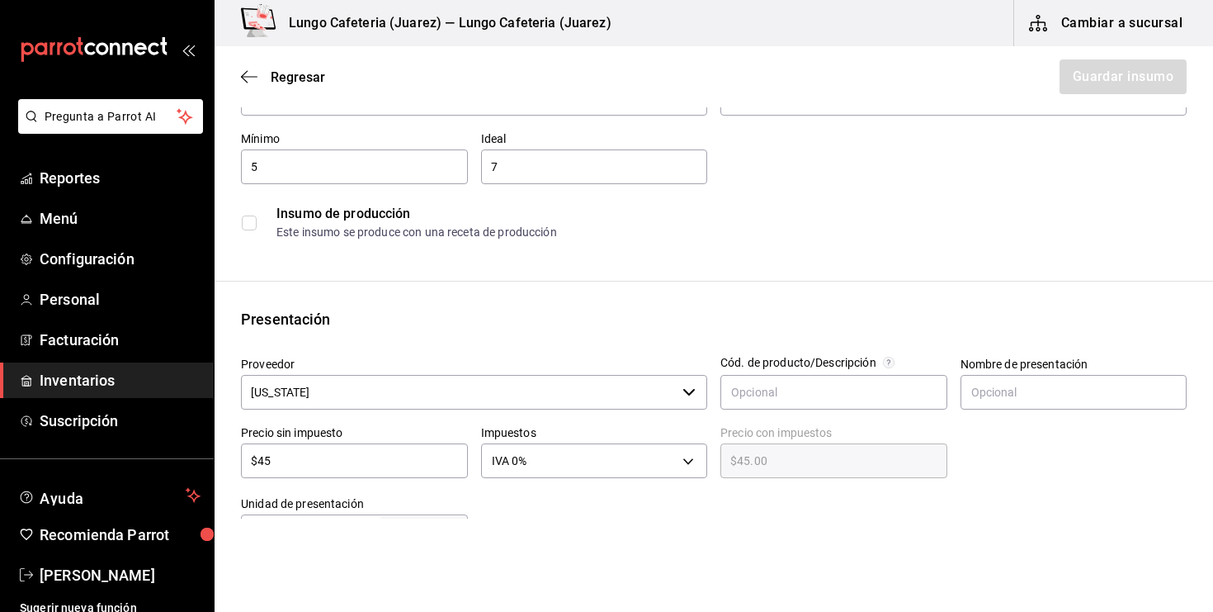
click at [361, 518] on html "Pregunta a Parrot AI Reportes Menú Configuración Personal Facturación Inventari…" at bounding box center [606, 259] width 1213 height 518
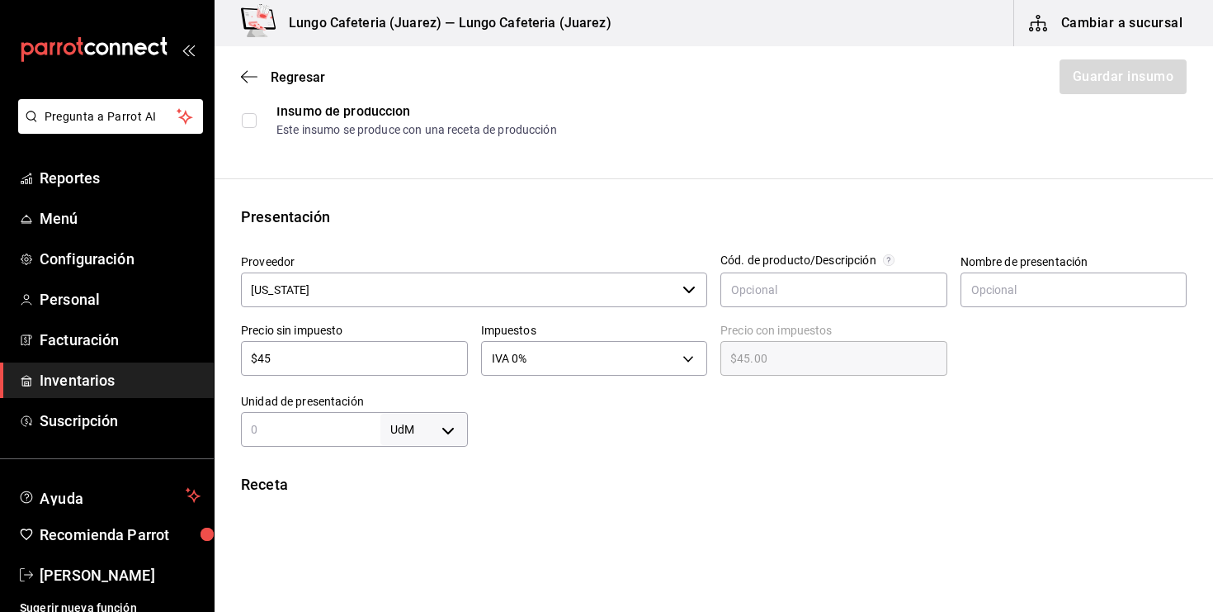
click at [452, 422] on body "Pregunta a Parrot AI Reportes Menú Configuración Personal Facturación Inventari…" at bounding box center [606, 259] width 1213 height 518
click at [405, 518] on li "lt" at bounding box center [424, 508] width 86 height 27
type input "LITER"
click at [327, 424] on input "text" at bounding box center [311, 429] width 140 height 20
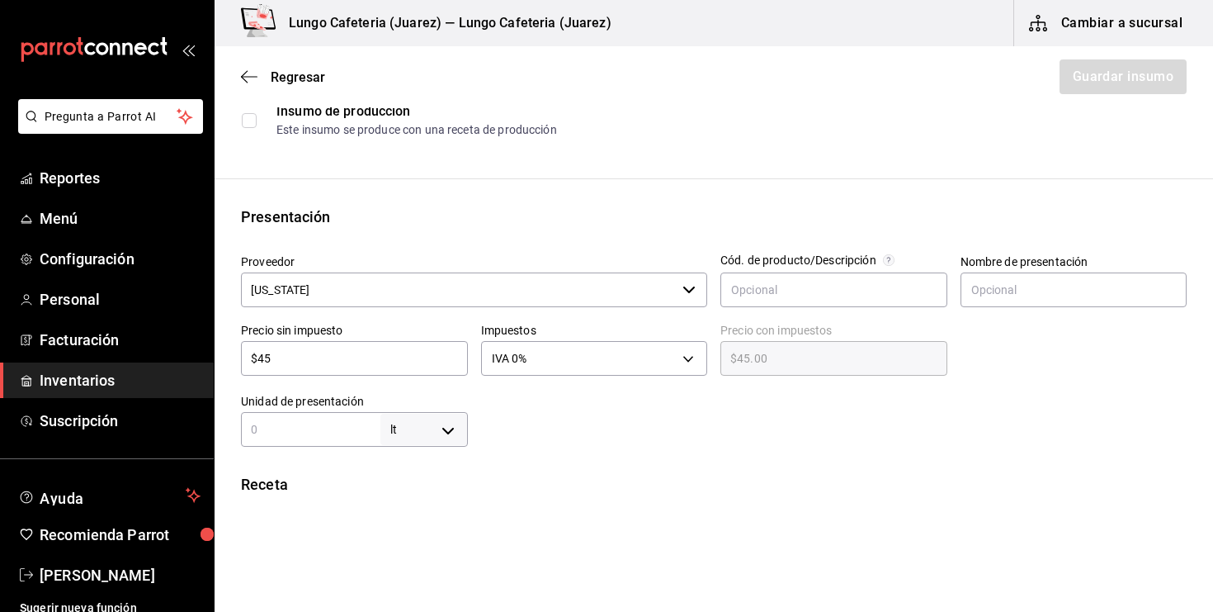
type input "2"
type input "20"
type input "200"
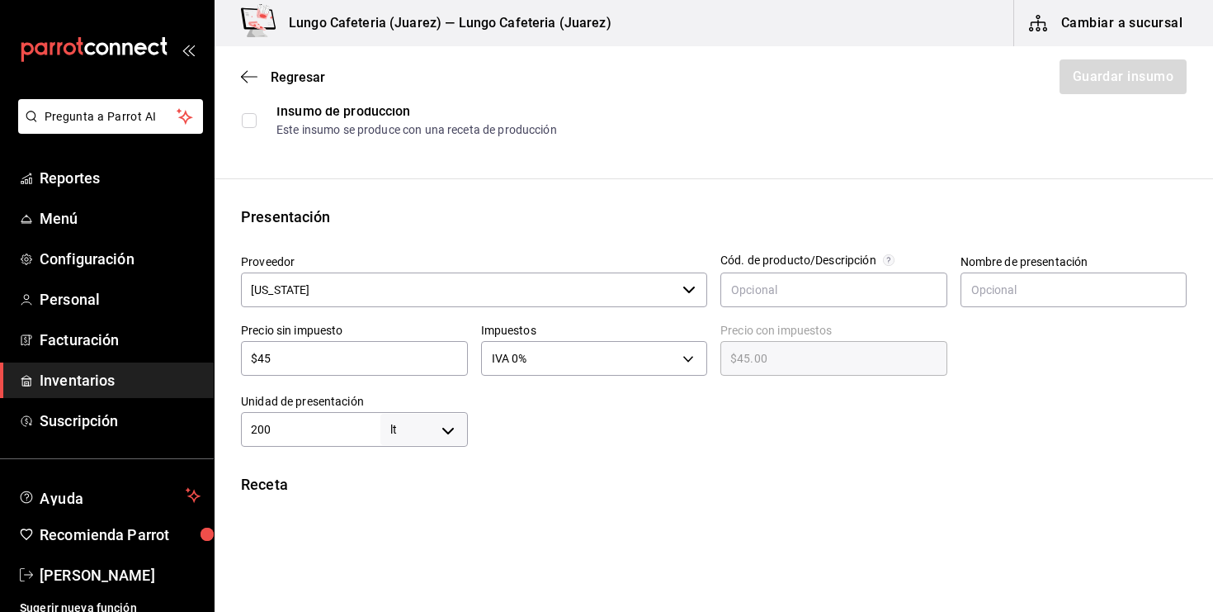
type input "200"
type input "2,000"
type input "20,000"
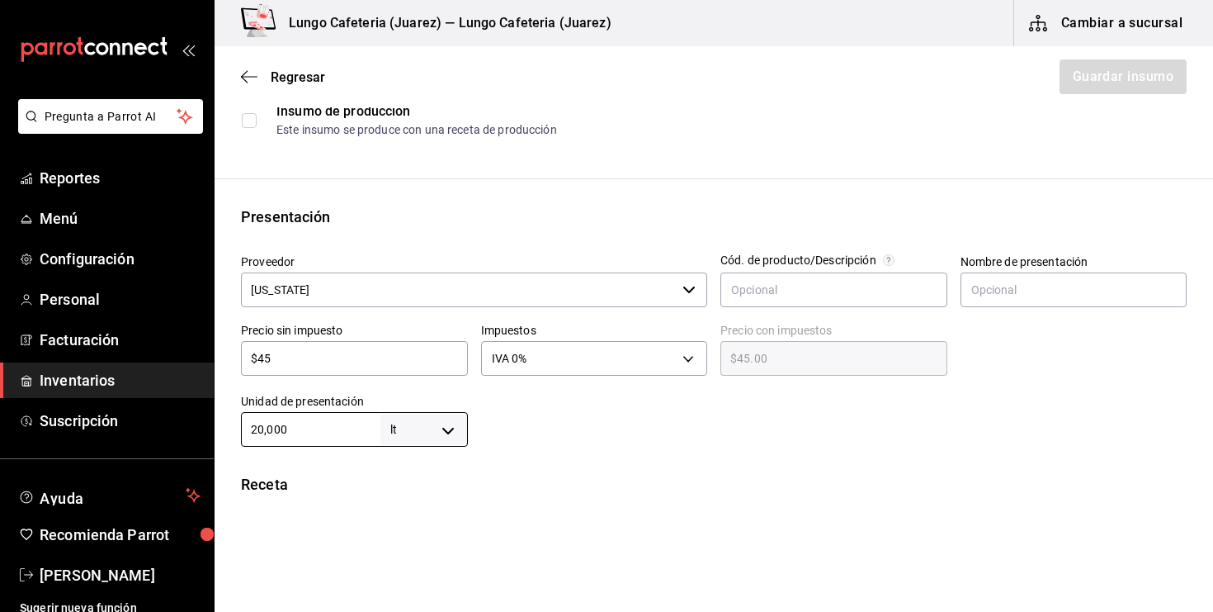
type input "20,000"
click at [518, 477] on div "Receta" at bounding box center [714, 484] width 946 height 22
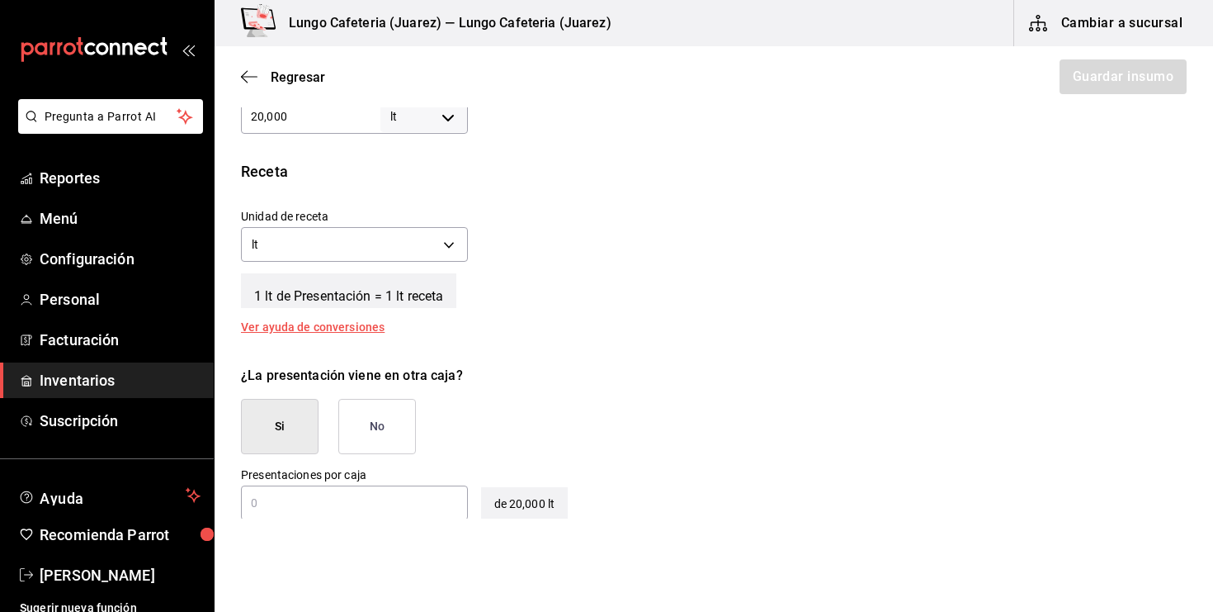
scroll to position [546, 0]
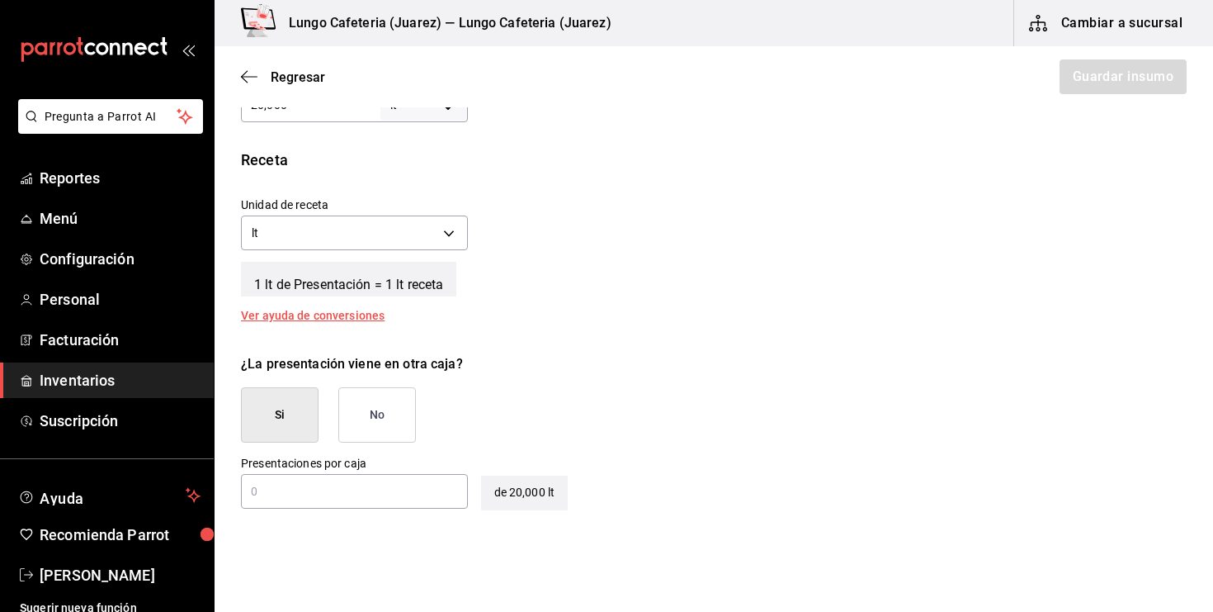
click at [352, 401] on button "No" at bounding box center [377, 414] width 78 height 55
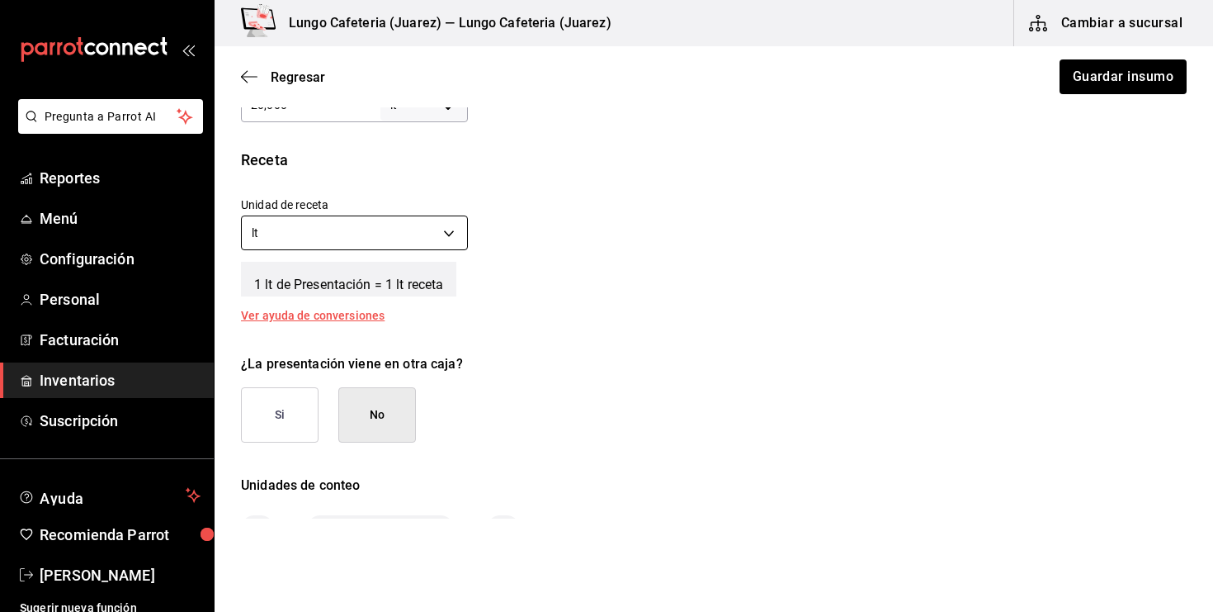
click at [455, 241] on body "Pregunta a Parrot AI Reportes Menú Configuración Personal Facturación Inventari…" at bounding box center [606, 259] width 1213 height 518
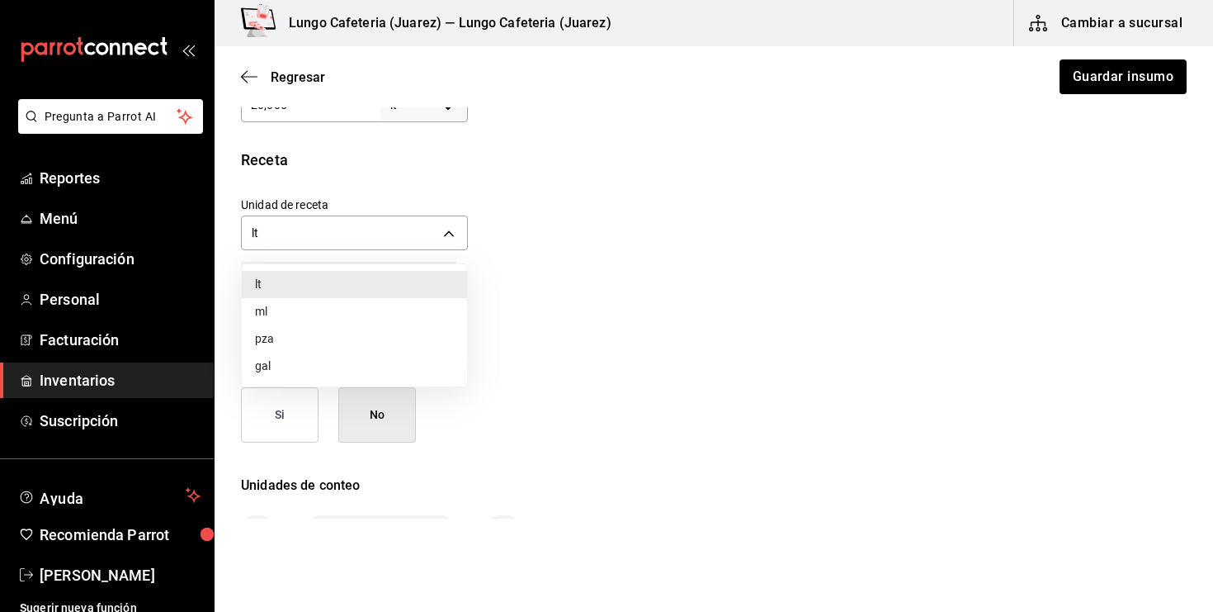
click at [391, 308] on li "ml" at bounding box center [354, 311] width 225 height 27
type input "MILLILITER"
type input "20,000,000"
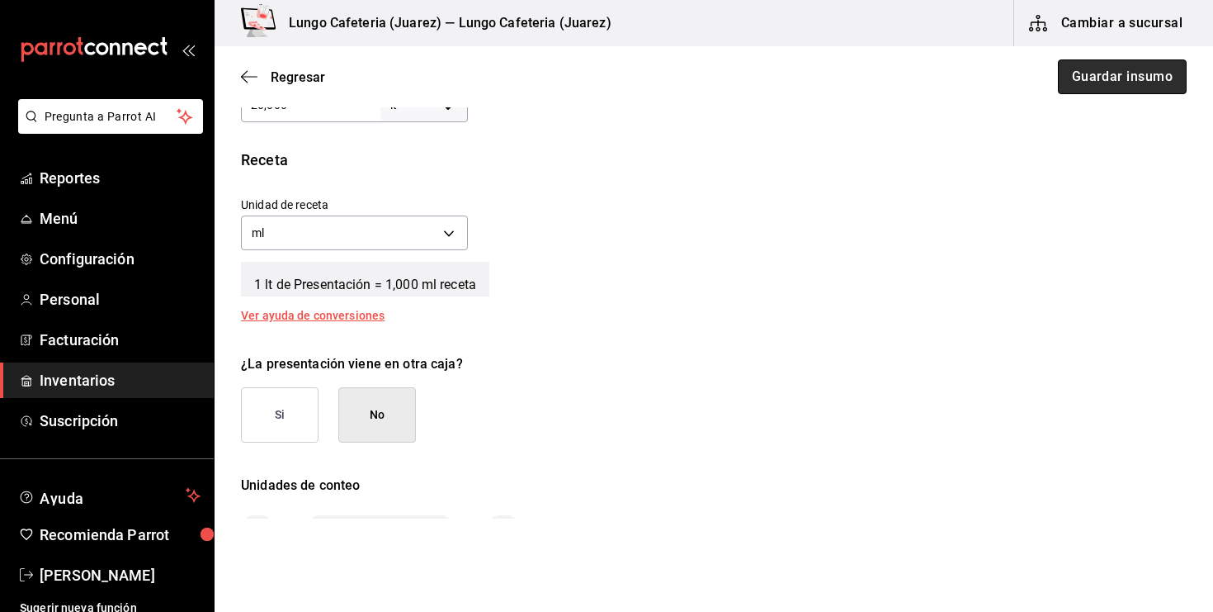
click at [1117, 67] on button "Guardar insumo" at bounding box center [1122, 76] width 129 height 35
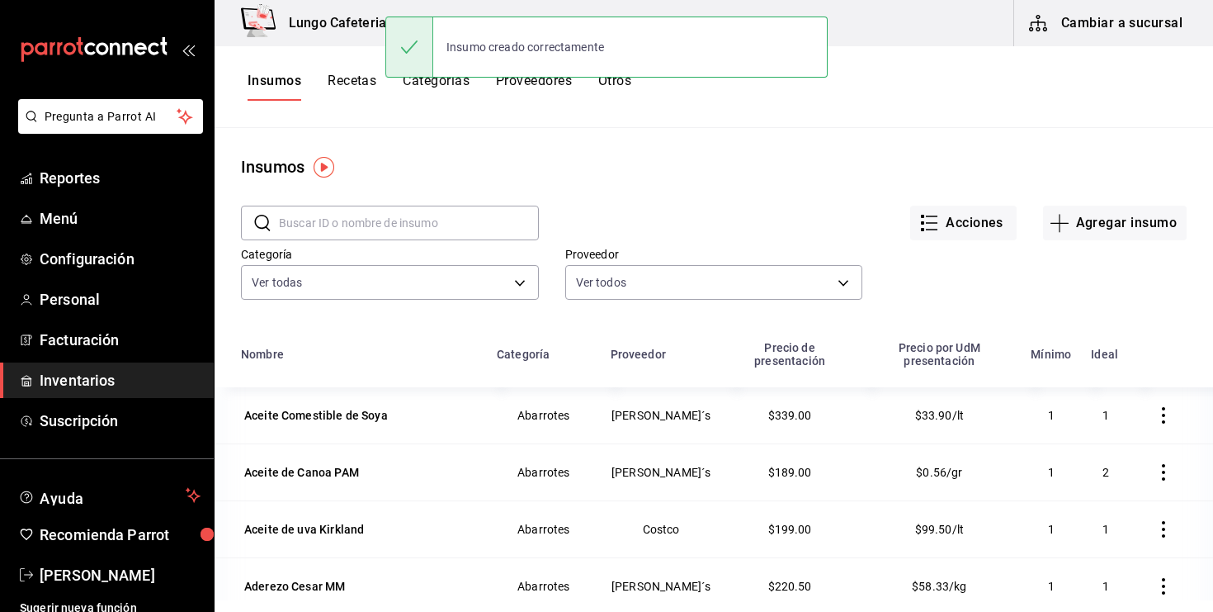
click at [351, 69] on div "Insumos Recetas Categorías Proveedores Otros" at bounding box center [714, 87] width 999 height 82
click at [352, 75] on button "Recetas" at bounding box center [352, 87] width 49 height 28
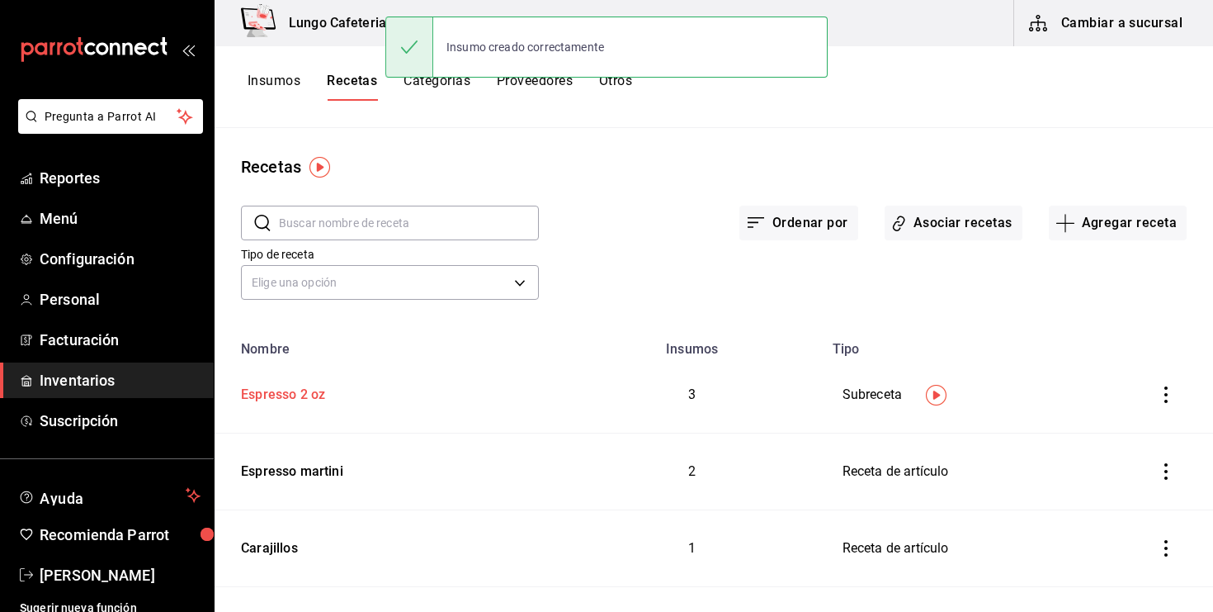
click at [324, 393] on div "Espresso 2 oz" at bounding box center [279, 392] width 91 height 26
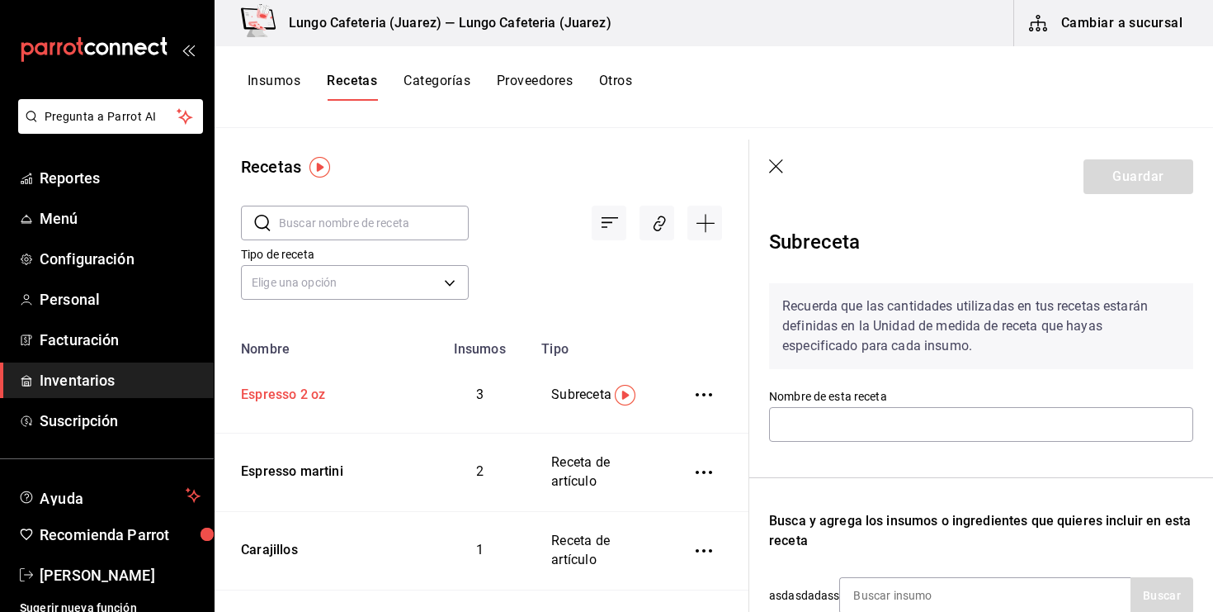
type input "Espresso 2 oz"
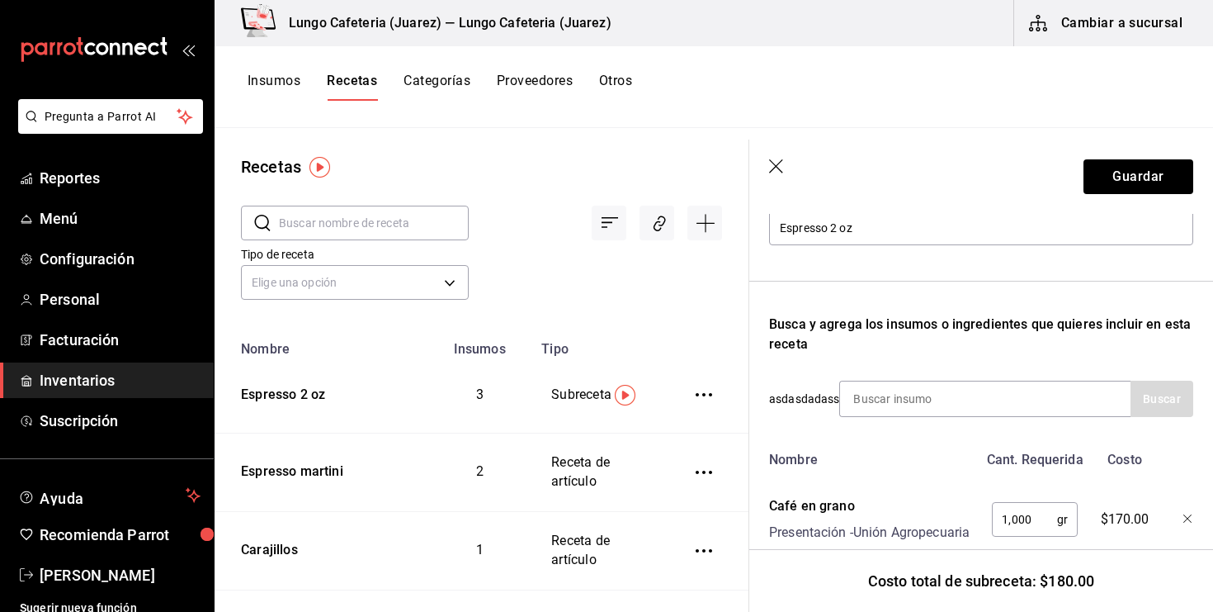
scroll to position [320, 0]
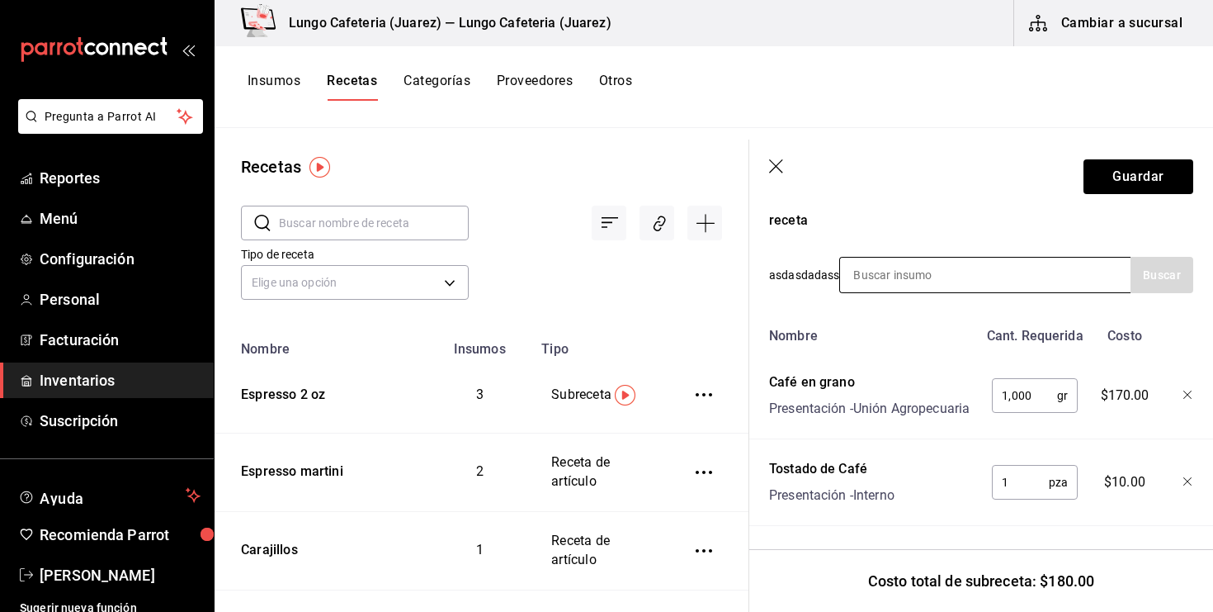
click at [908, 281] on input at bounding box center [922, 275] width 165 height 35
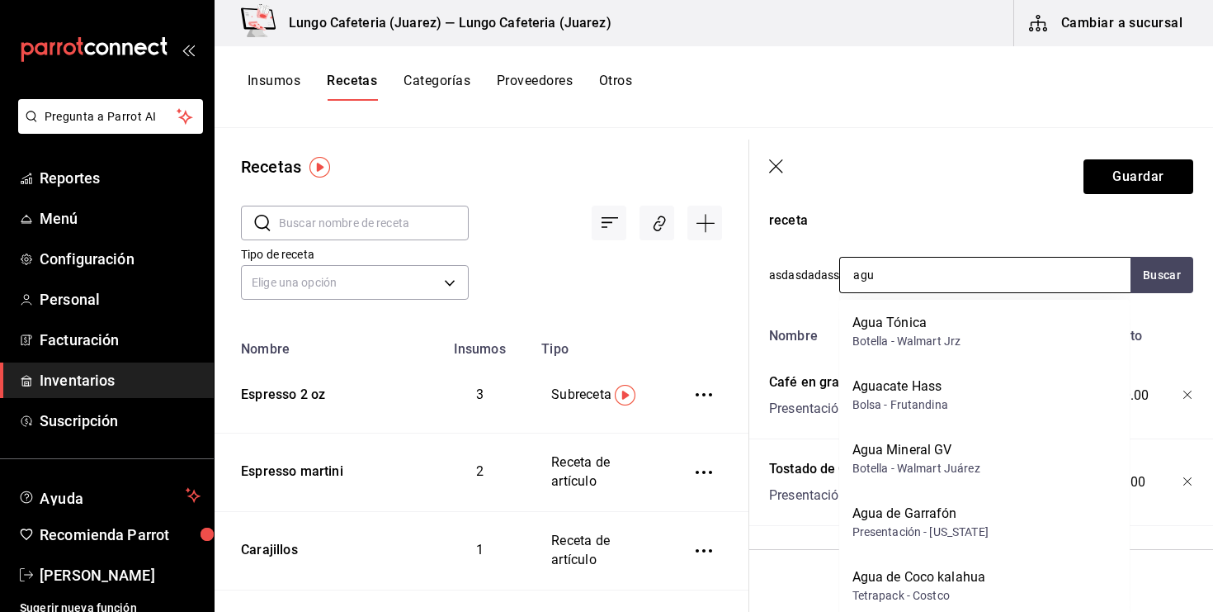
type input "agua"
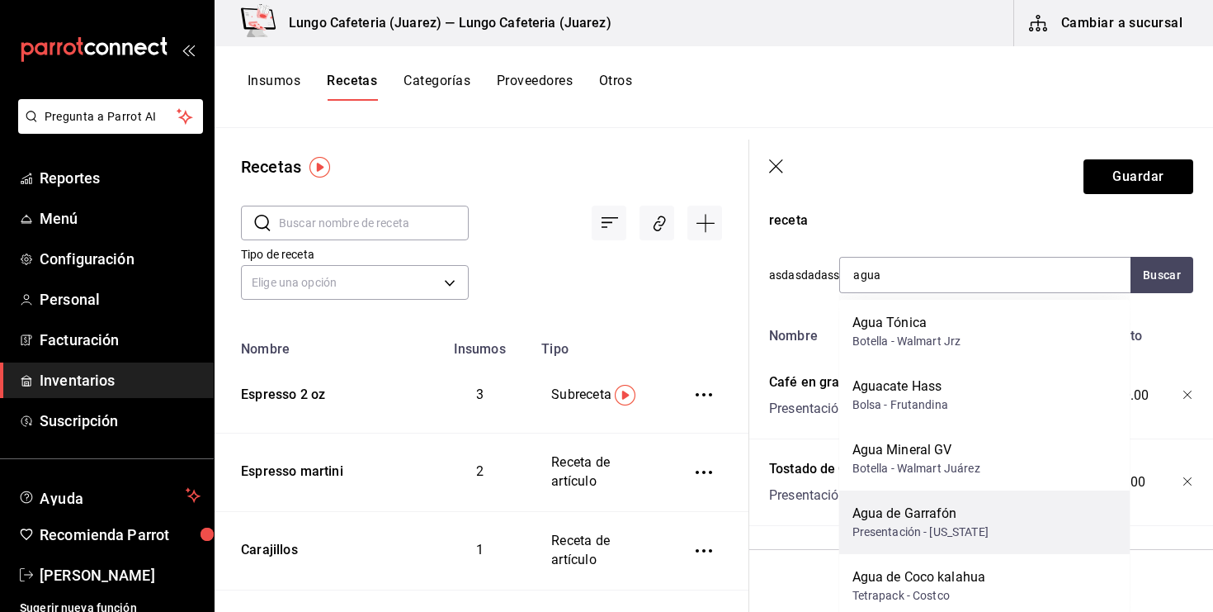
click at [919, 501] on div "Agua de Garrafón Presentación - Alaska" at bounding box center [985, 522] width 291 height 64
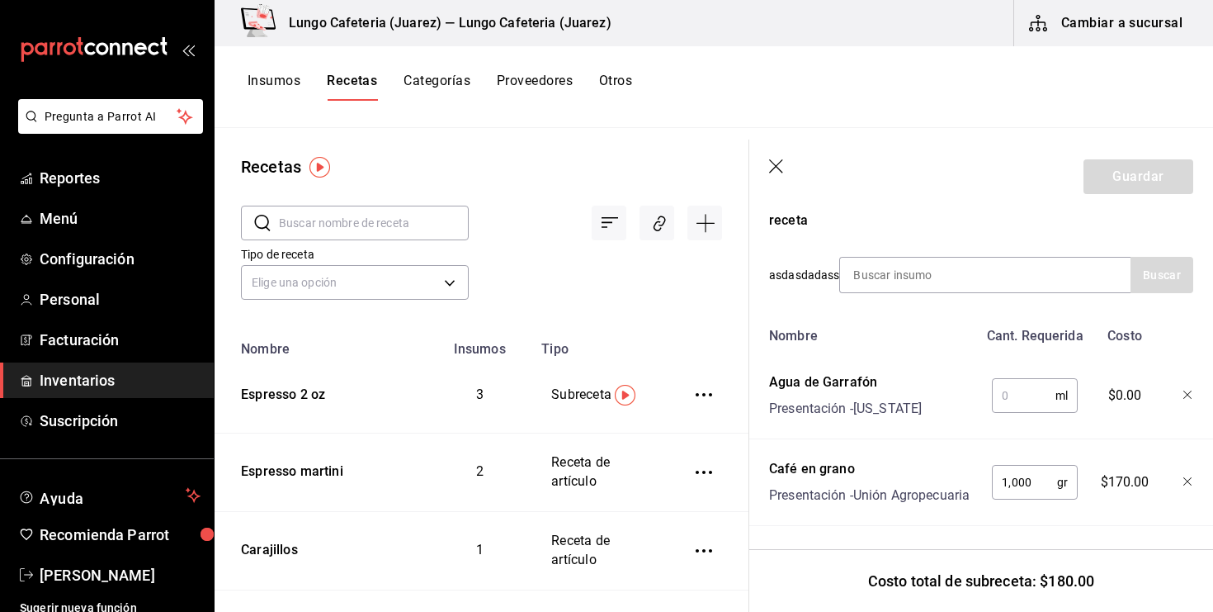
click at [1024, 395] on input "text" at bounding box center [1024, 395] width 64 height 33
type input "2"
click at [1193, 390] on icon "button" at bounding box center [1189, 395] width 10 height 10
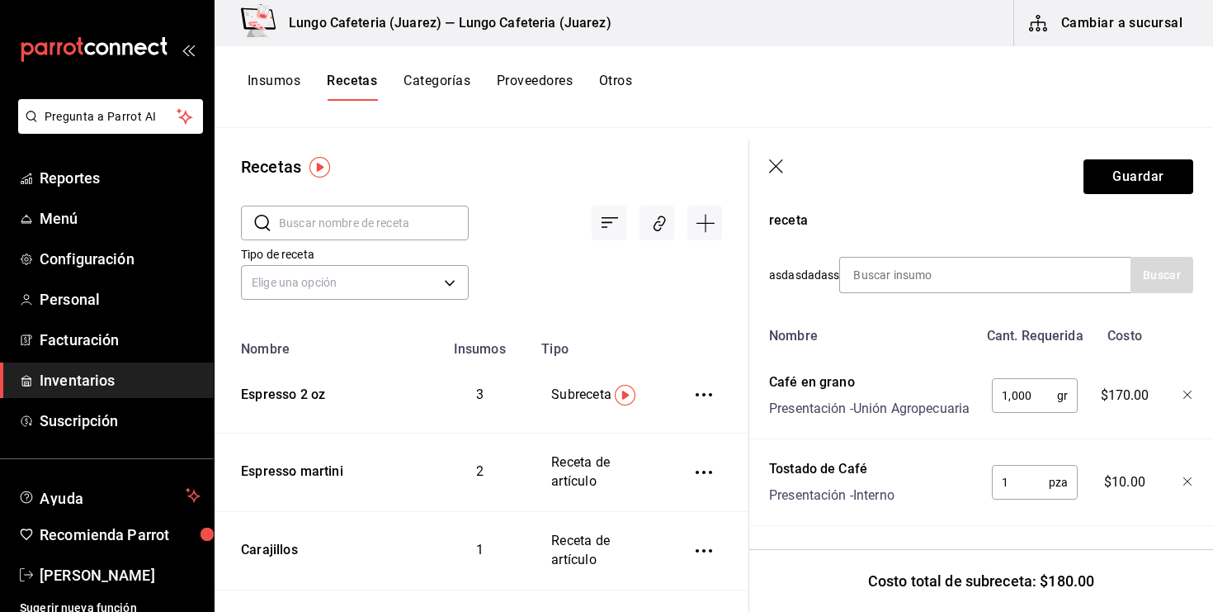
click at [279, 74] on button "Insumos" at bounding box center [274, 87] width 53 height 28
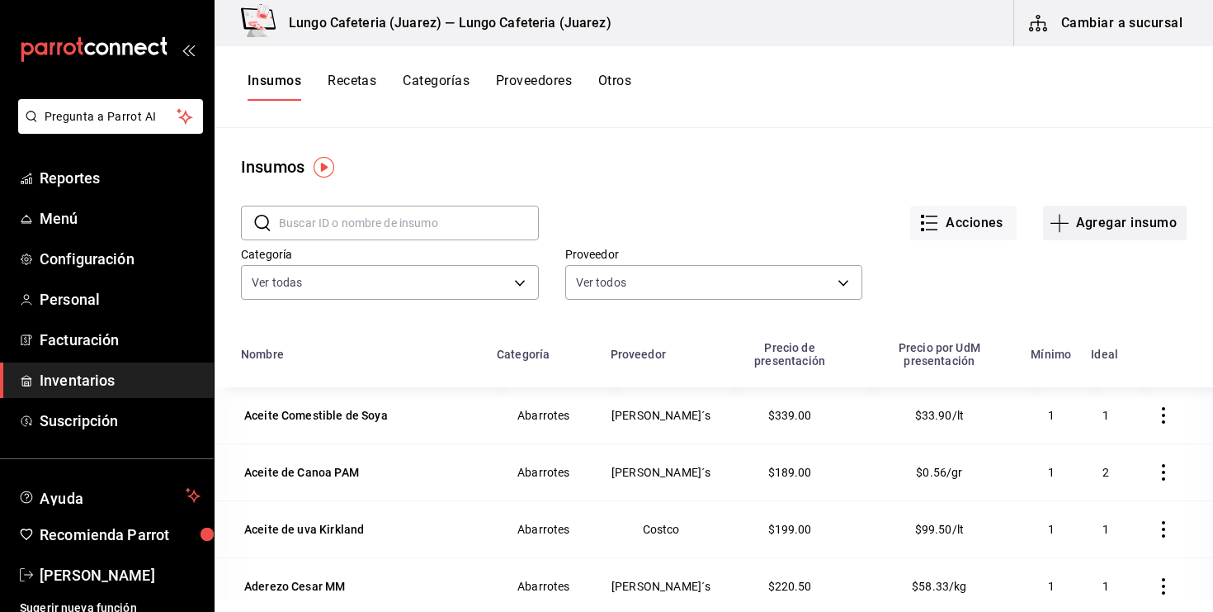
click at [1055, 219] on icon "button" at bounding box center [1060, 223] width 20 height 20
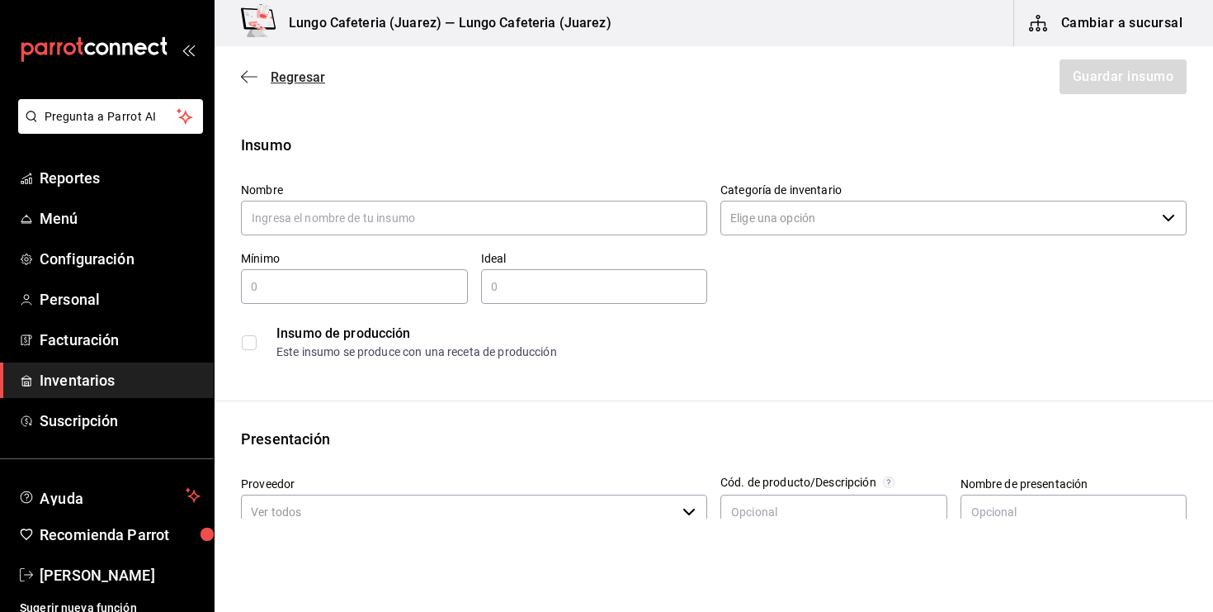
click at [253, 82] on icon "button" at bounding box center [249, 76] width 17 height 15
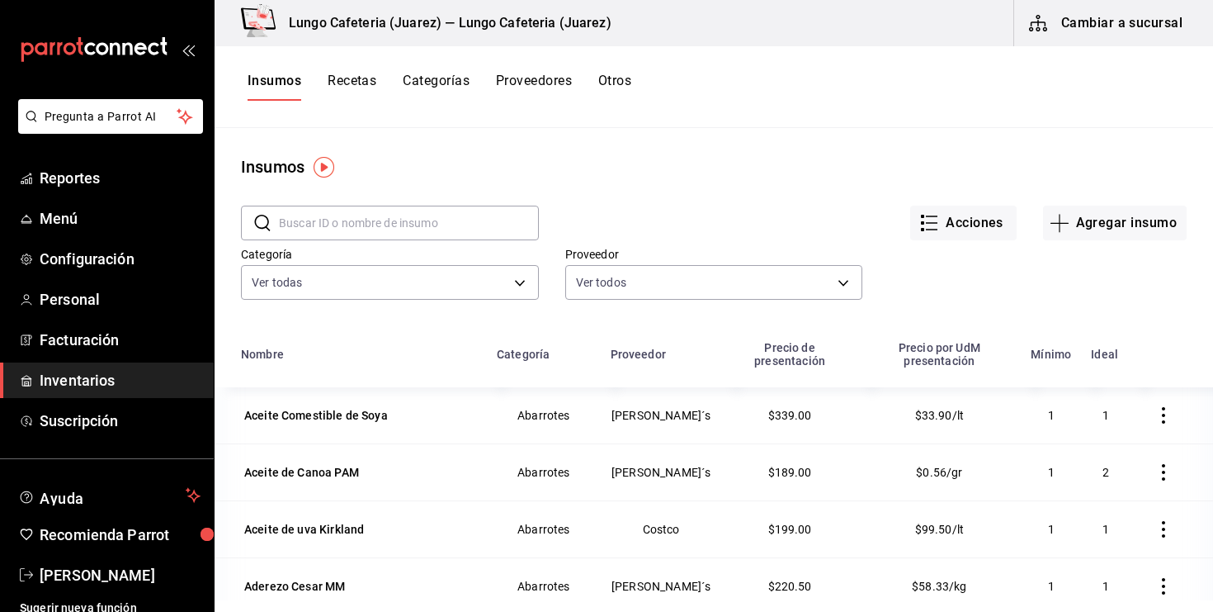
click at [361, 83] on button "Recetas" at bounding box center [352, 87] width 49 height 28
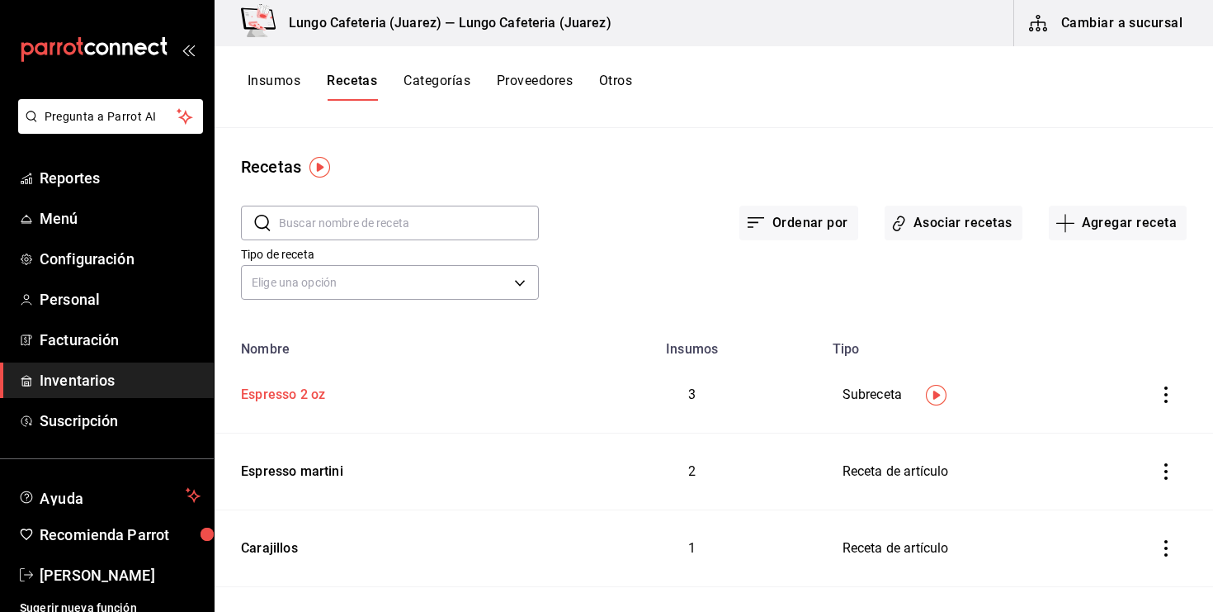
click at [307, 386] on div "Espresso 2 oz" at bounding box center [279, 392] width 91 height 26
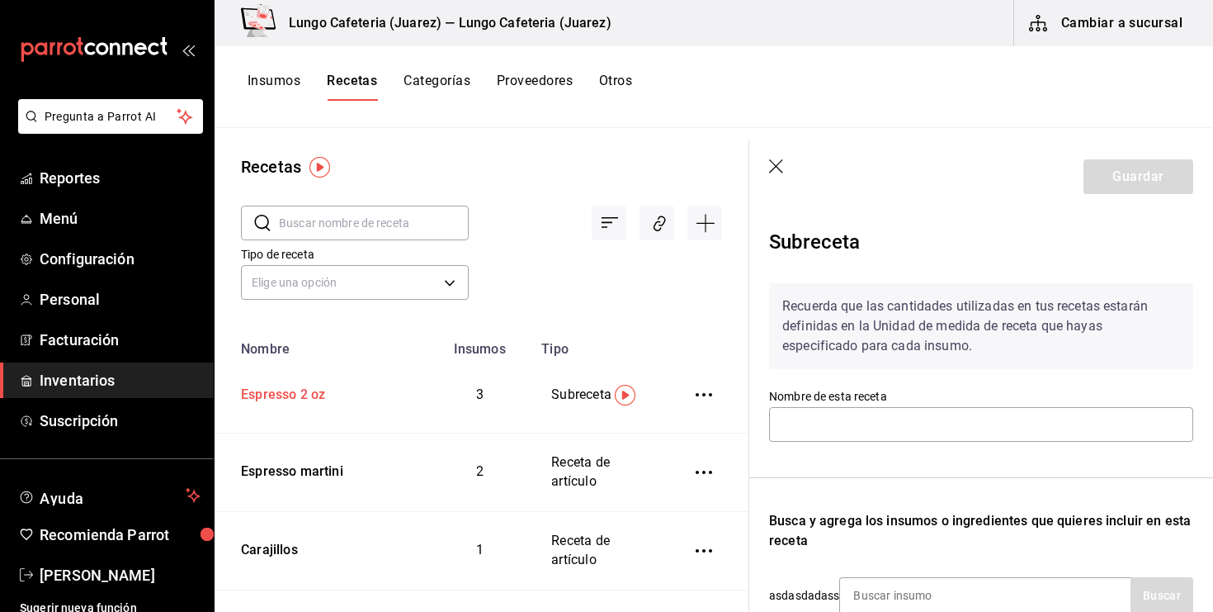
type input "Espresso 2 oz"
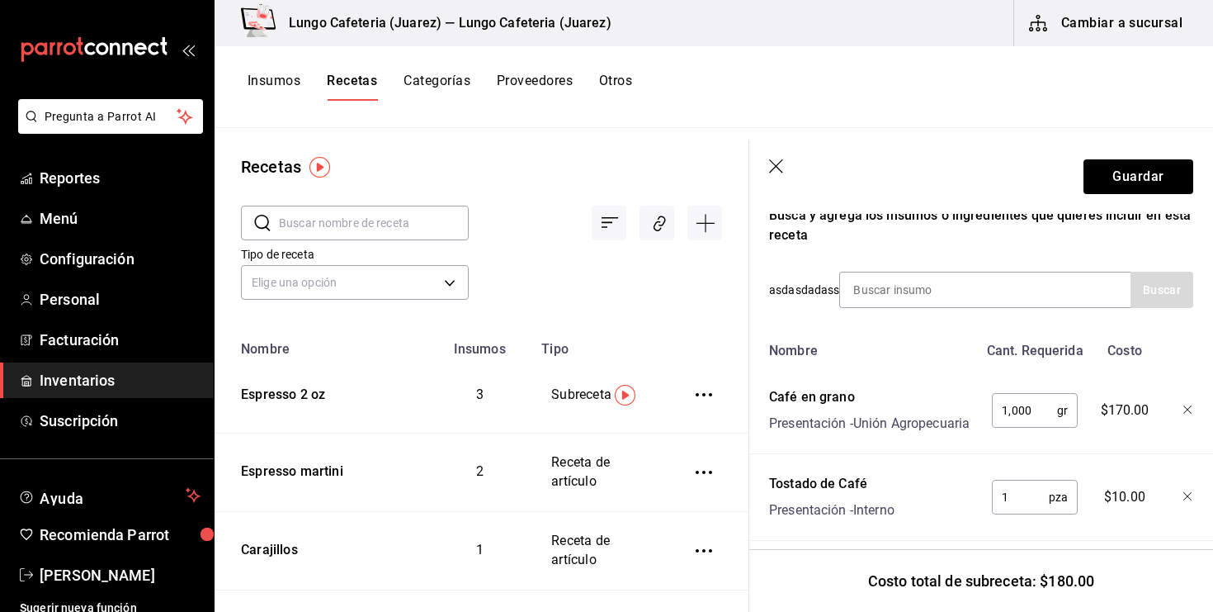
scroll to position [305, 0]
click at [1000, 505] on input "1" at bounding box center [1020, 497] width 57 height 33
type input "2"
click at [1157, 189] on button "Guardar" at bounding box center [1139, 176] width 110 height 35
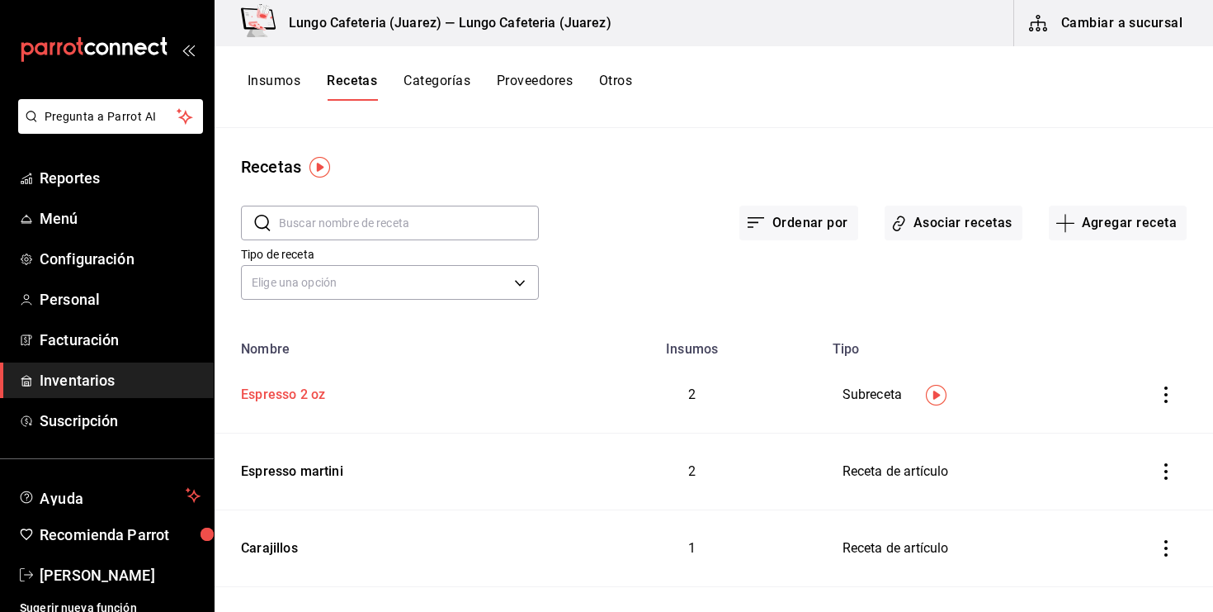
click at [320, 391] on div "Espresso 2 oz" at bounding box center [279, 392] width 91 height 26
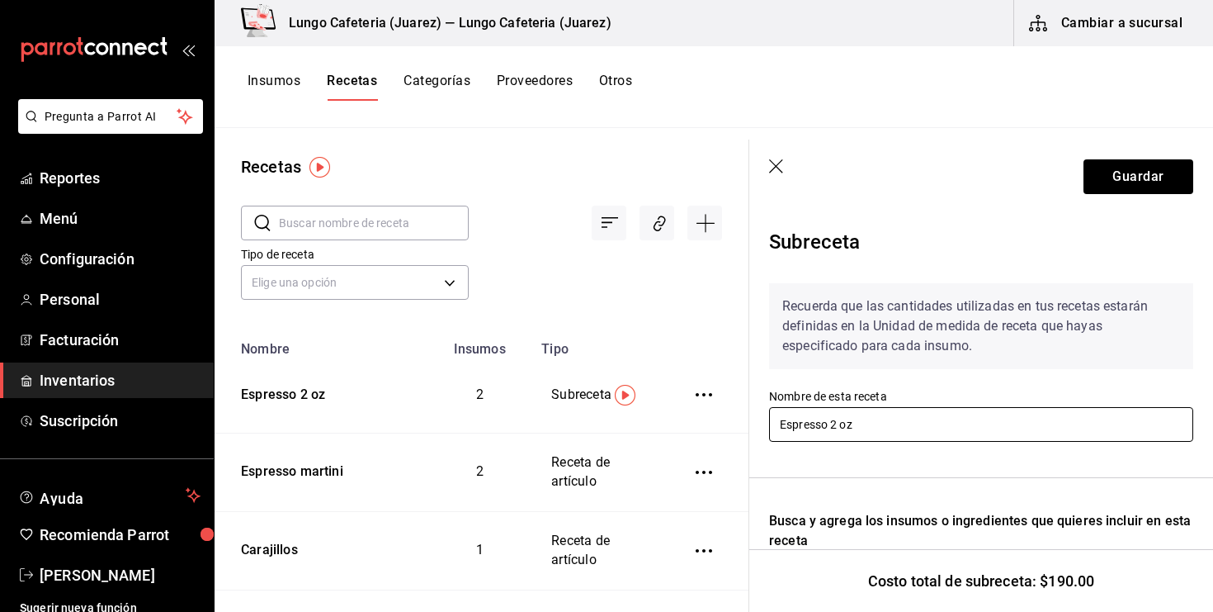
click at [870, 432] on input "Espresso 2 oz" at bounding box center [981, 424] width 424 height 35
type input "Café en grano tostado"
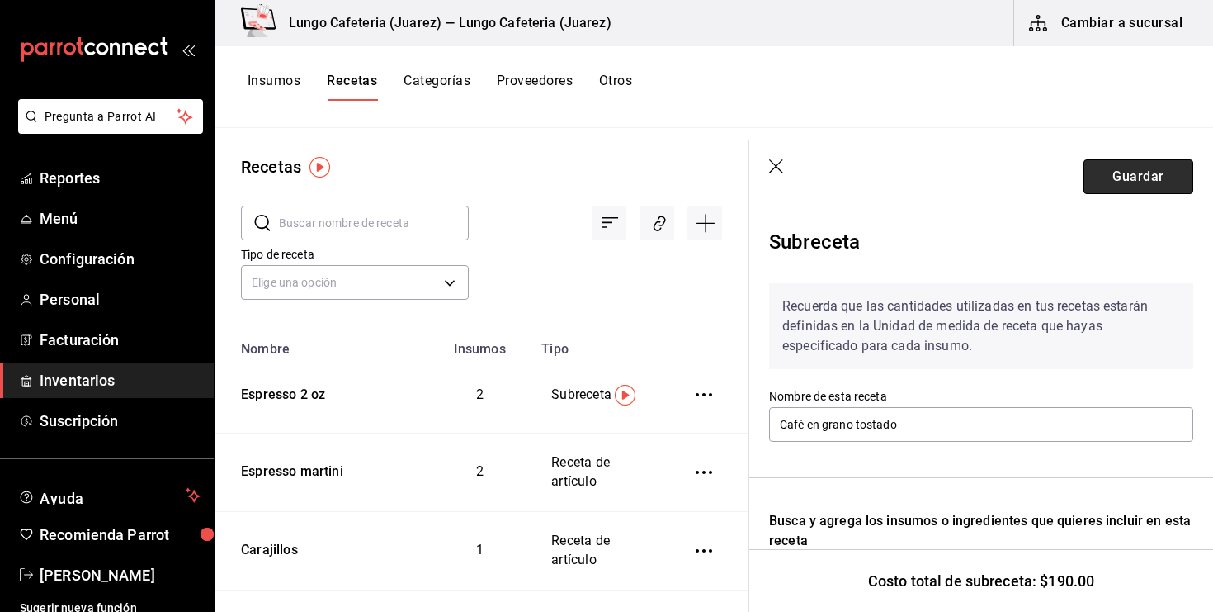
click at [1112, 182] on button "Guardar" at bounding box center [1139, 176] width 110 height 35
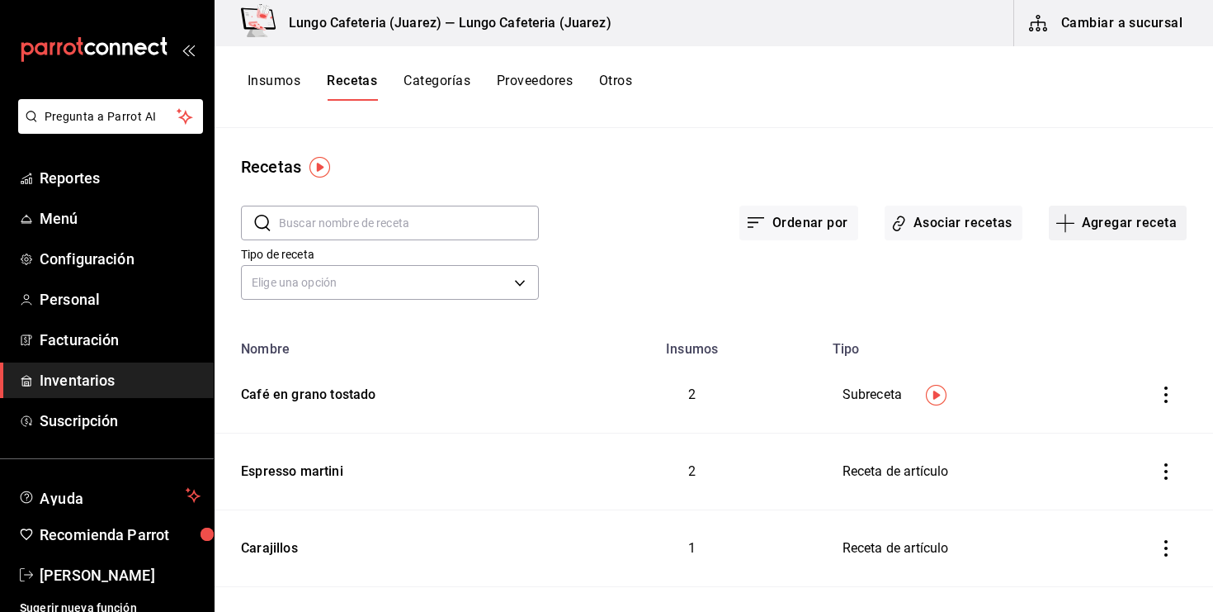
click at [1066, 218] on icon "button" at bounding box center [1066, 223] width 20 height 20
click at [1091, 360] on span "Receta de producción" at bounding box center [1117, 356] width 139 height 17
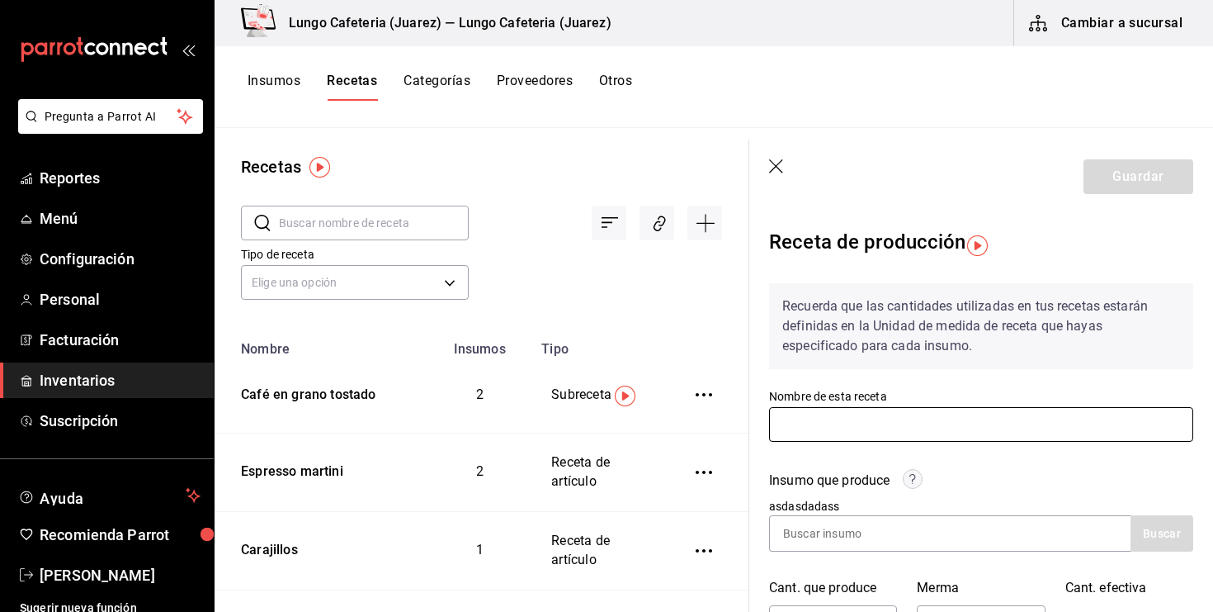
click at [887, 423] on input "text" at bounding box center [981, 424] width 424 height 35
type input "Espresso 2 oz"
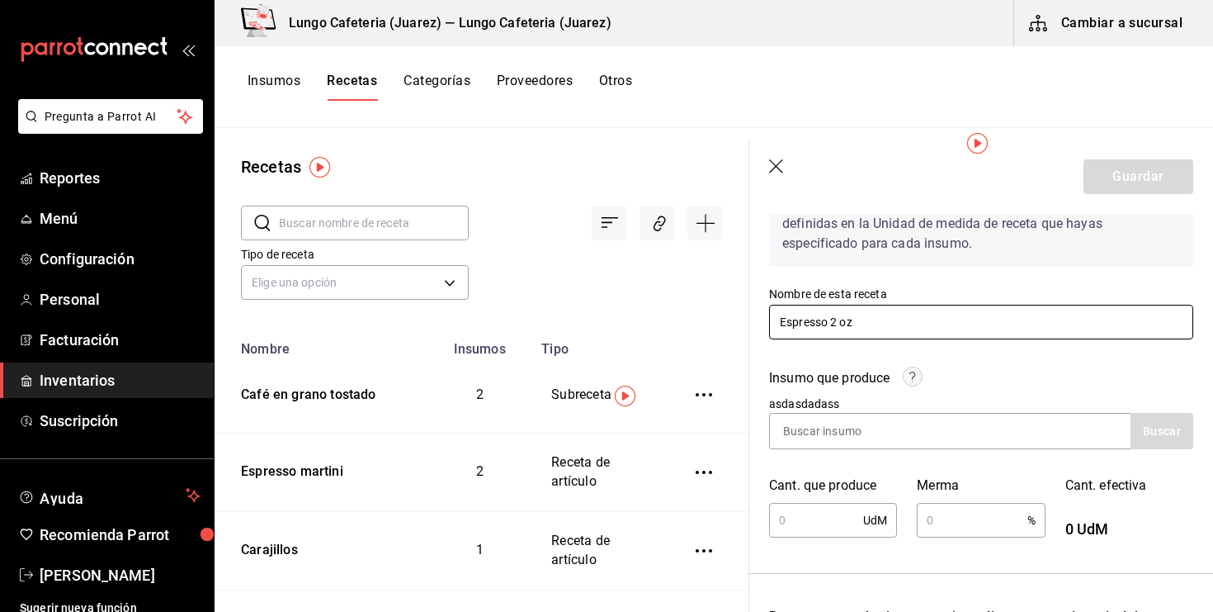
scroll to position [177, 0]
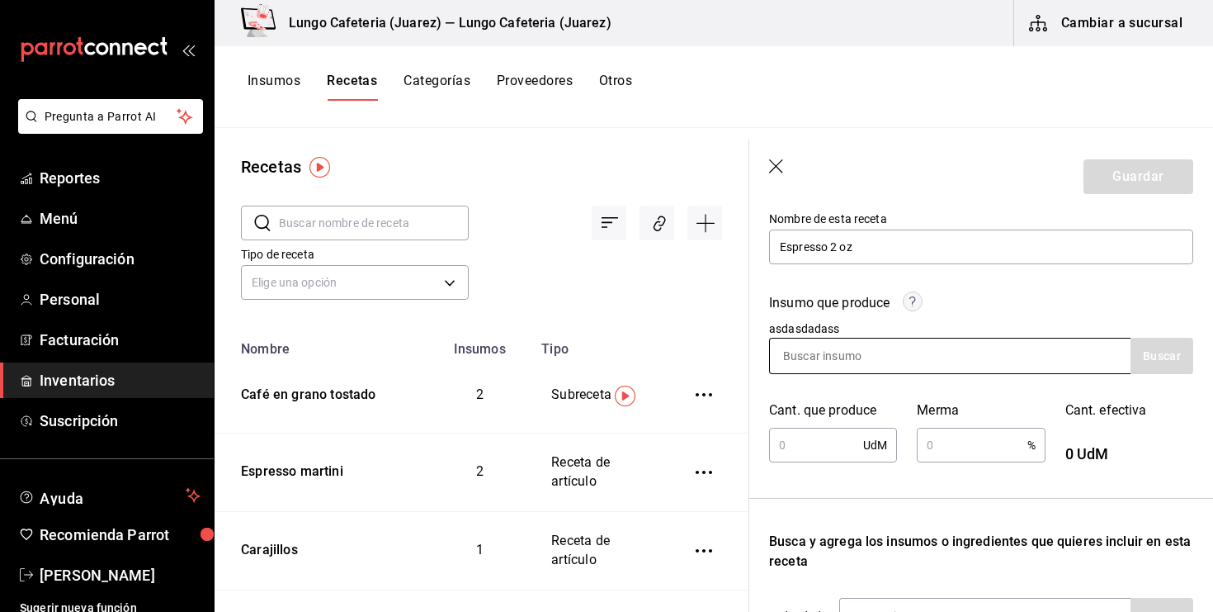
click at [872, 370] on input at bounding box center [852, 355] width 165 height 35
type input "e"
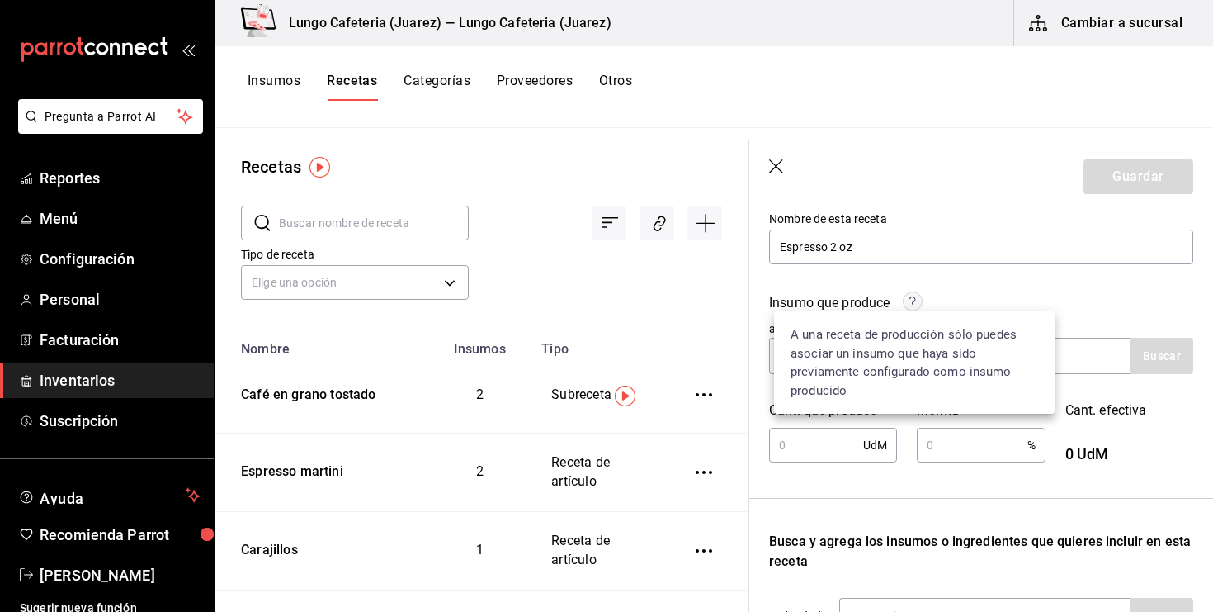
click at [906, 299] on circle at bounding box center [913, 301] width 19 height 19
click at [955, 286] on div "Insumo que produce asdasdadass Buscar" at bounding box center [972, 323] width 444 height 101
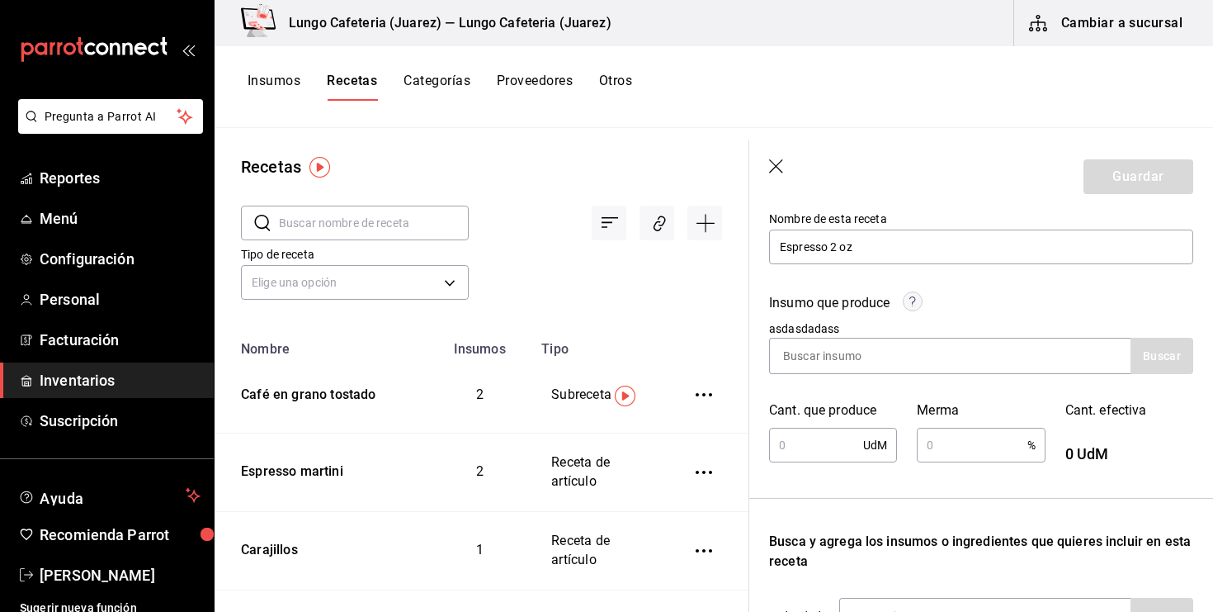
click at [911, 337] on div "Insumo que produce asdasdadass Buscar" at bounding box center [972, 323] width 444 height 101
click at [906, 347] on input at bounding box center [852, 355] width 165 height 35
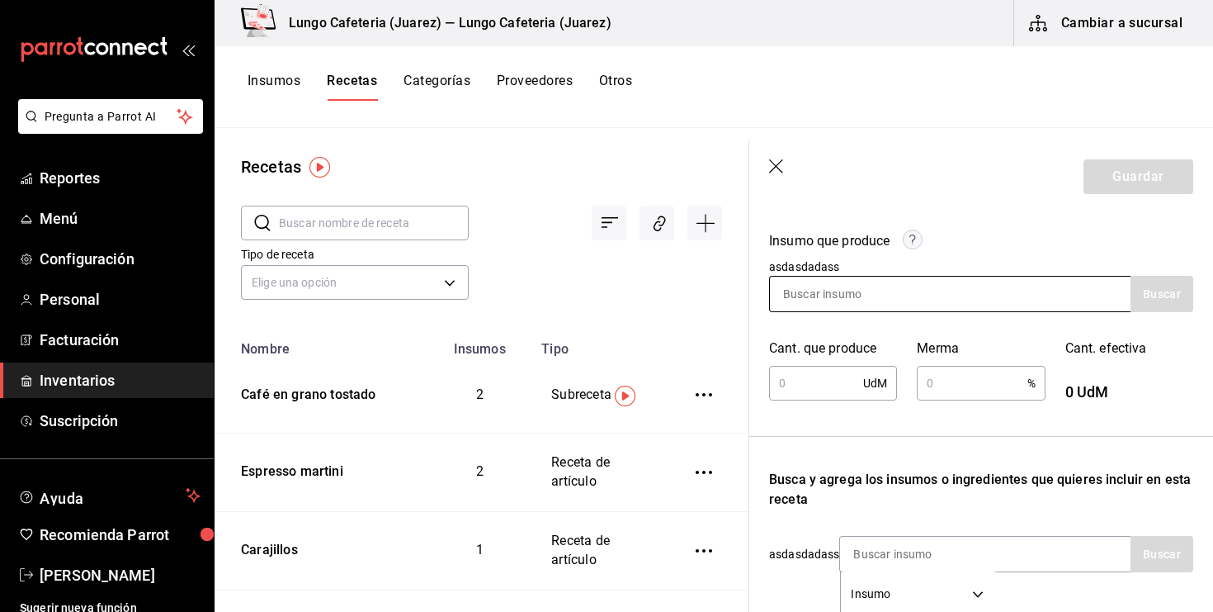
scroll to position [217, 0]
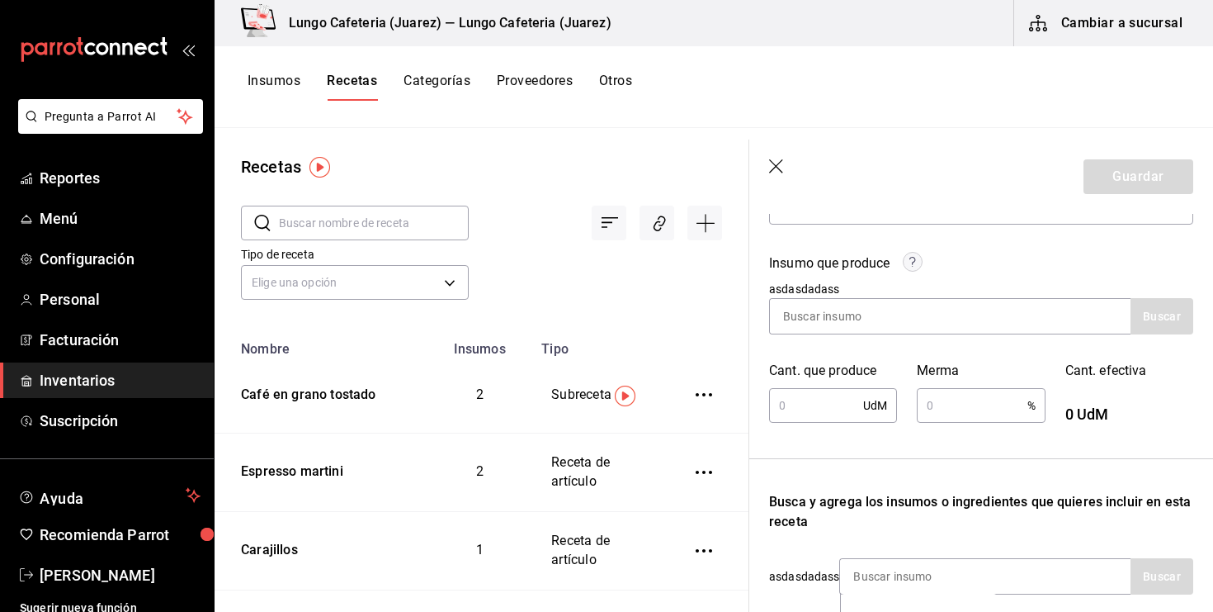
click at [274, 88] on button "Insumos" at bounding box center [274, 87] width 53 height 28
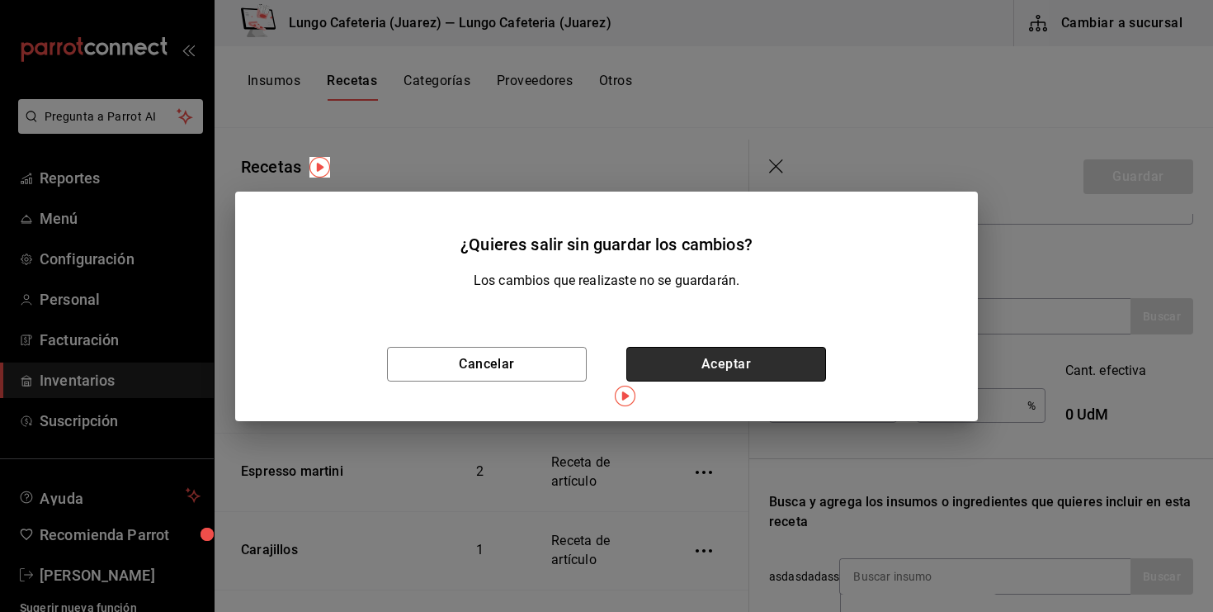
click at [682, 357] on button "Aceptar" at bounding box center [727, 364] width 200 height 35
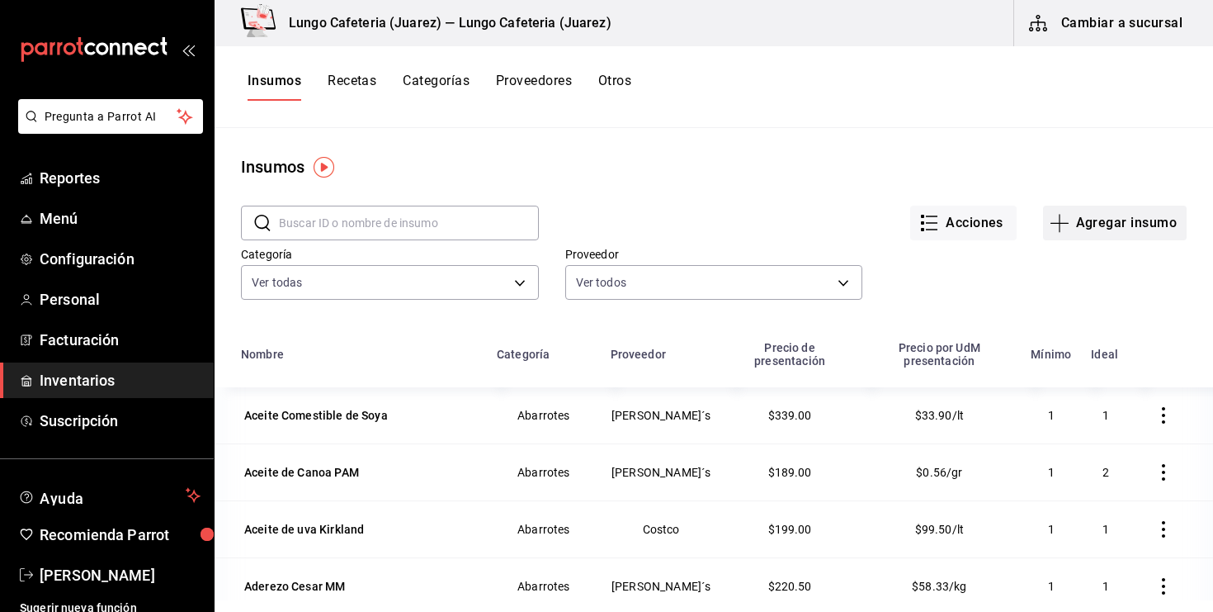
click at [1071, 215] on button "Agregar insumo" at bounding box center [1115, 223] width 144 height 35
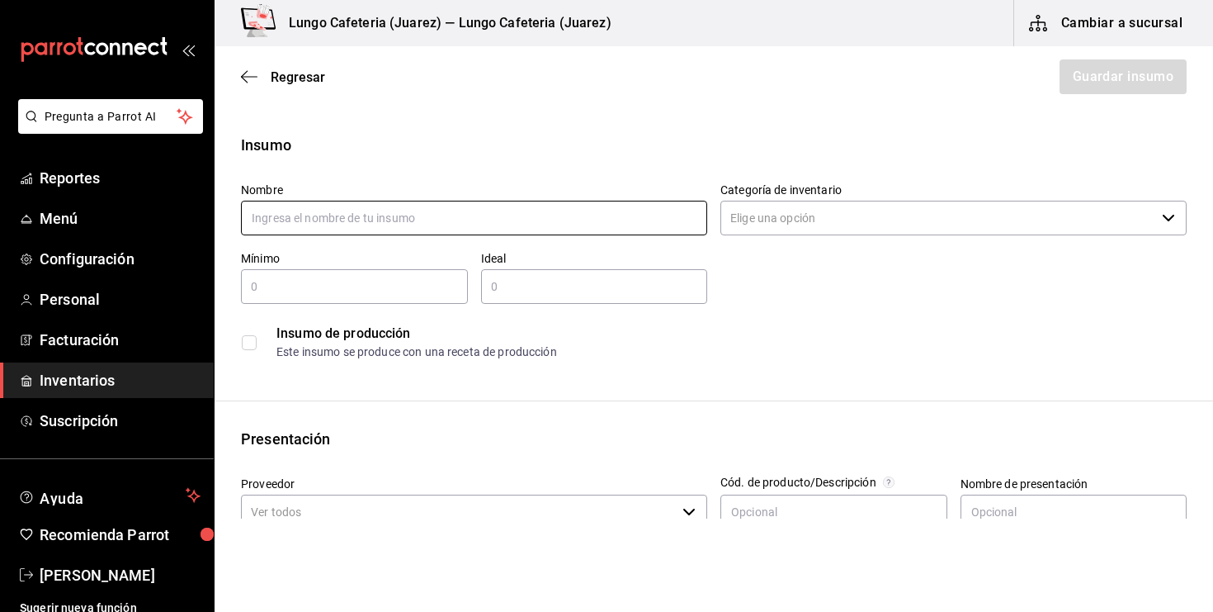
click at [474, 212] on input "text" at bounding box center [474, 218] width 466 height 35
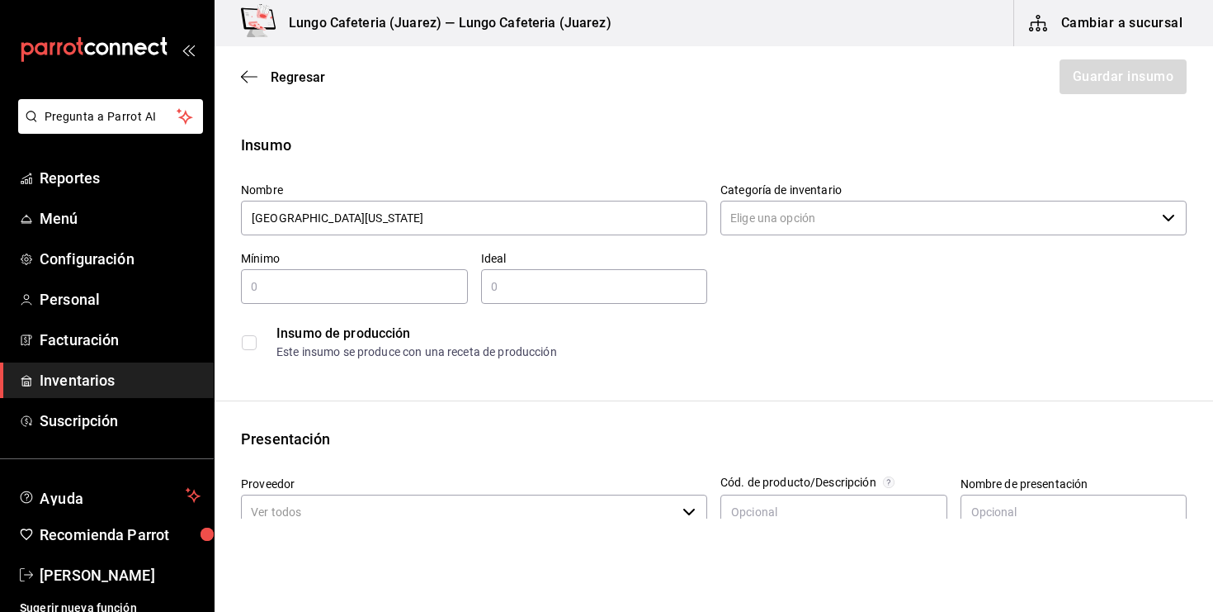
type input "Agua Alaska"
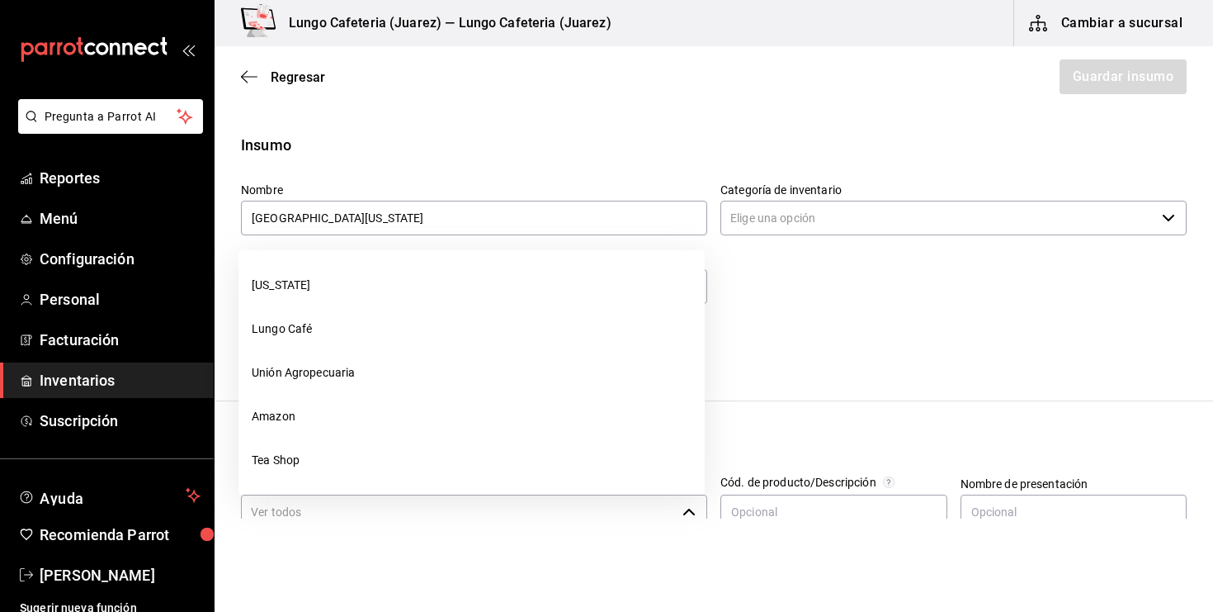
click at [386, 516] on input "Proveedor" at bounding box center [458, 511] width 435 height 35
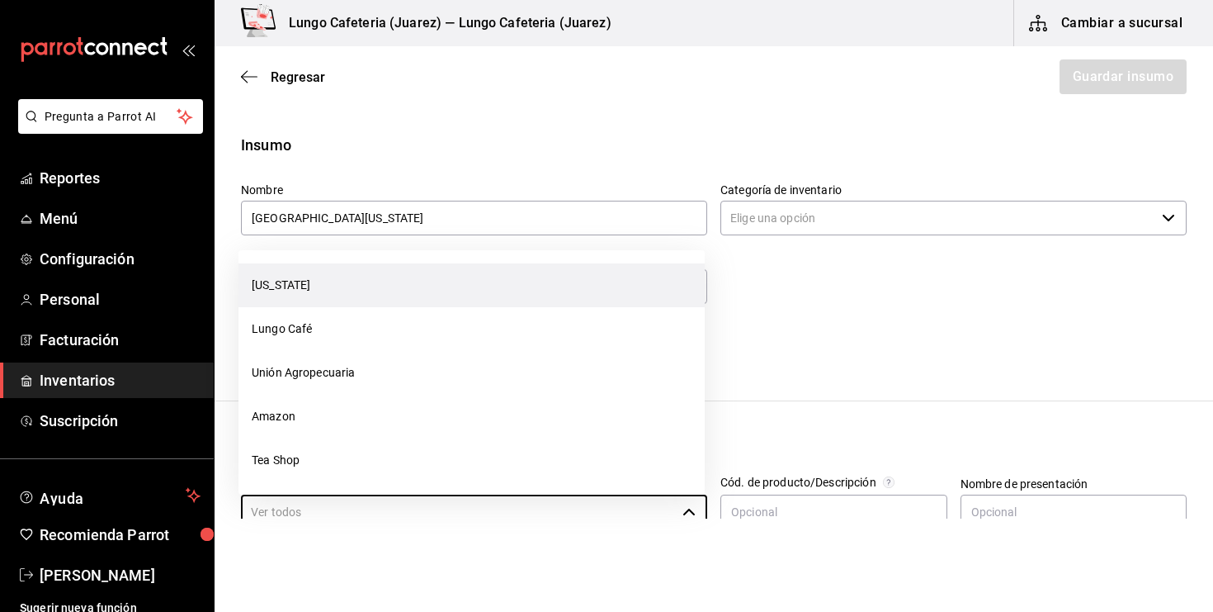
click at [374, 277] on li "[US_STATE]" at bounding box center [472, 285] width 466 height 44
type input "[US_STATE]"
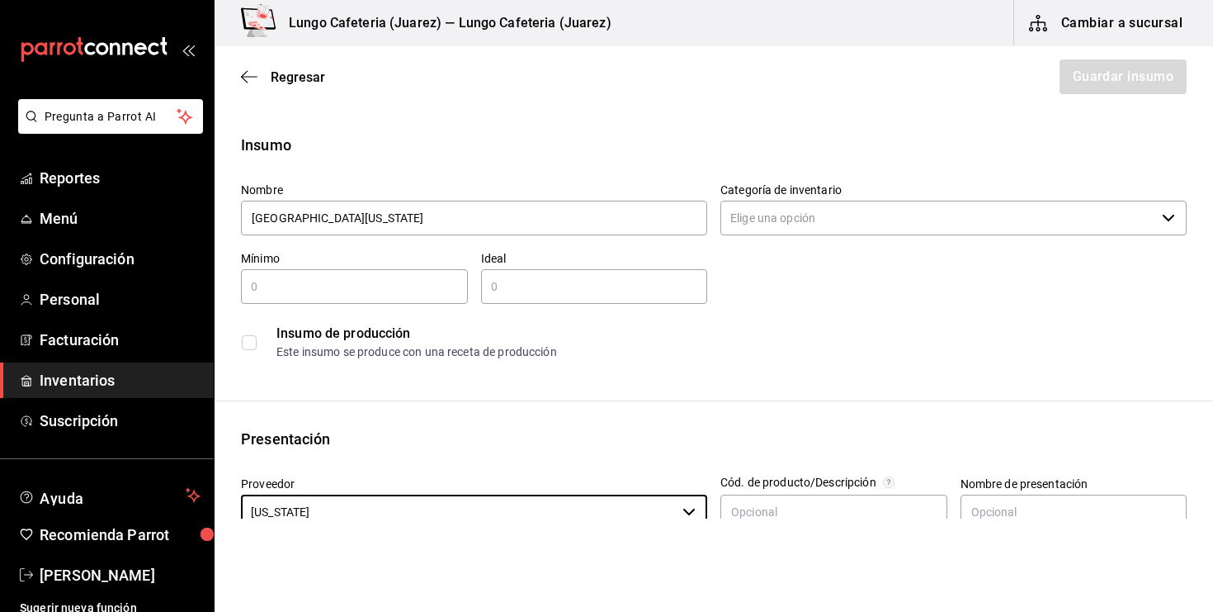
scroll to position [117, 0]
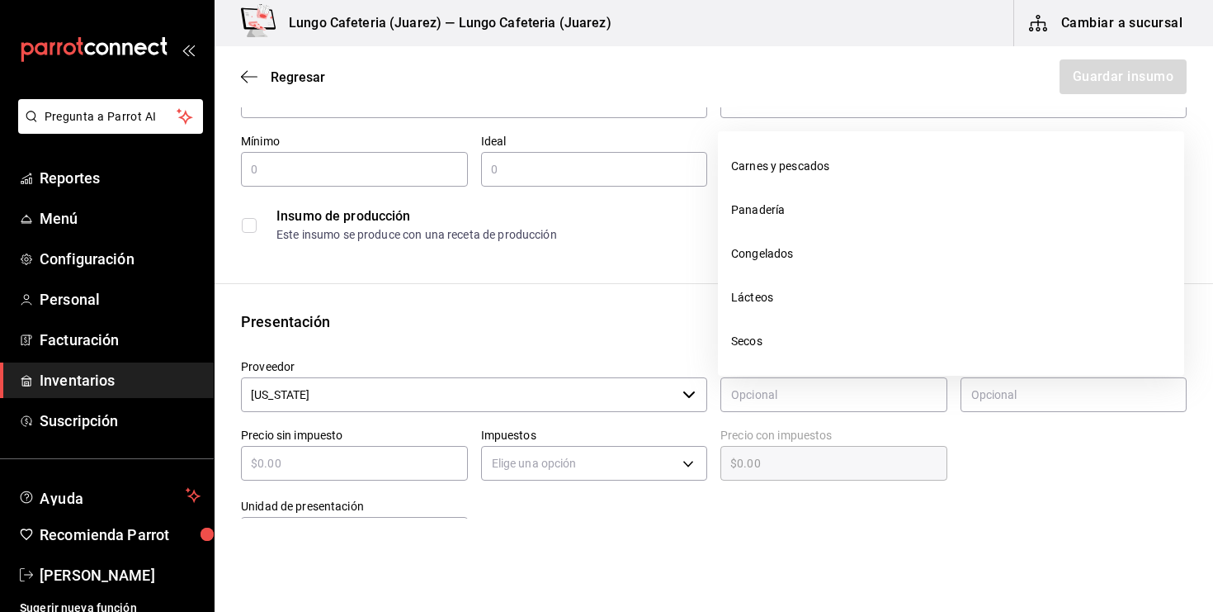
click at [788, 117] on input "Categoría de inventario" at bounding box center [938, 100] width 435 height 35
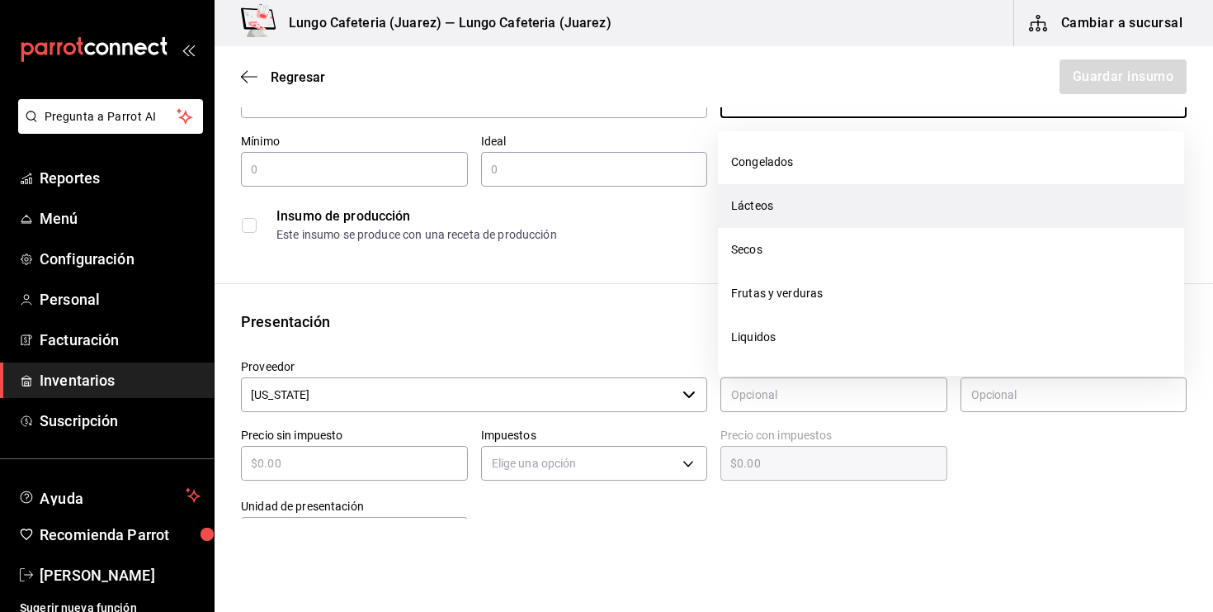
scroll to position [91, 0]
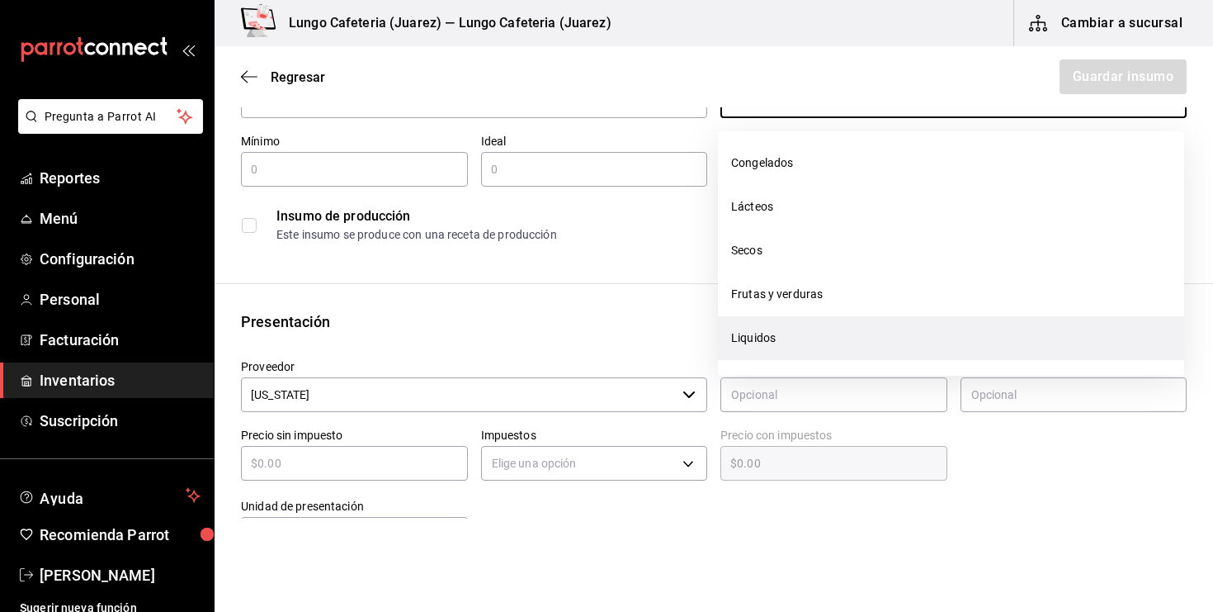
click at [774, 340] on li "Liquidos" at bounding box center [951, 338] width 466 height 44
type input "Liquidos"
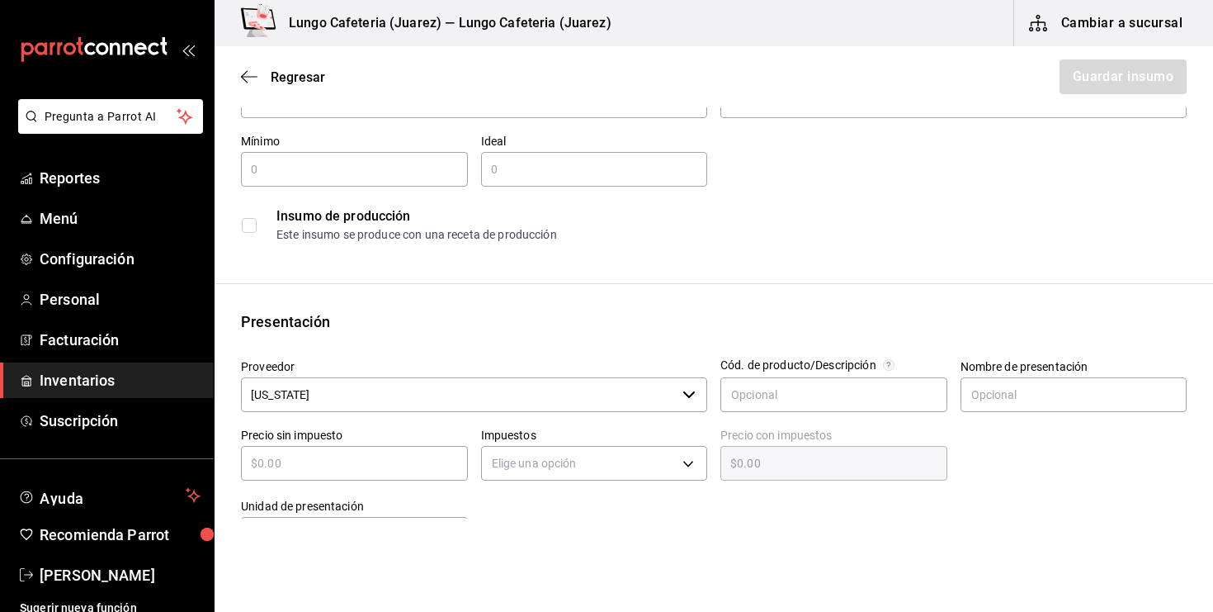
click at [363, 475] on div "​" at bounding box center [354, 463] width 227 height 35
type input "$4"
type input "$4.00"
type input "$45"
type input "$45.00"
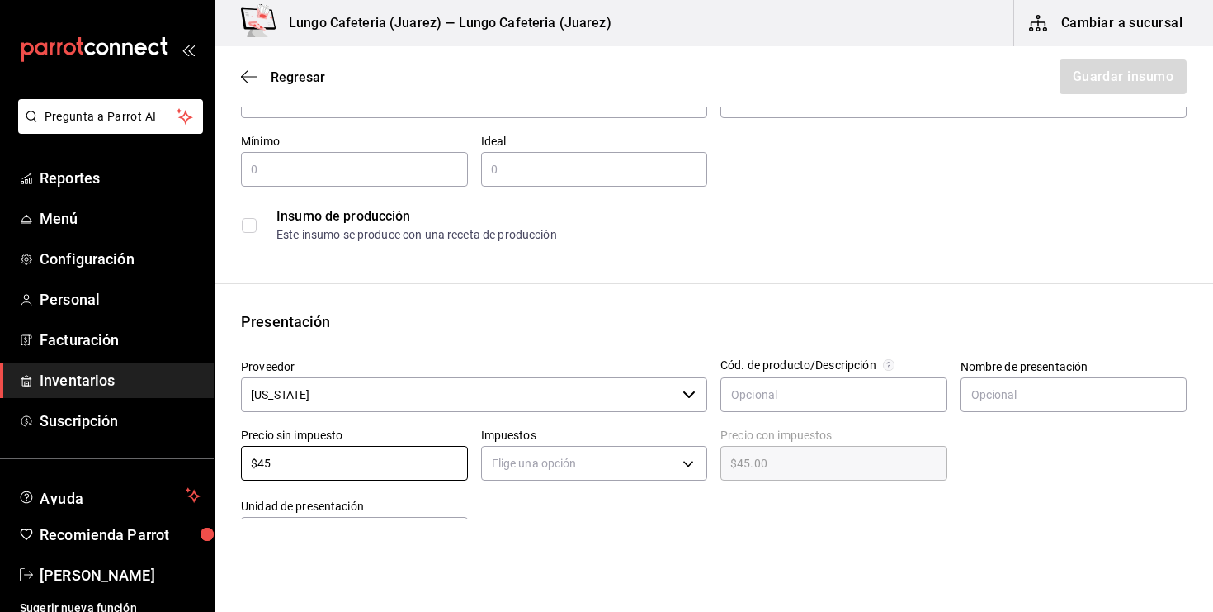
type input "$45"
click at [460, 341] on div "Presentación Proveedor Alaska ​ Cód. de producto/Descripción Nombre de presenta…" at bounding box center [714, 430] width 999 height 241
click at [524, 439] on div "Elige una opción" at bounding box center [594, 461] width 227 height 44
click at [524, 462] on body "Pregunta a Parrot AI Reportes Menú Configuración Personal Facturación Inventari…" at bounding box center [606, 259] width 1213 height 518
click at [532, 509] on li "IVA 0%" at bounding box center [594, 508] width 225 height 27
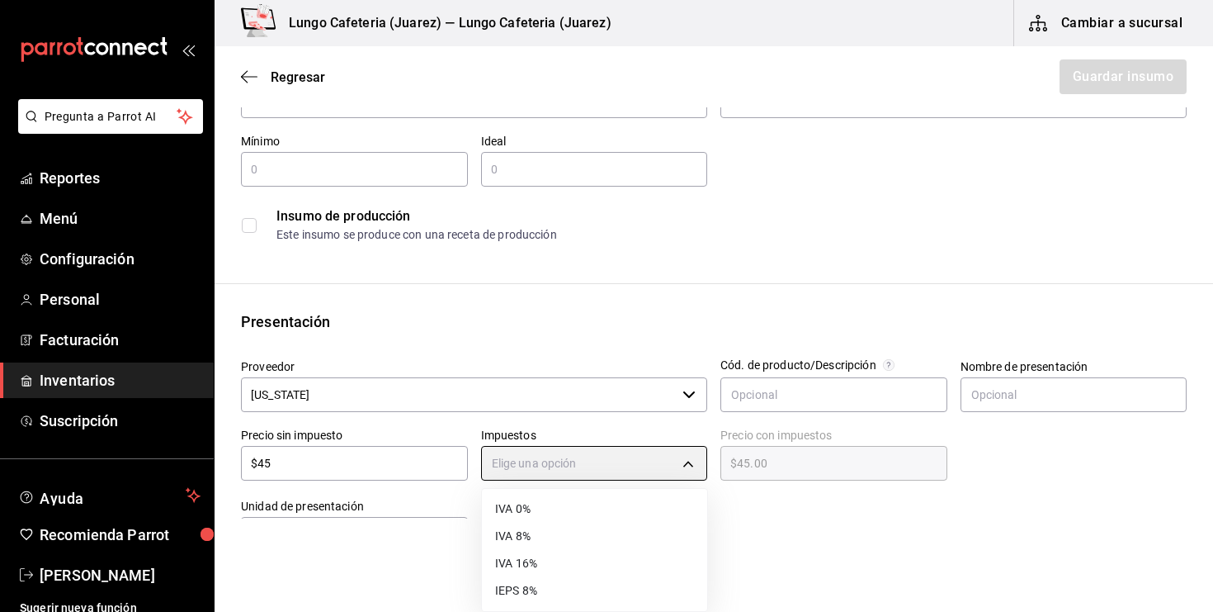
type input "IVA_0"
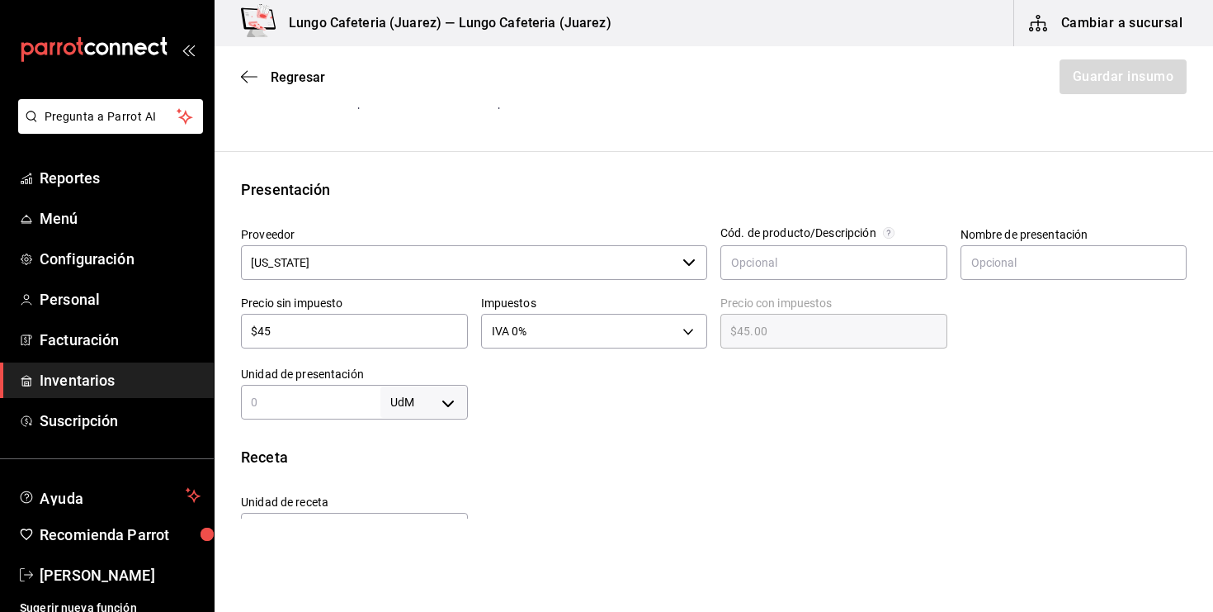
click at [362, 393] on input "text" at bounding box center [311, 402] width 140 height 20
click at [462, 393] on body "Pregunta a Parrot AI Reportes Menú Configuración Personal Facturación Inventari…" at bounding box center [606, 259] width 1213 height 518
click at [415, 508] on li "lt" at bounding box center [424, 508] width 86 height 27
type input "LITER"
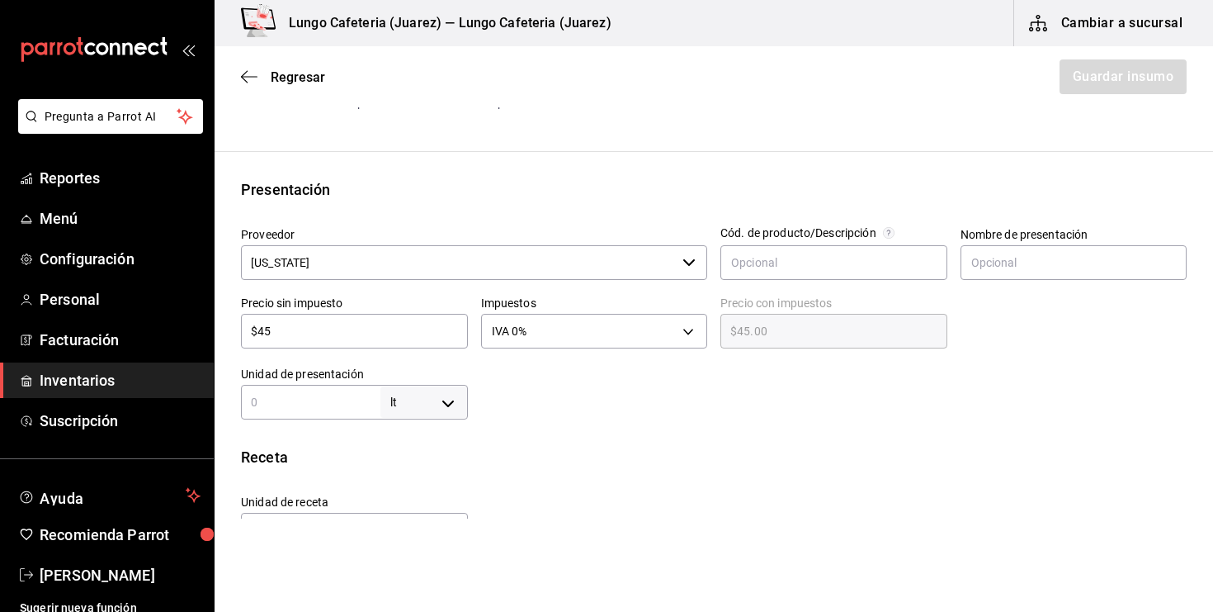
click at [323, 403] on input "text" at bounding box center [311, 402] width 140 height 20
type input "1"
type input "10"
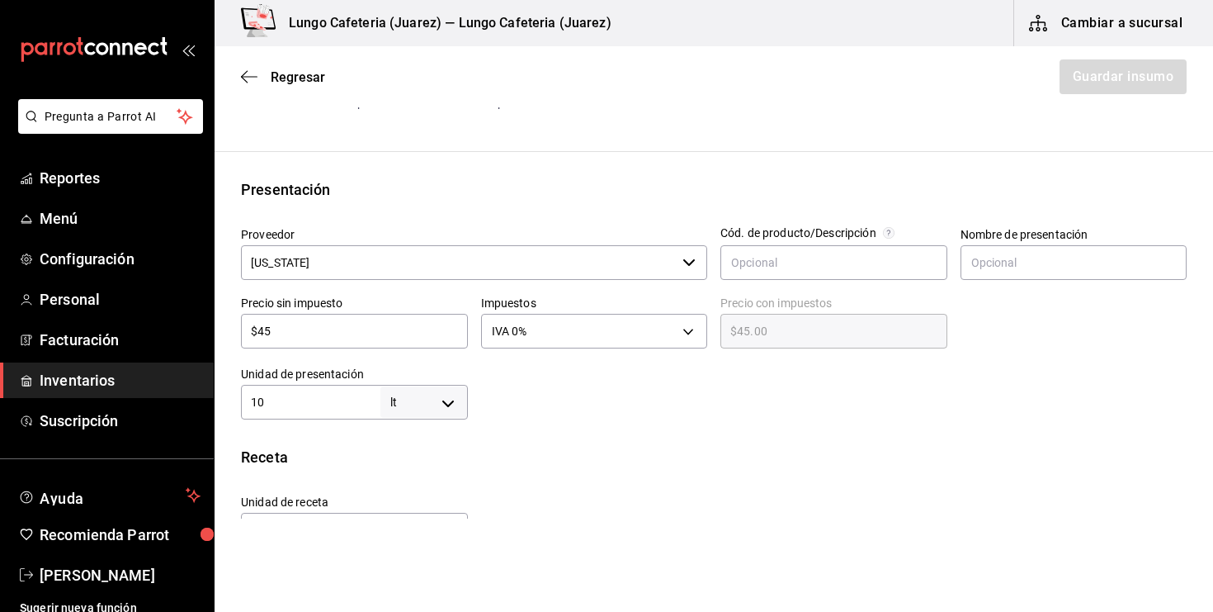
type input "100"
type input "1,000"
type input "100"
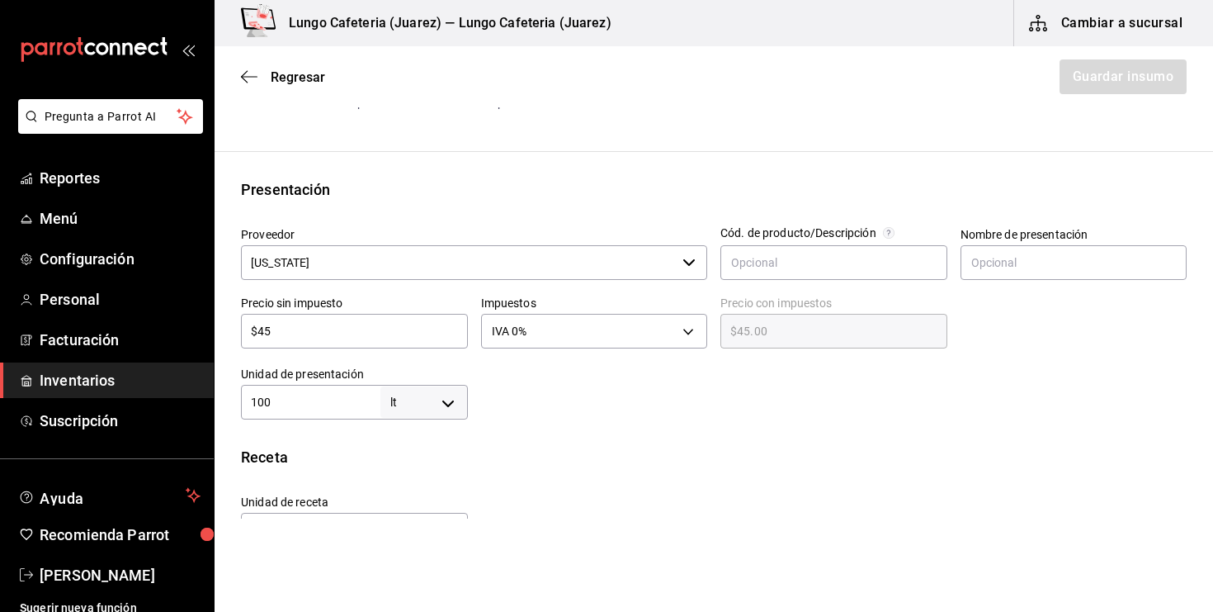
type input "100"
type input "10"
type input "1"
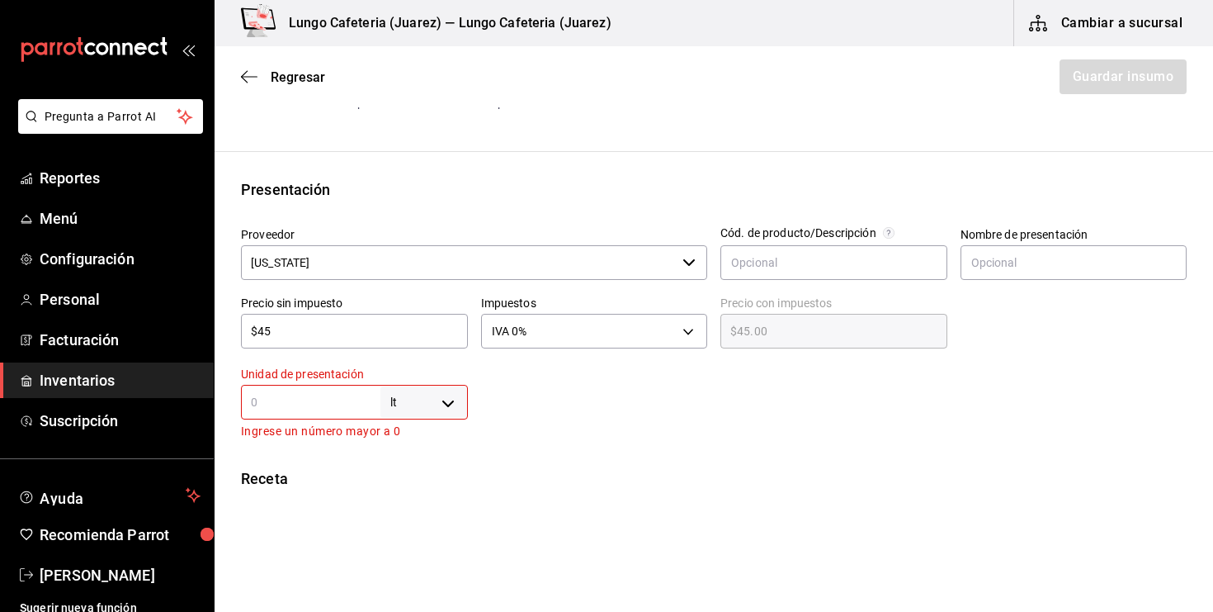
type input "2"
type input "20"
type input "200"
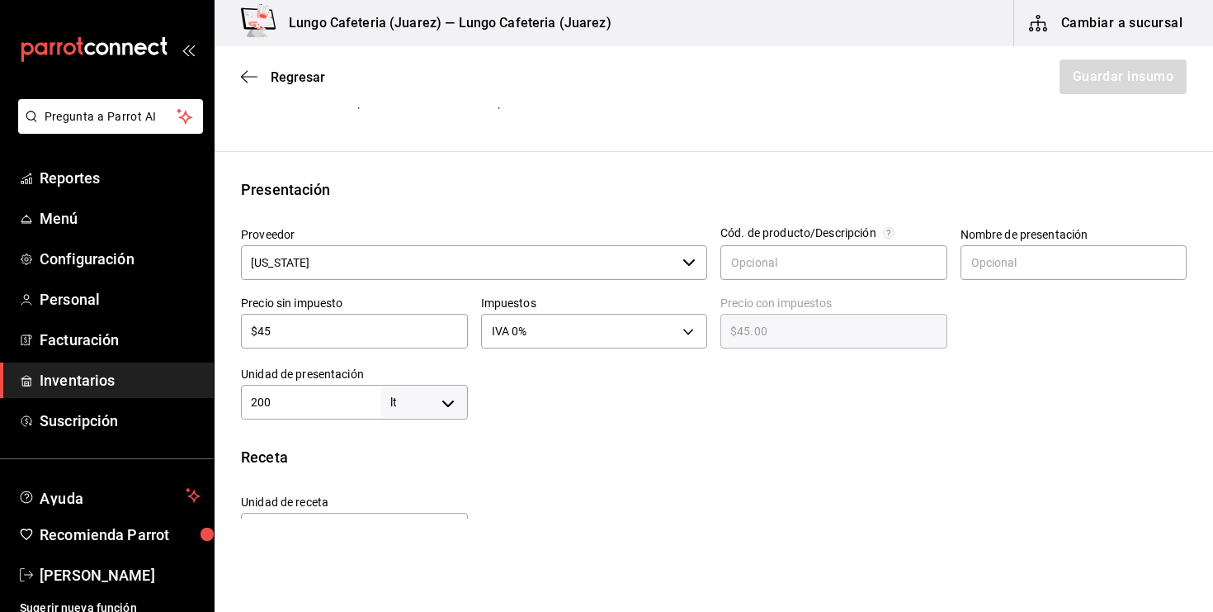
type input "200"
type input "2,000"
type input "20,000"
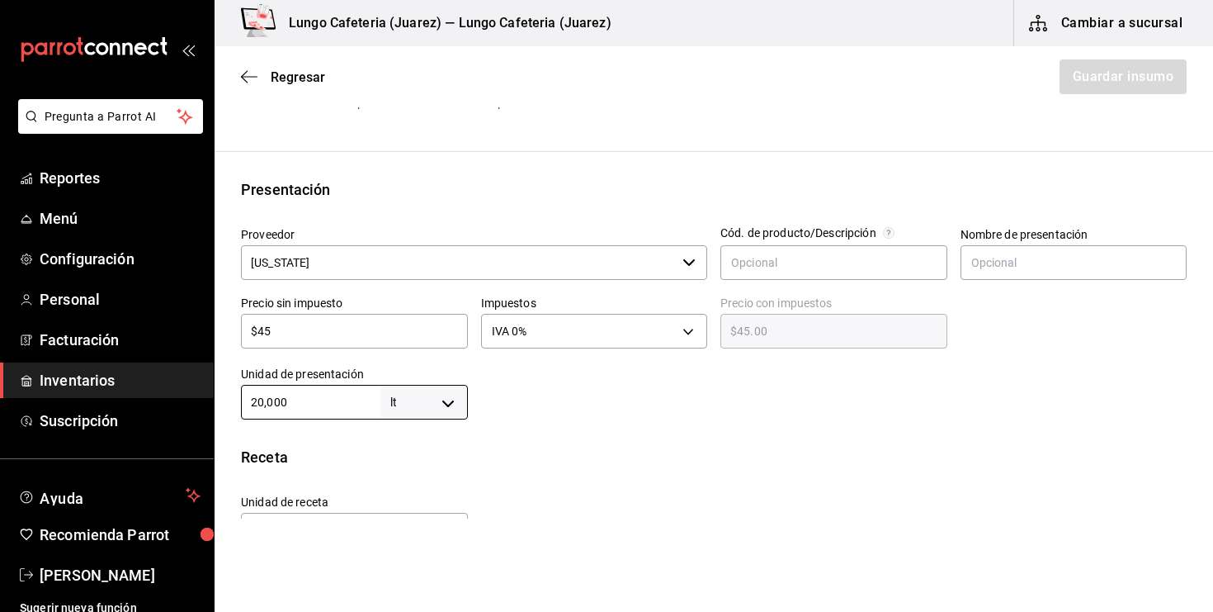
type input "20,000"
click at [579, 445] on div "Insumo Nombre Agua Alaska Categoría de inventario Liquidos ​ Mínimo ​ Ideal ​ I…" at bounding box center [714, 395] width 999 height 1022
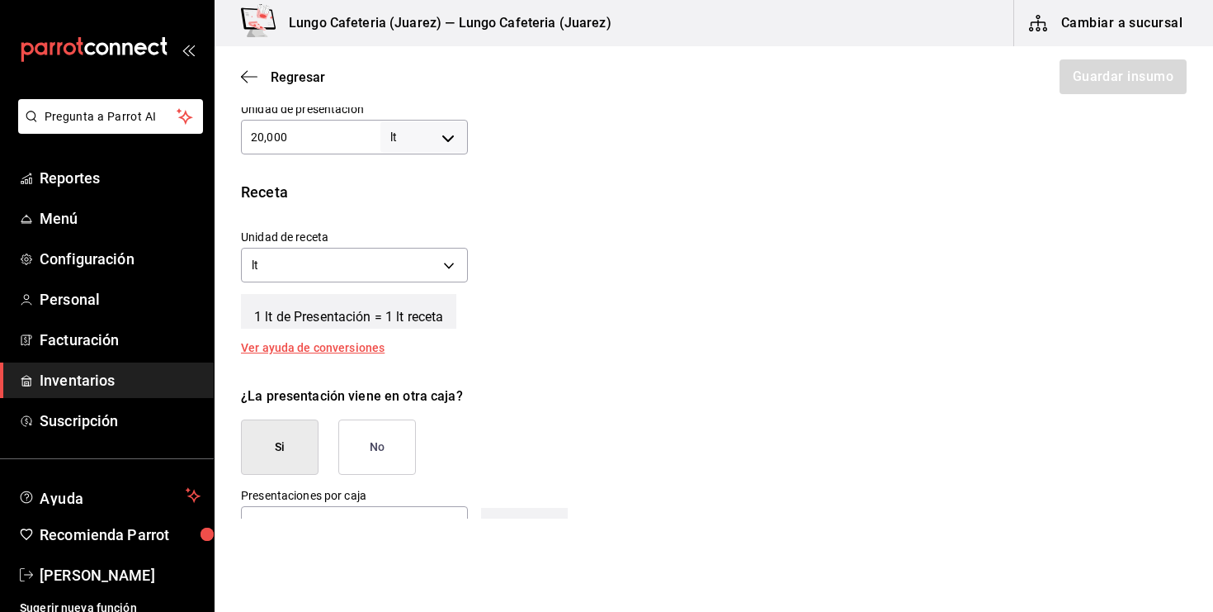
scroll to position [523, 0]
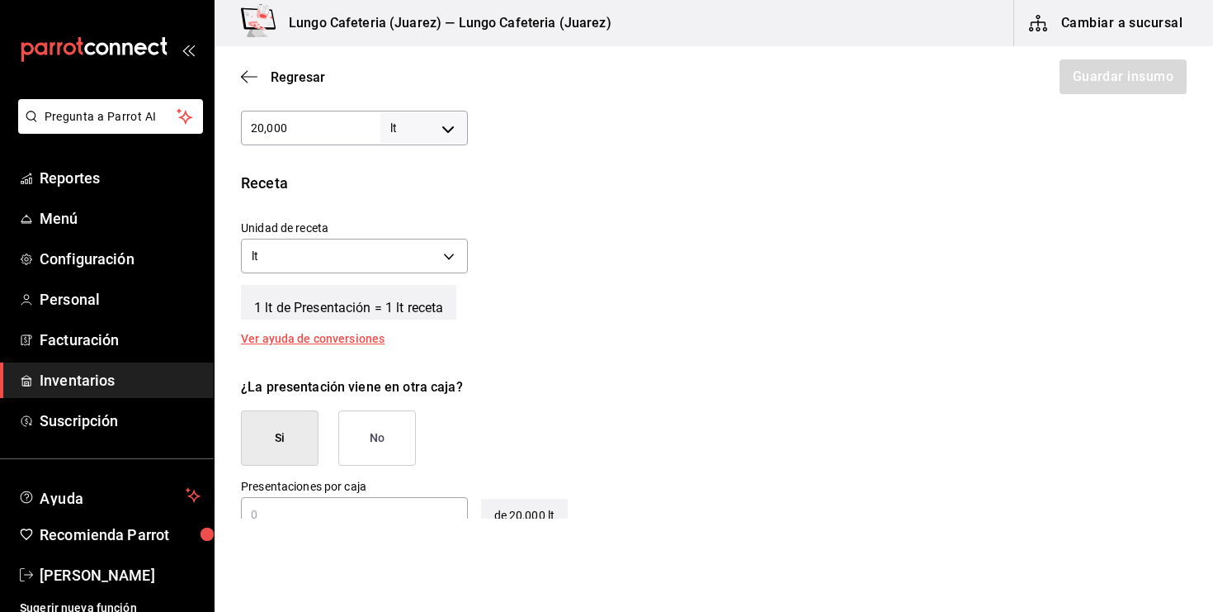
click at [381, 454] on button "No" at bounding box center [377, 437] width 78 height 55
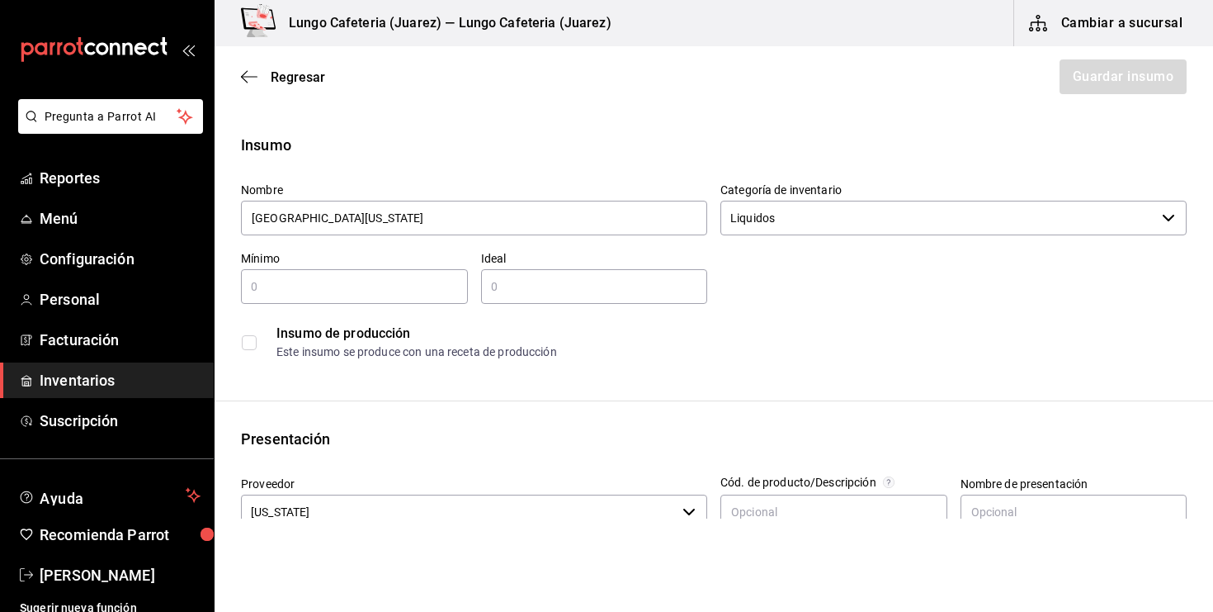
scroll to position [95, 0]
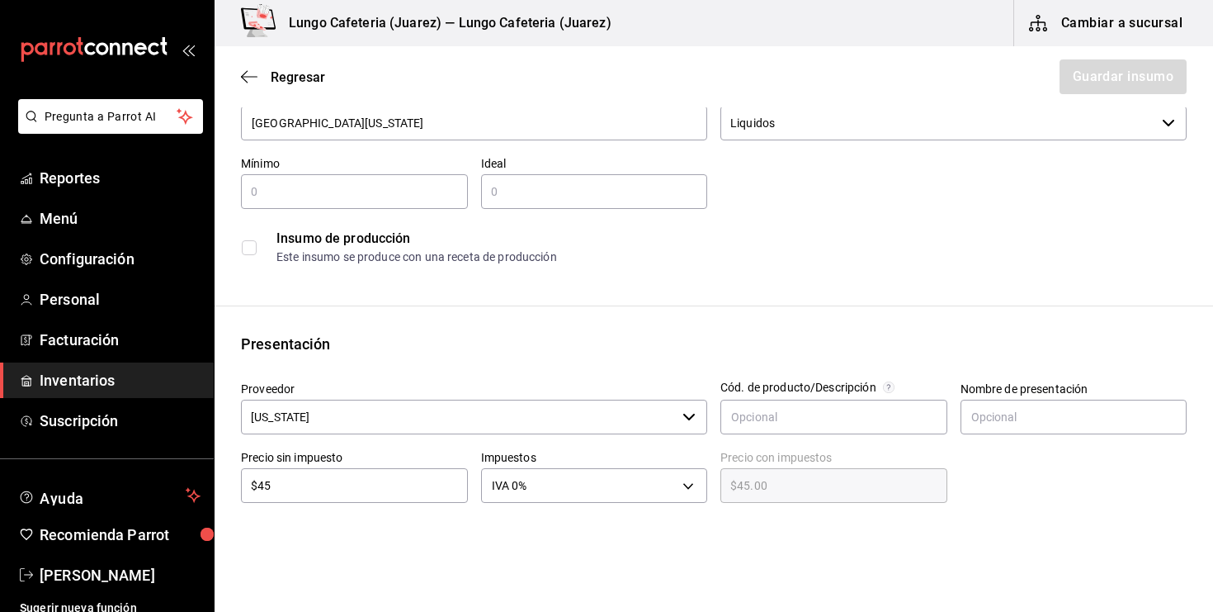
click at [529, 201] on div "​" at bounding box center [594, 191] width 227 height 35
click at [425, 192] on input "text" at bounding box center [354, 192] width 227 height 20
type input "3"
type input "5"
click at [1108, 78] on button "Guardar insumo" at bounding box center [1122, 76] width 129 height 35
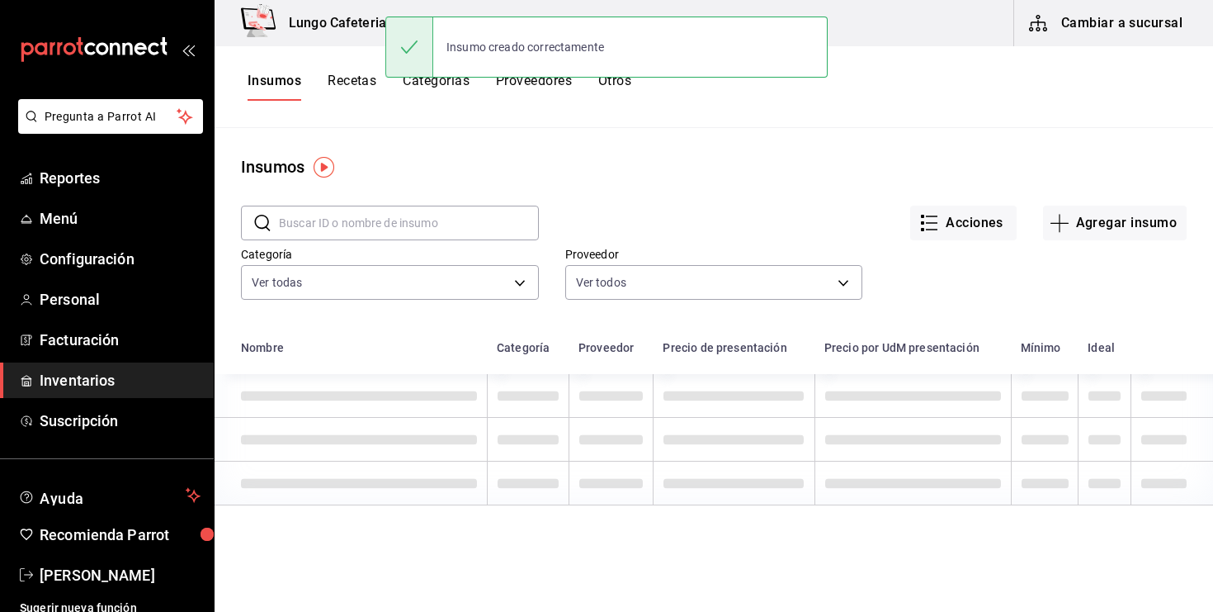
click at [352, 83] on button "Recetas" at bounding box center [352, 87] width 49 height 28
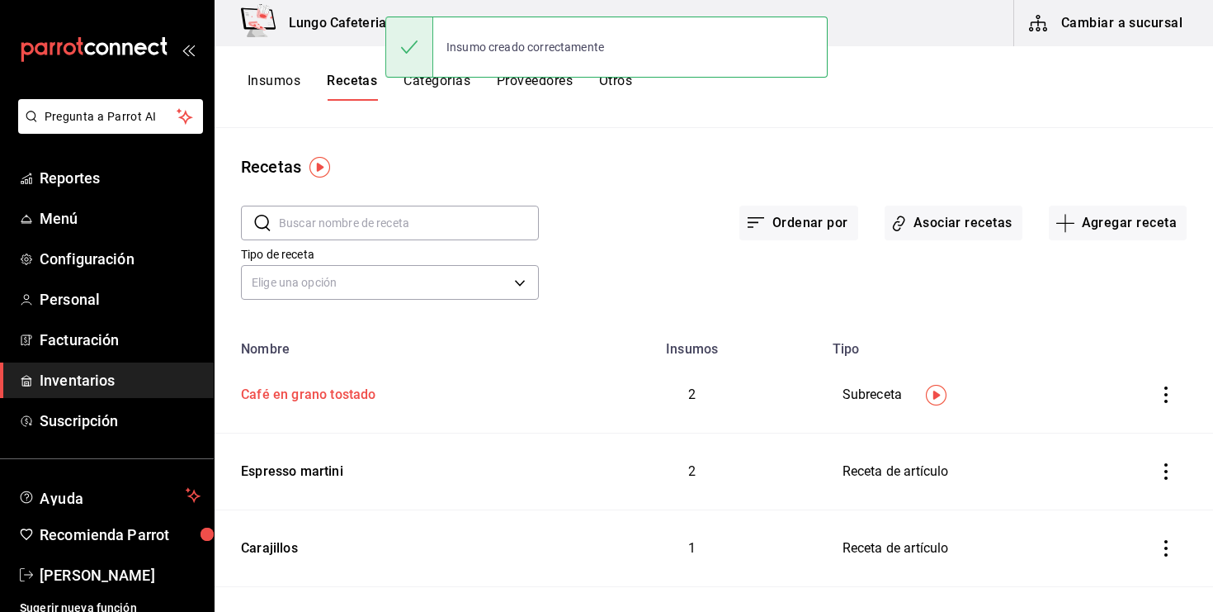
click at [333, 395] on div "Café en grano tostado" at bounding box center [305, 392] width 142 height 26
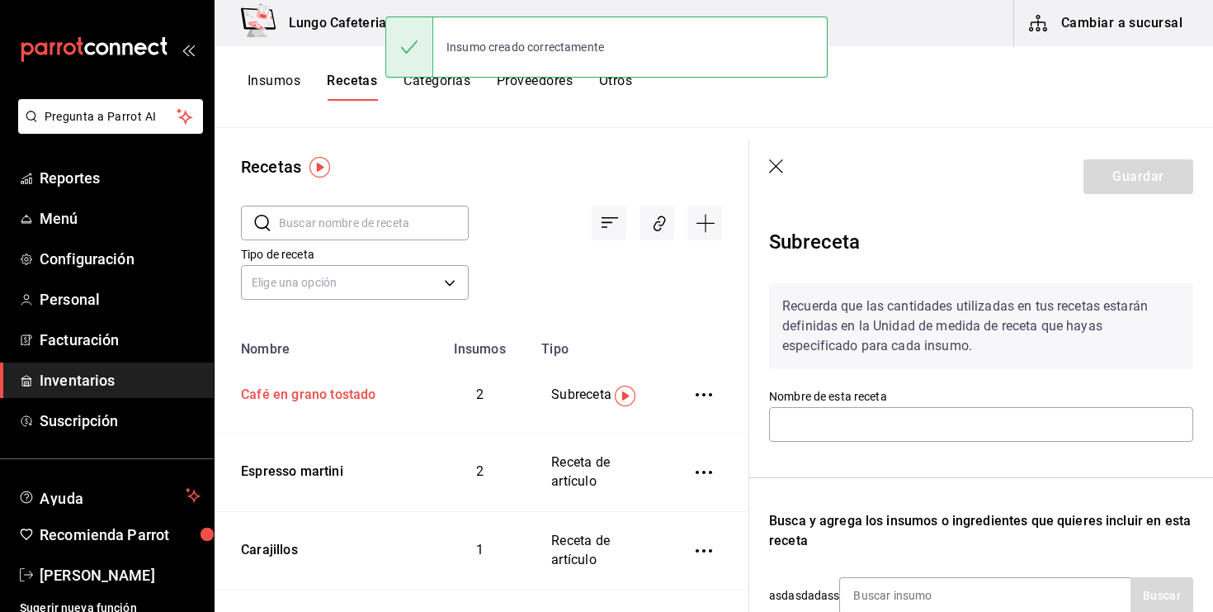
type input "Café en grano tostado"
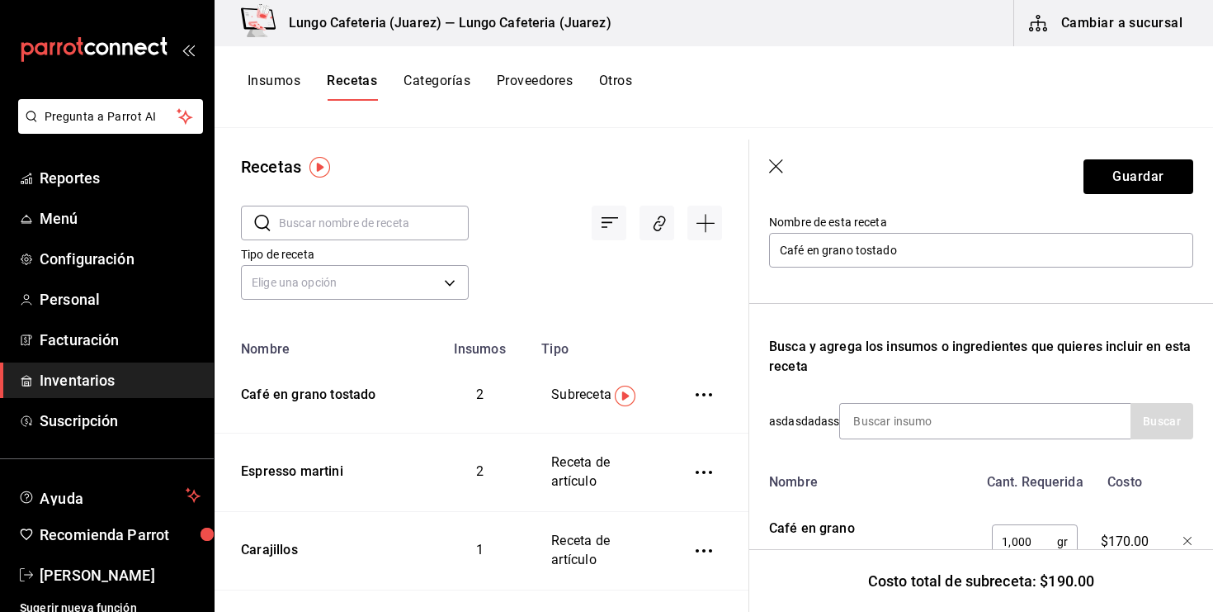
scroll to position [259, 0]
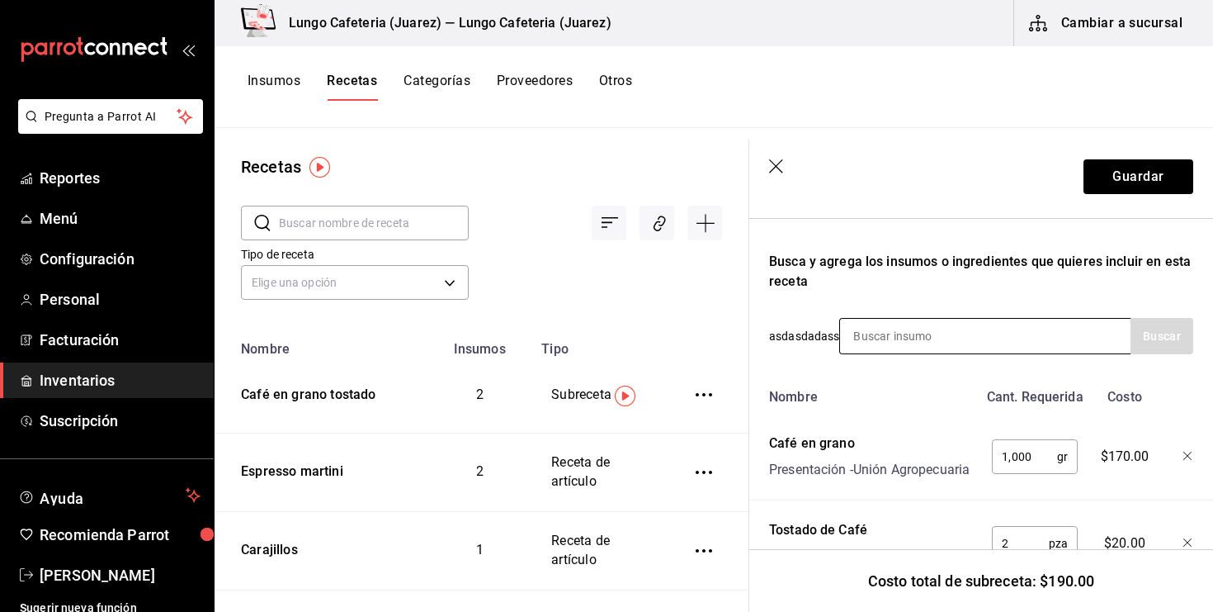
click at [908, 319] on input at bounding box center [922, 336] width 165 height 35
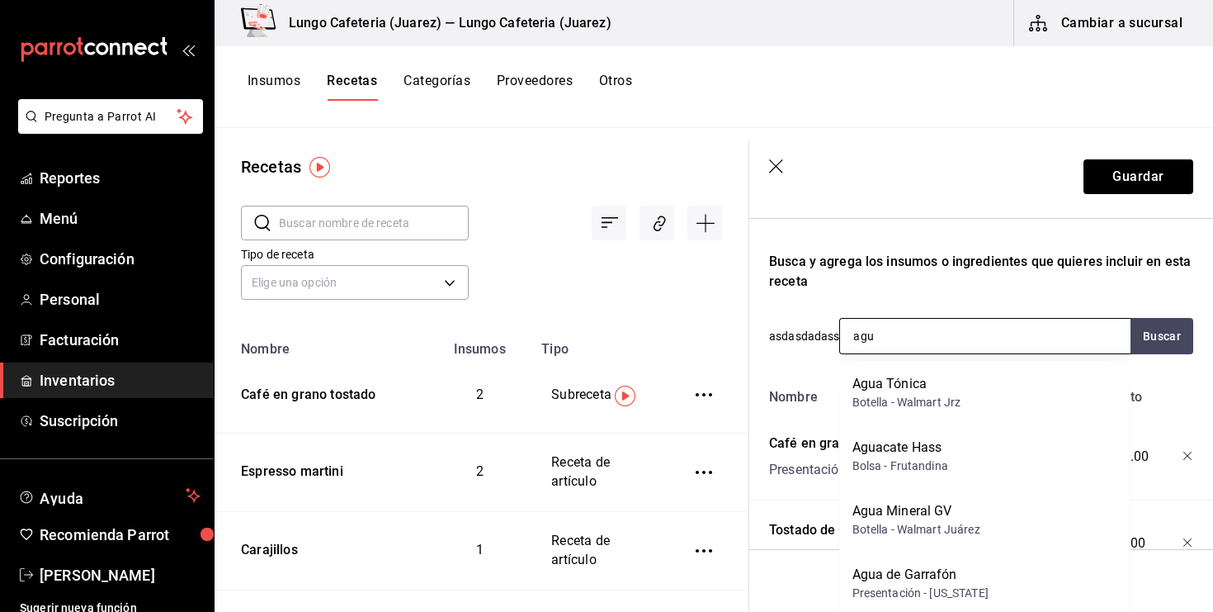
type input "agua"
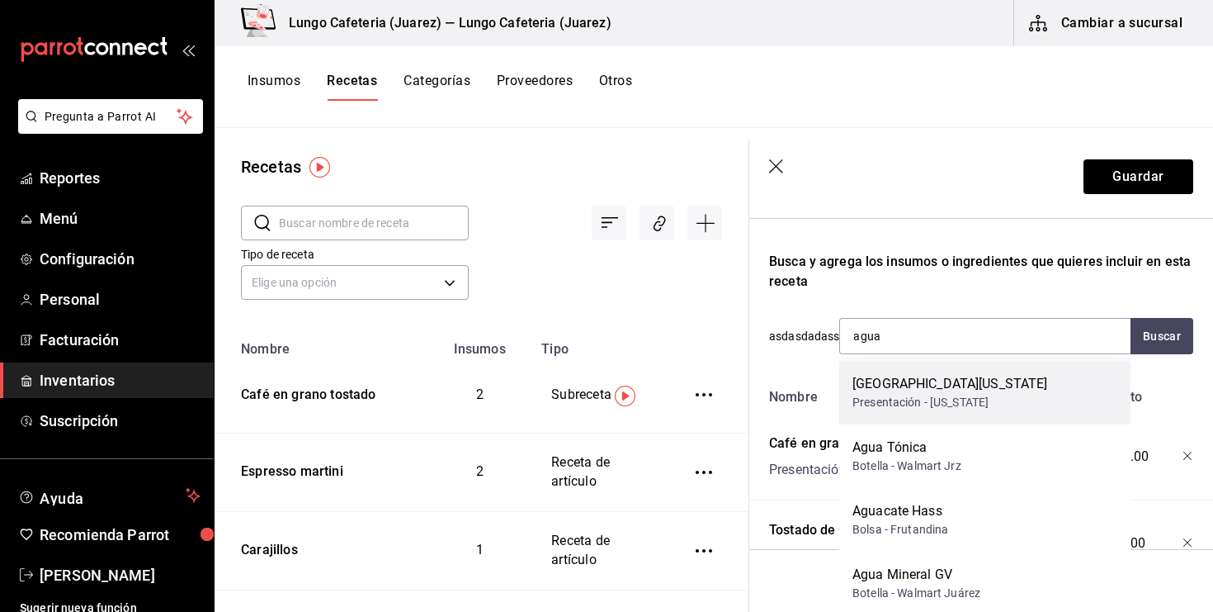
click at [951, 397] on div "Presentación - [US_STATE]" at bounding box center [951, 402] width 196 height 17
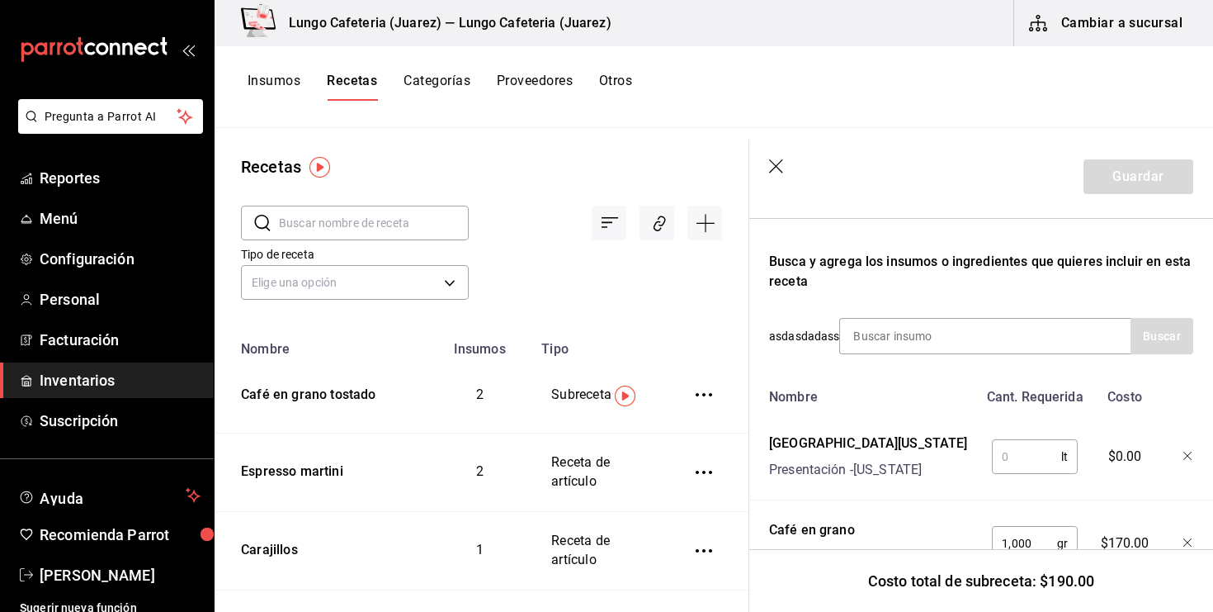
click at [1028, 460] on input "text" at bounding box center [1026, 456] width 69 height 33
type input "1,500"
click at [782, 162] on icon "button" at bounding box center [777, 167] width 17 height 17
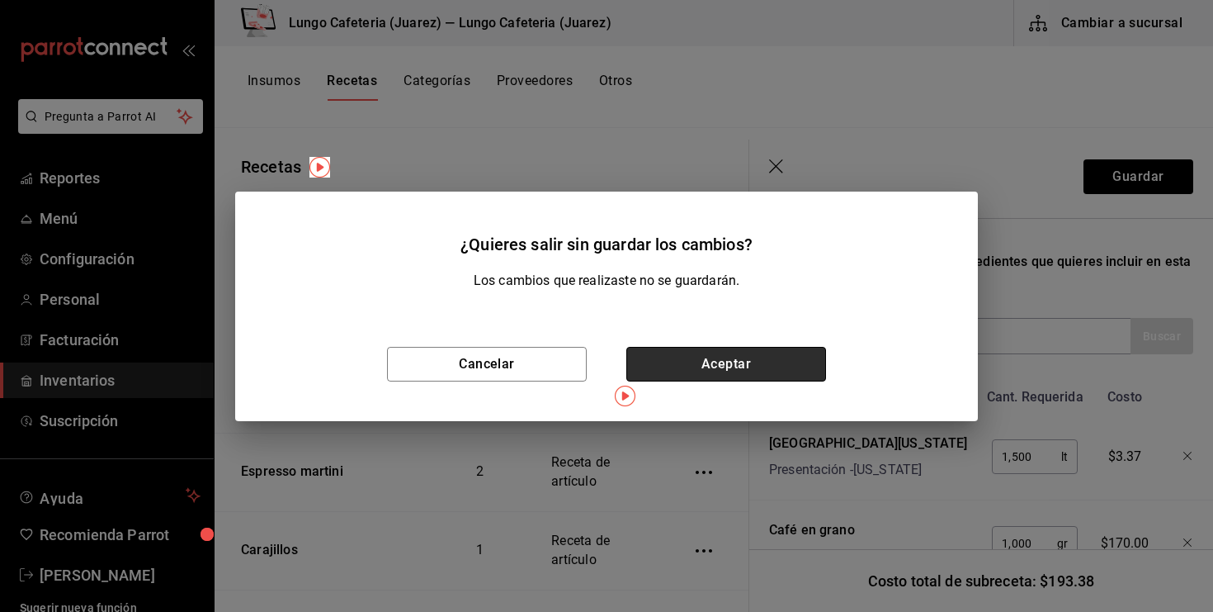
click at [704, 354] on button "Aceptar" at bounding box center [727, 364] width 200 height 35
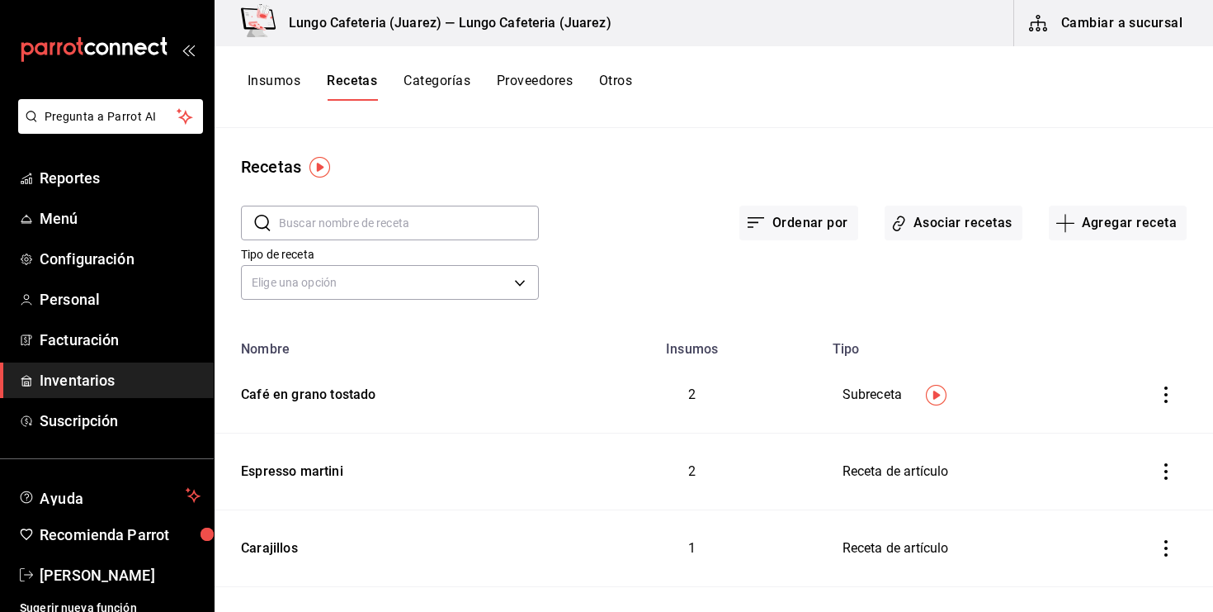
click at [306, 83] on div "Insumos Recetas Categorías Proveedores Otros" at bounding box center [440, 87] width 385 height 28
click at [290, 83] on button "Insumos" at bounding box center [274, 87] width 53 height 28
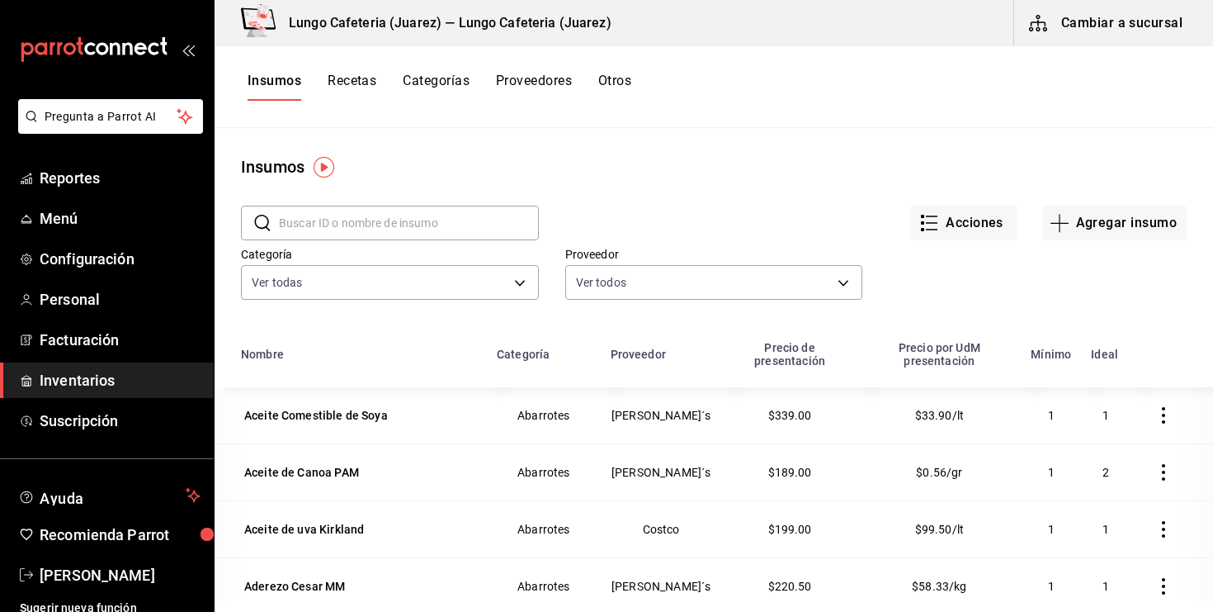
click at [405, 222] on input "text" at bounding box center [409, 222] width 260 height 33
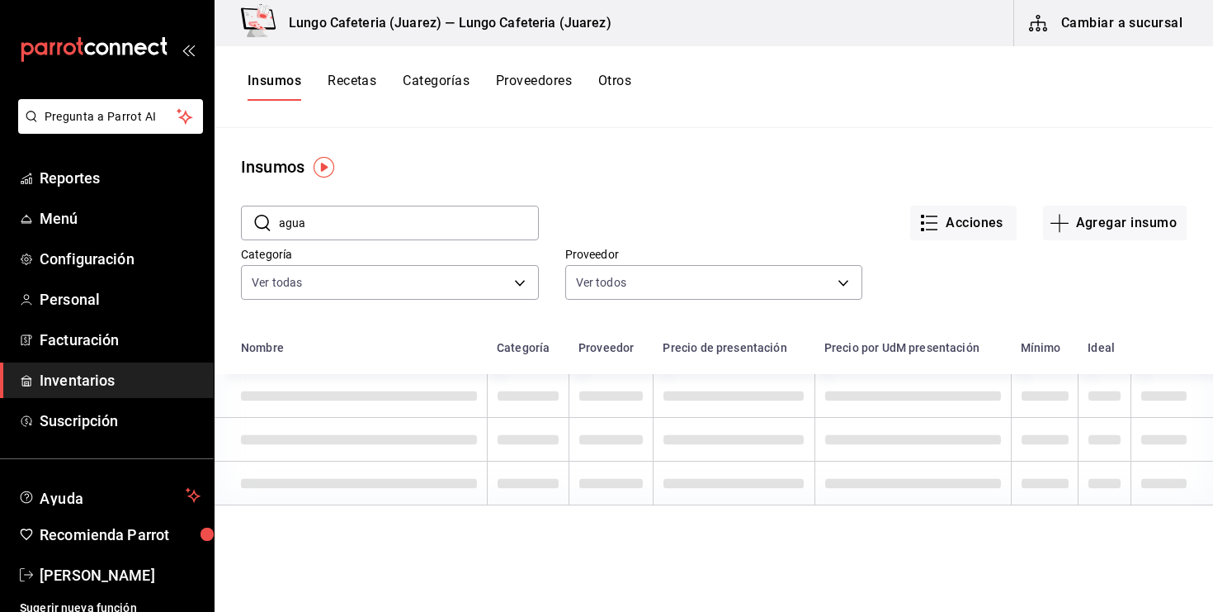
type input "agua"
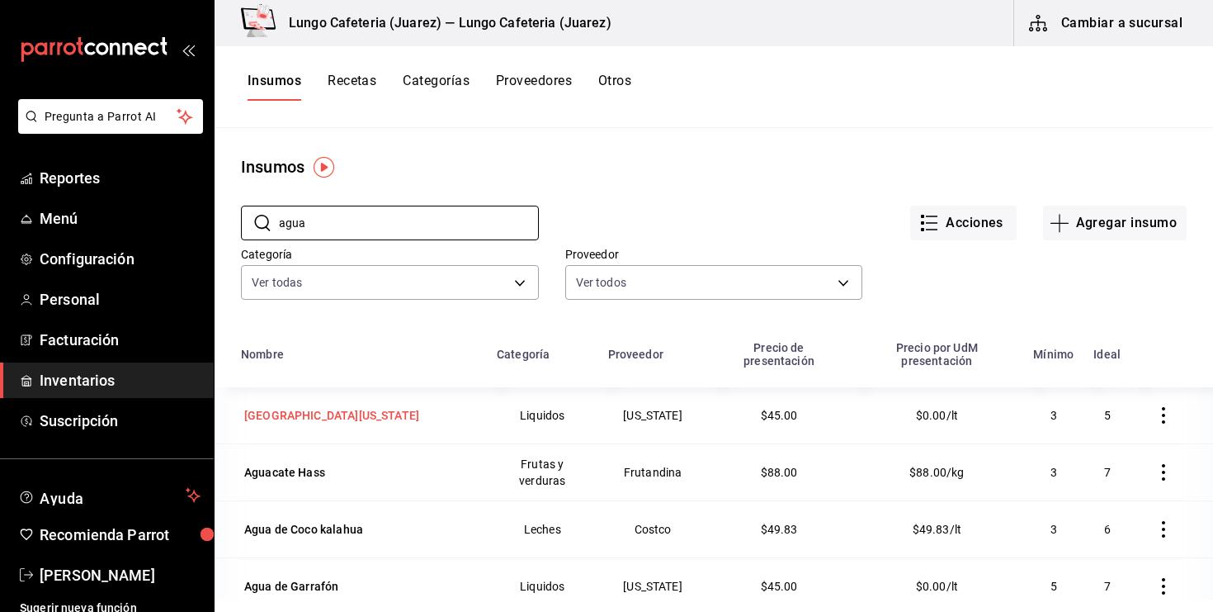
click at [313, 404] on div "Agua Alaska" at bounding box center [332, 415] width 182 height 23
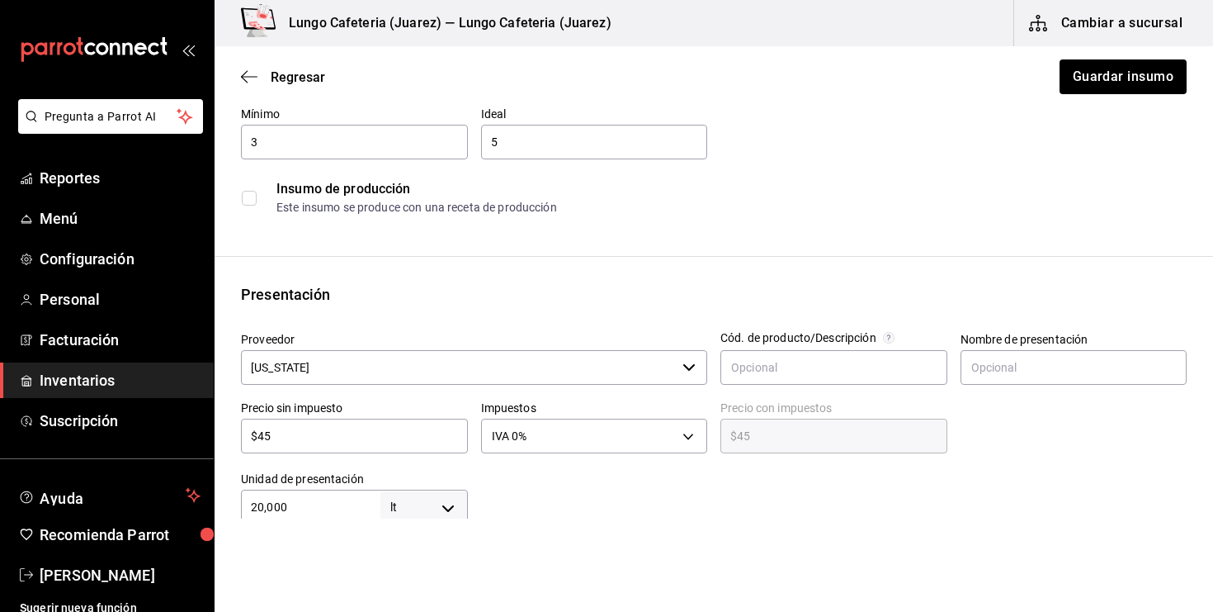
scroll to position [170, 0]
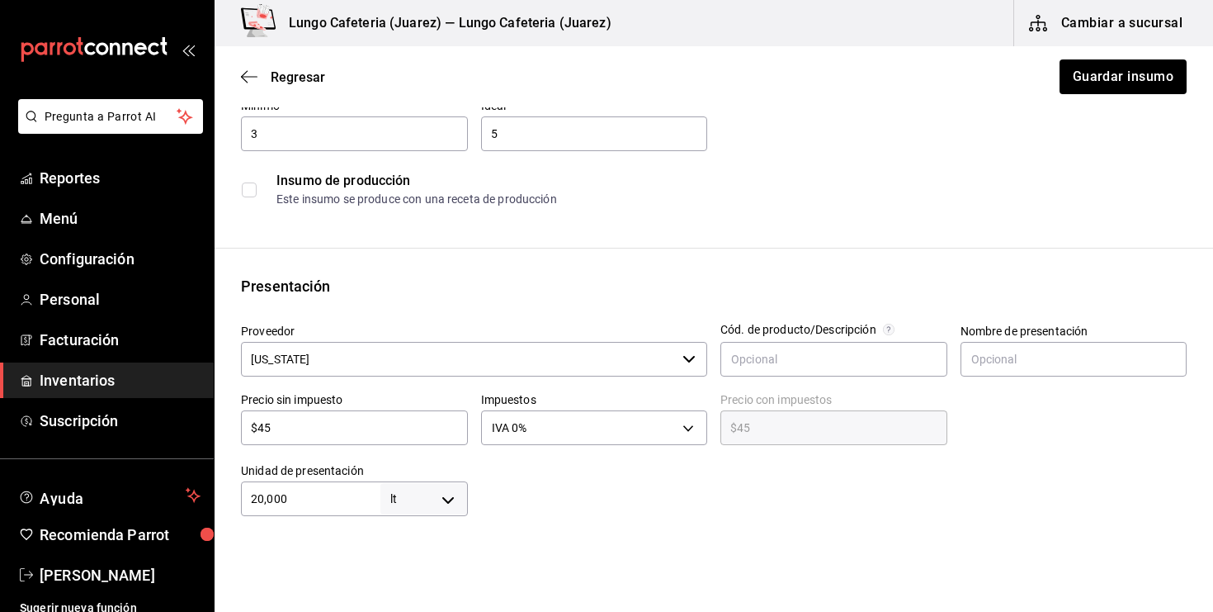
click at [325, 499] on input "20,000" at bounding box center [311, 499] width 140 height 20
type input "2,000"
type input "200"
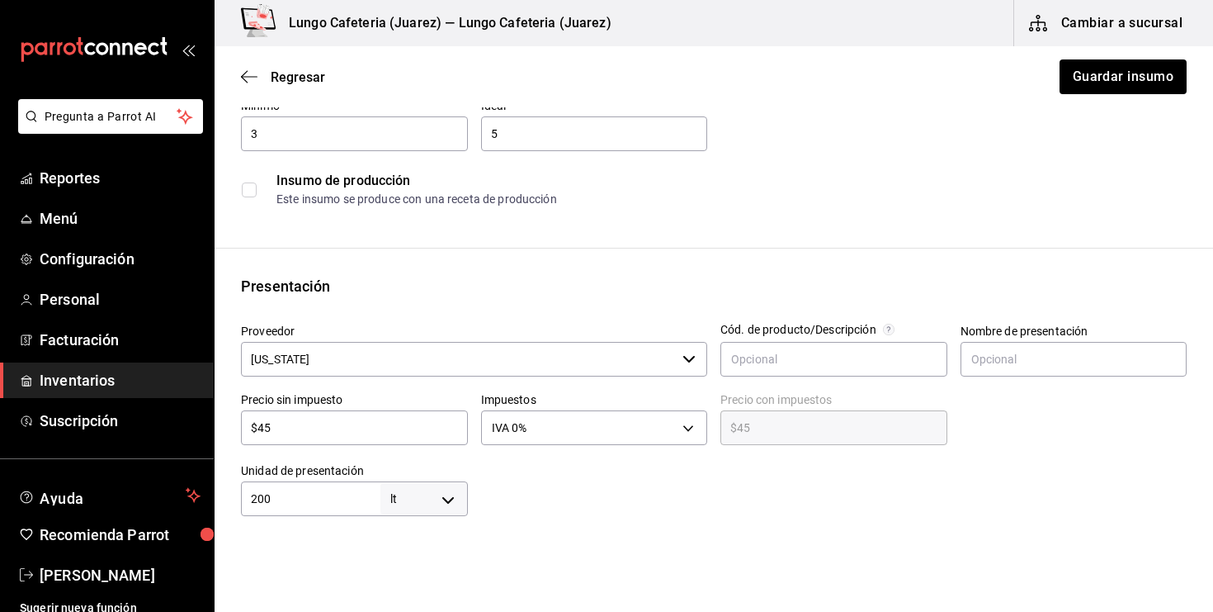
type input "20"
click at [601, 503] on div at bounding box center [828, 483] width 720 height 66
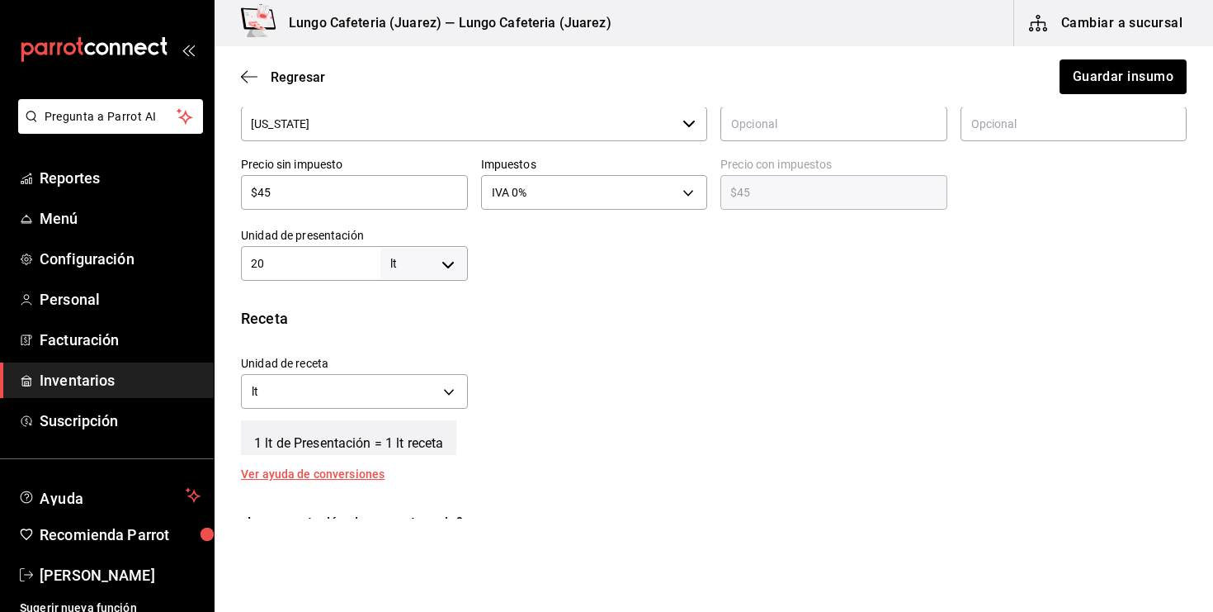
click at [1120, 94] on div "Regresar Guardar insumo" at bounding box center [714, 76] width 999 height 61
click at [445, 393] on body "Pregunta a Parrot AI Reportes Menú Configuración Personal Facturación Inventari…" at bounding box center [606, 259] width 1213 height 518
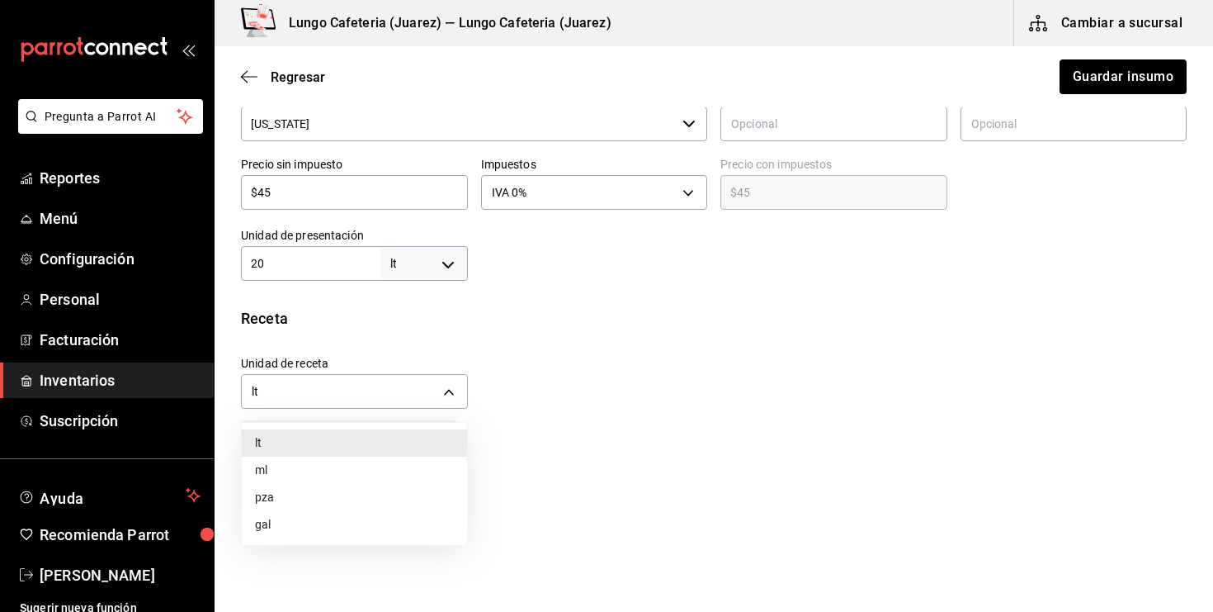
click at [376, 468] on li "ml" at bounding box center [354, 469] width 225 height 27
type input "MILLILITER"
type input "20,000"
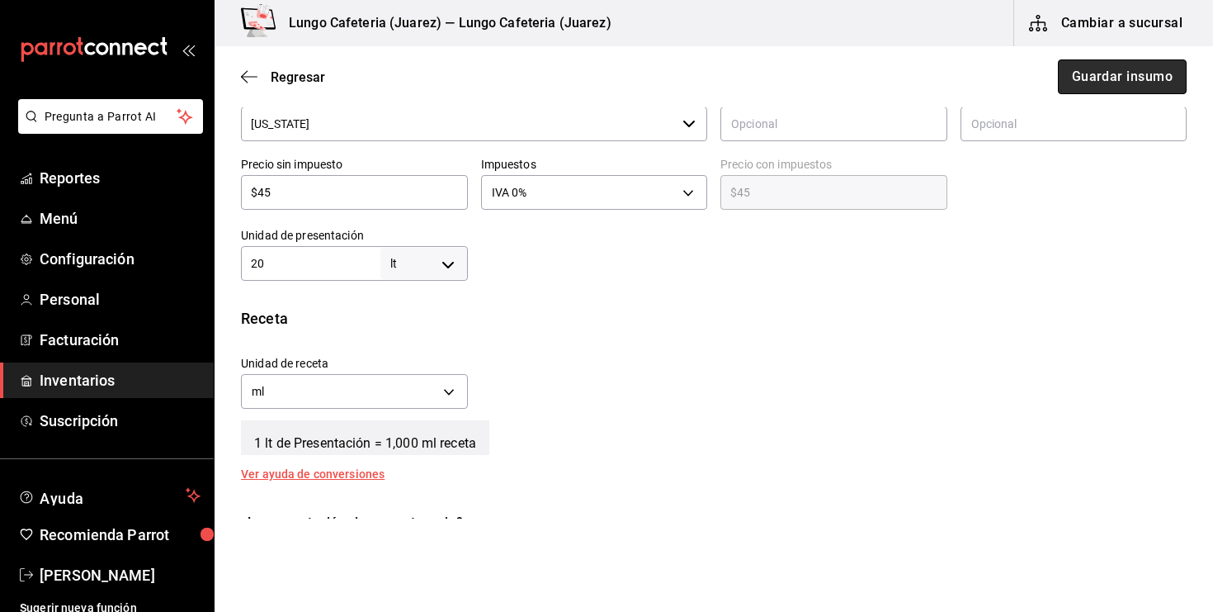
click at [1138, 78] on button "Guardar insumo" at bounding box center [1122, 76] width 129 height 35
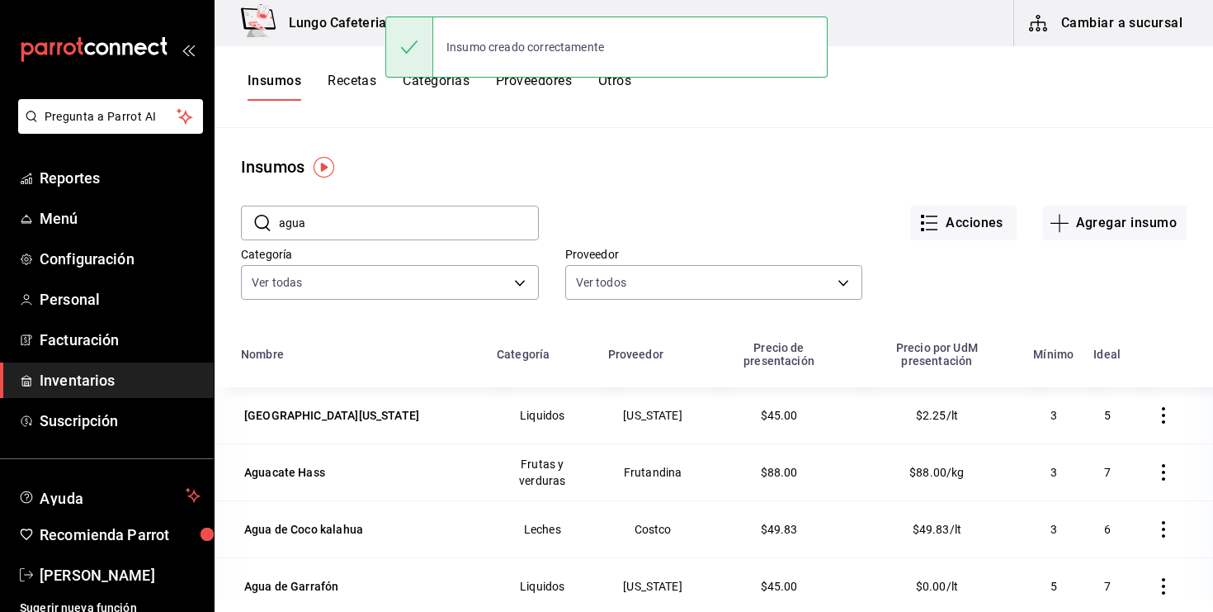
click at [366, 87] on button "Recetas" at bounding box center [352, 87] width 49 height 28
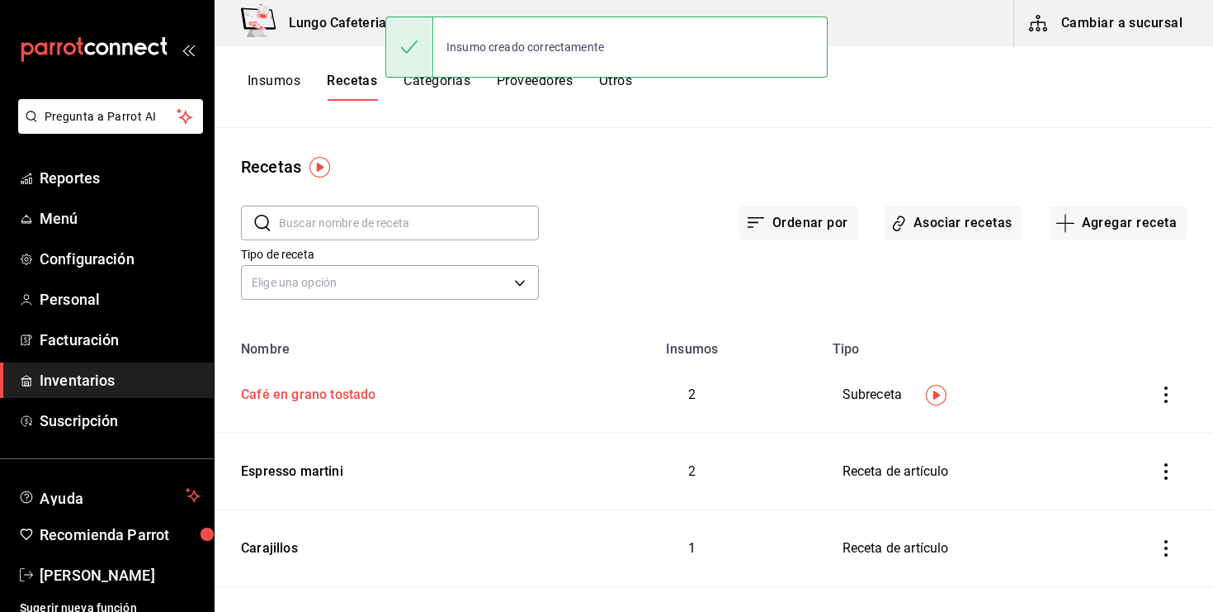
click at [337, 404] on td "Café en grano tostado" at bounding box center [389, 395] width 348 height 77
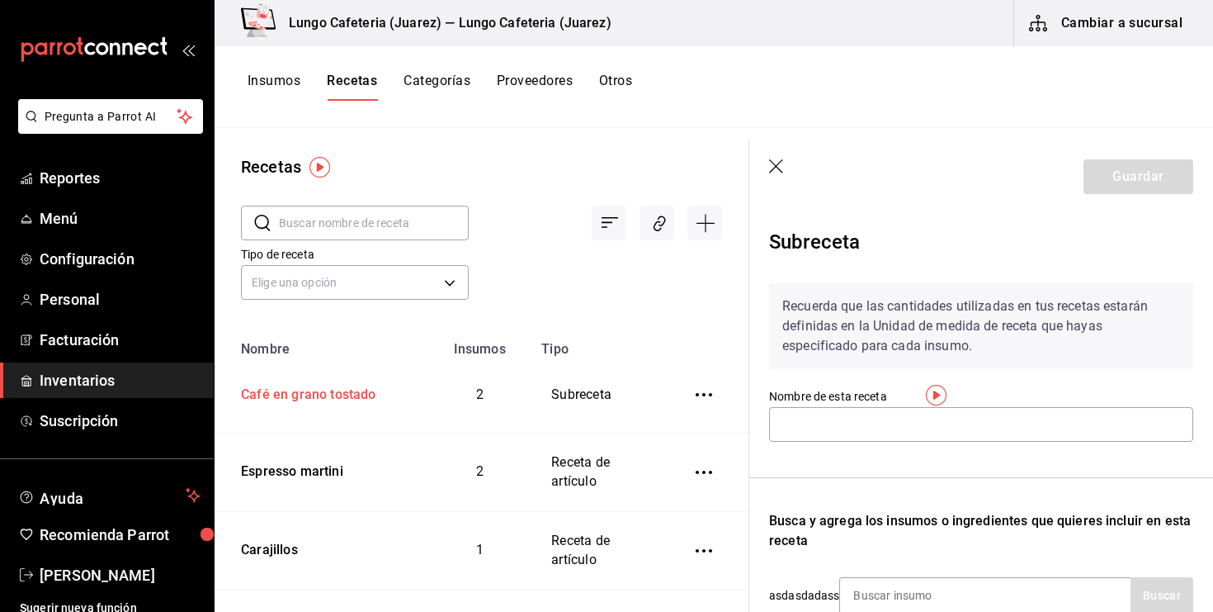
type input "Café en grano tostado"
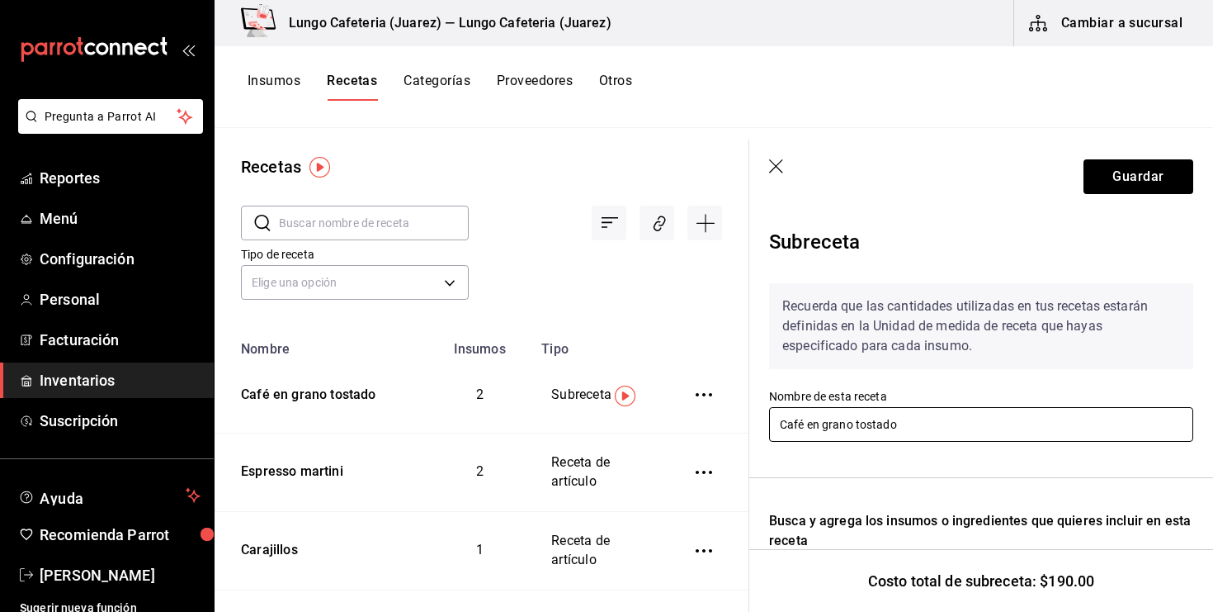
click at [866, 428] on input "Café en grano tostado" at bounding box center [981, 424] width 424 height 35
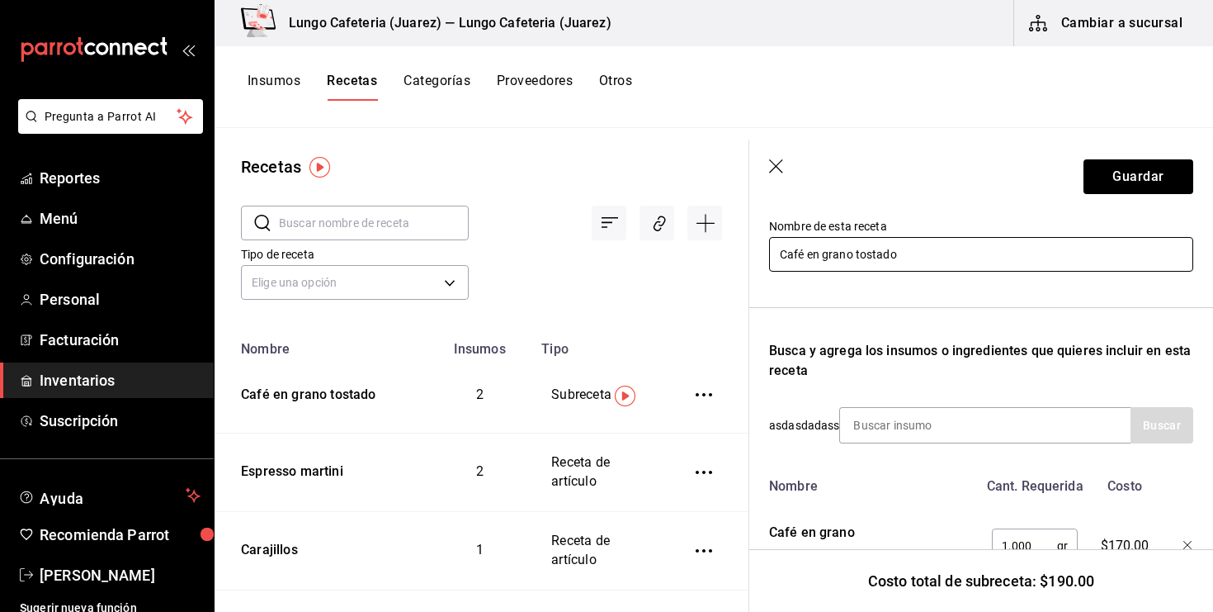
scroll to position [167, 0]
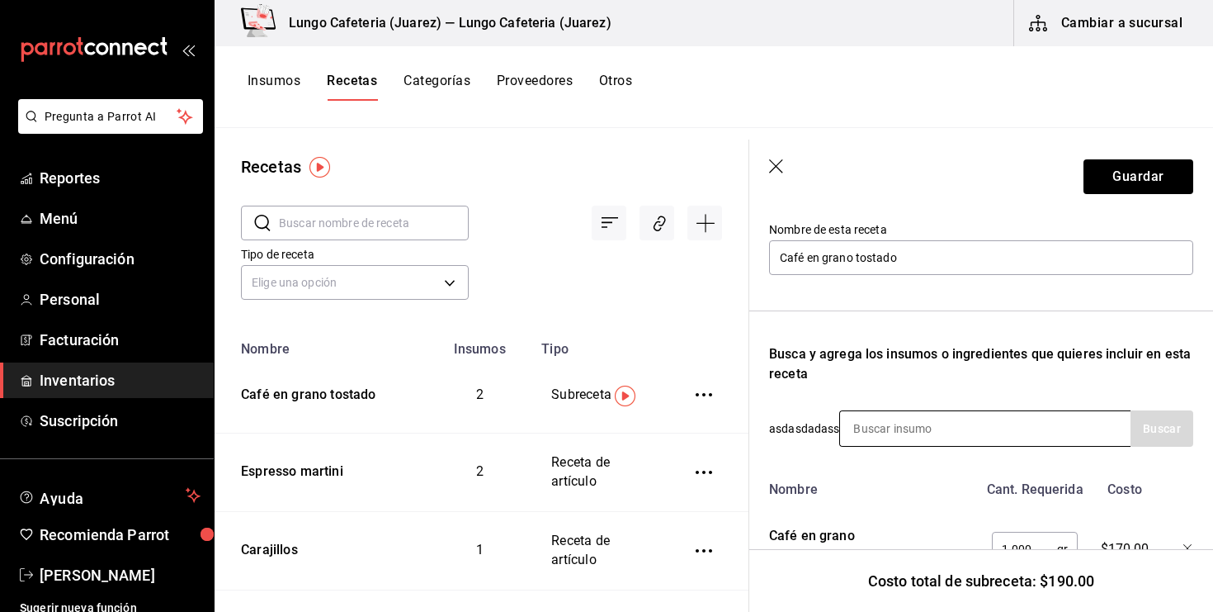
click at [924, 436] on input at bounding box center [922, 428] width 165 height 35
type input "agua"
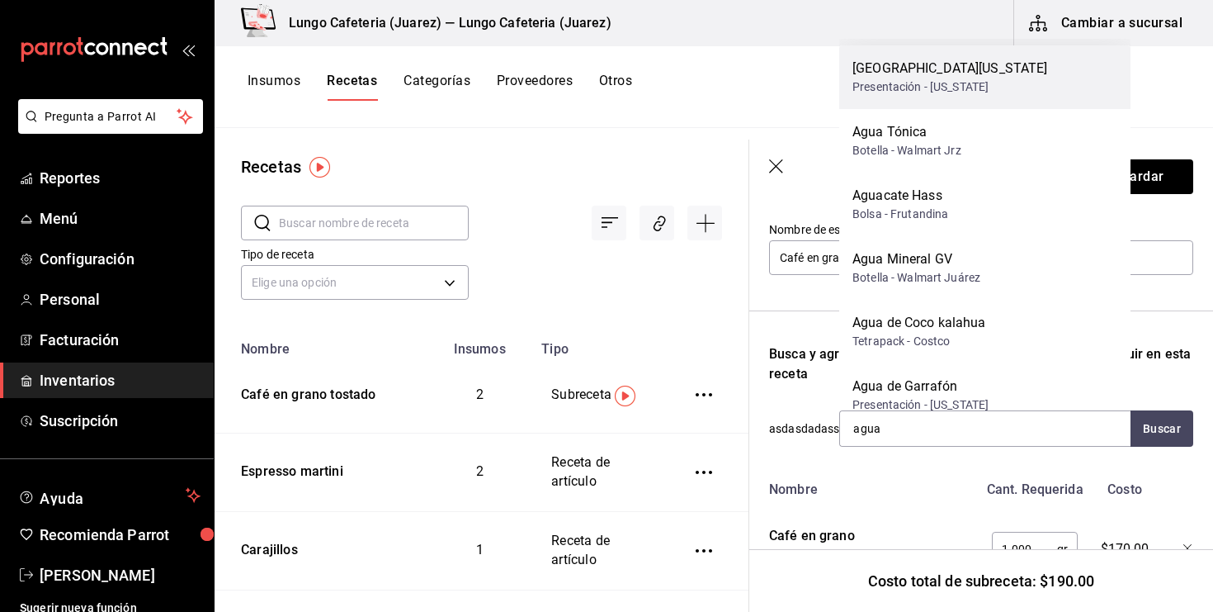
click at [948, 78] on div "Presentación - [US_STATE]" at bounding box center [951, 86] width 196 height 17
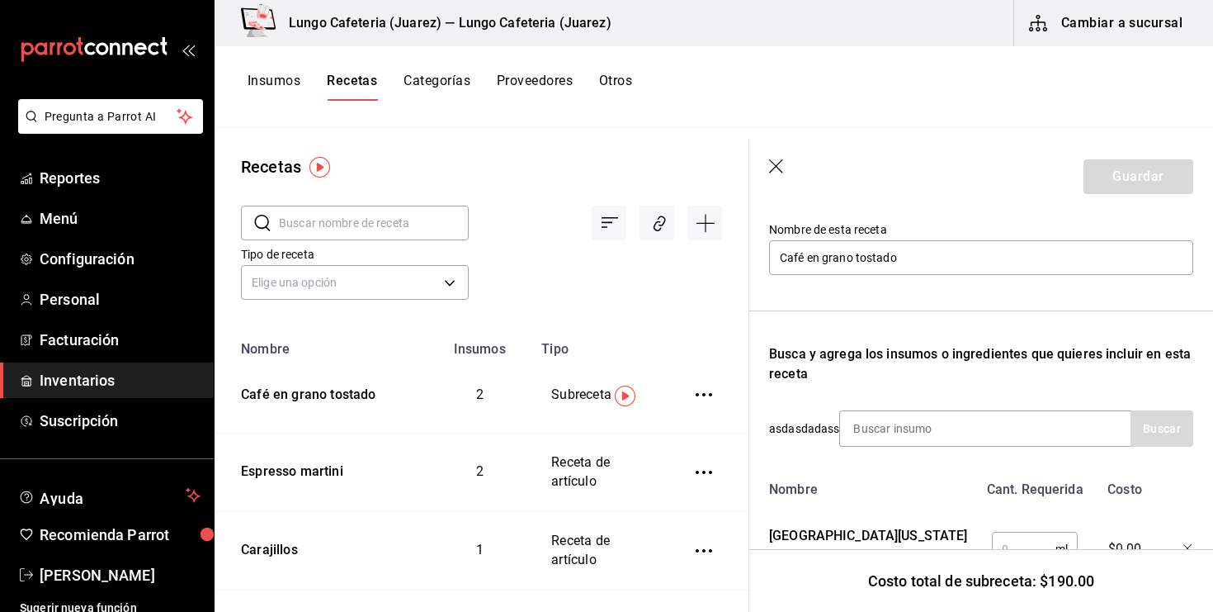
scroll to position [224, 0]
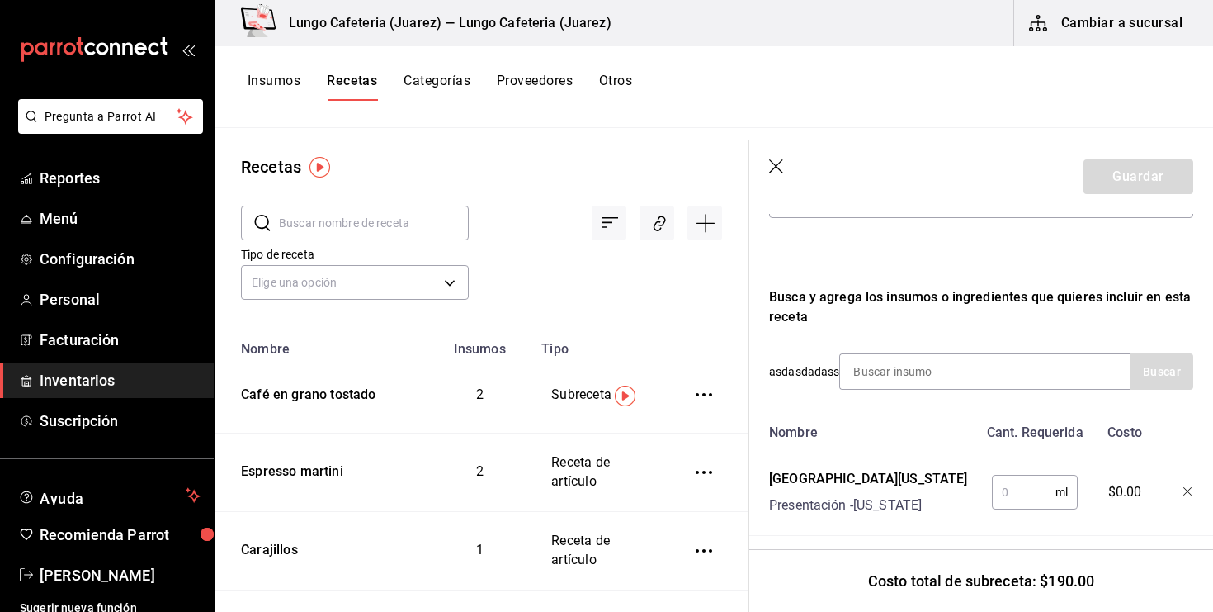
click at [1010, 498] on input "text" at bounding box center [1024, 491] width 64 height 33
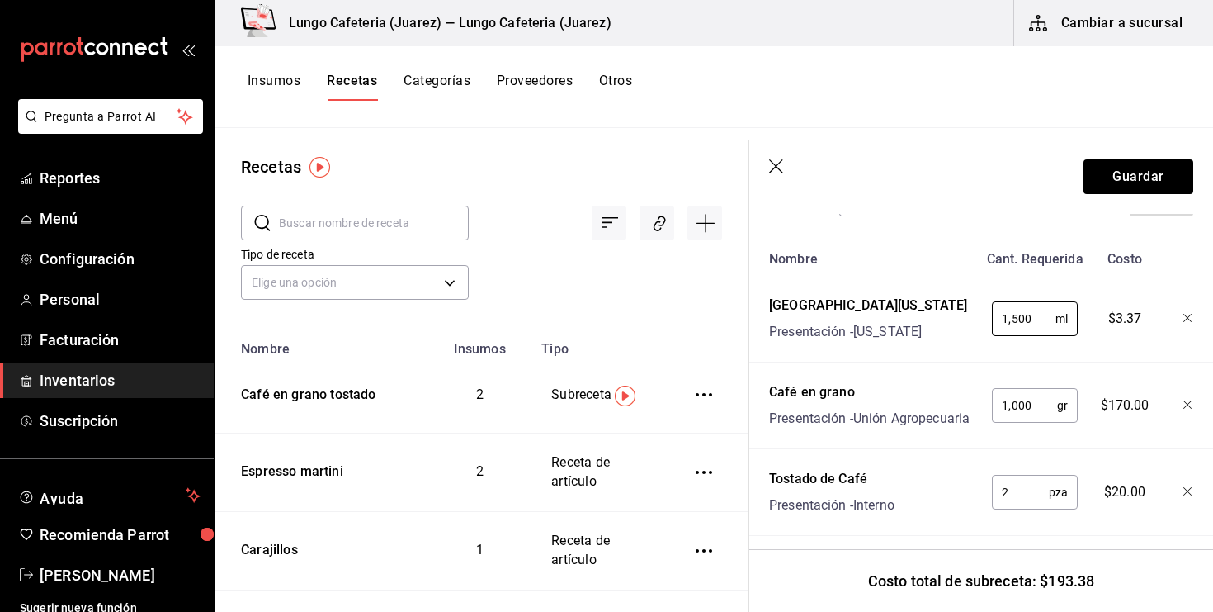
scroll to position [407, 0]
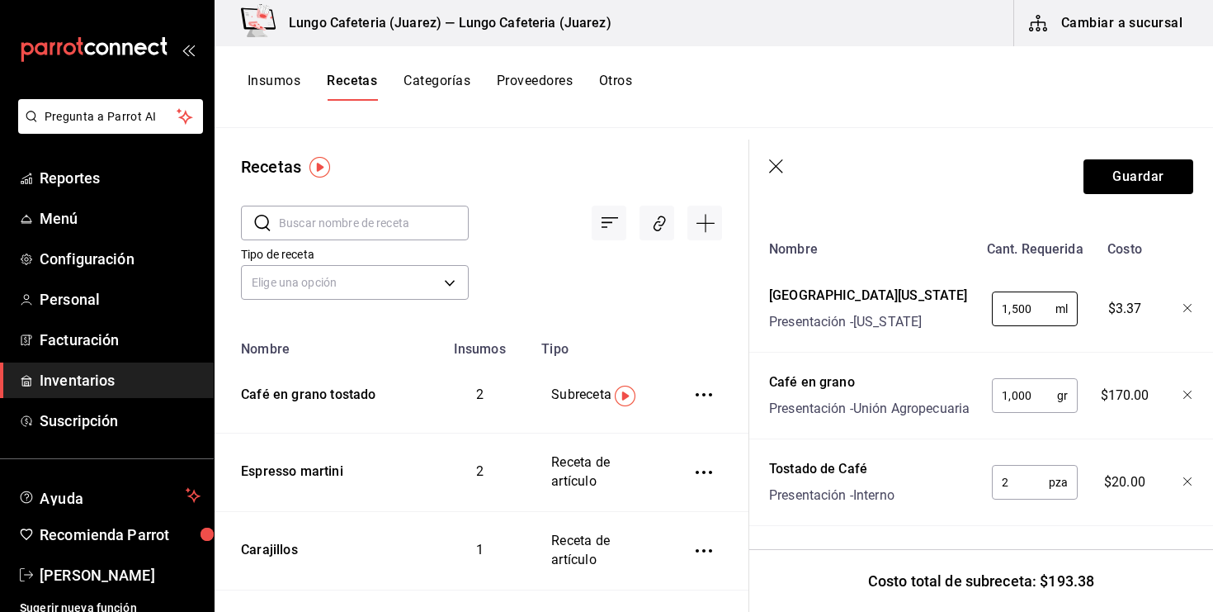
type input "1,500"
